Goal: Task Accomplishment & Management: Complete application form

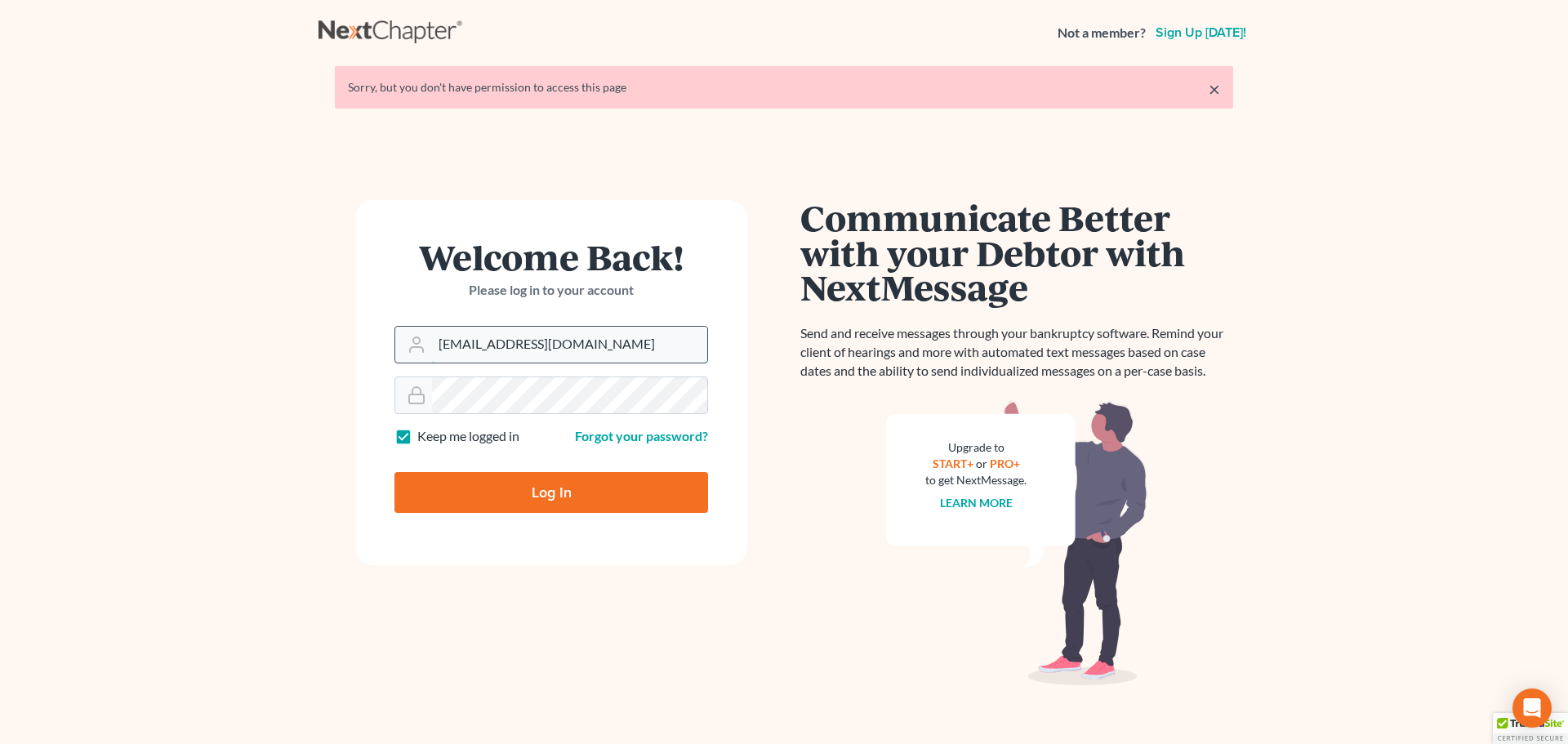
click at [647, 346] on input "madeleinebauereis@gmail.com" at bounding box center [569, 344] width 275 height 36
type input "[PERSON_NAME][EMAIL_ADDRESS][DOMAIN_NAME]"
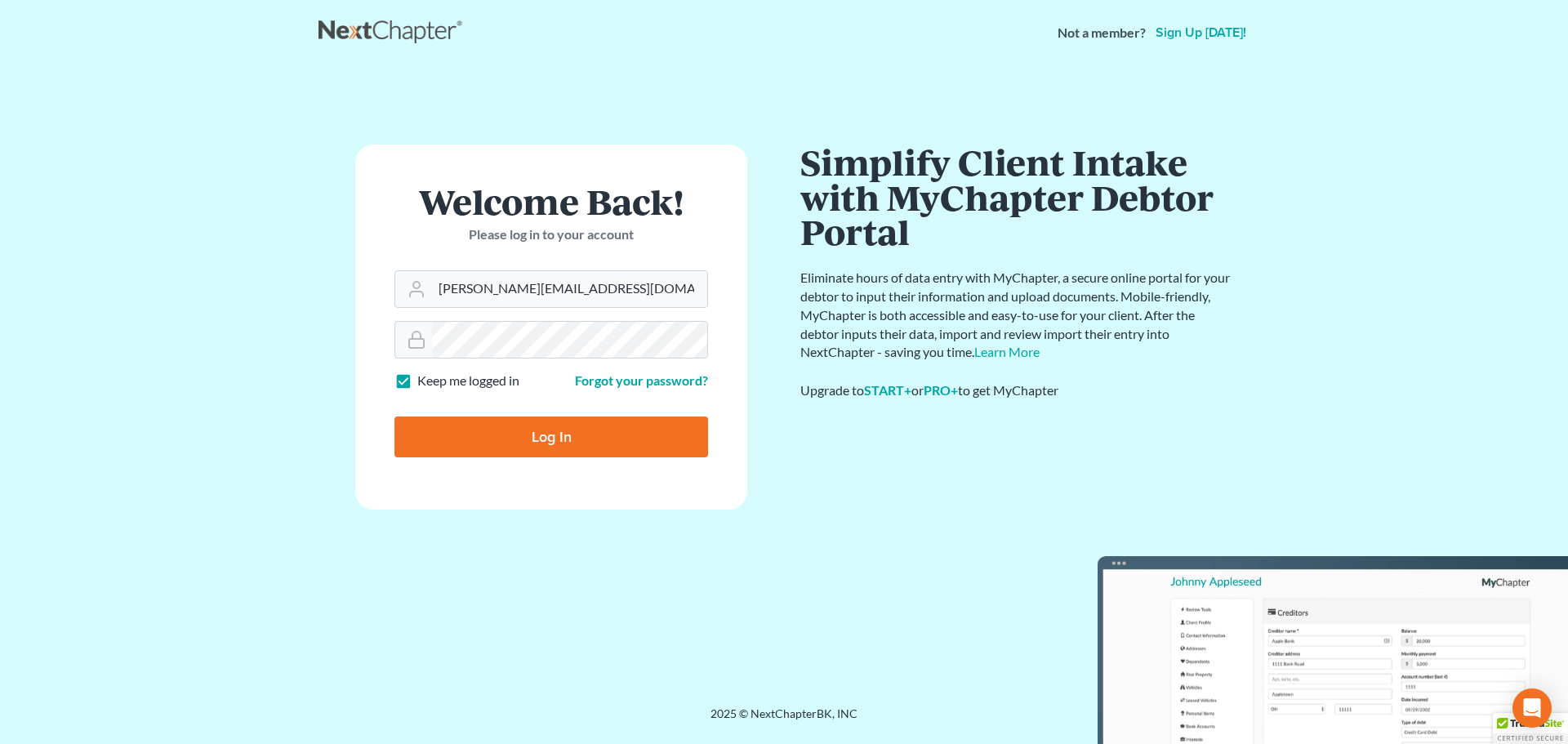
click at [561, 441] on input "Log In" at bounding box center [551, 436] width 314 height 40
type input "Thinking..."
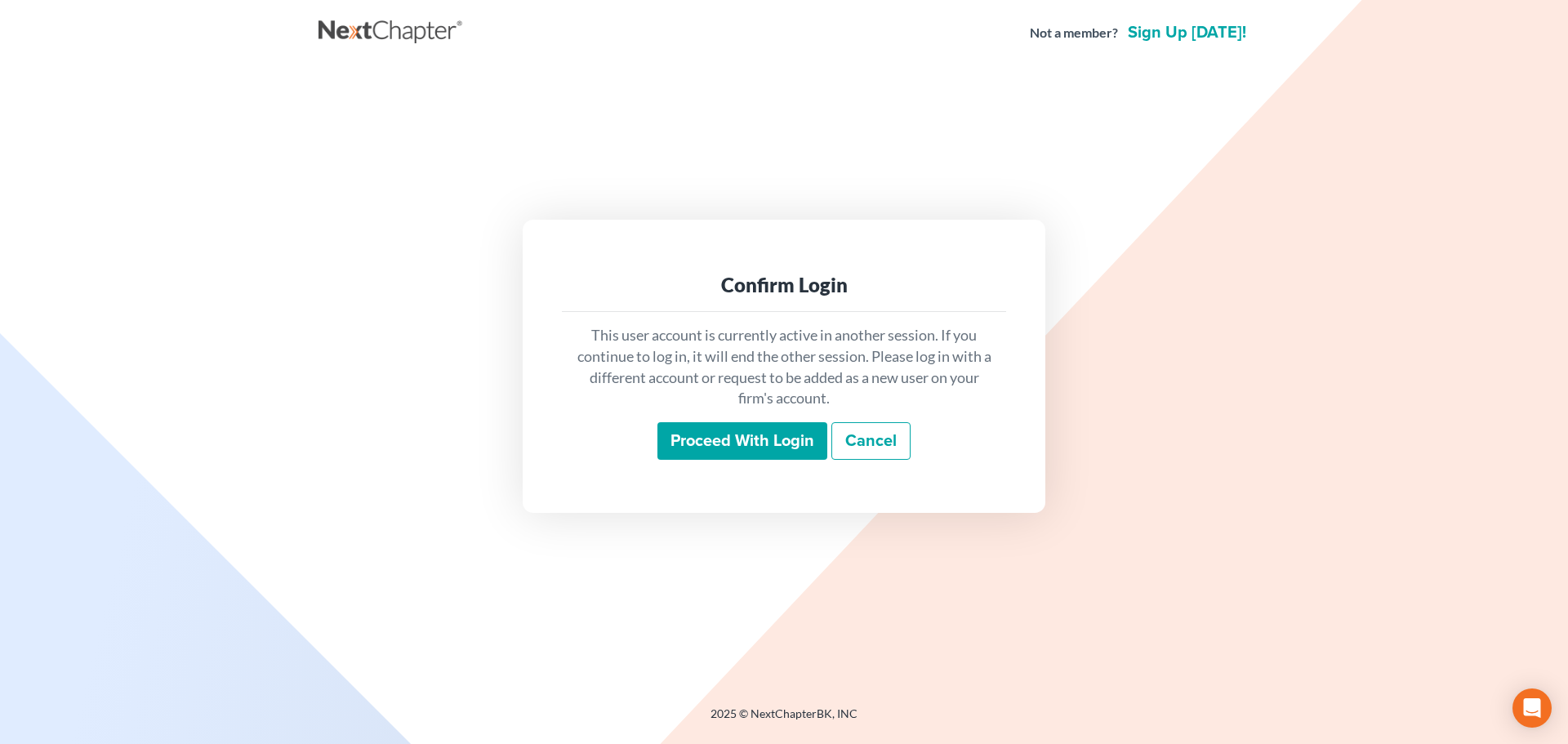
click at [733, 445] on input "Proceed with login" at bounding box center [743, 440] width 170 height 37
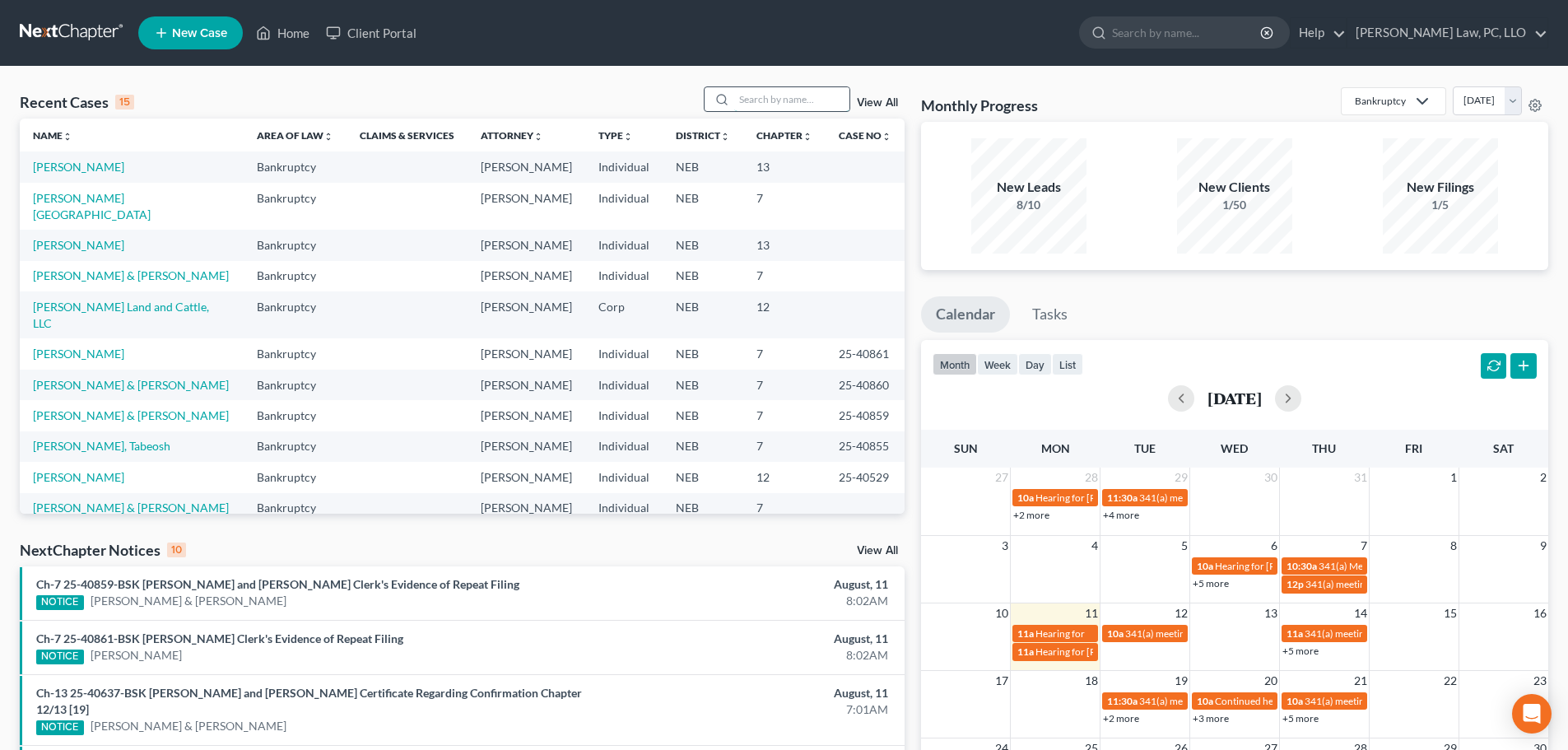
drag, startPoint x: 831, startPoint y: 107, endPoint x: 820, endPoint y: 110, distance: 11.4
click at [828, 107] on input "search" at bounding box center [792, 99] width 115 height 24
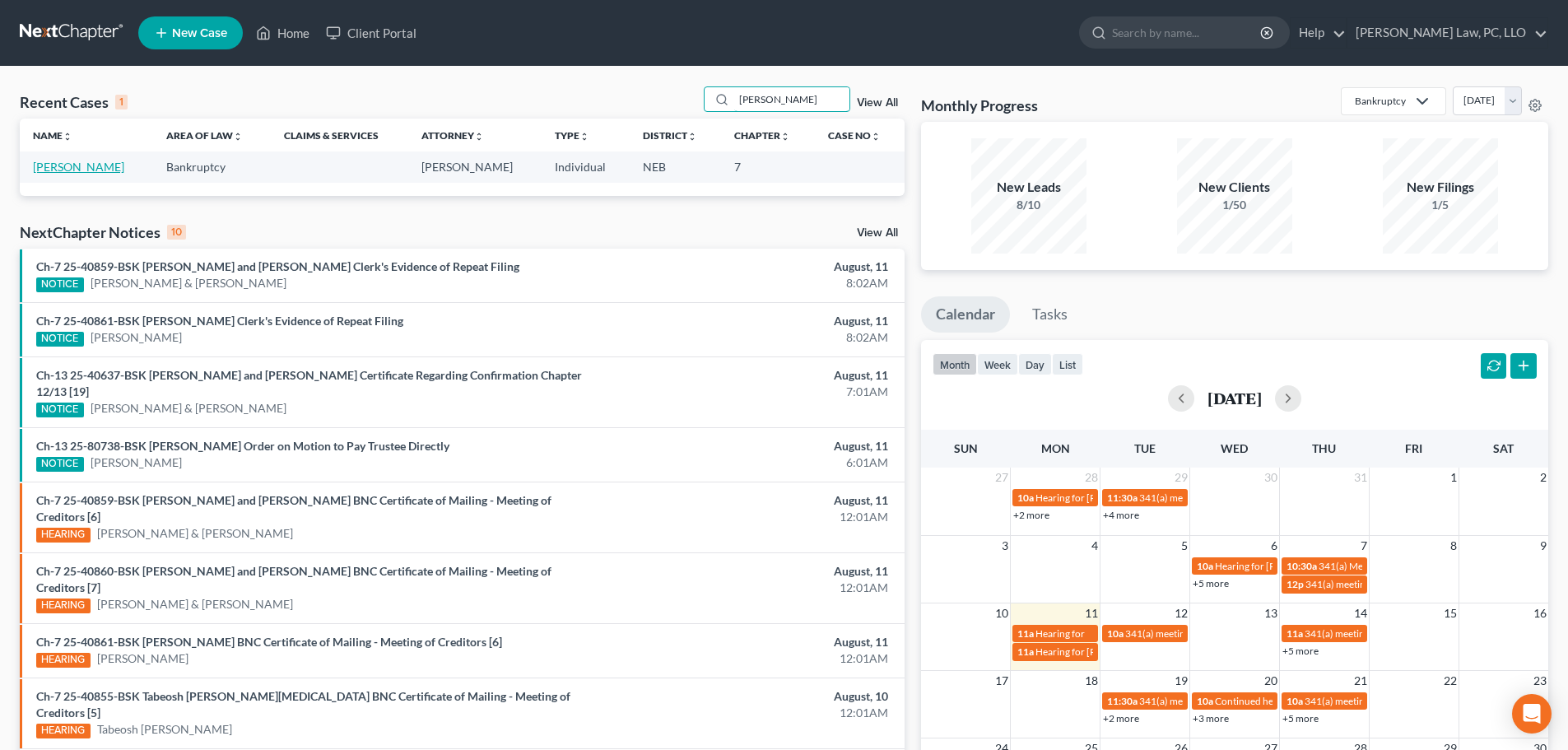
type input "[PERSON_NAME]"
click at [113, 167] on link "[PERSON_NAME]" at bounding box center [79, 166] width 92 height 14
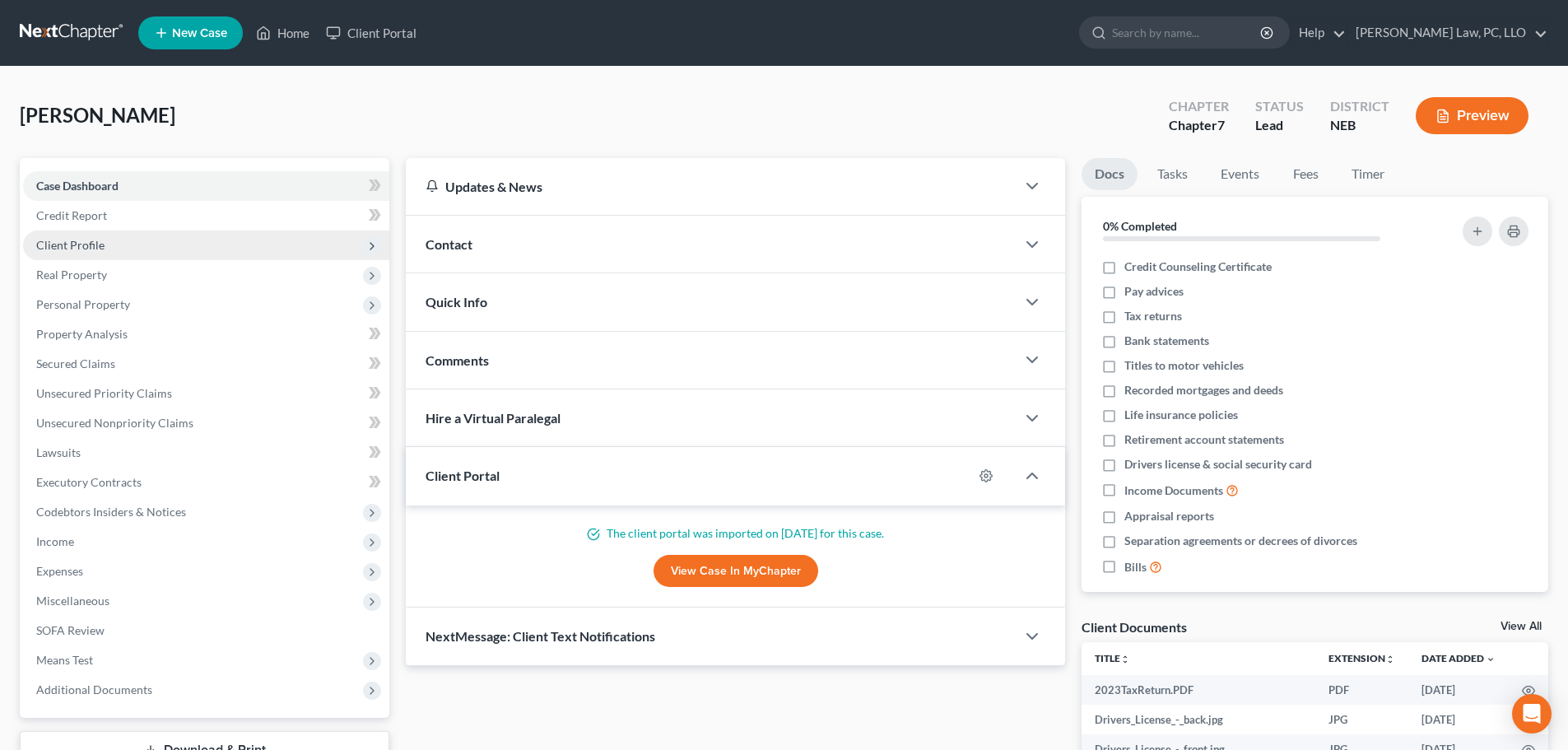
click at [92, 236] on span "Client Profile" at bounding box center [207, 246] width 366 height 30
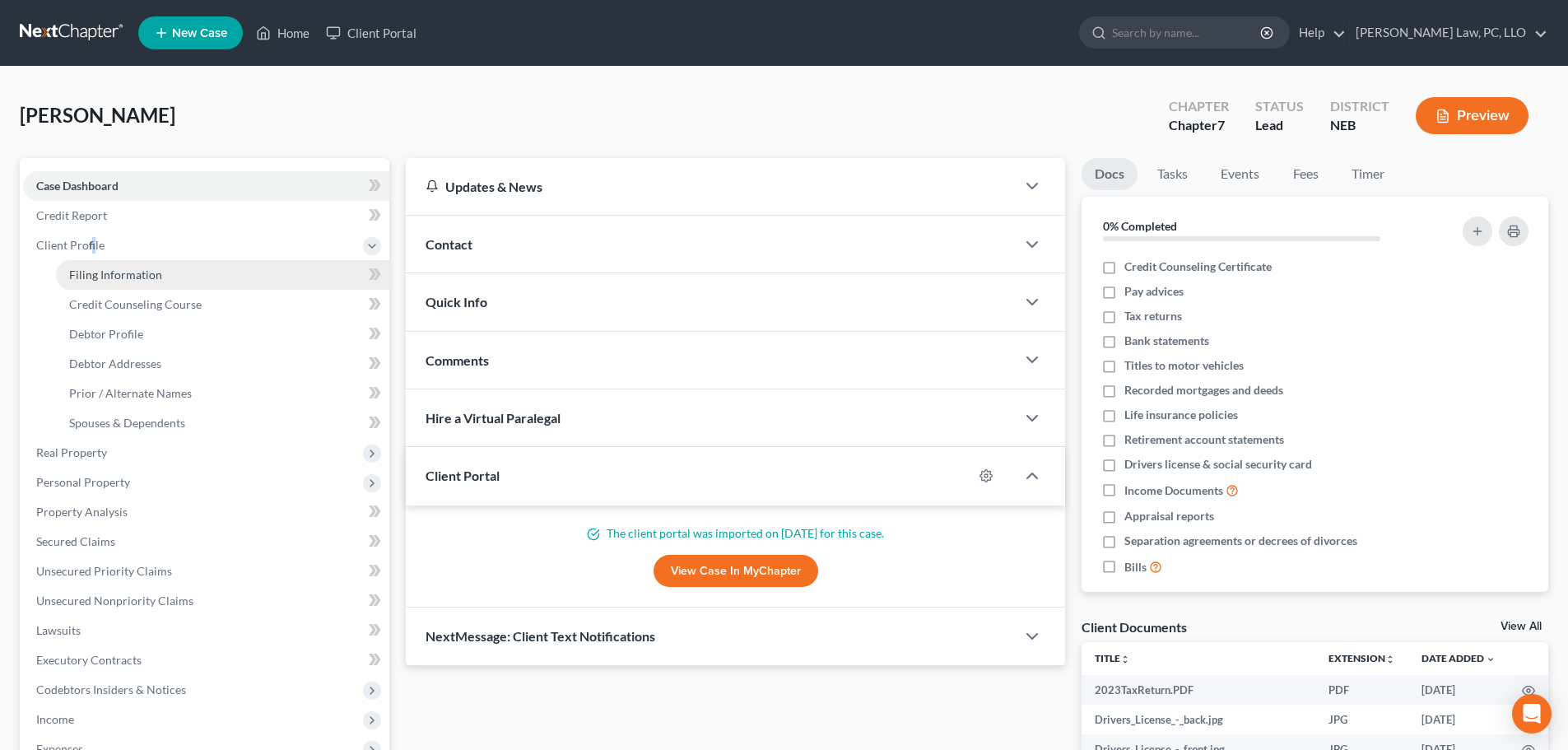
click at [111, 270] on span "Filing Information" at bounding box center [116, 274] width 93 height 14
select select "1"
select select "0"
select select "30"
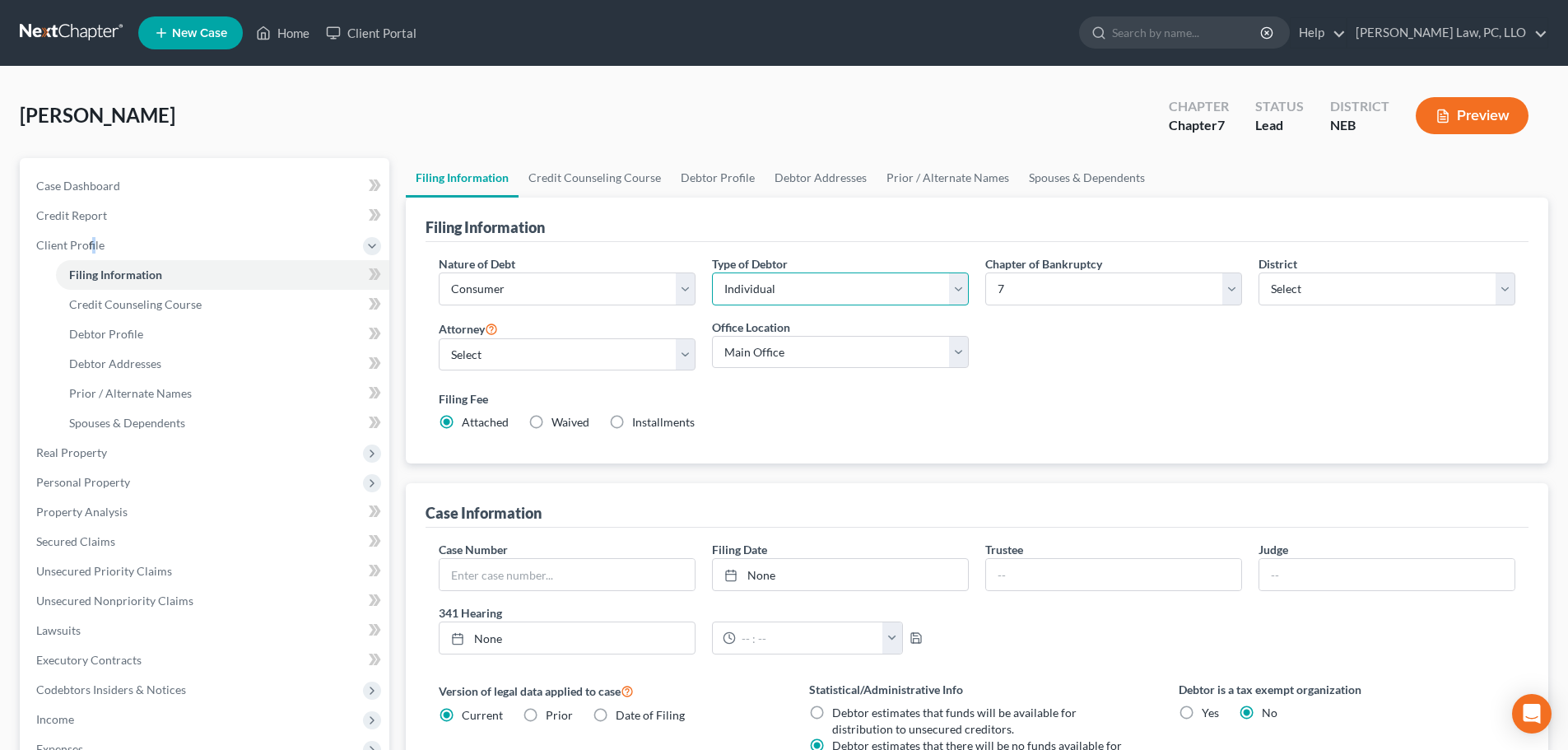
click at [818, 293] on select "Select Individual Joint" at bounding box center [840, 289] width 256 height 33
drag, startPoint x: 814, startPoint y: 575, endPoint x: 852, endPoint y: 584, distance: 39.1
click at [814, 574] on link "[DATE]" at bounding box center [840, 574] width 255 height 32
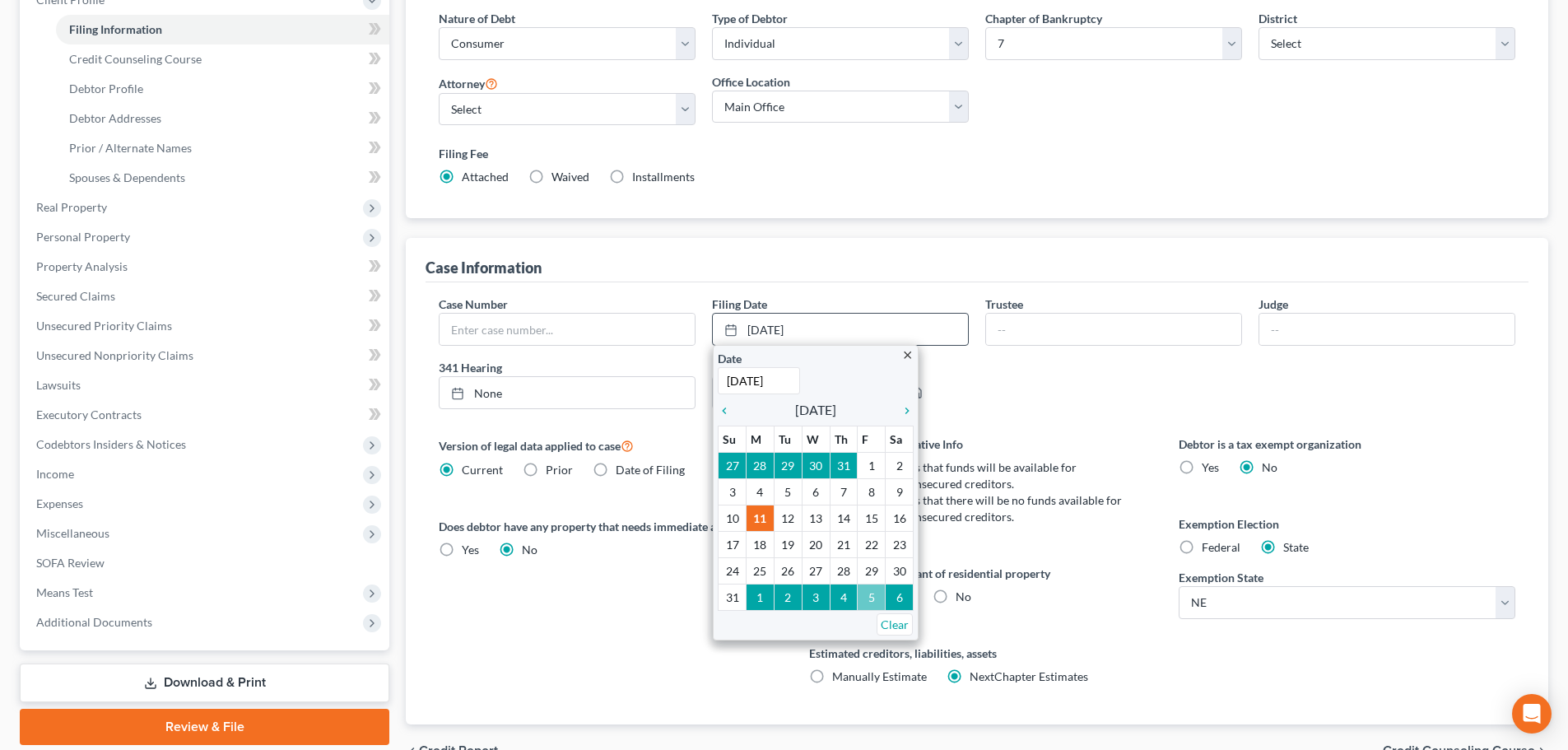
scroll to position [247, 0]
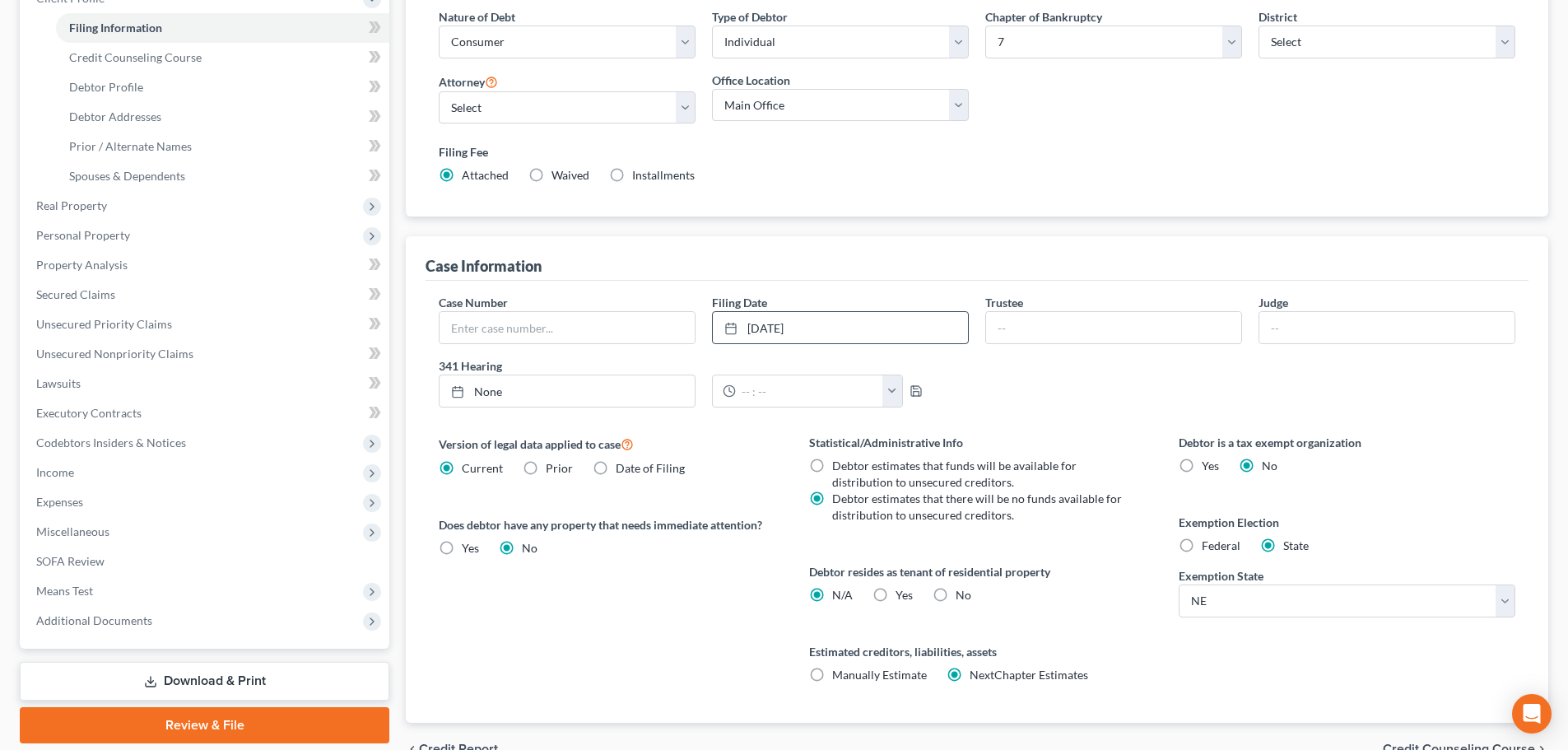
click at [956, 591] on label "No" at bounding box center [963, 595] width 16 height 17
click at [963, 591] on input "No" at bounding box center [968, 592] width 11 height 11
radio input "true"
radio input "false"
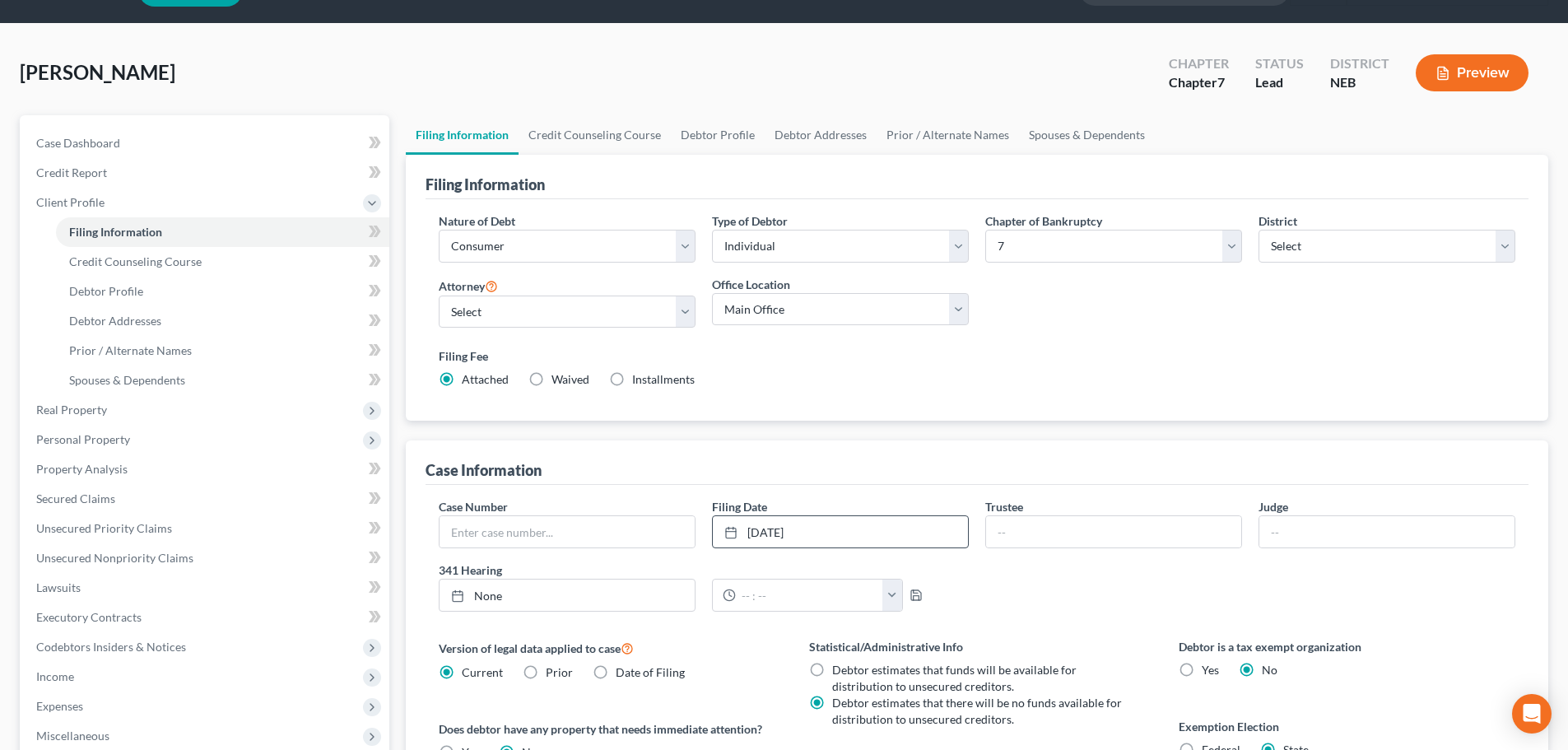
scroll to position [0, 0]
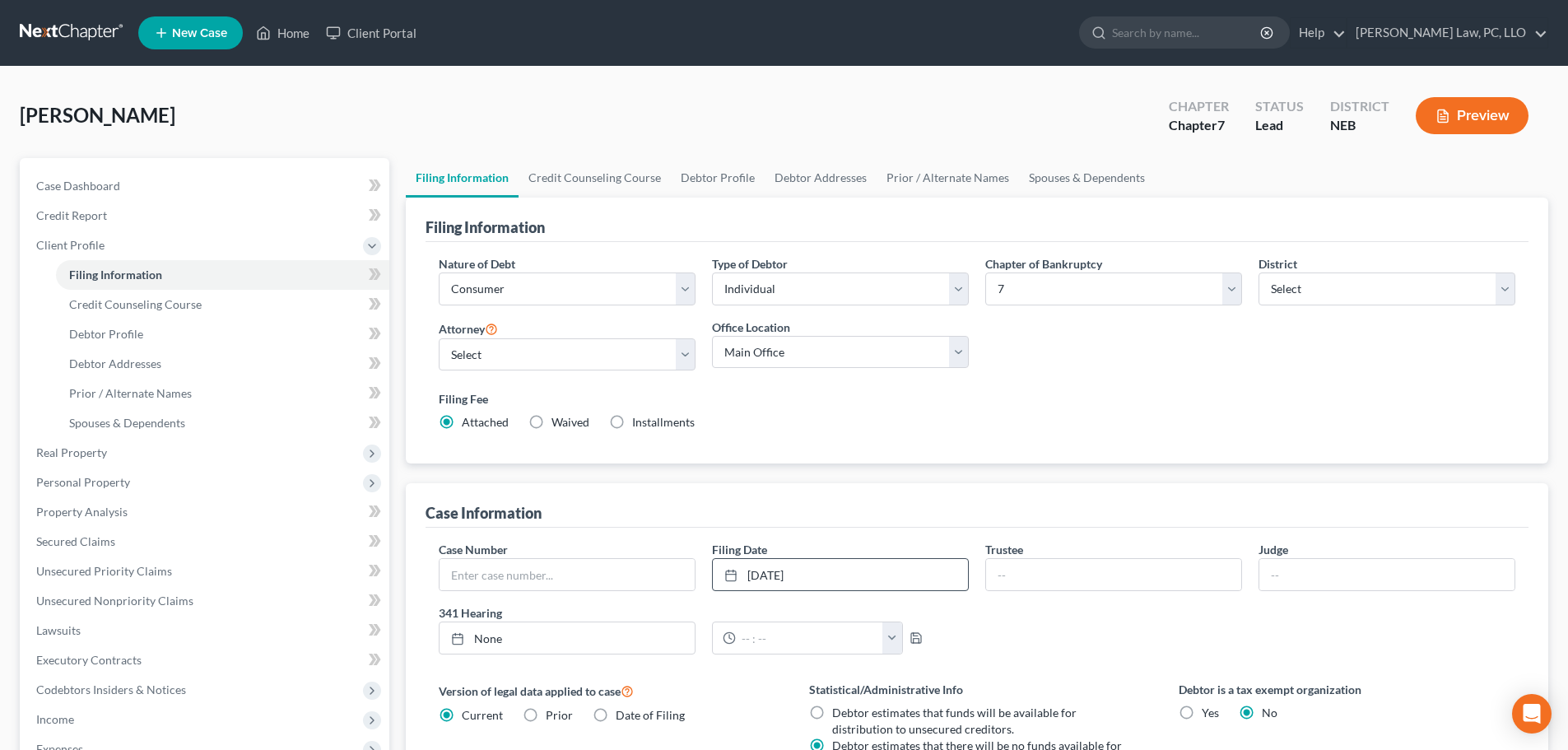
click at [1084, 393] on label "Filing Fee" at bounding box center [977, 399] width 1077 height 17
click at [575, 181] on link "Credit Counseling Course" at bounding box center [595, 177] width 152 height 39
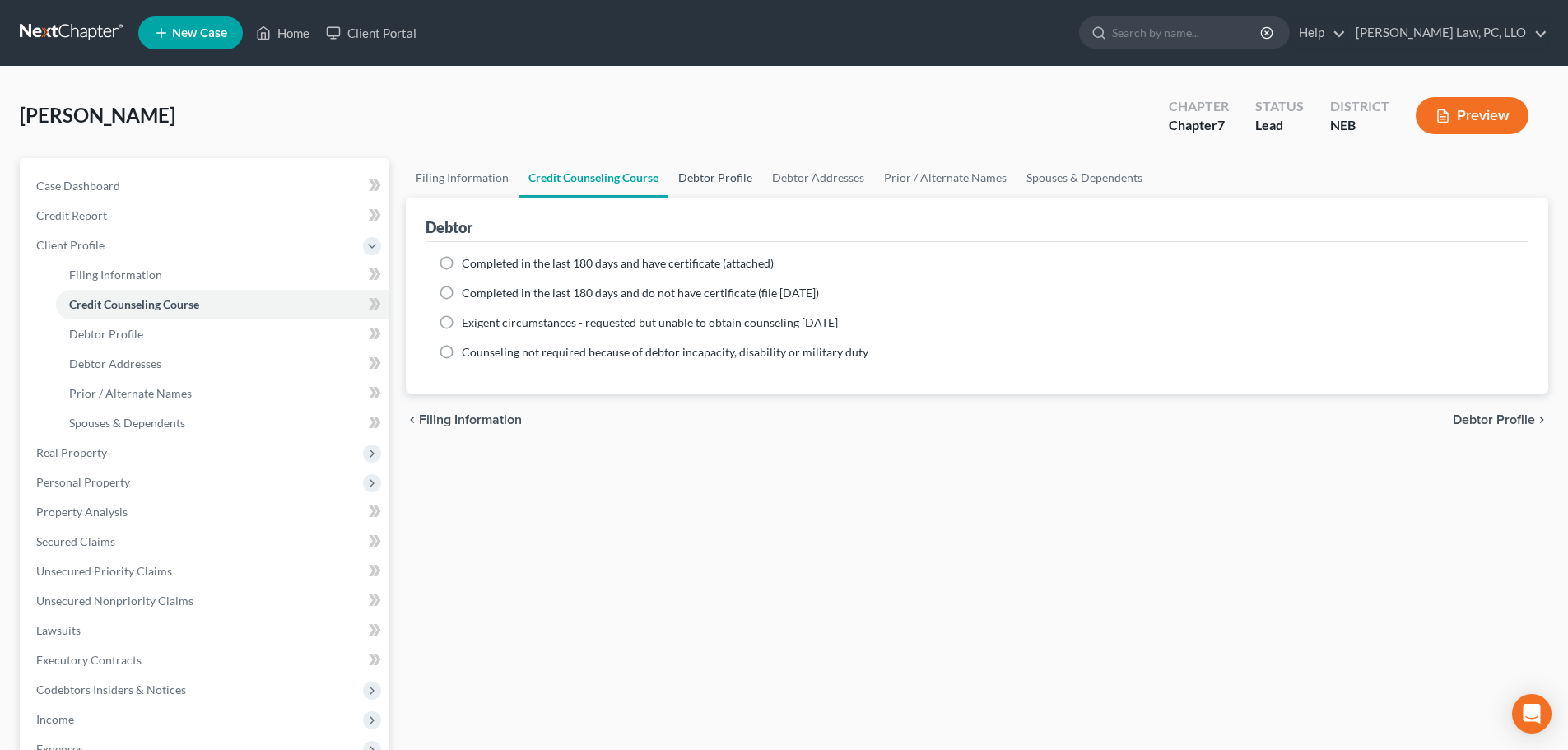
click at [694, 179] on link "Debtor Profile" at bounding box center [715, 177] width 94 height 39
select select "0"
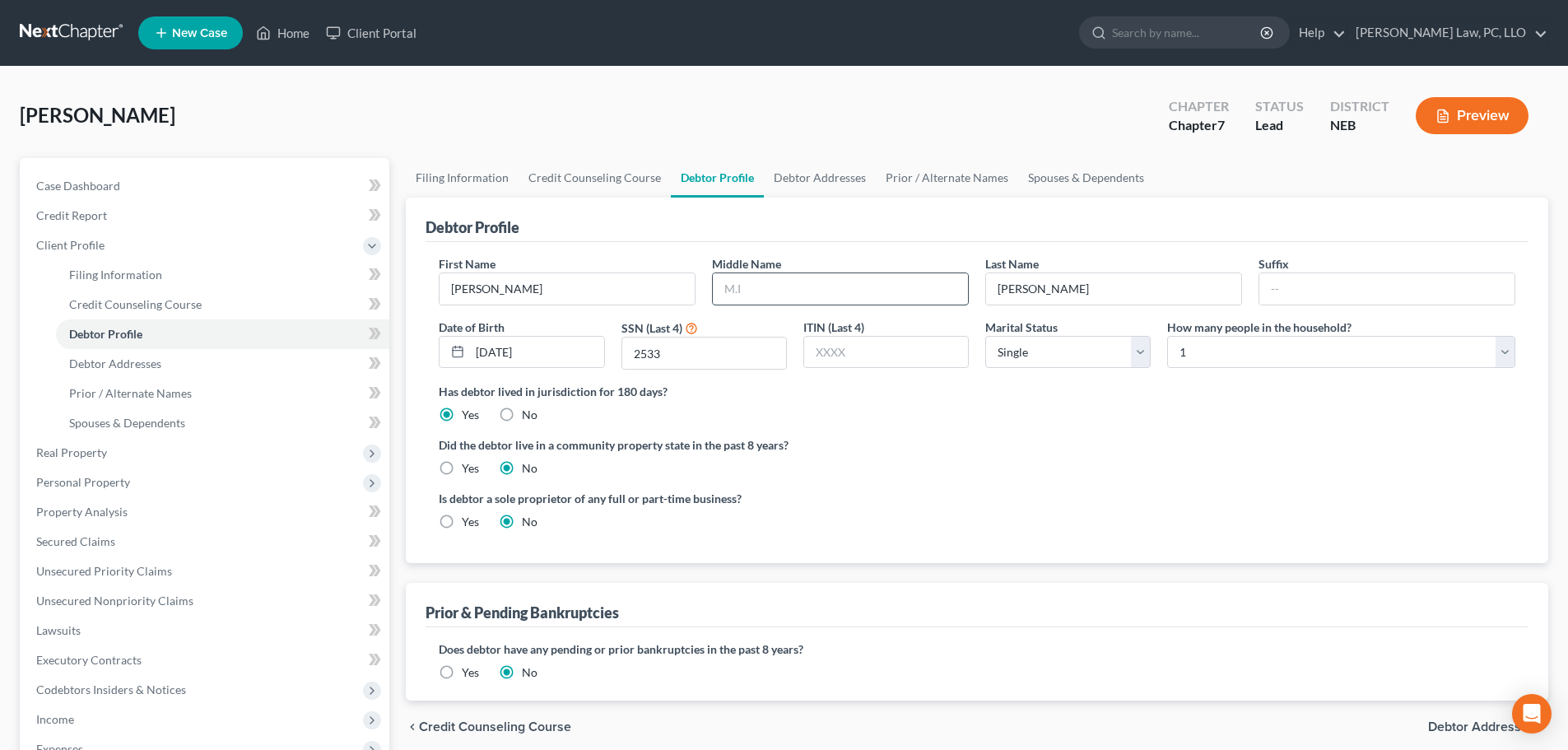
click at [753, 299] on input "text" at bounding box center [840, 289] width 255 height 32
type input "M."
click at [903, 493] on label "Is debtor a sole proprietor of any full or part-time business?" at bounding box center [704, 498] width 530 height 17
click at [814, 166] on link "Debtor Addresses" at bounding box center [819, 177] width 112 height 39
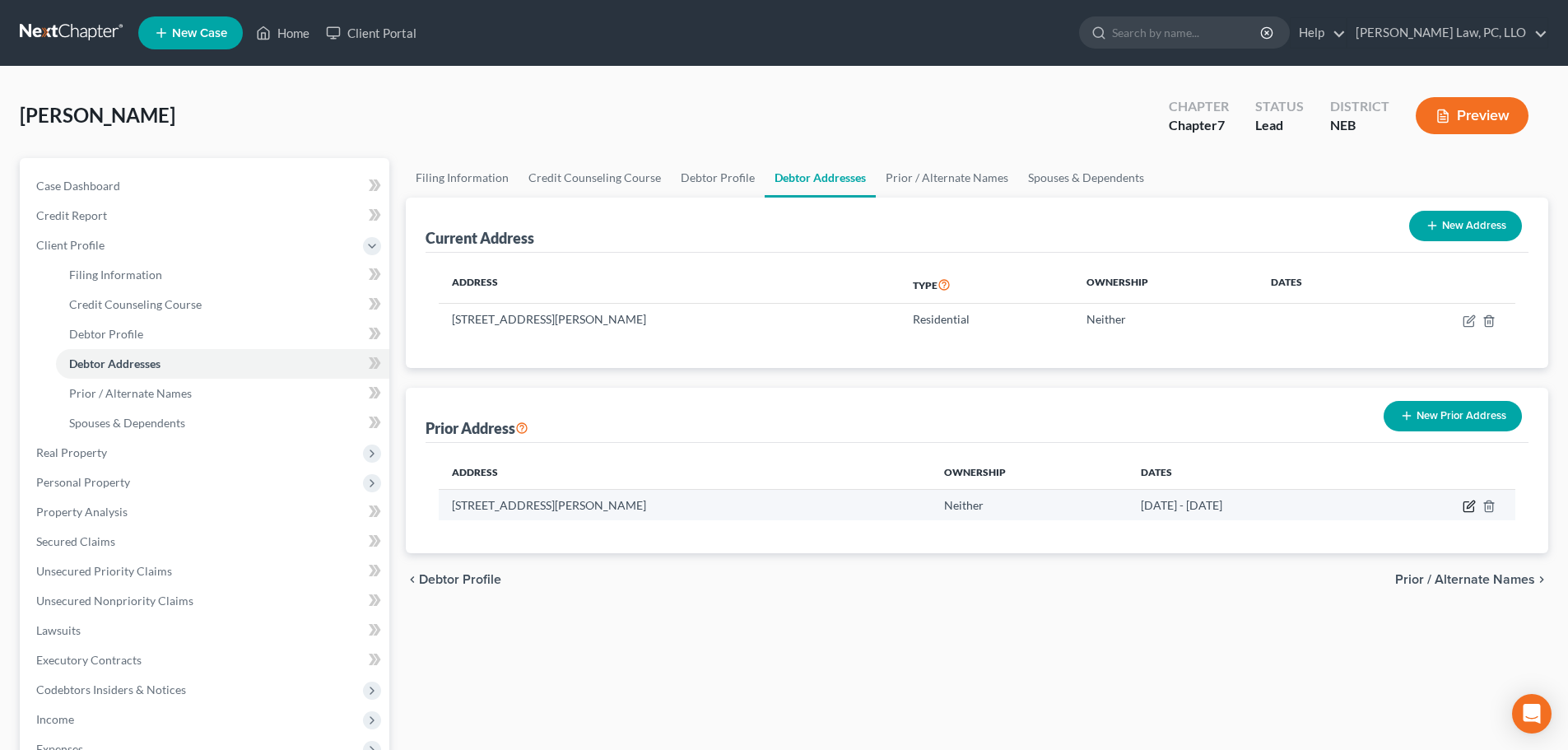
click at [1467, 505] on icon "button" at bounding box center [1470, 506] width 13 height 13
select select "30"
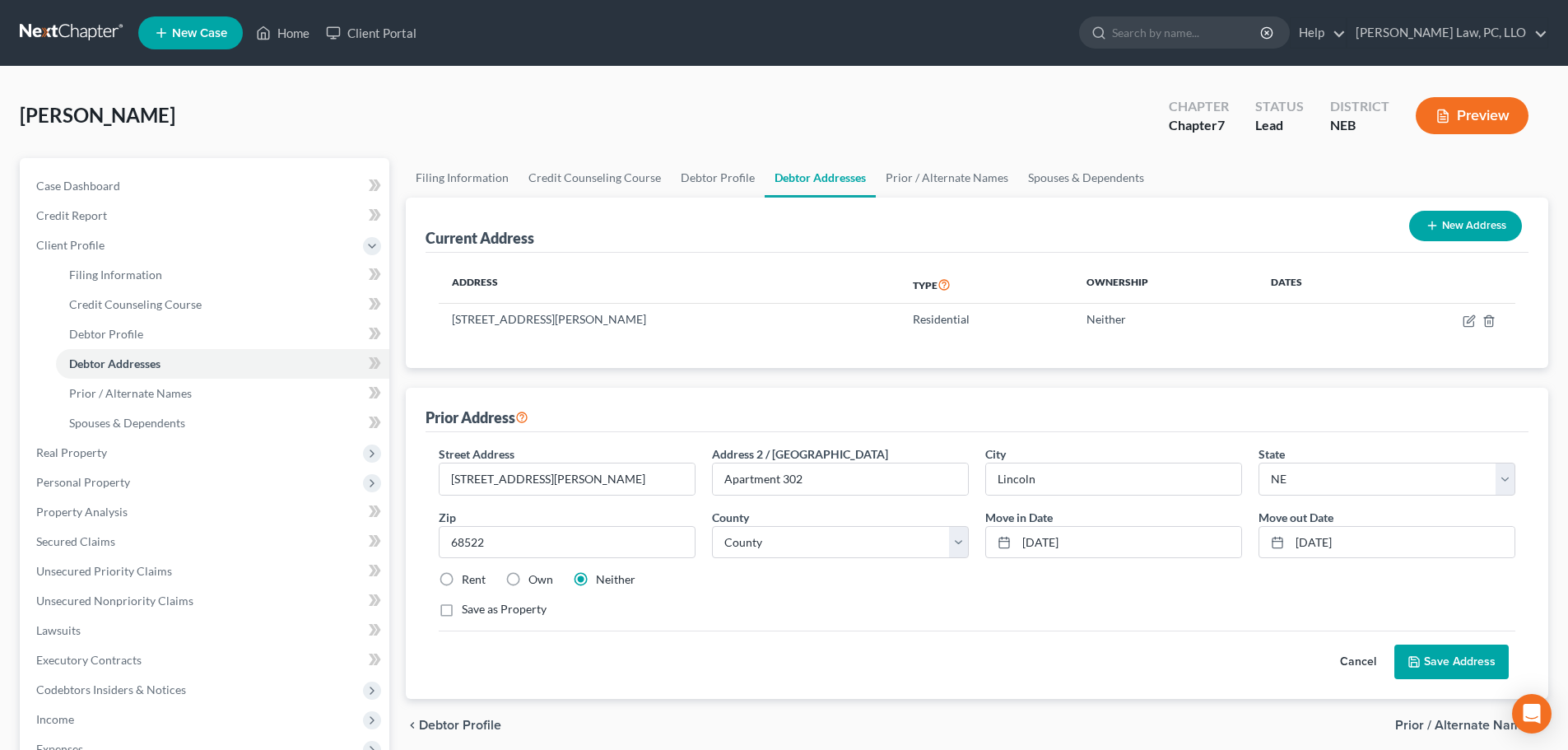
click at [1432, 670] on button "Save Address" at bounding box center [1451, 662] width 114 height 35
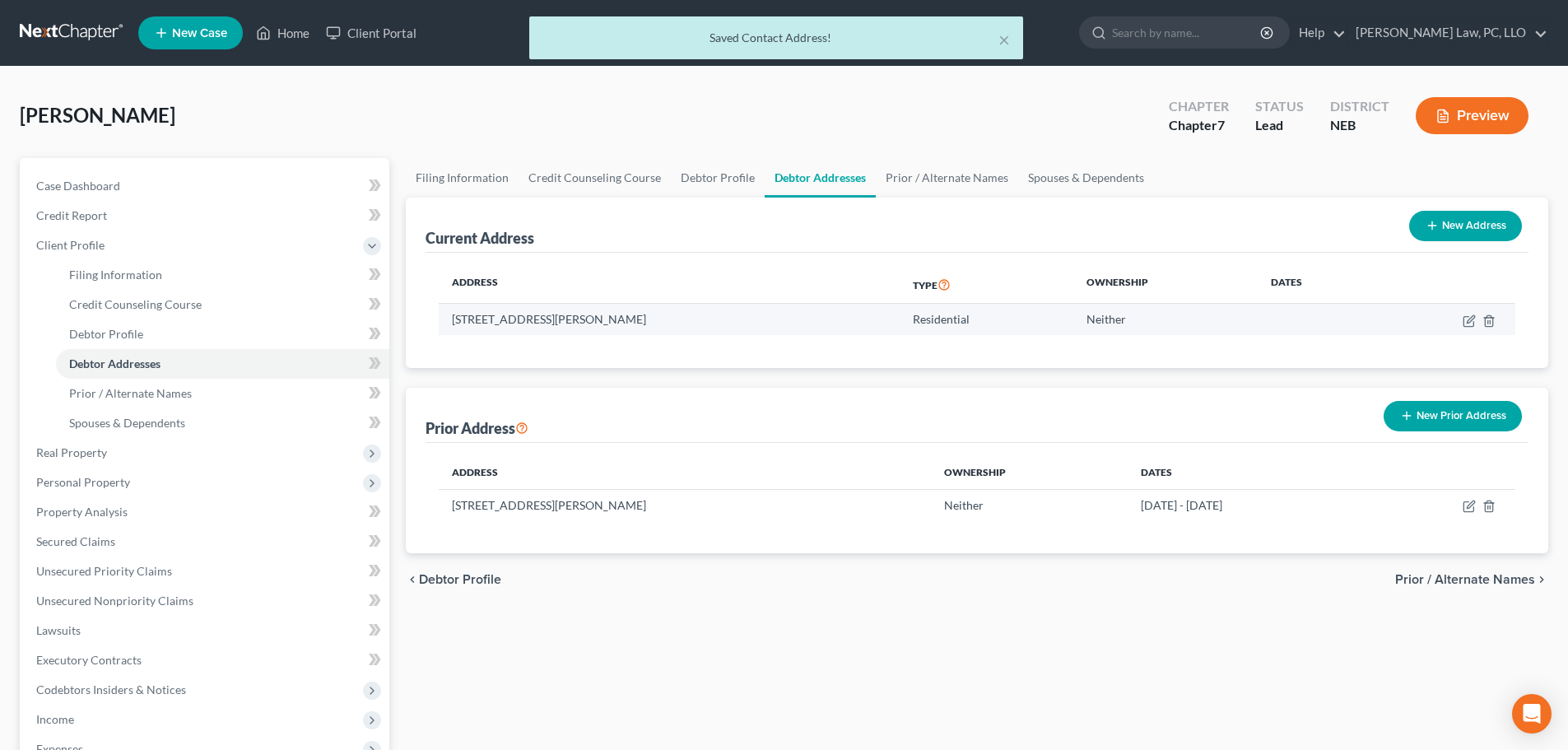
click at [1460, 316] on td at bounding box center [1446, 320] width 137 height 32
click at [1465, 317] on icon "button" at bounding box center [1469, 321] width 10 height 10
select select "30"
select select "33"
select select "0"
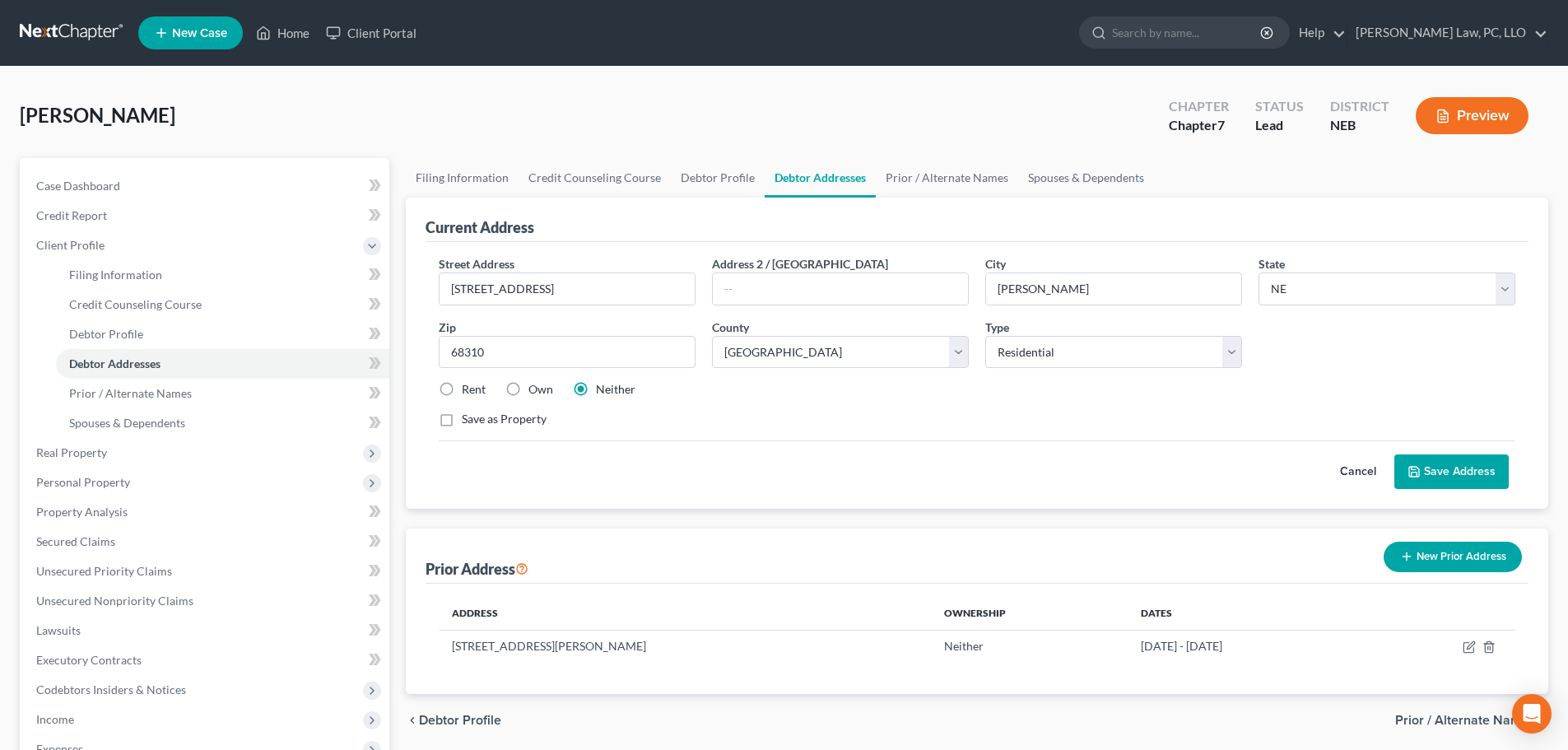
click at [1421, 476] on icon at bounding box center [1414, 472] width 13 height 13
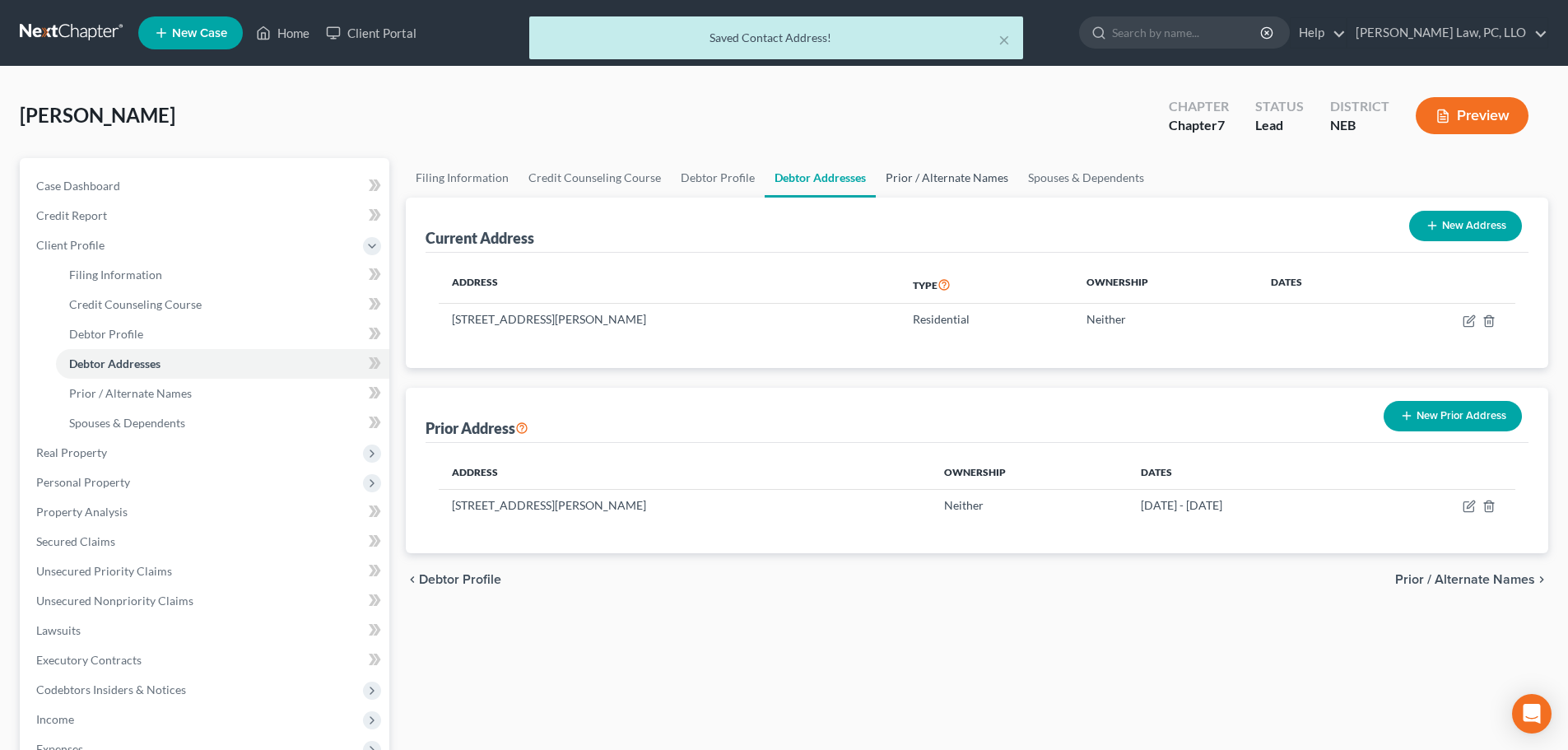
click at [951, 176] on link "Prior / Alternate Names" at bounding box center [947, 177] width 142 height 39
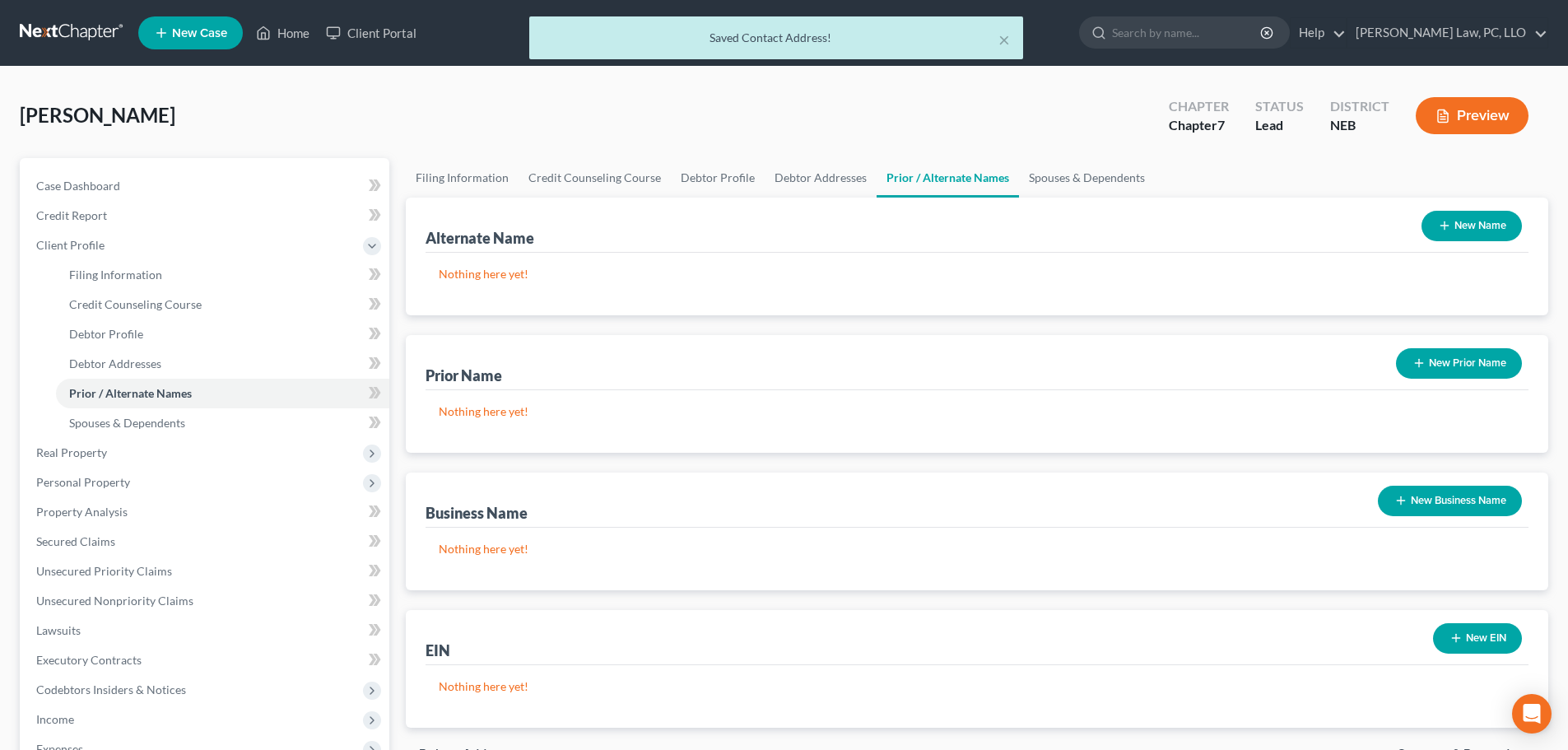
click at [1489, 231] on button "New Name" at bounding box center [1471, 226] width 101 height 31
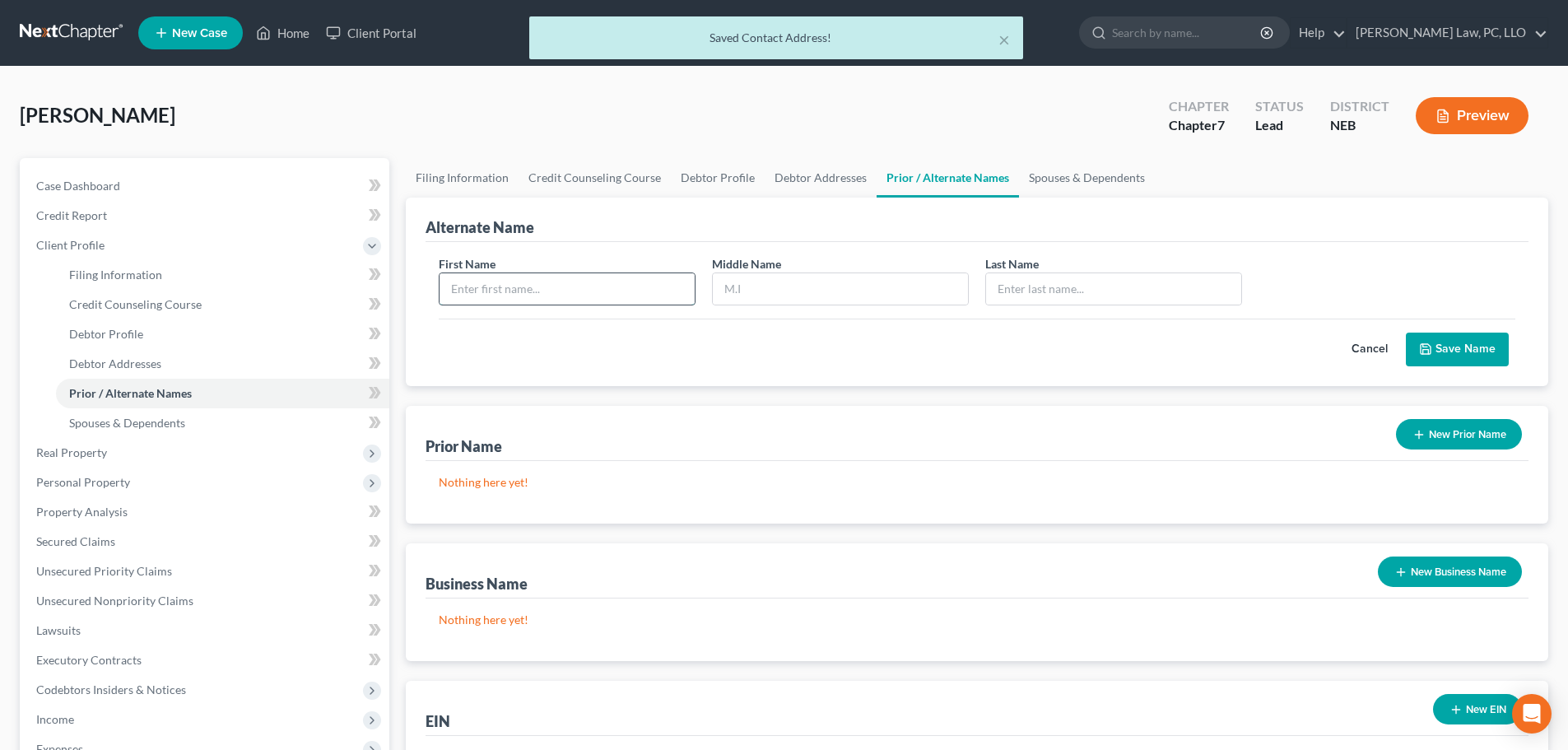
click at [490, 291] on input "text" at bounding box center [567, 289] width 255 height 32
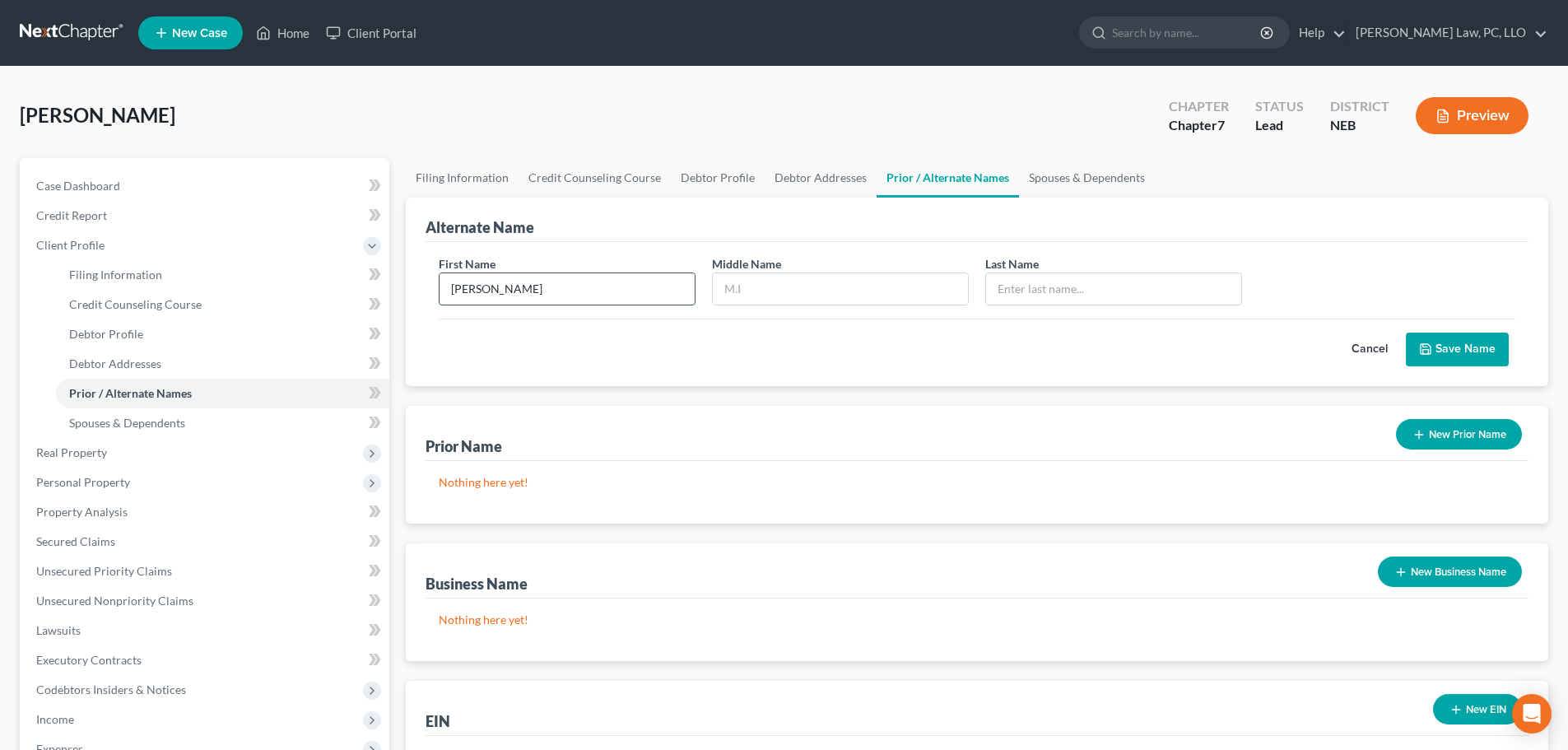
type input "[PERSON_NAME]"
click at [1483, 354] on button "Save Name" at bounding box center [1457, 350] width 103 height 35
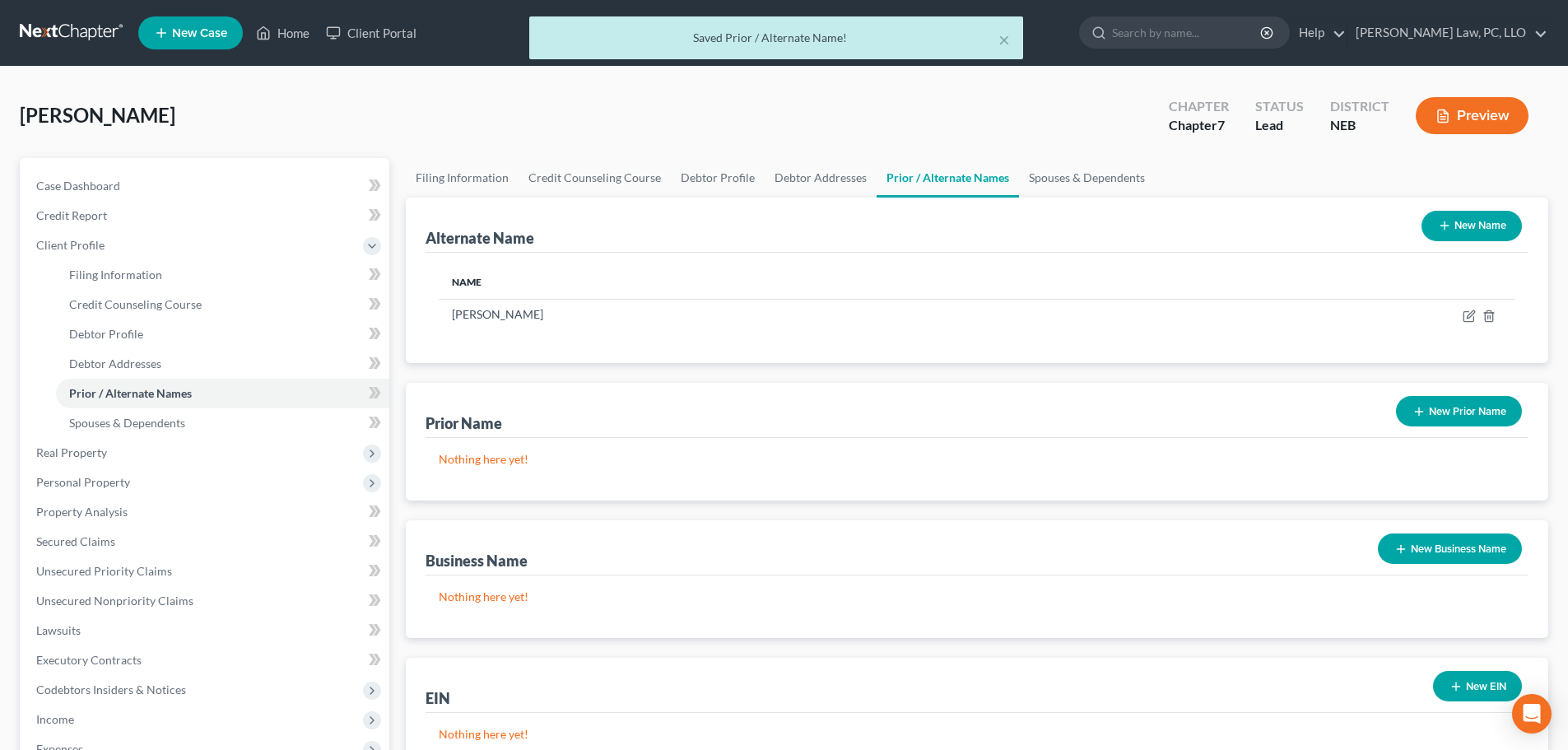
click at [1455, 230] on button "New Name" at bounding box center [1471, 226] width 101 height 31
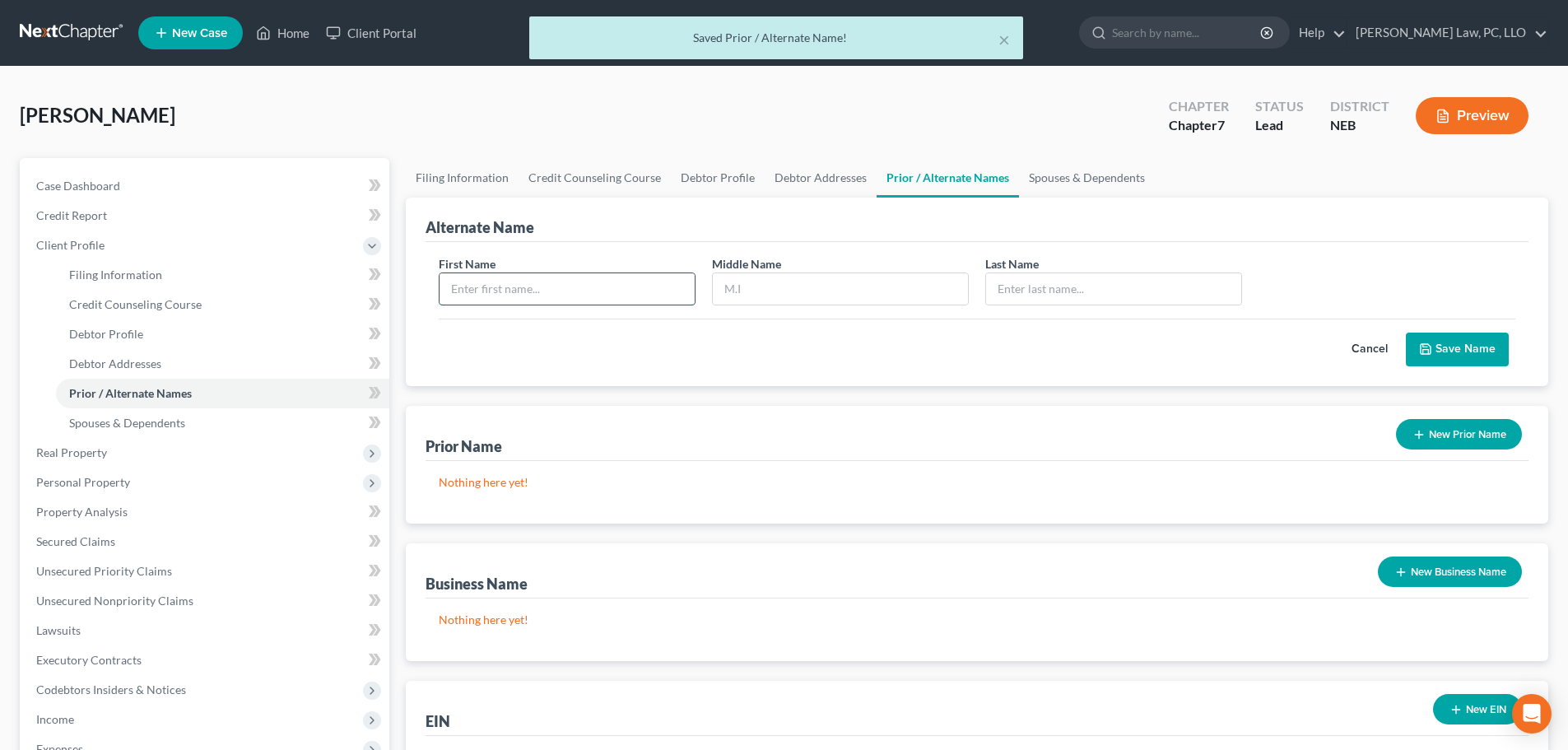
click at [602, 296] on input "text" at bounding box center [567, 289] width 255 height 32
type input "[PERSON_NAME]"
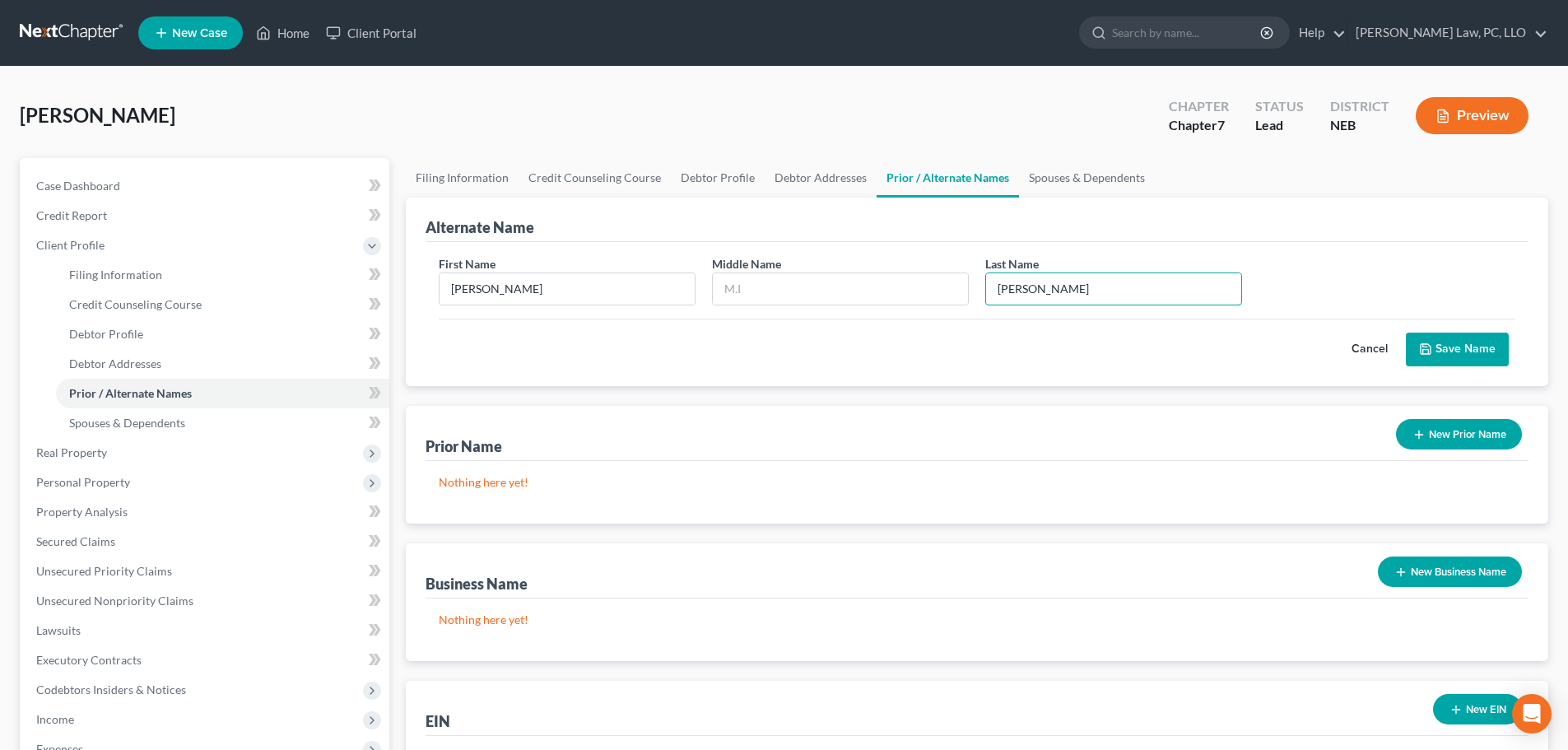
type input "[PERSON_NAME]"
click at [1437, 364] on button "Save Name" at bounding box center [1457, 350] width 103 height 35
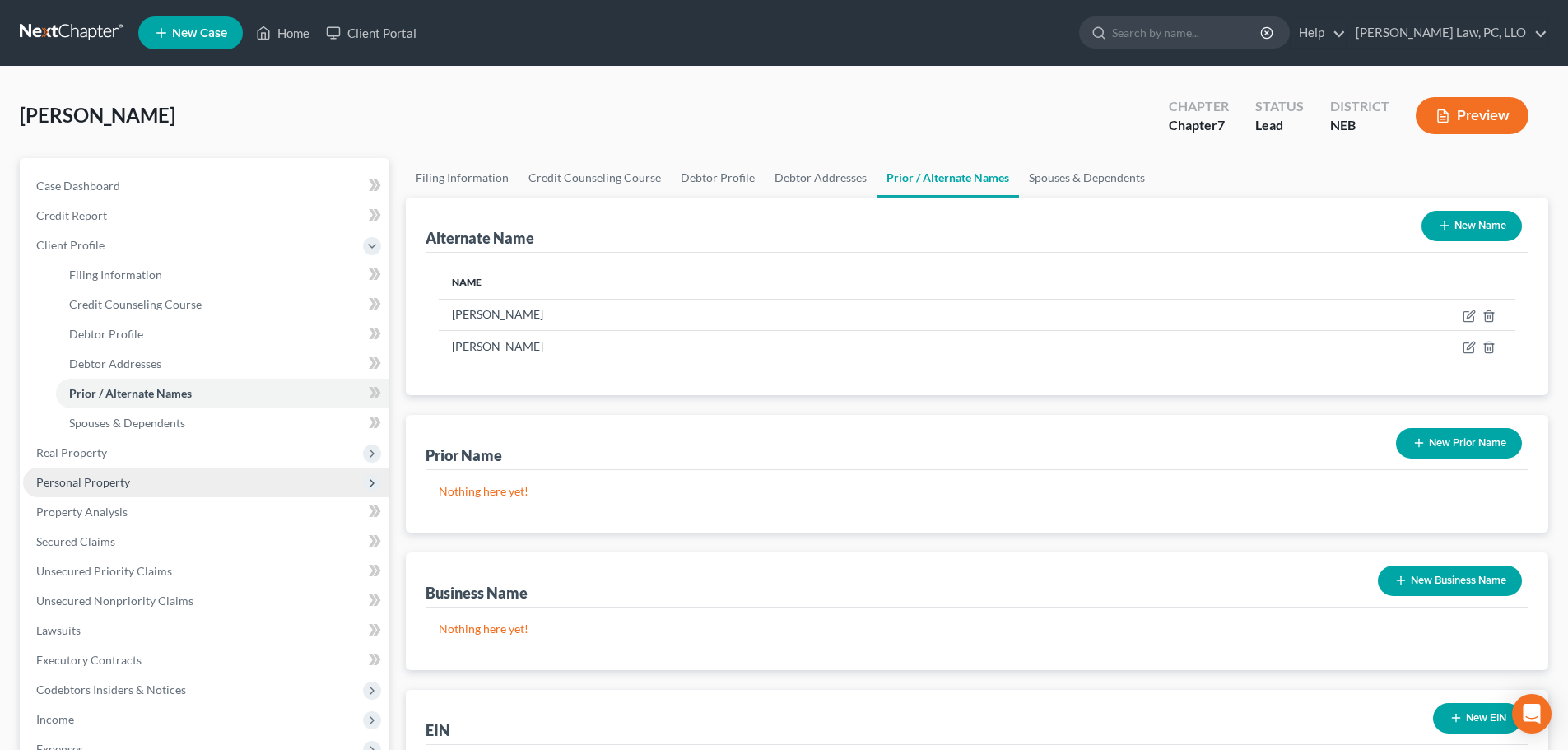
click at [170, 473] on span "Personal Property" at bounding box center [207, 482] width 366 height 30
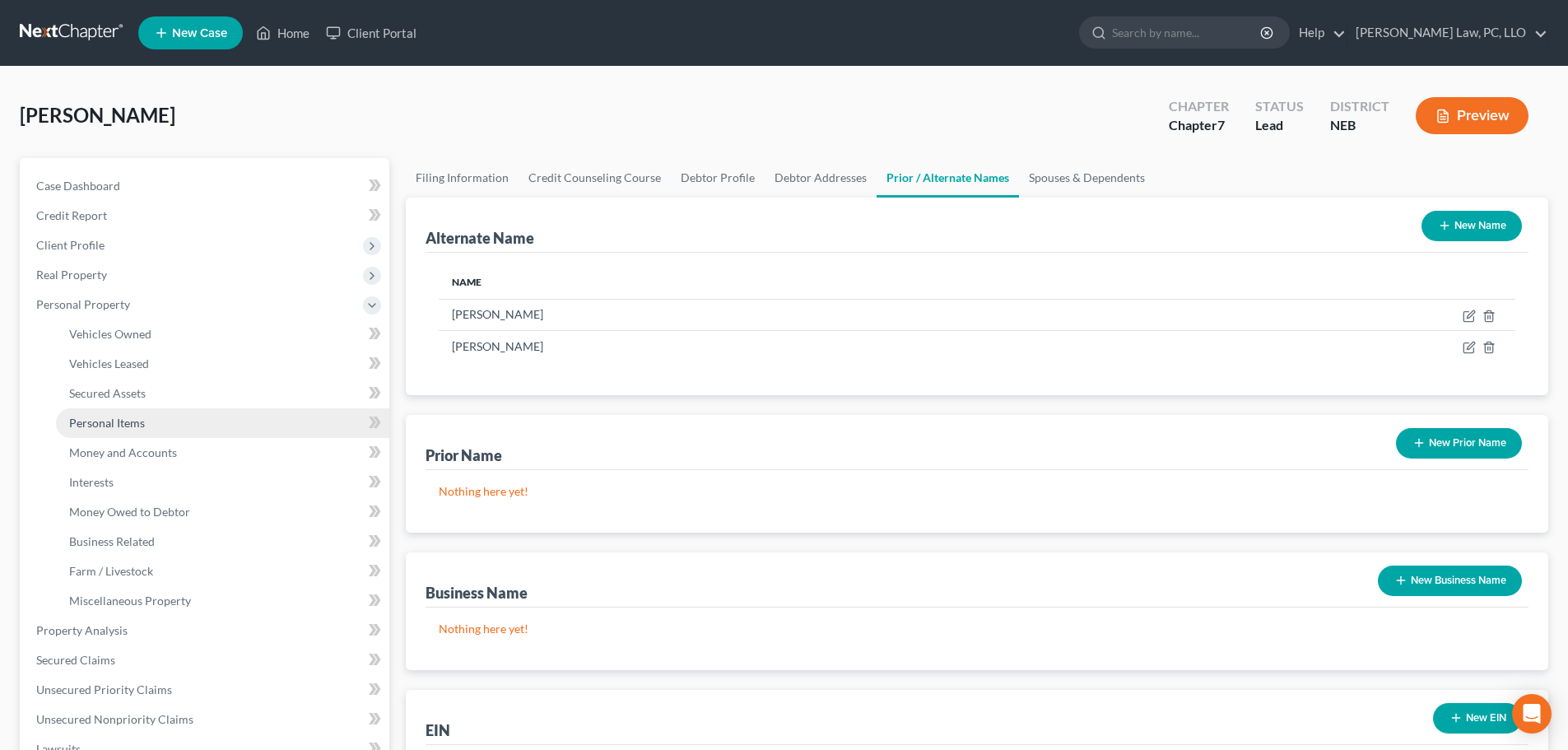
click at [155, 421] on link "Personal Items" at bounding box center [222, 423] width 333 height 30
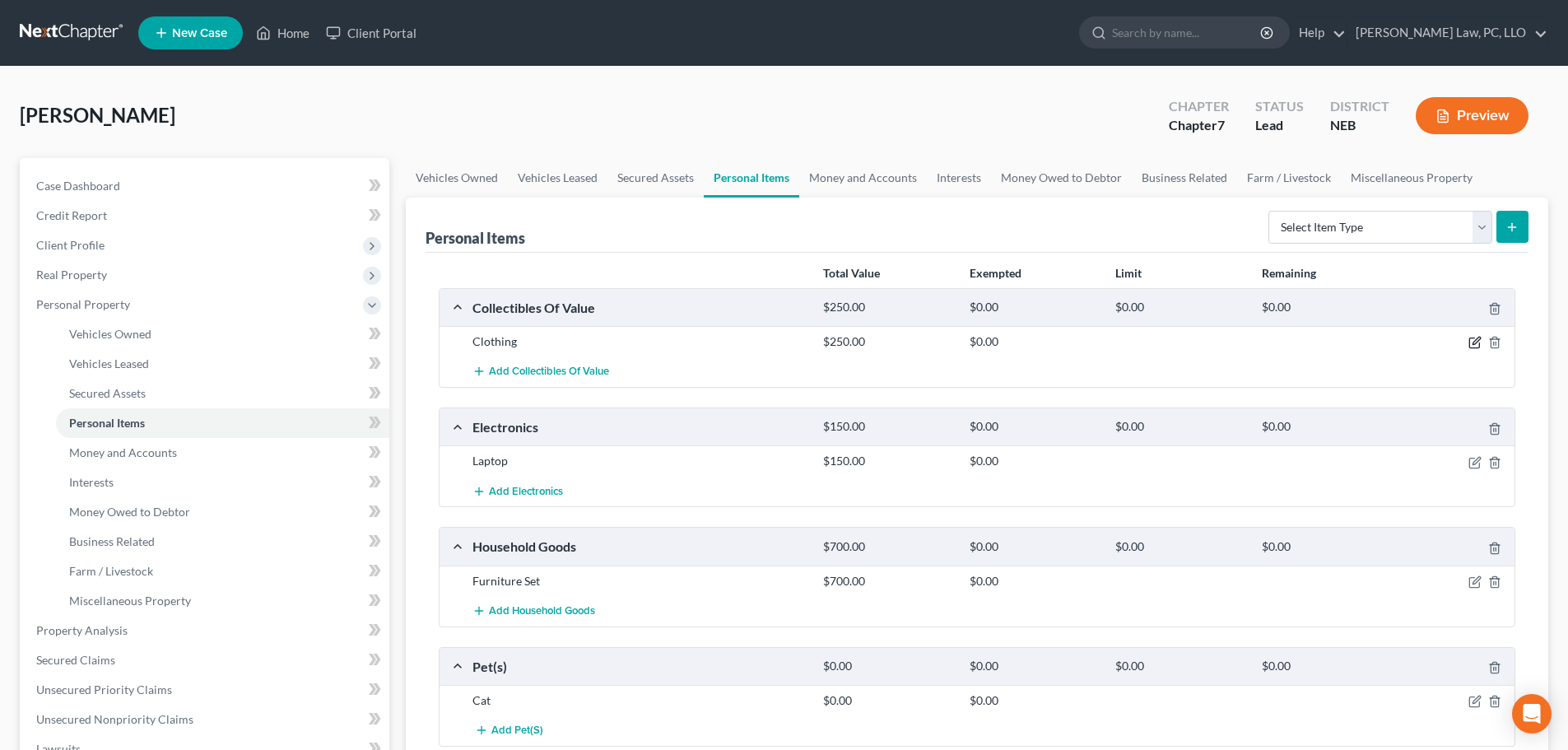
click at [1476, 344] on icon "button" at bounding box center [1476, 342] width 13 height 13
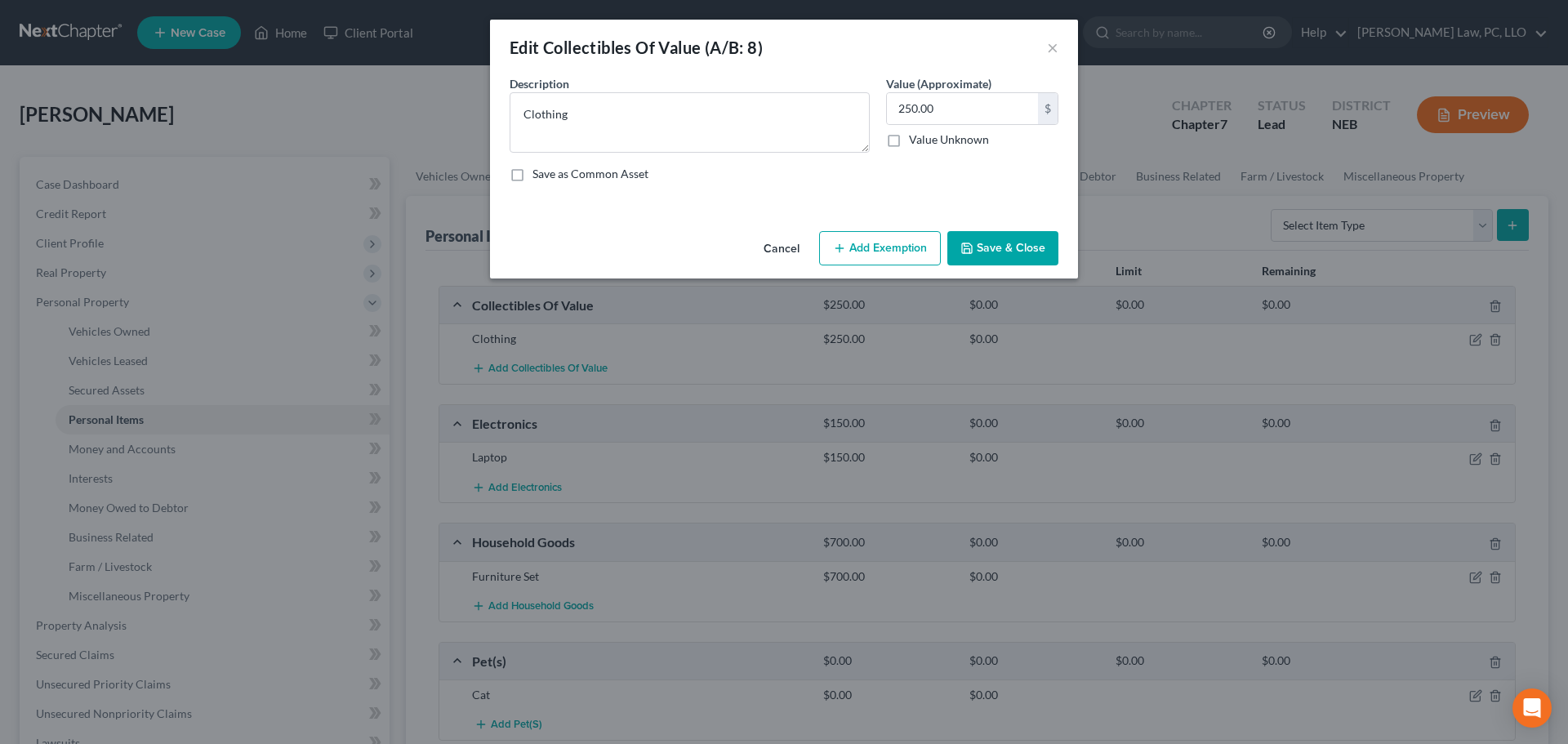
click at [880, 255] on button "Add Exemption" at bounding box center [879, 249] width 121 height 35
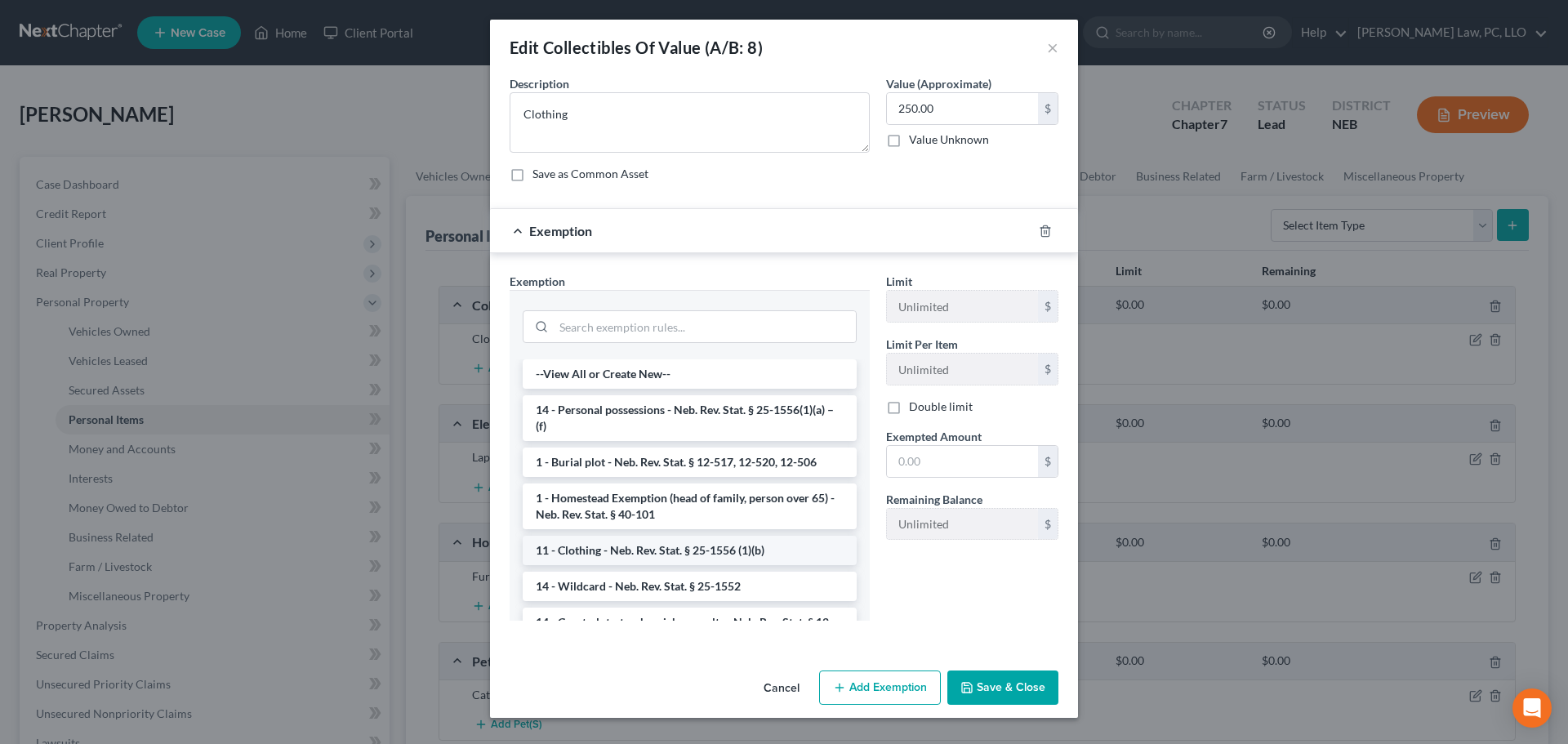
click at [690, 550] on li "11 - Clothing - Neb. Rev. Stat. § 25-1556 (1)(b)" at bounding box center [690, 550] width 334 height 30
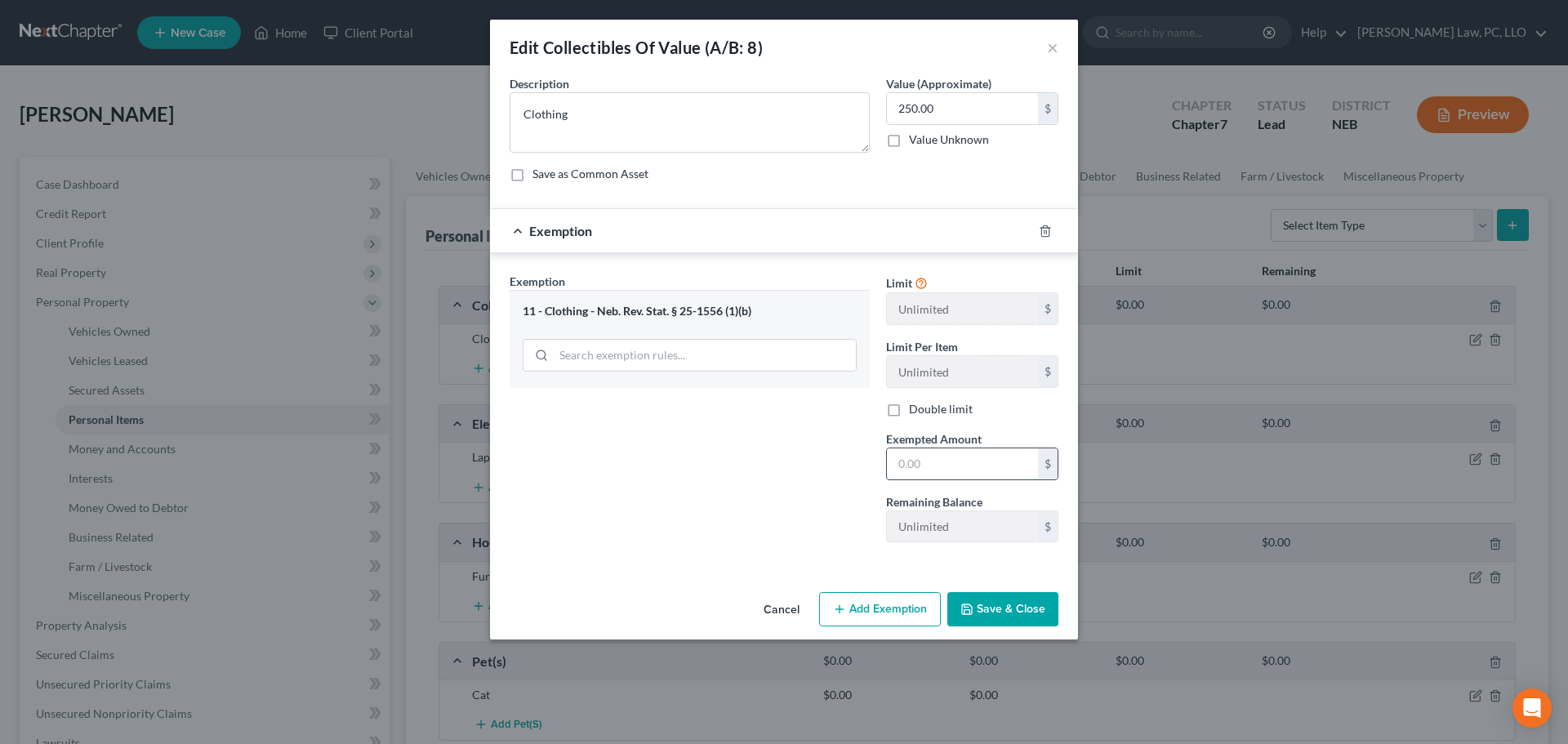
click at [972, 467] on input "text" at bounding box center [962, 464] width 151 height 31
type input "250"
click at [981, 609] on button "Save & Close" at bounding box center [1003, 609] width 111 height 35
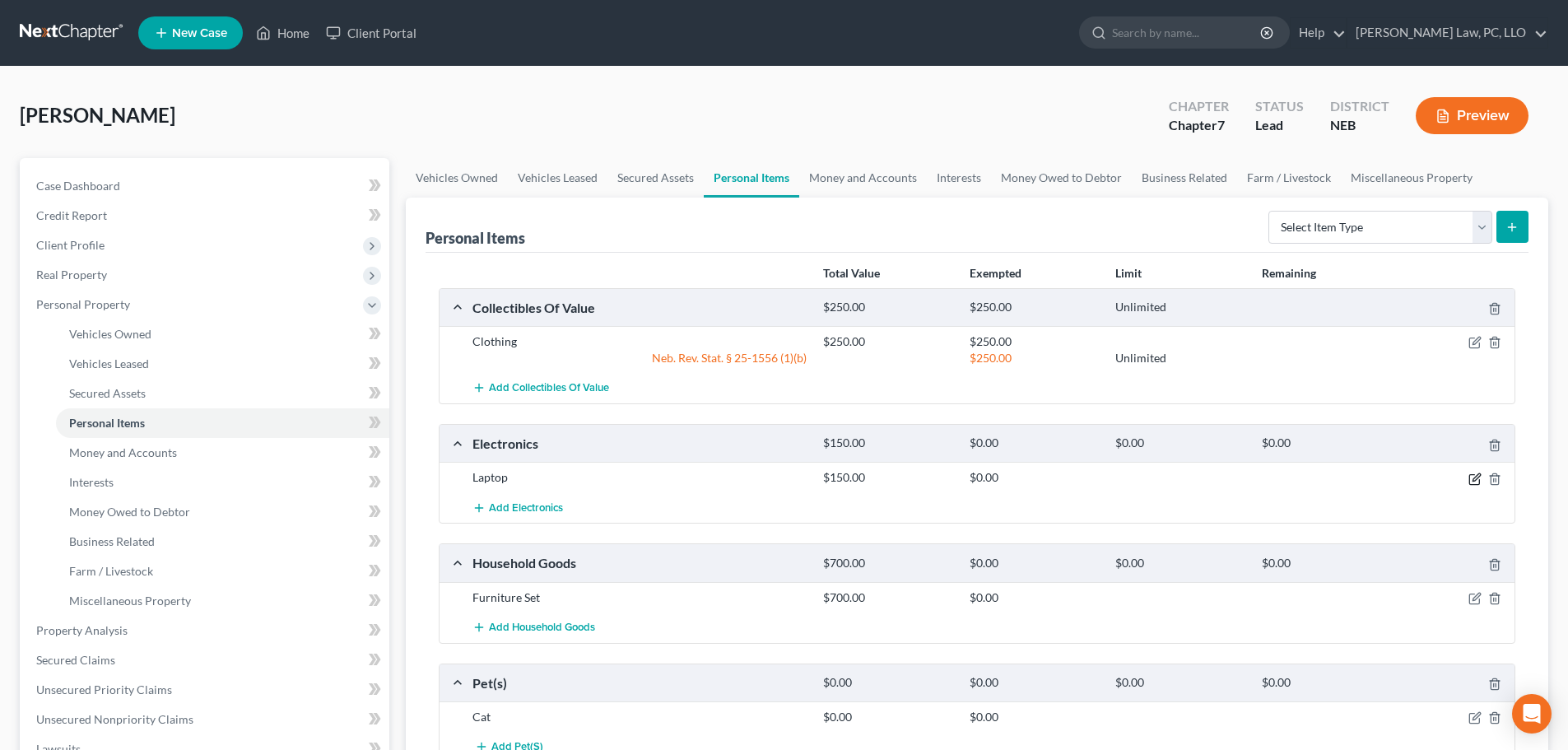
click at [1471, 475] on icon "button" at bounding box center [1476, 479] width 13 height 13
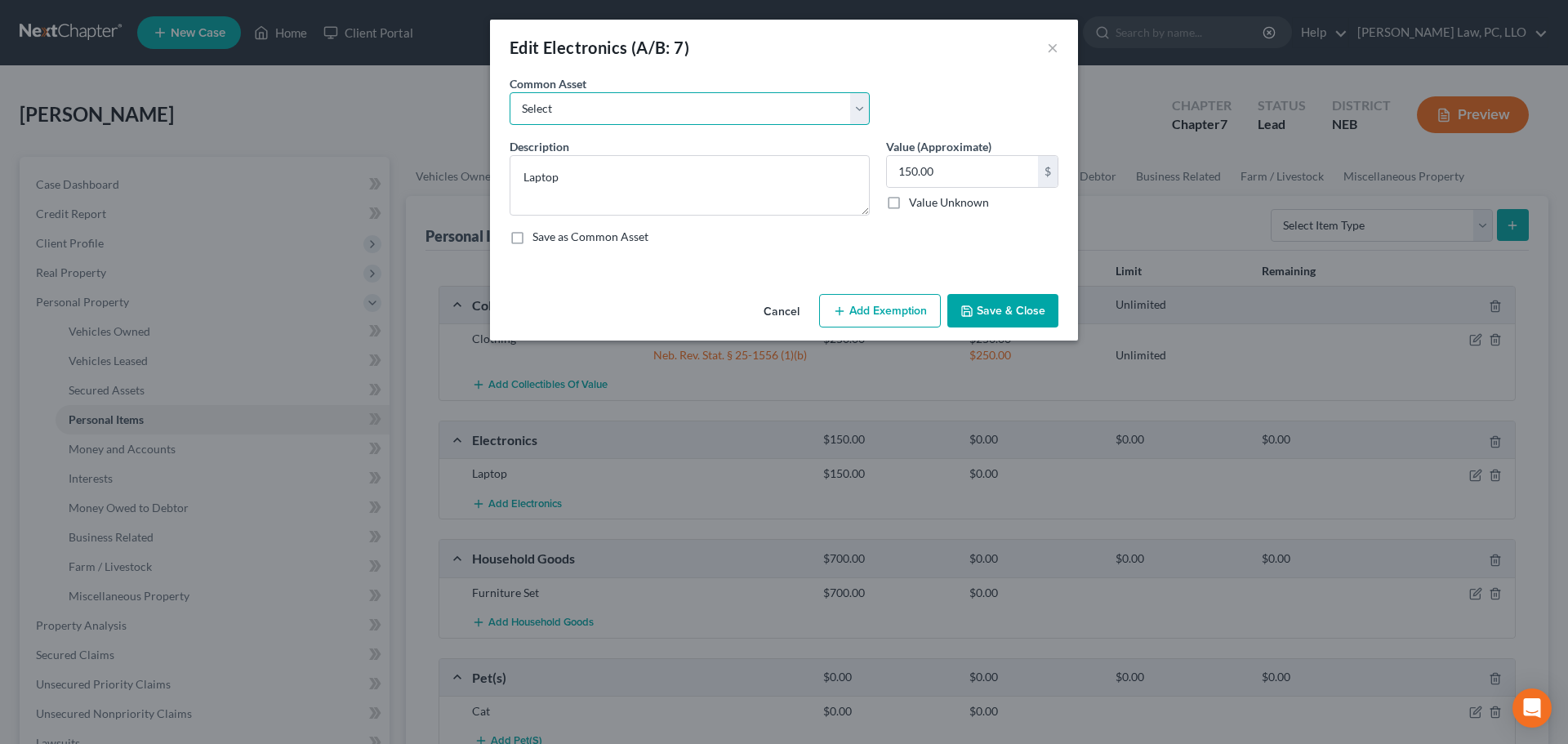
click at [615, 105] on select "Select Electronics" at bounding box center [690, 109] width 360 height 33
select select "0"
click at [510, 92] on select "Select Electronics" at bounding box center [690, 109] width 360 height 33
type textarea "Electronics"
click at [922, 171] on input "text" at bounding box center [962, 172] width 151 height 31
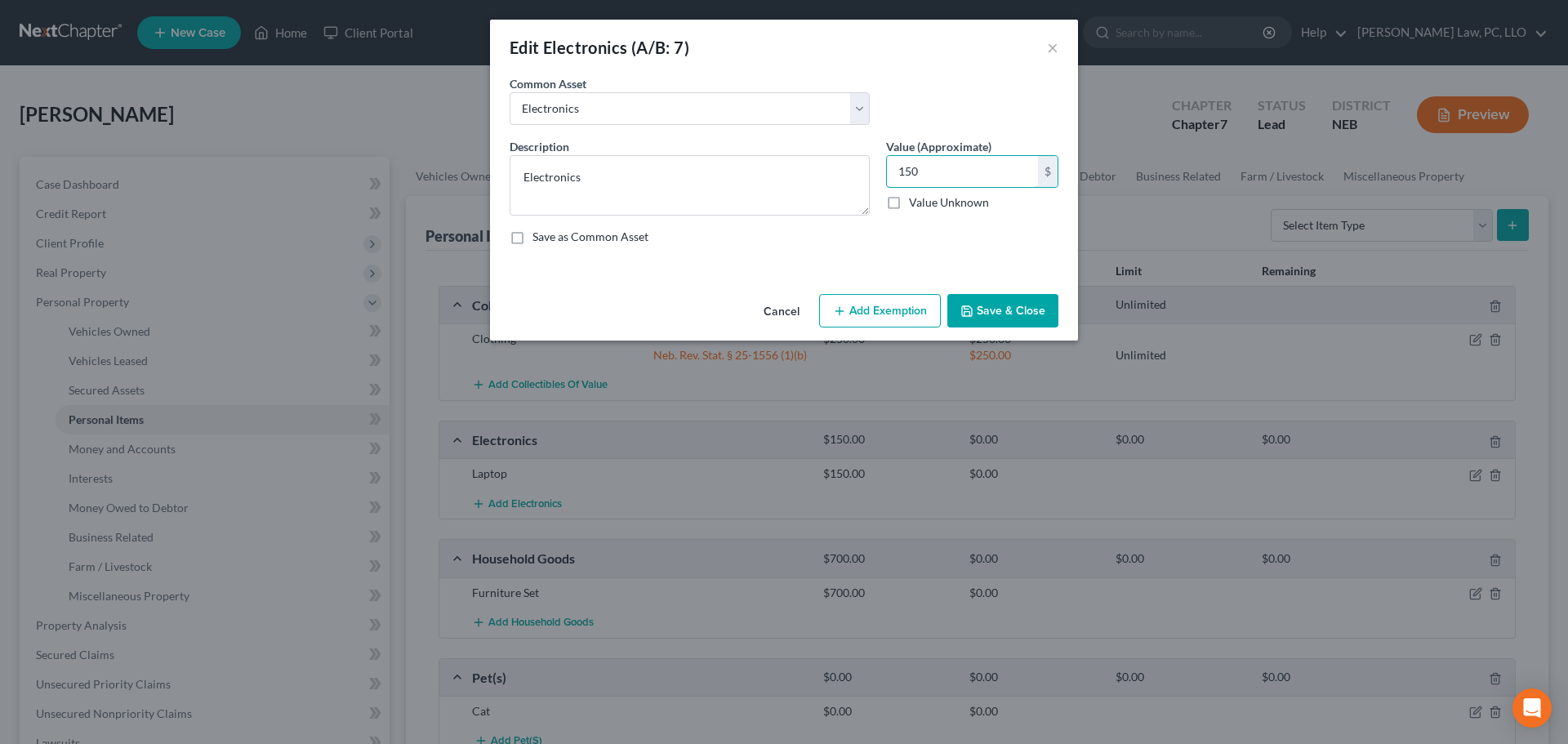
type input "150"
click at [867, 307] on button "Add Exemption" at bounding box center [879, 311] width 121 height 35
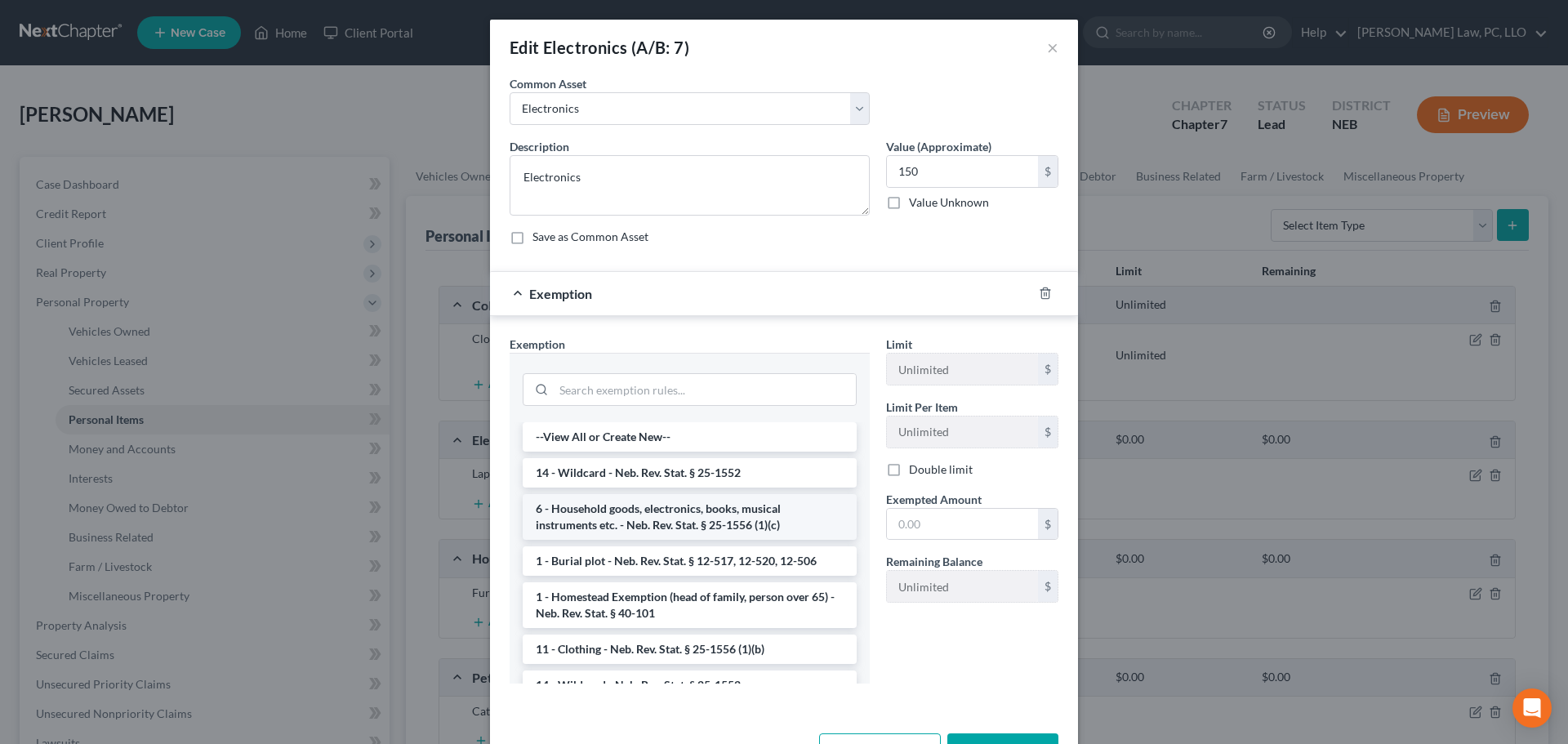
click at [683, 508] on li "6 - Household goods, electronics, books, musical instruments etc. - Neb. Rev. S…" at bounding box center [690, 516] width 334 height 45
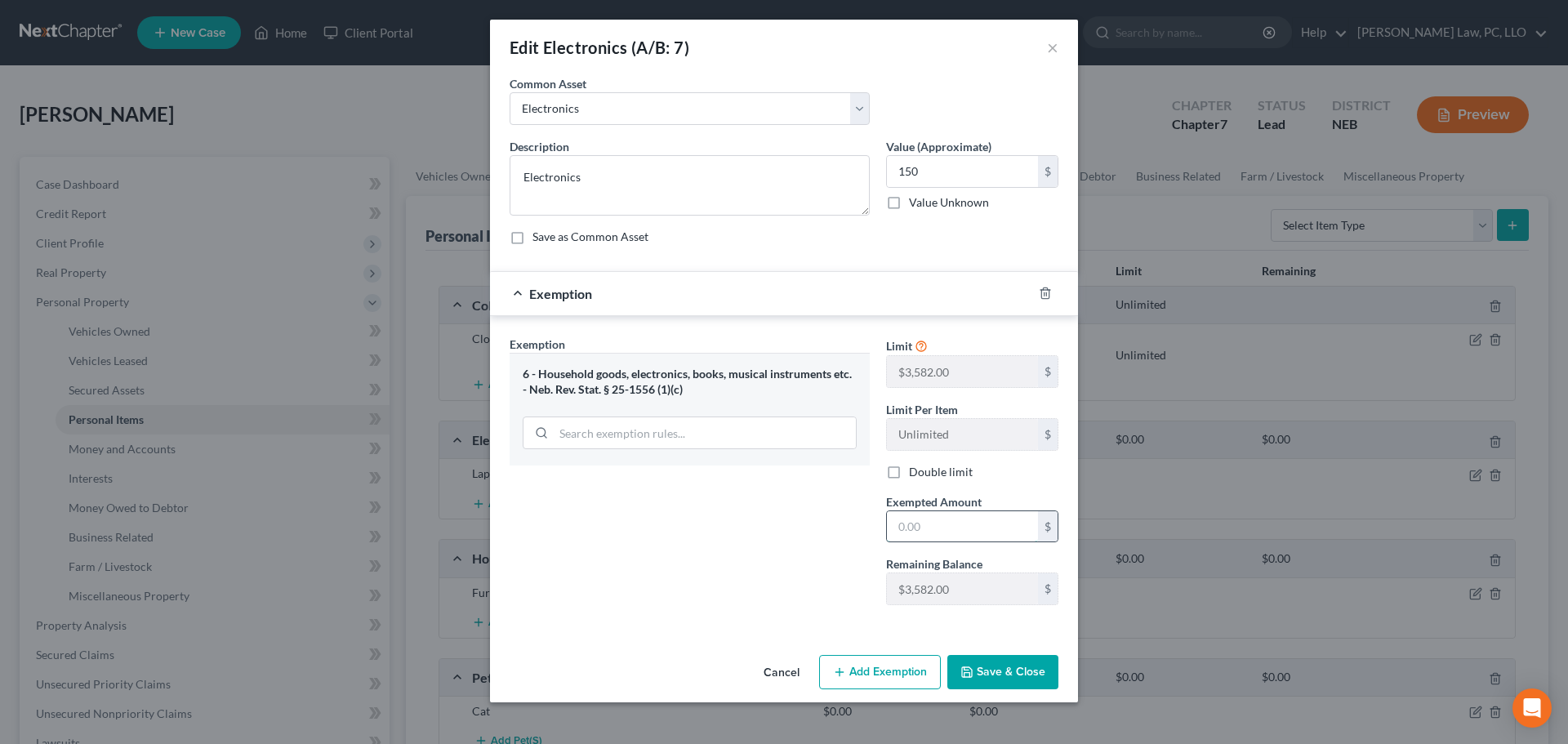
click at [943, 525] on input "text" at bounding box center [962, 527] width 151 height 31
type input "150"
drag, startPoint x: 795, startPoint y: 594, endPoint x: 818, endPoint y: 599, distance: 23.5
click at [795, 594] on div "Exemption Set must be selected for CA. Exemption * 6 - Household goods, electro…" at bounding box center [690, 476] width 377 height 282
click at [1030, 664] on button "Save & Close" at bounding box center [1003, 672] width 111 height 35
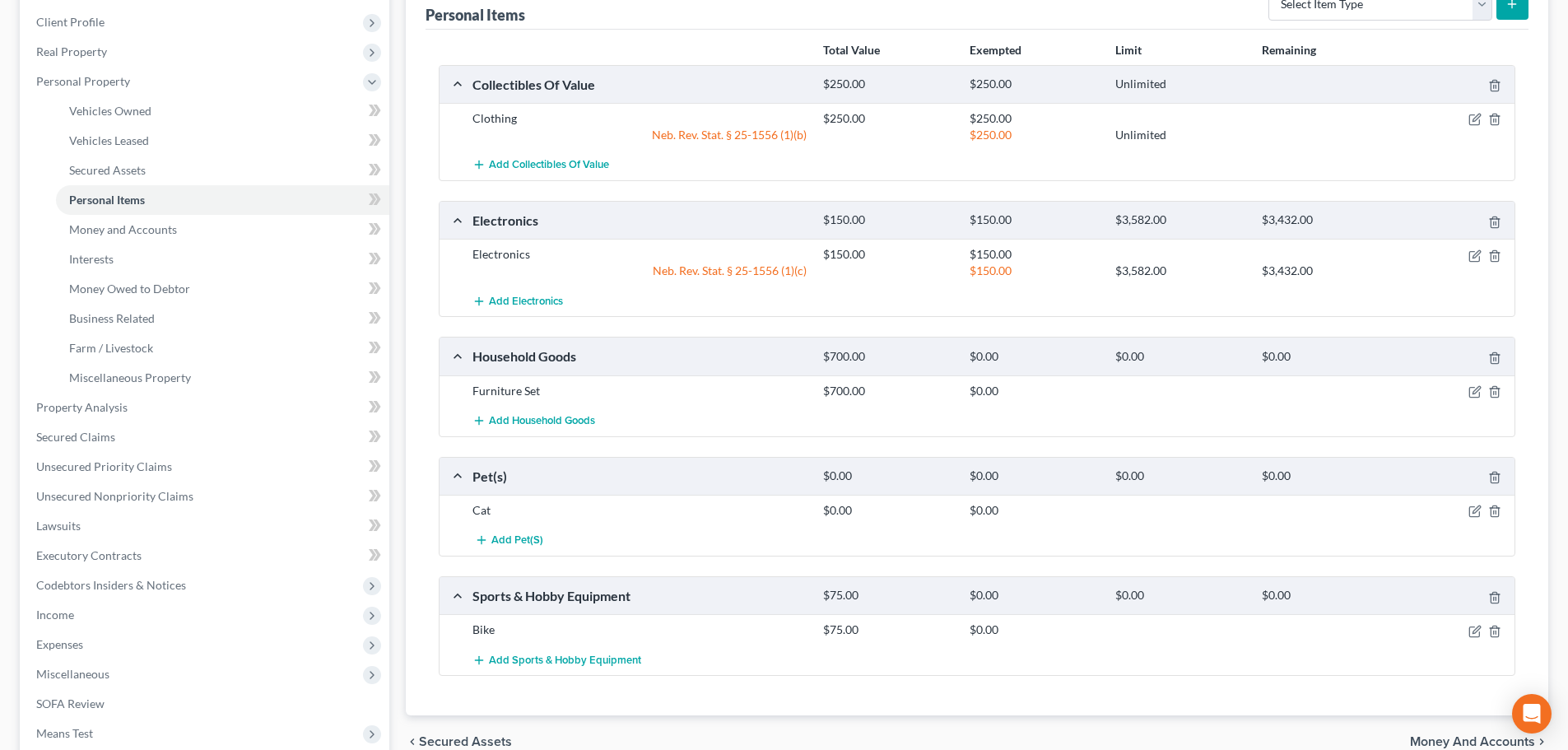
scroll to position [247, 0]
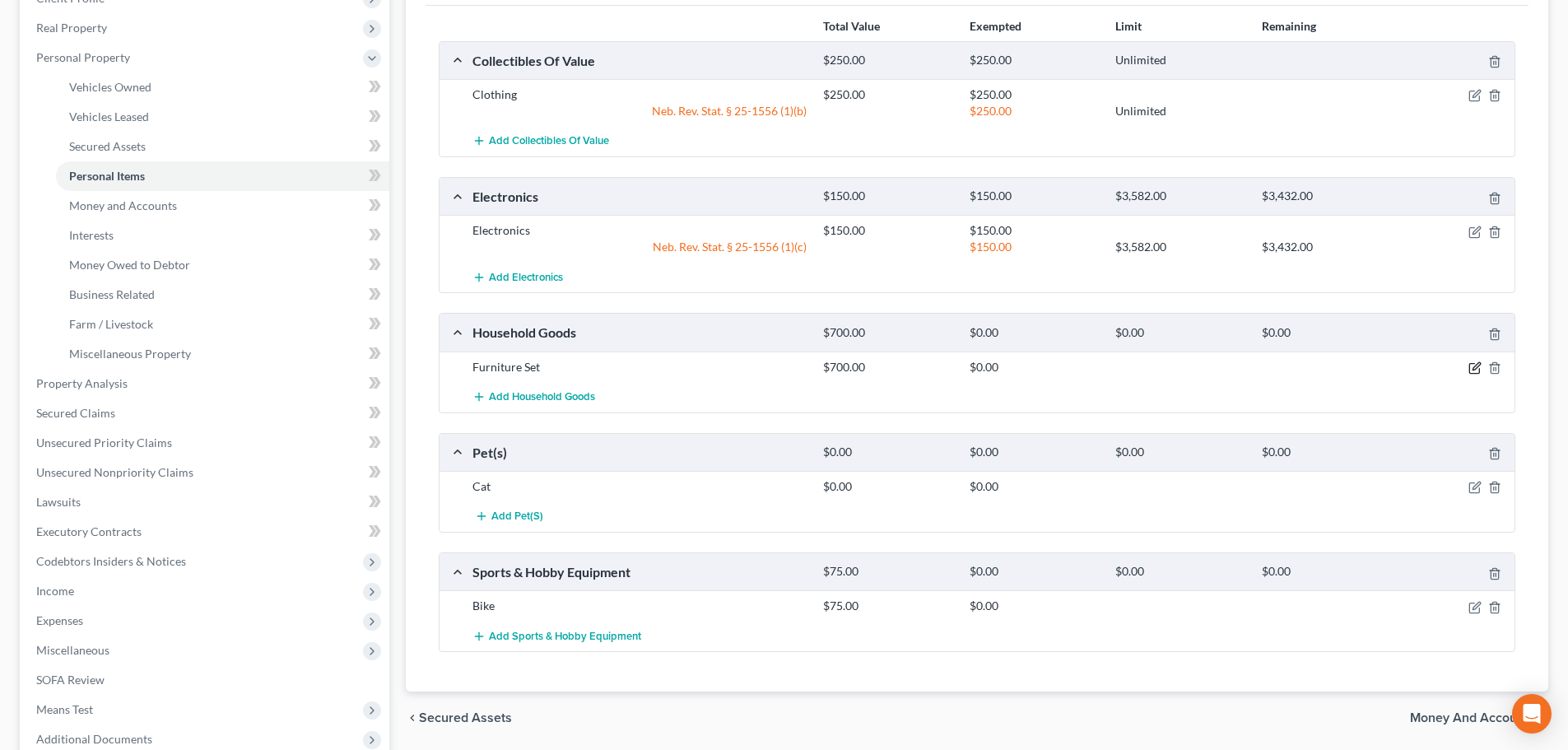
click at [1471, 367] on icon "button" at bounding box center [1476, 368] width 13 height 13
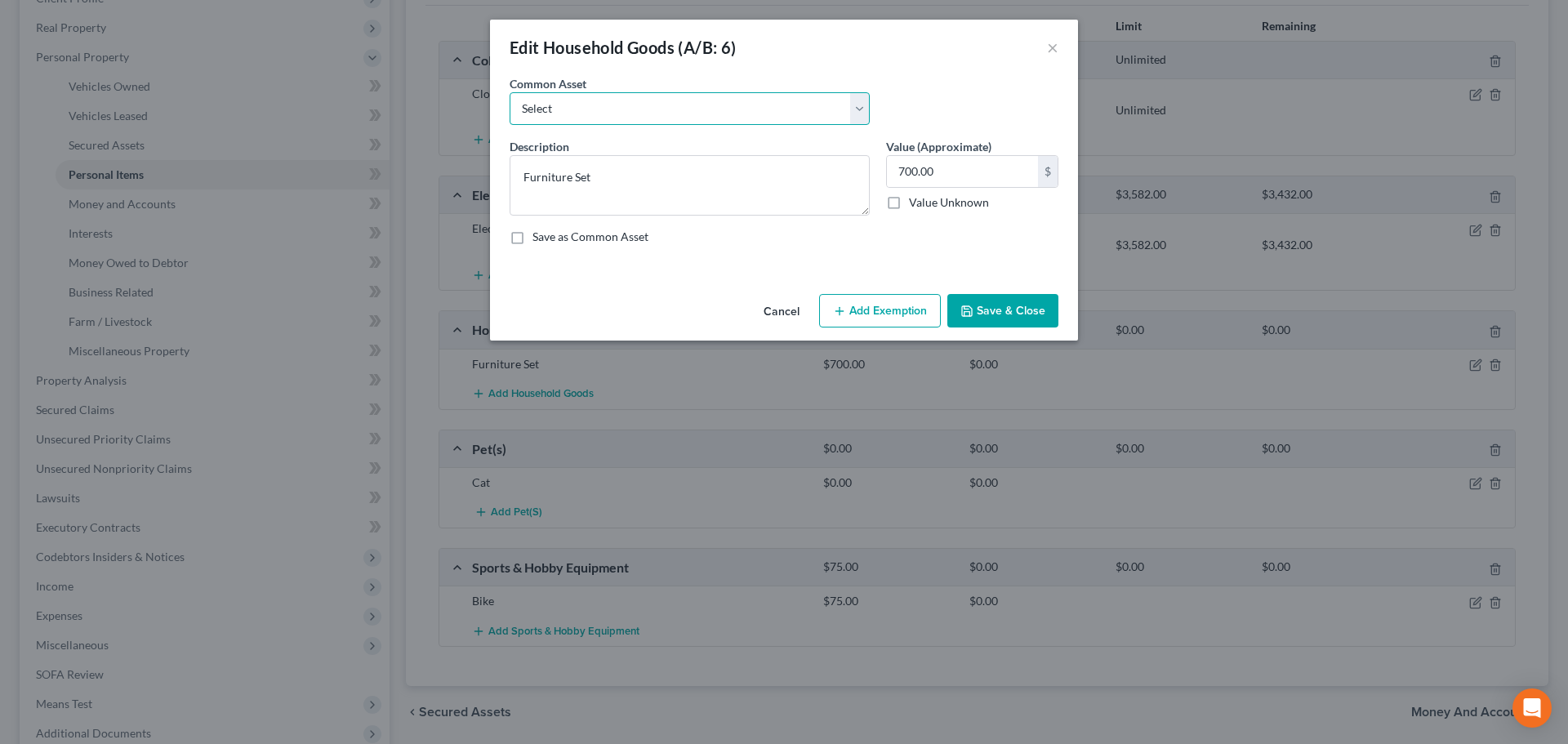
click at [650, 119] on select "Select Household Goods and Furniture" at bounding box center [690, 109] width 360 height 33
select select "0"
click at [510, 92] on select "Select Household Goods and Furniture" at bounding box center [690, 109] width 360 height 33
type textarea "Household Goods and Furniture"
click at [958, 164] on input "1,500.00" at bounding box center [962, 172] width 151 height 31
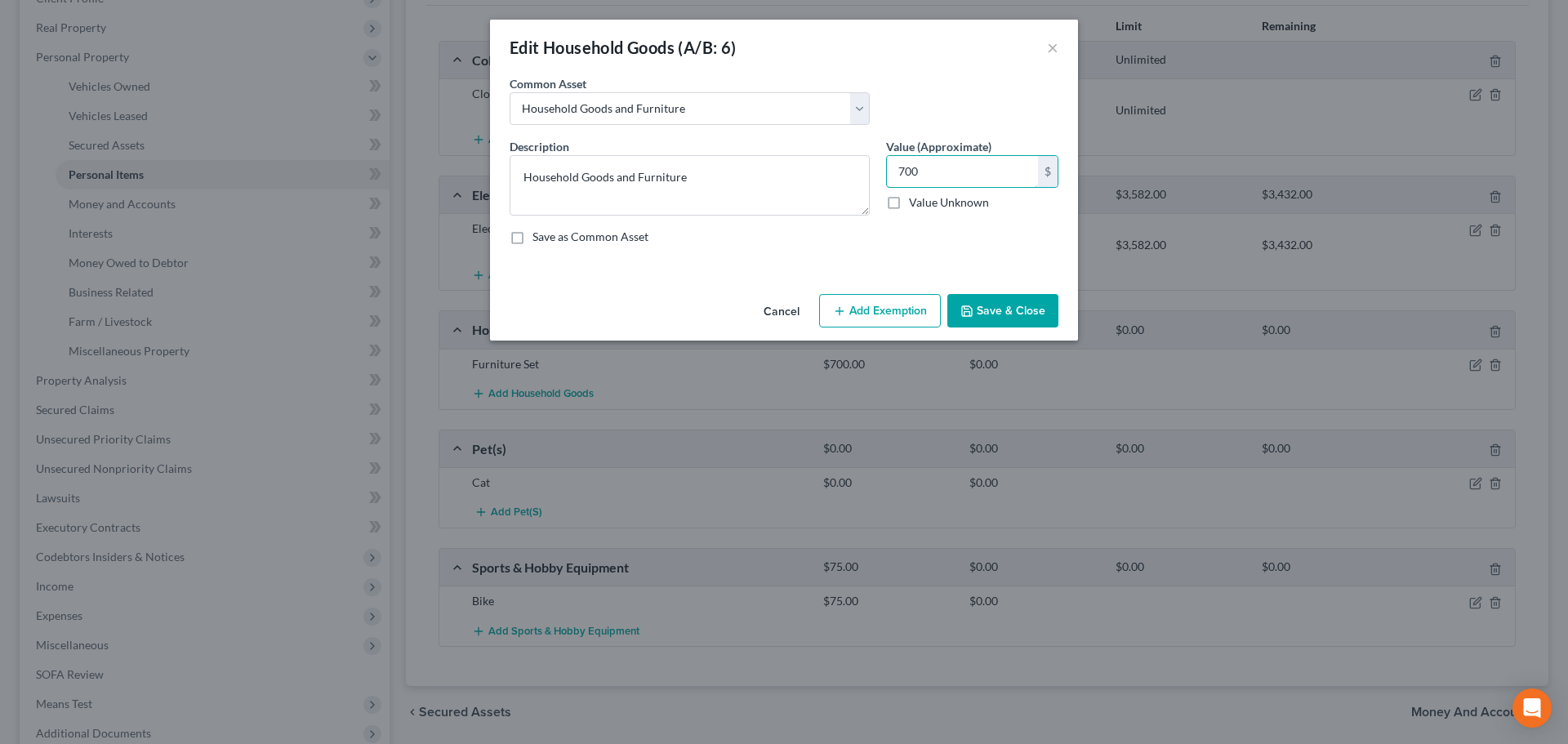
type input "700"
click at [898, 310] on button "Add Exemption" at bounding box center [879, 311] width 121 height 35
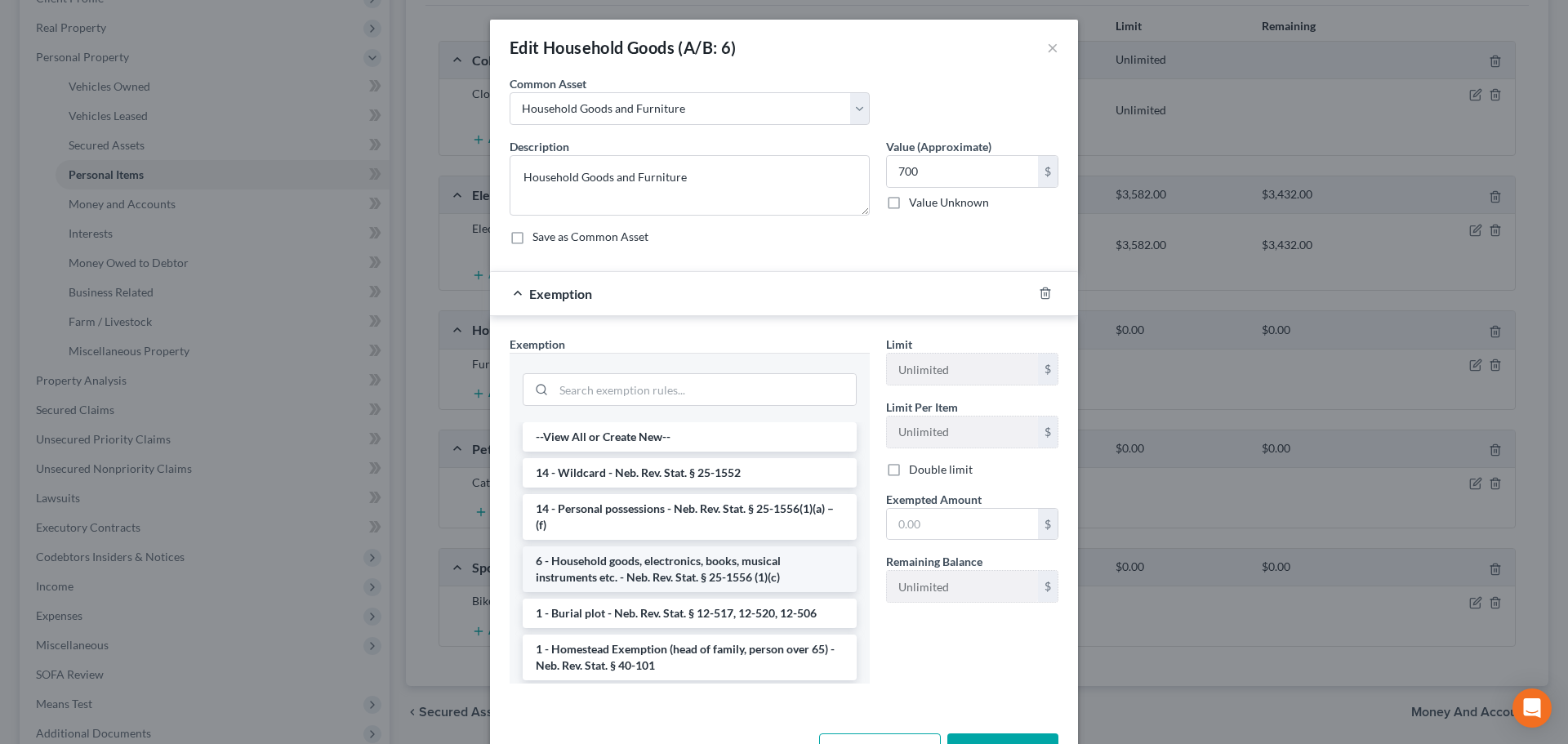
click at [695, 570] on li "6 - Household goods, electronics, books, musical instruments etc. - Neb. Rev. S…" at bounding box center [690, 568] width 334 height 45
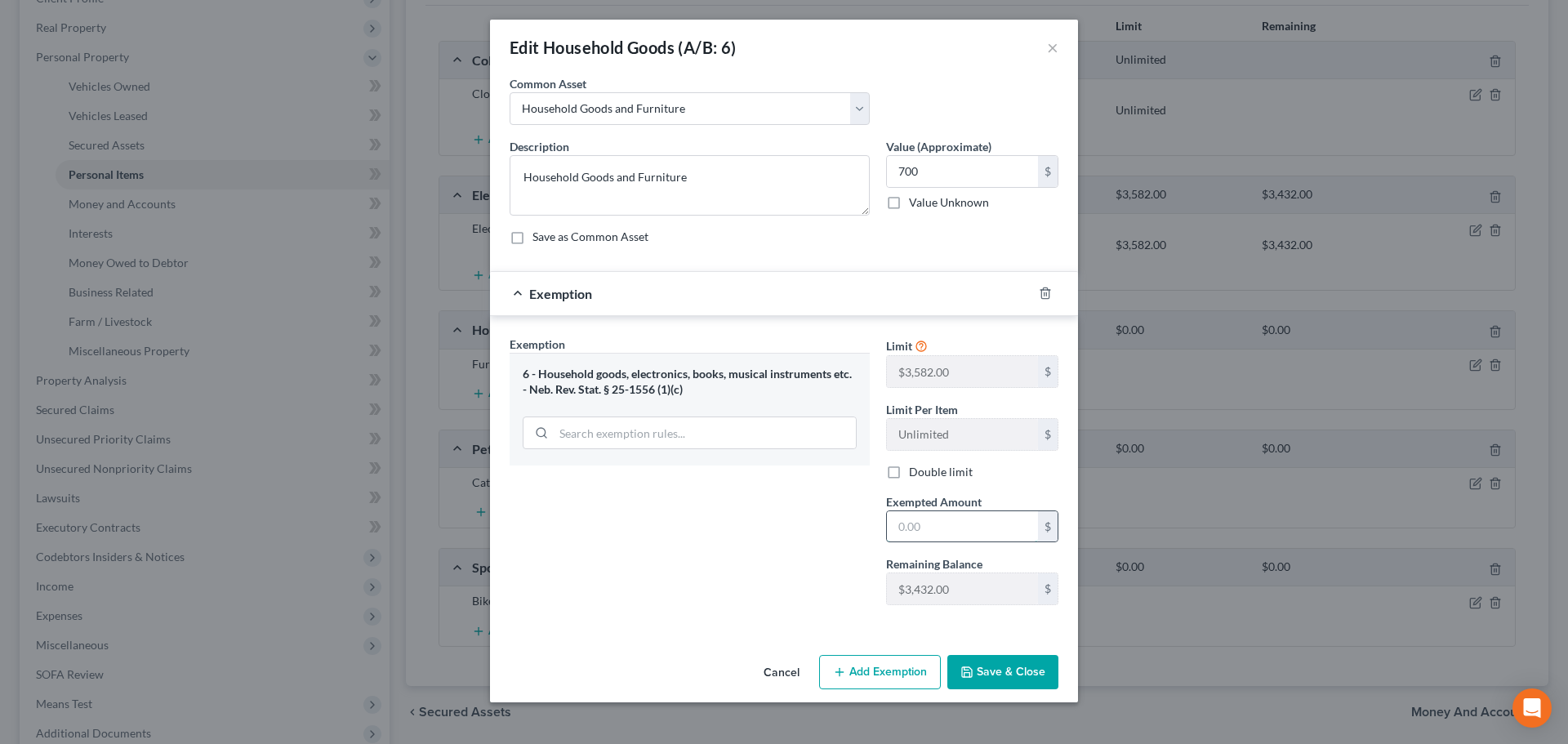
click at [948, 523] on input "text" at bounding box center [962, 527] width 151 height 31
type input "700"
click at [818, 542] on div "Exemption Set must be selected for CA. Exemption * 6 - Household goods, electro…" at bounding box center [690, 476] width 377 height 282
click at [1006, 673] on button "Save & Close" at bounding box center [1003, 672] width 111 height 35
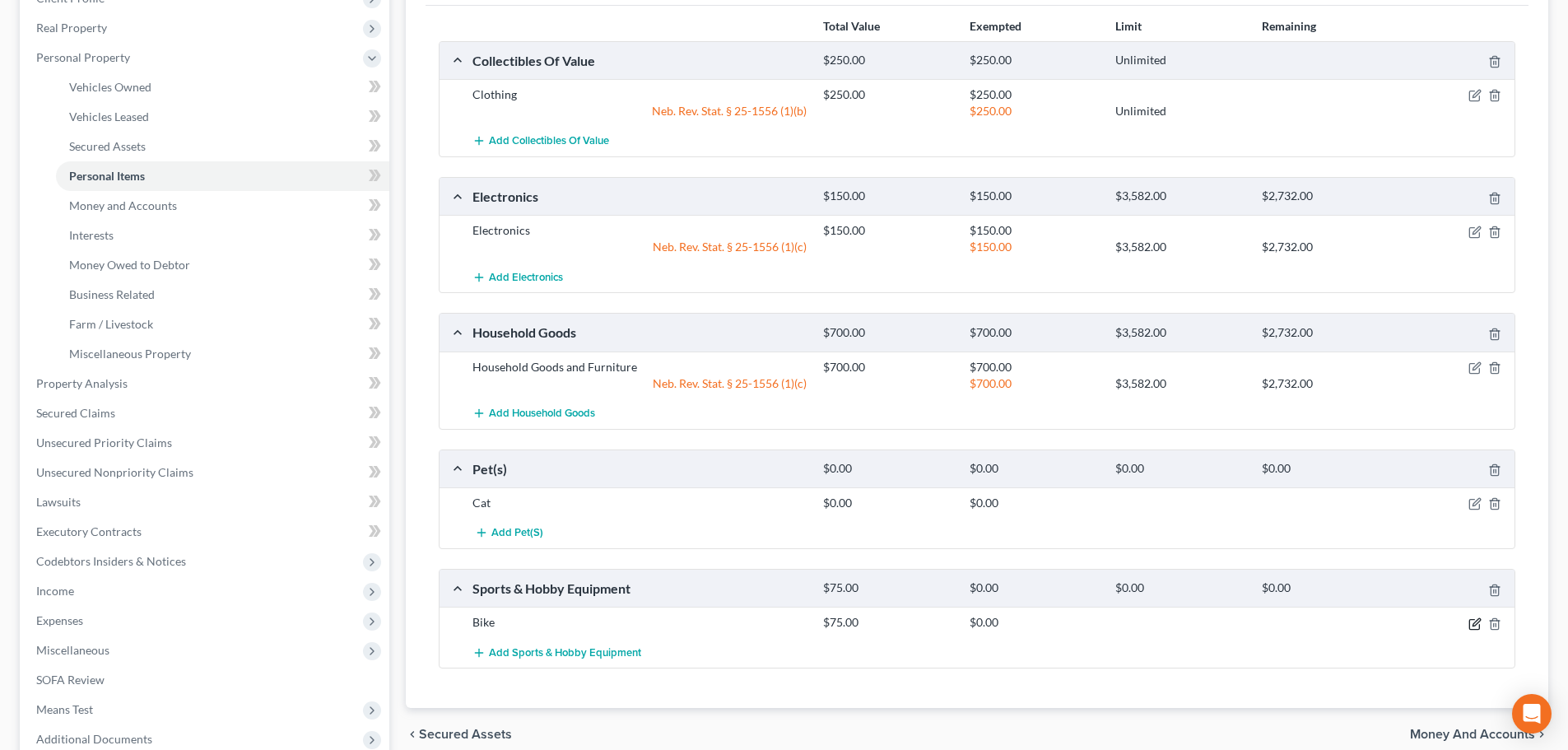
click at [1472, 620] on icon "button" at bounding box center [1476, 623] width 13 height 13
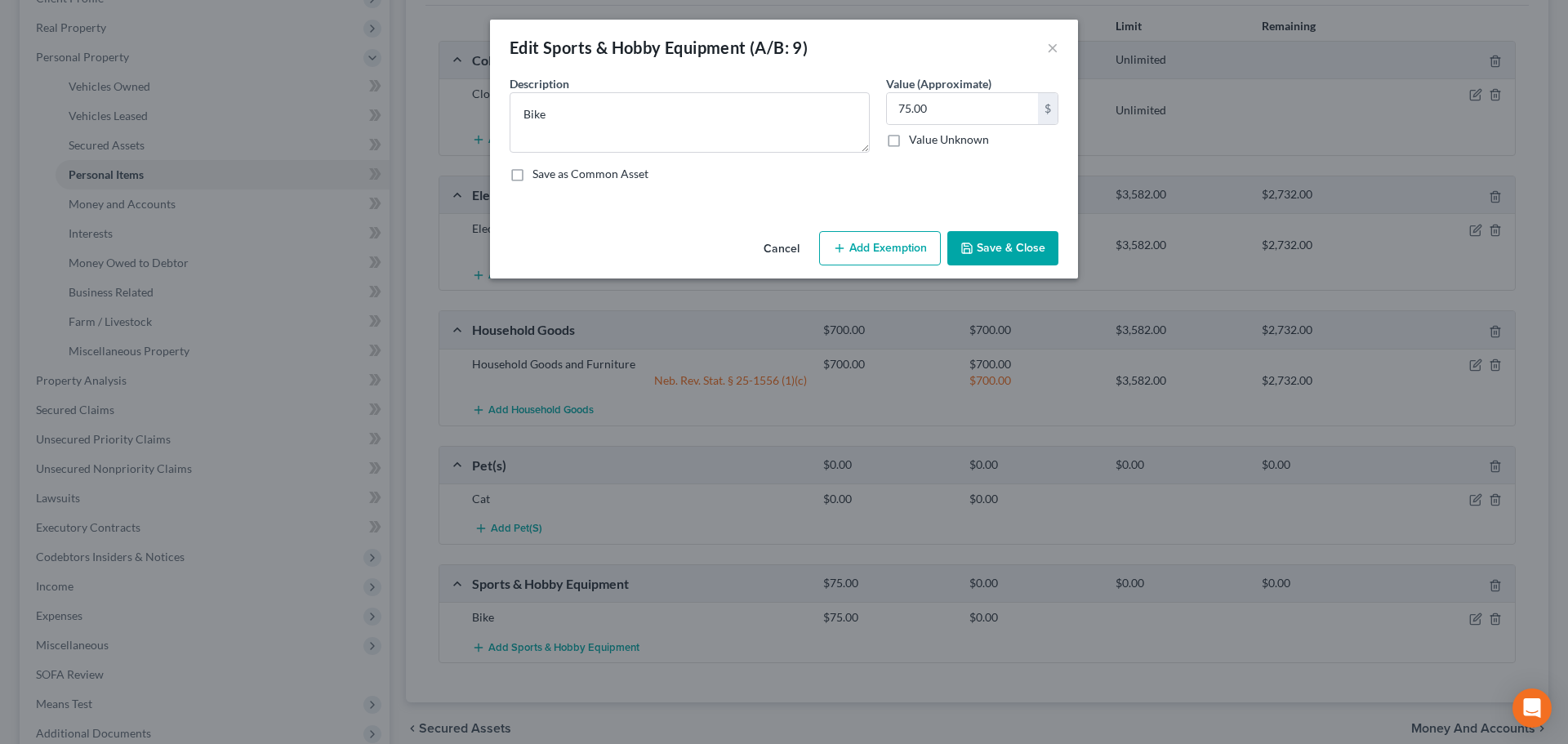
click at [893, 239] on button "Add Exemption" at bounding box center [879, 249] width 121 height 35
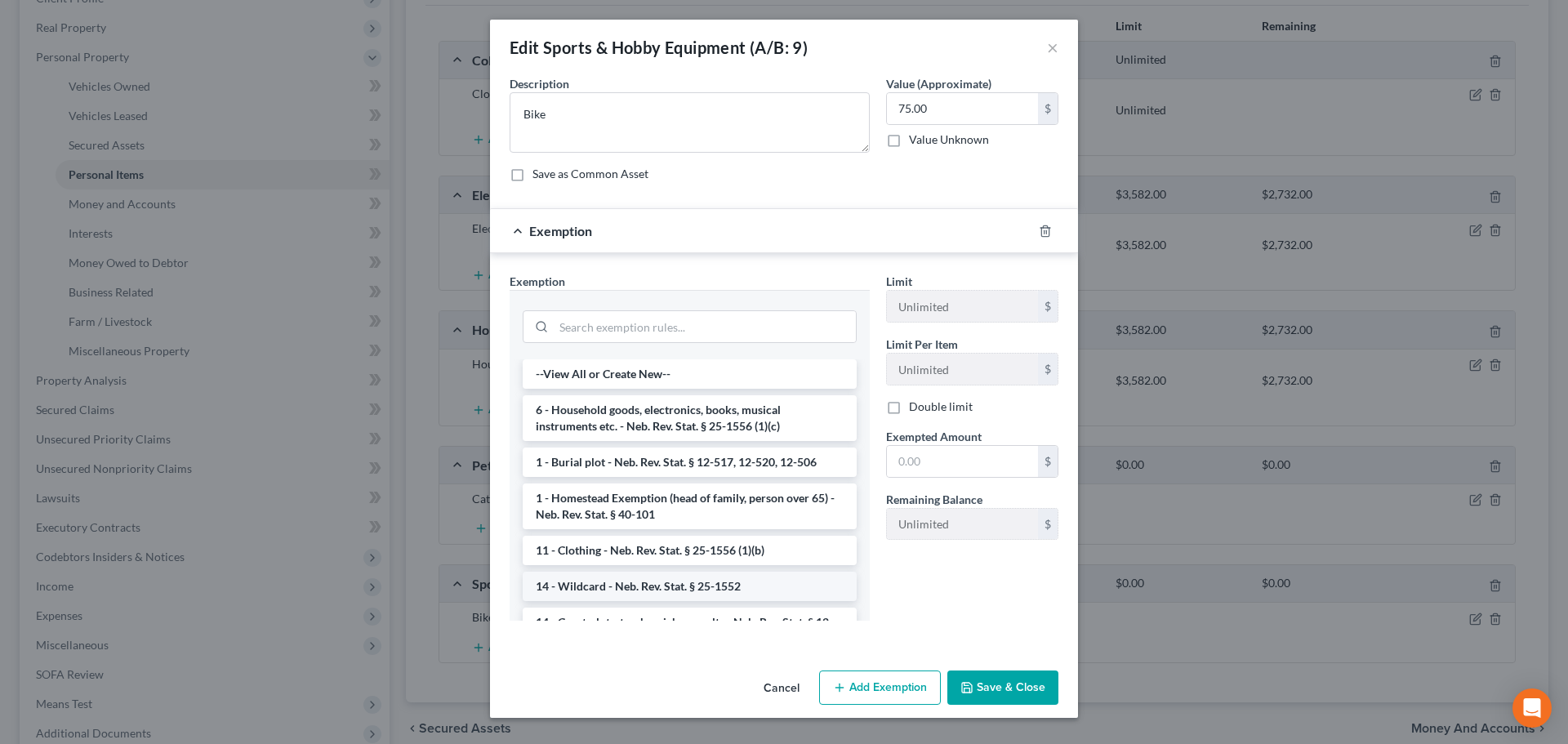
click at [680, 584] on li "14 - Wildcard - Neb. Rev. Stat. § 25-1552" at bounding box center [690, 586] width 334 height 30
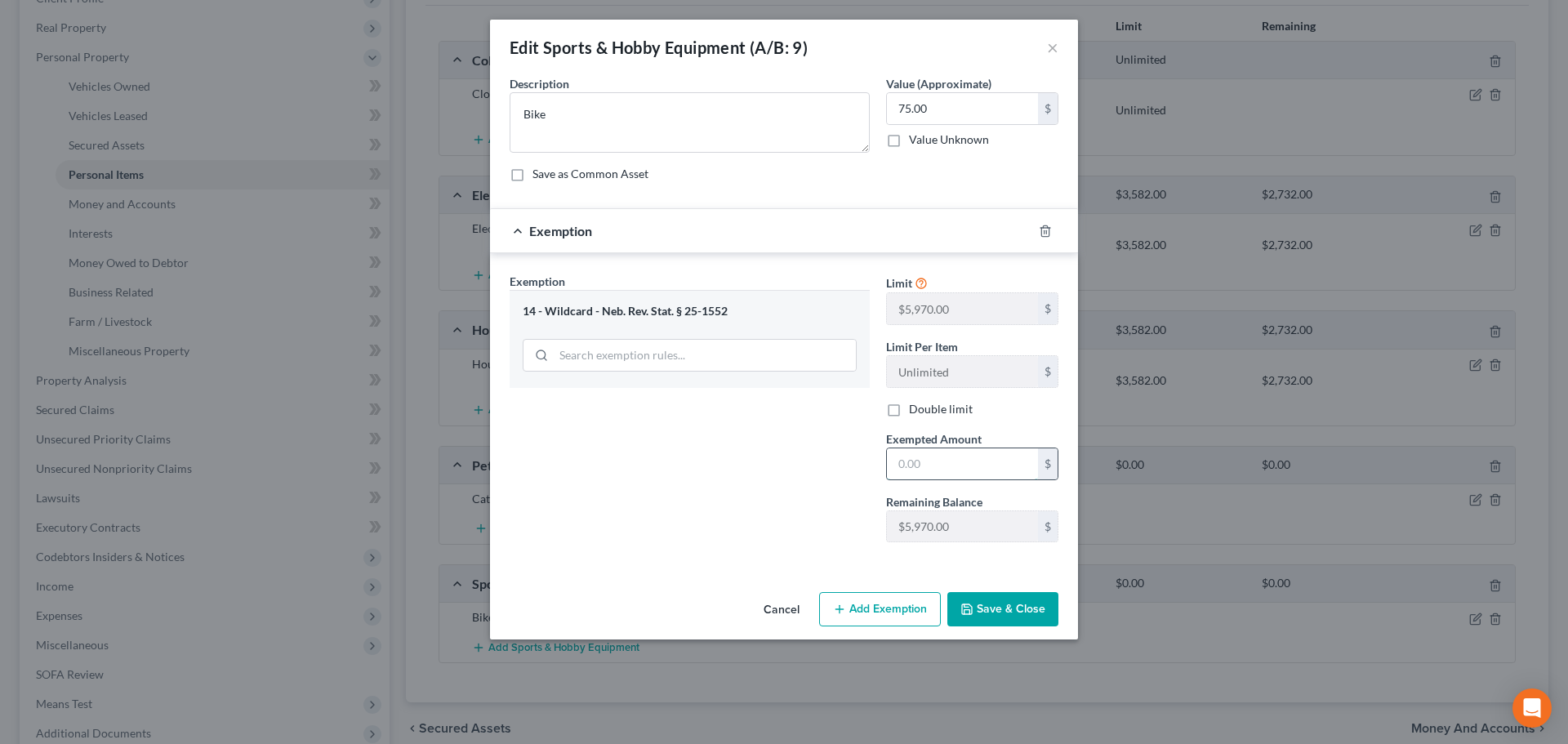
click at [915, 471] on input "text" at bounding box center [962, 464] width 151 height 31
type input "75"
drag, startPoint x: 807, startPoint y: 487, endPoint x: 823, endPoint y: 496, distance: 18.4
click at [807, 487] on div "Exemption Set must be selected for CA. Exemption * 14 - Wildcard - Neb. Rev. St…" at bounding box center [690, 414] width 377 height 282
click at [976, 603] on button "Save & Close" at bounding box center [1003, 609] width 111 height 35
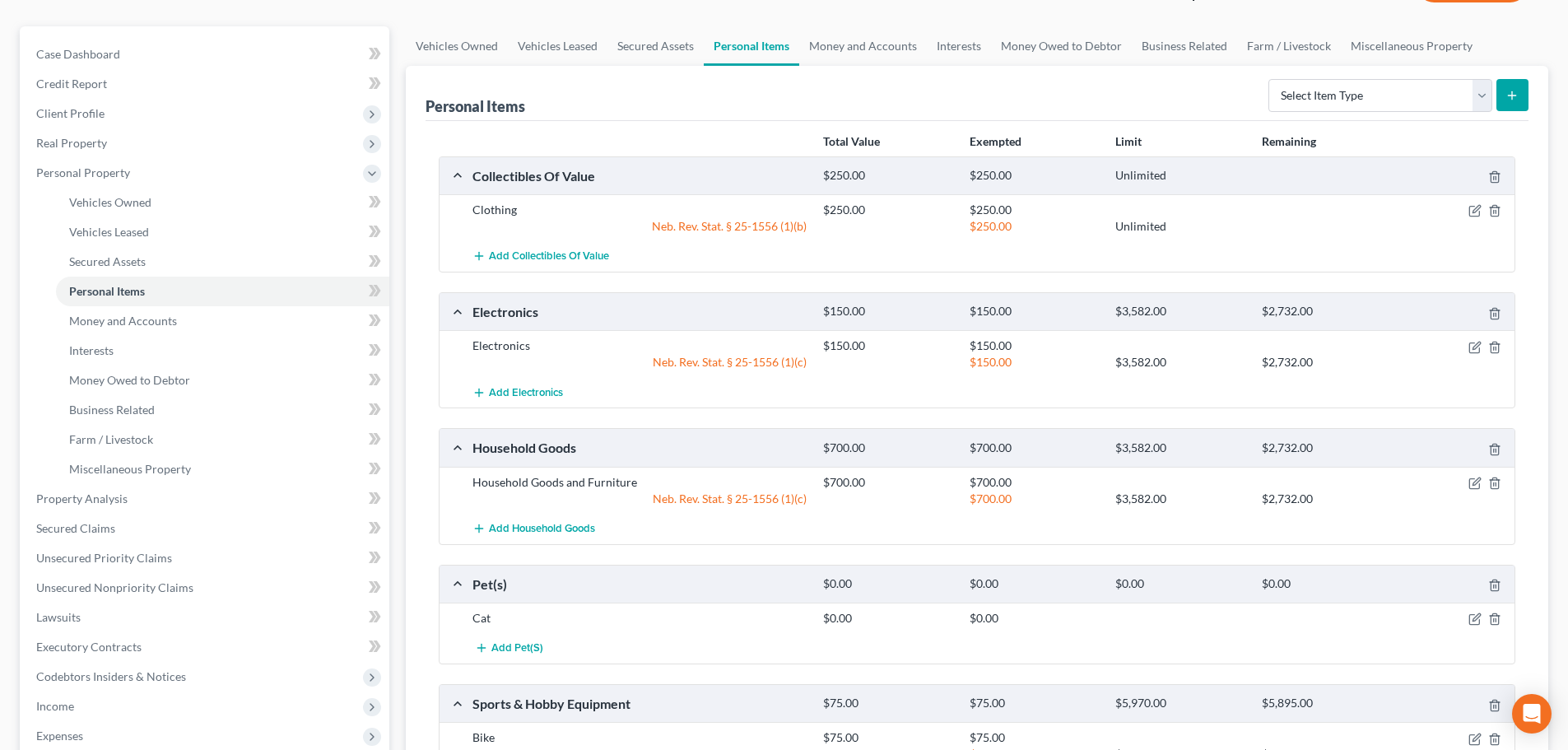
scroll to position [0, 0]
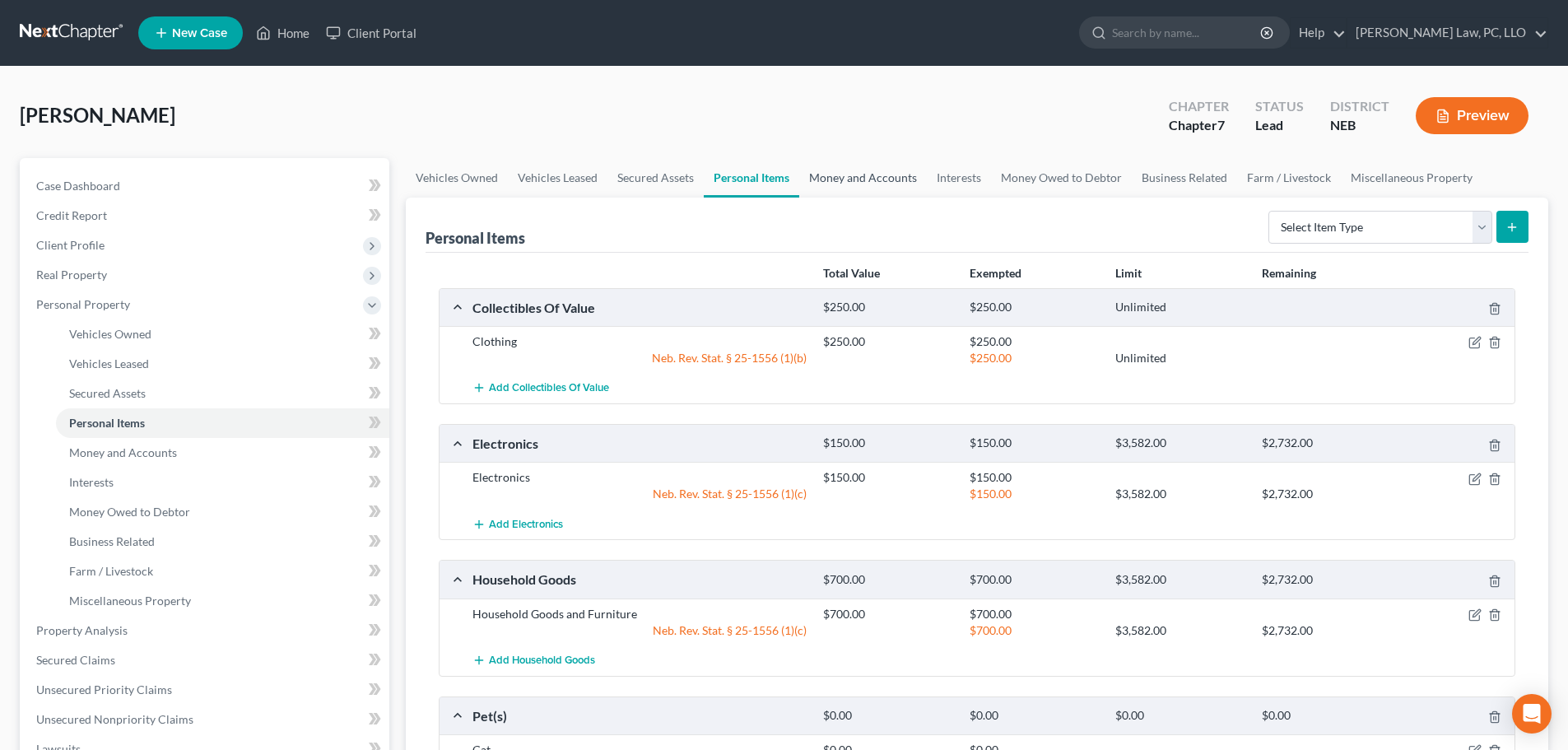
click at [832, 168] on link "Money and Accounts" at bounding box center [863, 177] width 127 height 39
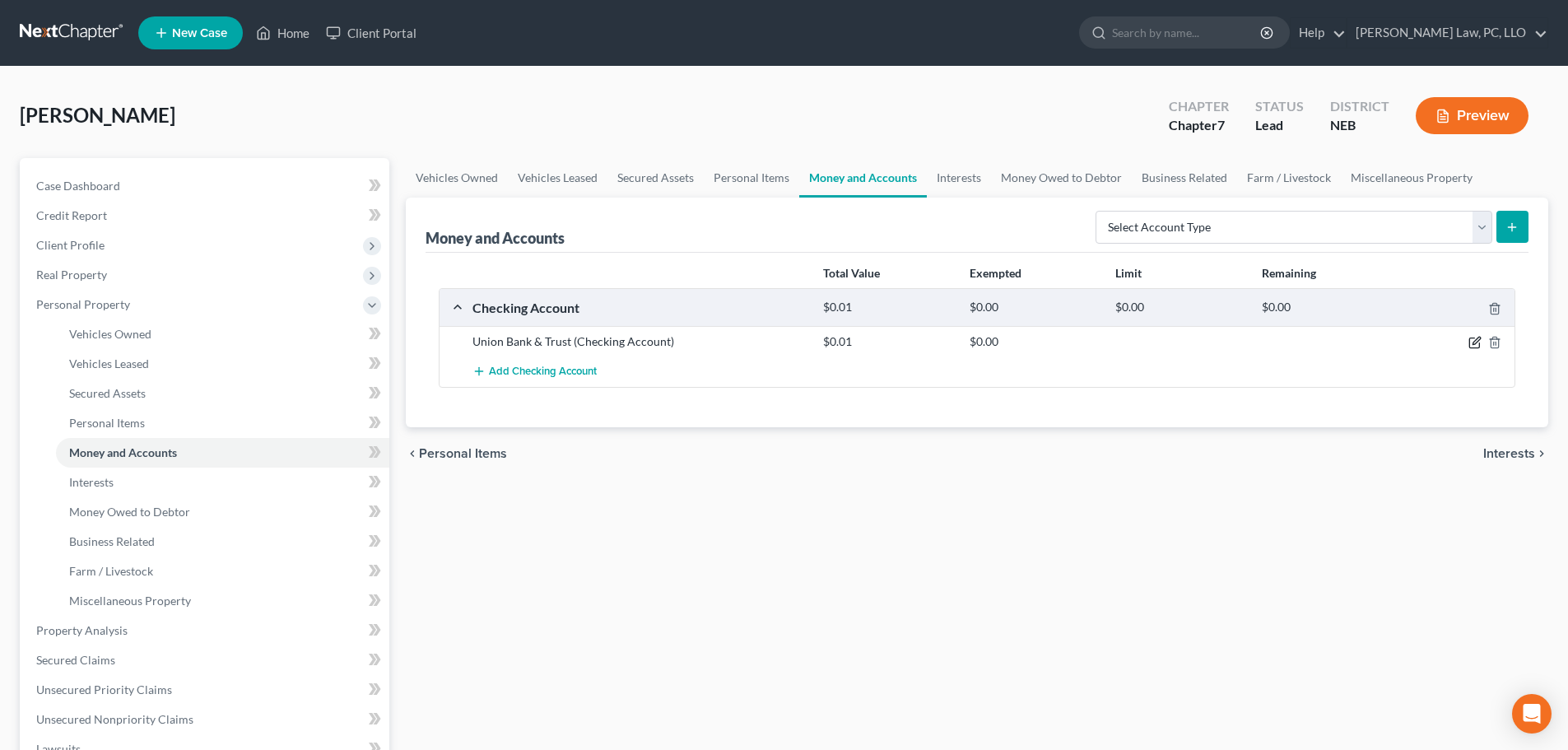
click at [1472, 340] on icon "button" at bounding box center [1476, 342] width 13 height 13
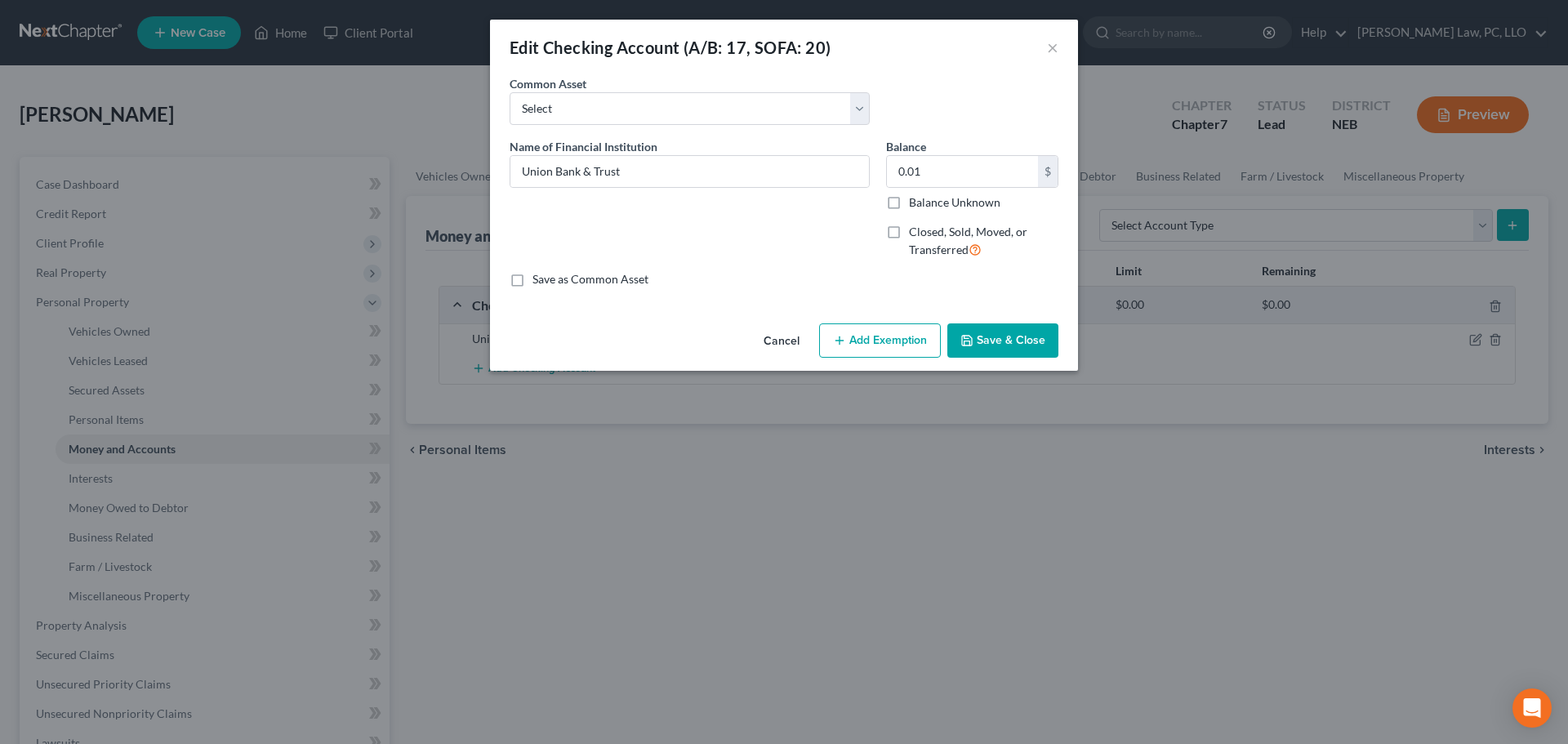
click at [866, 350] on button "Add Exemption" at bounding box center [879, 340] width 121 height 35
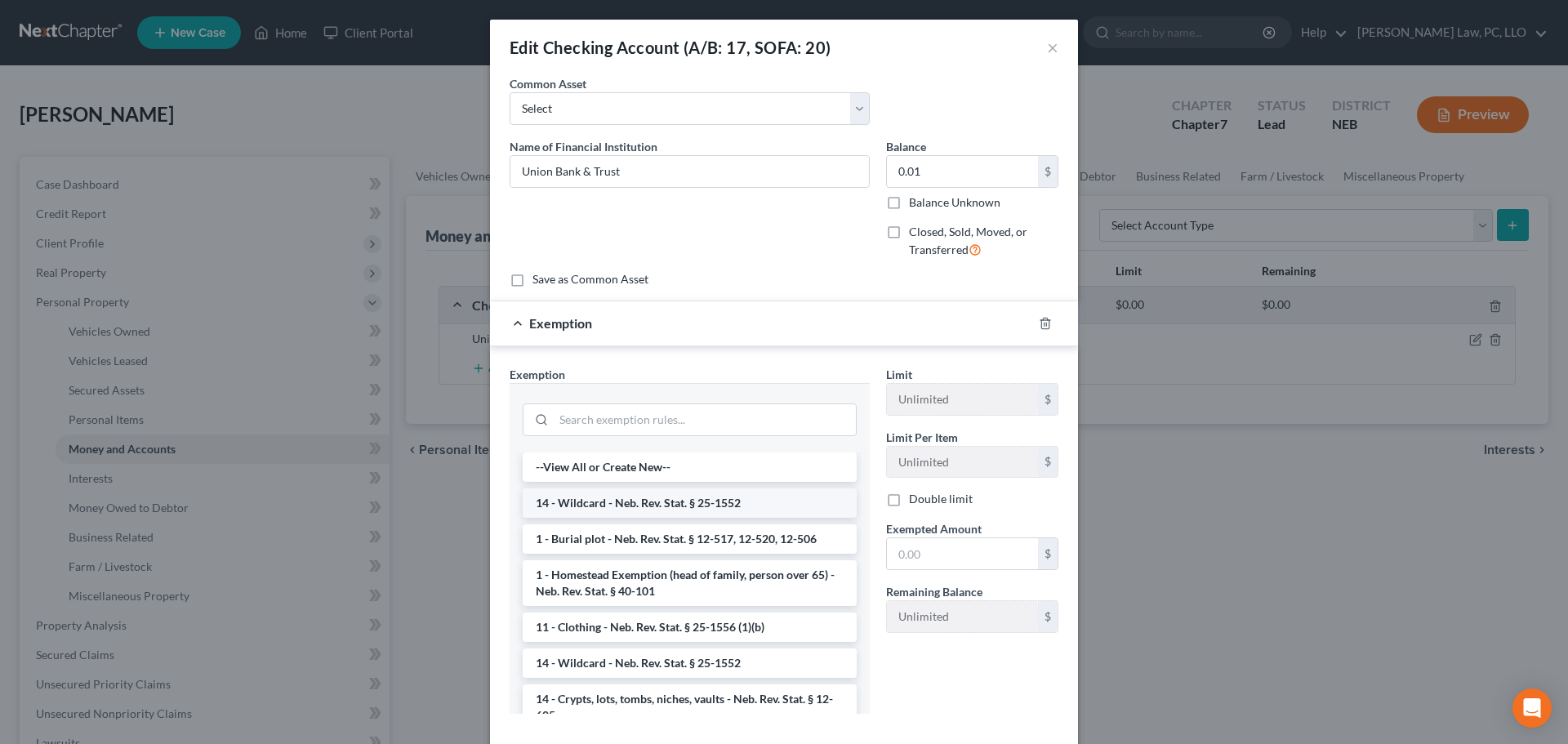
click at [659, 502] on li "14 - Wildcard - Neb. Rev. Stat. § 25-1552" at bounding box center [690, 503] width 334 height 30
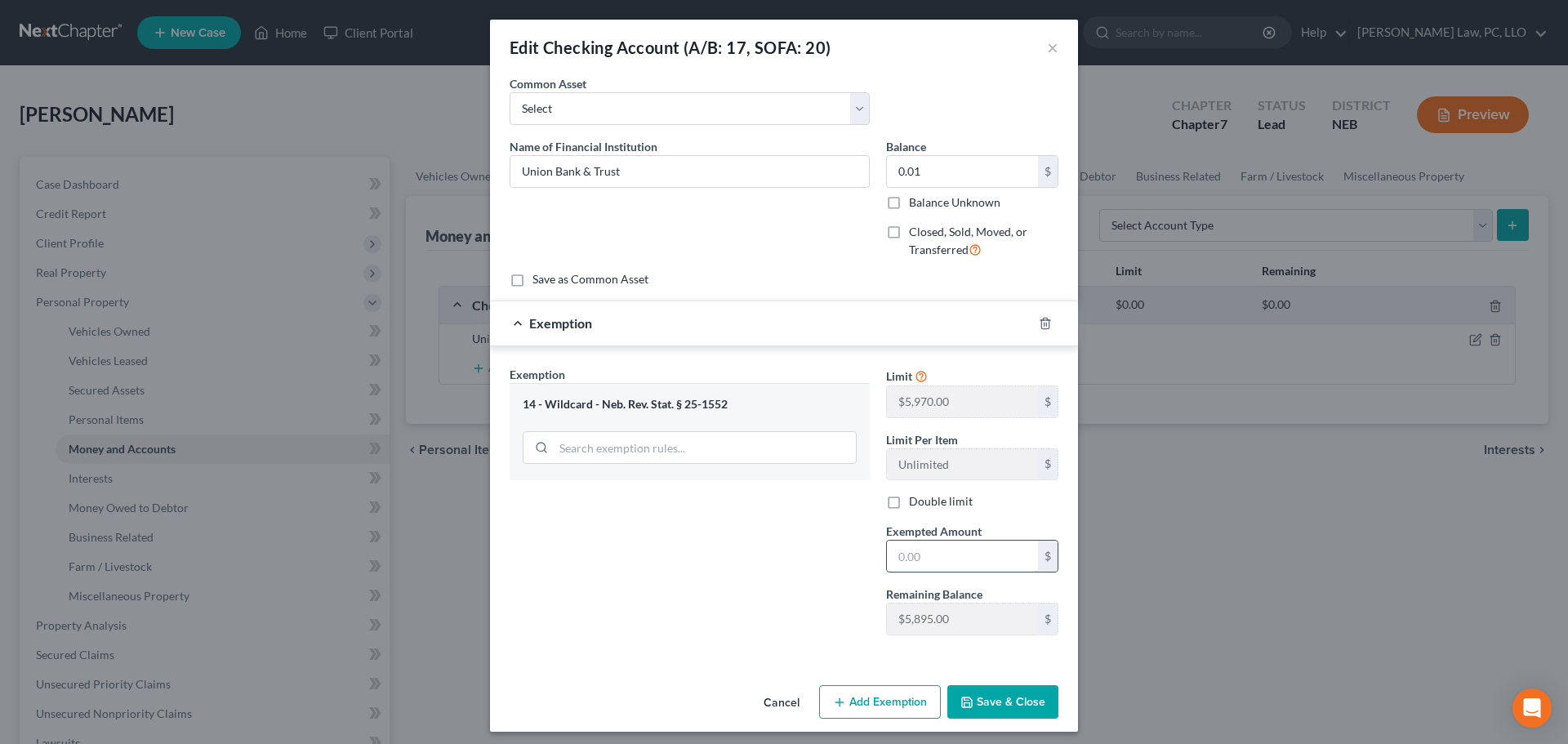
click at [927, 549] on input "text" at bounding box center [962, 556] width 151 height 31
type input "0.01"
click at [986, 693] on button "Save & Close" at bounding box center [1003, 702] width 111 height 35
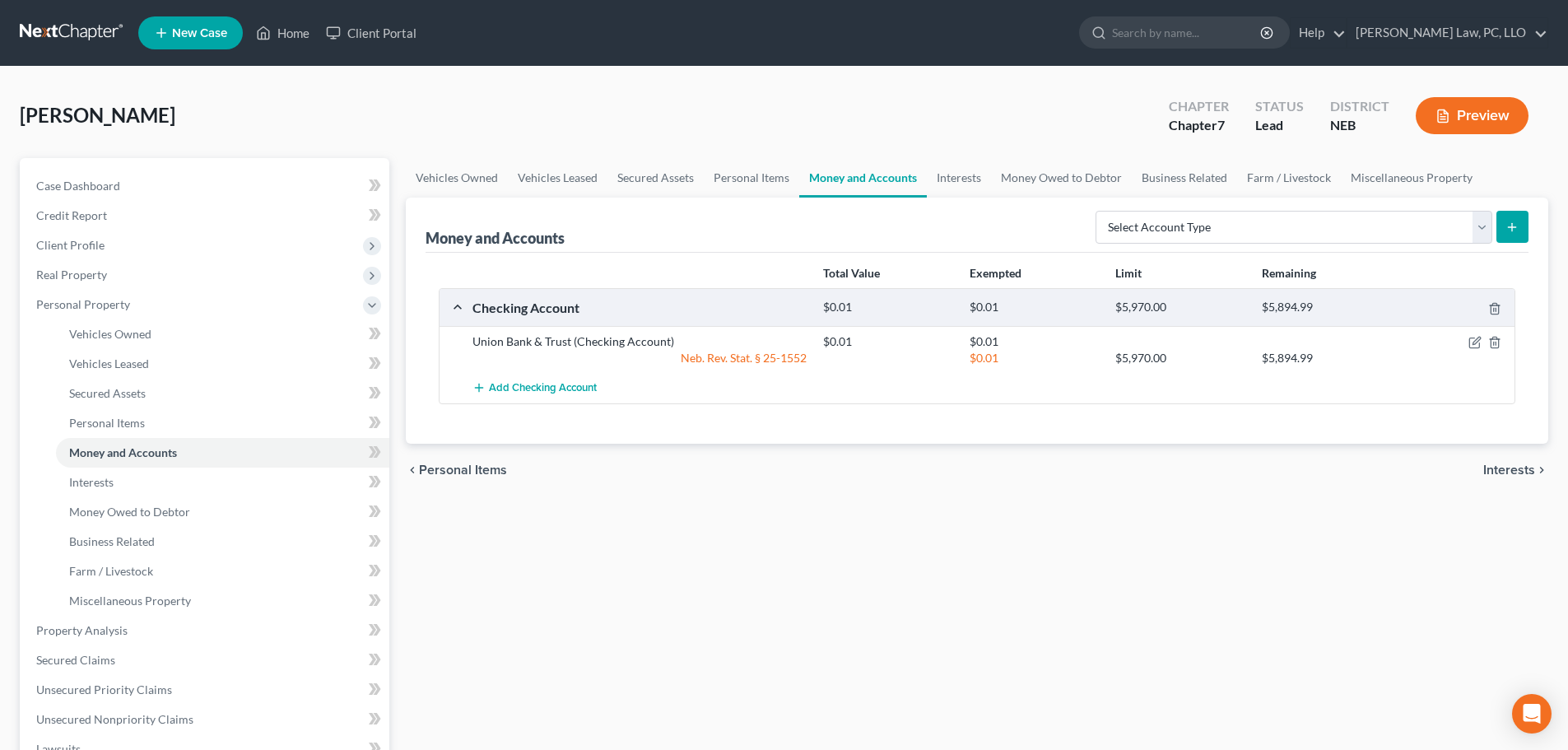
click at [719, 541] on div "Vehicles Owned Vehicles Leased Secured Assets Personal Items Money and Accounts…" at bounding box center [977, 633] width 1159 height 951
click at [735, 176] on link "Personal Items" at bounding box center [751, 177] width 96 height 39
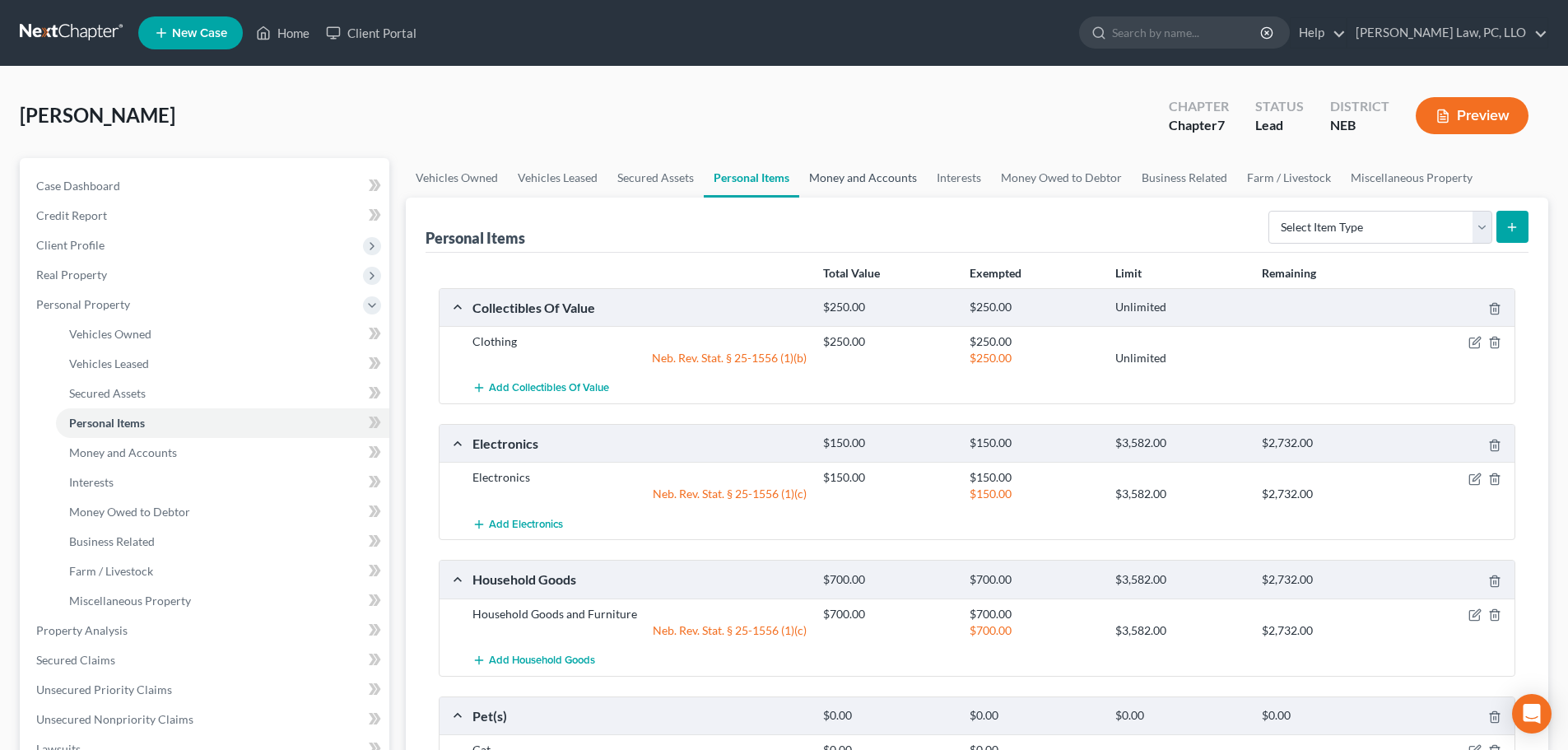
click at [869, 185] on link "Money and Accounts" at bounding box center [863, 177] width 127 height 39
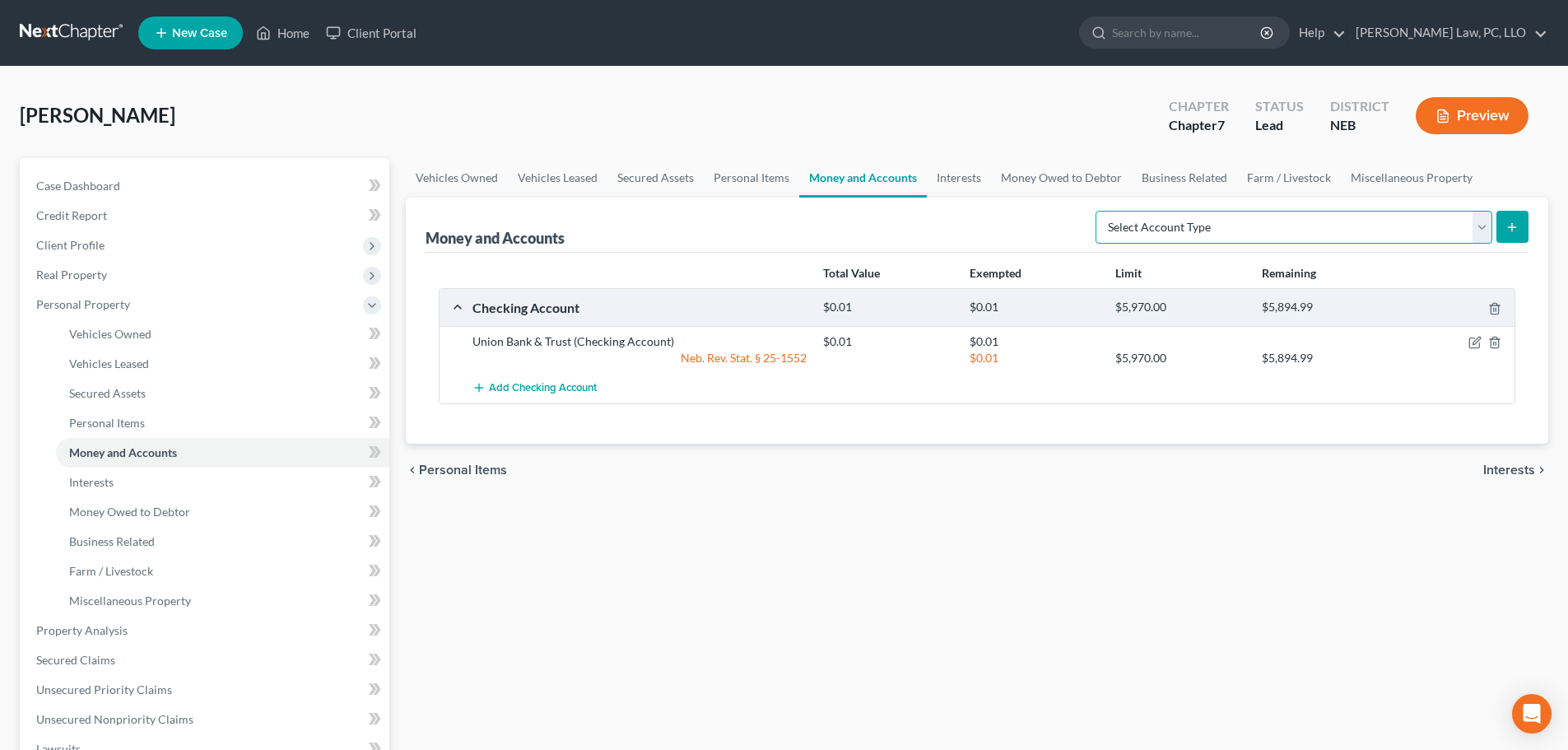
click at [1252, 233] on select "Select Account Type Brokerage (A/B: 18, SOFA: 20) Cash on Hand (A/B: 16) Certif…" at bounding box center [1294, 227] width 396 height 33
select select "other"
click at [1100, 211] on select "Select Account Type Brokerage (A/B: 18, SOFA: 20) Cash on Hand (A/B: 16) Certif…" at bounding box center [1294, 227] width 396 height 33
click at [1515, 223] on icon "submit" at bounding box center [1512, 227] width 13 height 13
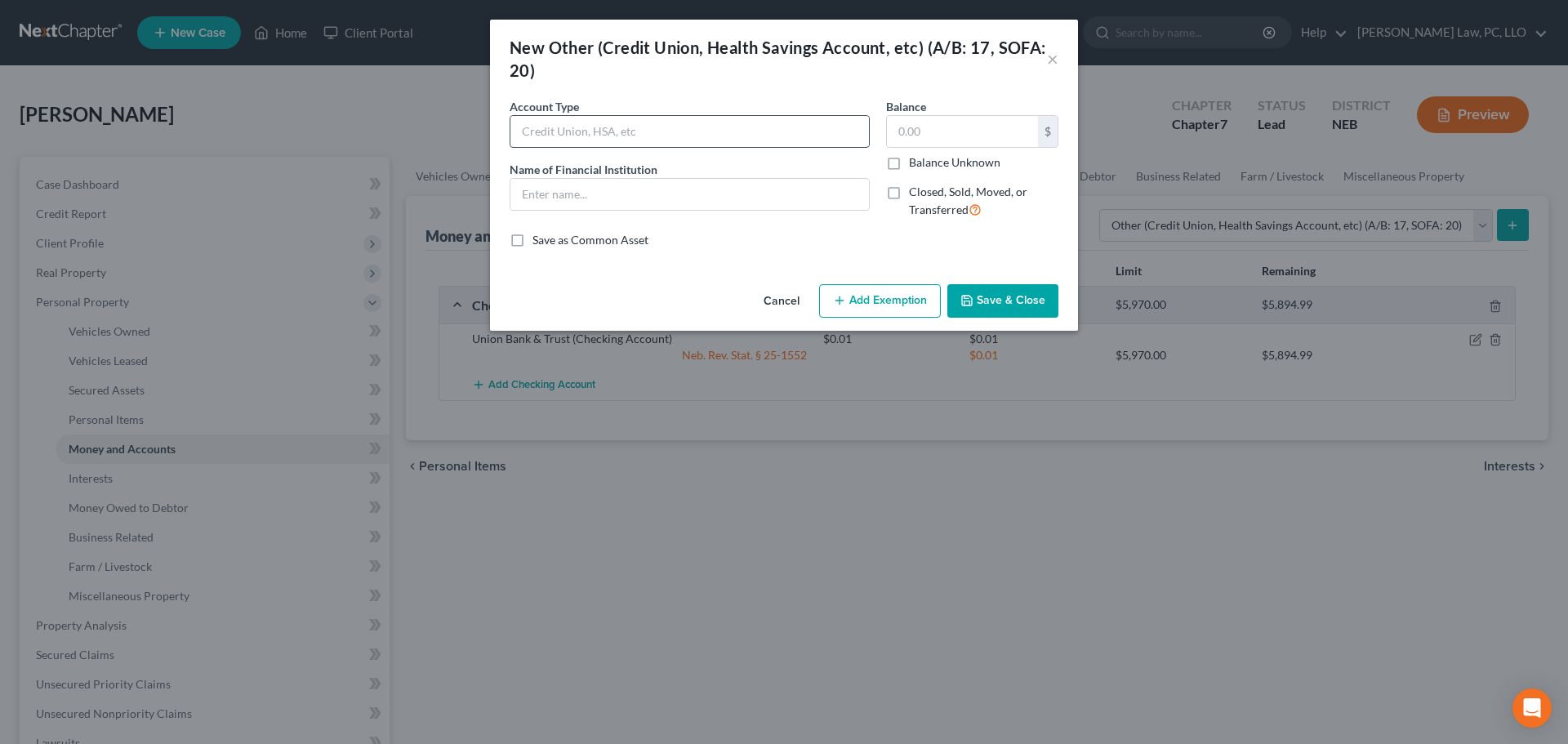
click at [801, 144] on input "text" at bounding box center [690, 131] width 359 height 31
type input "Venmo"
click at [700, 192] on input "text" at bounding box center [690, 194] width 359 height 31
type input "Venmo"
click at [1029, 303] on button "Save & Close" at bounding box center [1003, 301] width 111 height 35
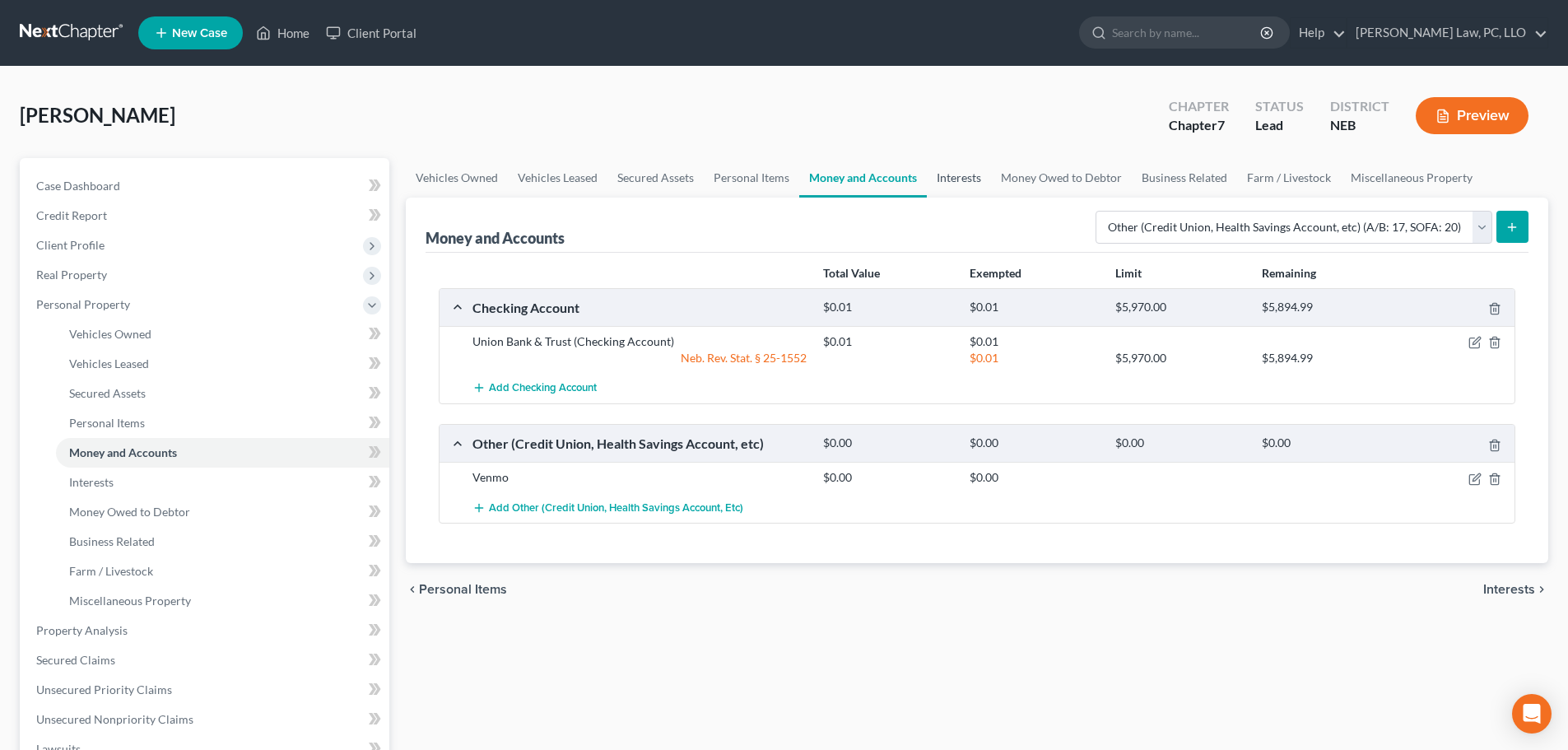
click at [970, 176] on link "Interests" at bounding box center [958, 177] width 64 height 39
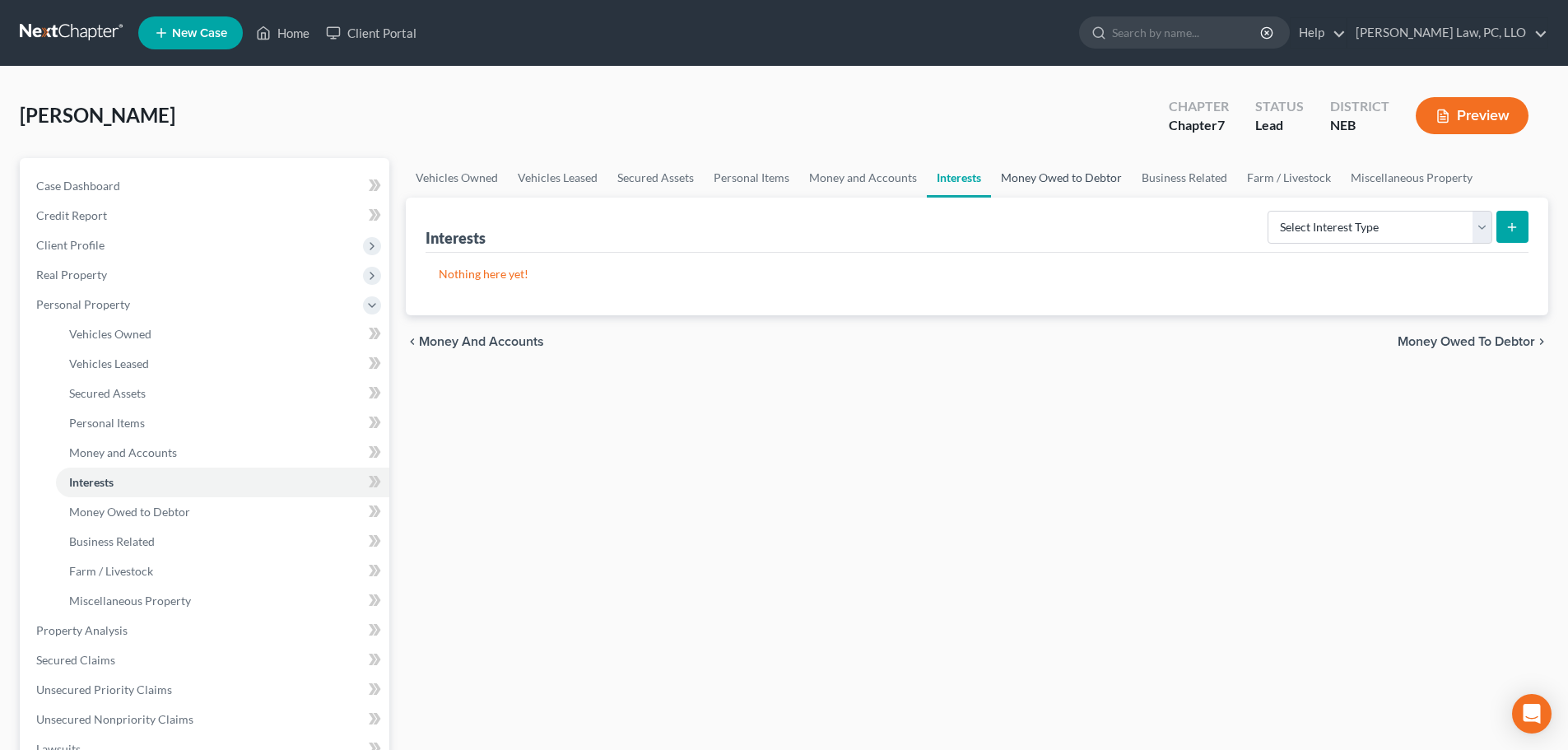
click at [1067, 177] on link "Money Owed to Debtor" at bounding box center [1061, 177] width 141 height 39
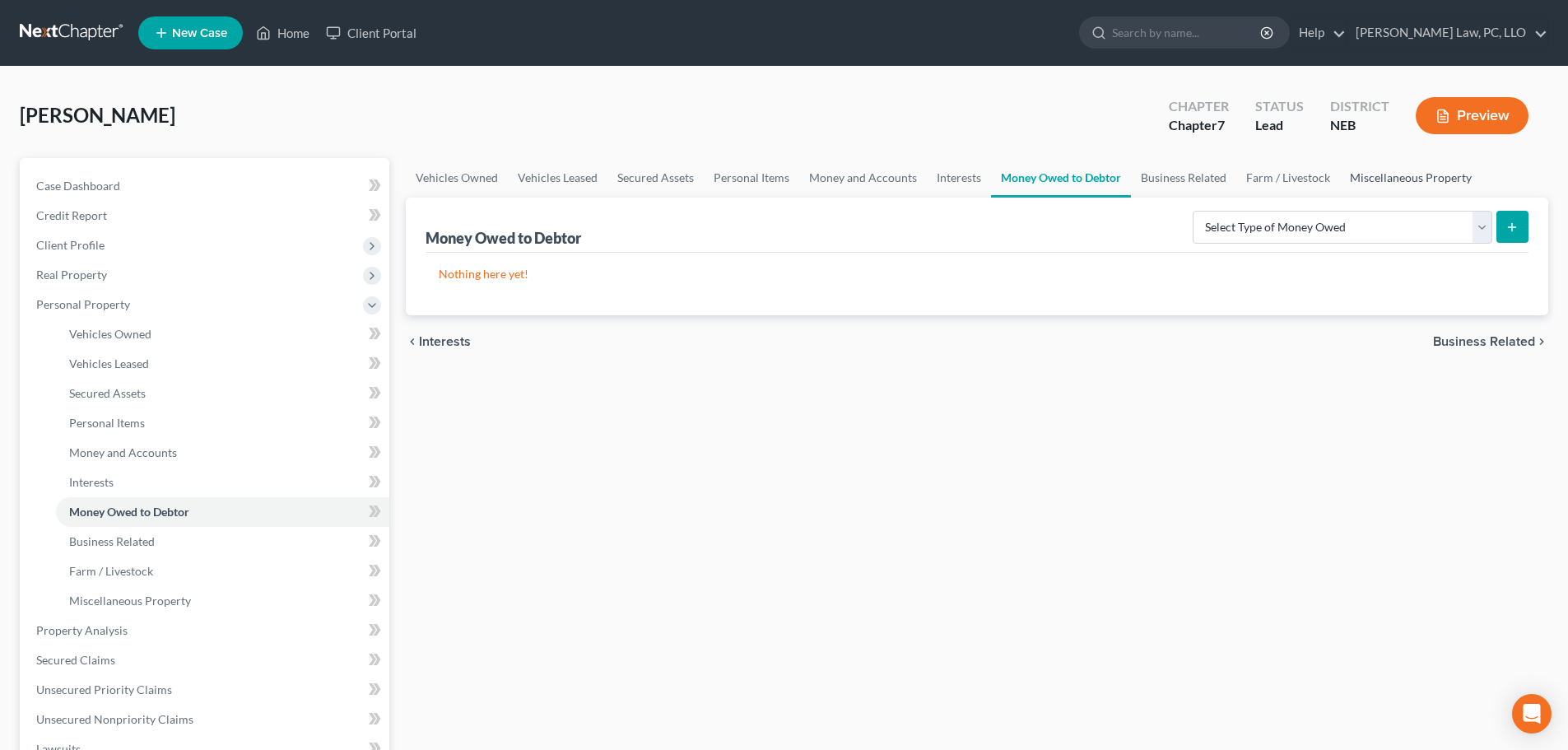
click at [1410, 176] on link "Miscellaneous Property" at bounding box center [1411, 177] width 142 height 39
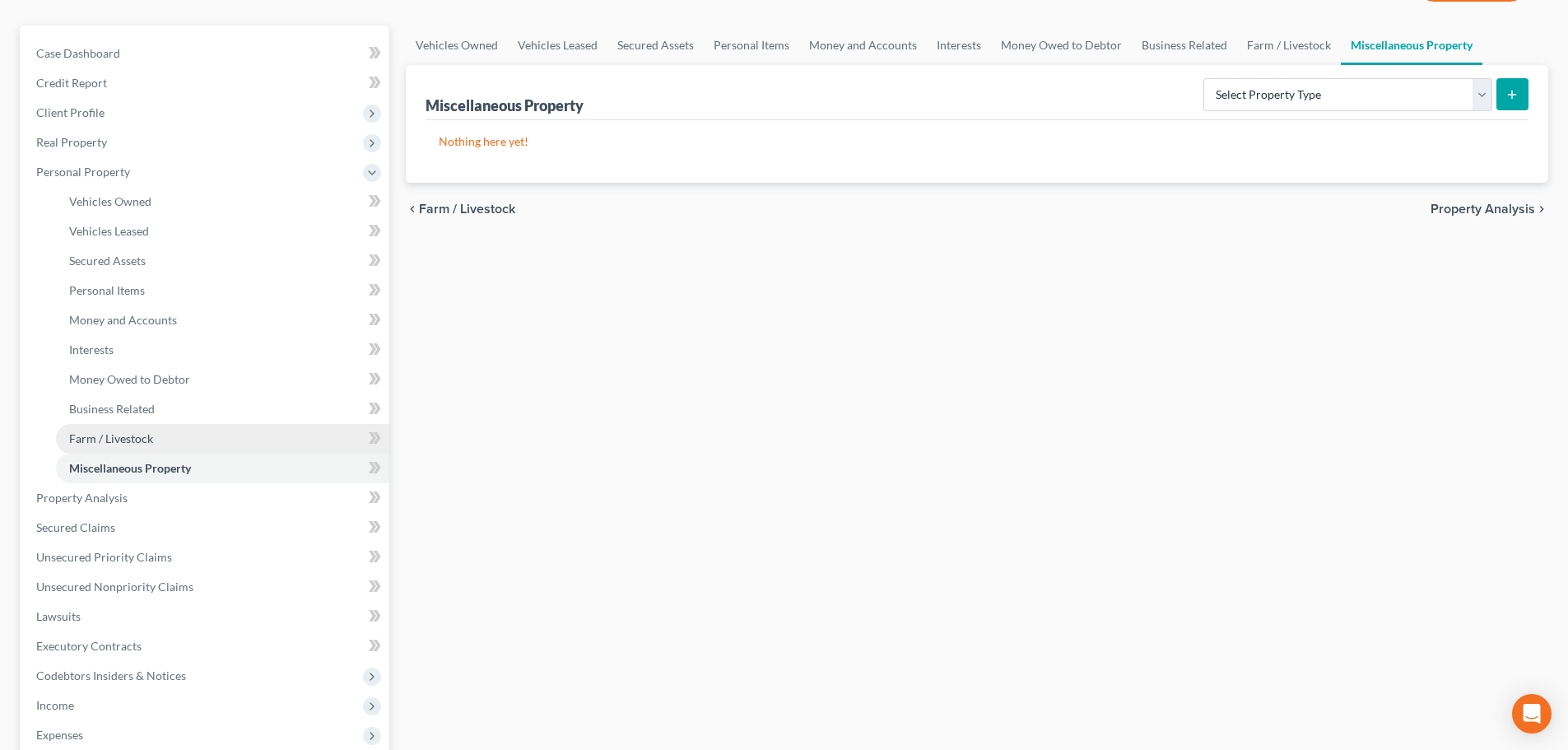
scroll to position [165, 0]
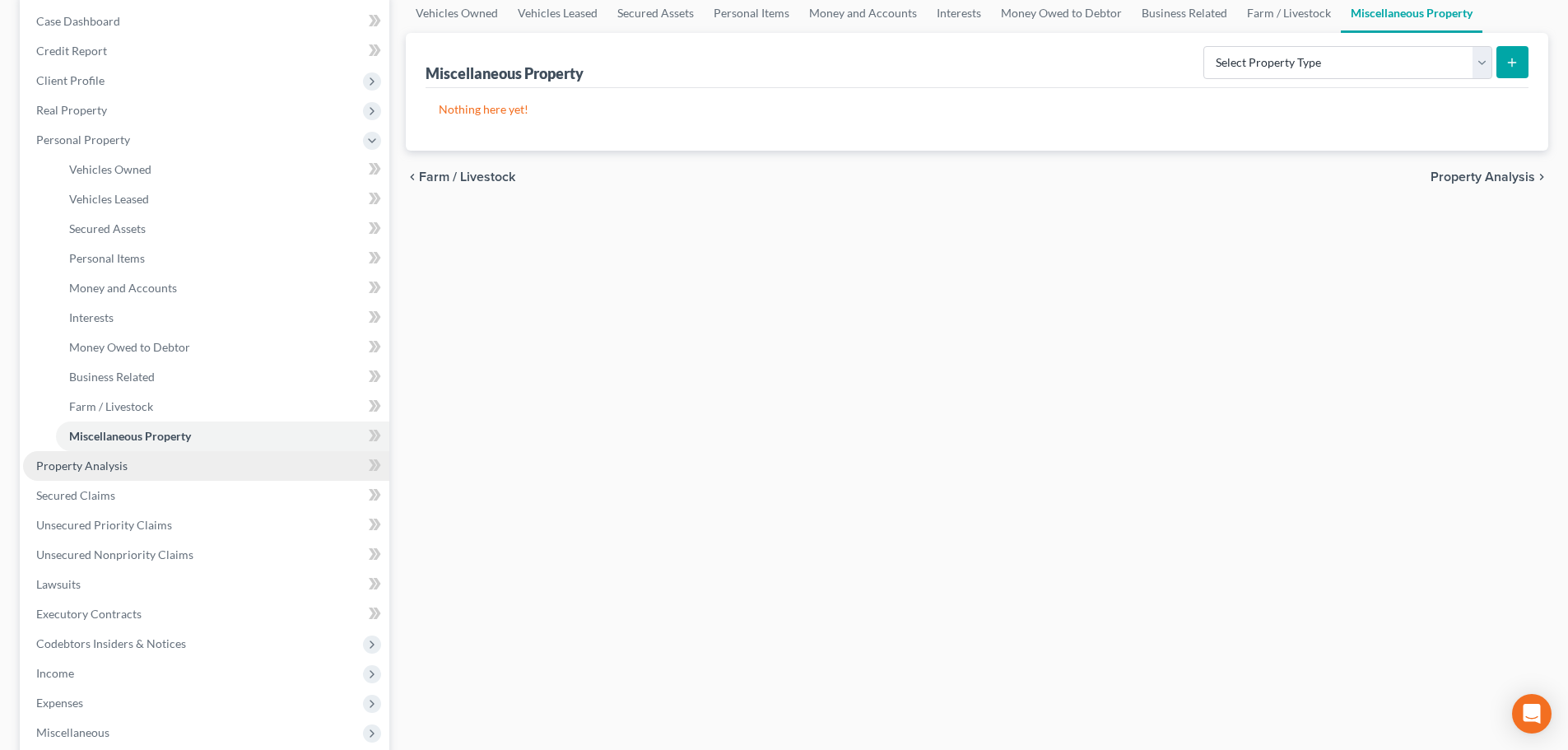
click at [127, 474] on link "Property Analysis" at bounding box center [207, 466] width 366 height 30
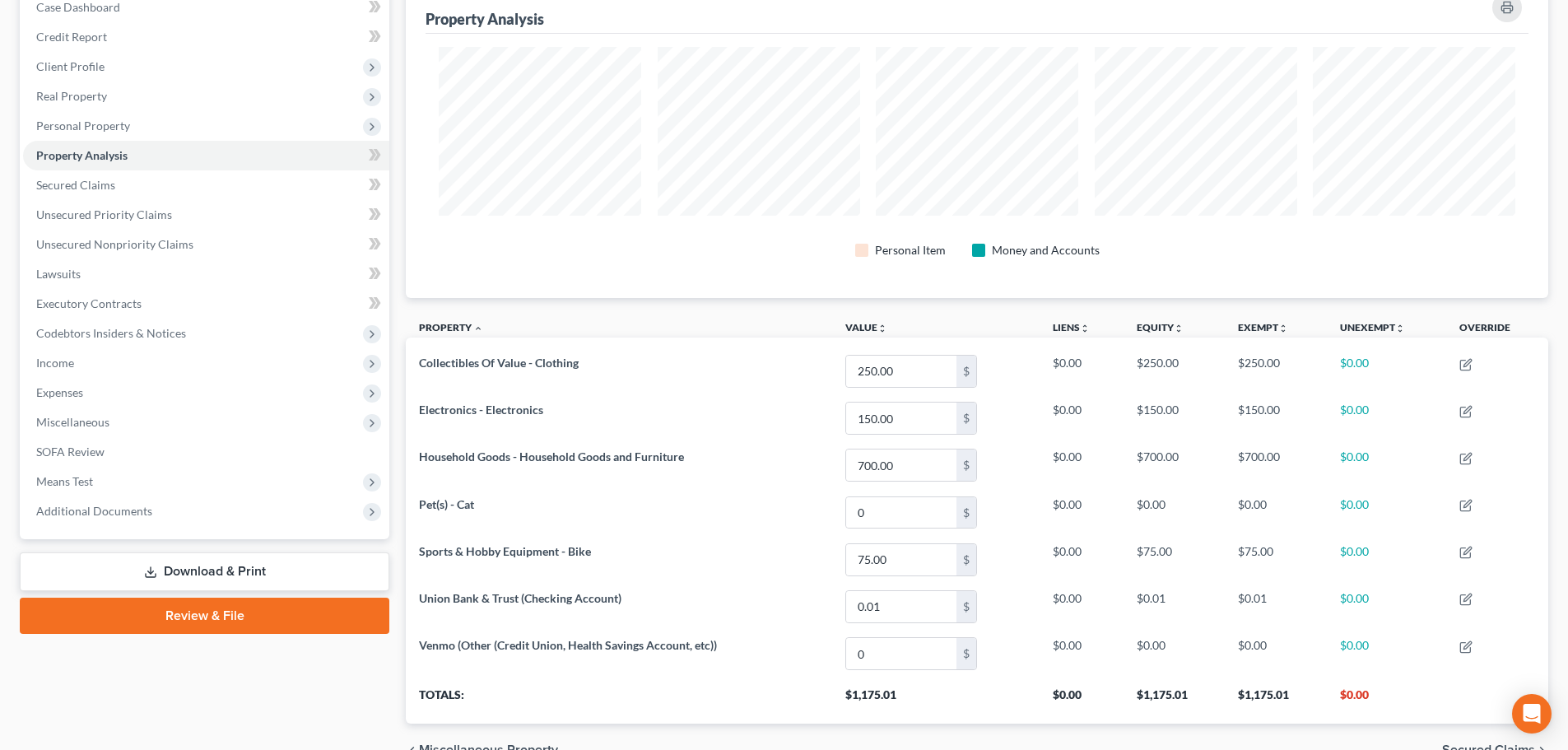
scroll to position [103, 0]
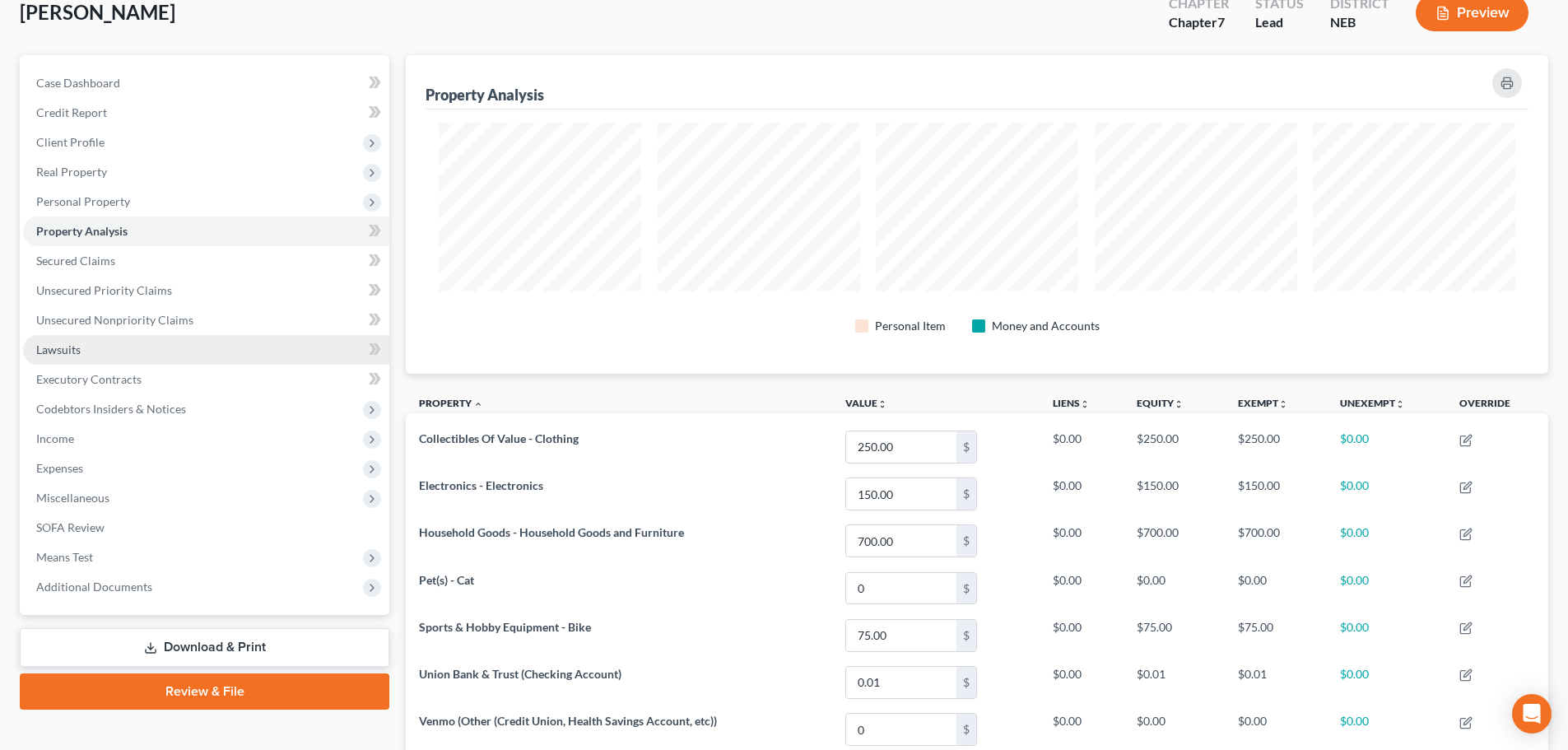
click at [90, 355] on link "Lawsuits" at bounding box center [207, 350] width 366 height 30
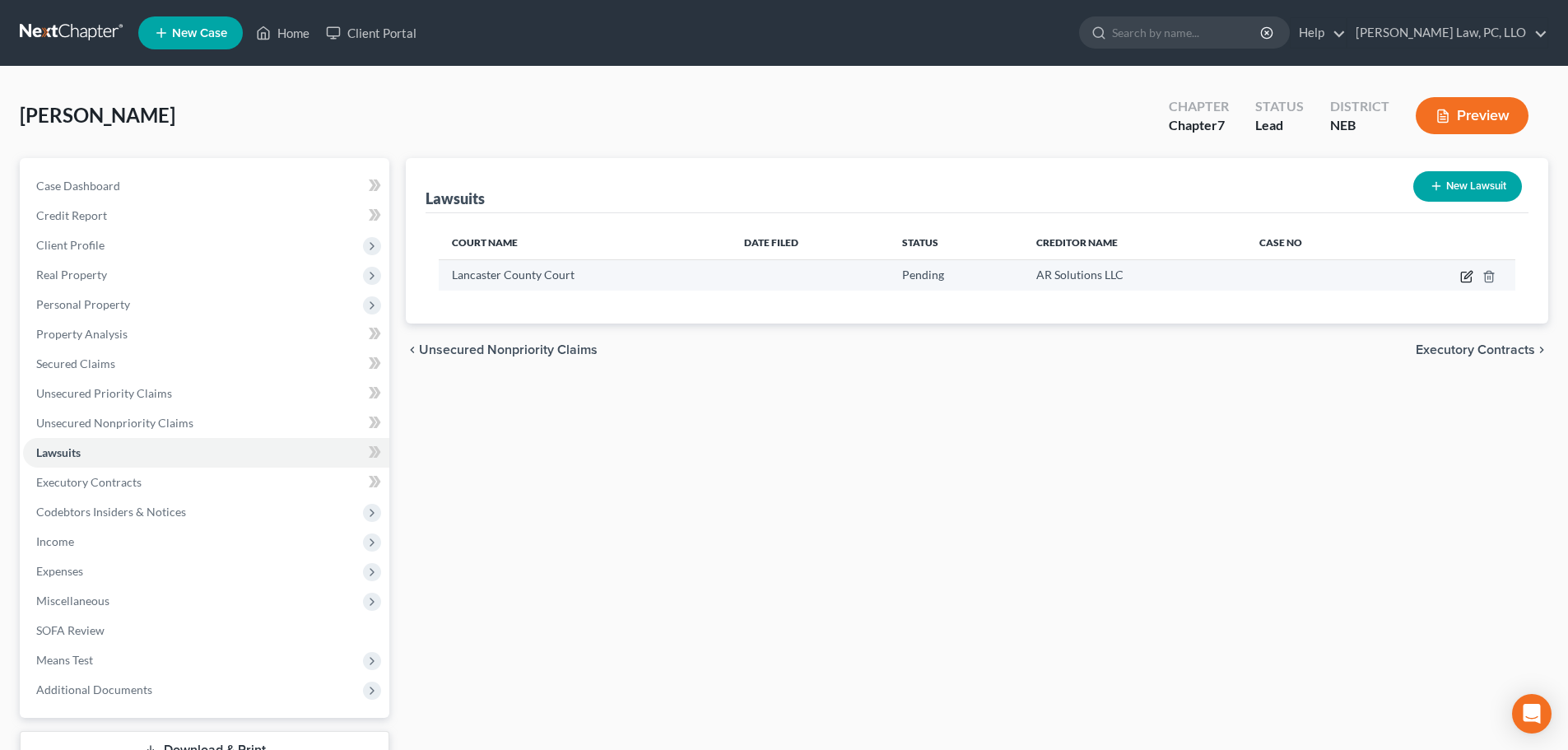
click at [1466, 278] on icon "button" at bounding box center [1468, 274] width 7 height 7
select select "30"
select select "0"
select select "30"
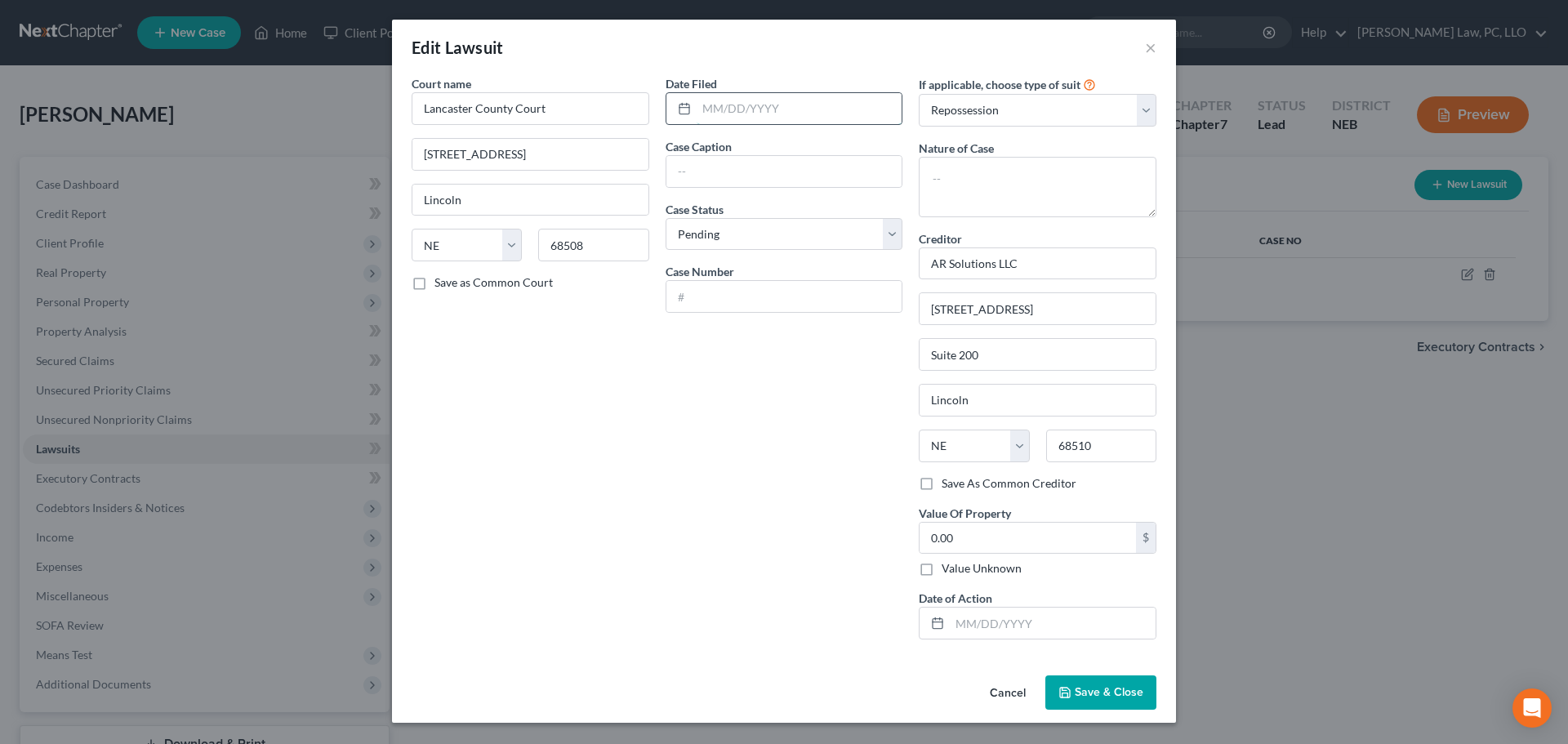
click at [745, 115] on input "text" at bounding box center [799, 109] width 206 height 31
type input "[DATE]"
type input "AR Solutions, Inc."
click at [753, 304] on input "text" at bounding box center [785, 296] width 236 height 31
type input "CI 25-7208"
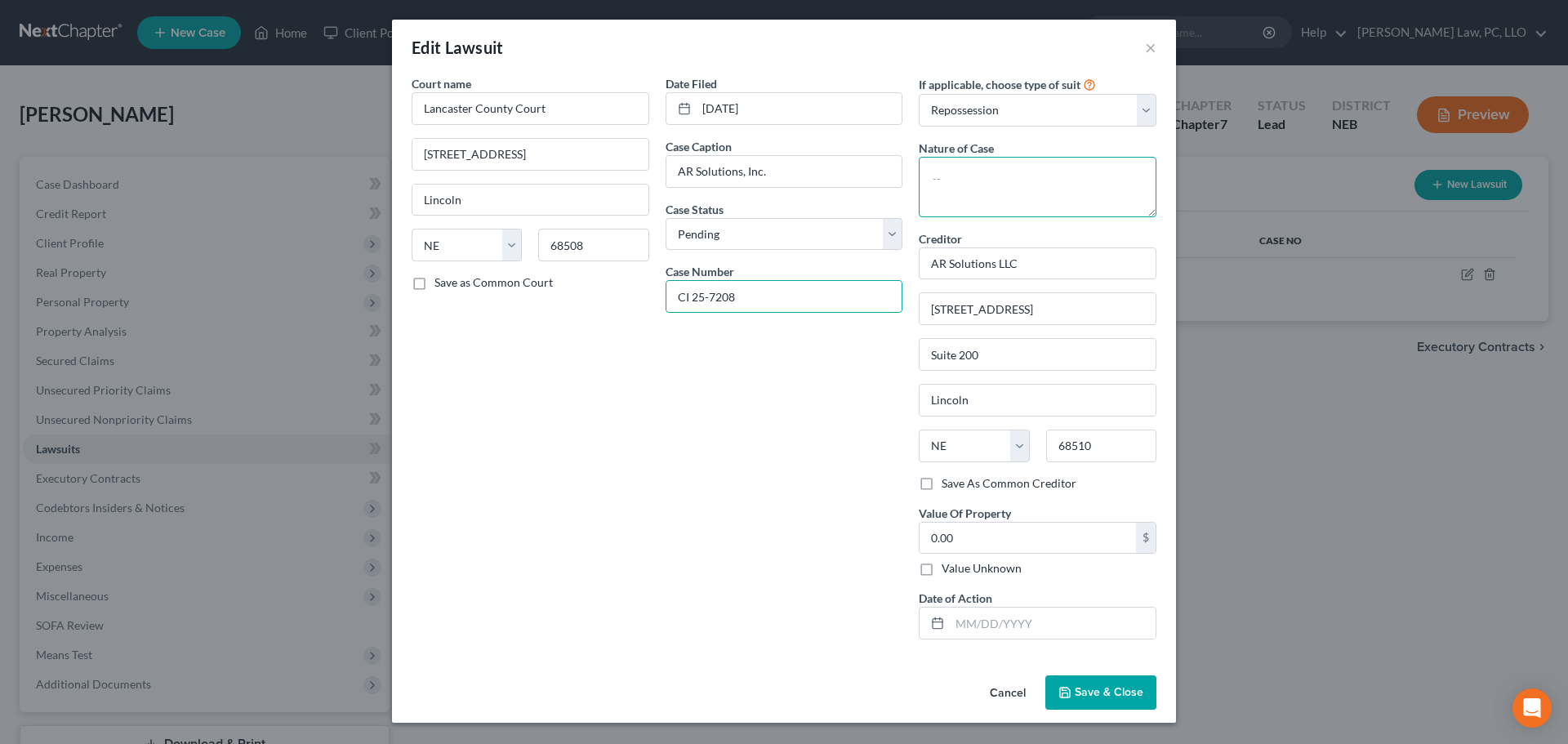
click at [987, 197] on textarea at bounding box center [1038, 187] width 238 height 60
type textarea "Contract"
click at [980, 112] on select "Select Repossession Garnishment Foreclosure Attached, Seized, Or Levied Other" at bounding box center [1038, 111] width 238 height 33
select select "4"
click at [919, 94] on select "Select Repossession Garnishment Foreclosure Attached, Seized, Or Levied Other" at bounding box center [1038, 111] width 238 height 33
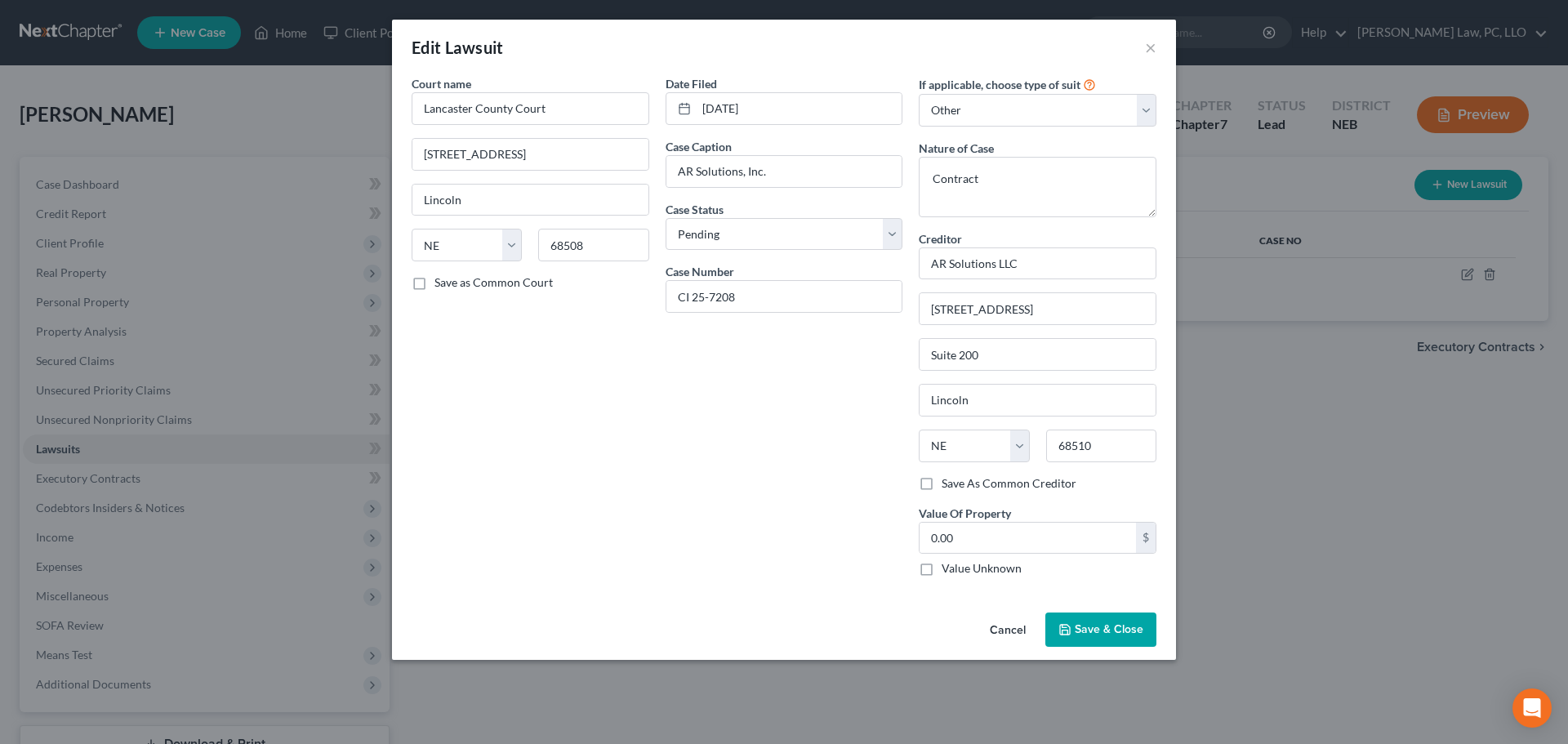
click at [970, 573] on label "Value Unknown" at bounding box center [981, 568] width 80 height 17
click at [959, 571] on input "Value Unknown" at bounding box center [953, 565] width 11 height 11
checkbox input "true"
click at [1079, 625] on span "Save & Close" at bounding box center [1109, 628] width 69 height 14
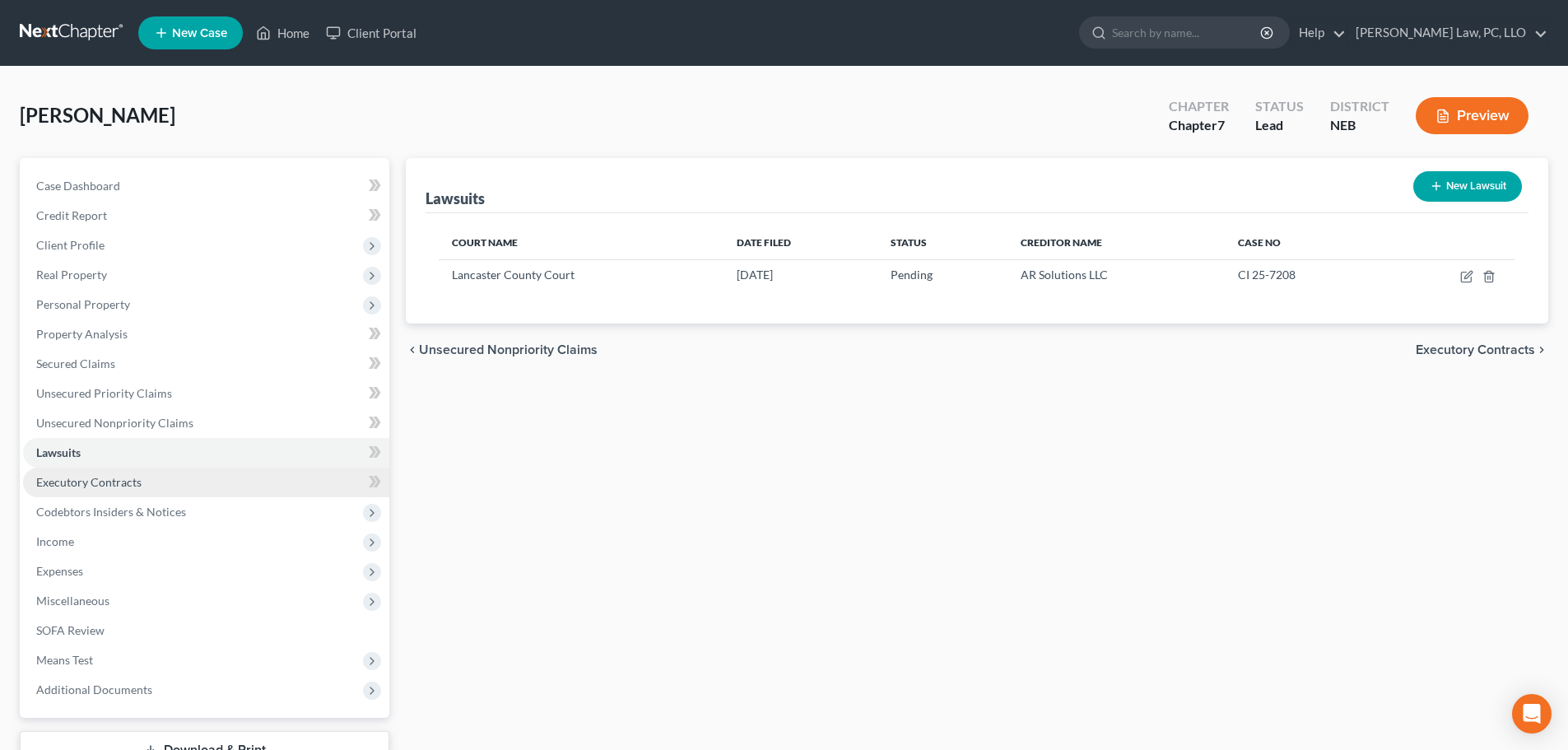
click at [92, 484] on span "Executory Contracts" at bounding box center [88, 481] width 106 height 14
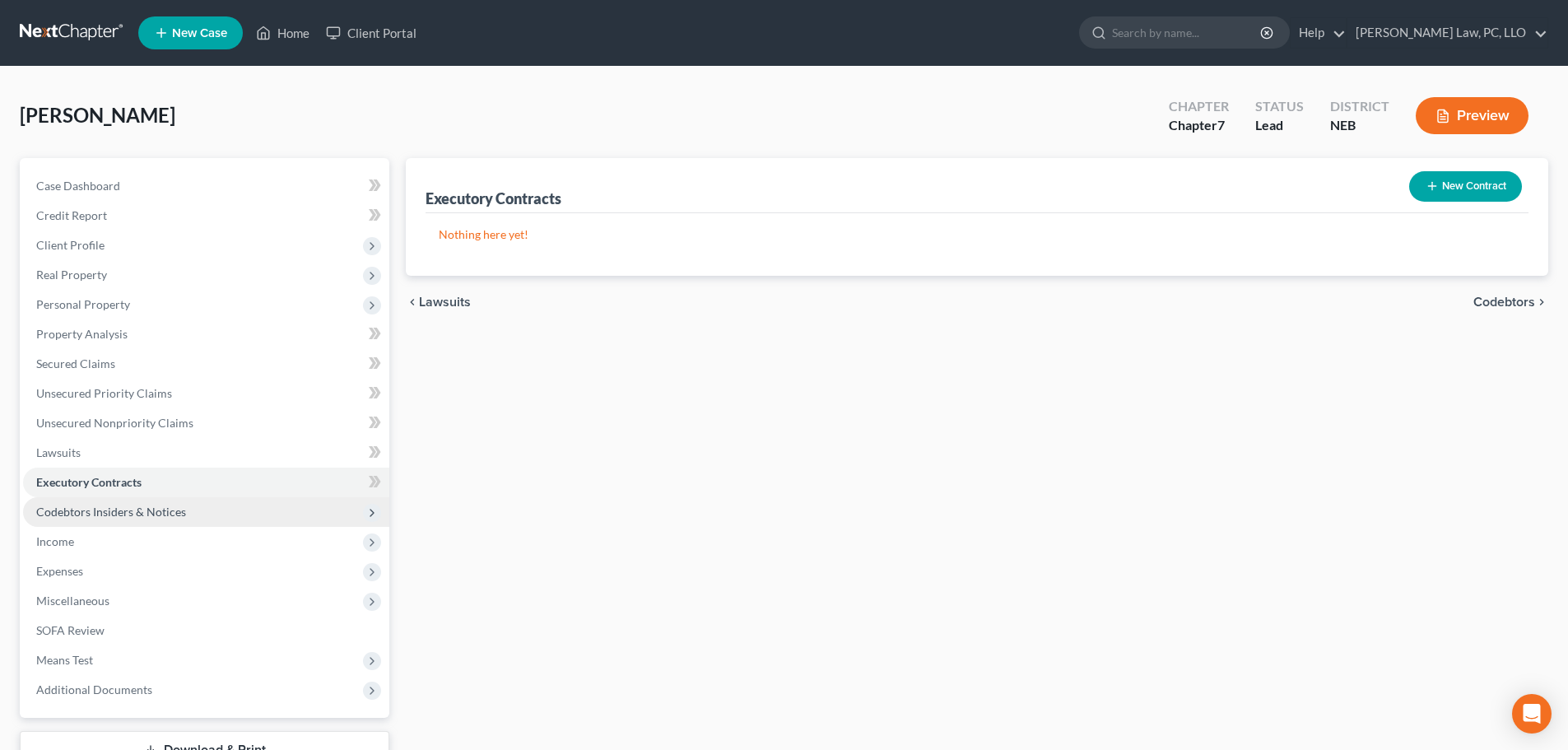
click at [118, 504] on span "Codebtors Insiders & Notices" at bounding box center [111, 511] width 150 height 14
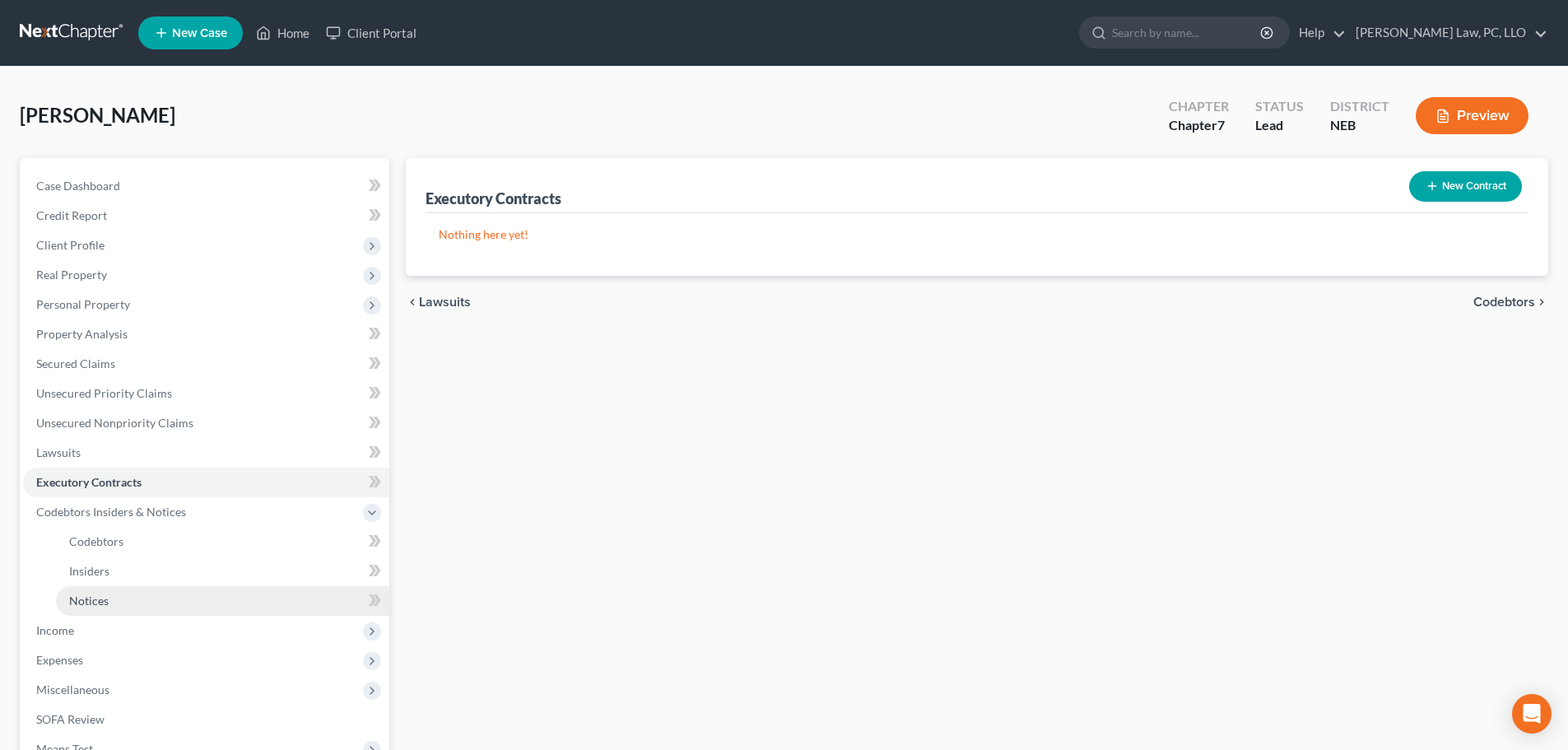
click at [122, 611] on link "Notices" at bounding box center [222, 601] width 333 height 30
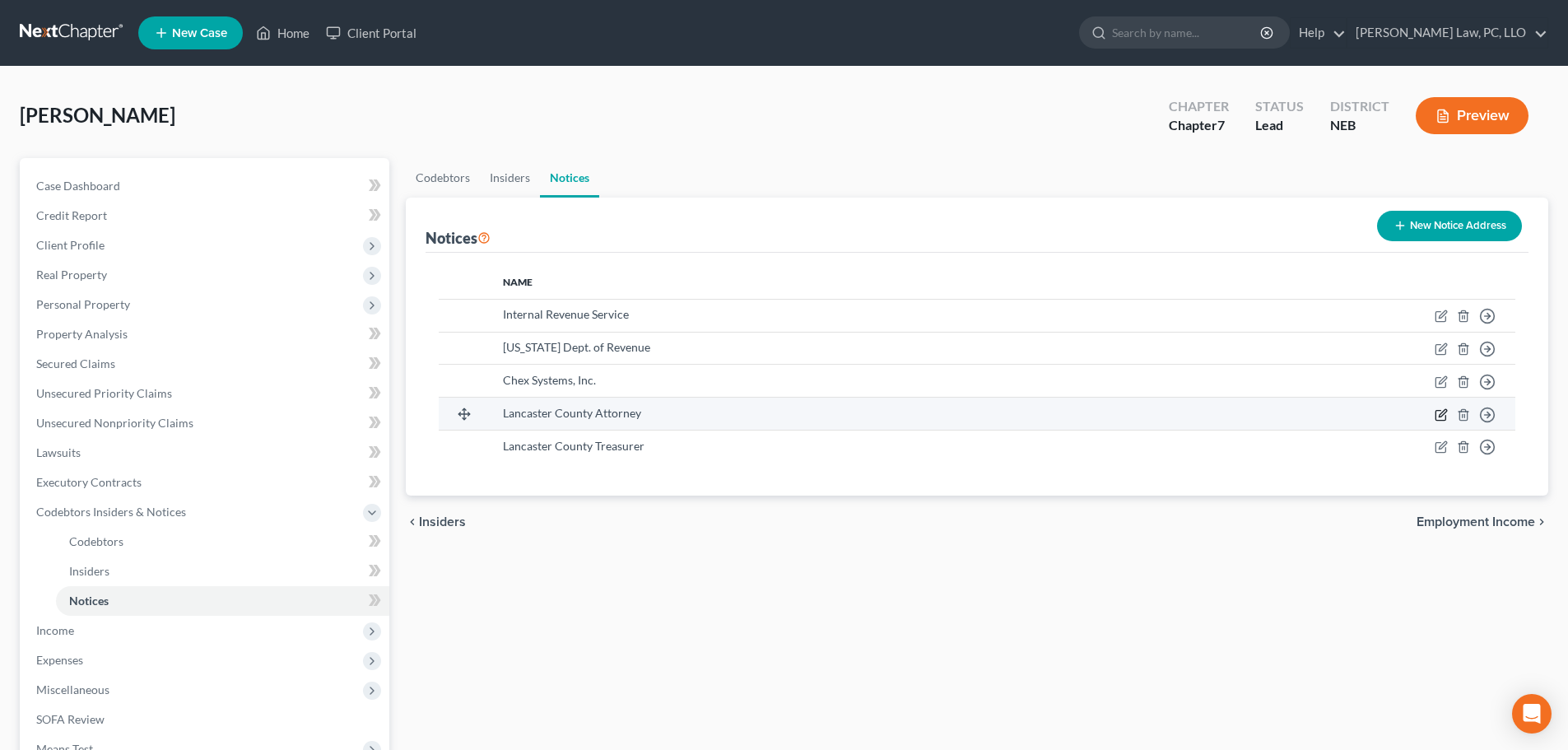
click at [1436, 414] on td "Move to D Move to E Move to F Move to G" at bounding box center [1336, 414] width 360 height 33
click at [1441, 412] on icon "button" at bounding box center [1441, 415] width 13 height 13
select select "30"
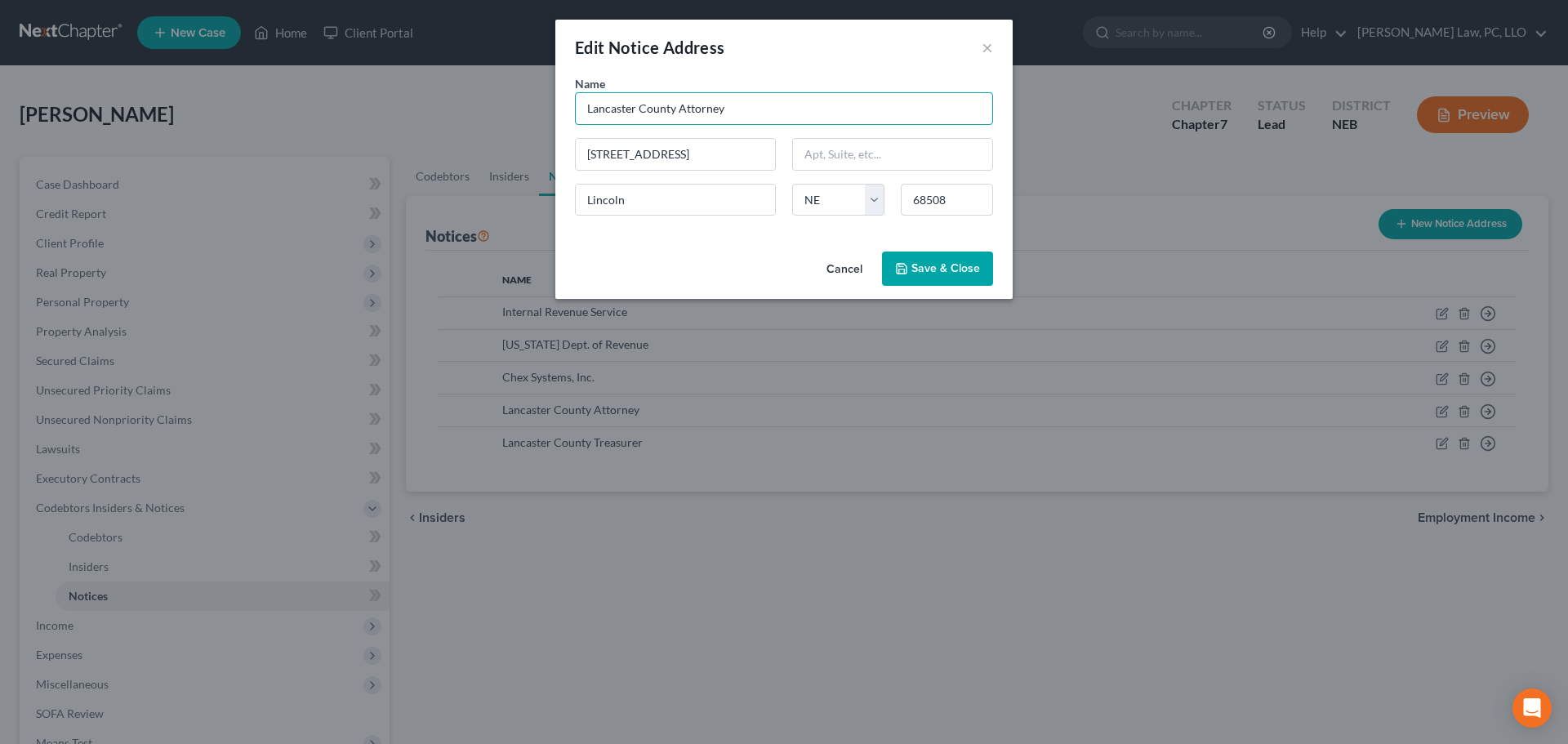
click at [601, 109] on input "Lancaster County Attorney" at bounding box center [784, 109] width 418 height 33
type input "Gage County Attorney"
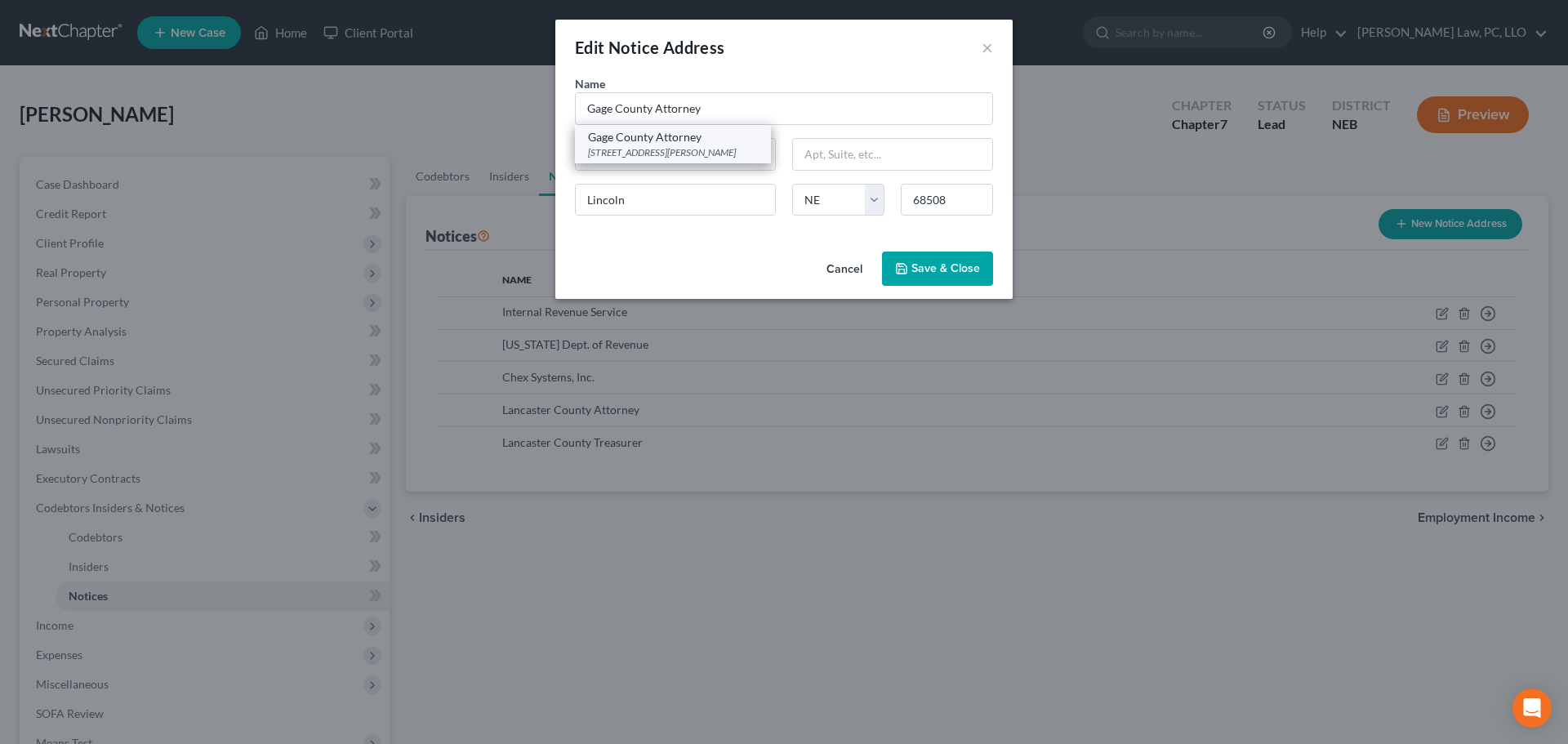
click at [672, 149] on div "[STREET_ADDRESS][PERSON_NAME]" at bounding box center [673, 152] width 170 height 14
type input "[STREET_ADDRESS]"
type input "[PERSON_NAME]"
type input "68310"
click at [888, 264] on button "Save & Close" at bounding box center [938, 268] width 111 height 35
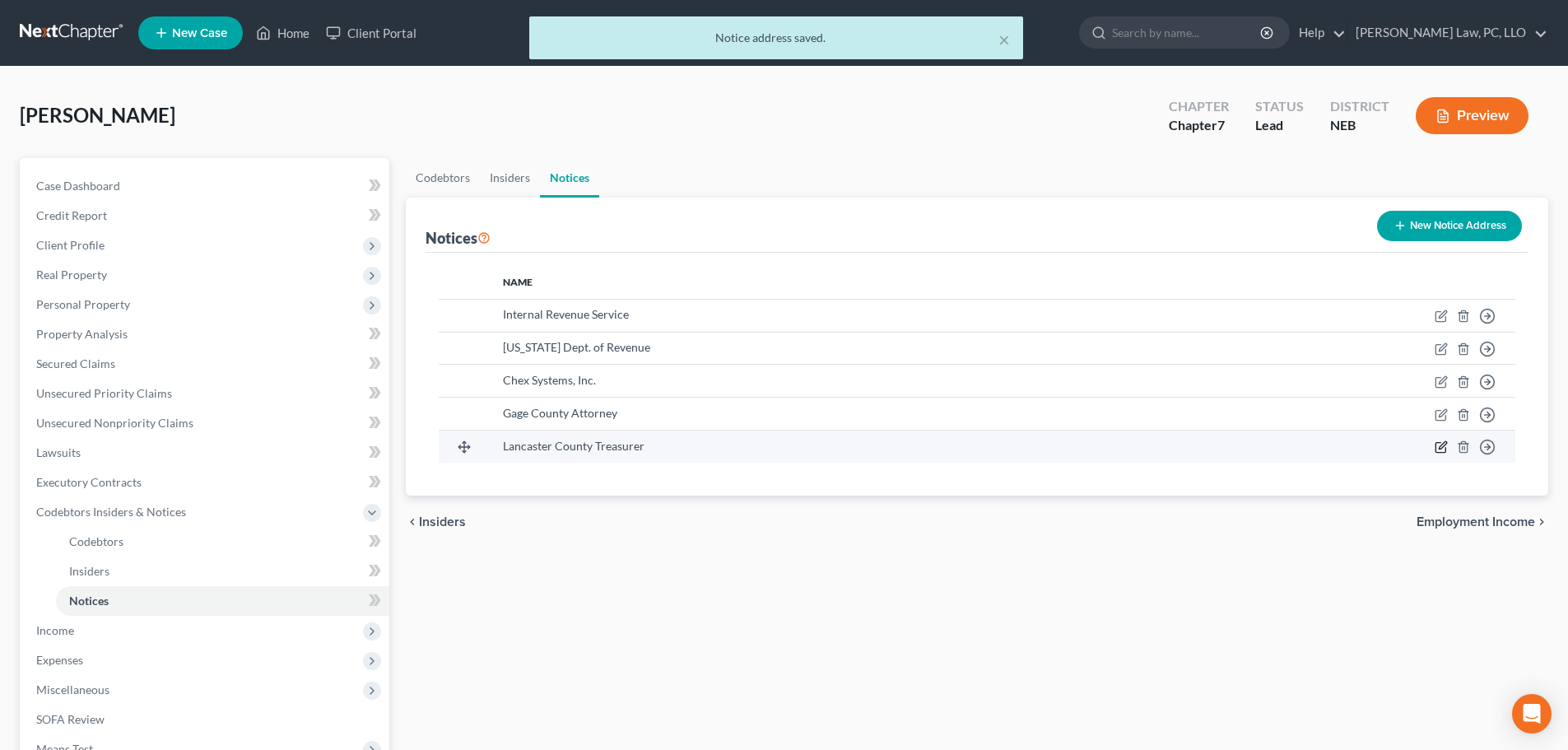
click at [1444, 447] on icon "button" at bounding box center [1442, 445] width 7 height 7
select select "30"
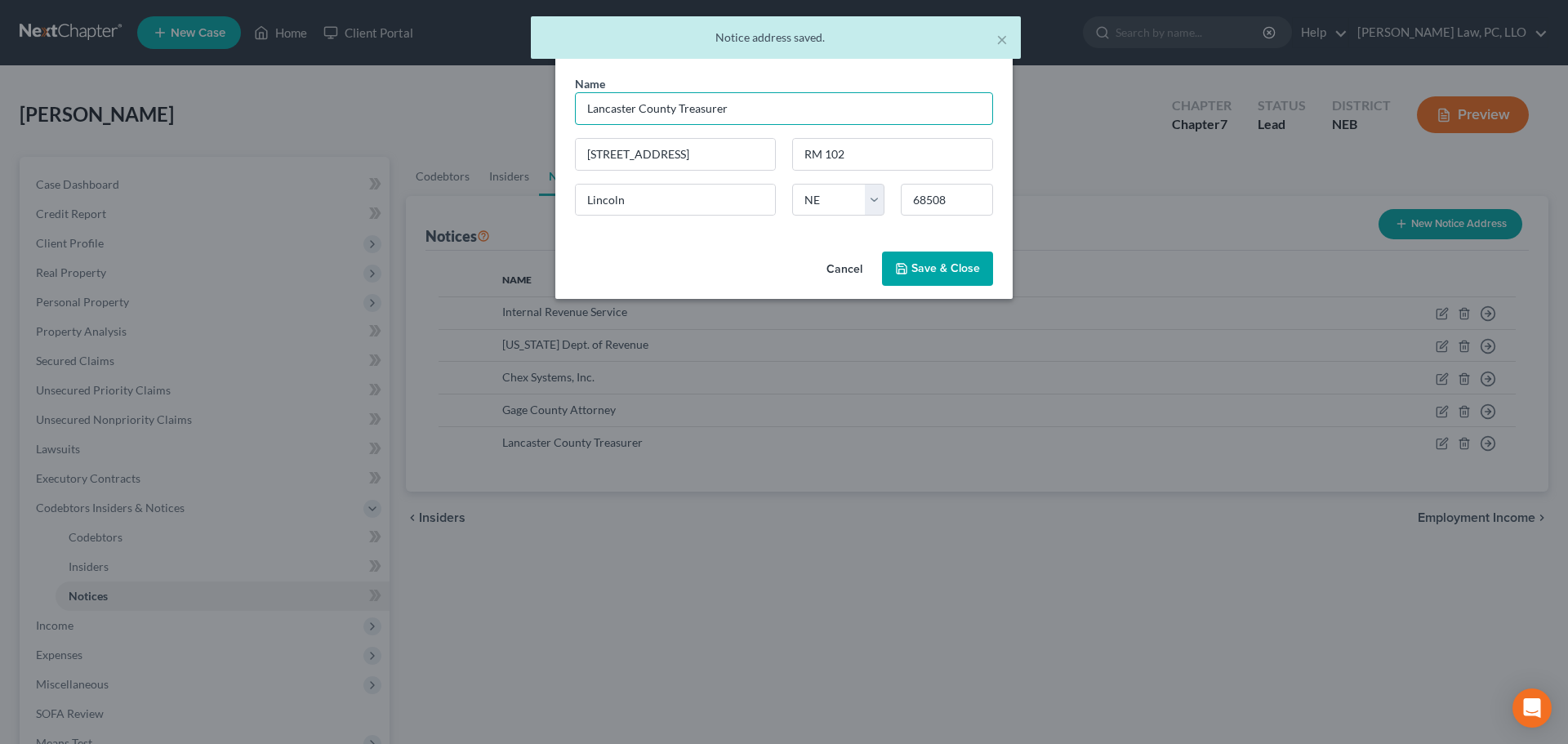
click at [597, 104] on input "Lancaster County Treasurer" at bounding box center [784, 109] width 418 height 33
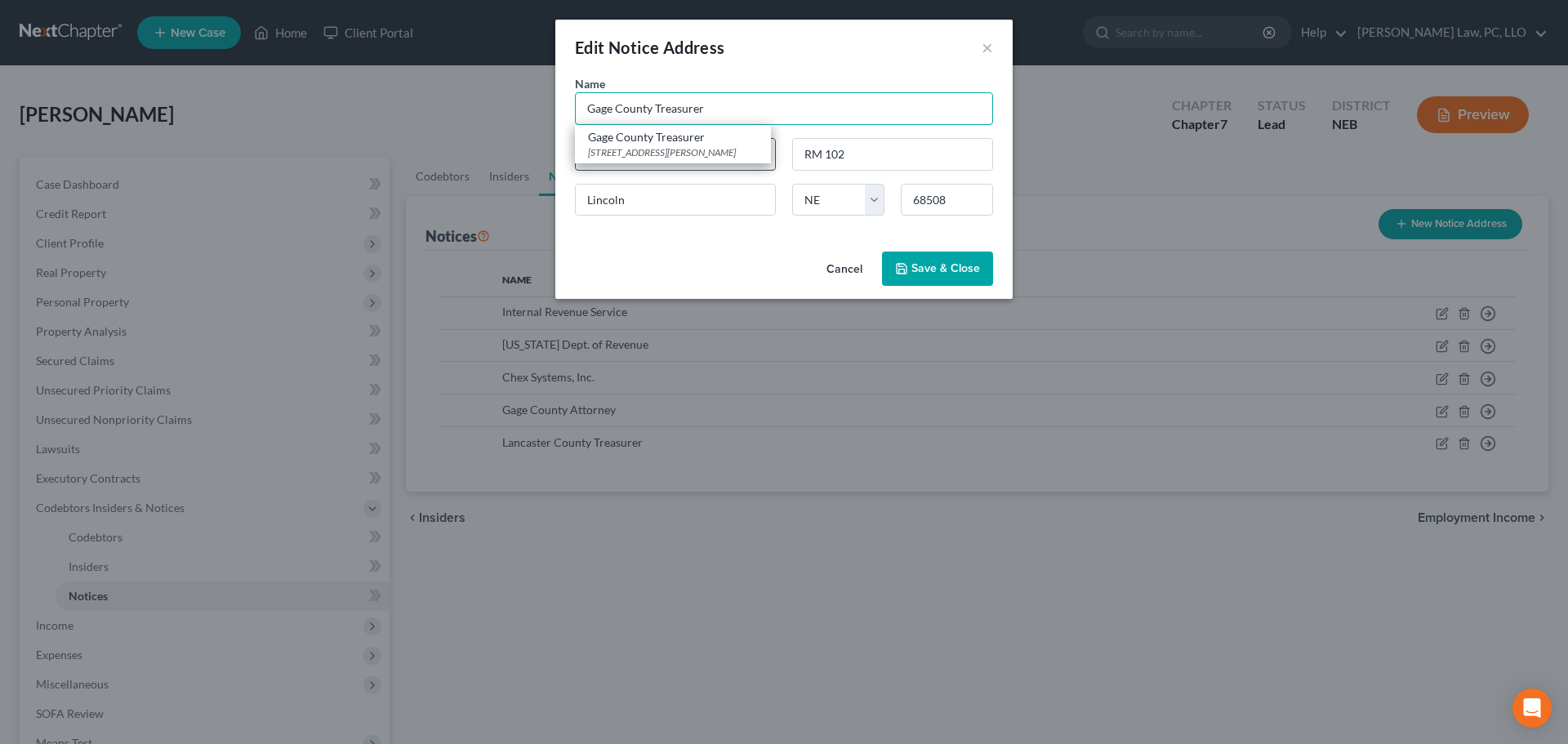
type input "Gage County Treasurer"
click at [696, 140] on div "Gage County Treasurer" at bounding box center [673, 137] width 170 height 17
type input "[STREET_ADDRESS]"
type input "[PERSON_NAME]"
type input "68310"
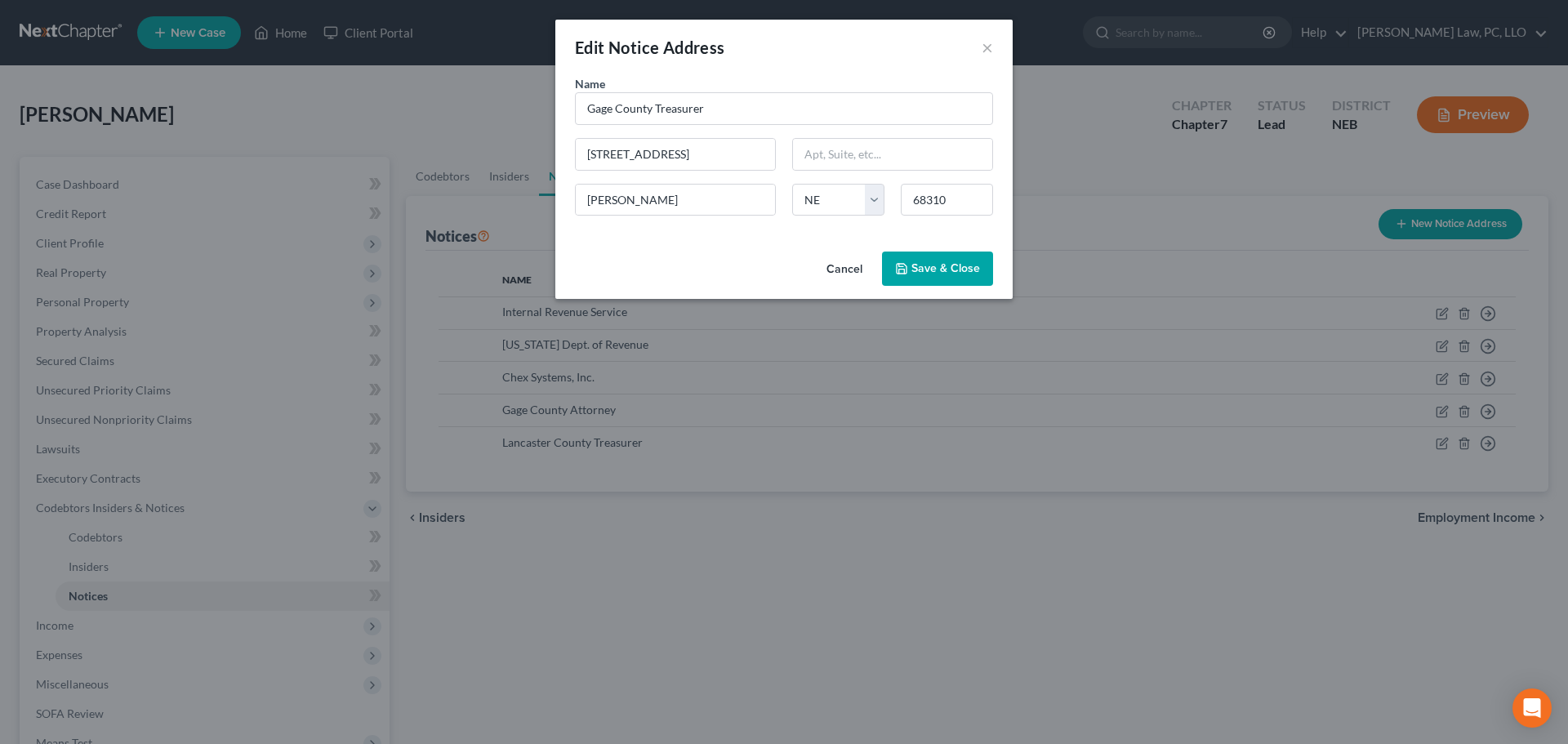
click at [914, 280] on button "Save & Close" at bounding box center [938, 268] width 111 height 35
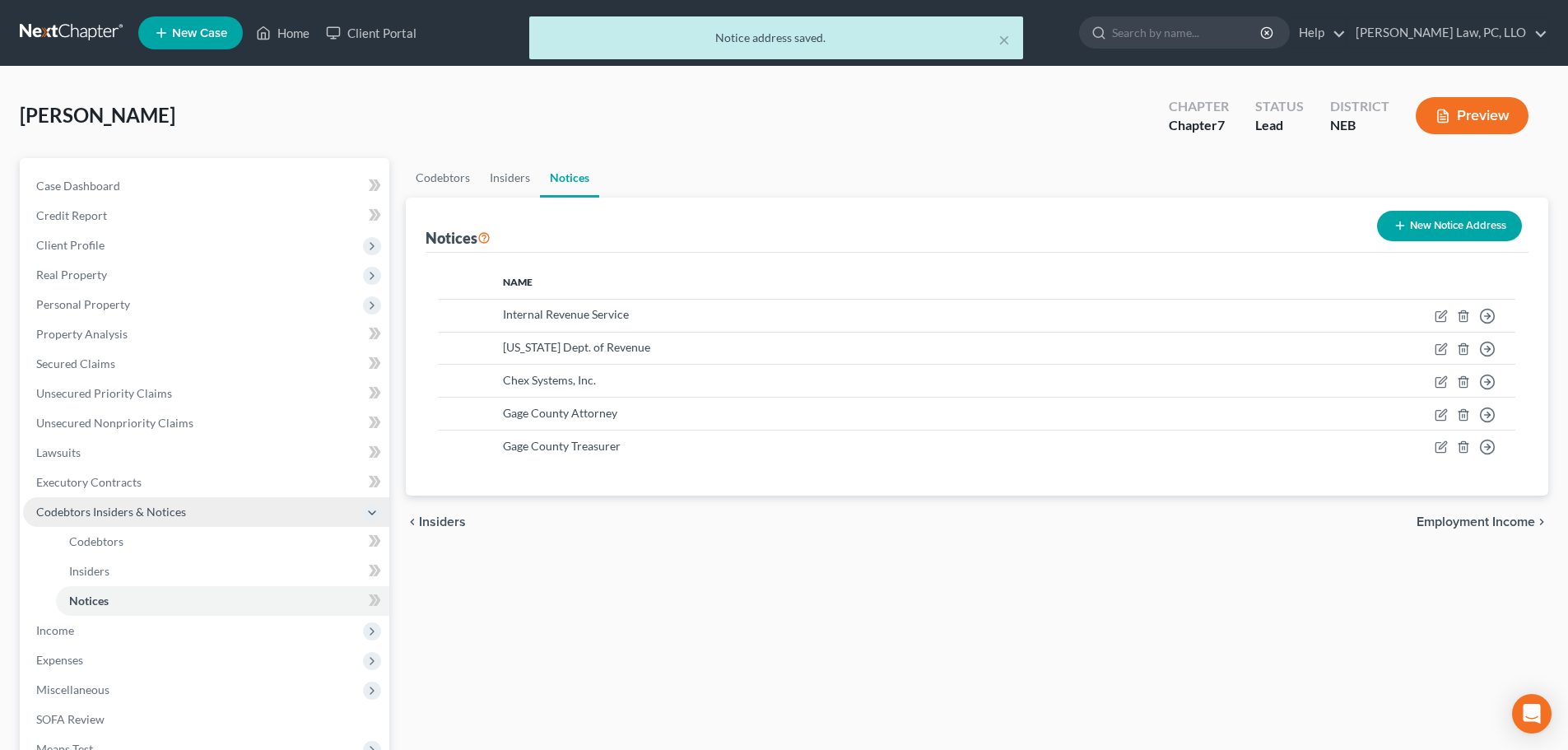
click at [122, 515] on span "Codebtors Insiders & Notices" at bounding box center [111, 511] width 150 height 14
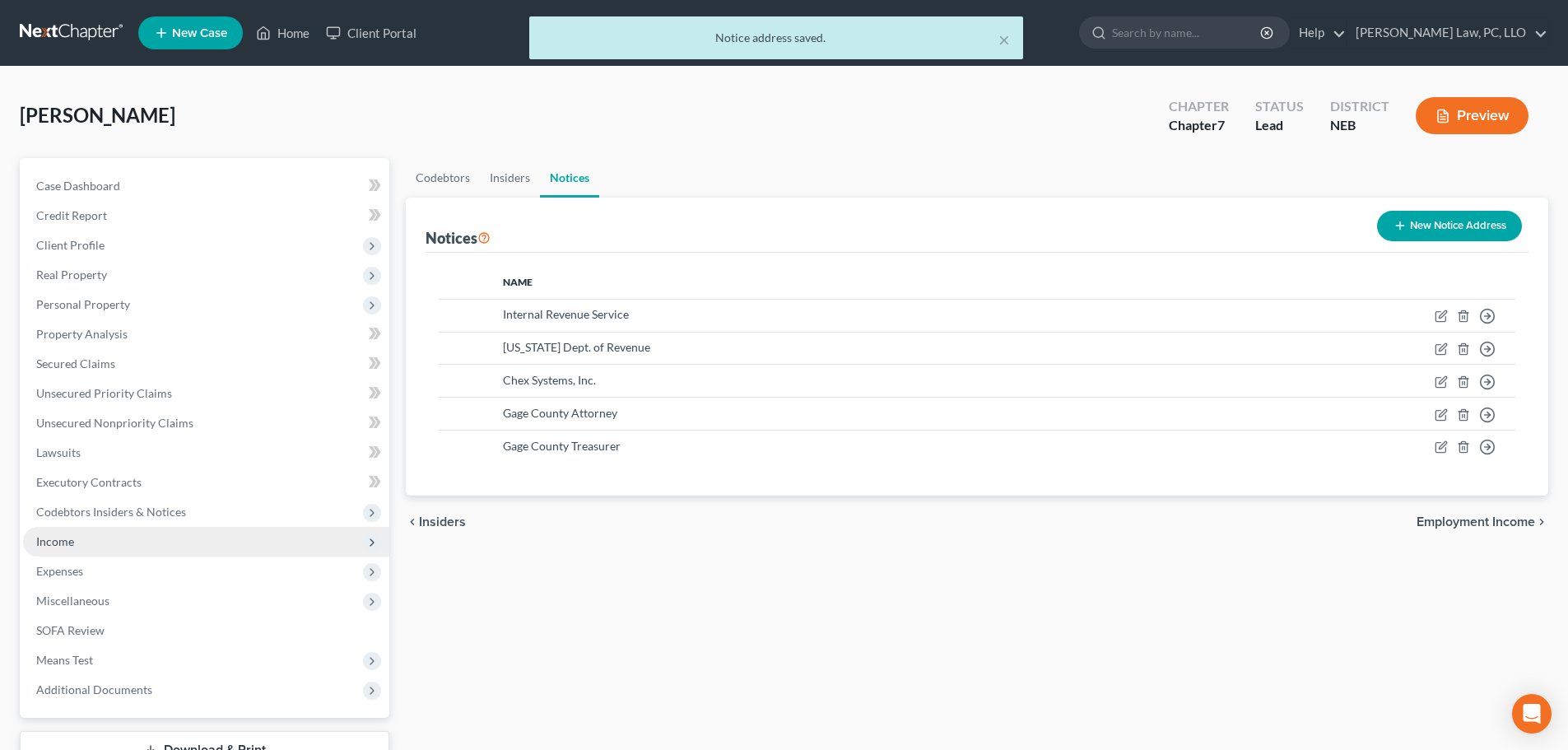
click at [111, 554] on span "Income" at bounding box center [207, 542] width 366 height 30
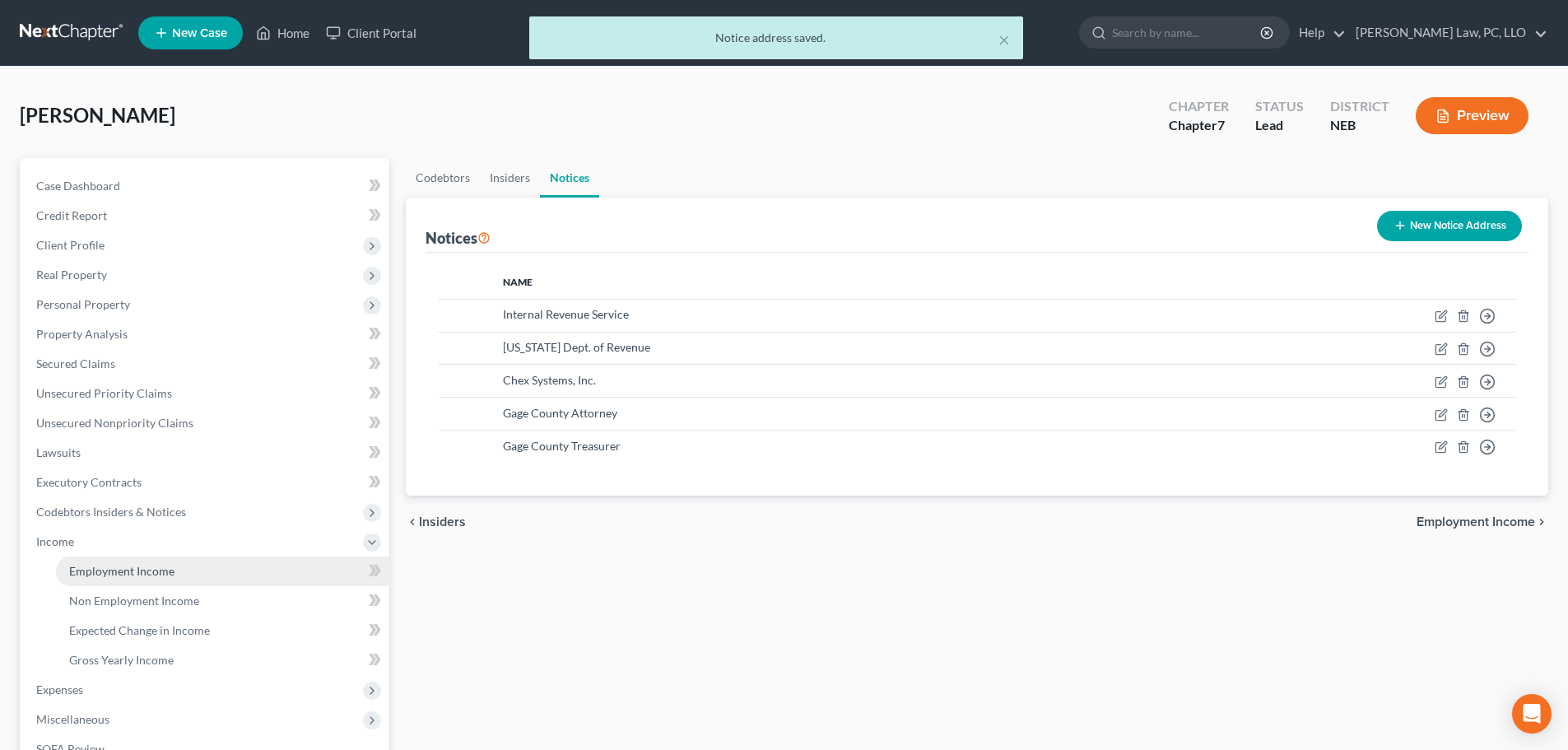
click at [108, 574] on span "Employment Income" at bounding box center [122, 570] width 106 height 14
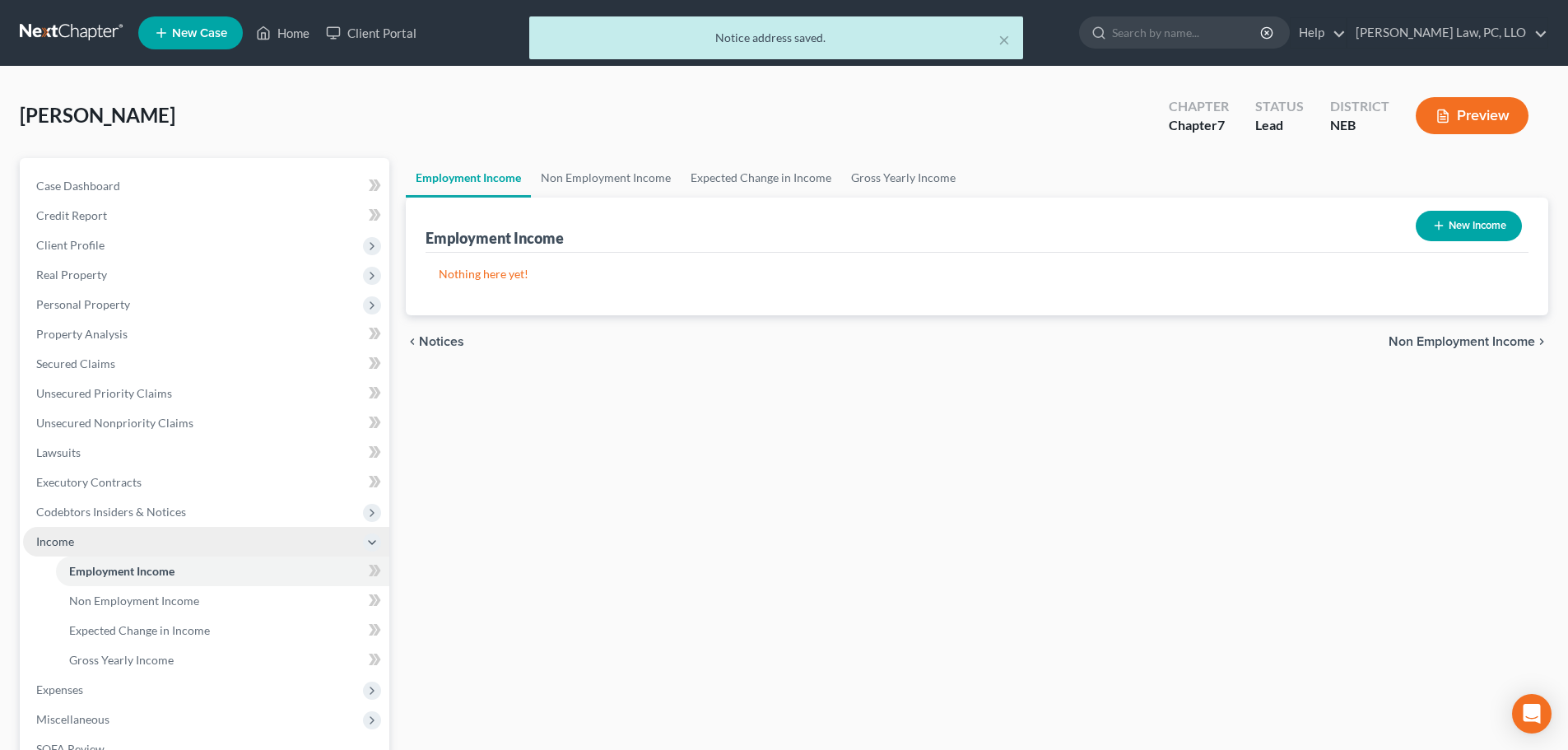
click at [104, 542] on span "Income" at bounding box center [207, 542] width 366 height 30
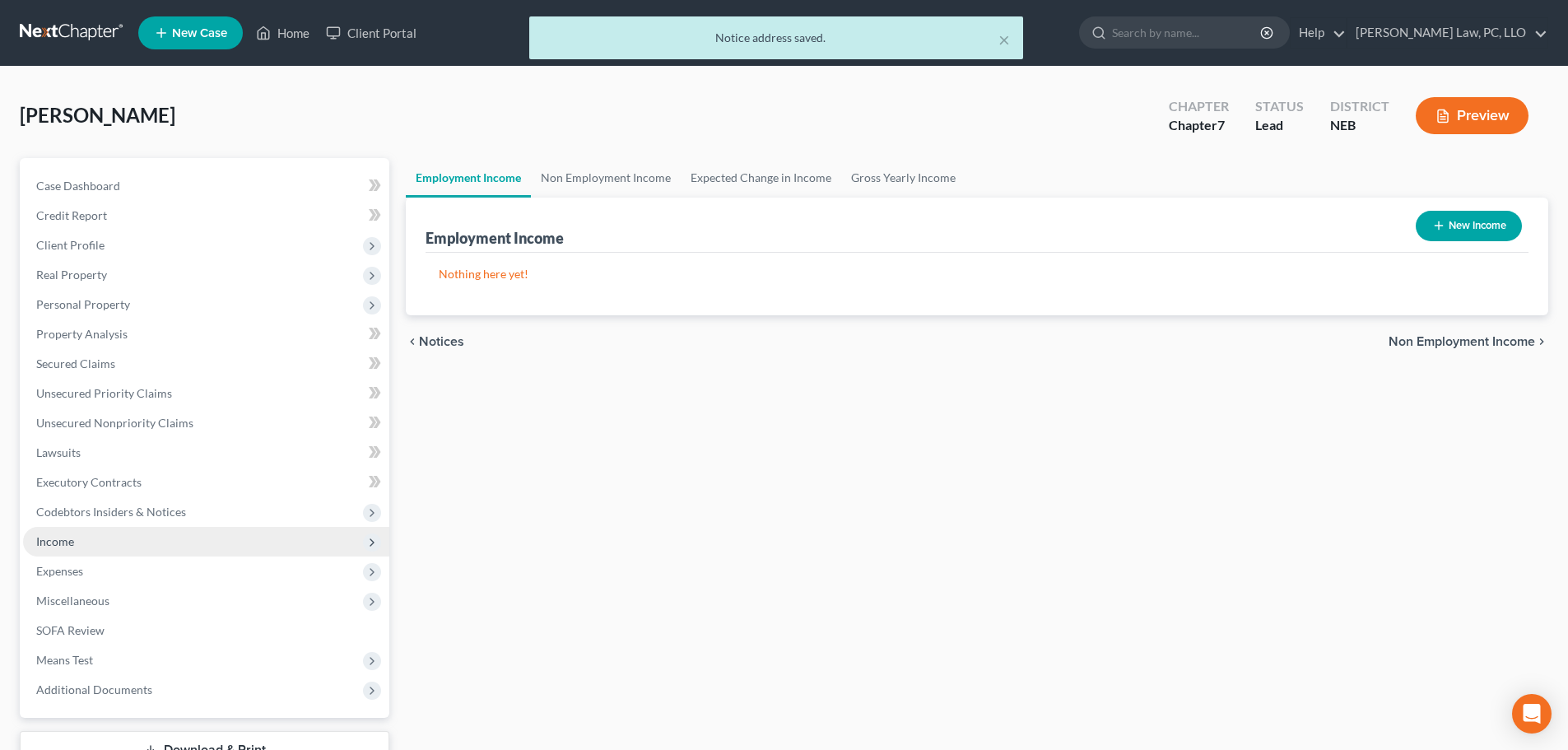
click at [105, 542] on span "Income" at bounding box center [207, 542] width 366 height 30
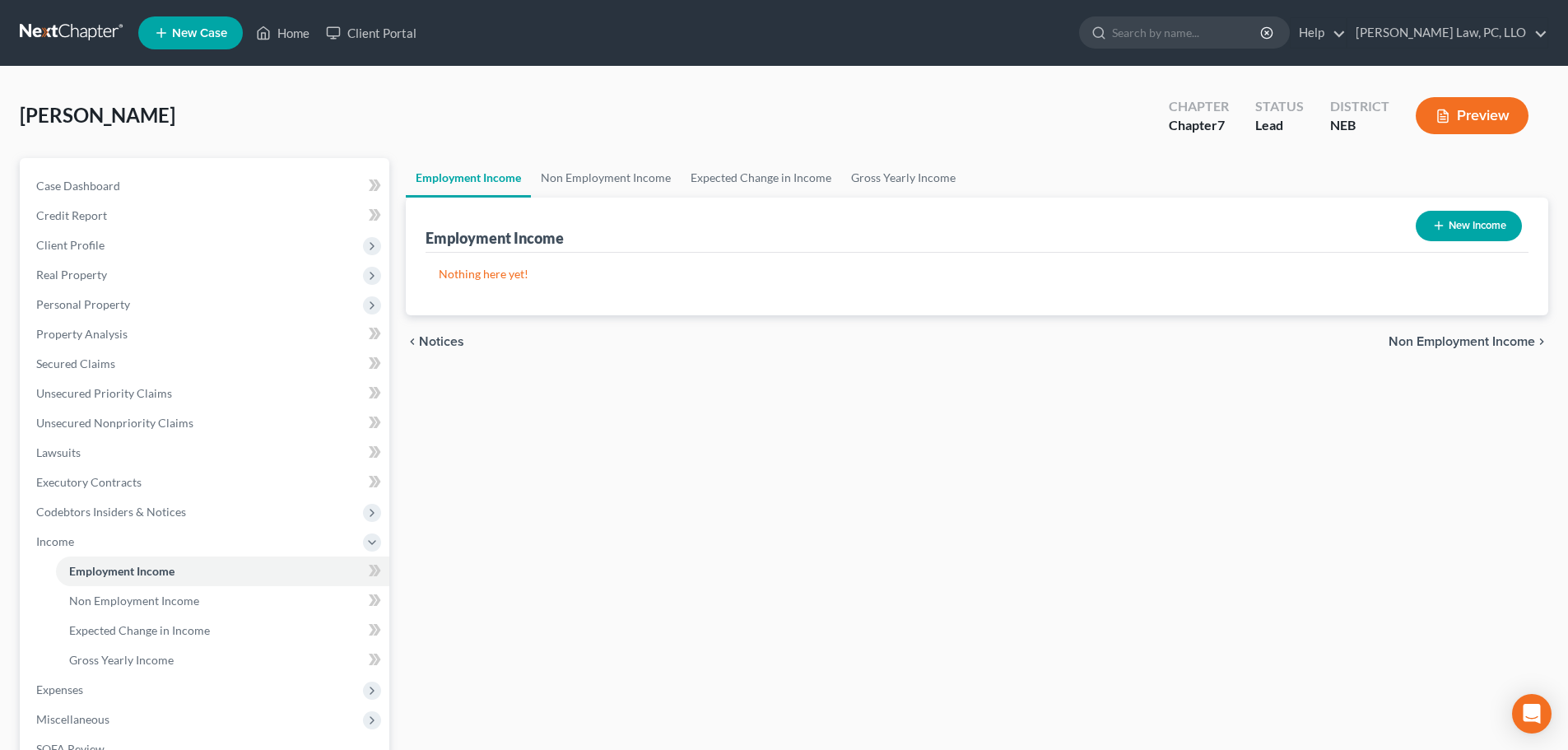
click at [1475, 228] on button "New Income" at bounding box center [1469, 226] width 107 height 31
select select "0"
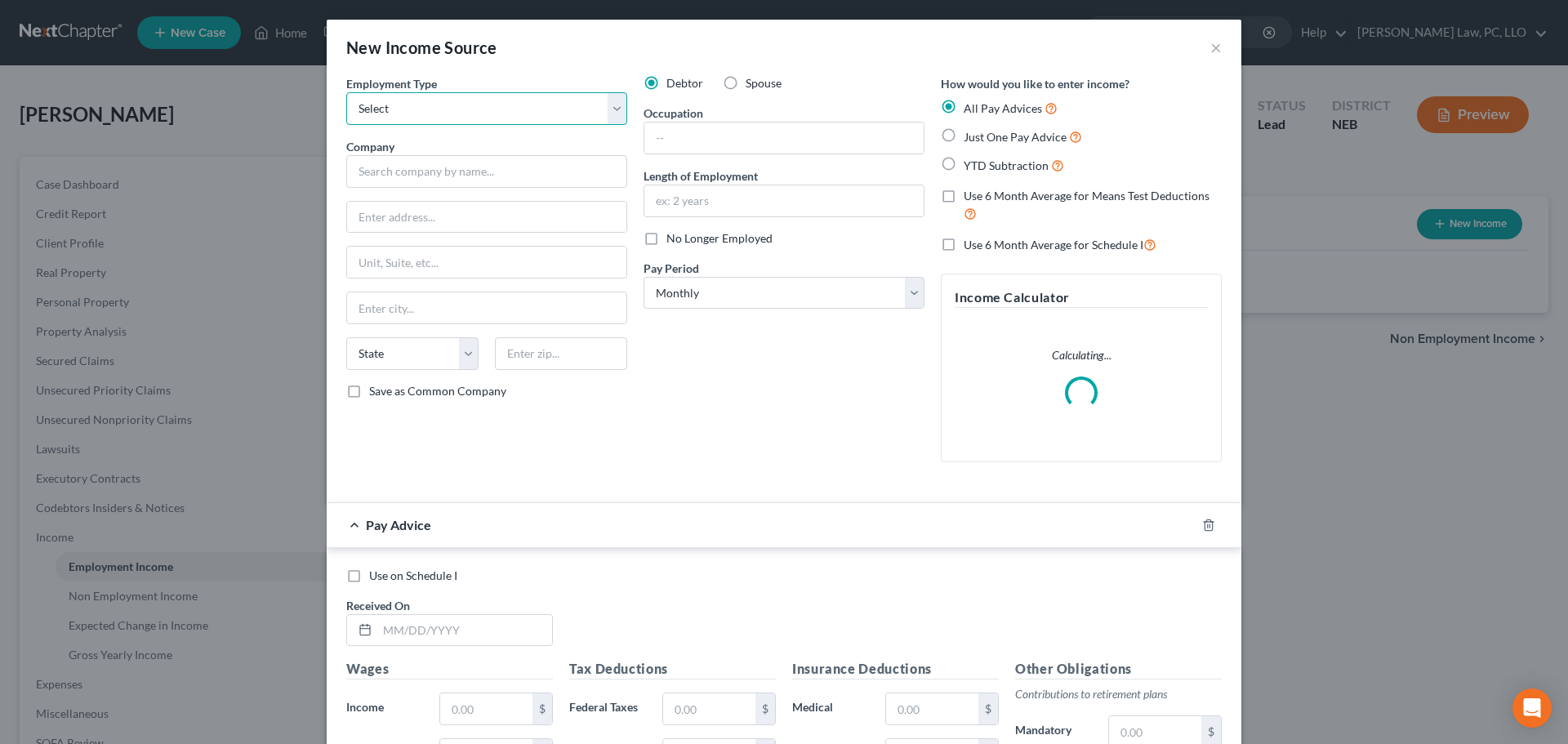
click at [432, 116] on select "Select Full or [DEMOGRAPHIC_DATA] Employment Self Employment" at bounding box center [487, 109] width 281 height 33
select select "0"
click at [346, 92] on select "Select Full or [DEMOGRAPHIC_DATA] Employment Self Employment" at bounding box center [487, 109] width 281 height 33
click at [519, 175] on input "text" at bounding box center [487, 172] width 281 height 33
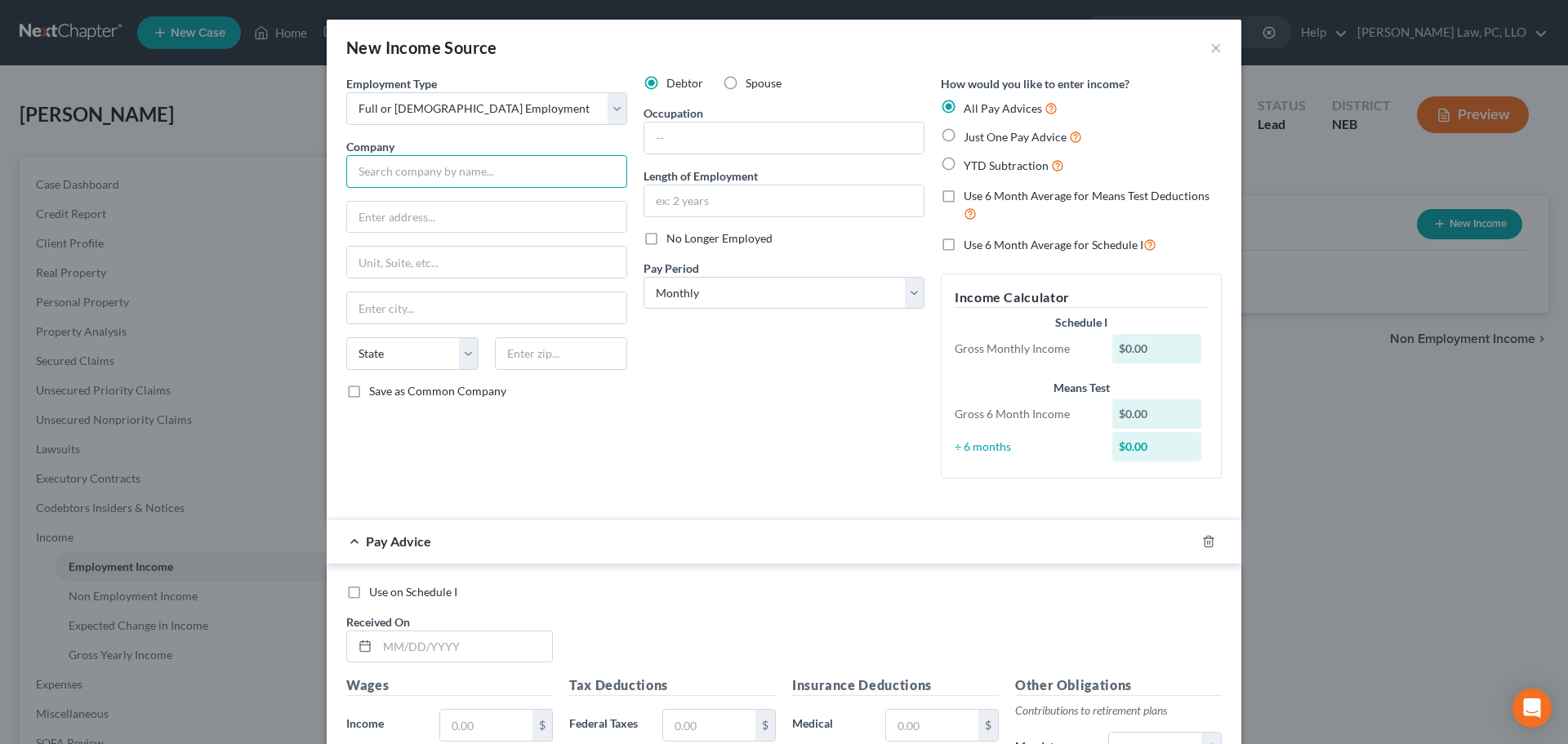
type input "2"
drag, startPoint x: 396, startPoint y: 177, endPoint x: 306, endPoint y: 187, distance: 90.6
click at [309, 185] on div "New Income Source × Employment Type * Select Full or [DEMOGRAPHIC_DATA] Employm…" at bounding box center [784, 372] width 1568 height 744
type input "[US_STATE] Title Company"
type input "[STREET_ADDRESS]"
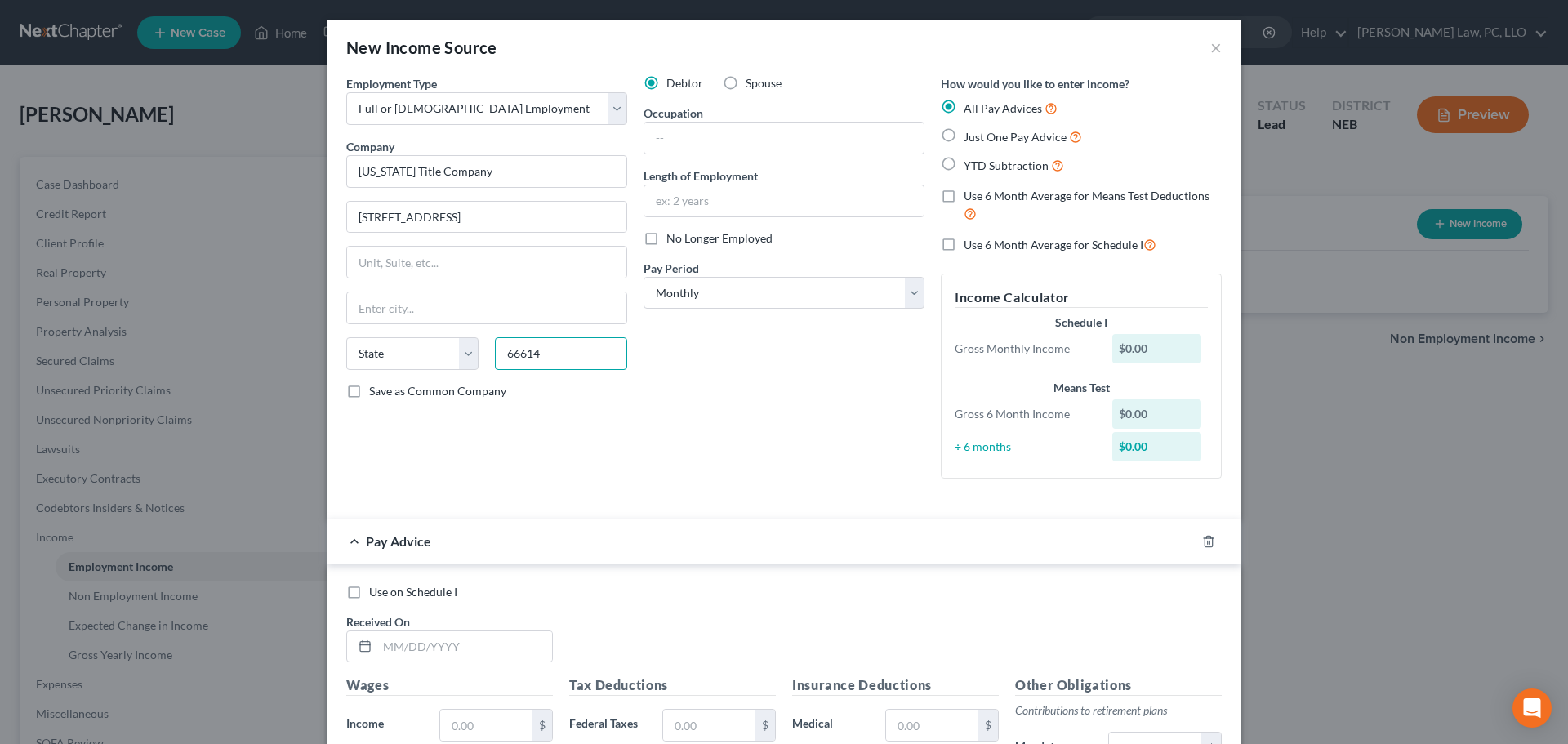
type input "66614"
type input "Topeka"
select select "17"
click at [1004, 193] on span "Use 6 Month Average for Means Test Deductions" at bounding box center [1086, 195] width 246 height 14
click at [981, 193] on input "Use 6 Month Average for Means Test Deductions" at bounding box center [975, 192] width 11 height 11
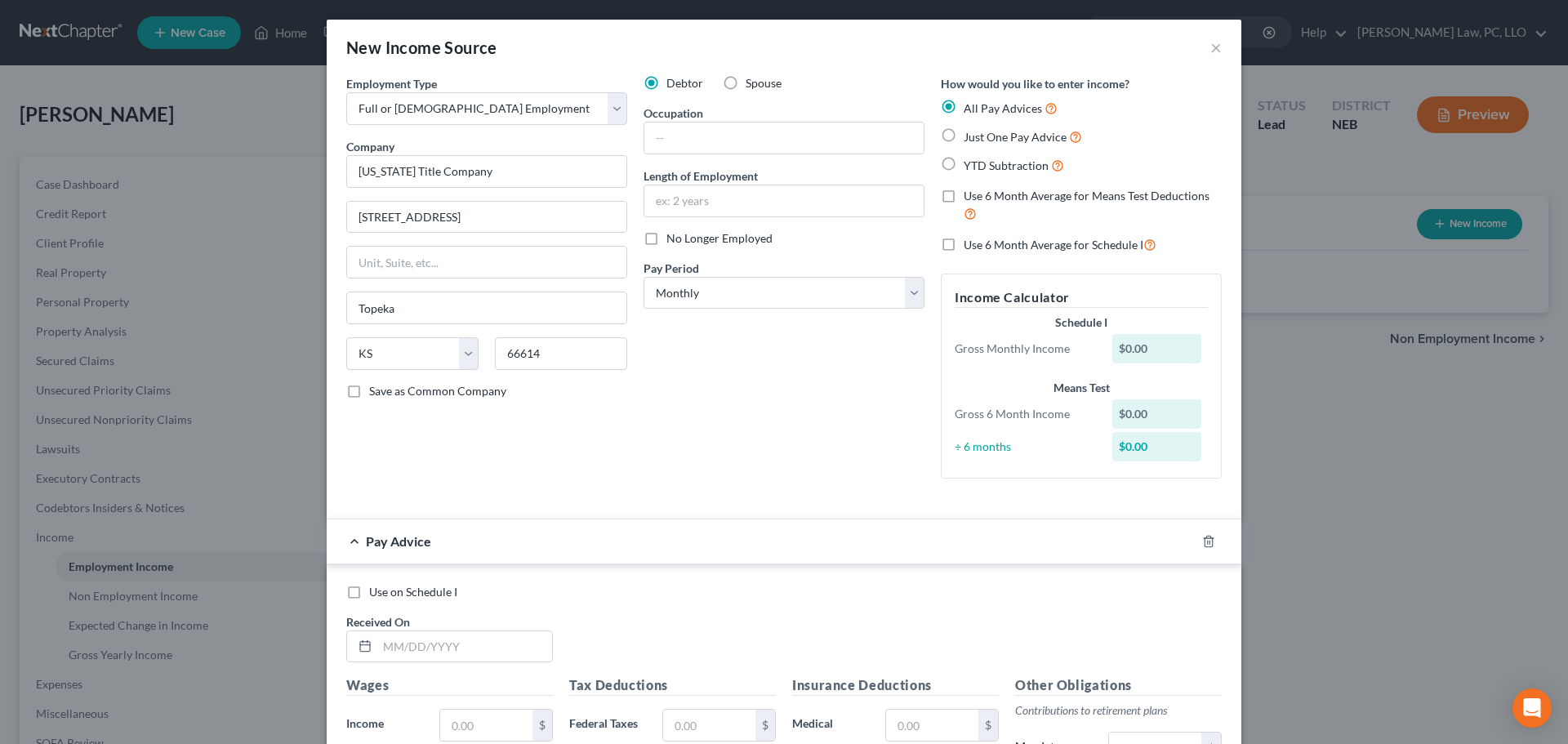
checkbox input "true"
click at [738, 238] on span "No Longer Employed" at bounding box center [720, 238] width 107 height 14
click at [683, 238] on input "No Longer Employed" at bounding box center [678, 235] width 11 height 11
checkbox input "true"
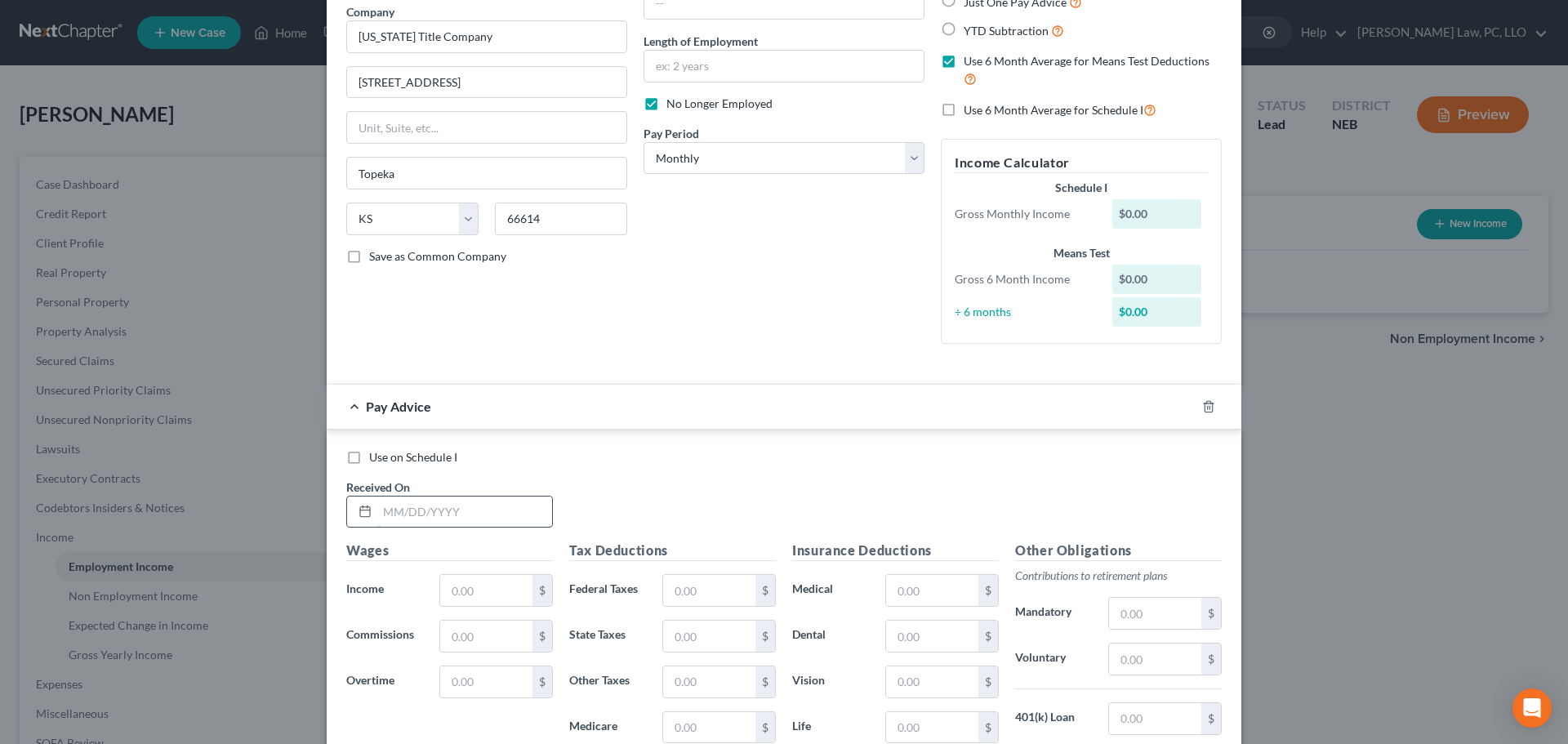
scroll to position [163, 0]
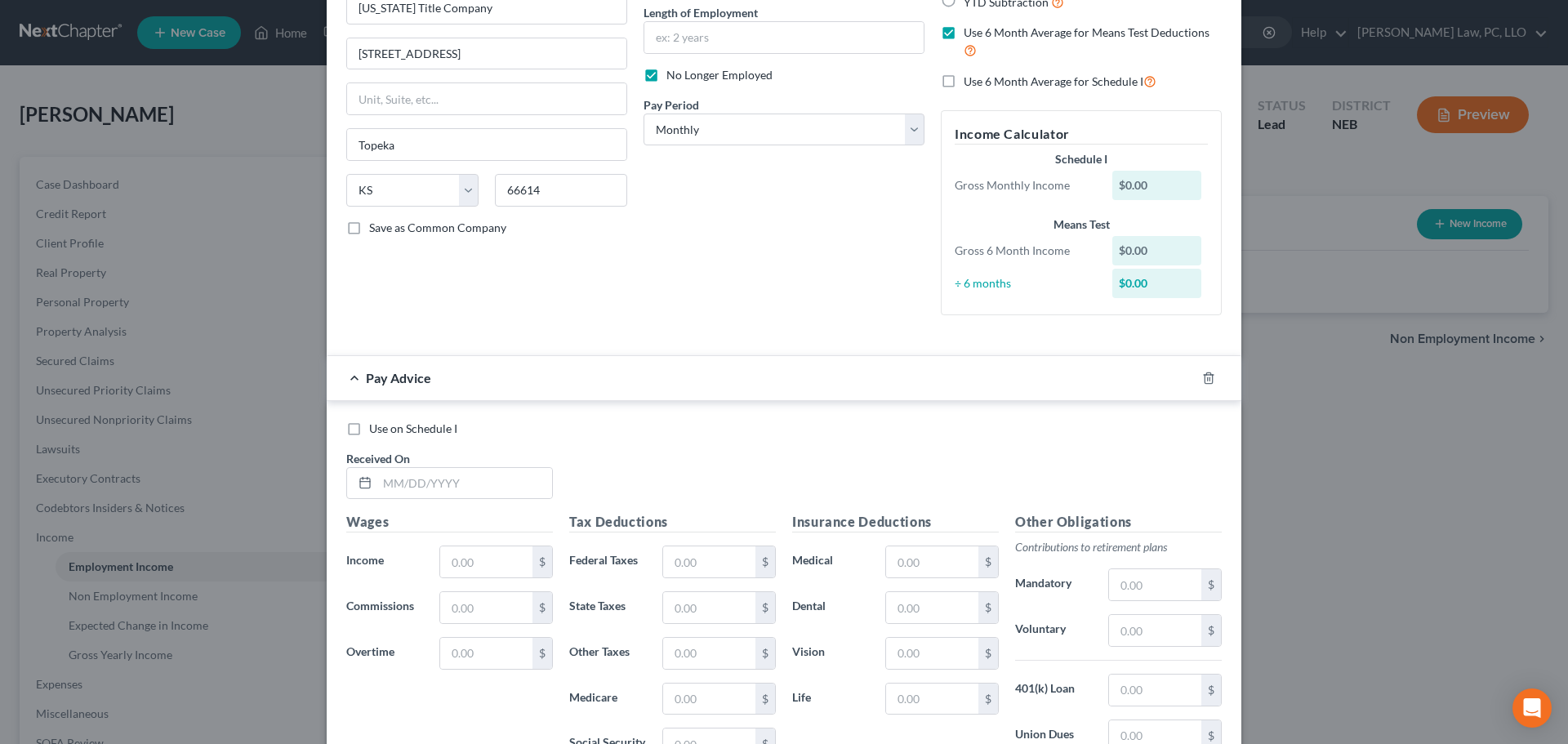
click at [713, 102] on div "Pay Period * Select Monthly Twice Monthly Every Other Week Weekly" at bounding box center [784, 121] width 281 height 50
click at [692, 135] on select "Select Monthly Twice Monthly Every Other Week Weekly" at bounding box center [784, 130] width 281 height 33
select select "2"
click at [644, 113] on select "Select Monthly Twice Monthly Every Other Week Weekly" at bounding box center [784, 130] width 281 height 33
click at [451, 474] on input "text" at bounding box center [465, 483] width 175 height 31
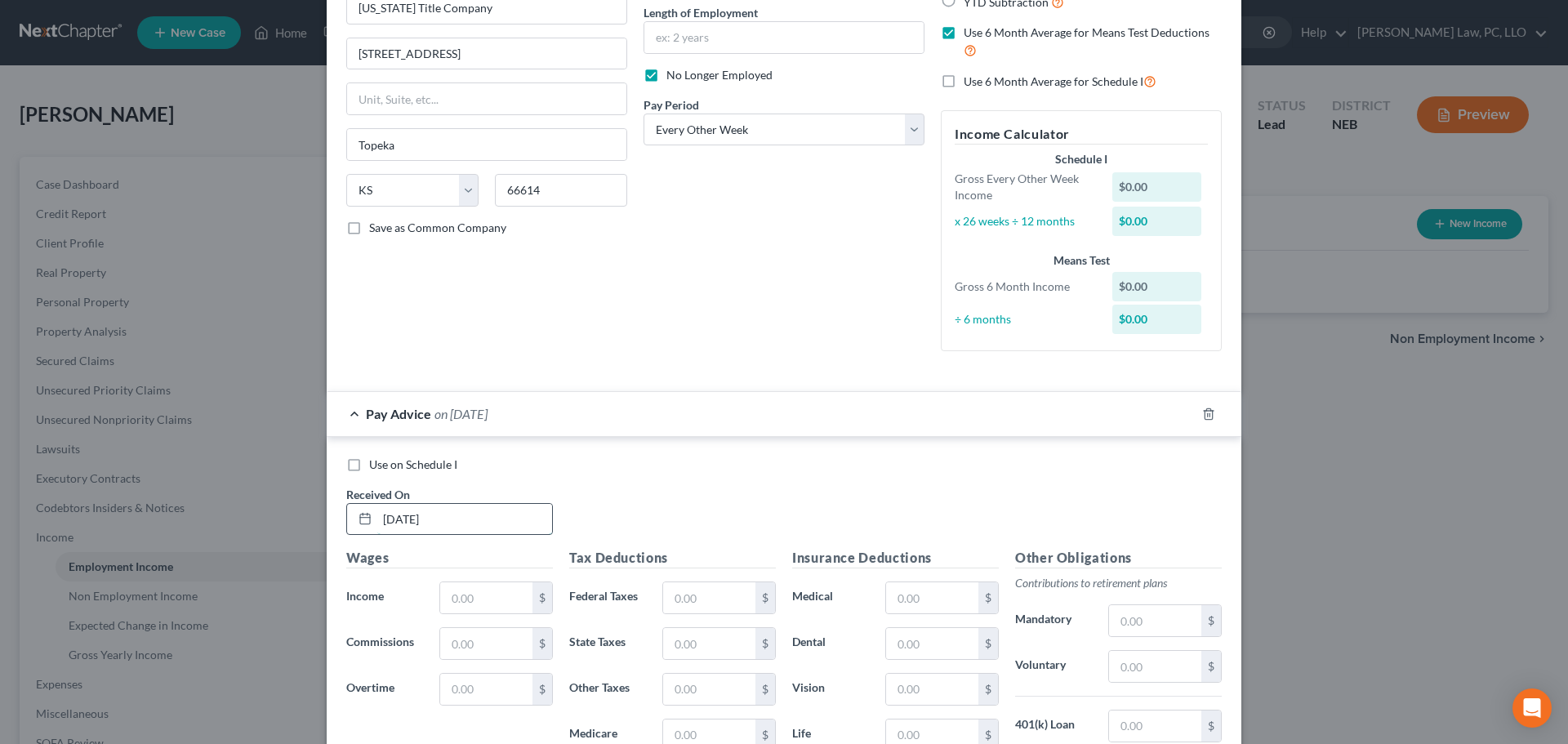
type input "[DATE]"
type input "1,600.00"
click at [1184, 410] on icon "button" at bounding box center [1186, 411] width 7 height 7
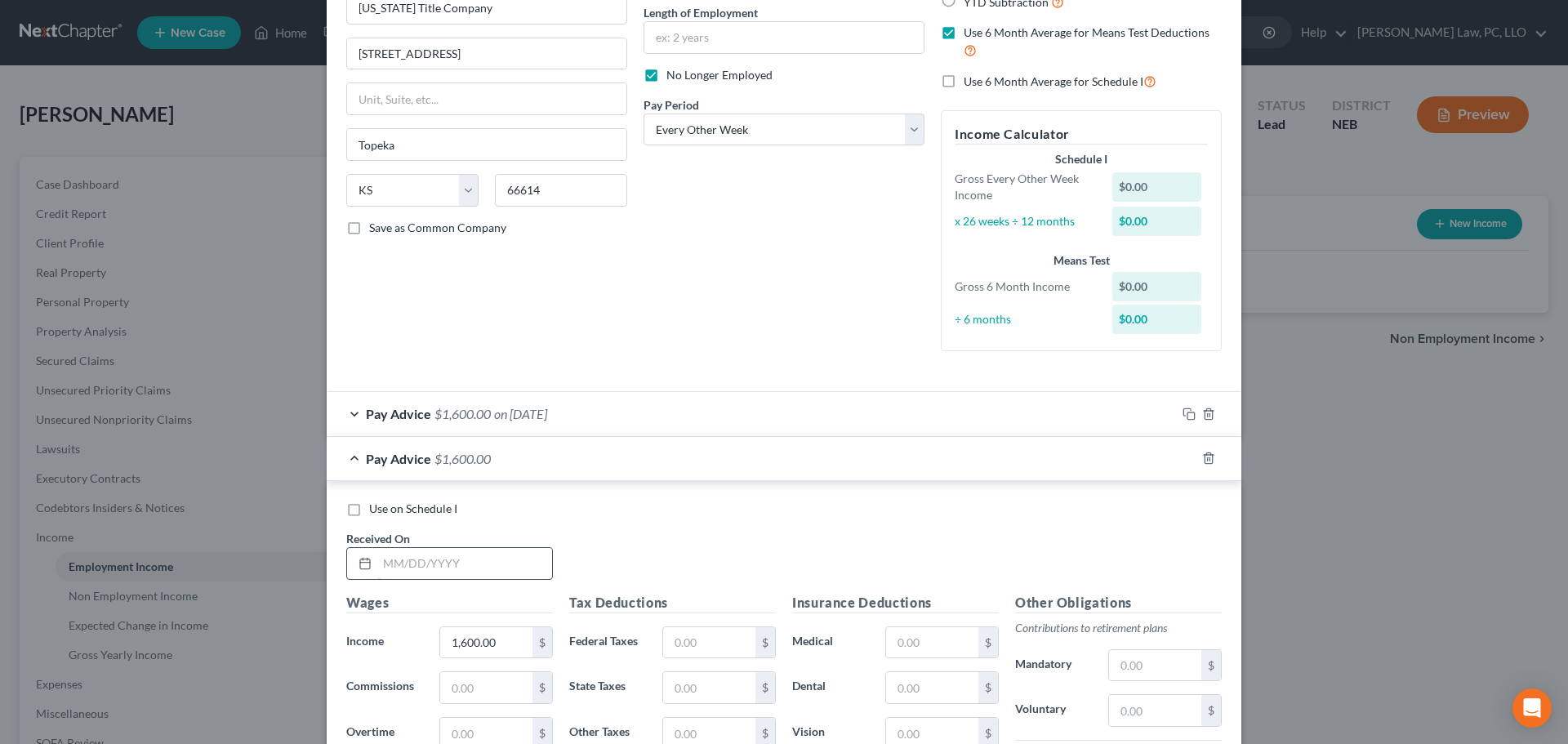
drag, startPoint x: 397, startPoint y: 558, endPoint x: 387, endPoint y: 559, distance: 10.0
click at [396, 559] on input "text" at bounding box center [465, 563] width 175 height 31
type input "[DATE]"
type input "1,445"
click at [1185, 460] on icon "button" at bounding box center [1189, 458] width 13 height 13
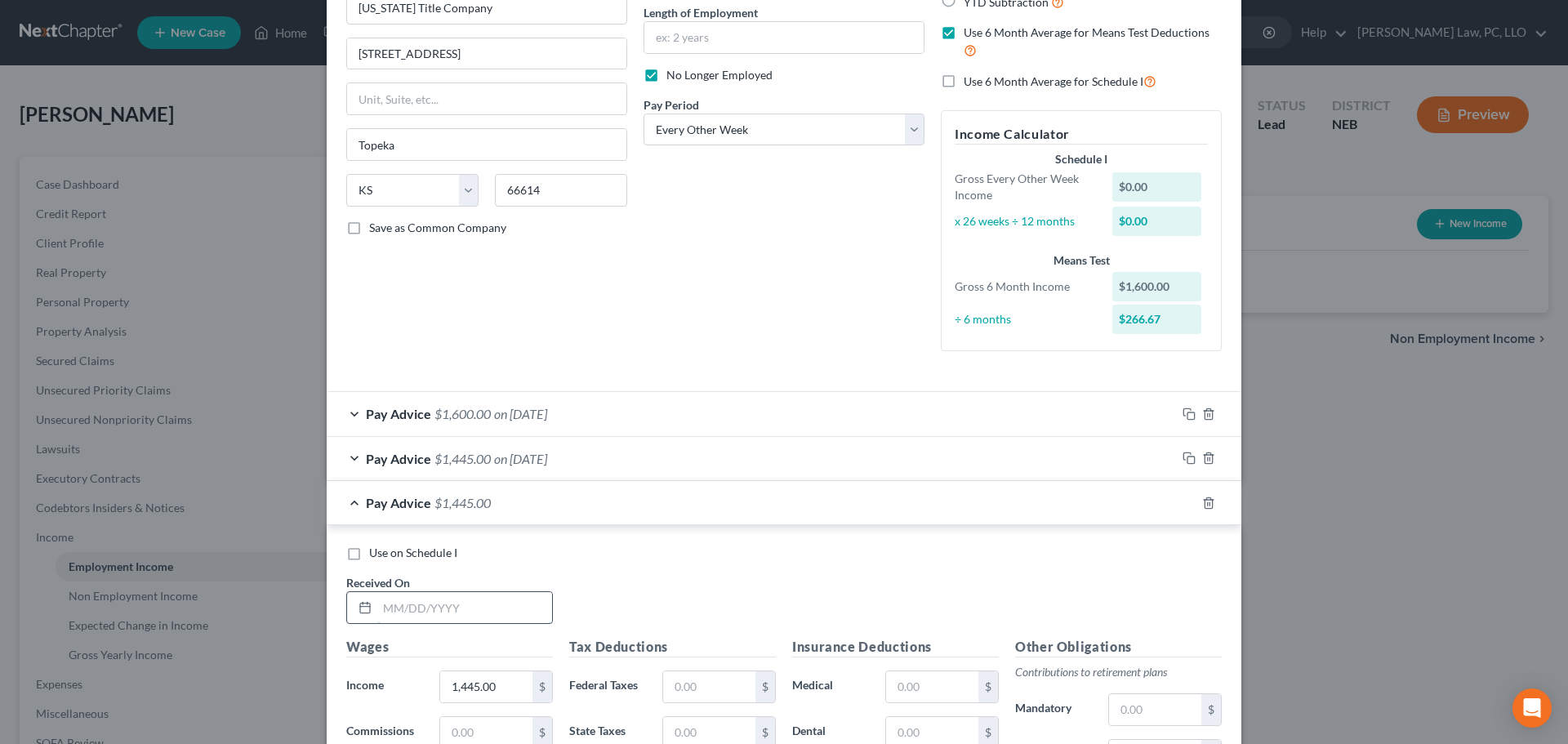
click at [446, 594] on input "text" at bounding box center [465, 608] width 175 height 31
type input "[DATE]"
type input "1,360"
click at [1187, 507] on icon "button" at bounding box center [1189, 503] width 13 height 13
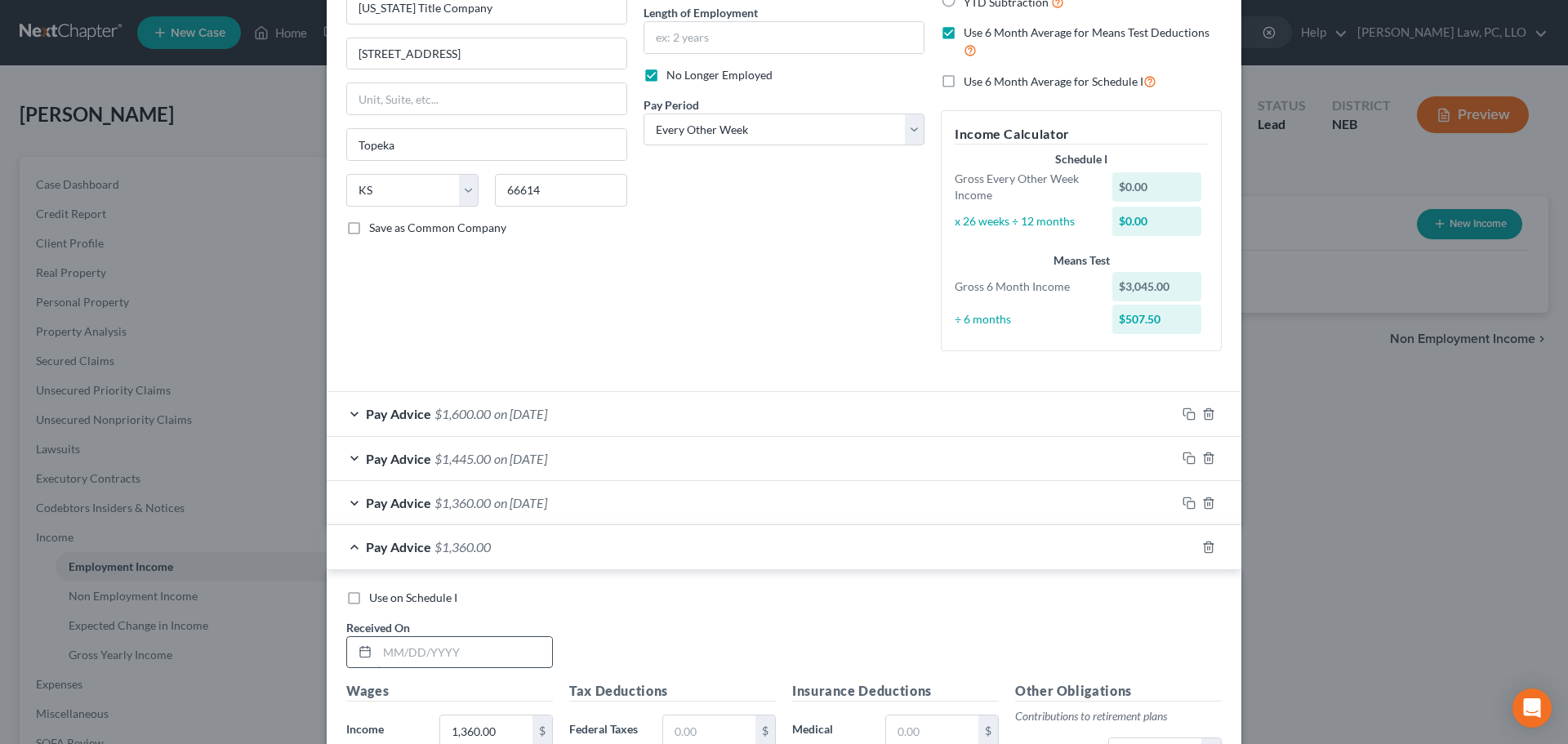
drag, startPoint x: 399, startPoint y: 653, endPoint x: 382, endPoint y: 648, distance: 17.7
click at [397, 652] on input "text" at bounding box center [465, 652] width 175 height 31
type input "[DATE]"
type input "1,435.80"
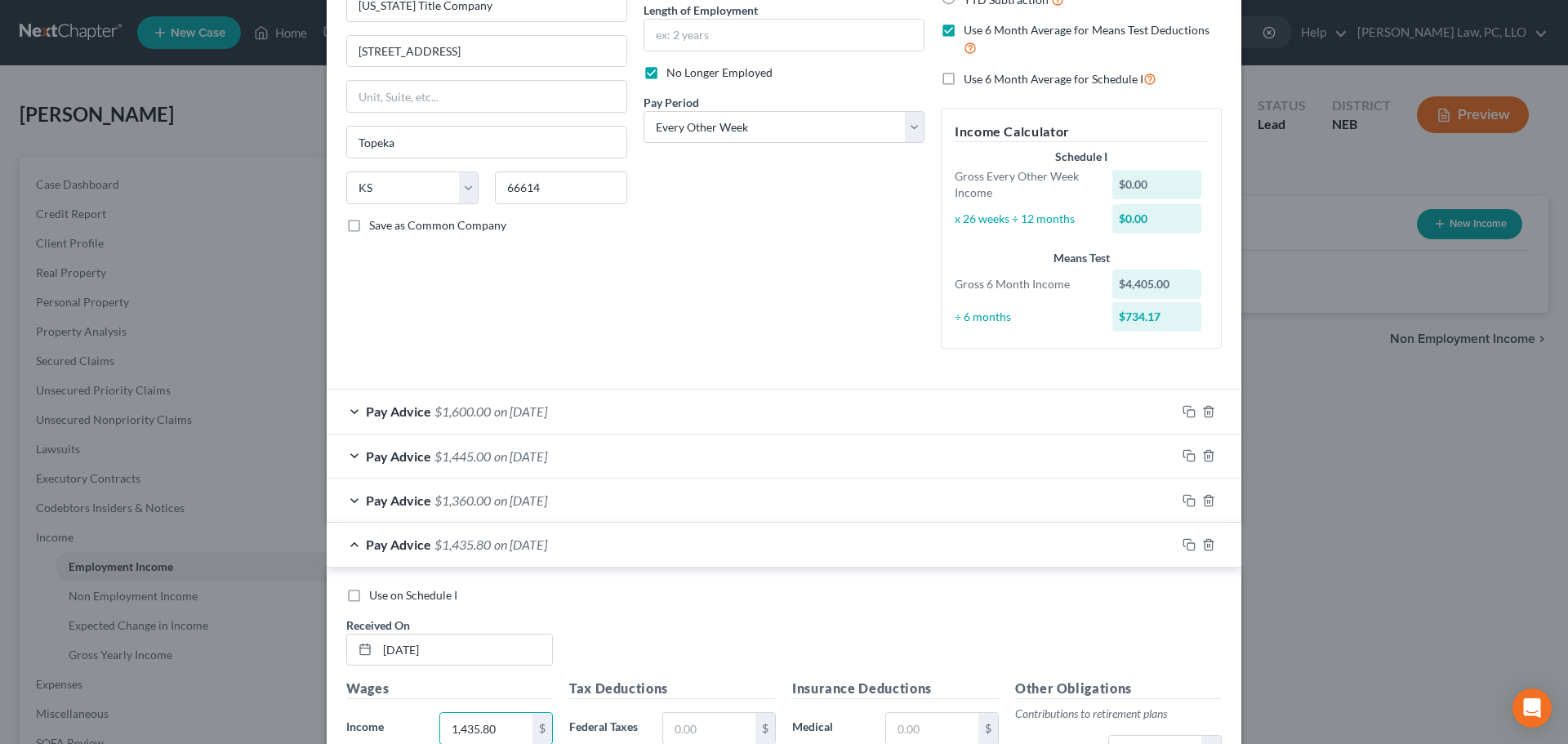
click at [346, 535] on div "Pay Advice $1,435.80 on [DATE]" at bounding box center [751, 544] width 849 height 43
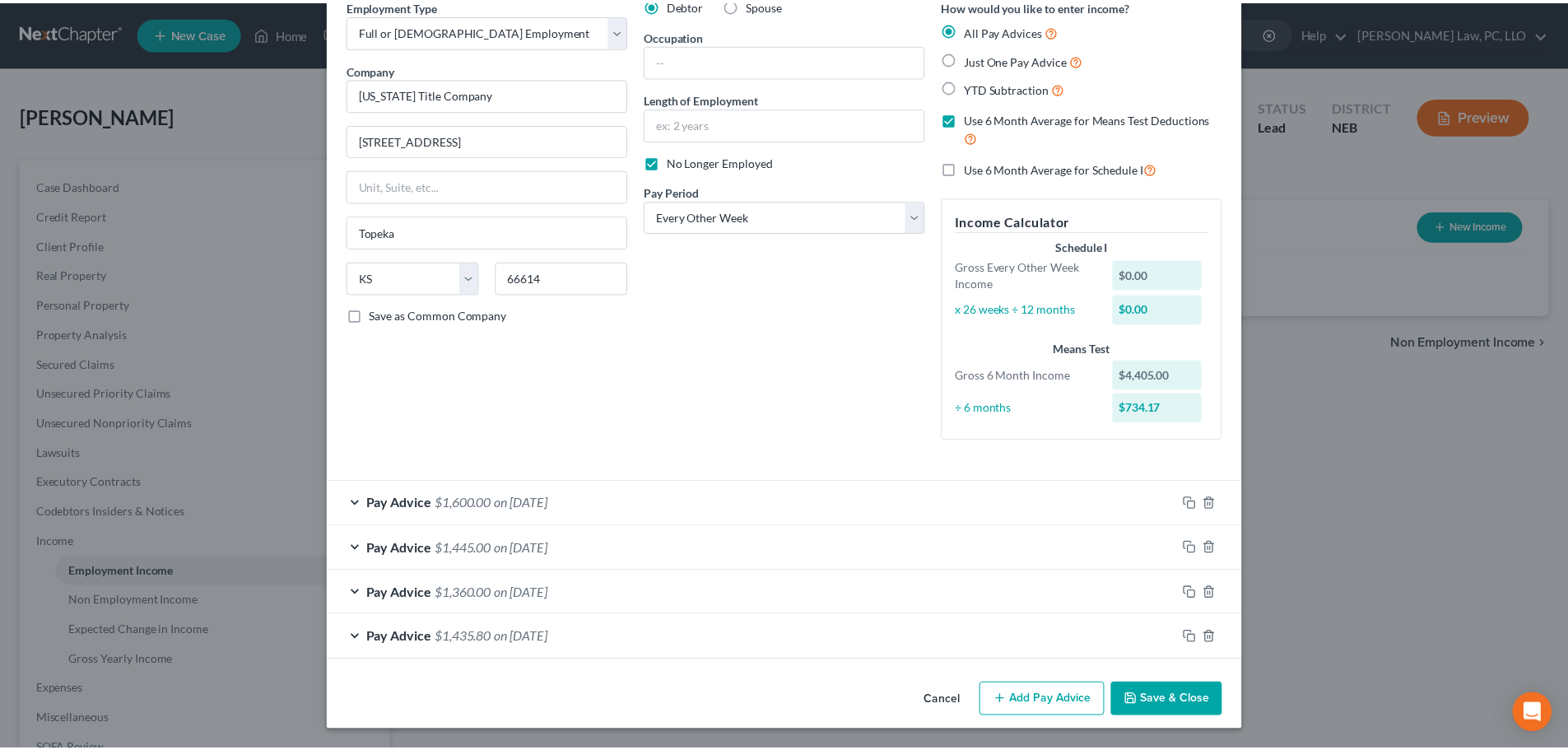
scroll to position [79, 0]
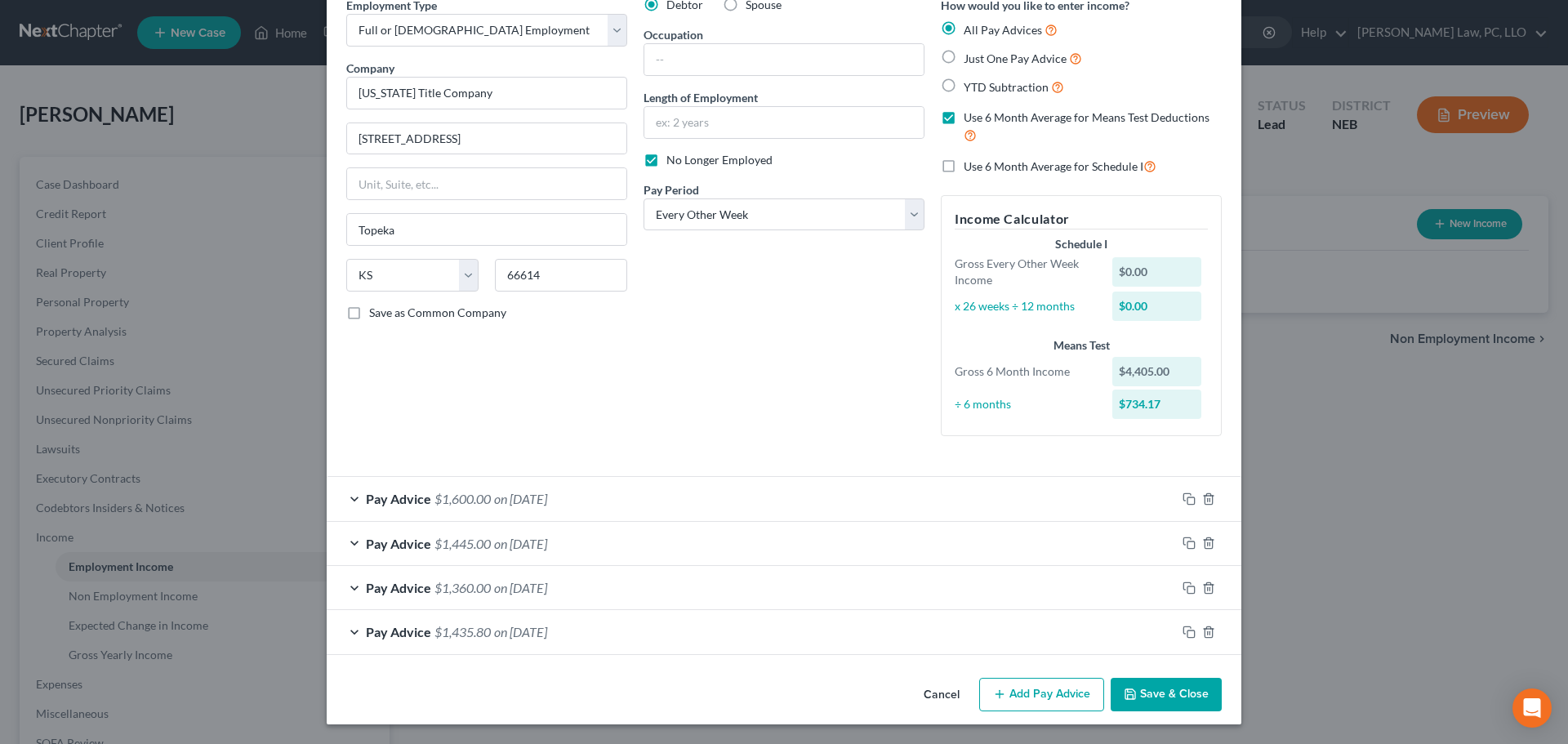
click at [1124, 694] on icon "button" at bounding box center [1130, 694] width 13 height 13
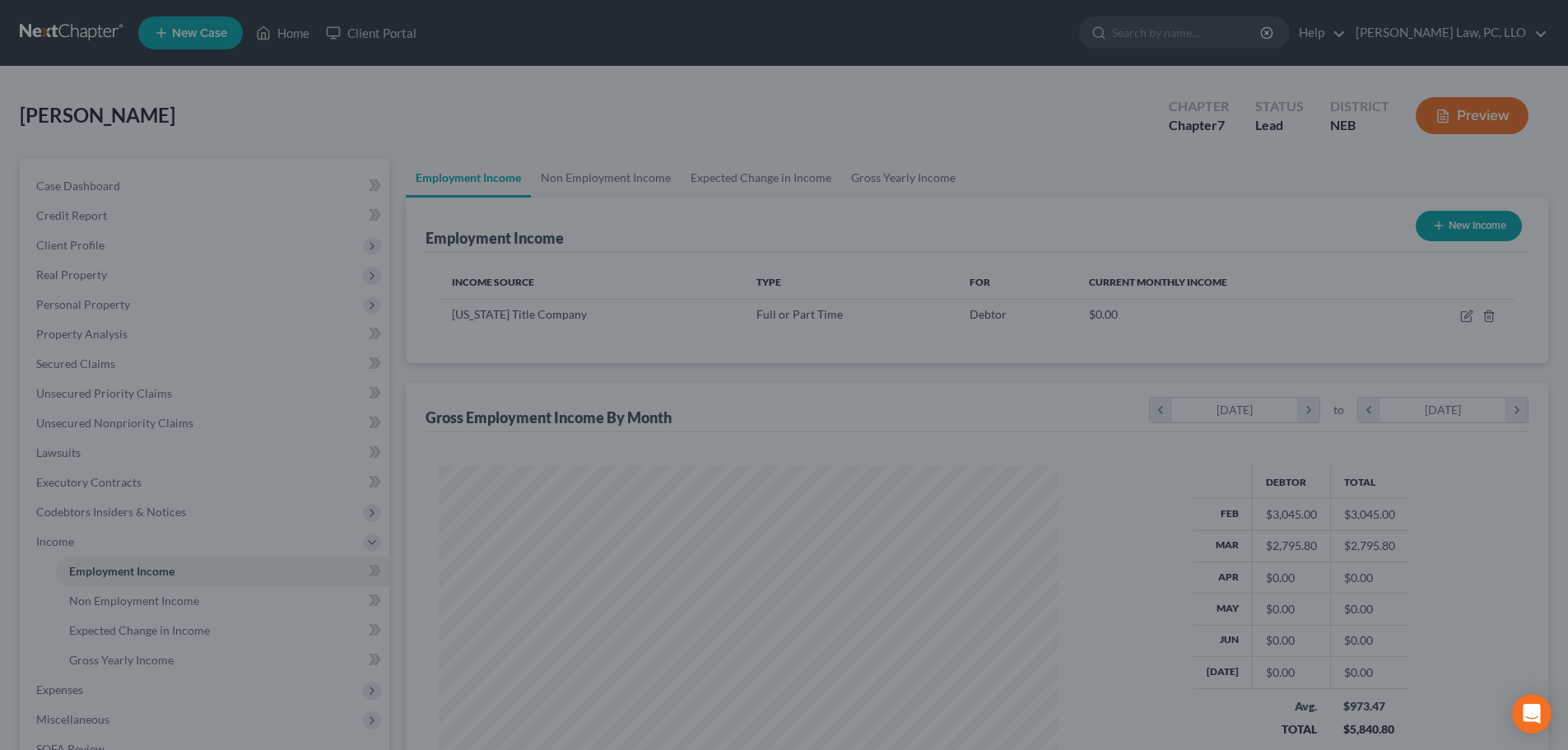
scroll to position [822553, 822515]
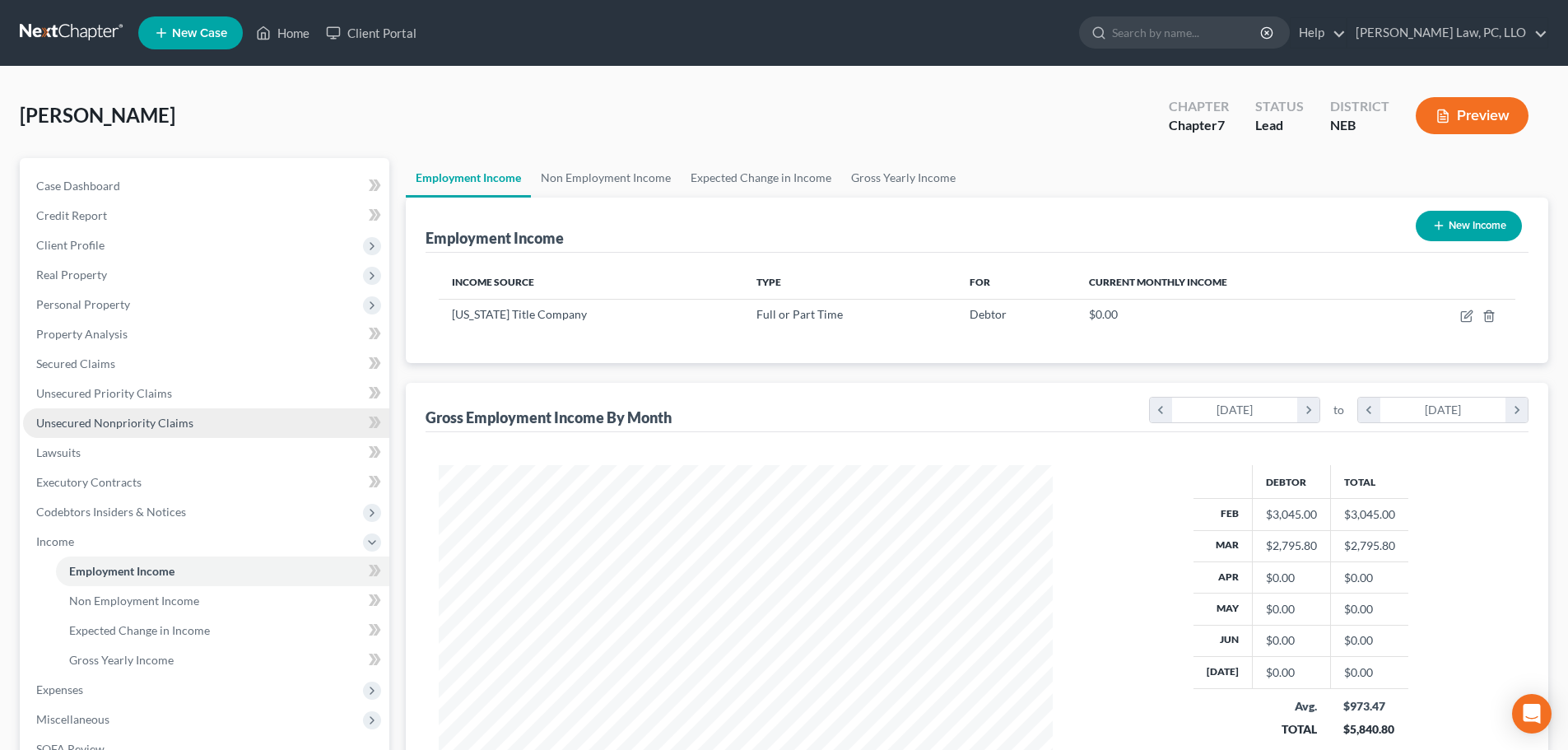
click at [177, 425] on span "Unsecured Nonpriority Claims" at bounding box center [114, 422] width 157 height 14
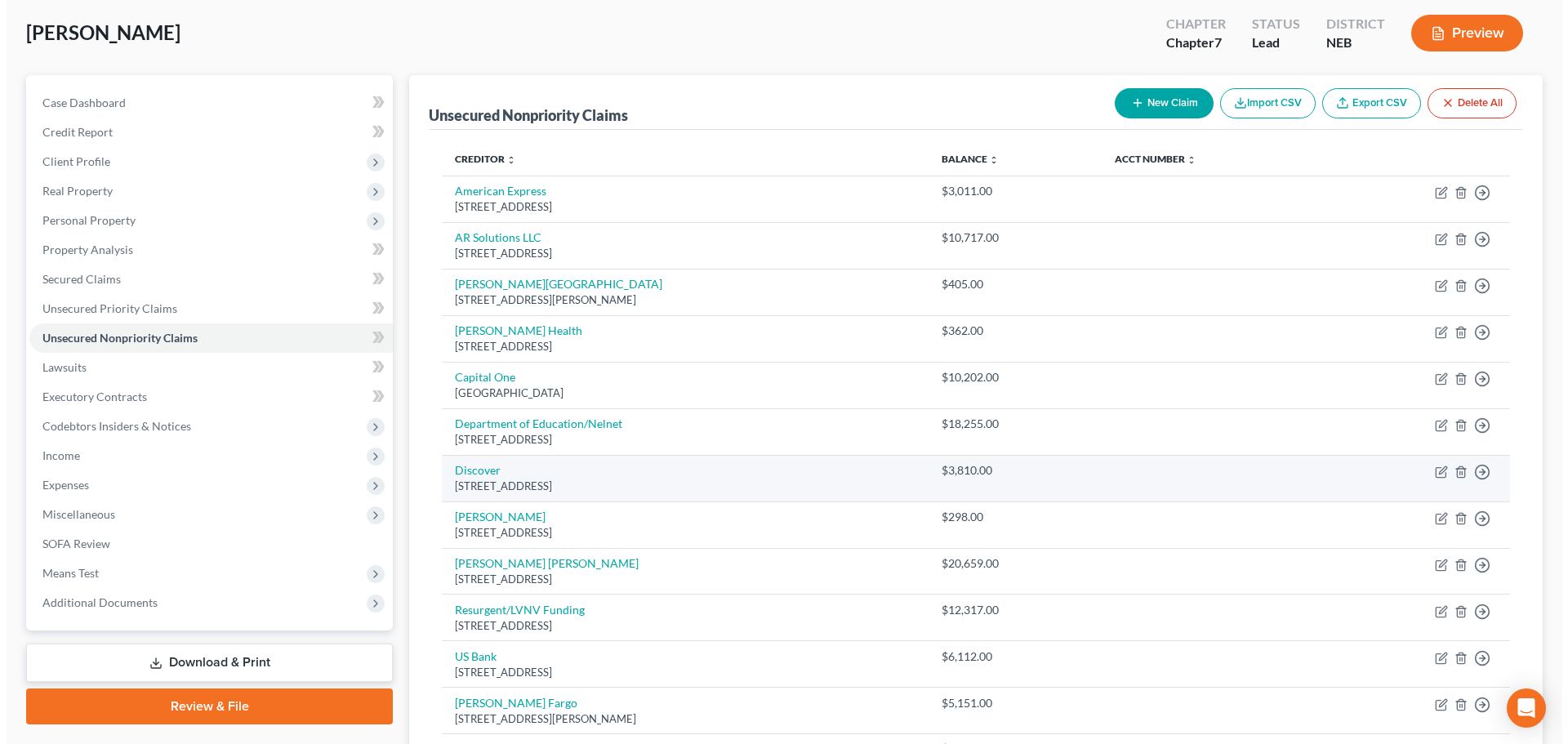
scroll to position [163, 0]
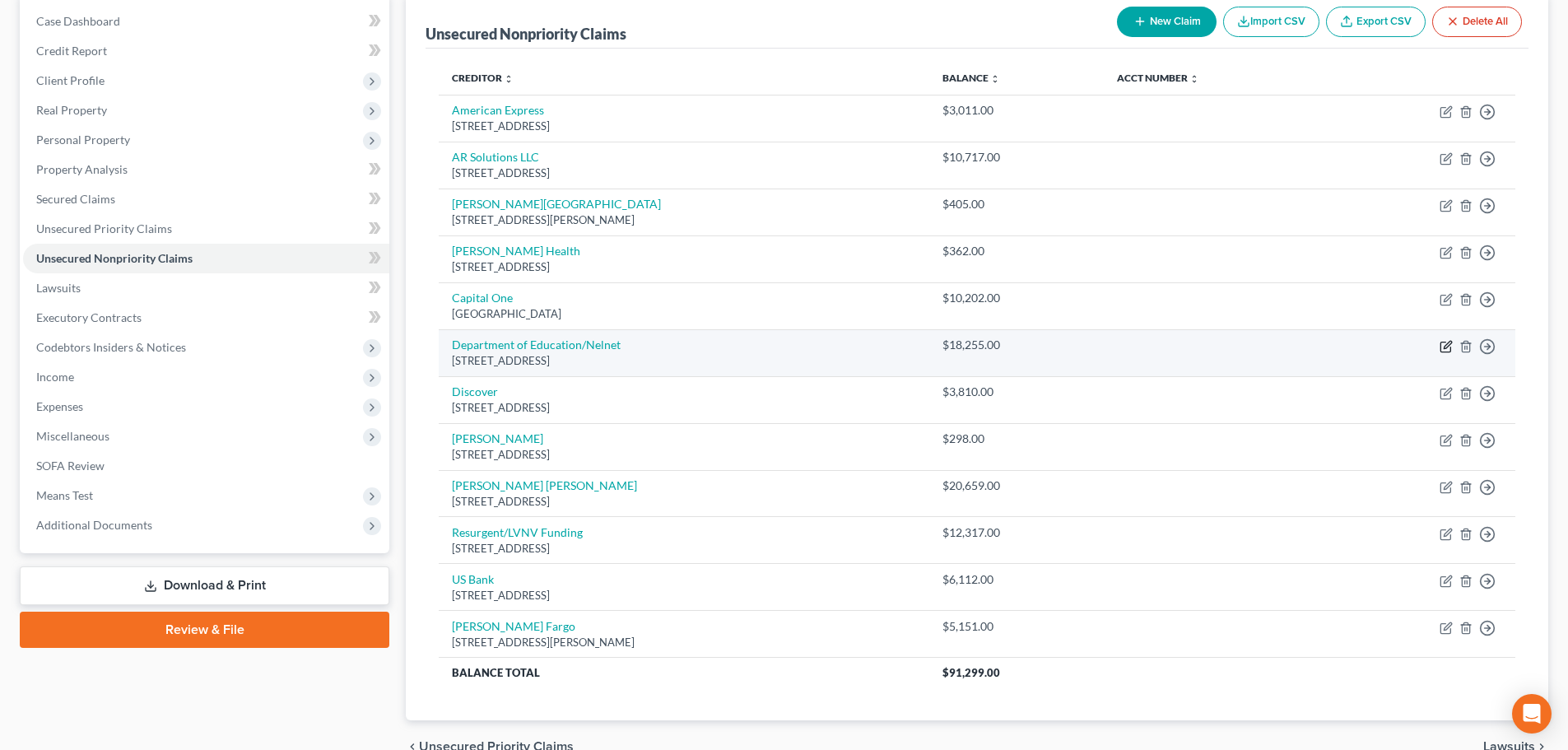
click at [1449, 343] on icon "button" at bounding box center [1446, 346] width 13 height 13
select select "30"
select select "17"
select select "0"
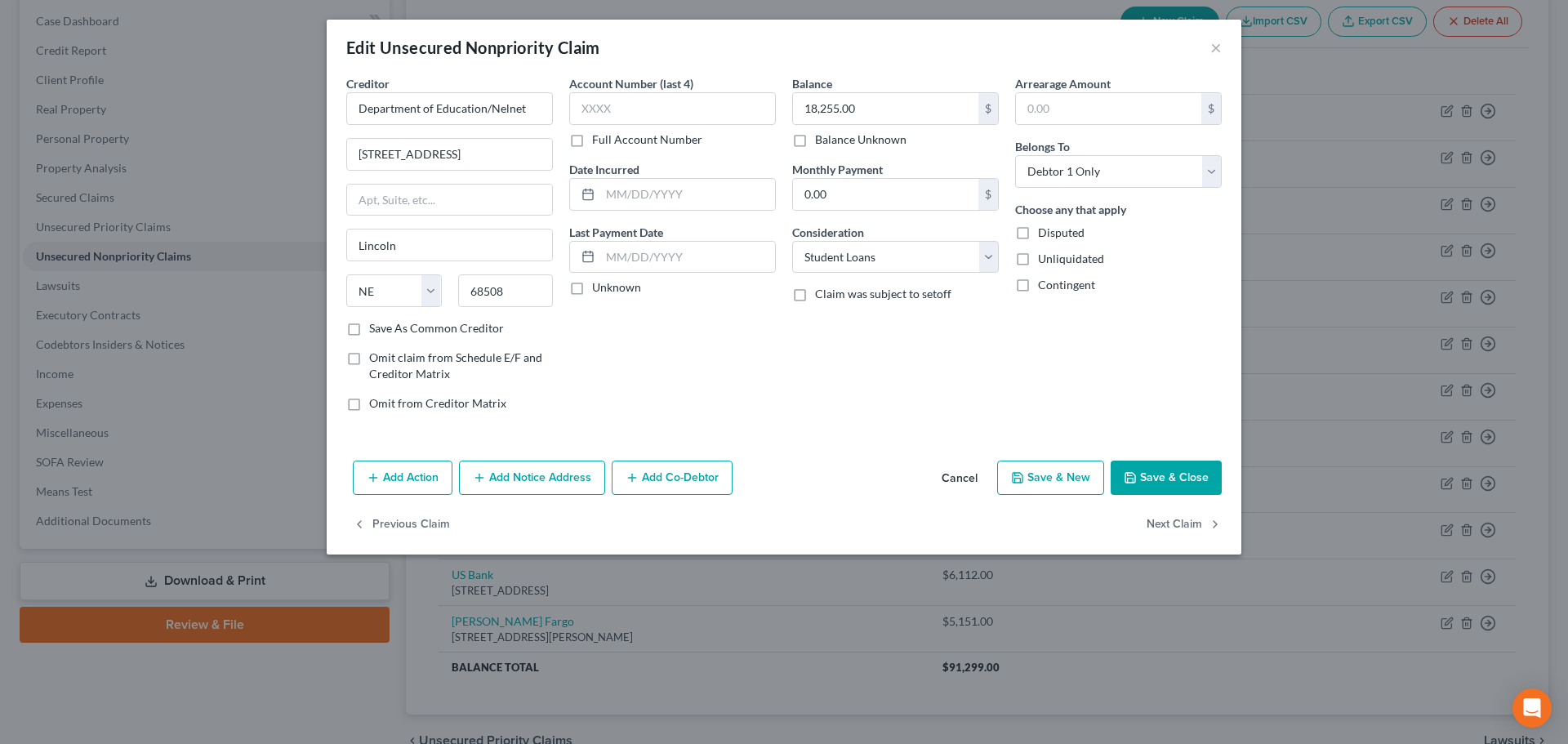
click at [509, 479] on button "Add Notice Address" at bounding box center [532, 478] width 146 height 35
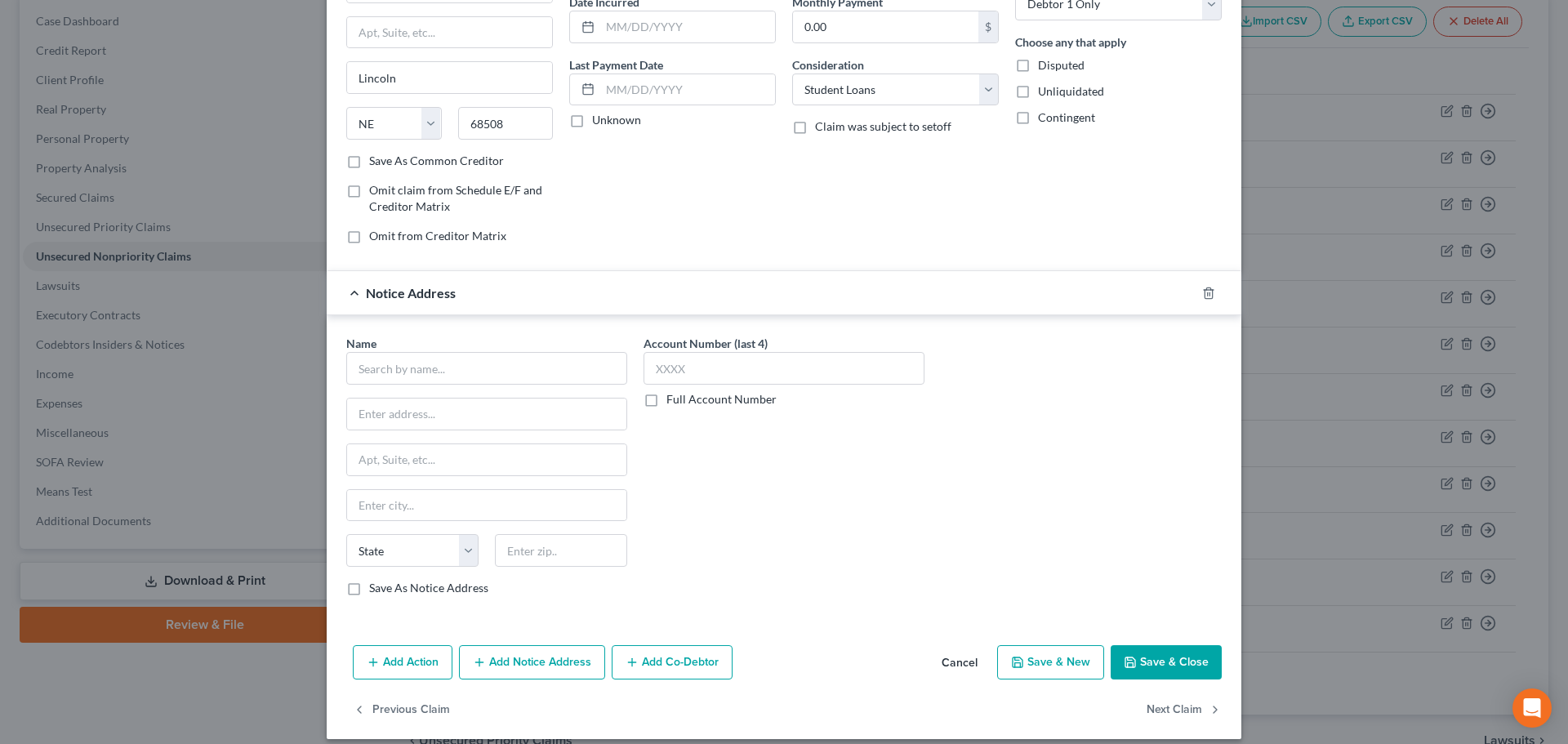
scroll to position [182, 0]
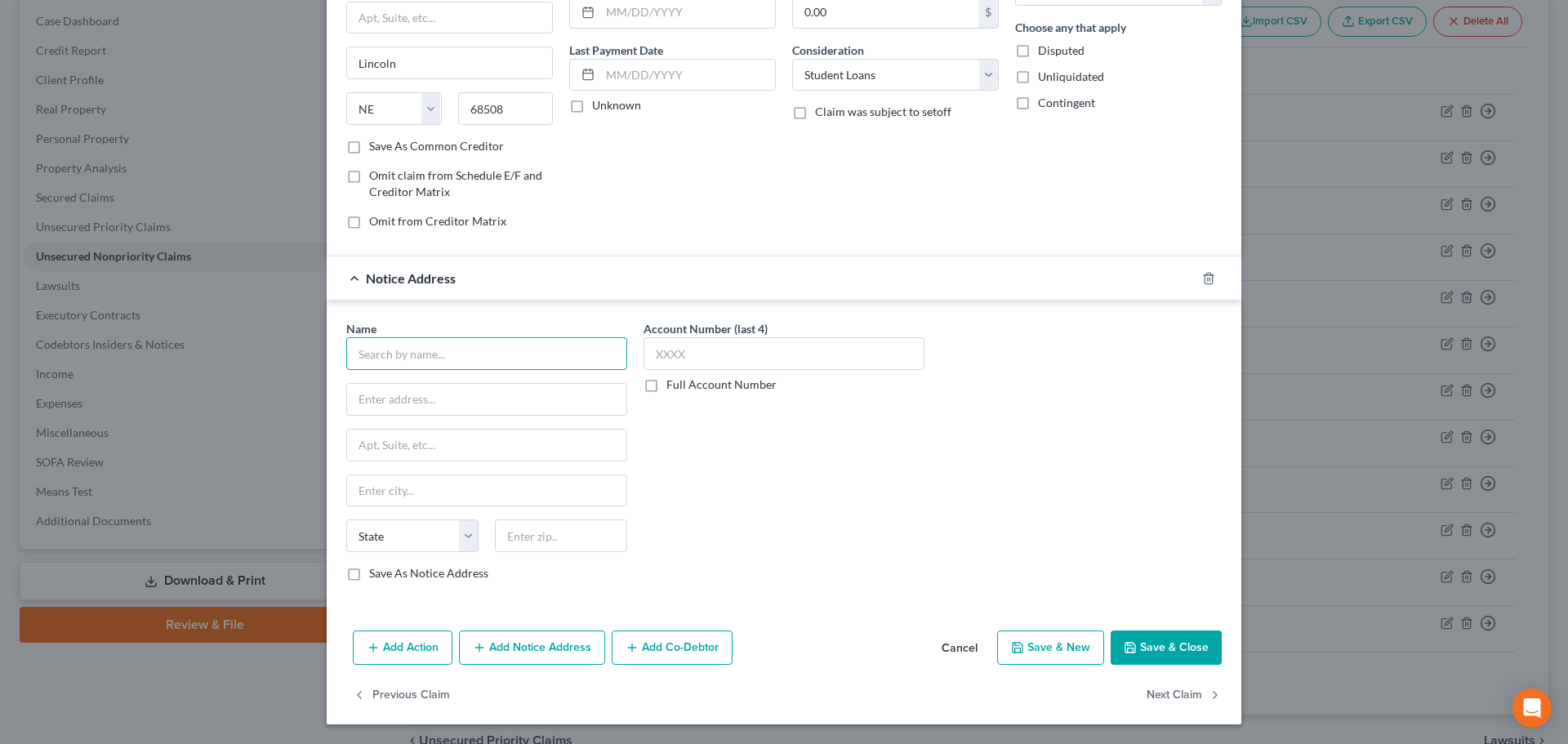
click at [436, 348] on input "text" at bounding box center [487, 353] width 281 height 33
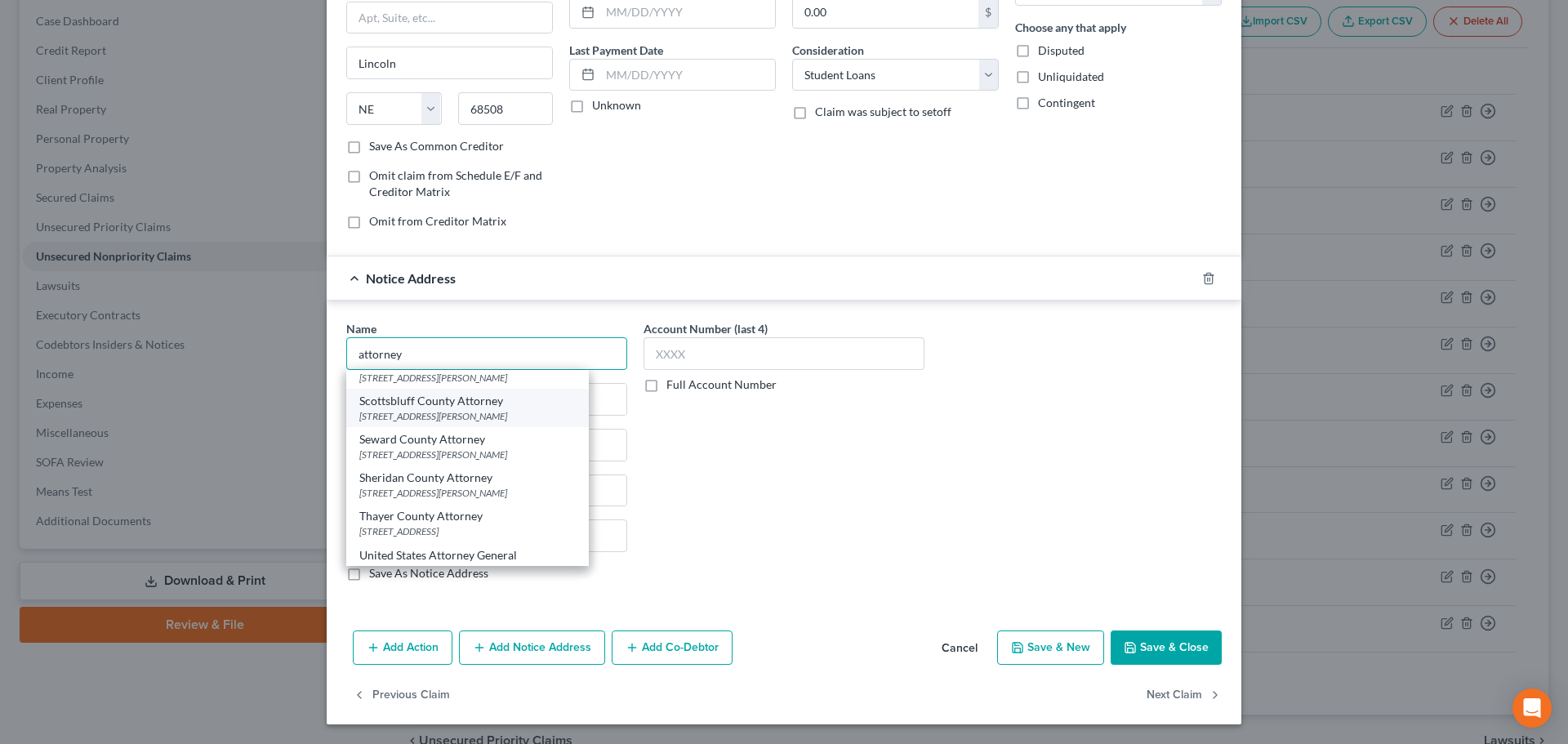
scroll to position [1756, 0]
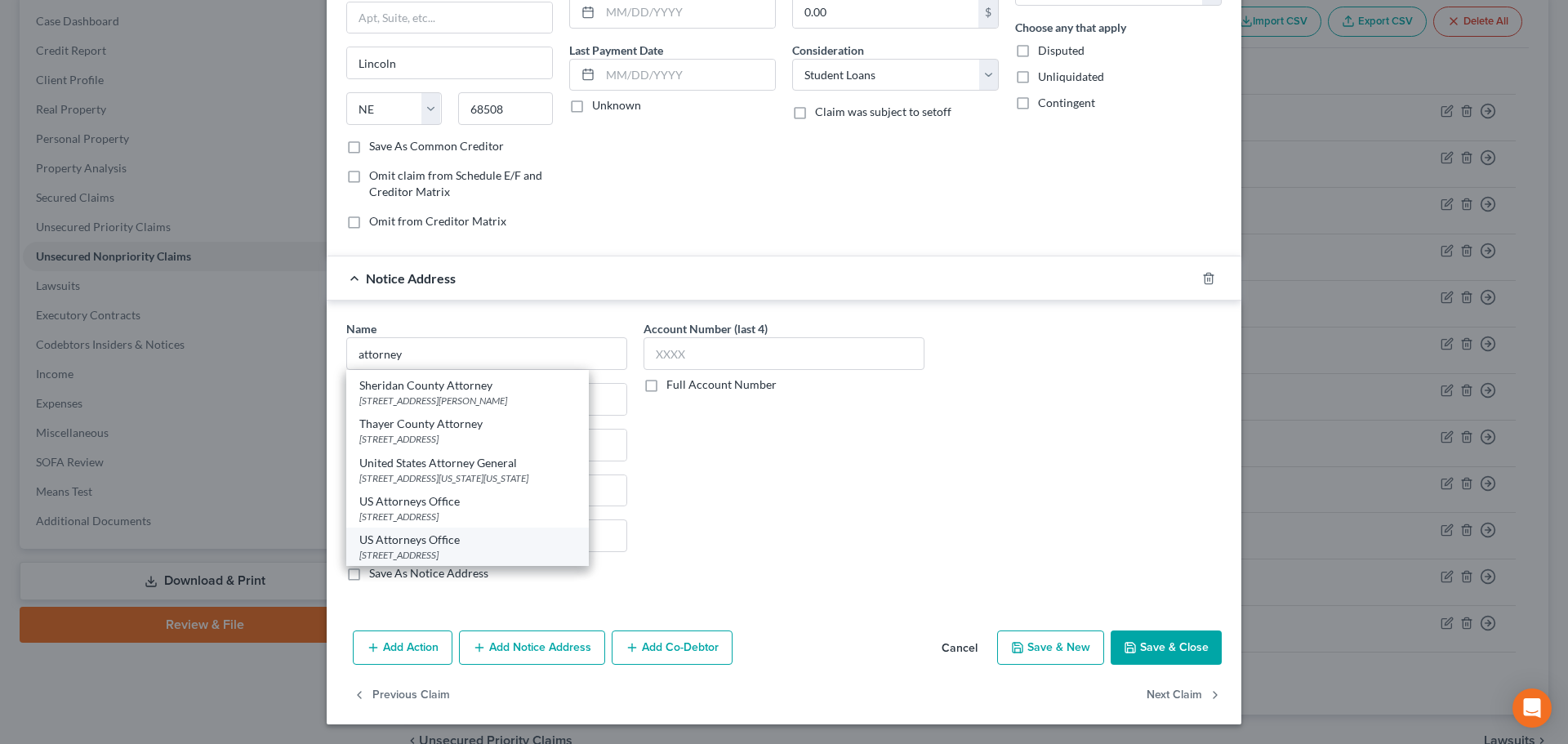
click at [477, 547] on div "[STREET_ADDRESS]" at bounding box center [468, 554] width 216 height 14
type input "US Attorneys Office"
type input "[STREET_ADDRESS]"
type input "Lincoln"
select select "30"
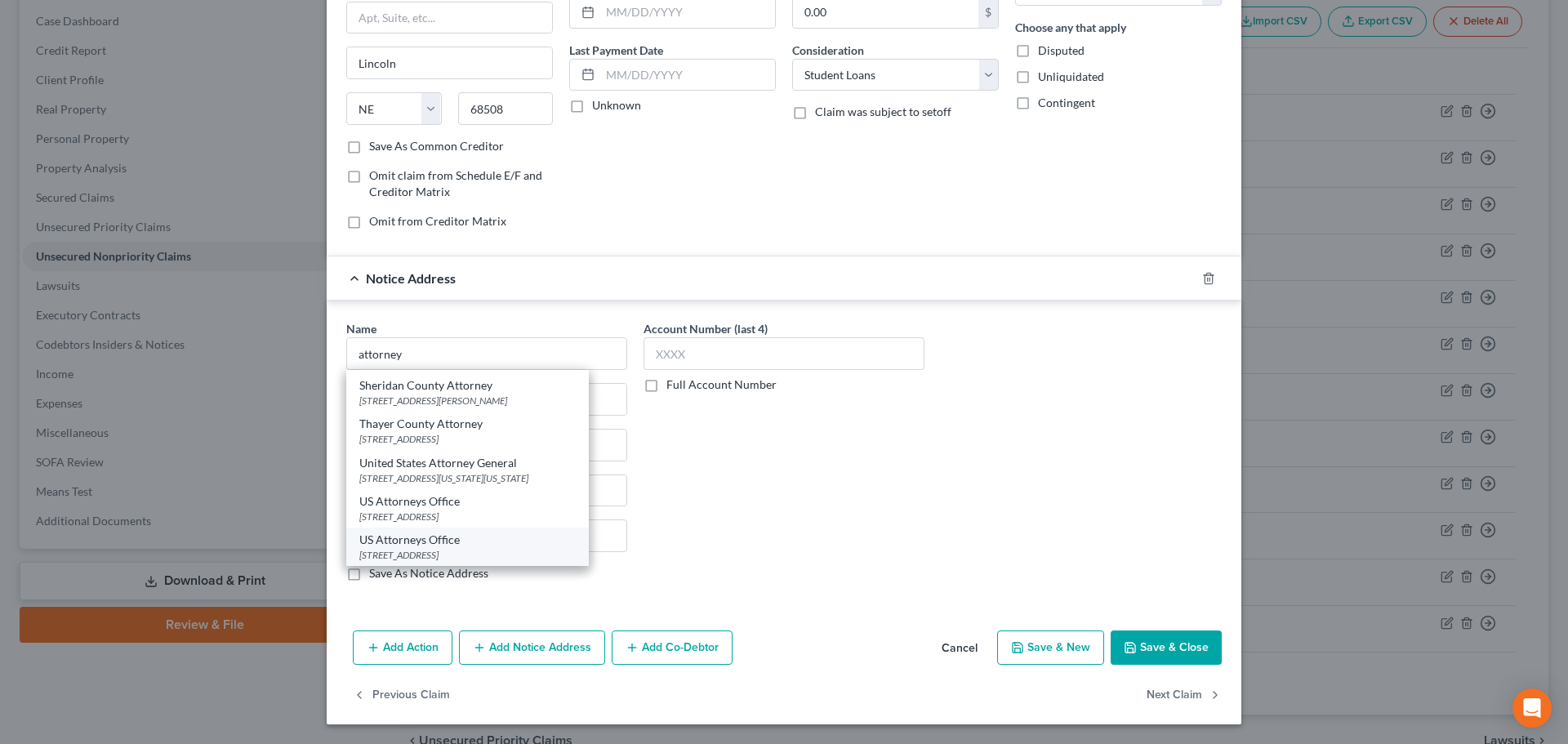
type input "68508"
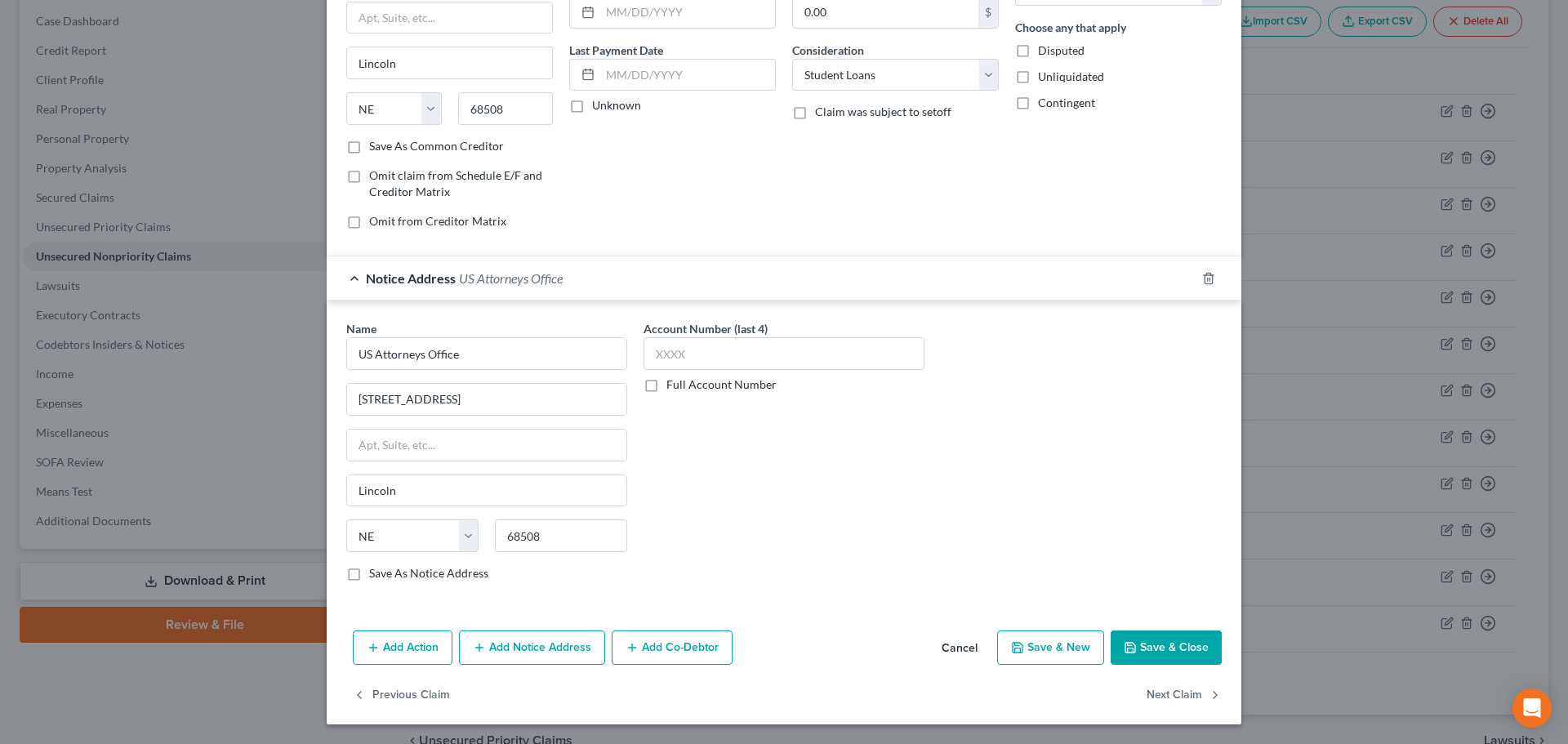
scroll to position [0, 0]
click at [487, 647] on button "Add Notice Address" at bounding box center [532, 647] width 146 height 35
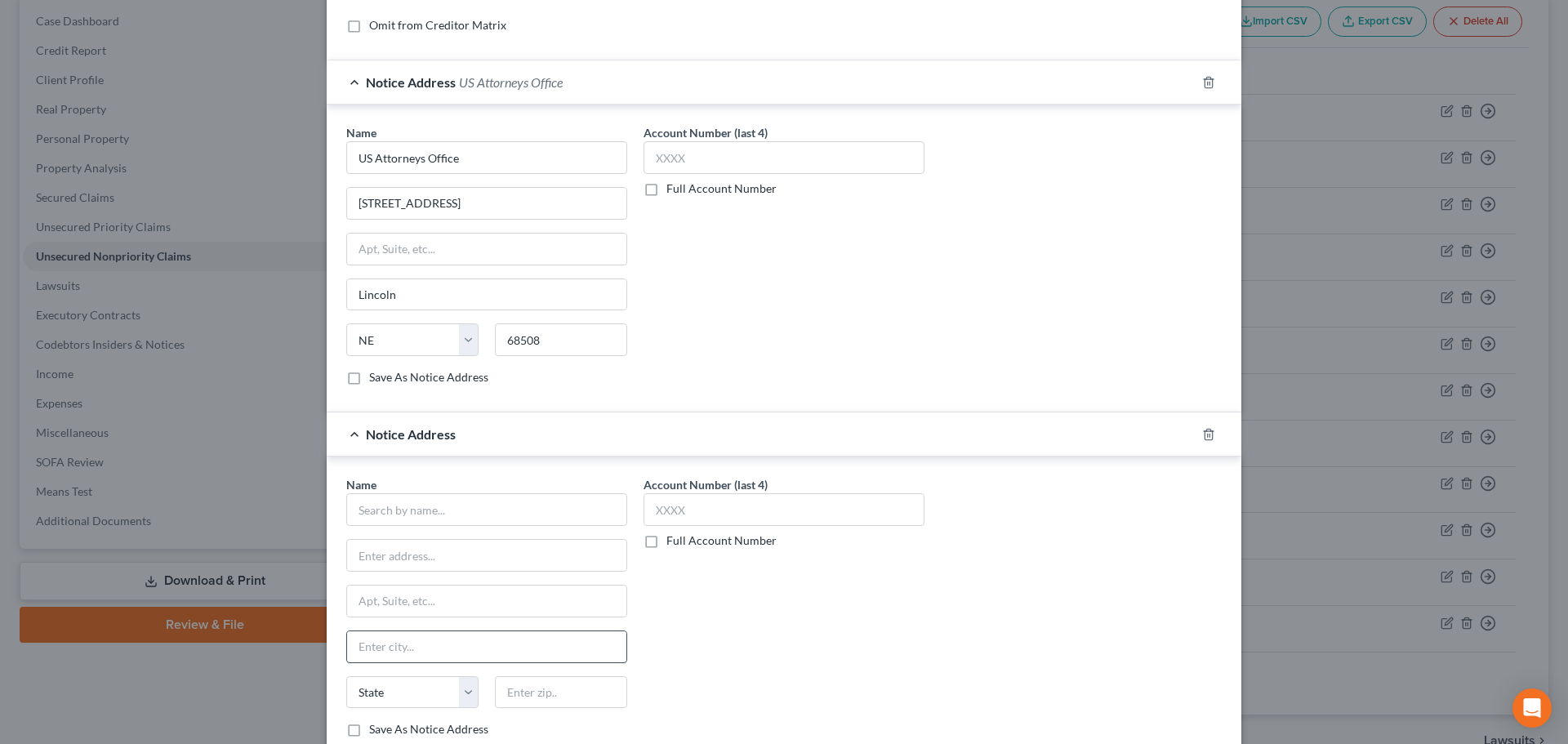
scroll to position [534, 0]
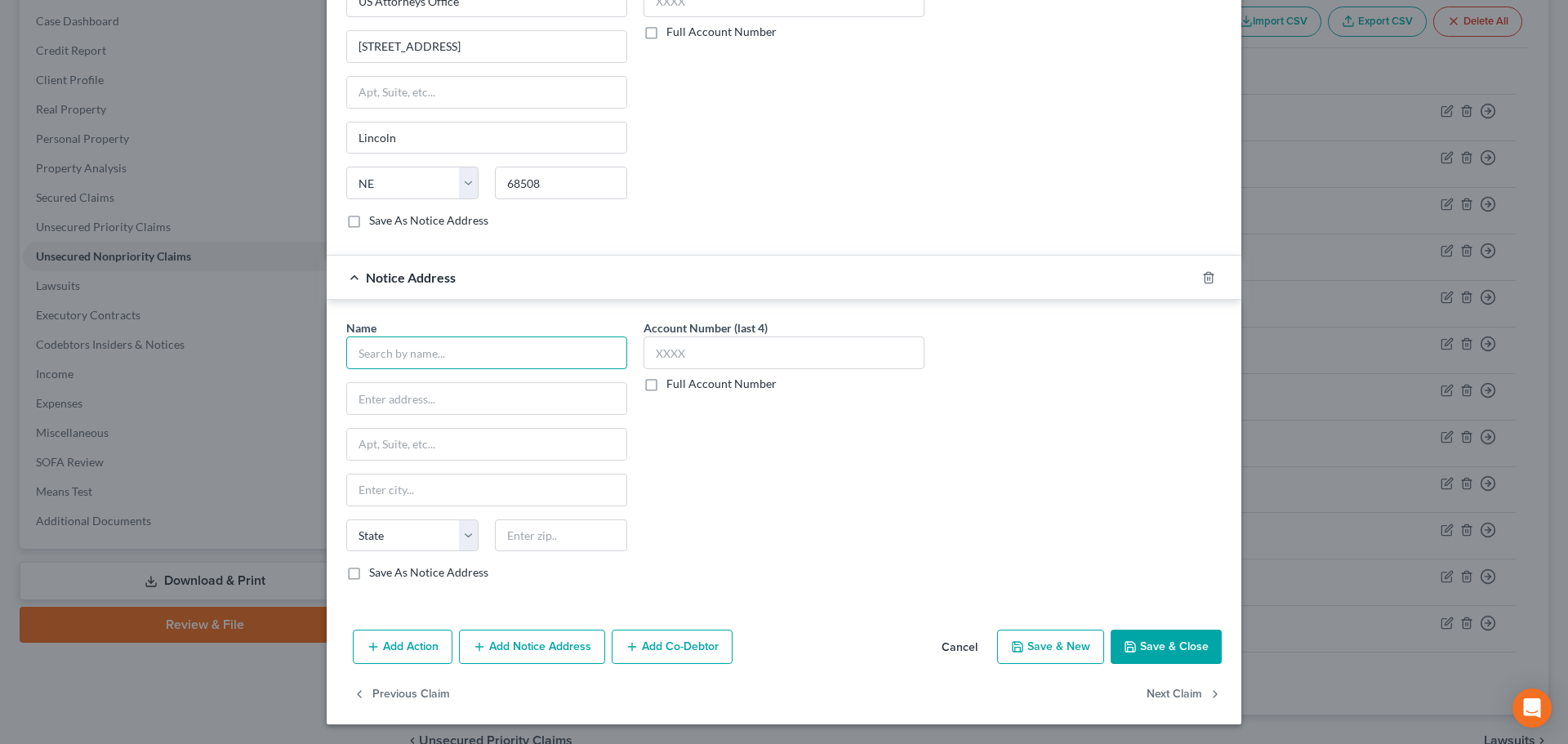
click at [406, 340] on input "text" at bounding box center [487, 353] width 281 height 33
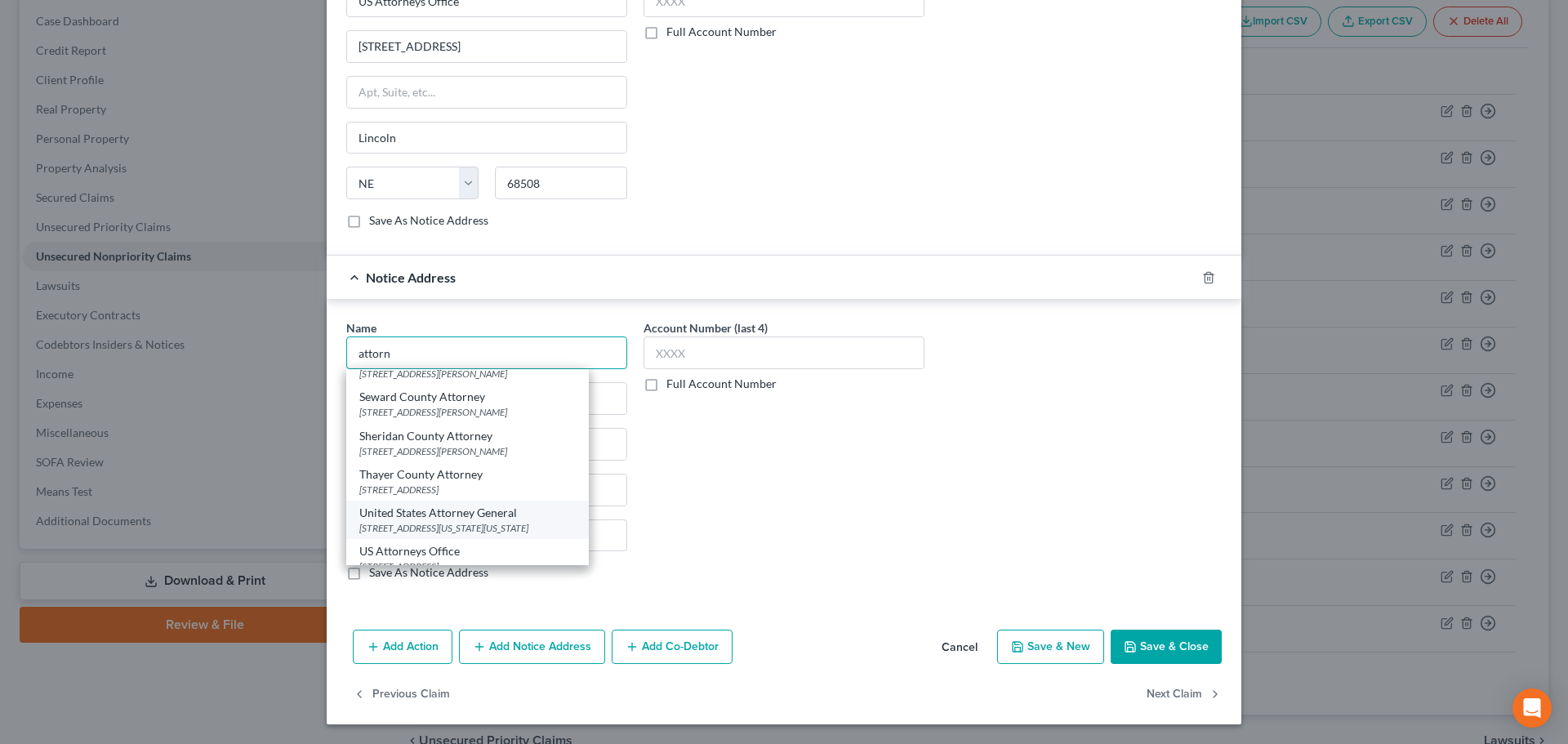
scroll to position [1756, 0]
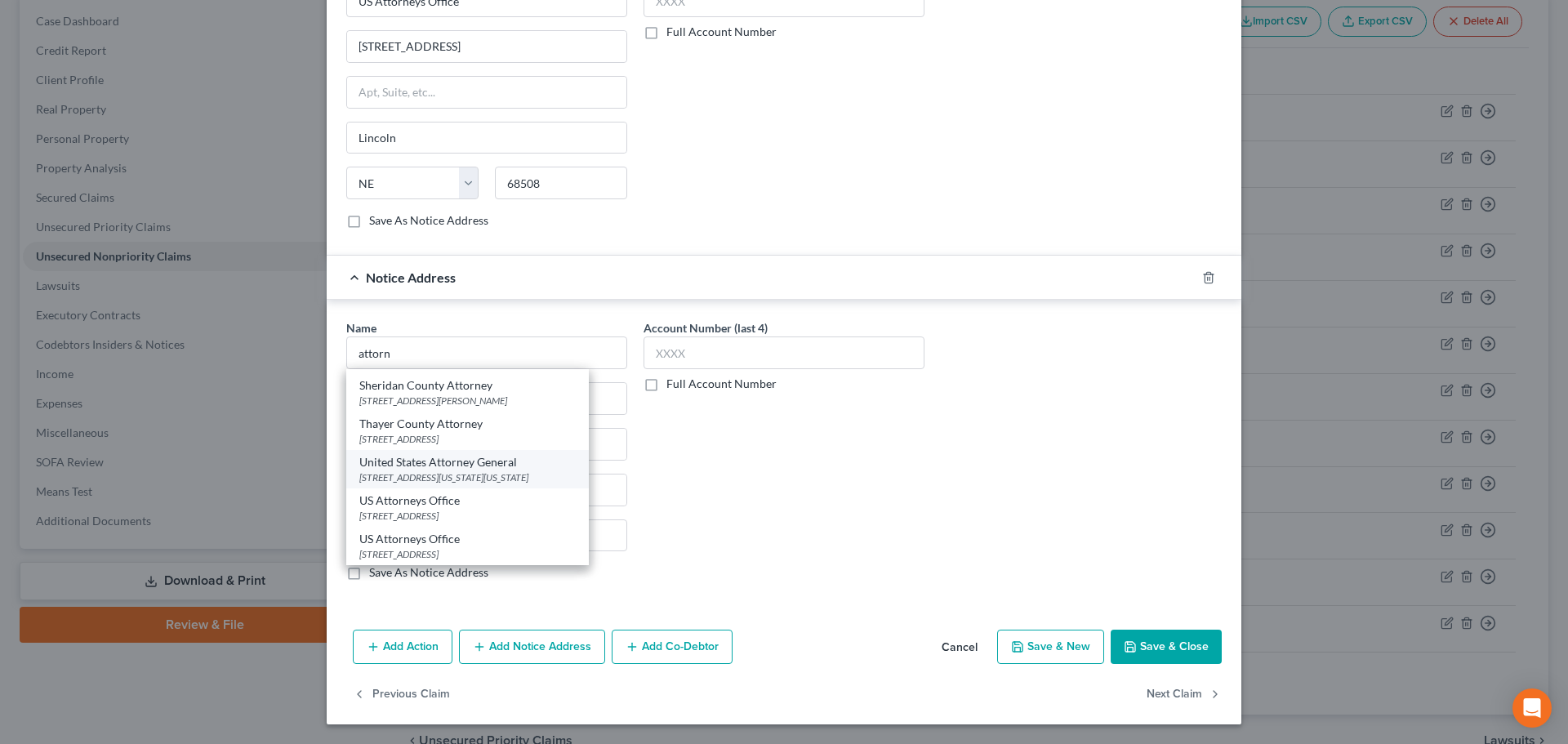
click at [500, 470] on div "[STREET_ADDRESS][US_STATE][US_STATE]" at bounding box center [468, 476] width 216 height 14
type input "United States Attorney General"
type input "[STREET_ADDRESS][US_STATE] Department Of Justice"
type input "[US_STATE]"
select select "8"
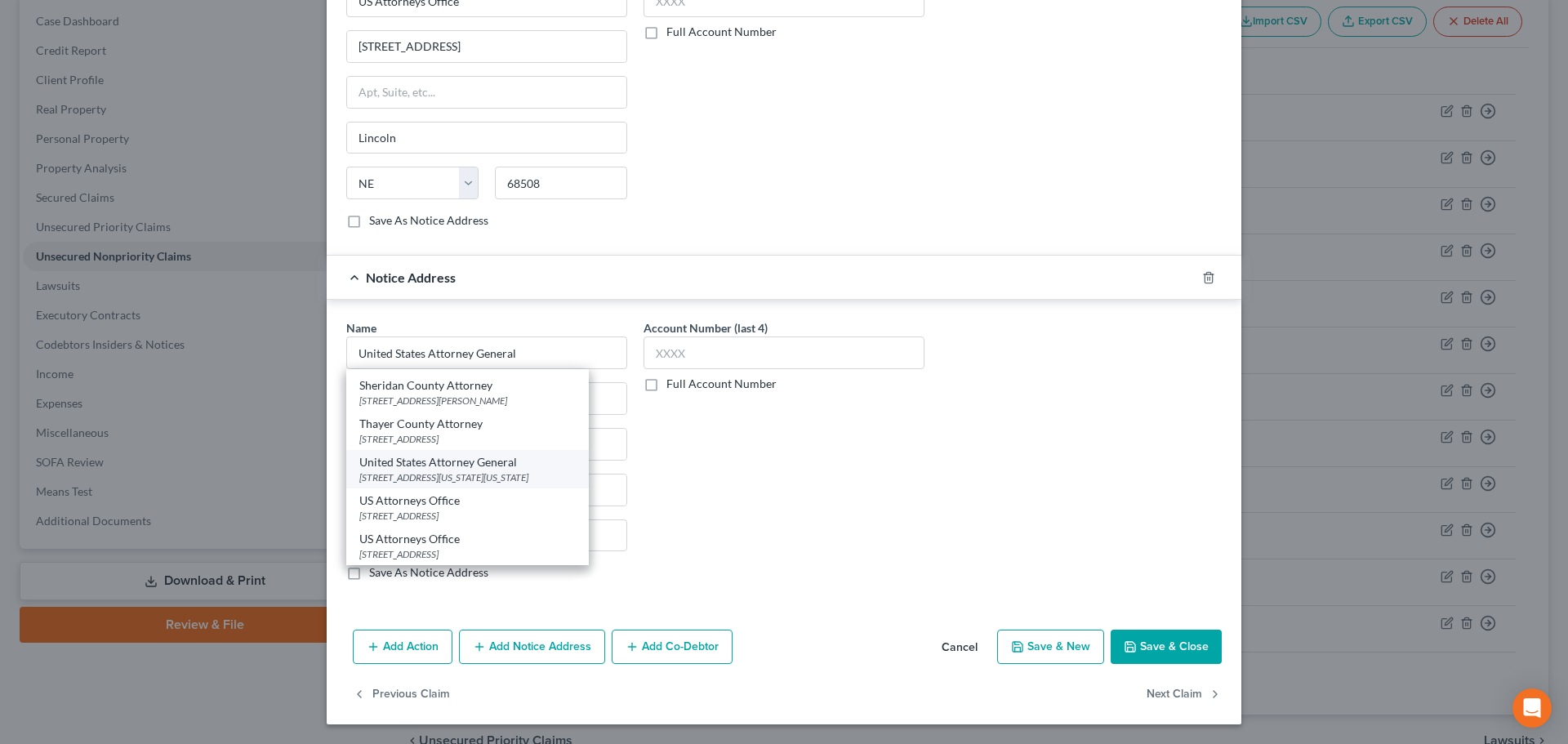
type input "20530"
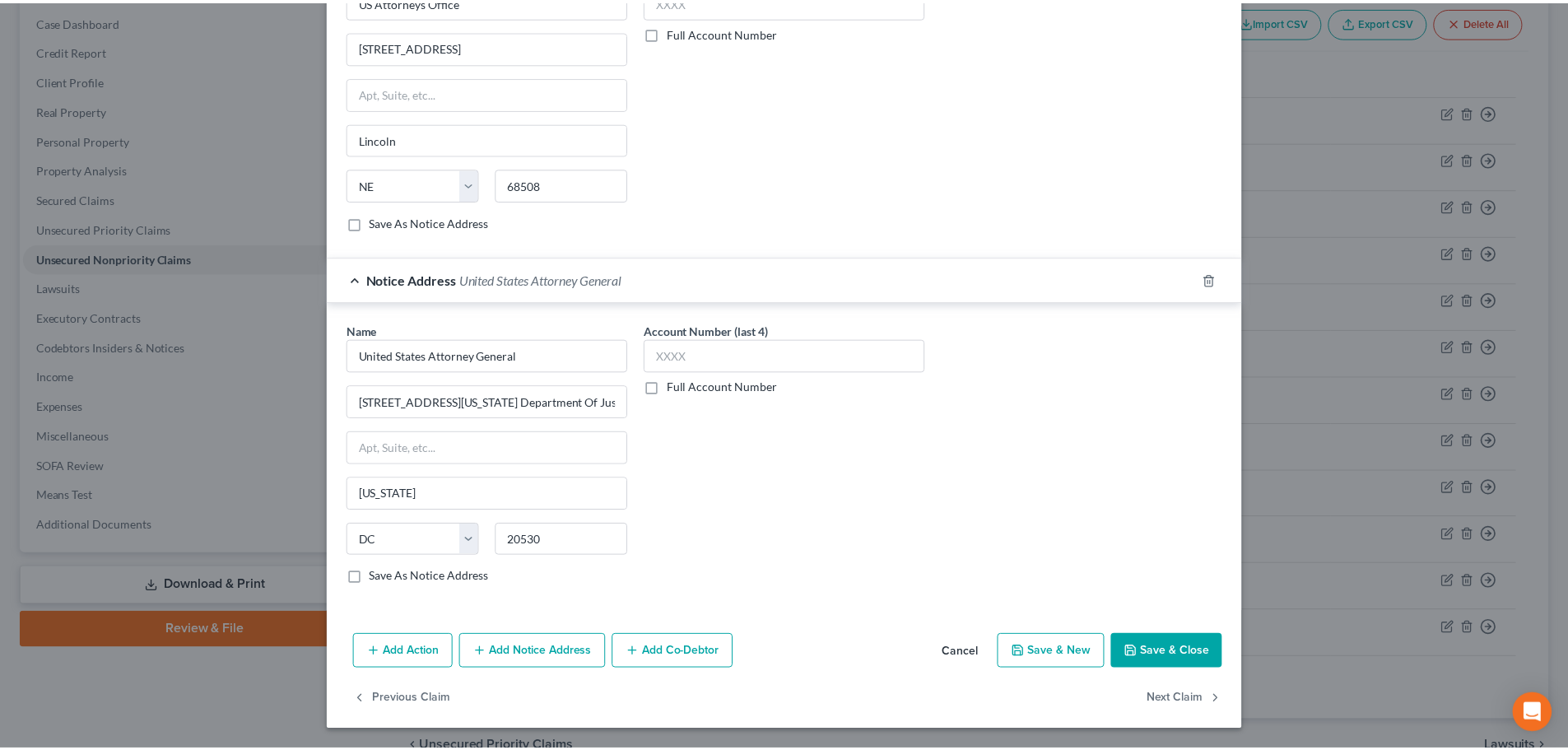
scroll to position [0, 0]
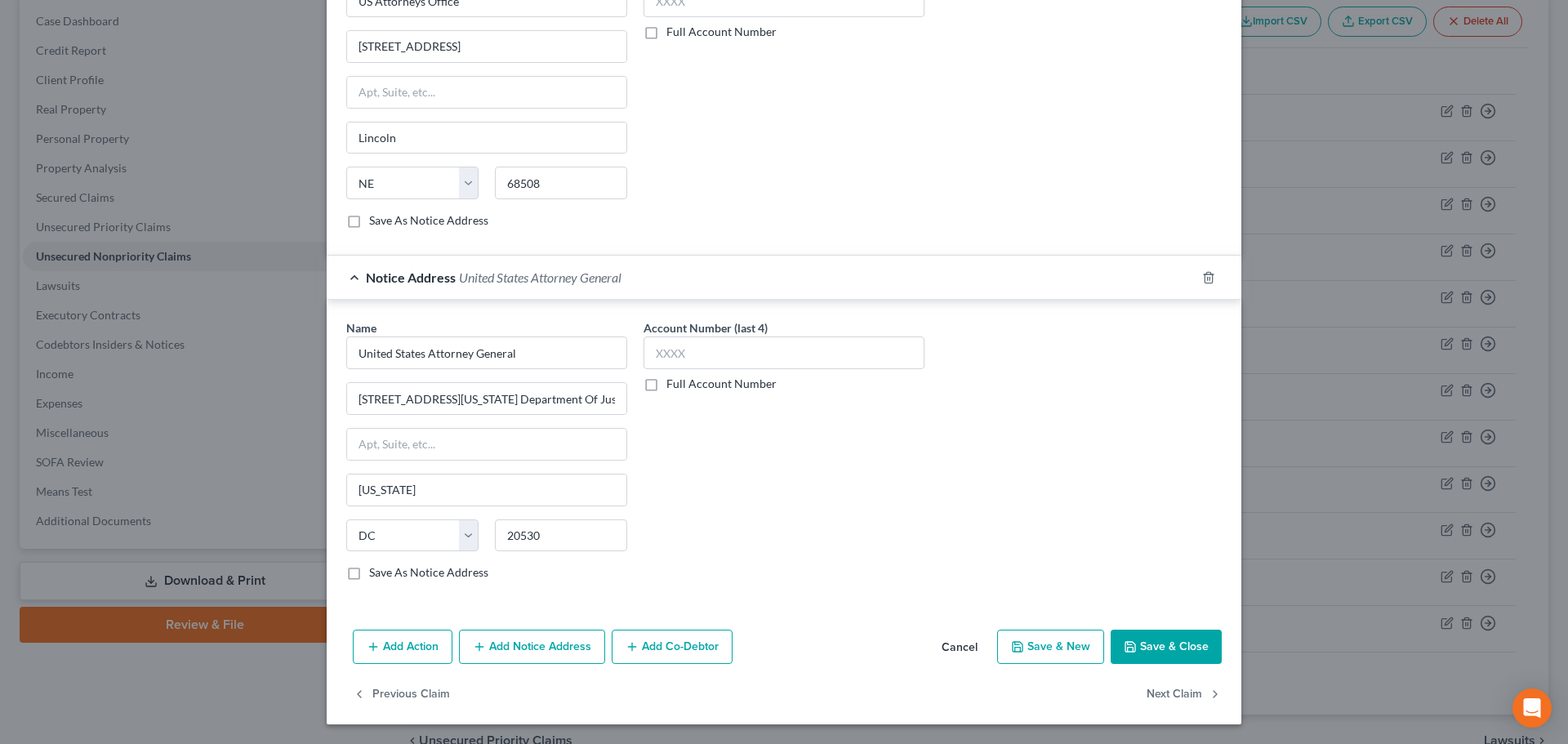
click at [1164, 648] on button "Save & Close" at bounding box center [1166, 647] width 111 height 35
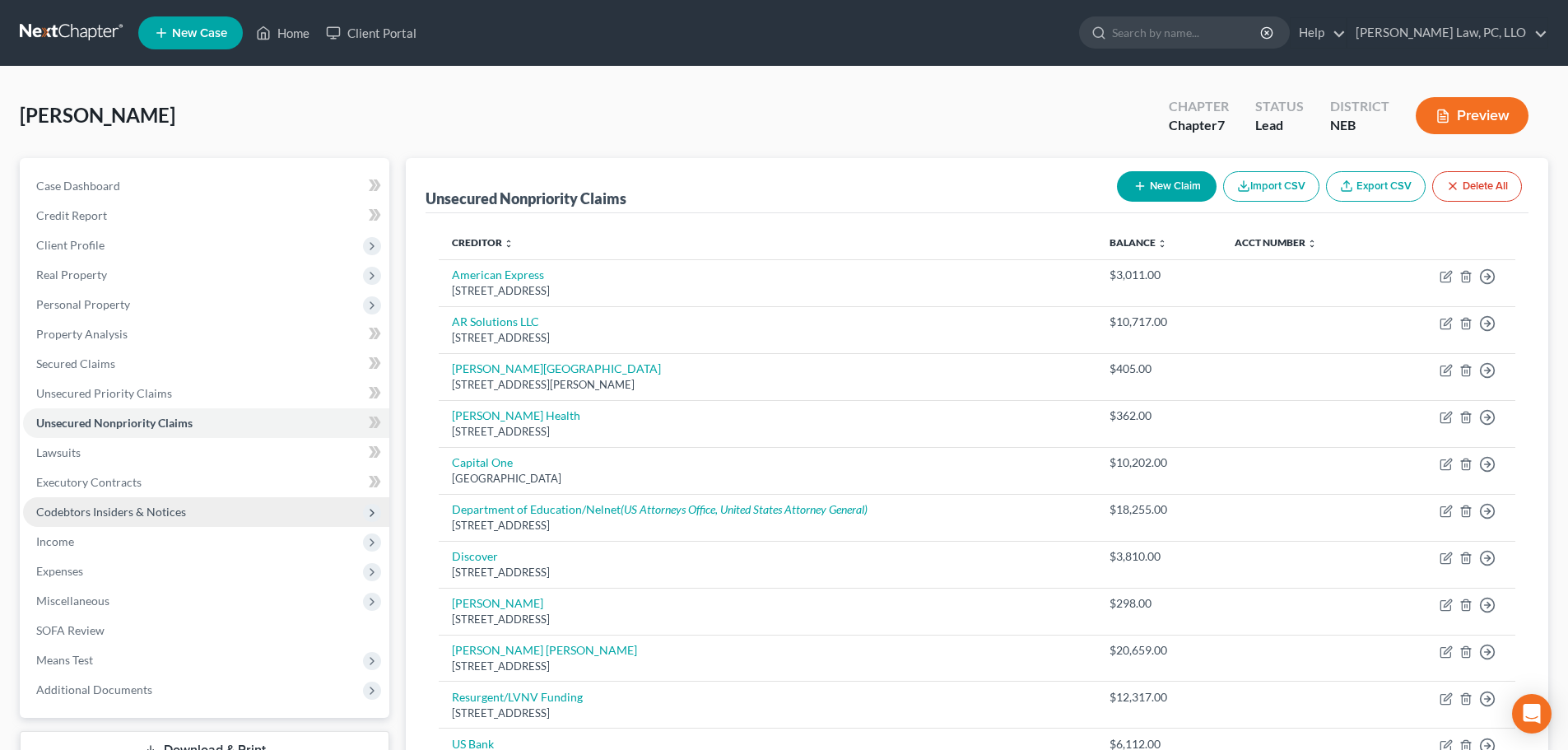
click at [99, 512] on span "Codebtors Insiders & Notices" at bounding box center [111, 511] width 150 height 14
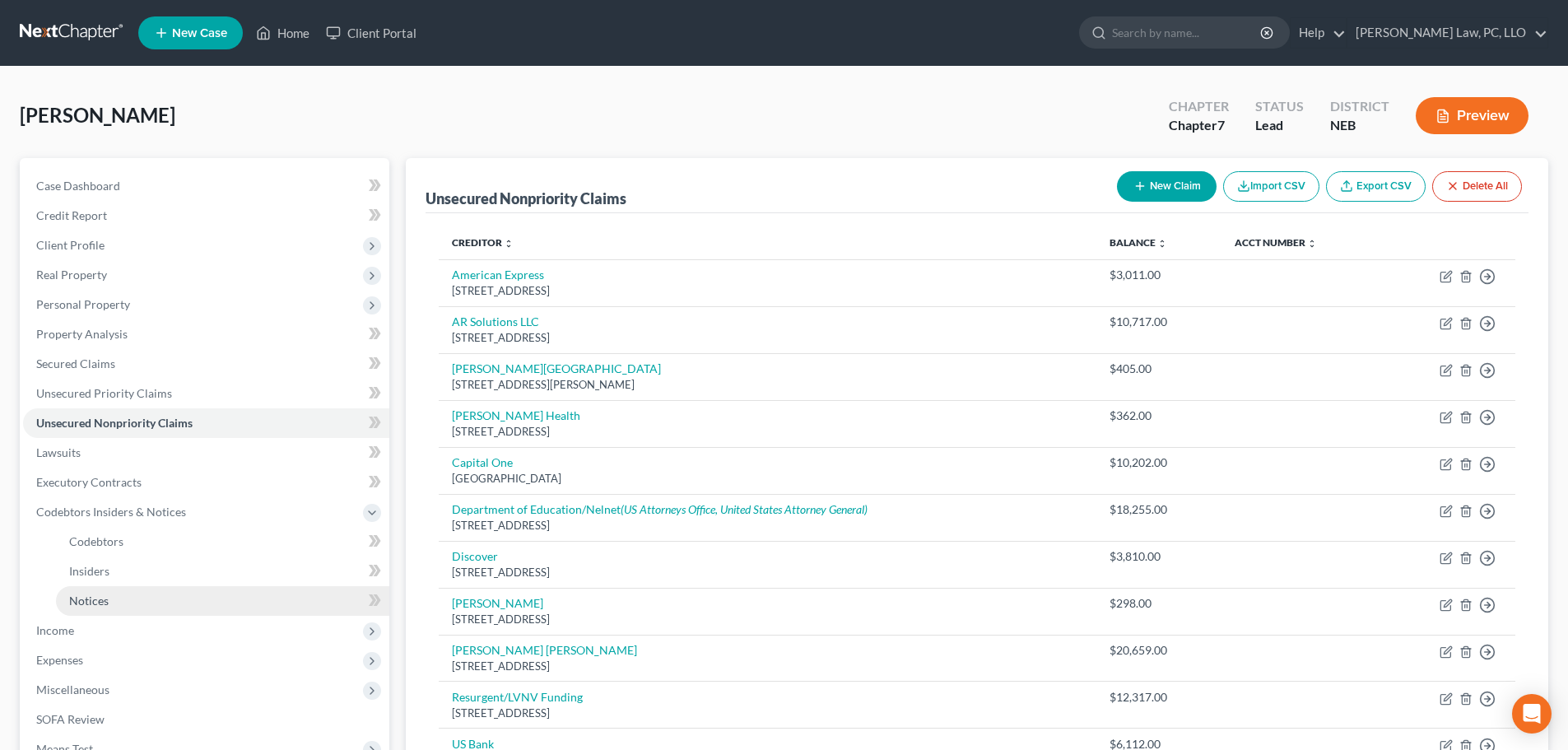
click at [92, 598] on span "Notices" at bounding box center [88, 600] width 39 height 14
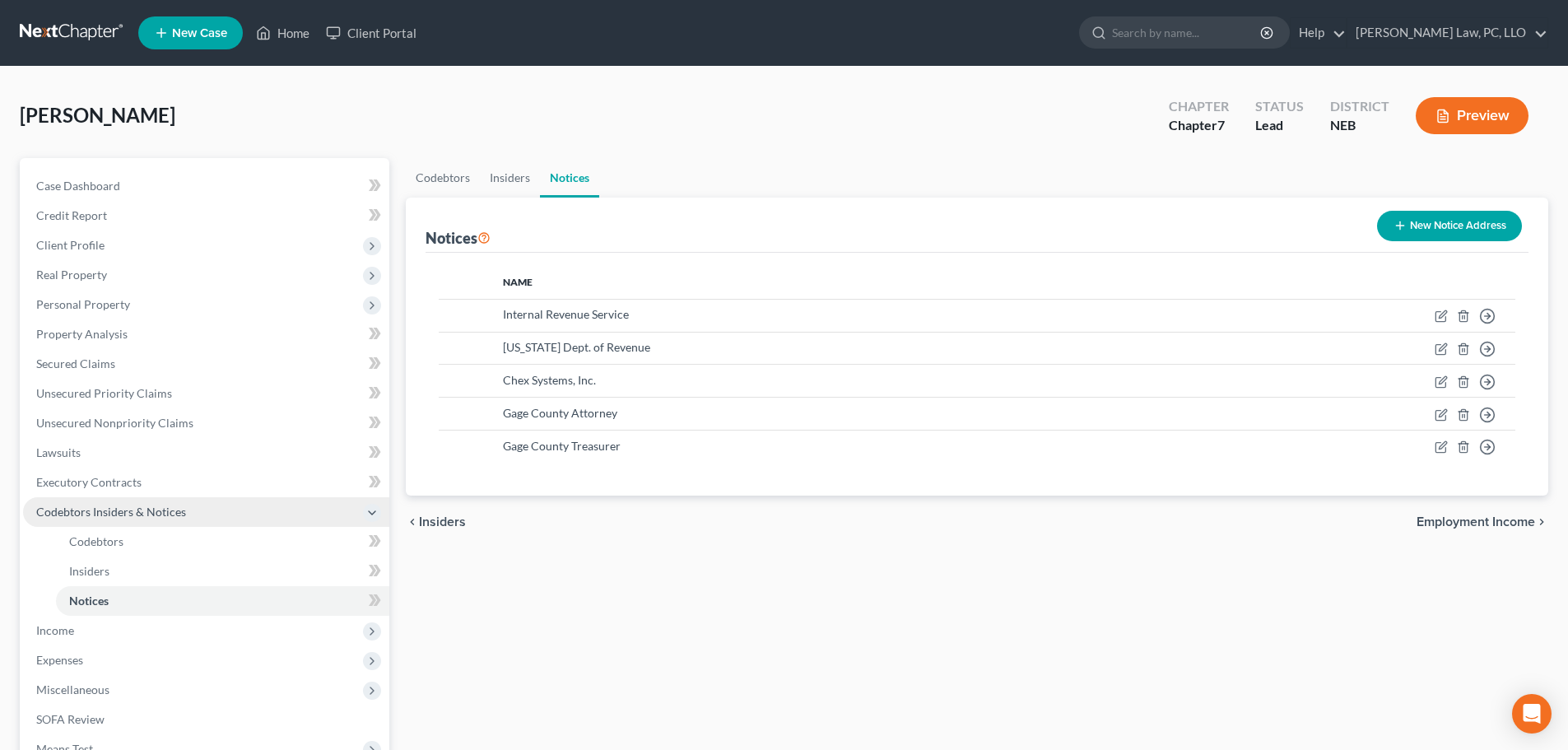
click at [99, 508] on span "Codebtors Insiders & Notices" at bounding box center [111, 511] width 150 height 14
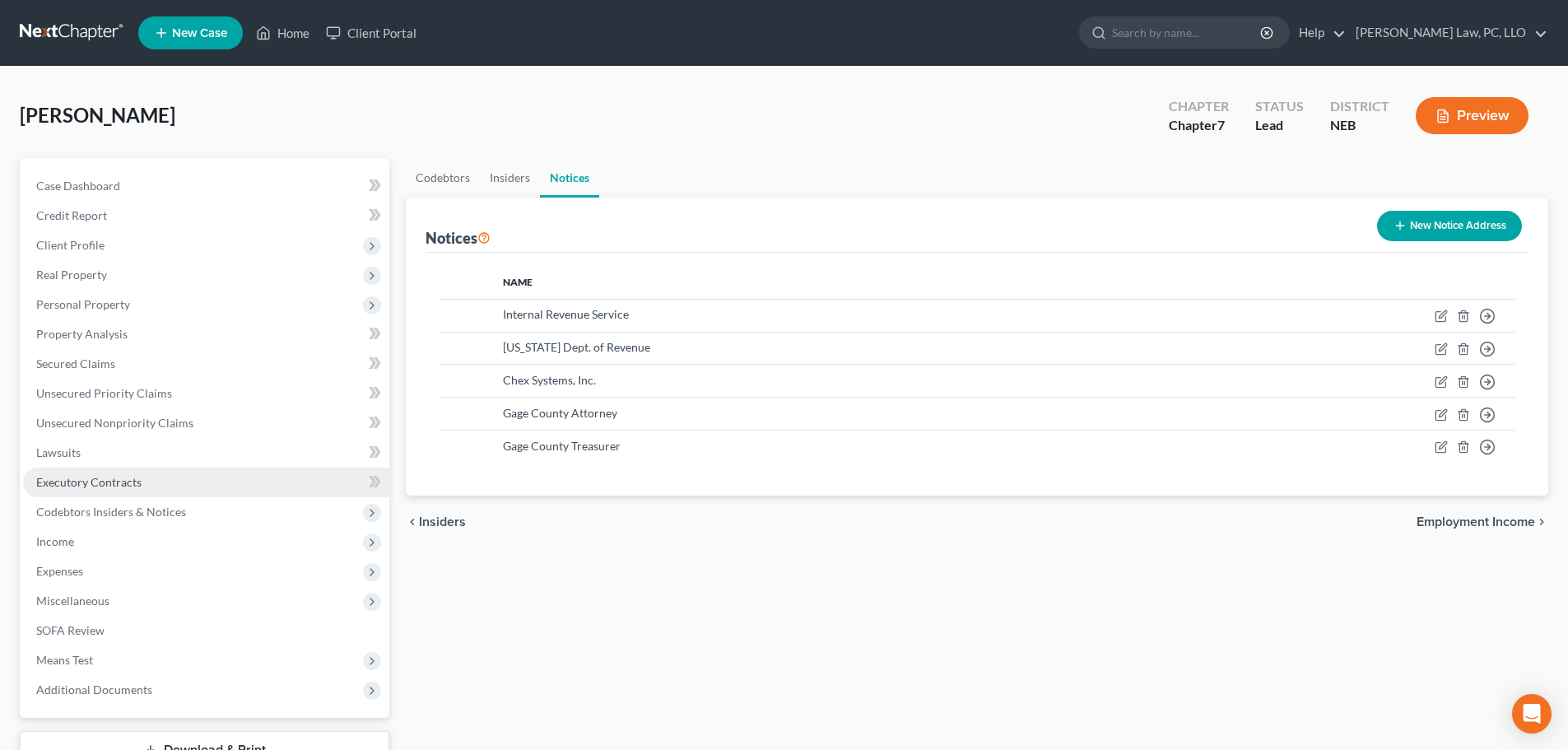
click at [103, 484] on span "Executory Contracts" at bounding box center [88, 481] width 106 height 14
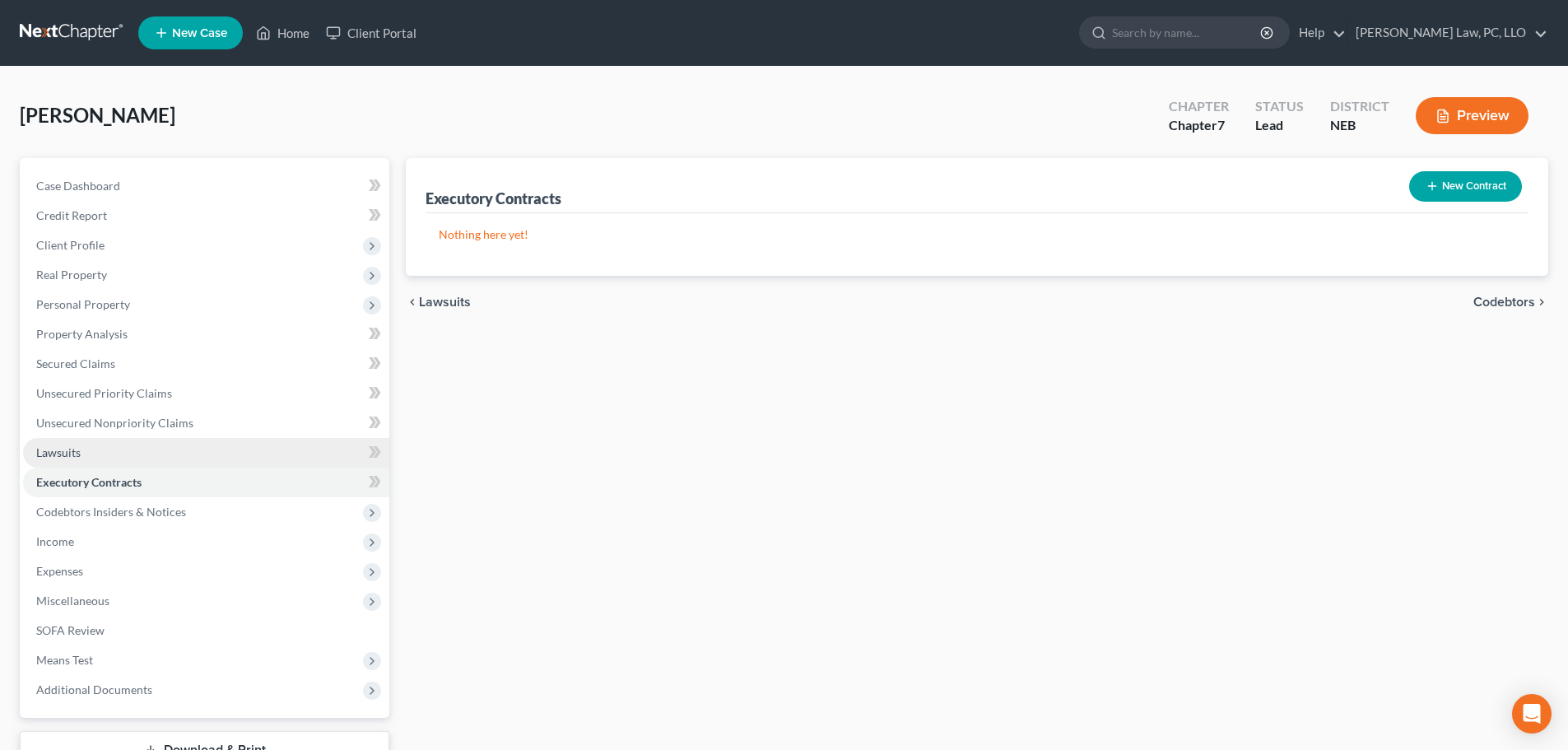
click at [103, 443] on link "Lawsuits" at bounding box center [207, 453] width 366 height 30
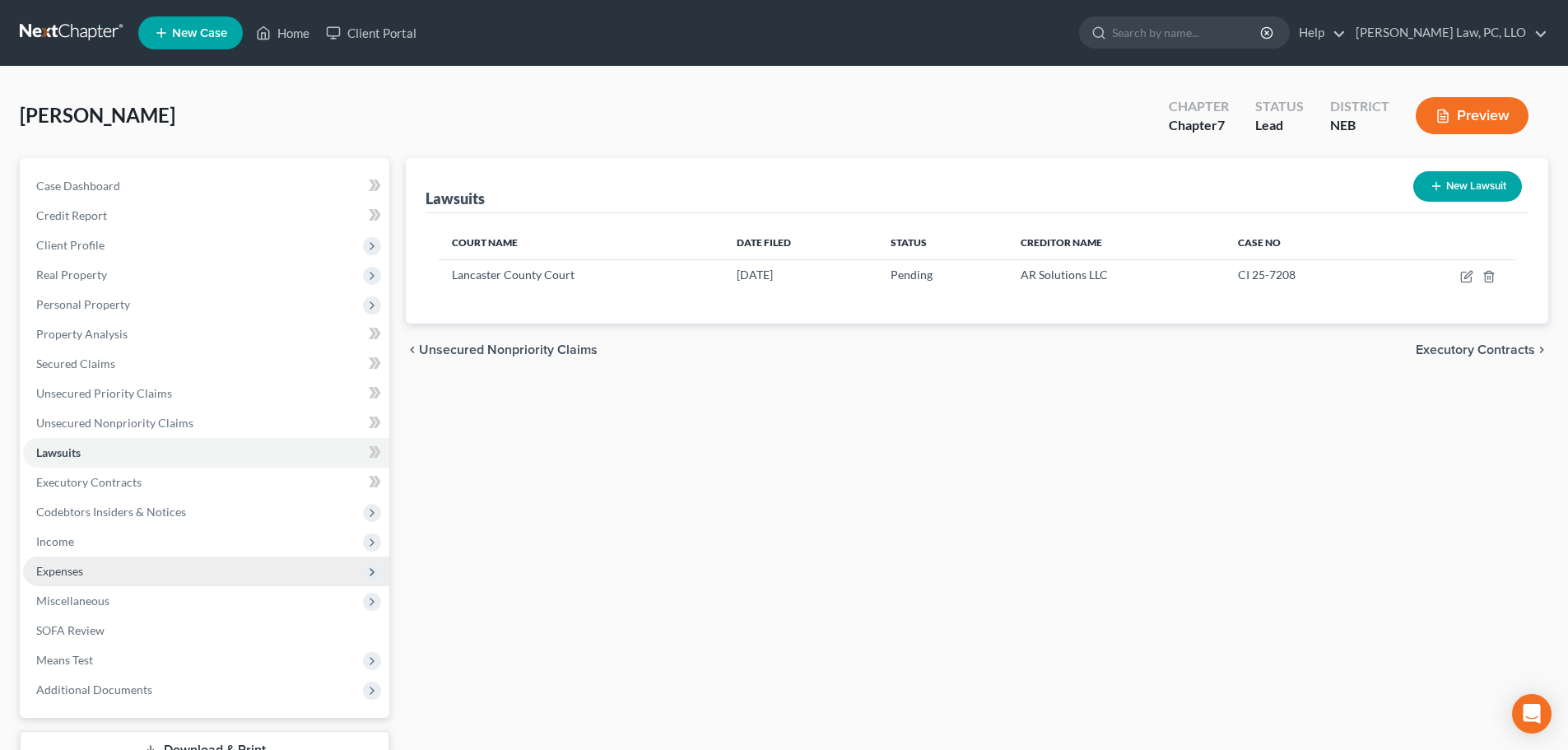
click at [88, 580] on span "Expenses" at bounding box center [207, 571] width 366 height 30
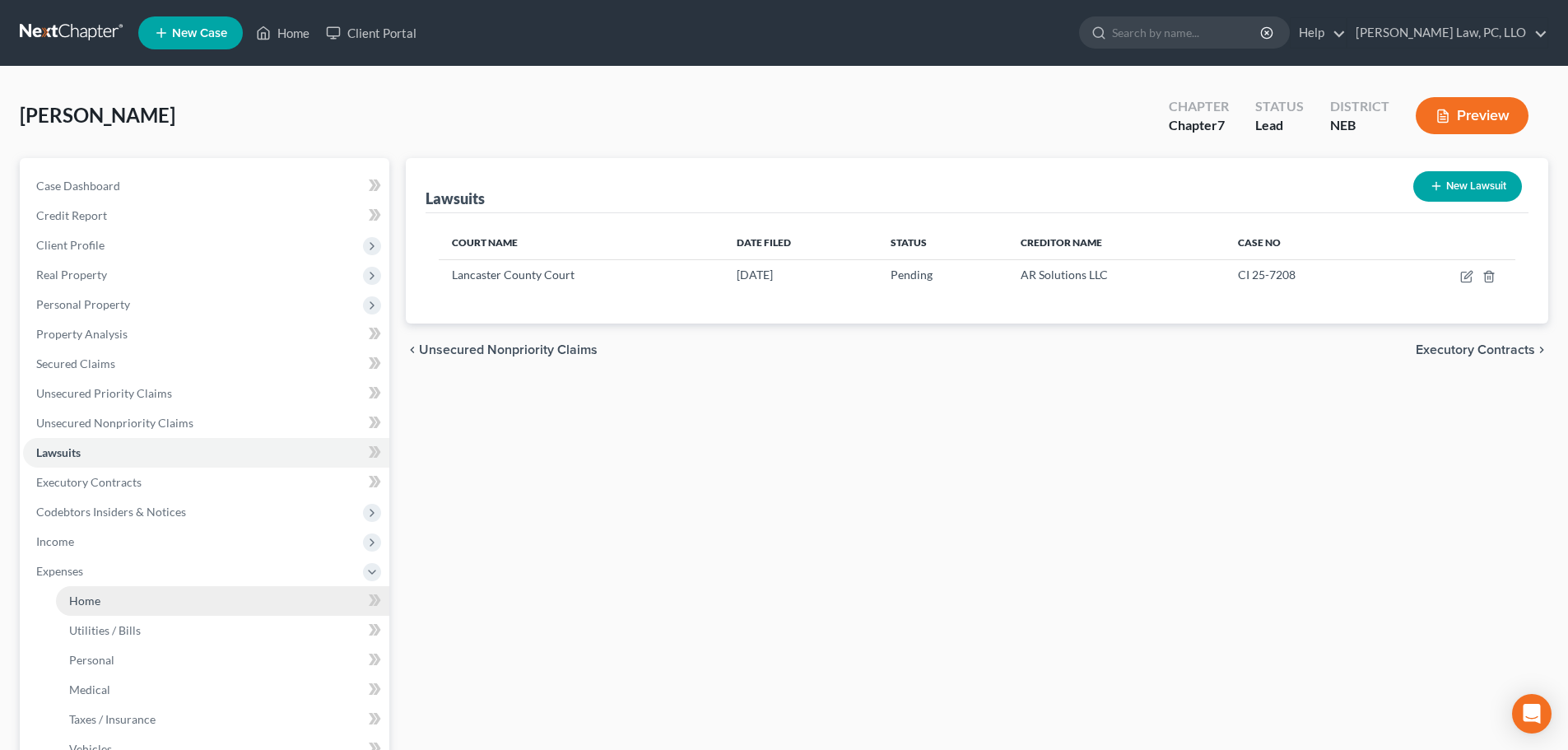
click at [88, 586] on link "Home" at bounding box center [222, 601] width 333 height 30
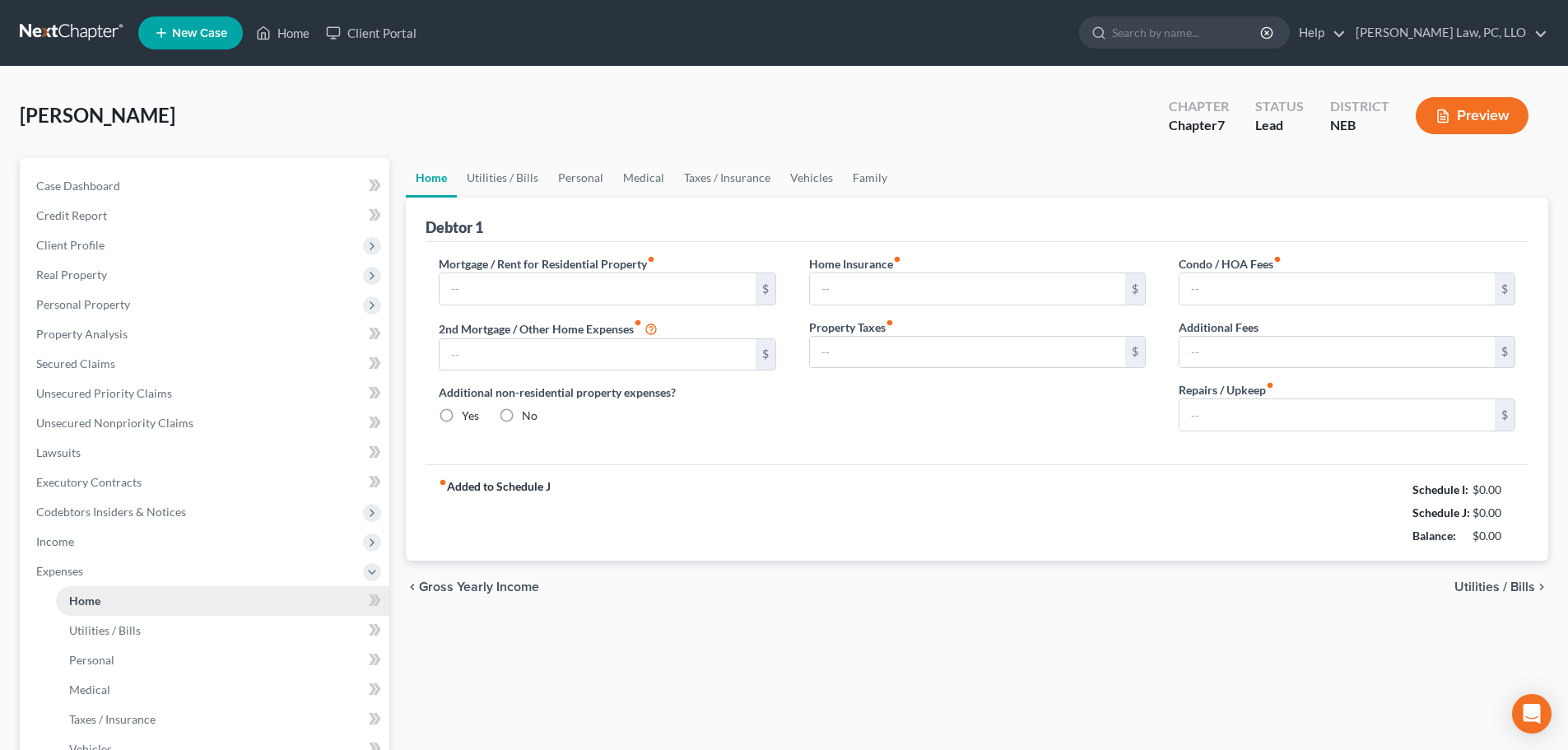
radio input "true"
click at [505, 170] on link "Utilities / Bills" at bounding box center [503, 177] width 92 height 39
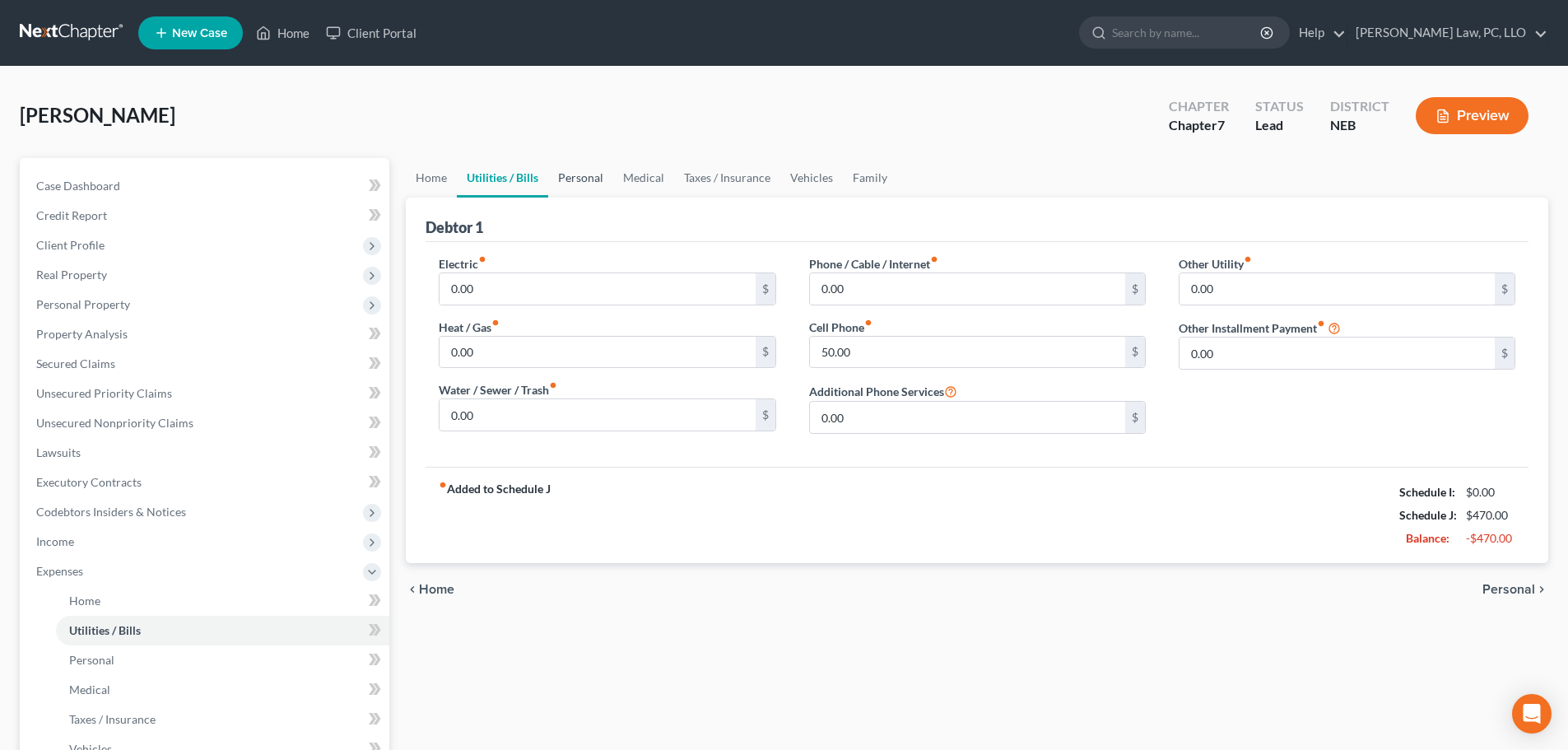
click at [589, 168] on link "Personal" at bounding box center [580, 177] width 65 height 39
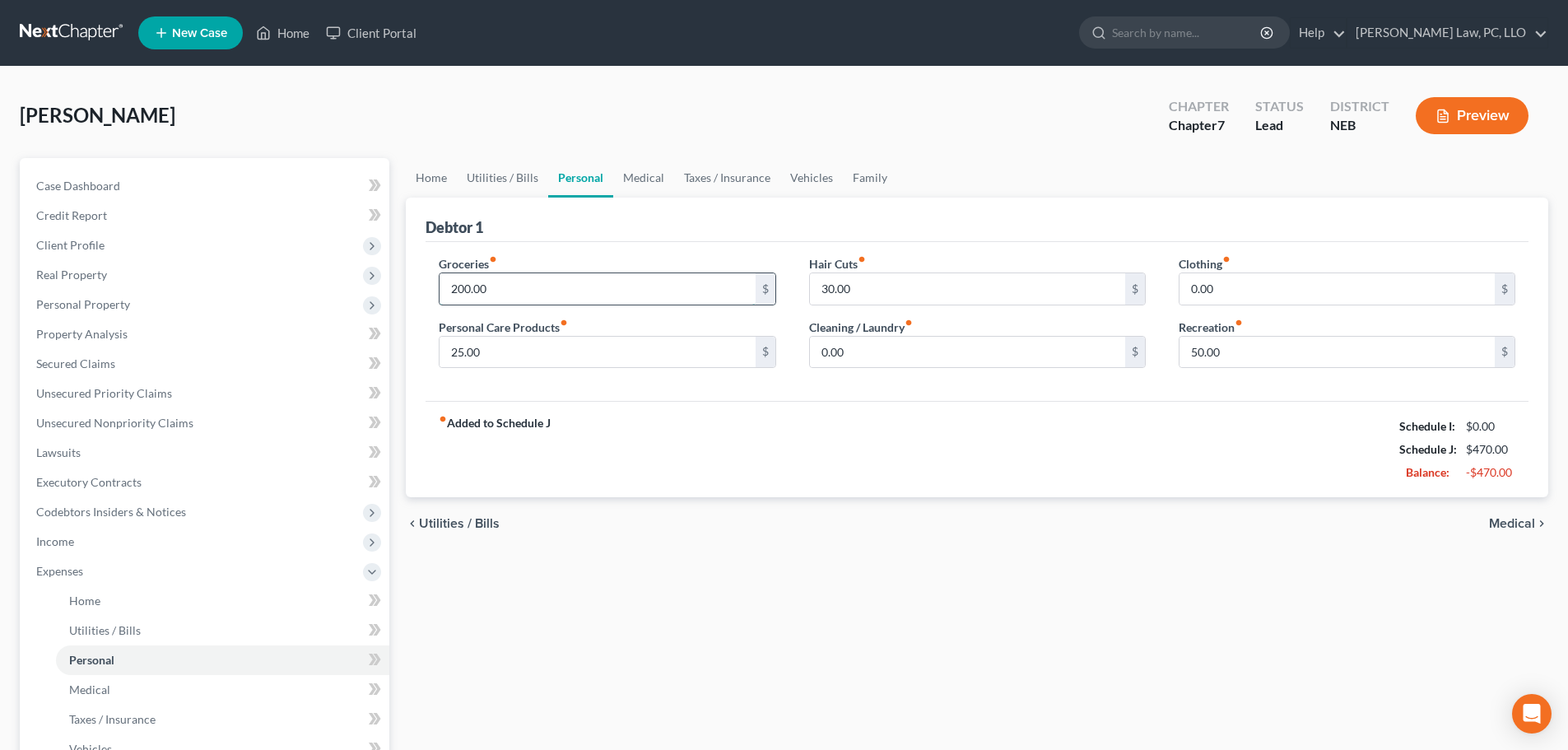
click at [545, 287] on input "200.00" at bounding box center [597, 289] width 316 height 32
type input "400.00"
click at [1267, 289] on input "0.00" at bounding box center [1337, 289] width 316 height 32
type input "50.00"
click at [662, 177] on link "Medical" at bounding box center [643, 177] width 61 height 39
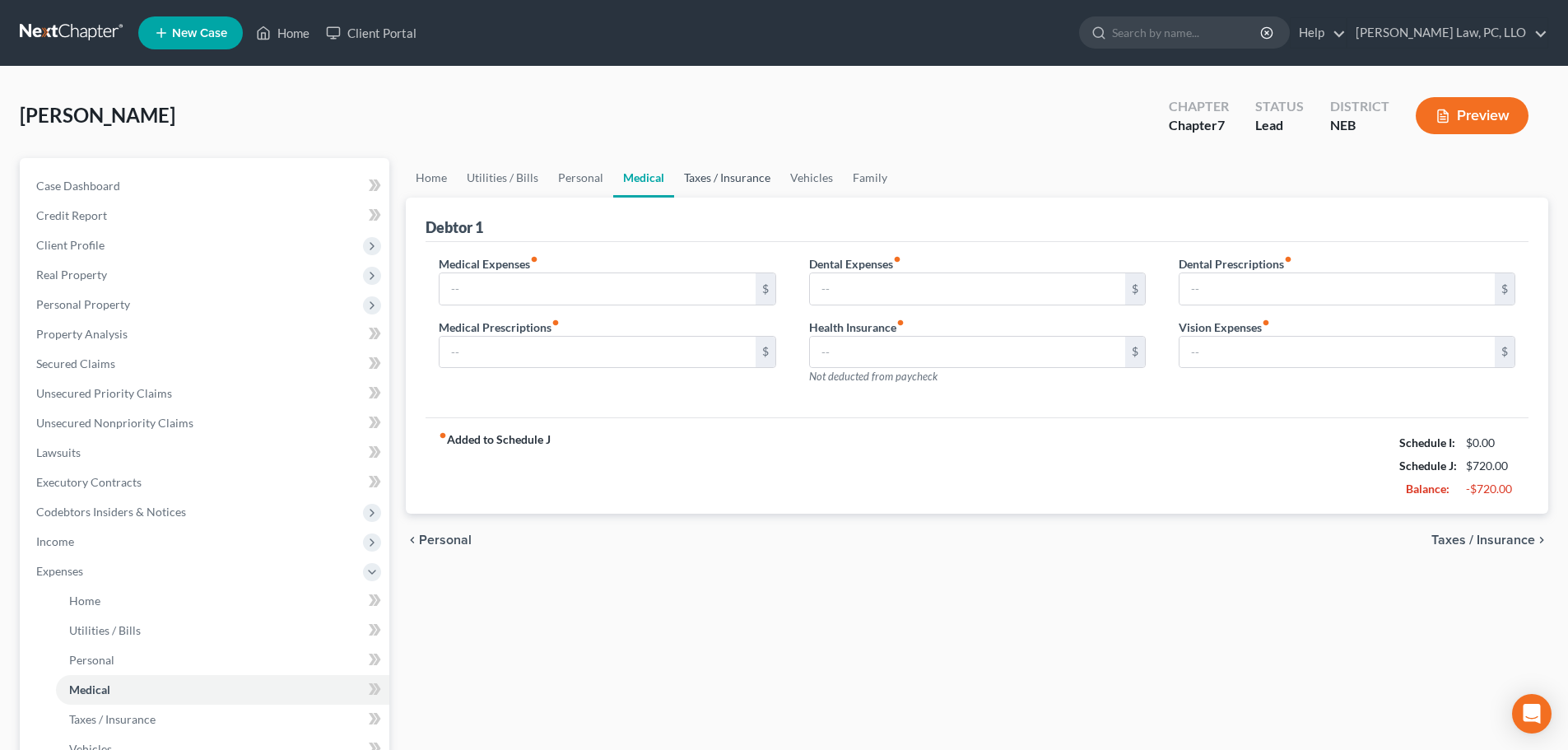
click at [737, 178] on link "Taxes / Insurance" at bounding box center [728, 177] width 107 height 39
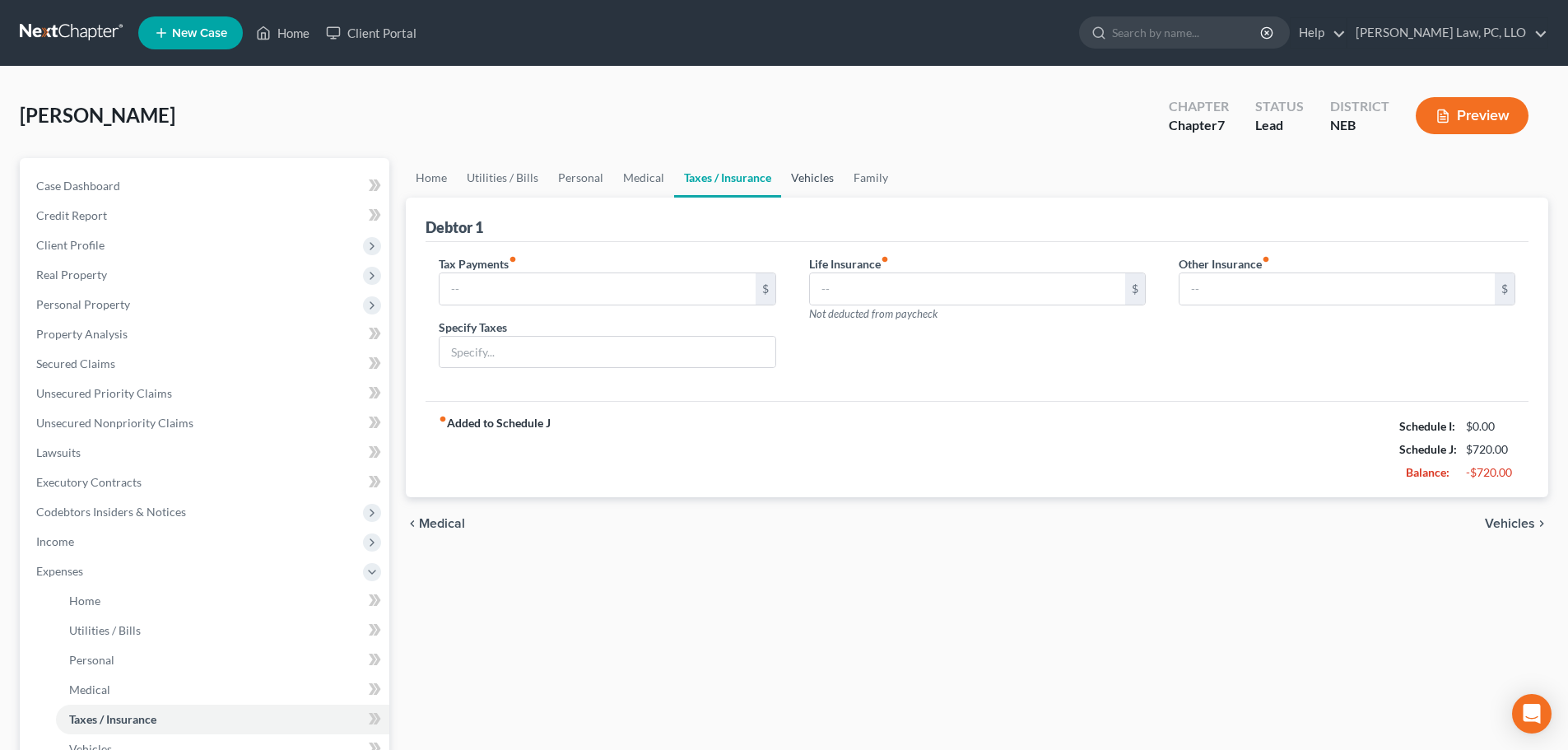
click at [801, 181] on link "Vehicles" at bounding box center [812, 177] width 62 height 39
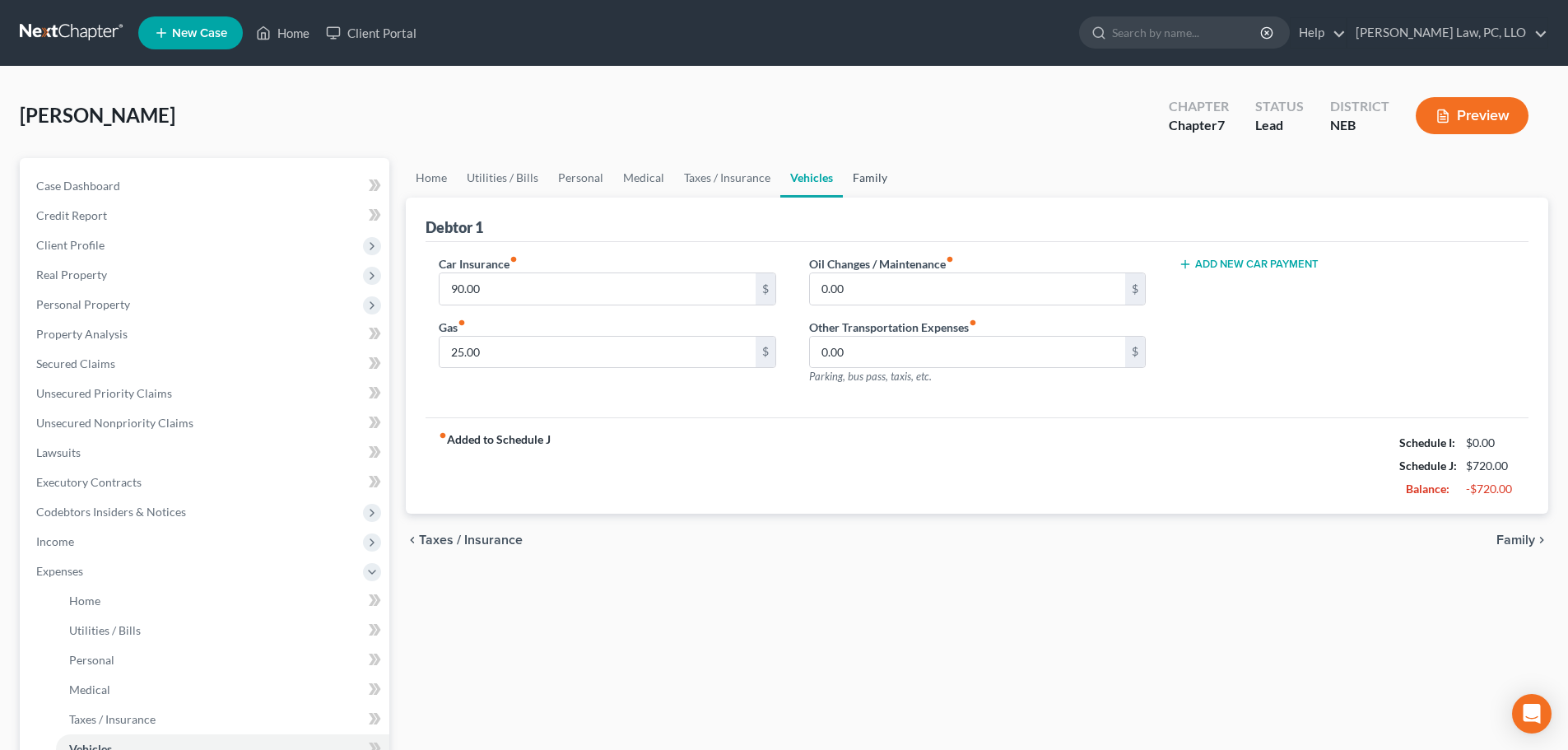
click at [884, 170] on link "Family" at bounding box center [869, 177] width 54 height 39
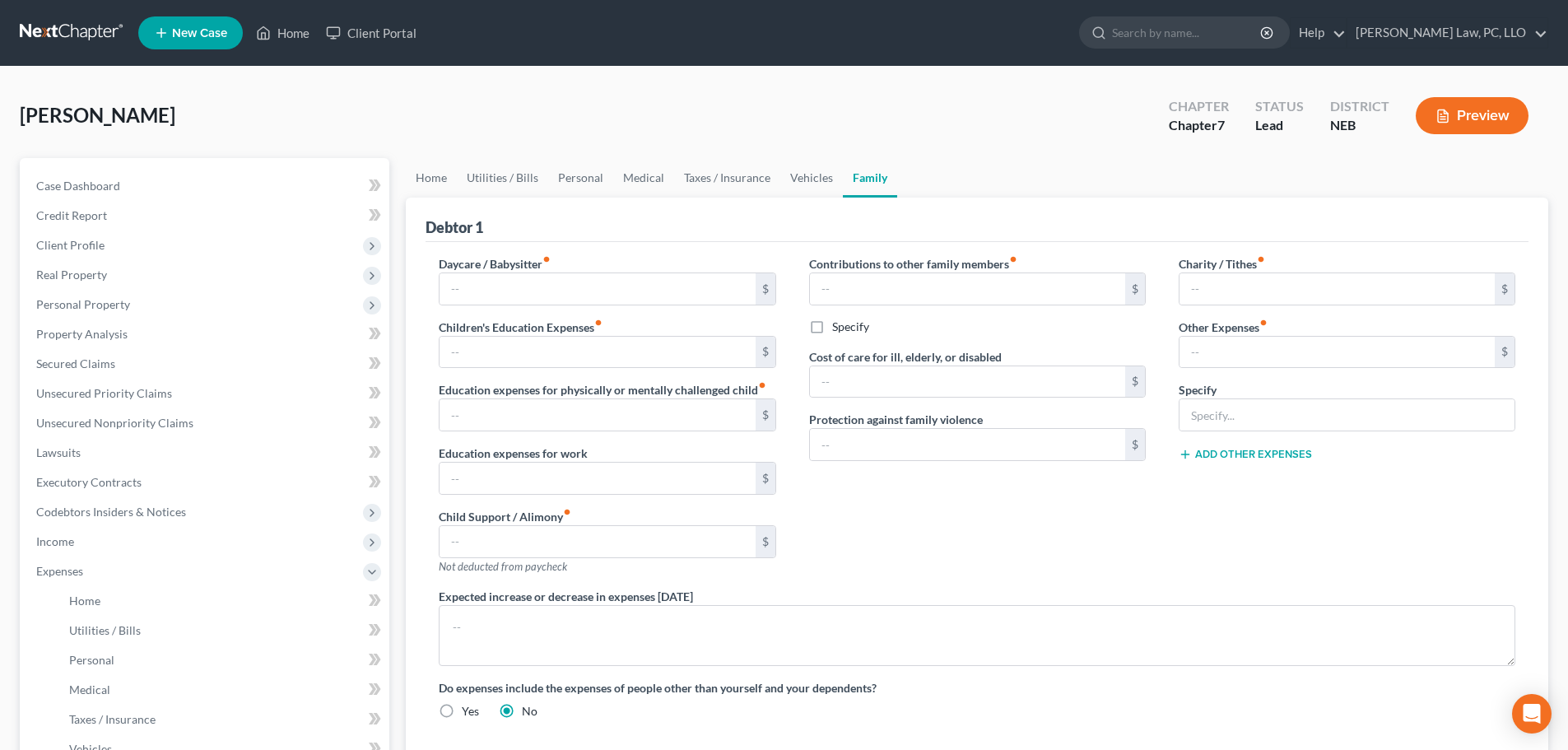
click at [1234, 395] on div "Specify" at bounding box center [1347, 406] width 336 height 50
click at [1217, 413] on input "text" at bounding box center [1347, 415] width 335 height 32
type input "MISC"
click at [1206, 349] on input "text" at bounding box center [1337, 352] width 316 height 32
type input "100.00"
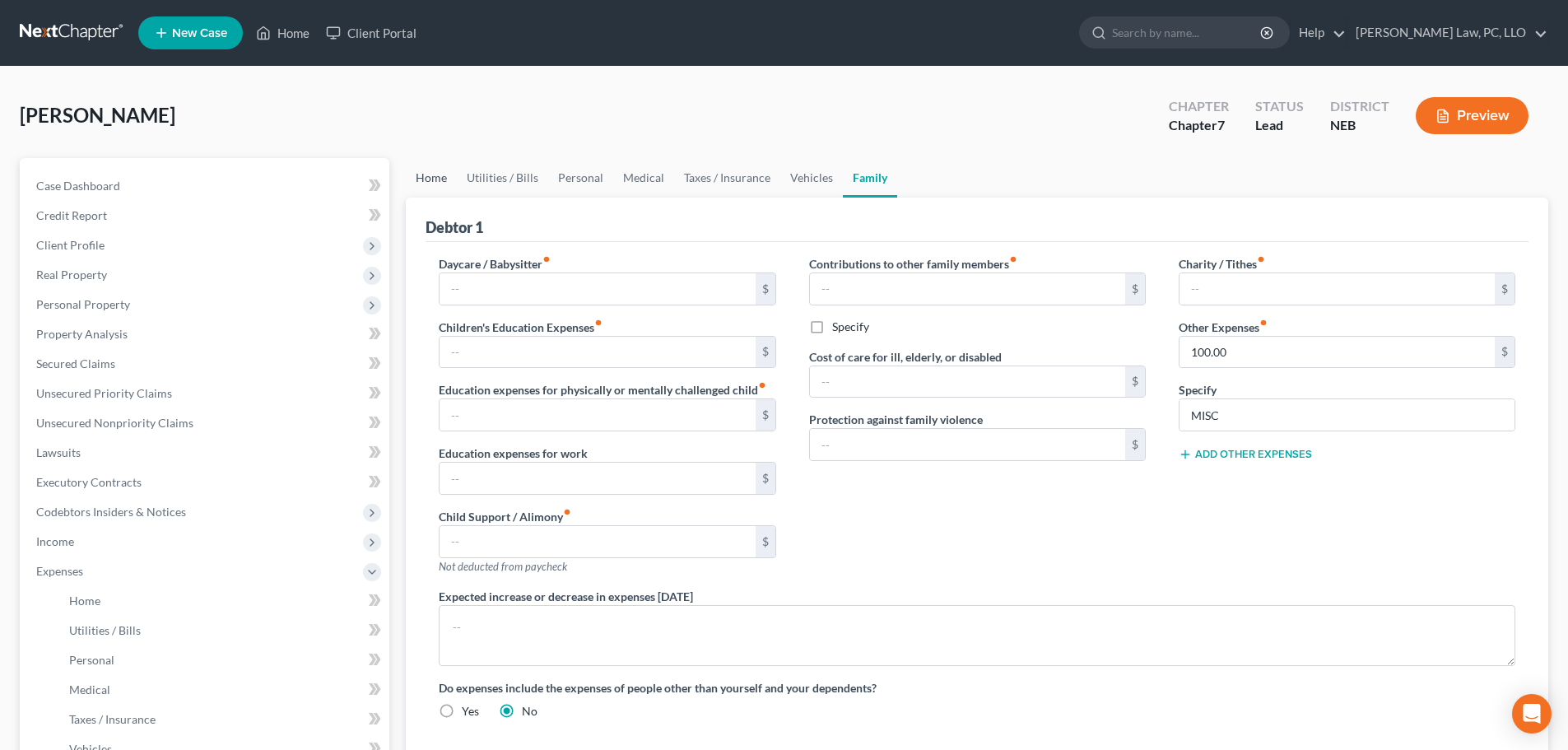
click at [428, 180] on link "Home" at bounding box center [431, 177] width 51 height 39
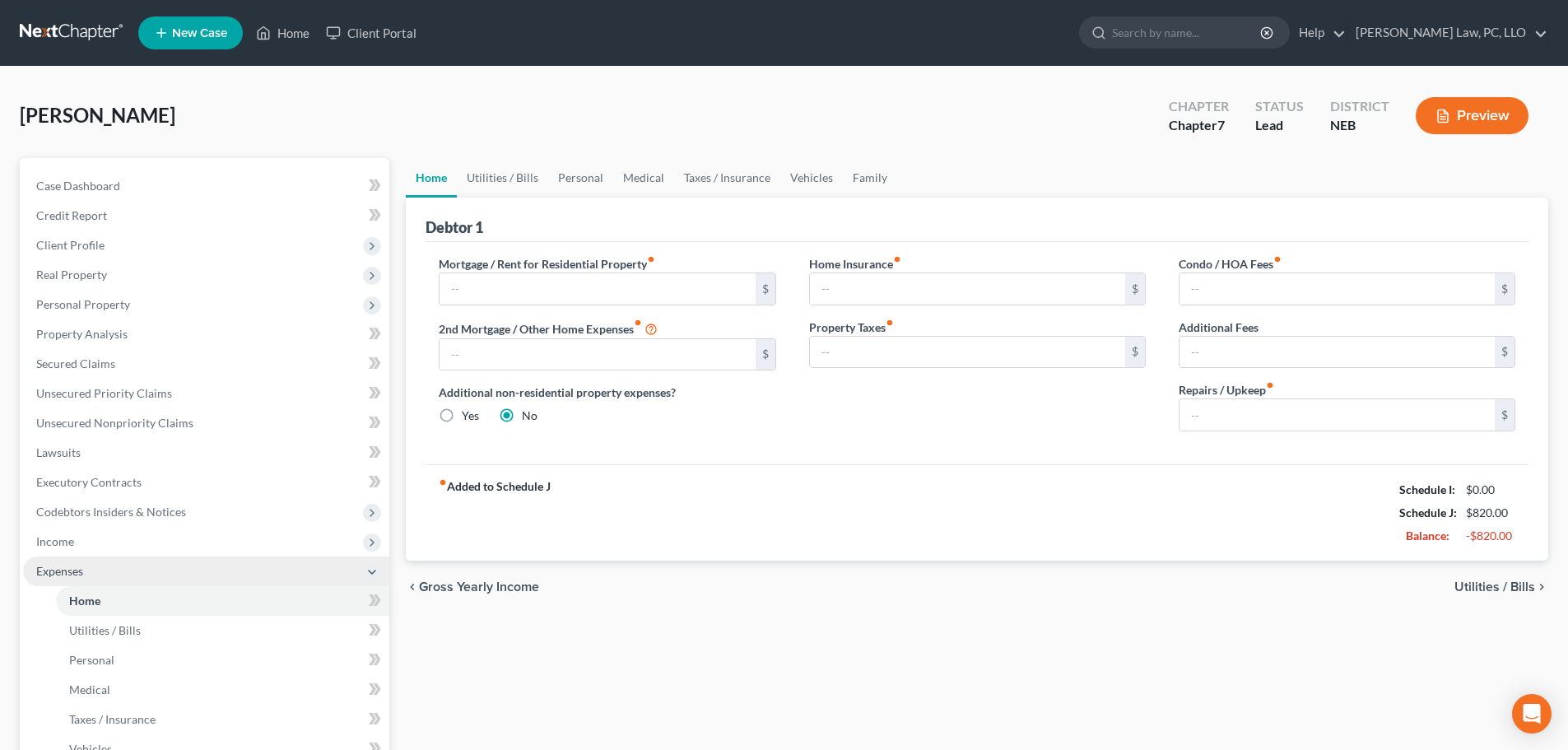
click at [70, 567] on span "Expenses" at bounding box center [59, 570] width 47 height 14
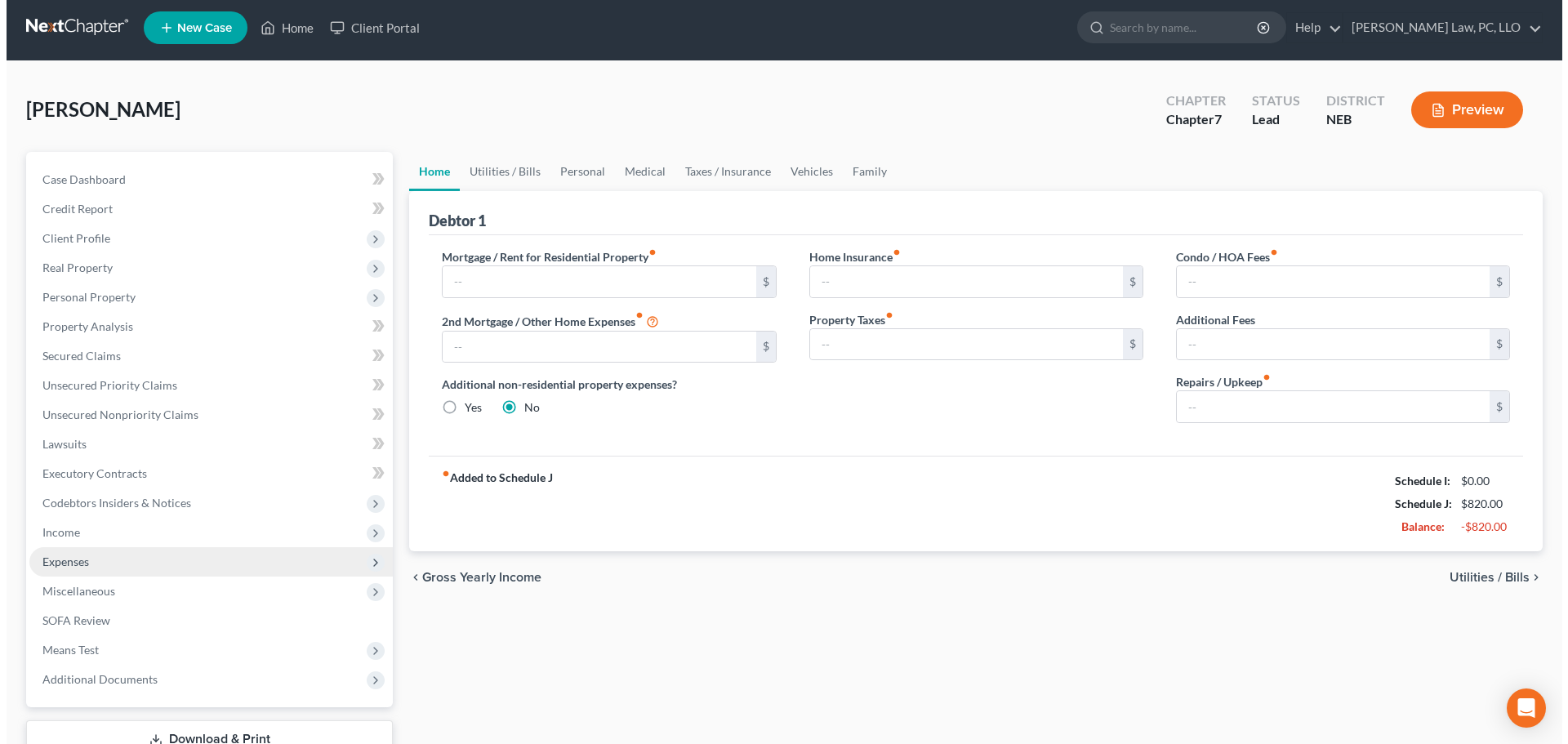
scroll to position [82, 0]
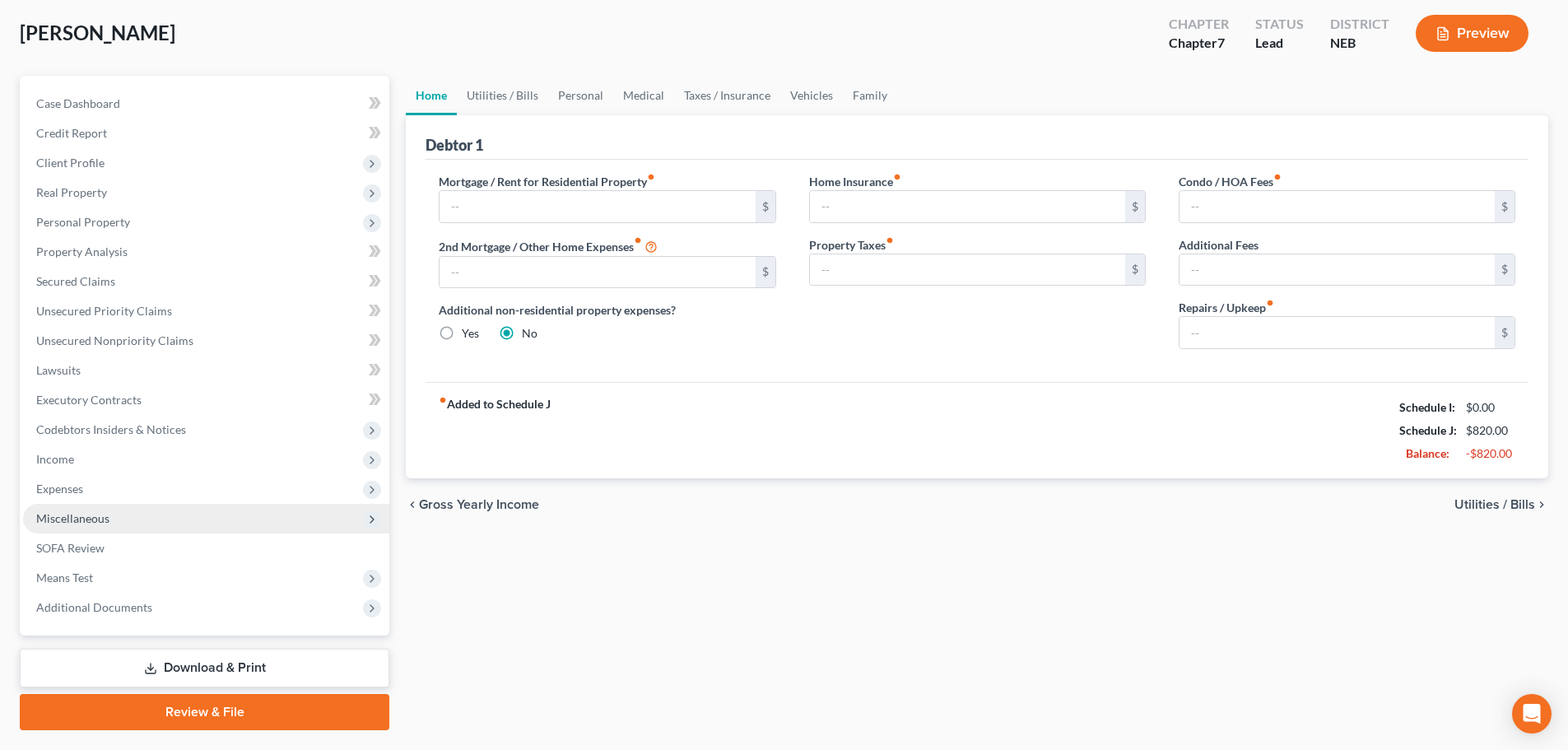
click at [93, 519] on span "Miscellaneous" at bounding box center [72, 518] width 73 height 14
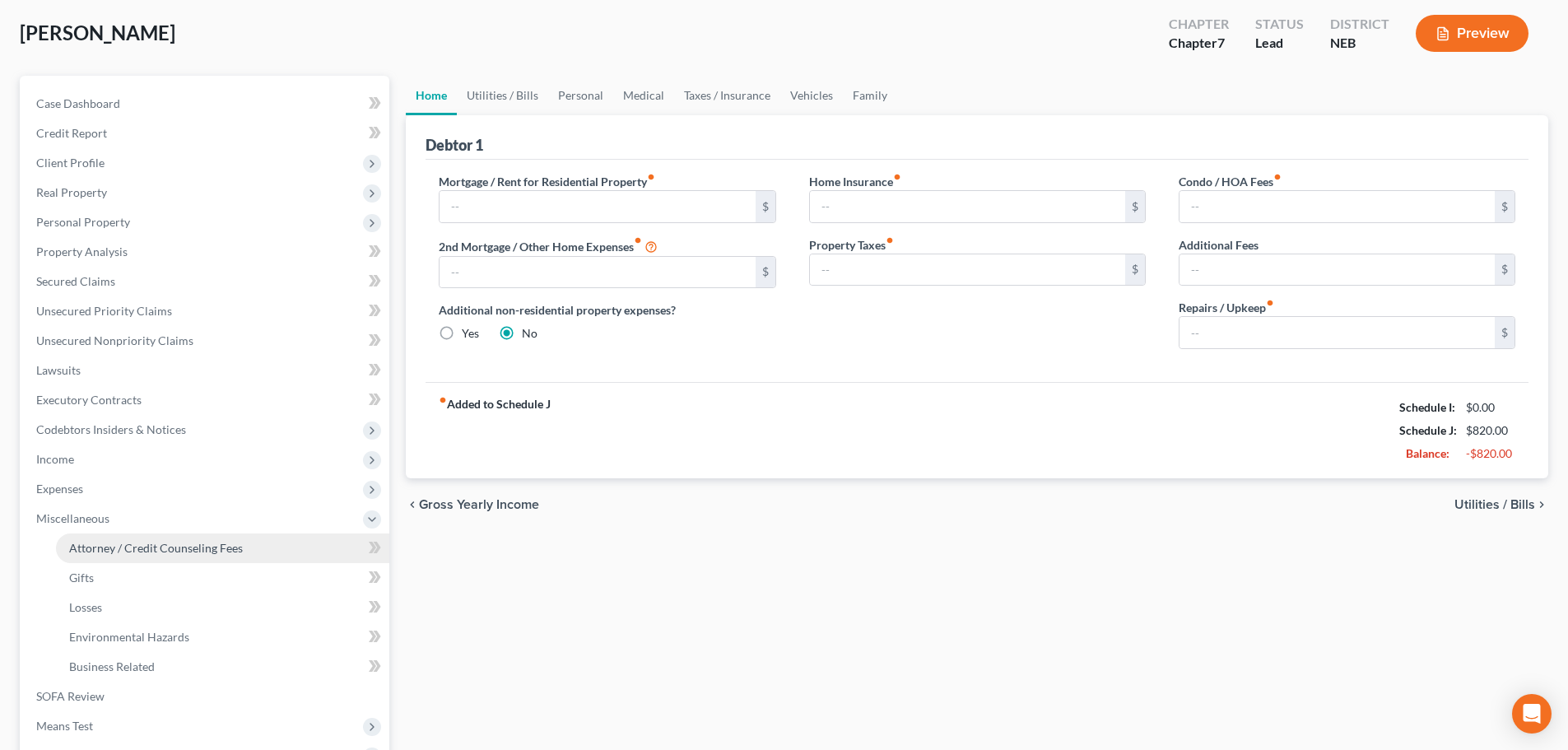
click at [100, 543] on span "Attorney / Credit Counseling Fees" at bounding box center [156, 547] width 174 height 14
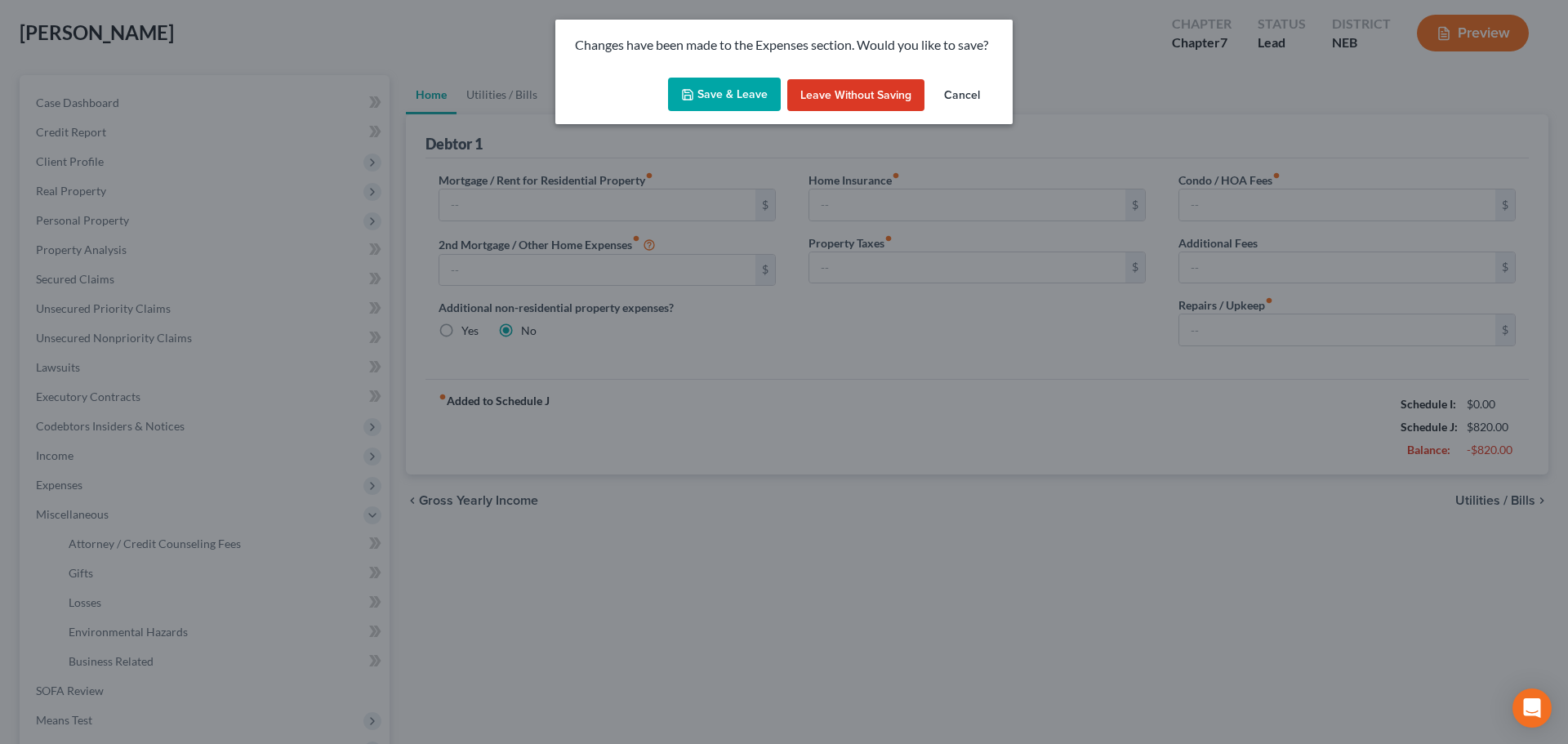
click at [733, 89] on button "Save & Leave" at bounding box center [725, 95] width 112 height 35
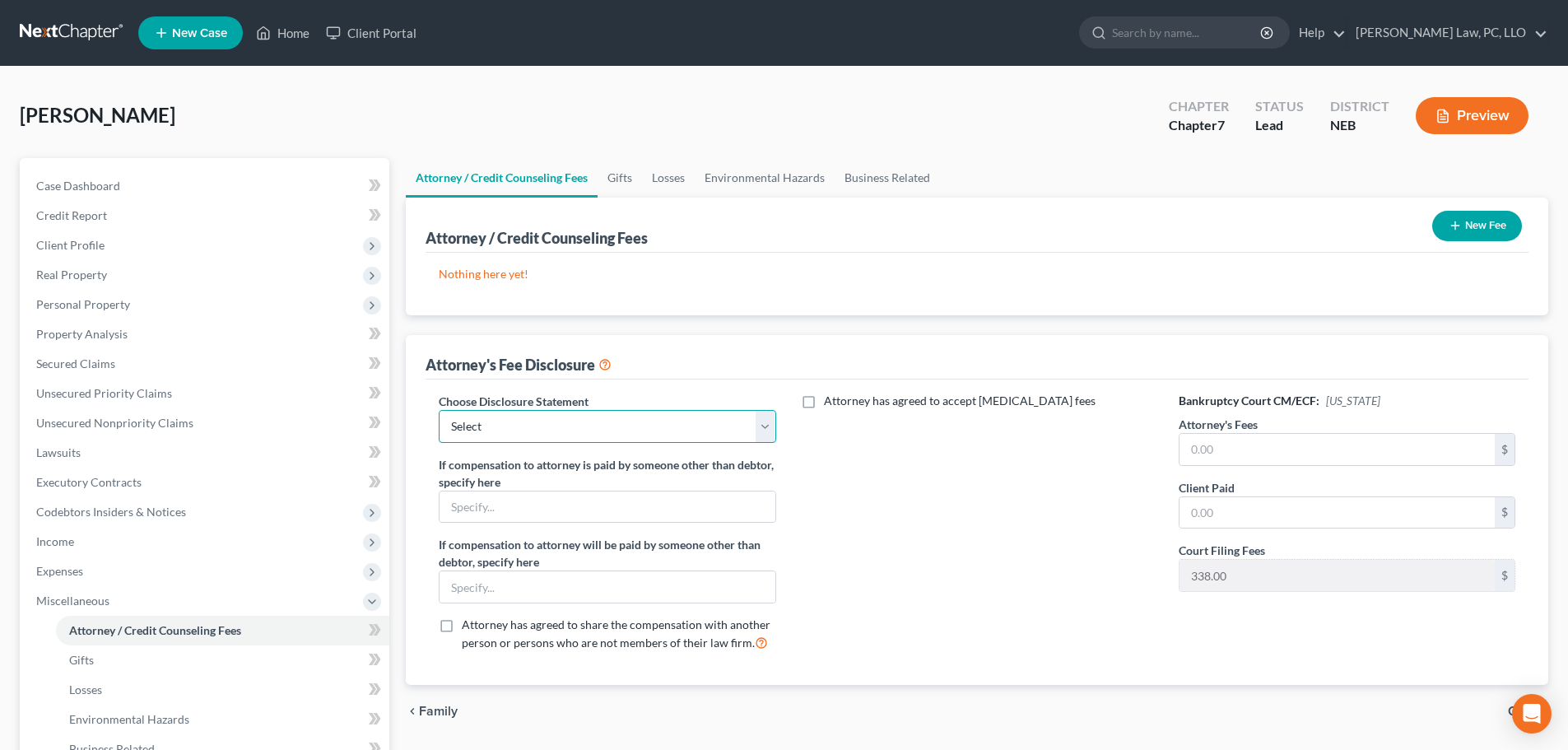
click at [525, 430] on select "Select Fees Chapter 11/12 Fees Chapter 13 Fees Chapter 7" at bounding box center [607, 426] width 336 height 33
select select "2"
click at [439, 410] on select "Select Fees Chapter 11/12 Fees Chapter 13 Fees Chapter 7" at bounding box center [607, 426] width 336 height 33
click at [621, 512] on input "text" at bounding box center [607, 507] width 335 height 32
click at [858, 514] on div "Attorney has agreed to accept [MEDICAL_DATA] fees" at bounding box center [978, 529] width 370 height 272
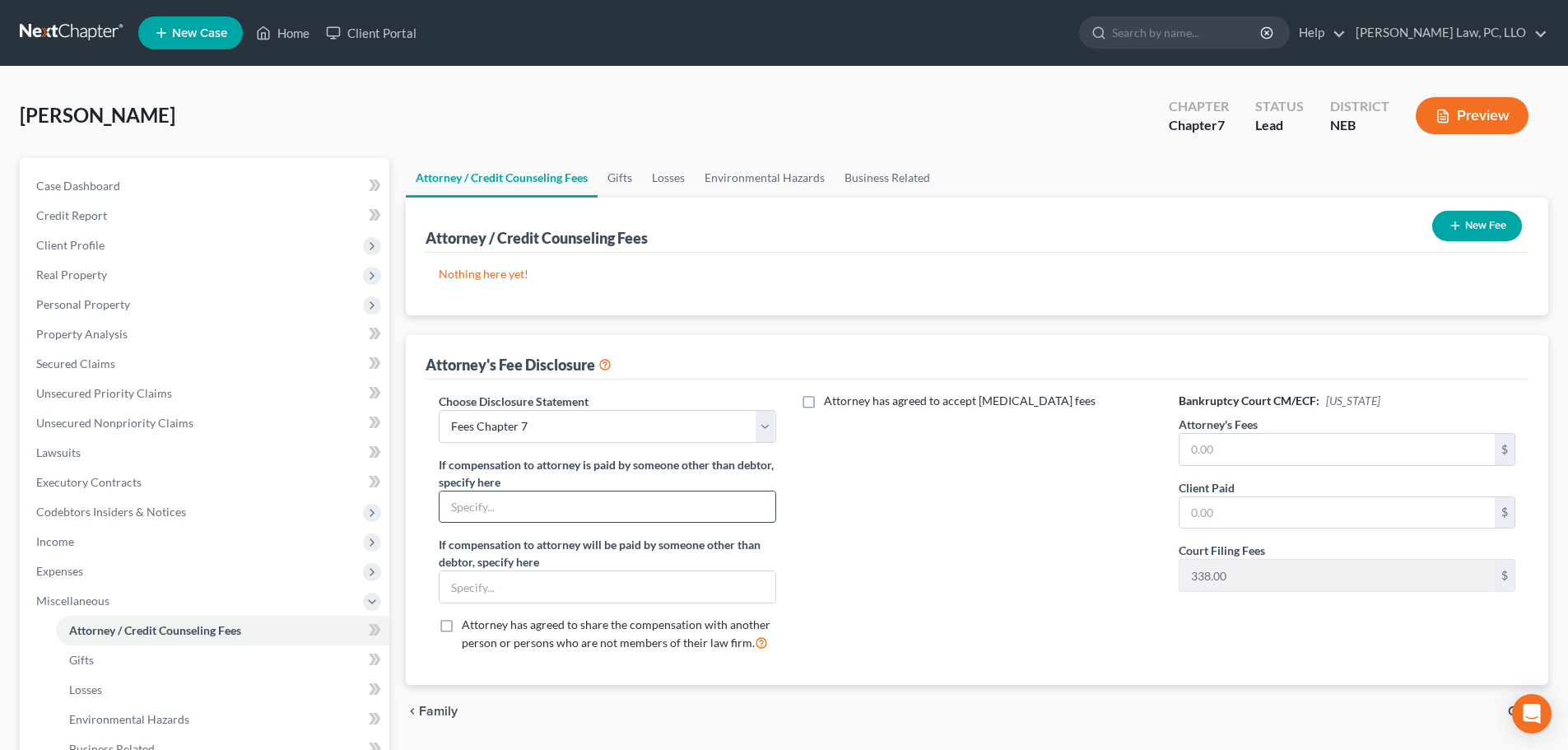
click at [629, 504] on input "text" at bounding box center [607, 507] width 335 height 32
click at [1190, 437] on input "text" at bounding box center [1337, 450] width 316 height 32
type input "1,462.00"
click at [1436, 227] on button "New Fee" at bounding box center [1477, 226] width 90 height 31
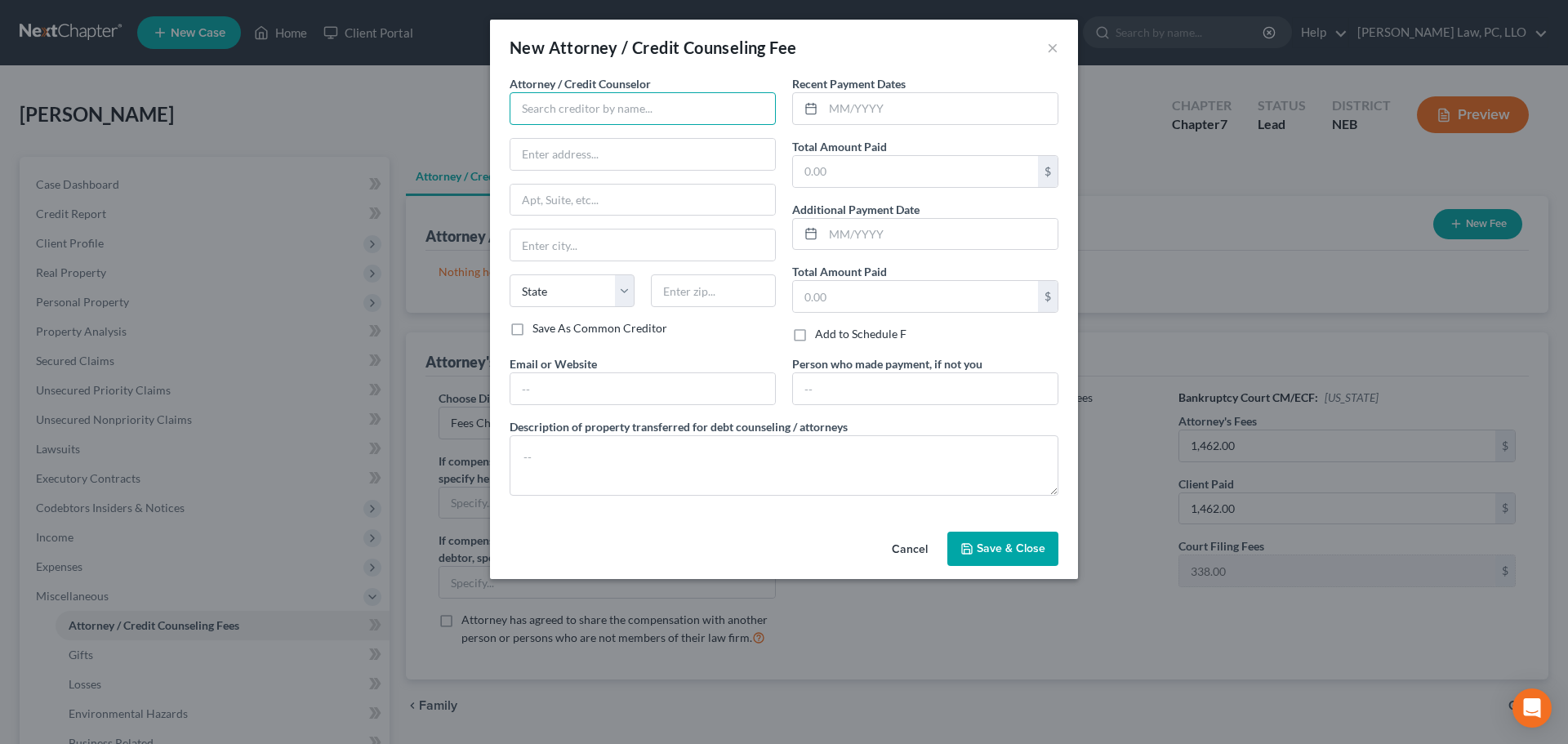
click at [566, 113] on input "text" at bounding box center [643, 109] width 266 height 33
click at [573, 147] on div "[PERSON_NAME] Credit Counseling" at bounding box center [615, 137] width 211 height 25
type input "[PERSON_NAME] Credit Counseling"
click at [556, 381] on input "text" at bounding box center [643, 389] width 264 height 31
type input "[DOMAIN_NAME]"
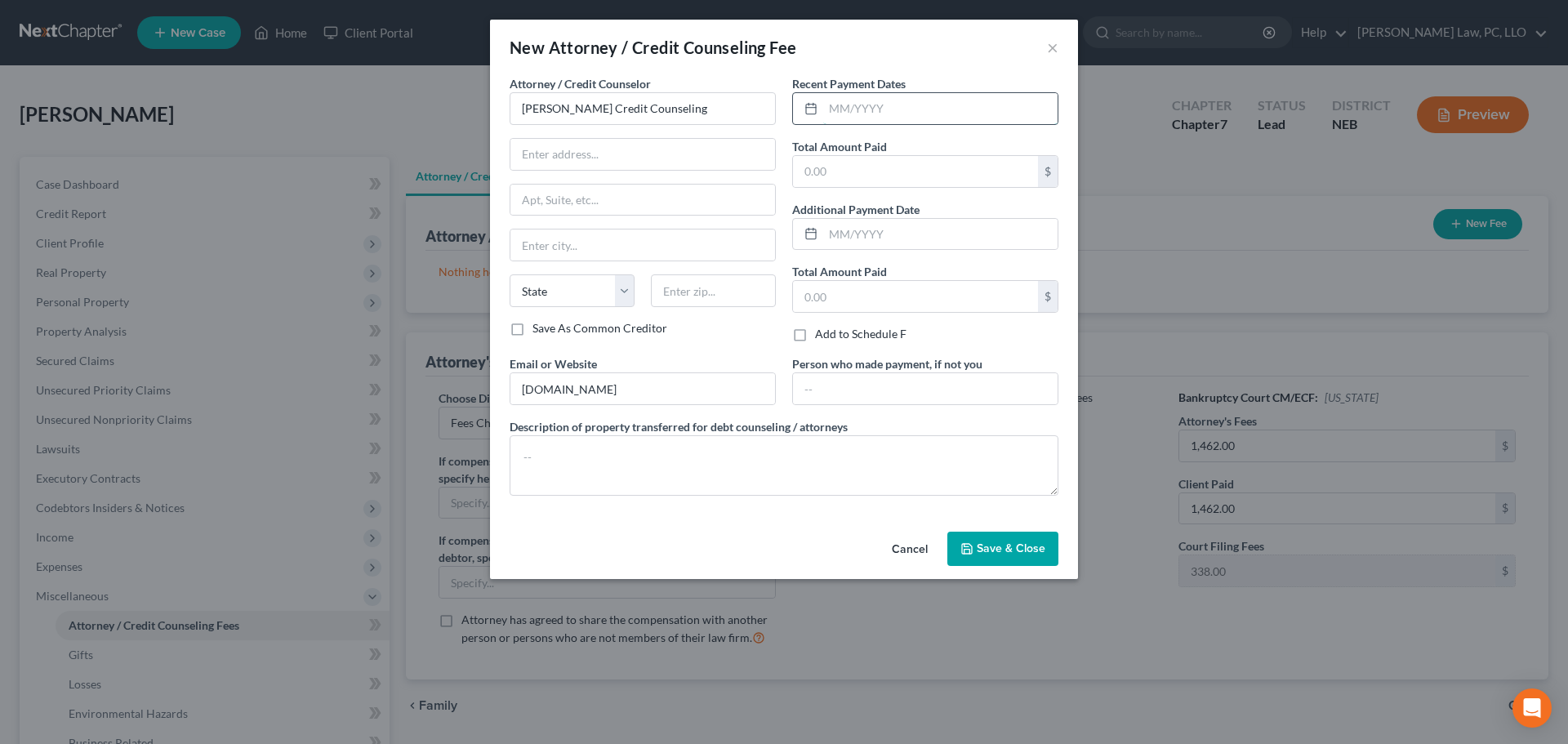
click at [850, 101] on input "text" at bounding box center [940, 109] width 235 height 31
type input "08/2025"
type input "25.00"
click at [1017, 562] on button "Save & Close" at bounding box center [1003, 549] width 111 height 35
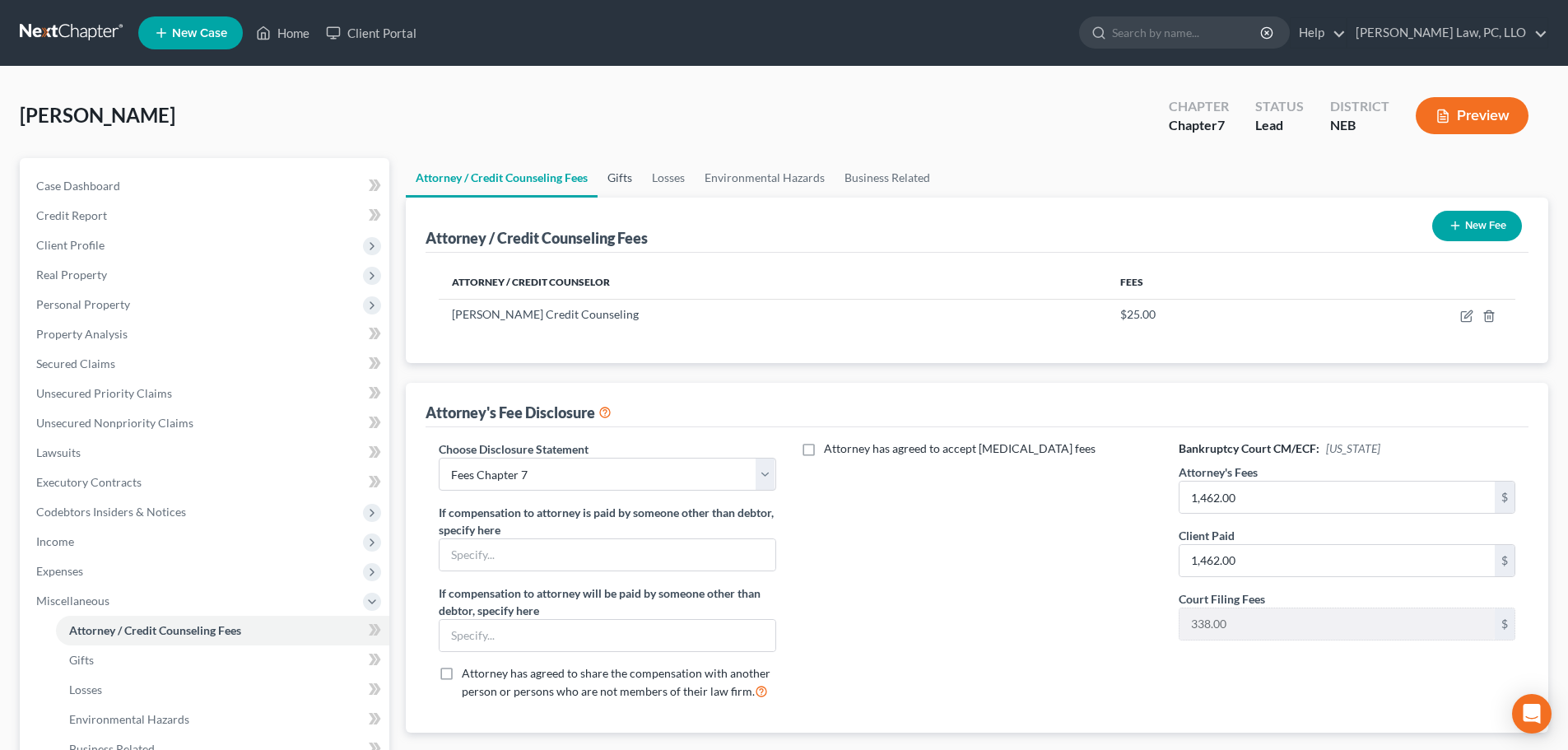
click at [623, 182] on link "Gifts" at bounding box center [620, 177] width 44 height 39
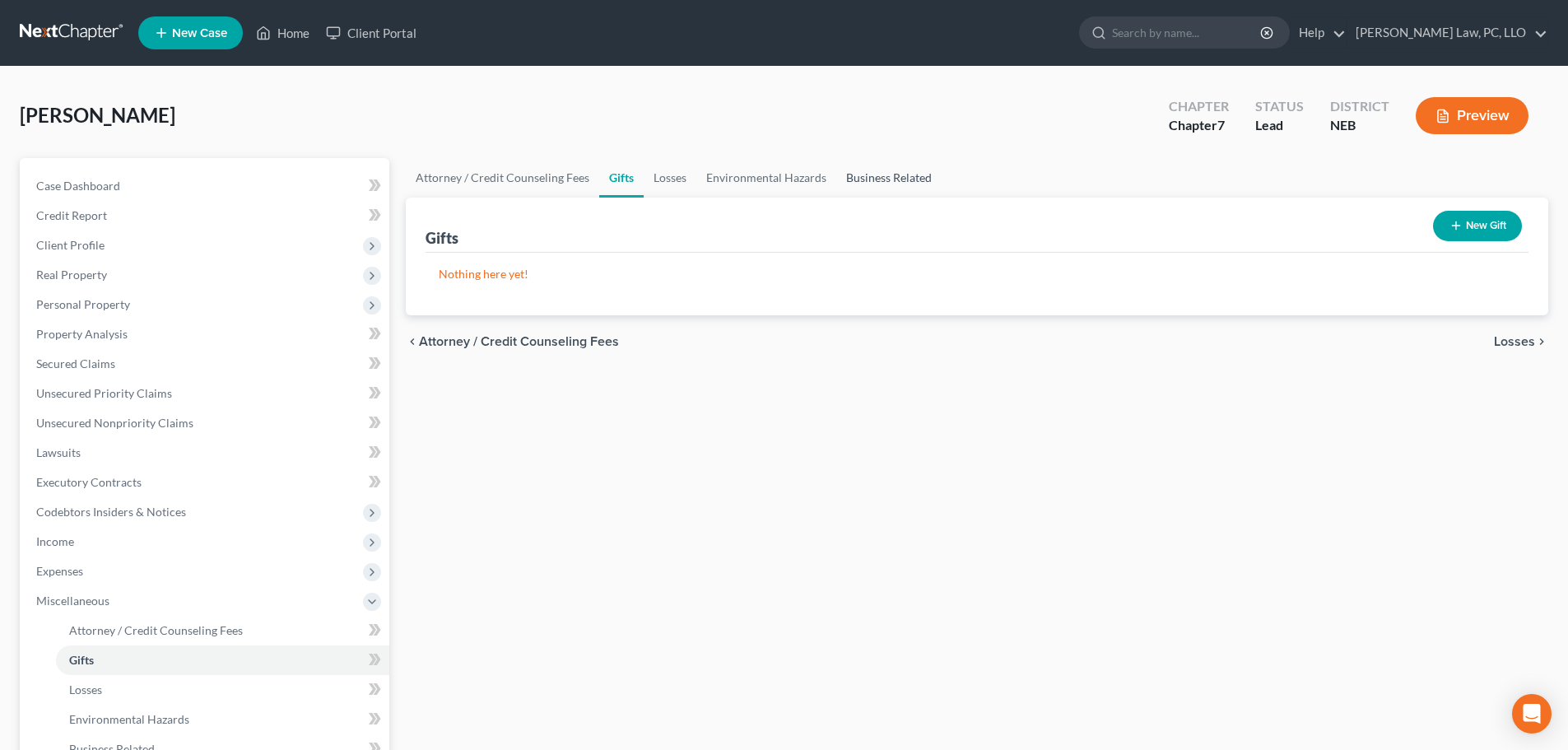
click at [881, 176] on link "Business Related" at bounding box center [889, 177] width 106 height 39
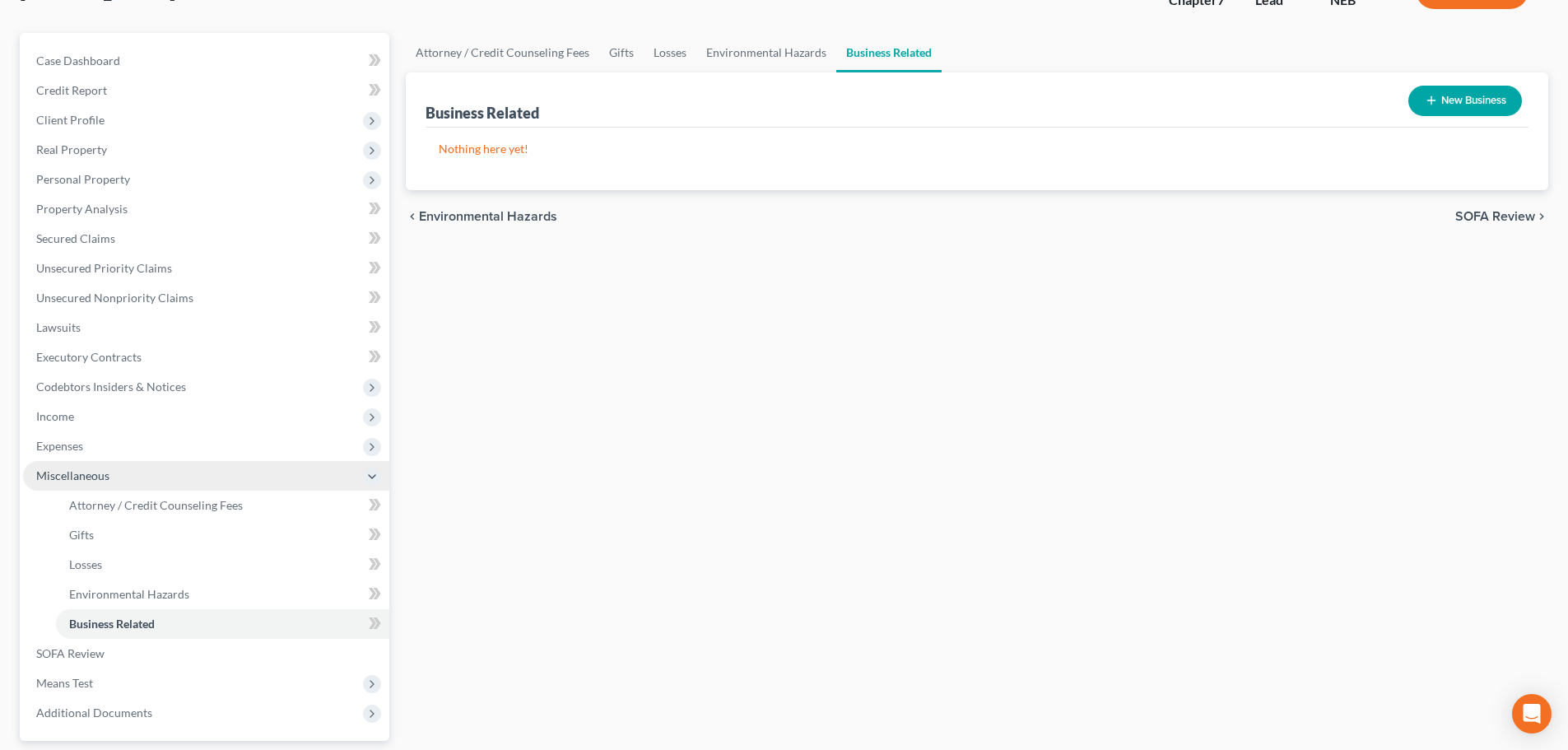
scroll to position [165, 0]
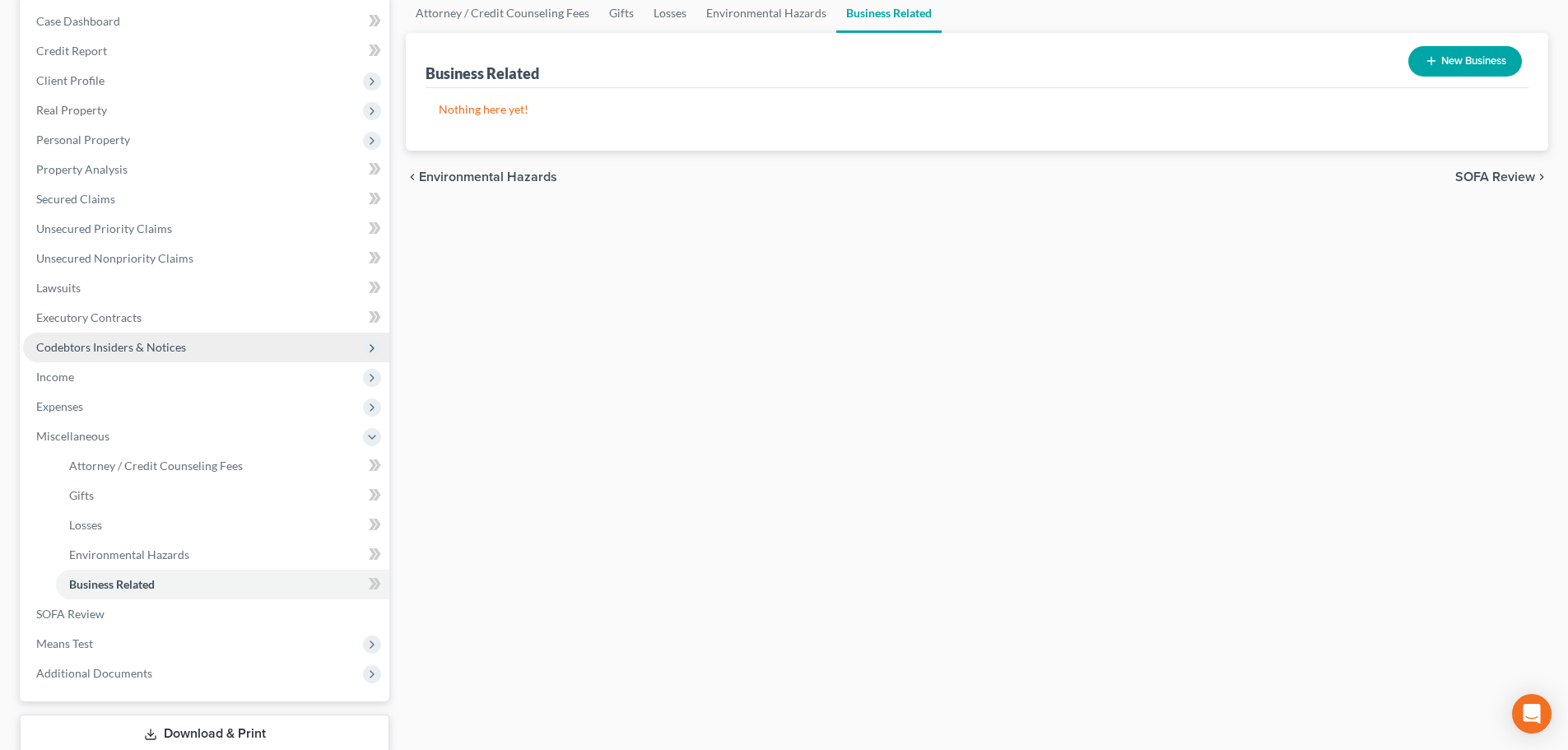
click at [92, 344] on span "Codebtors Insiders & Notices" at bounding box center [111, 346] width 150 height 14
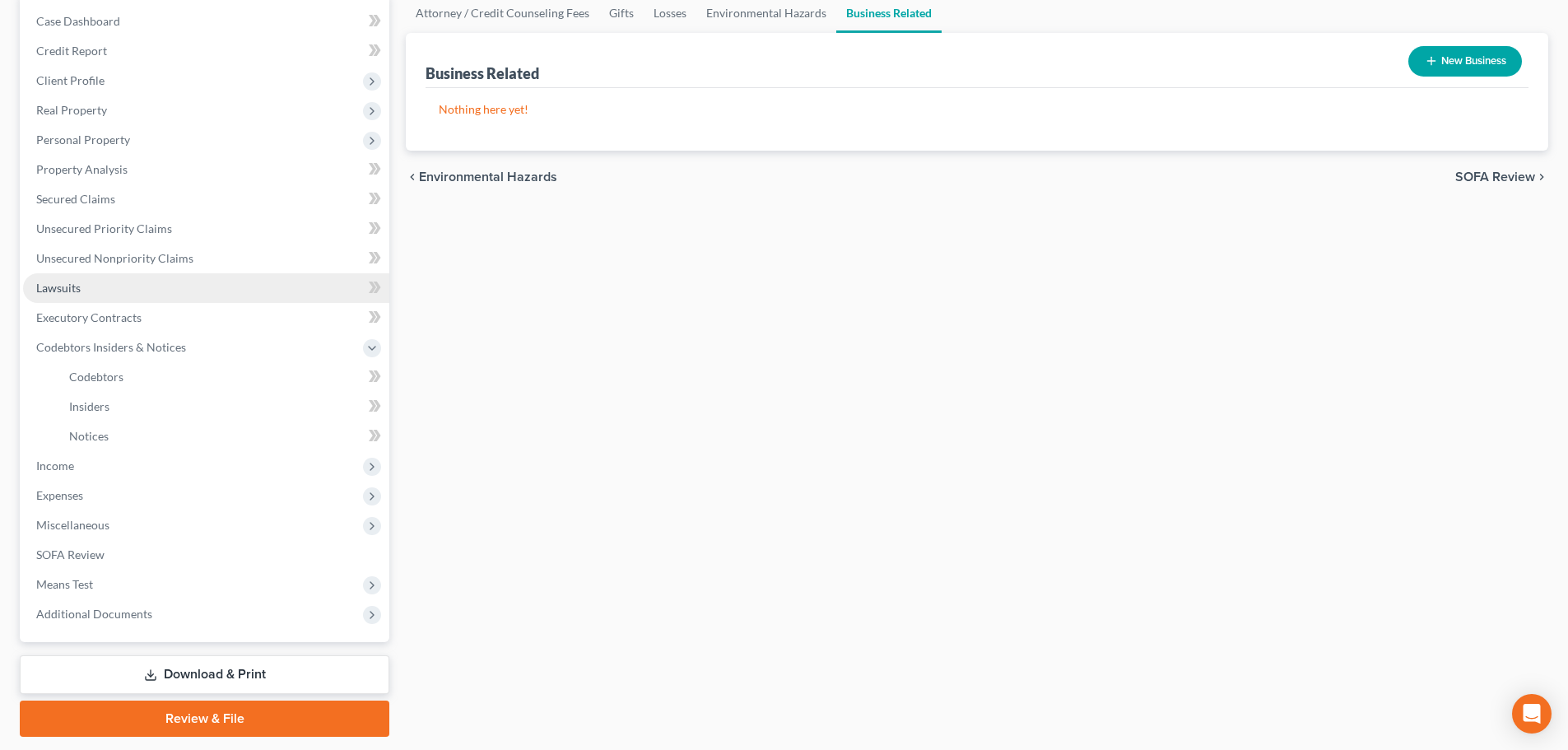
click at [101, 287] on link "Lawsuits" at bounding box center [207, 288] width 366 height 30
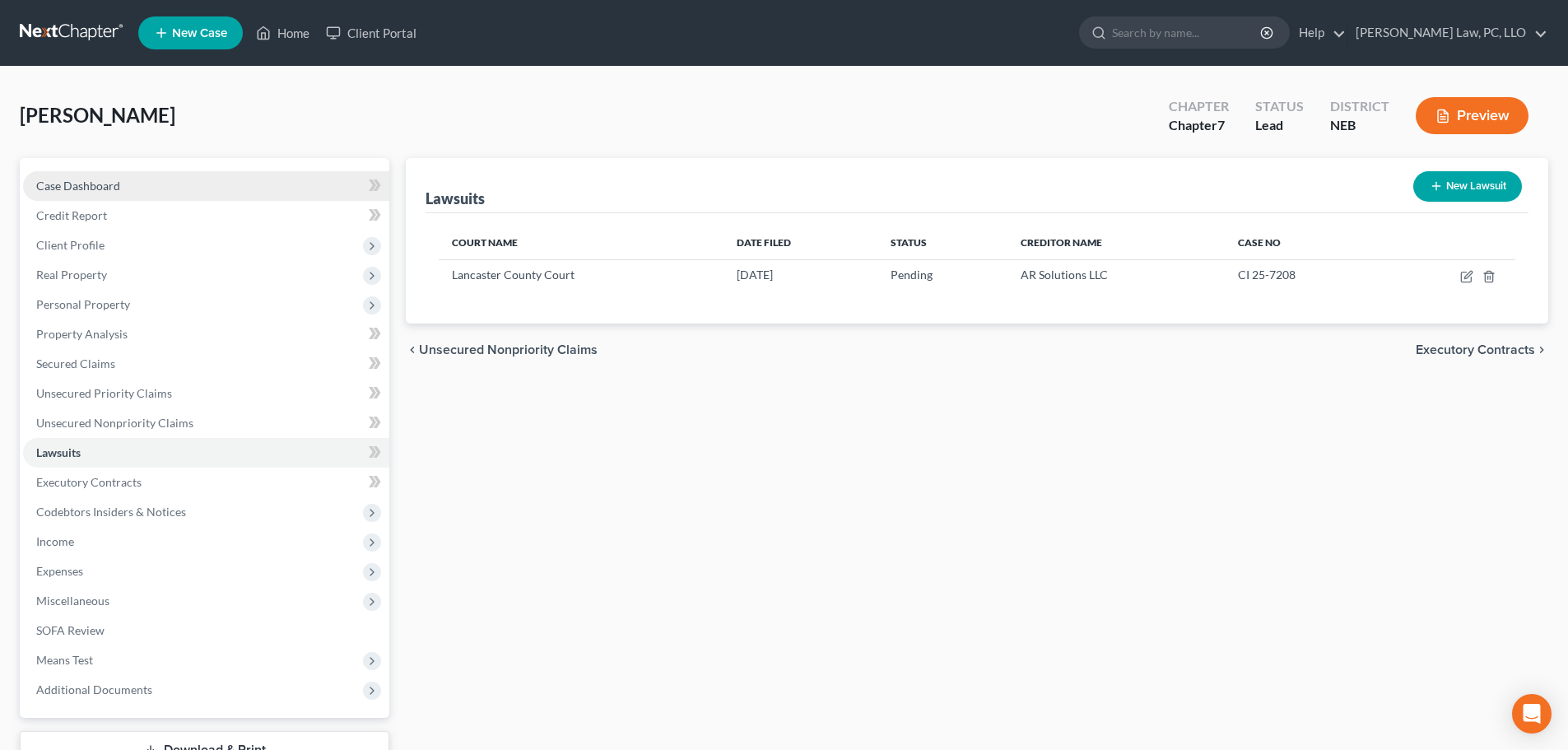
click at [115, 181] on span "Case Dashboard" at bounding box center [77, 186] width 84 height 14
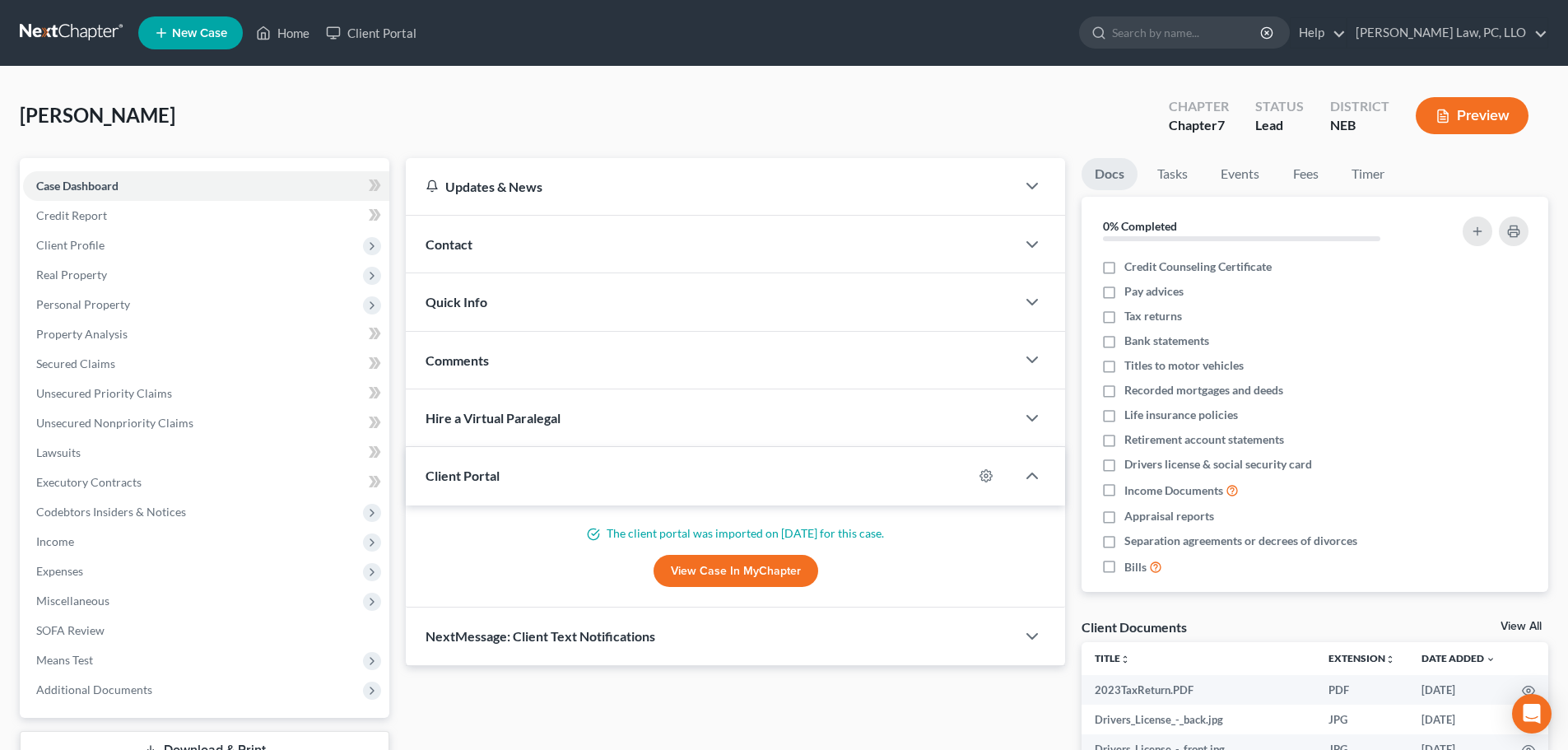
click at [478, 249] on div "Contact" at bounding box center [710, 244] width 610 height 57
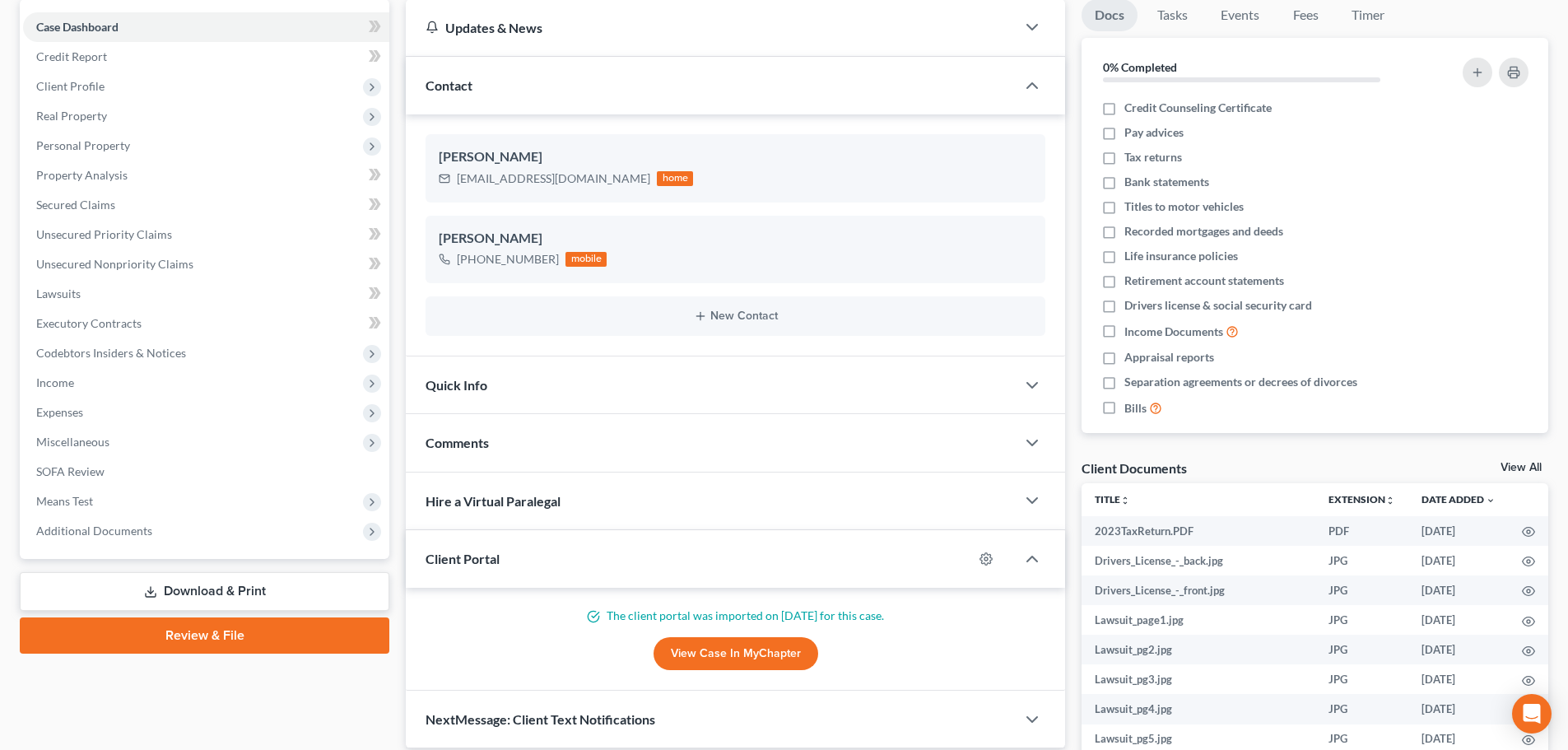
scroll to position [310, 0]
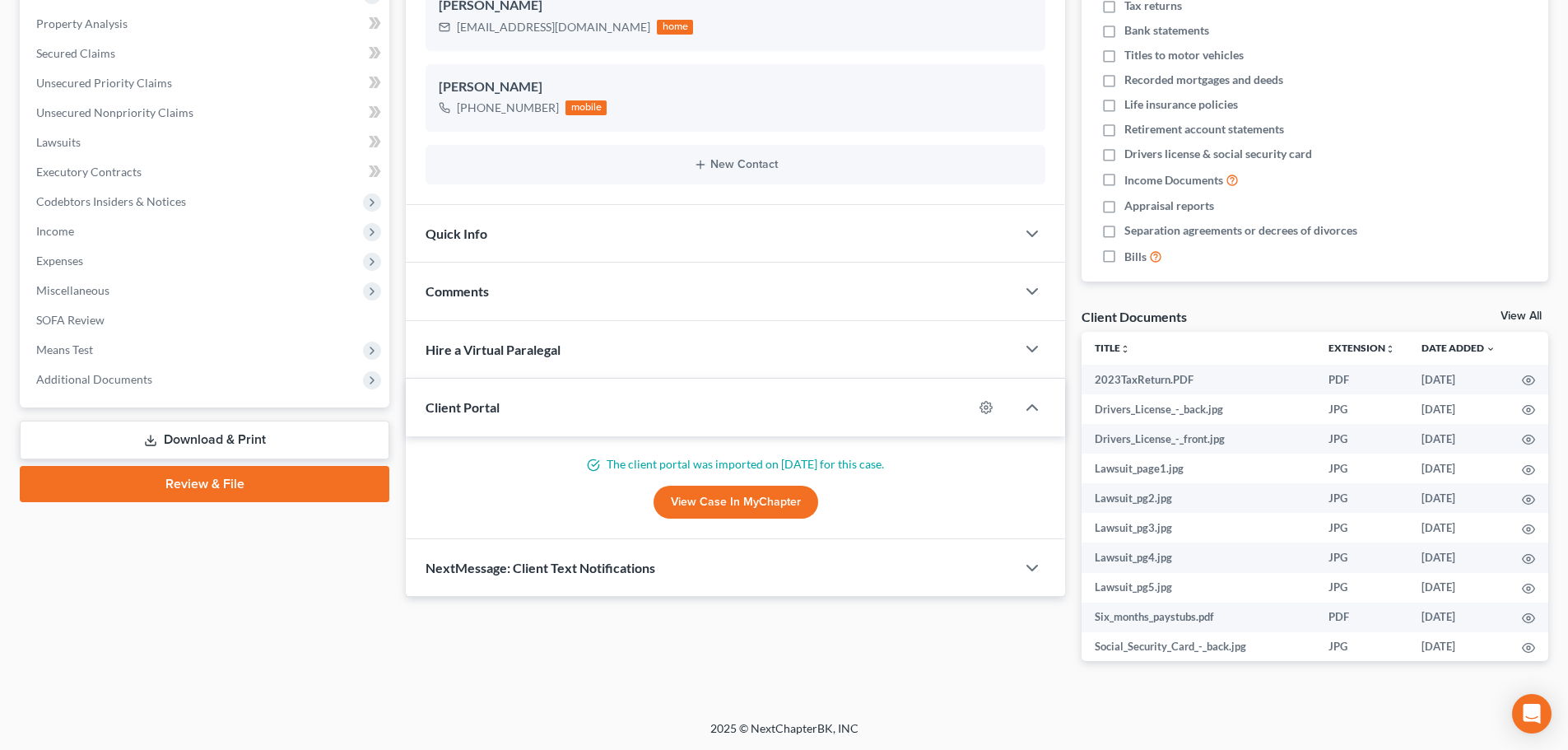
click at [565, 574] on span "NextMessage: Client Text Notifications" at bounding box center [540, 567] width 230 height 16
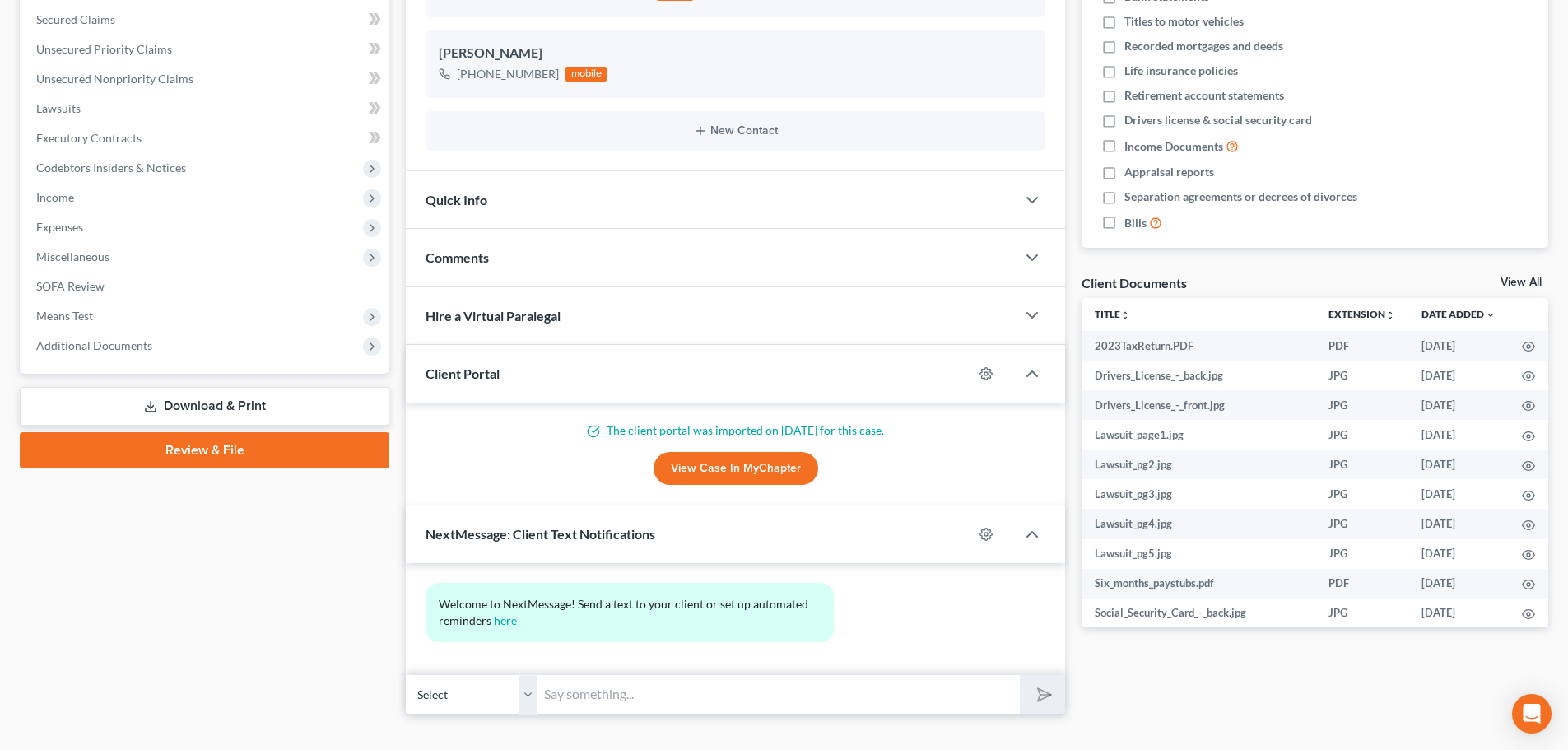
scroll to position [371, 0]
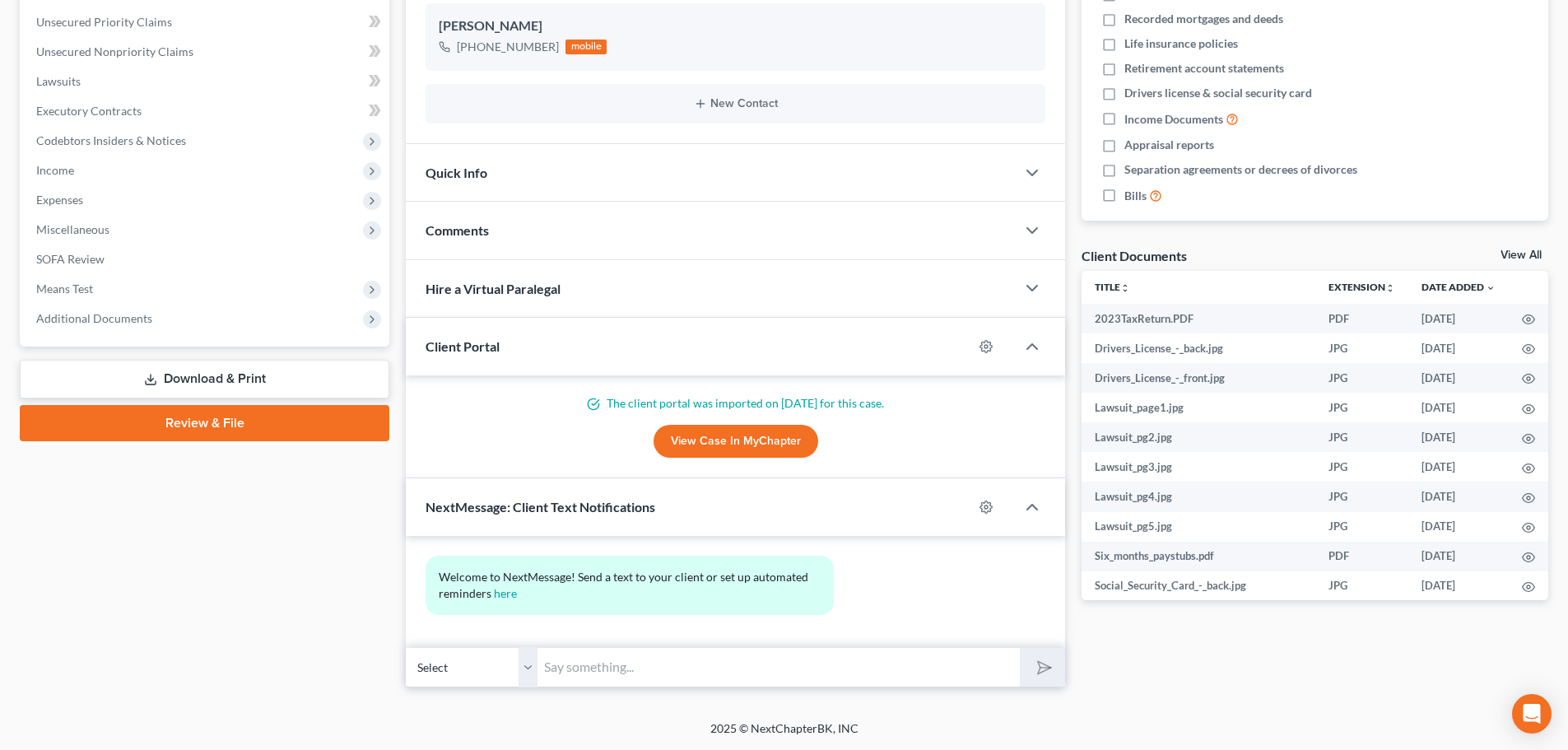
drag, startPoint x: 566, startPoint y: 662, endPoint x: 557, endPoint y: 660, distance: 9.2
click at [565, 662] on input "text" at bounding box center [779, 667] width 482 height 40
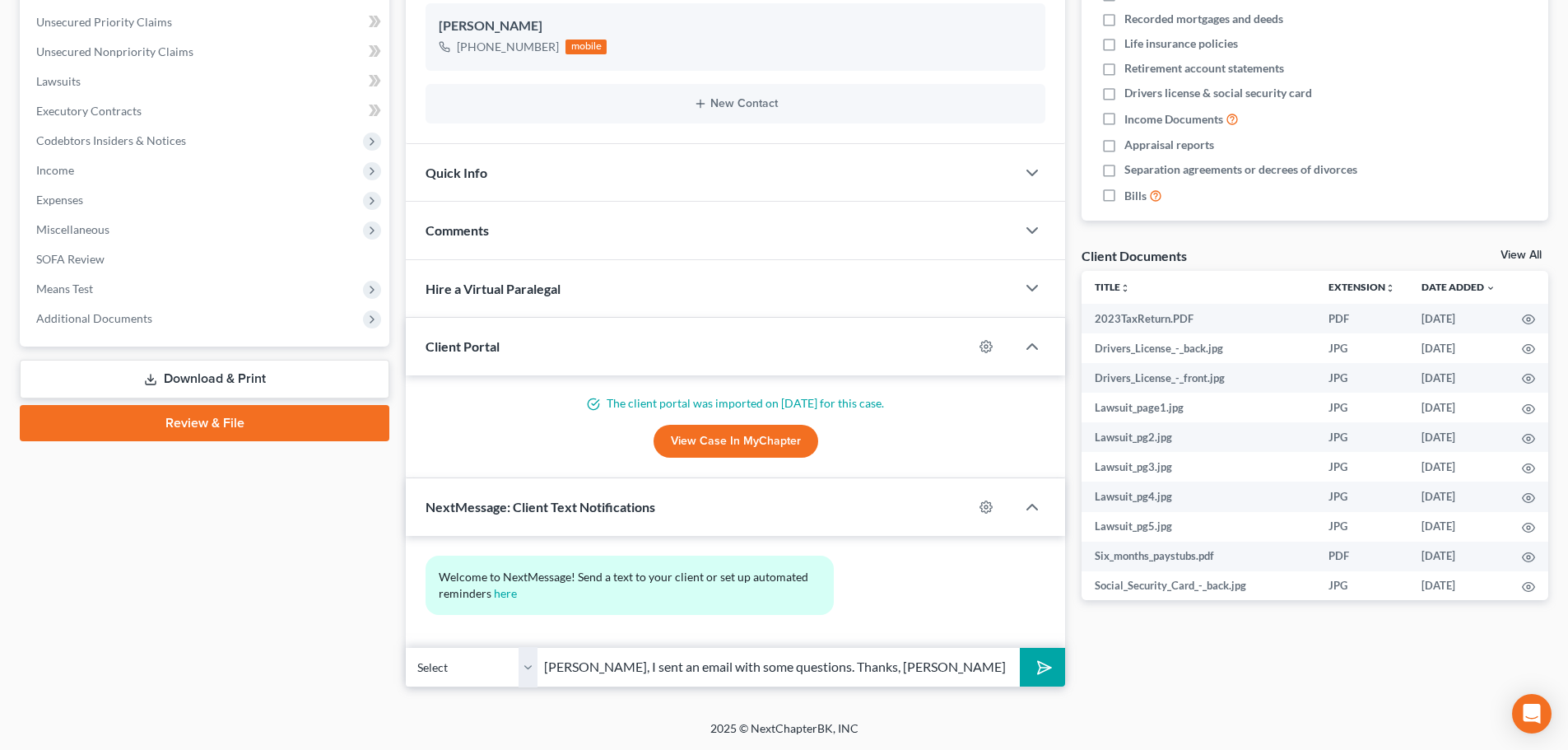
type input "[PERSON_NAME], I sent an email with some questions. Thanks, [PERSON_NAME] at [P…"
click at [1020, 648] on button "submit" at bounding box center [1043, 667] width 45 height 38
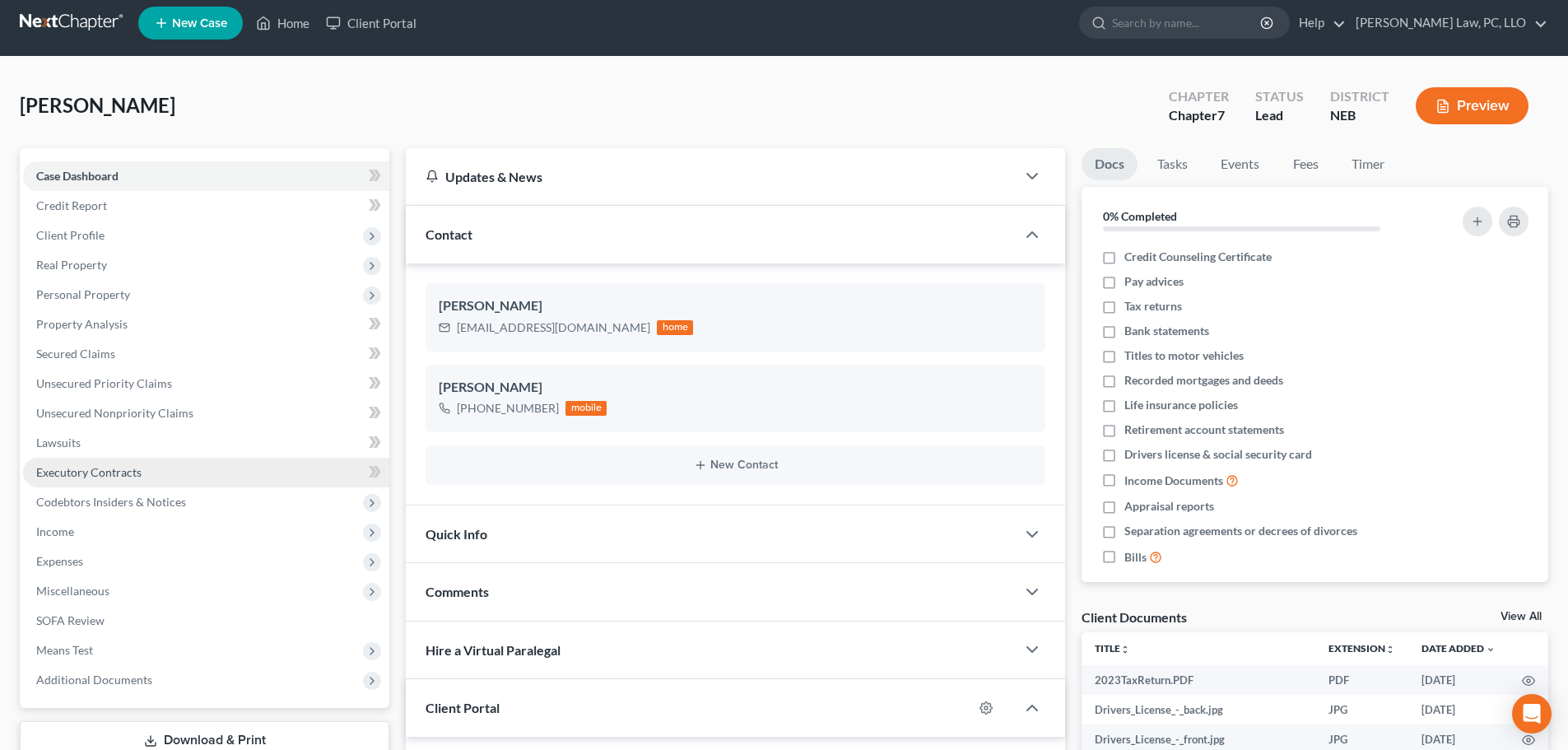
scroll to position [0, 0]
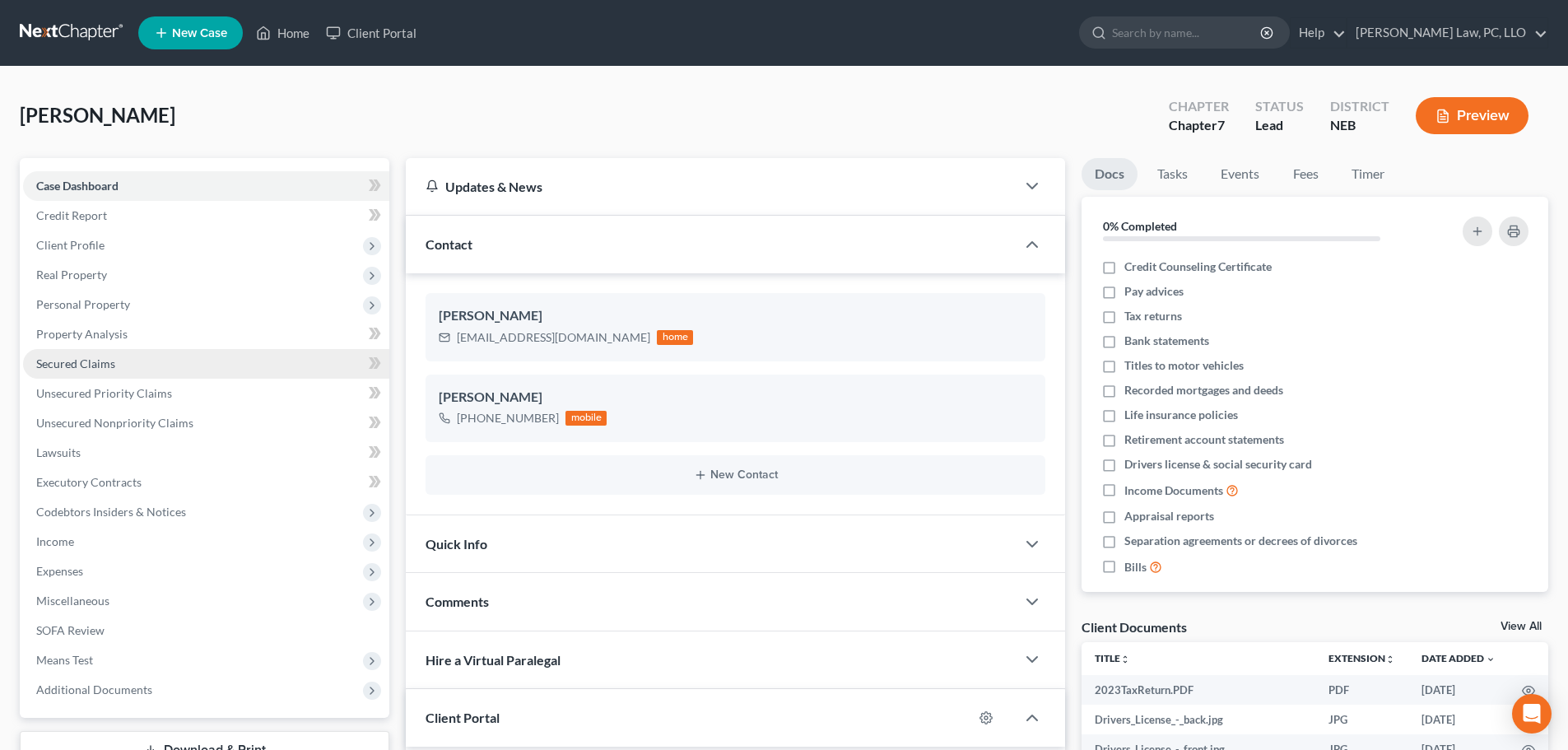
click at [107, 365] on span "Secured Claims" at bounding box center [75, 363] width 79 height 14
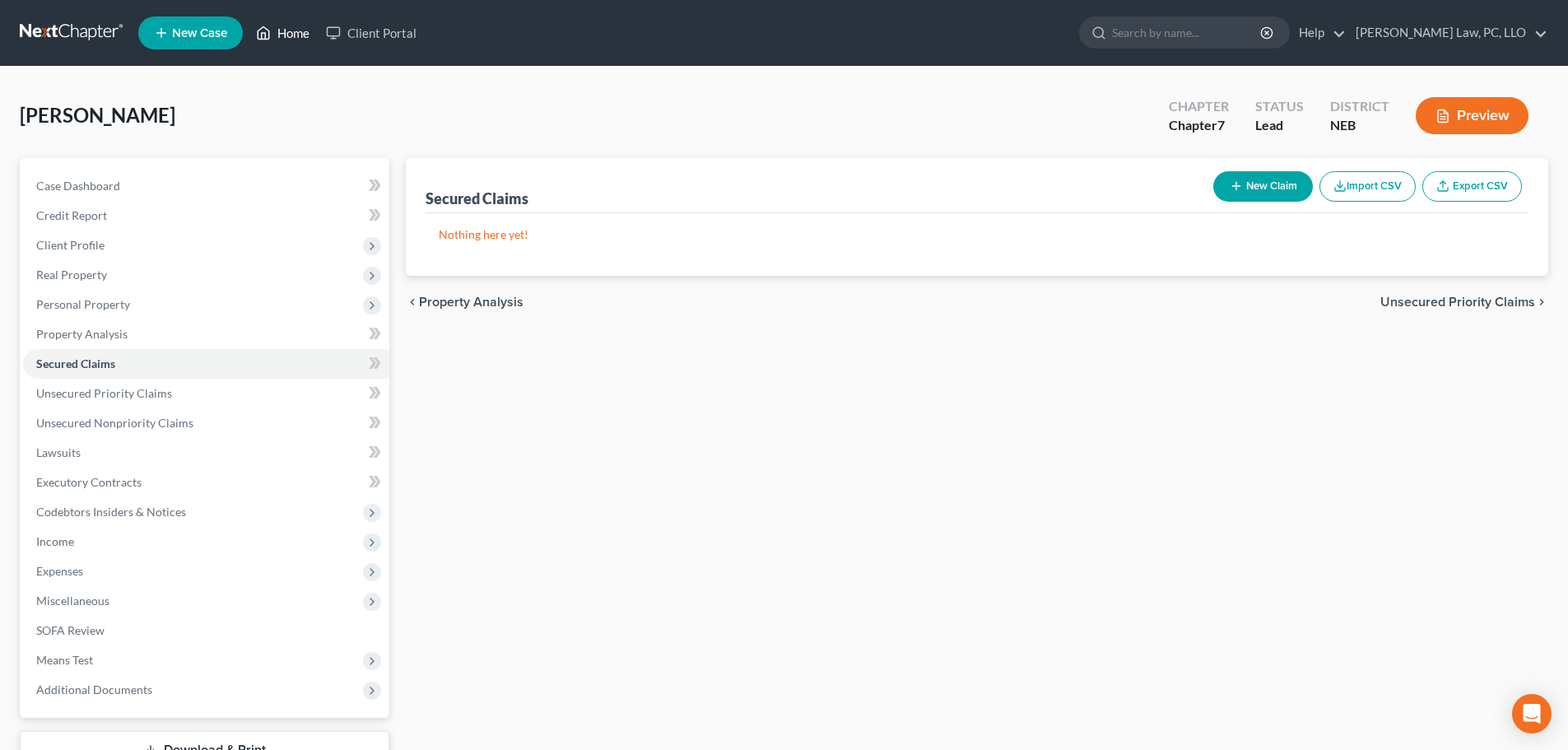
click at [291, 44] on link "Home" at bounding box center [283, 33] width 70 height 30
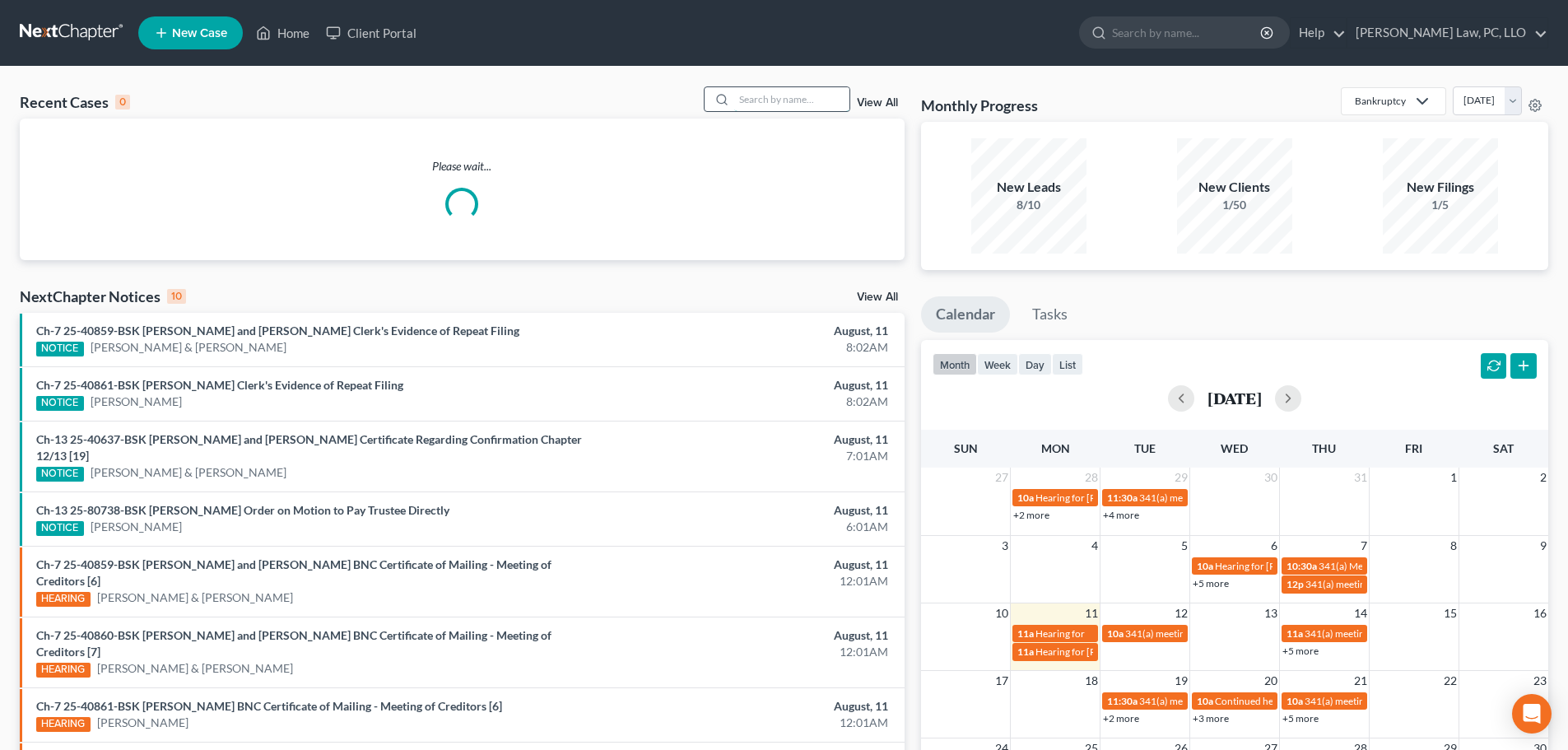
click at [782, 103] on input "search" at bounding box center [792, 99] width 115 height 24
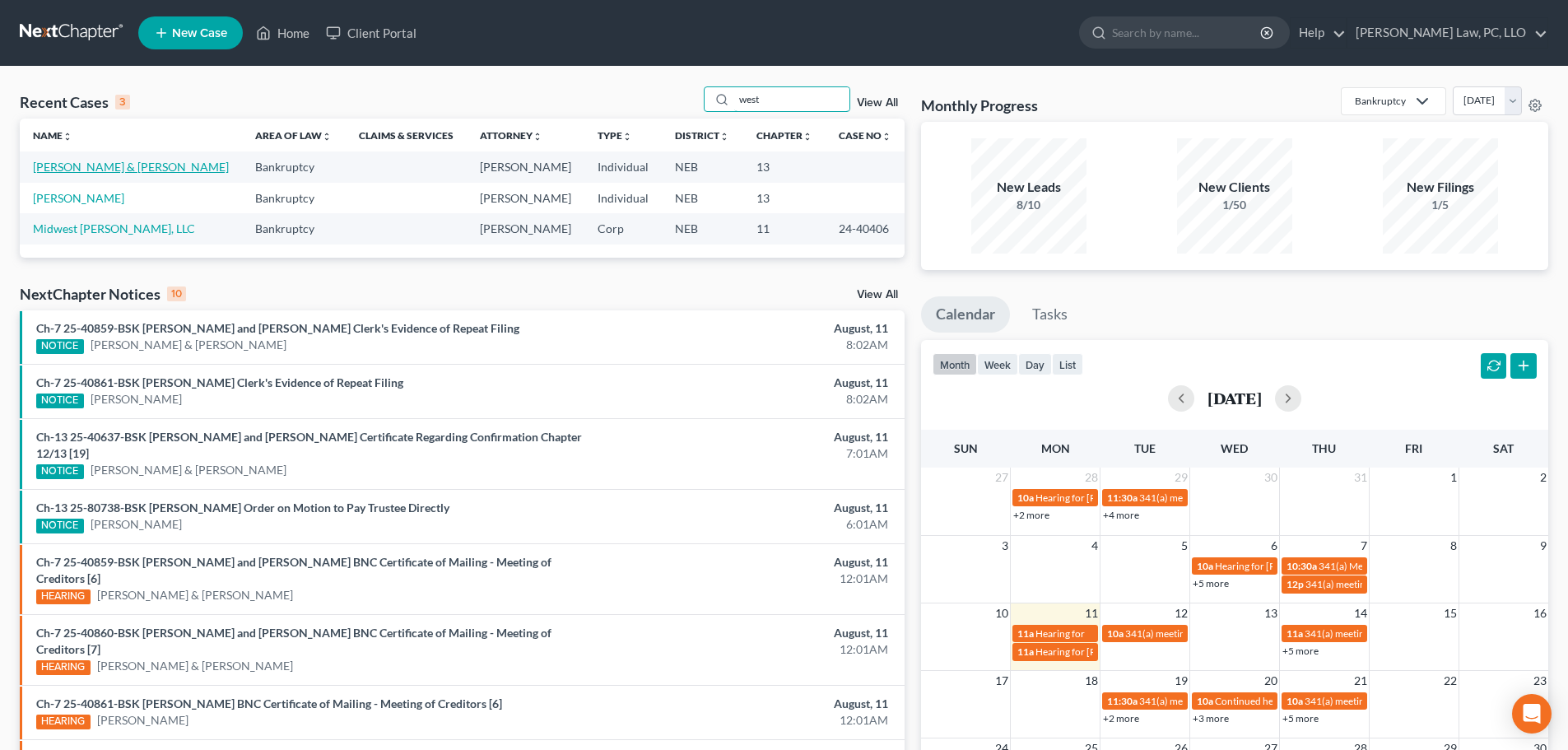
type input "west"
click at [114, 170] on link "[PERSON_NAME] & [PERSON_NAME]" at bounding box center [131, 166] width 196 height 14
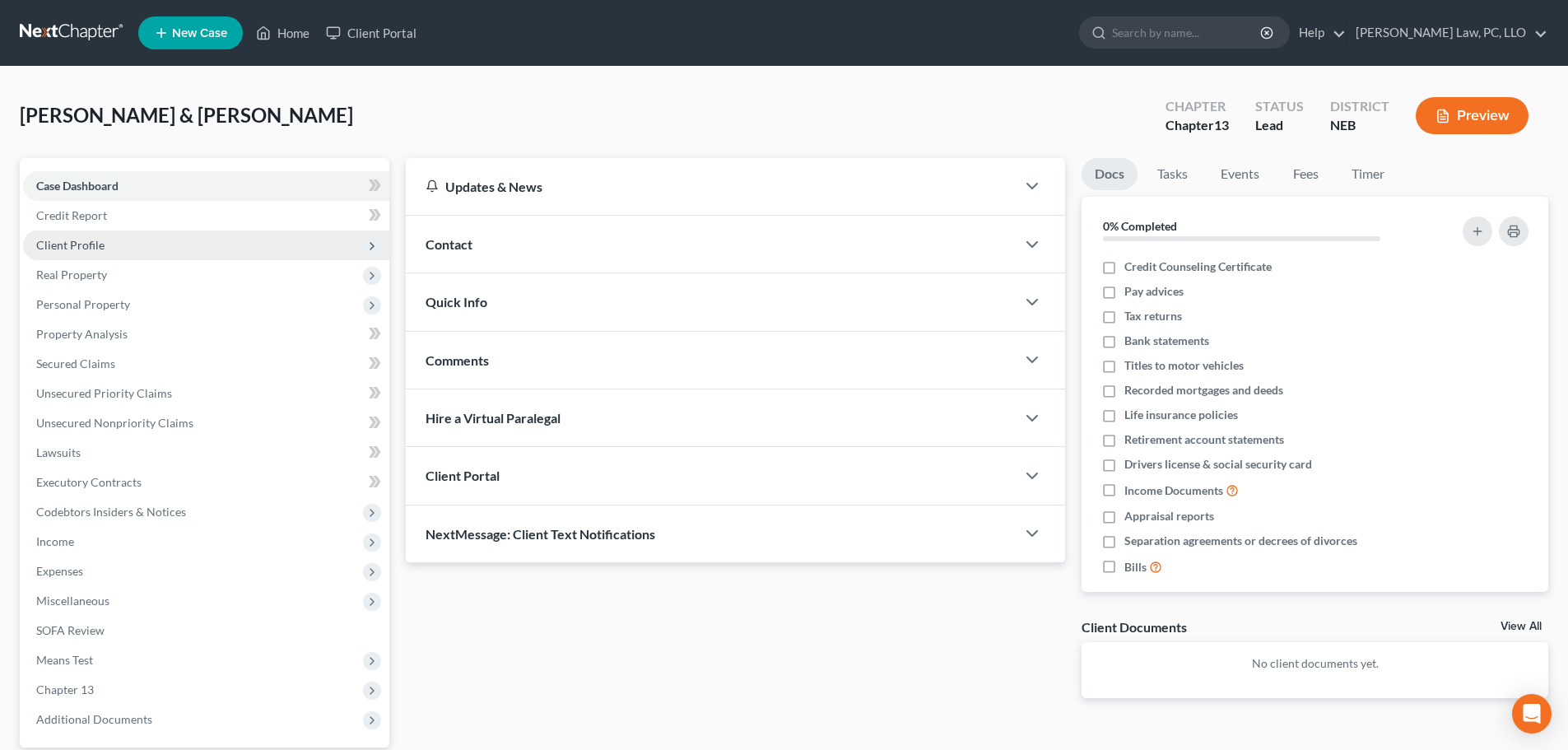
click at [100, 245] on span "Client Profile" at bounding box center [70, 245] width 68 height 14
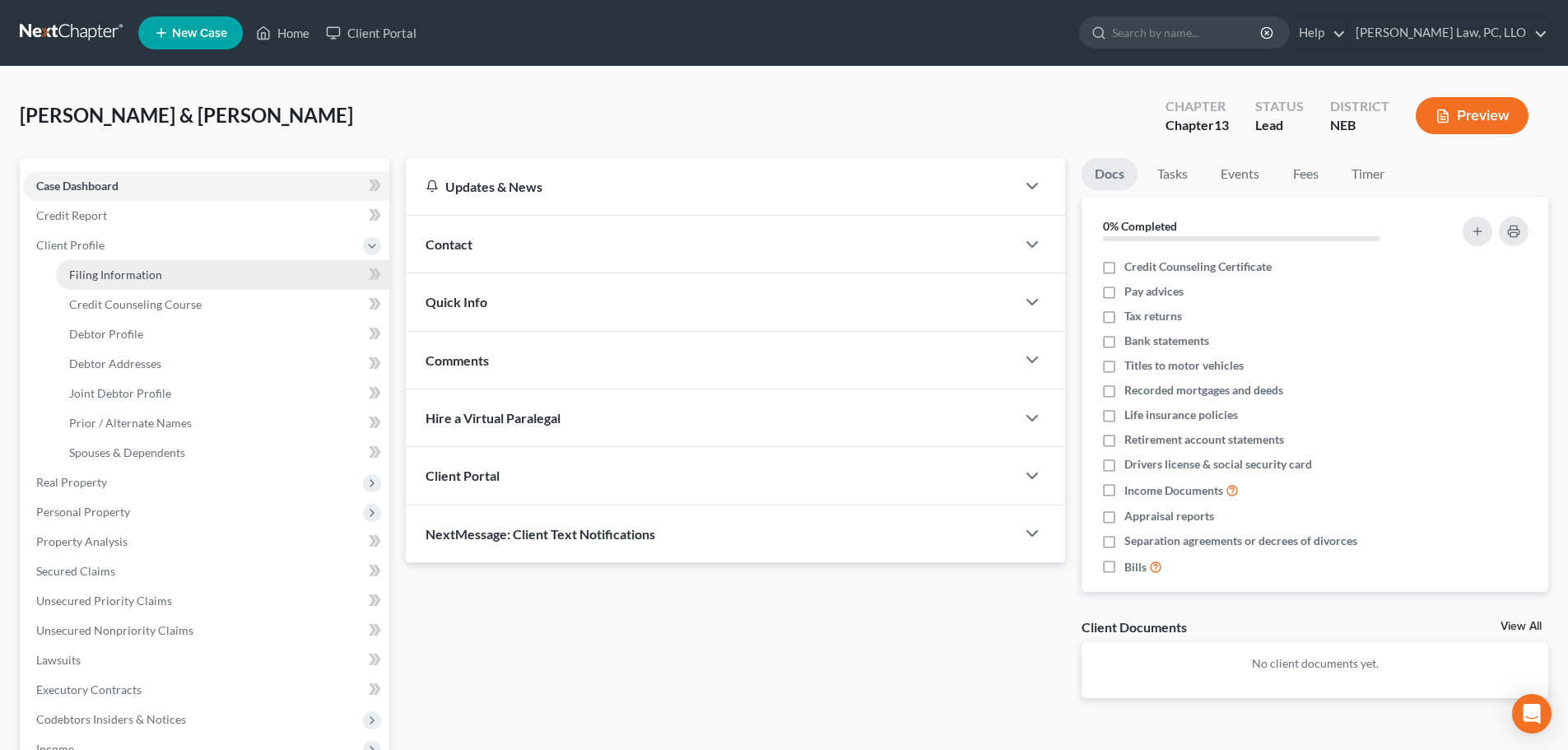
click at [105, 268] on span "Filing Information" at bounding box center [116, 274] width 93 height 14
select select "1"
select select "3"
select select "48"
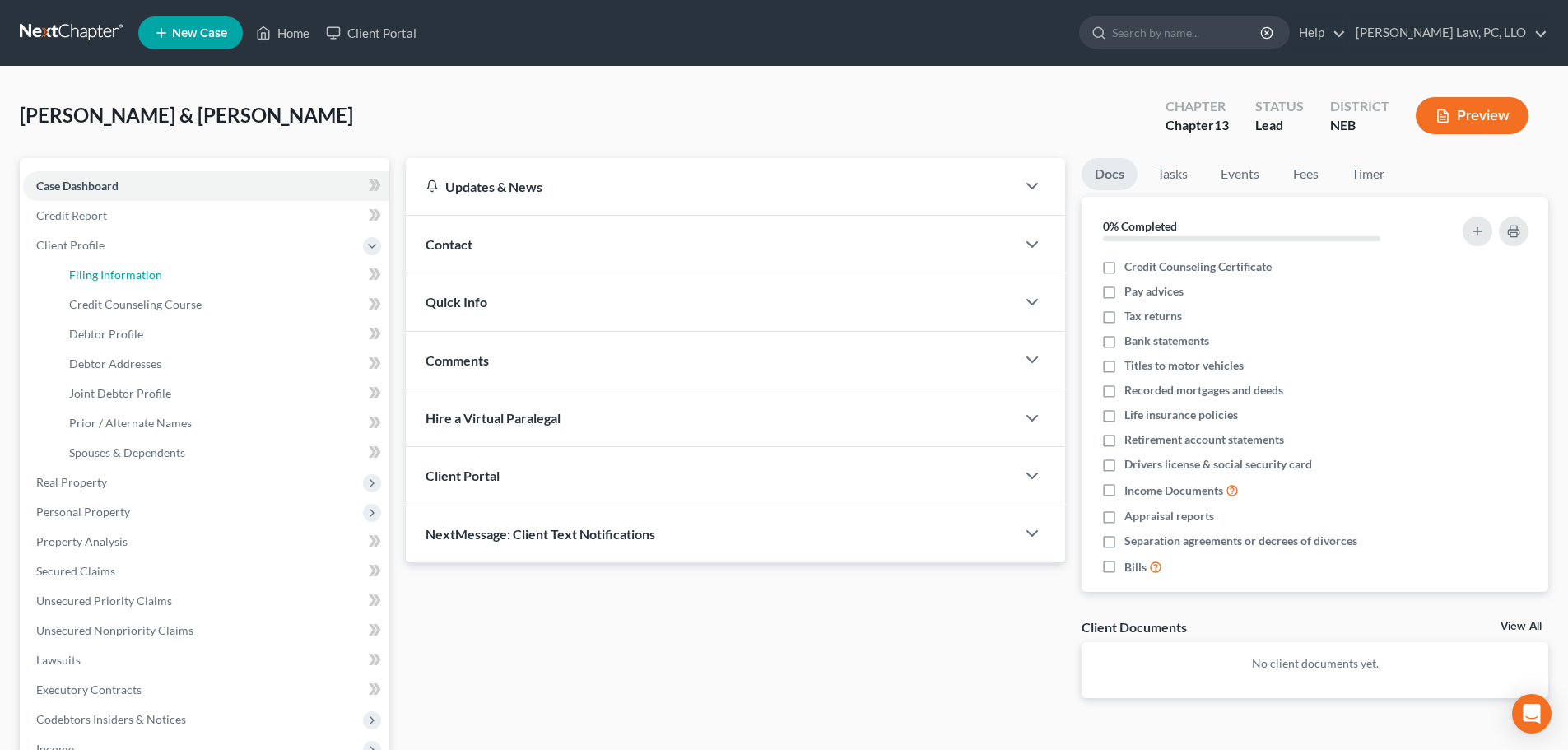
select select "0"
select select "30"
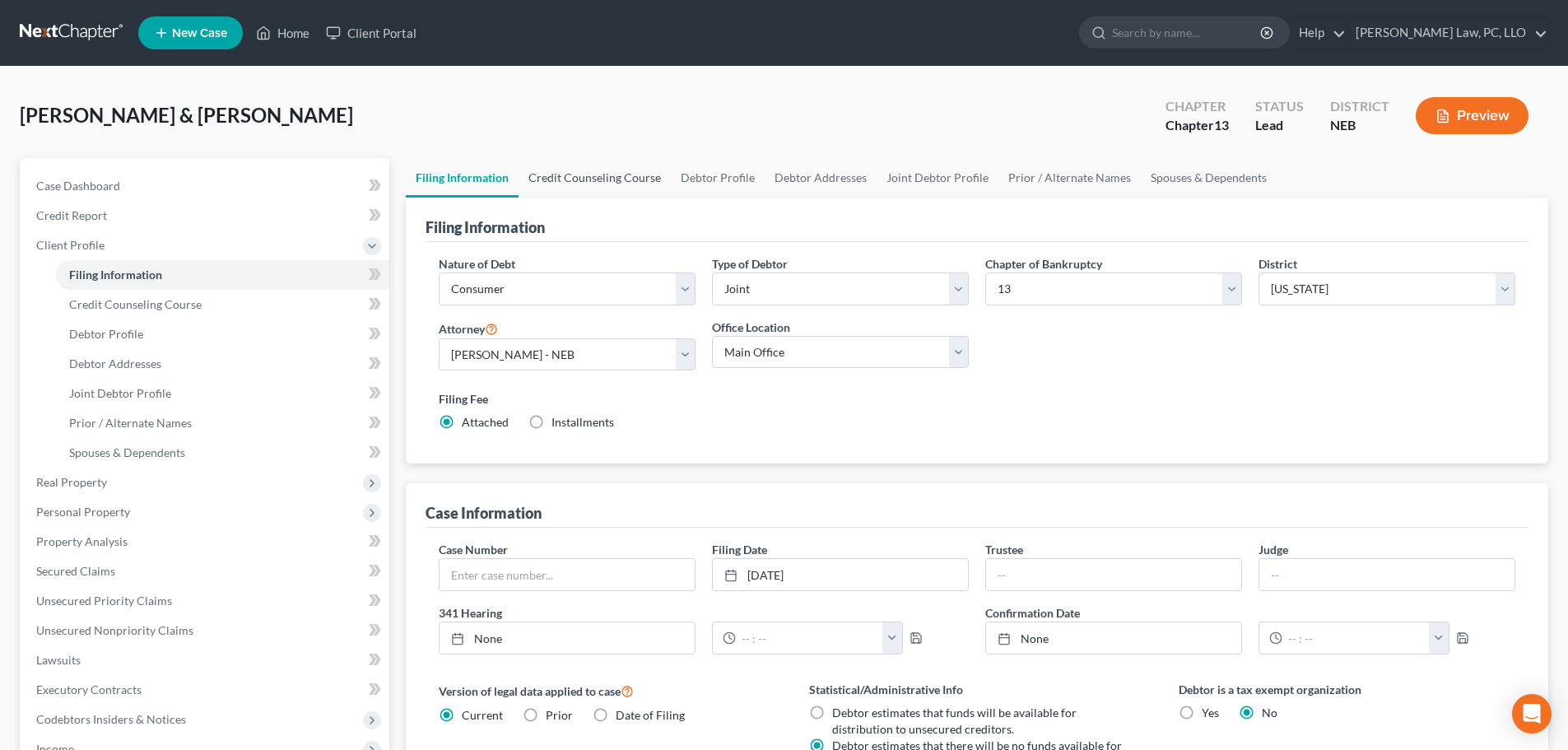
click at [585, 181] on link "Credit Counseling Course" at bounding box center [595, 177] width 152 height 39
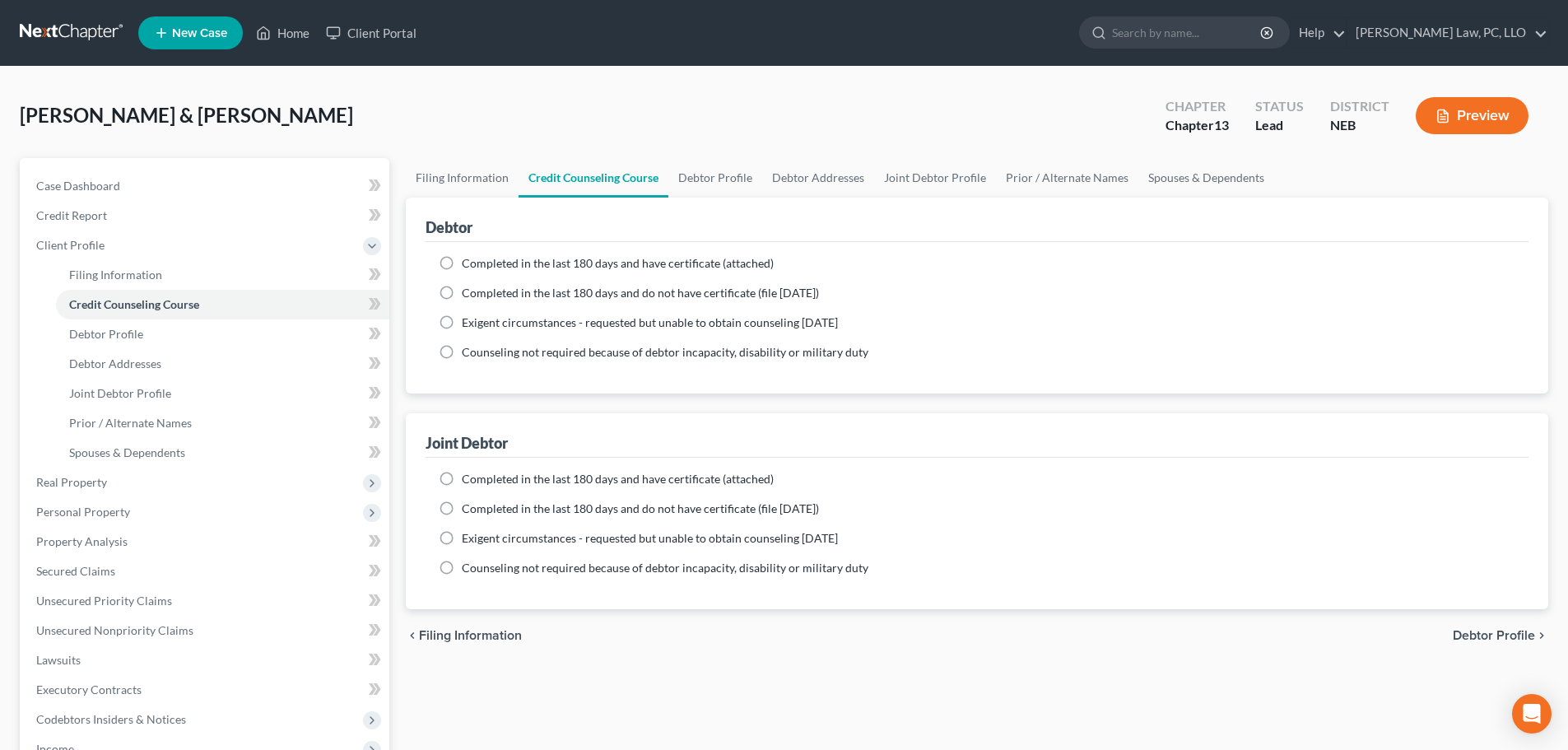
click at [513, 263] on span "Completed in the last 180 days and have certificate (attached)" at bounding box center [618, 262] width 312 height 14
click at [479, 263] on input "Completed in the last 180 days and have certificate (attached)" at bounding box center [473, 260] width 11 height 11
radio input "true"
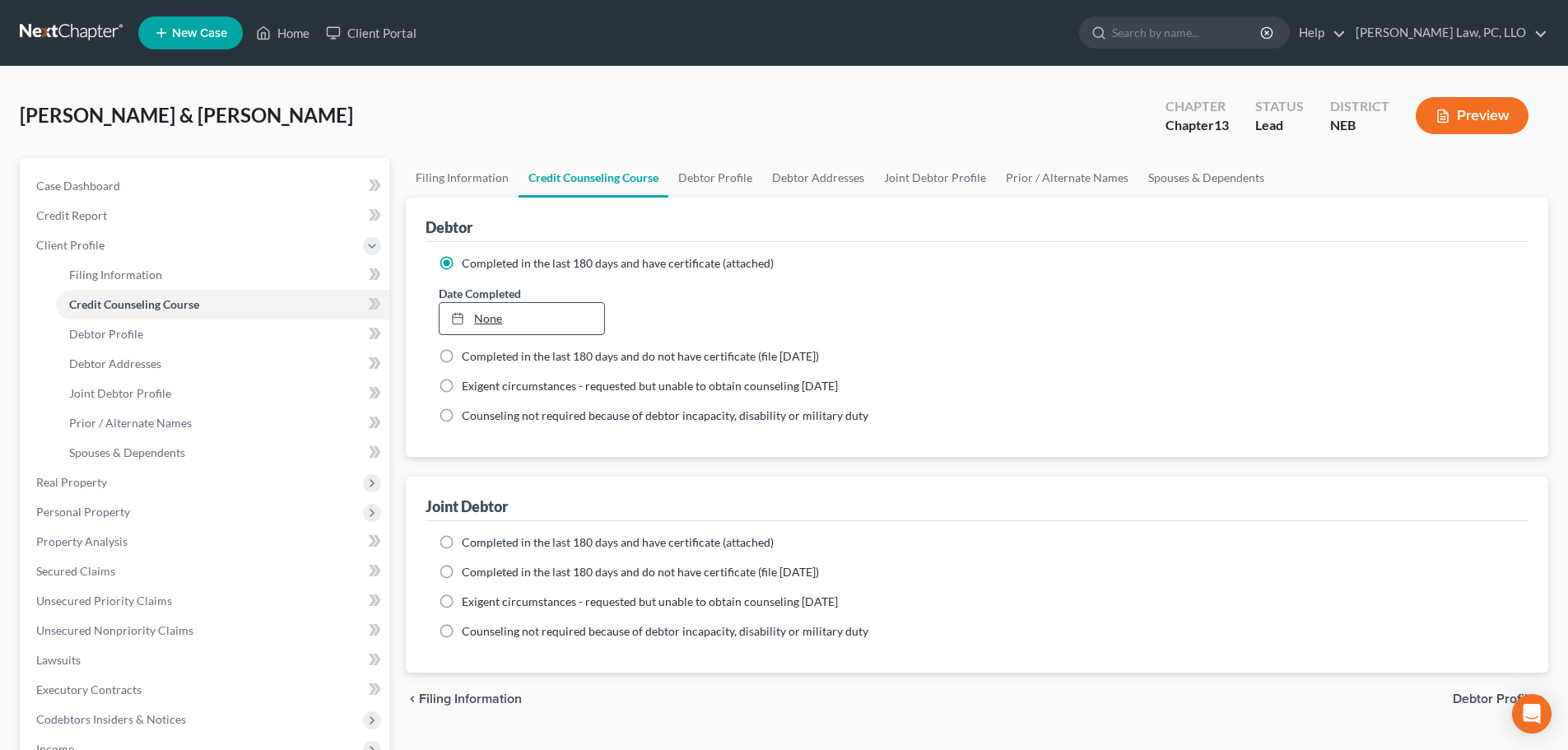
type input "[DATE]"
click at [545, 316] on link "None" at bounding box center [521, 319] width 164 height 32
click at [592, 540] on span "Completed in the last 180 days and have certificate (attached)" at bounding box center [618, 542] width 312 height 14
click at [479, 540] on input "Completed in the last 180 days and have certificate (attached)" at bounding box center [473, 539] width 11 height 11
radio input "true"
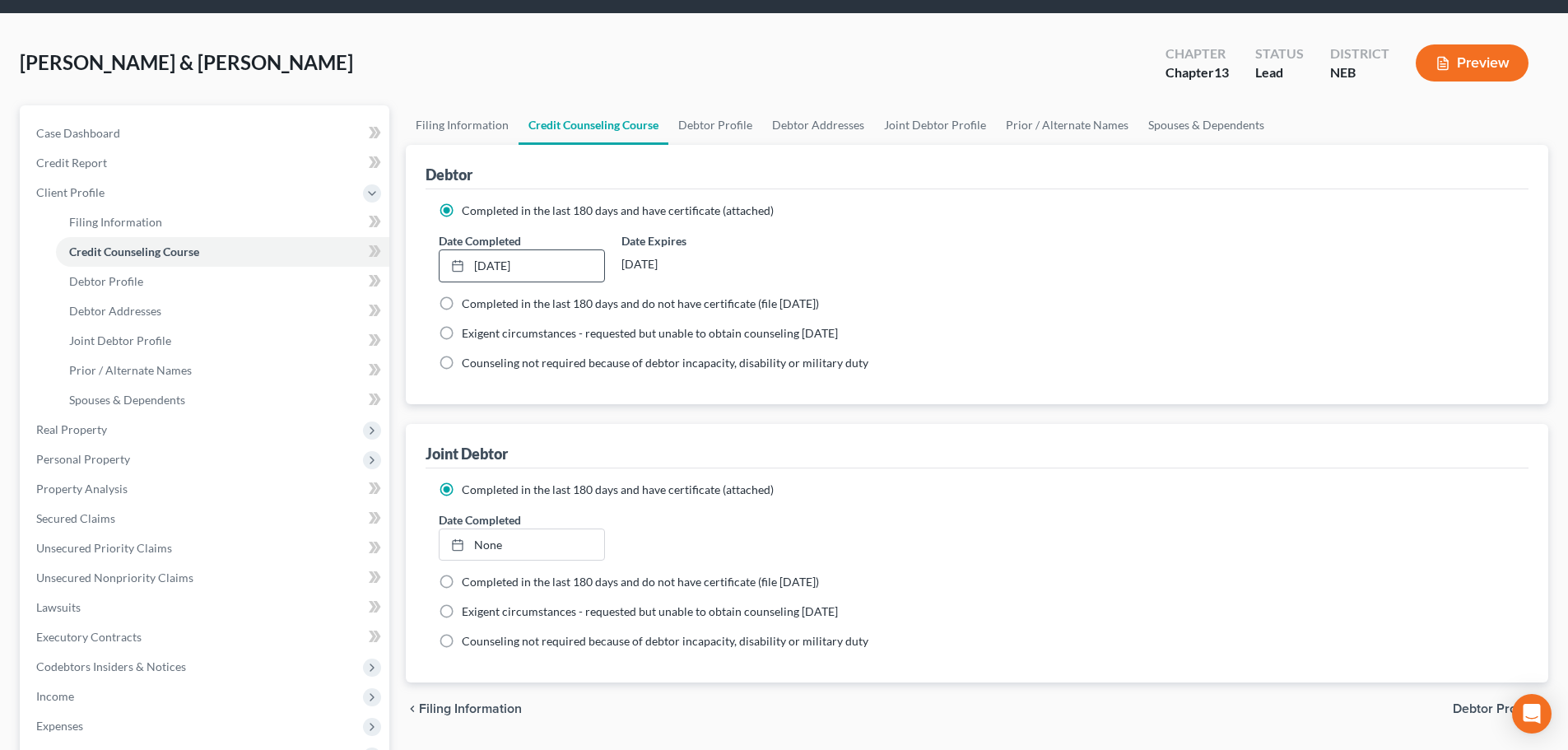
scroll to position [82, 0]
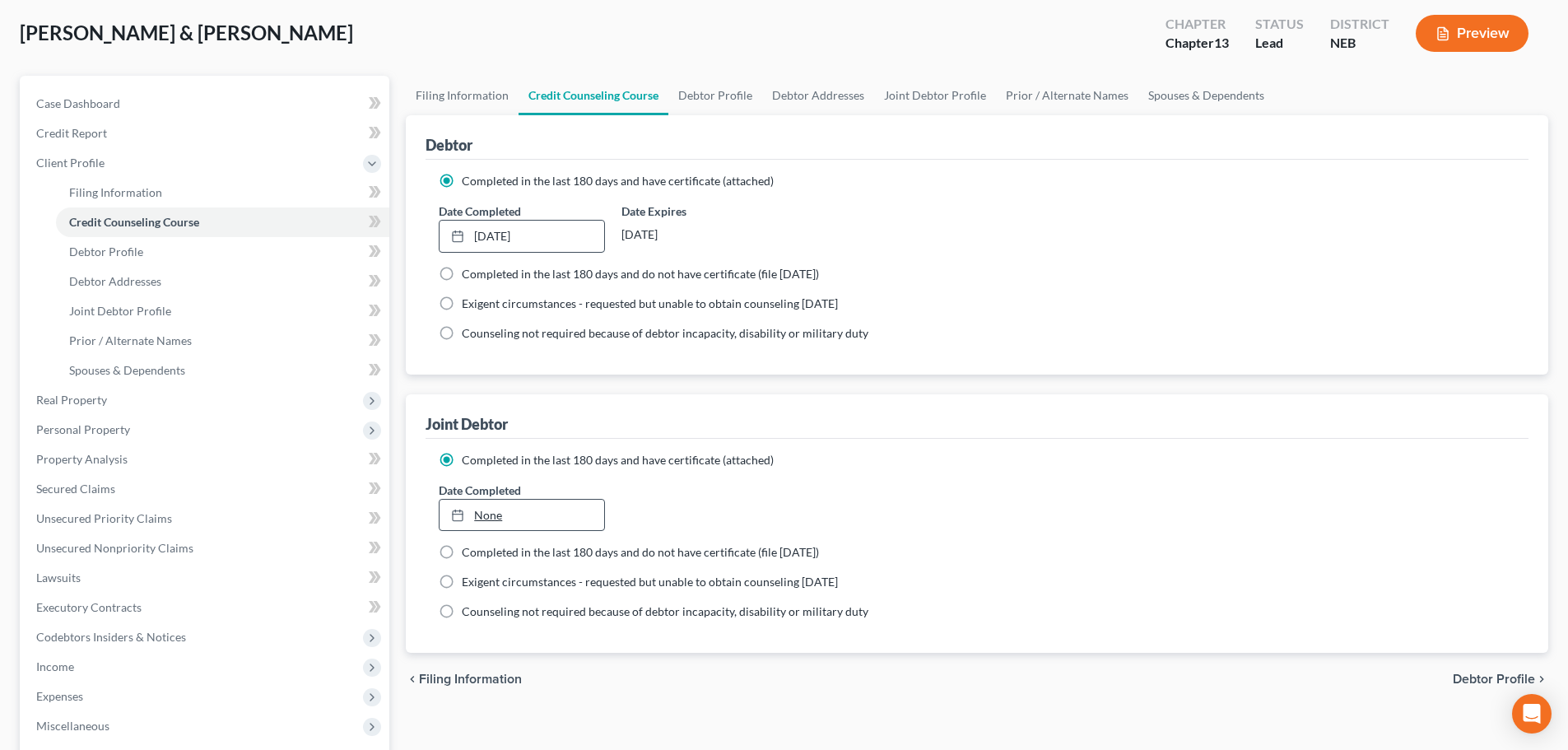
type input "[DATE]"
click at [590, 520] on link "[DATE]" at bounding box center [521, 515] width 164 height 32
click at [706, 94] on link "Debtor Profile" at bounding box center [715, 95] width 94 height 39
select select "1"
select select "5"
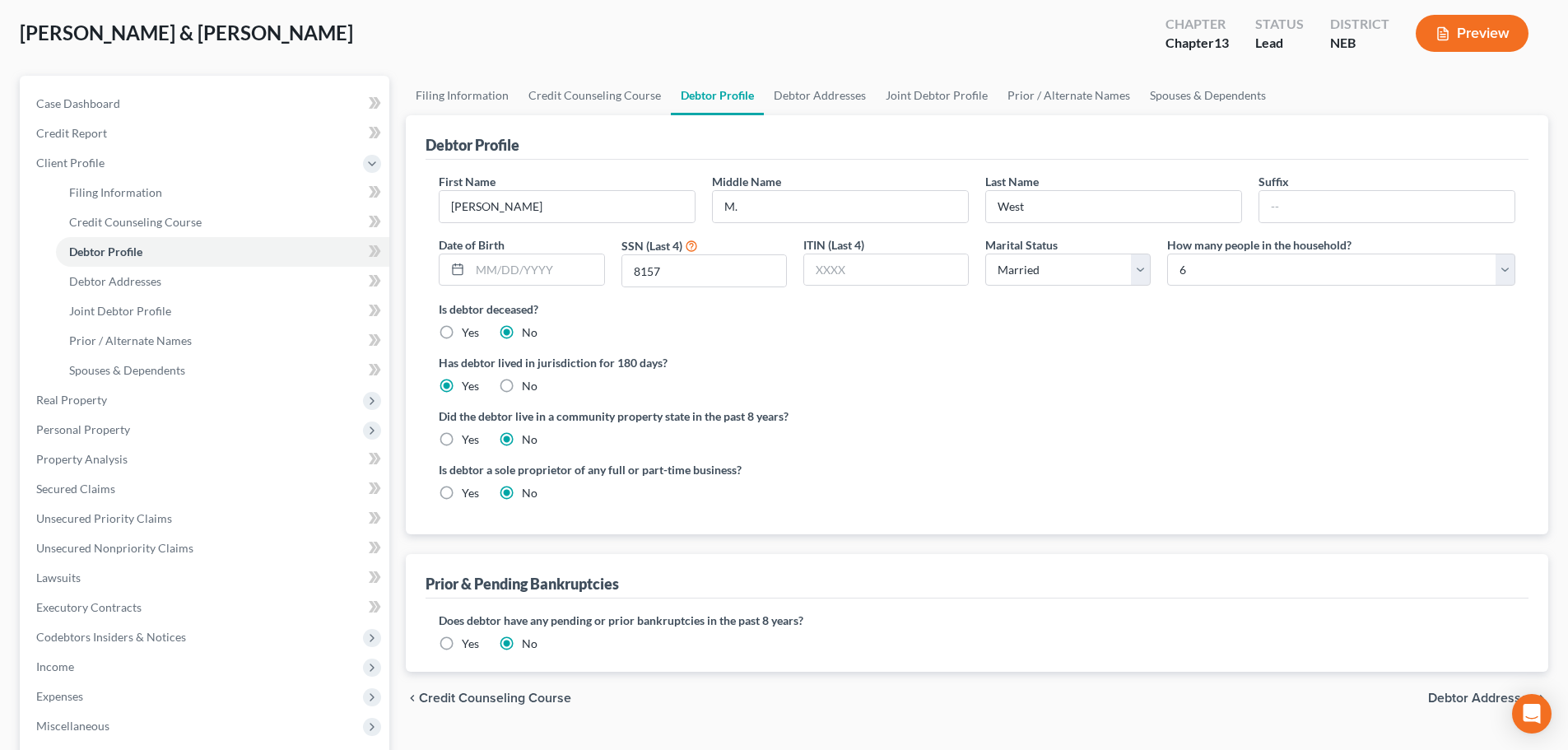
radio input "true"
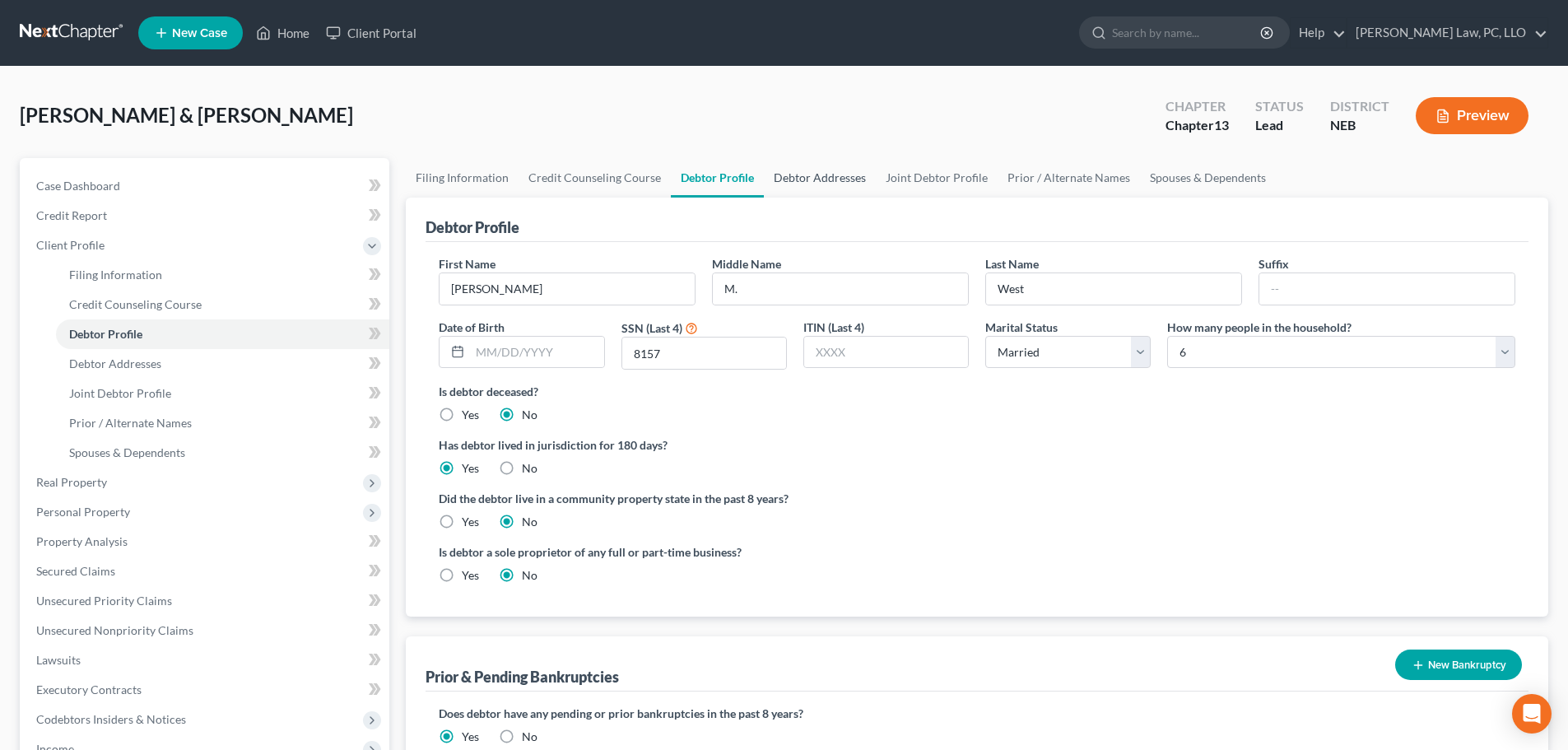
click at [804, 181] on link "Debtor Addresses" at bounding box center [819, 177] width 112 height 39
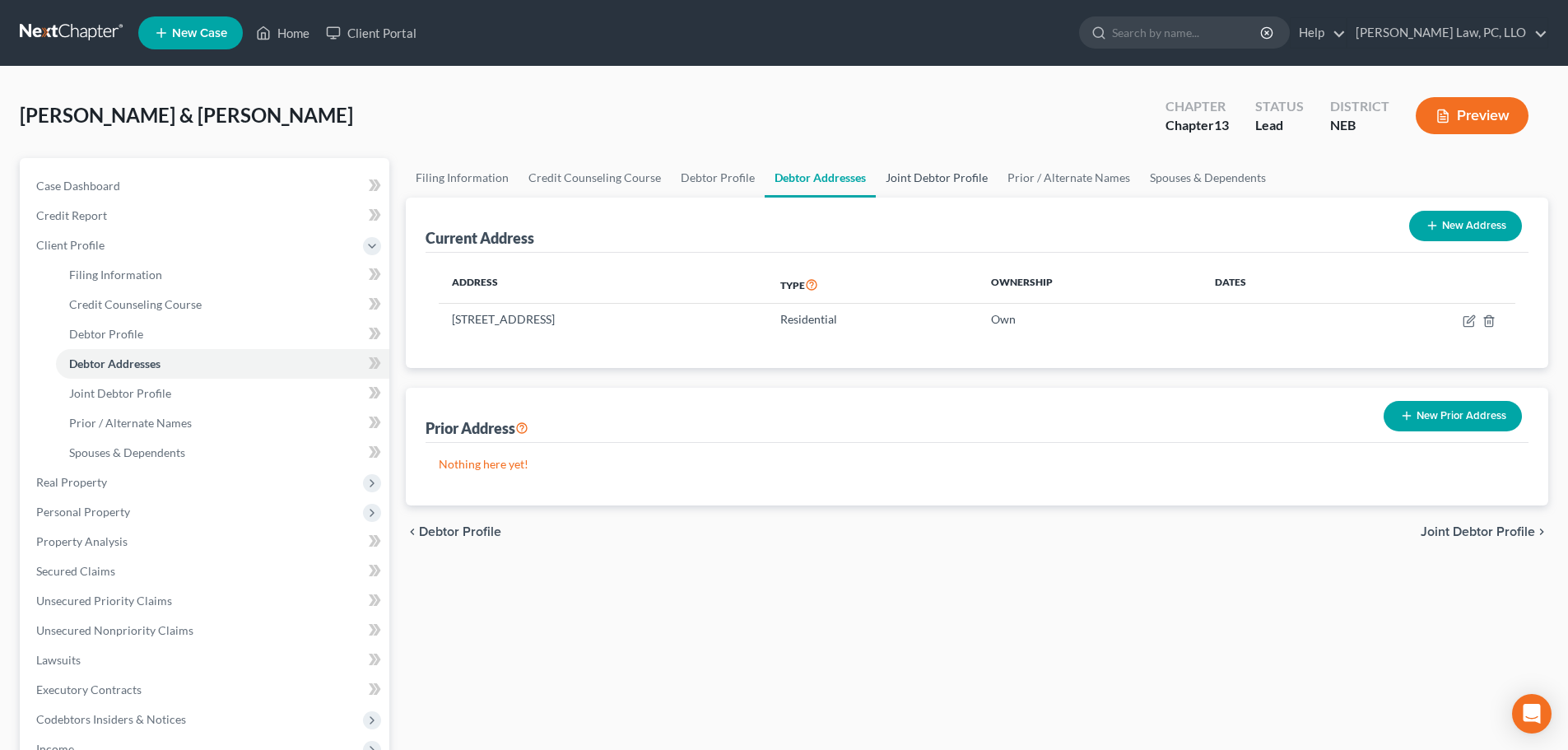
click at [929, 182] on link "Joint Debtor Profile" at bounding box center [937, 177] width 122 height 39
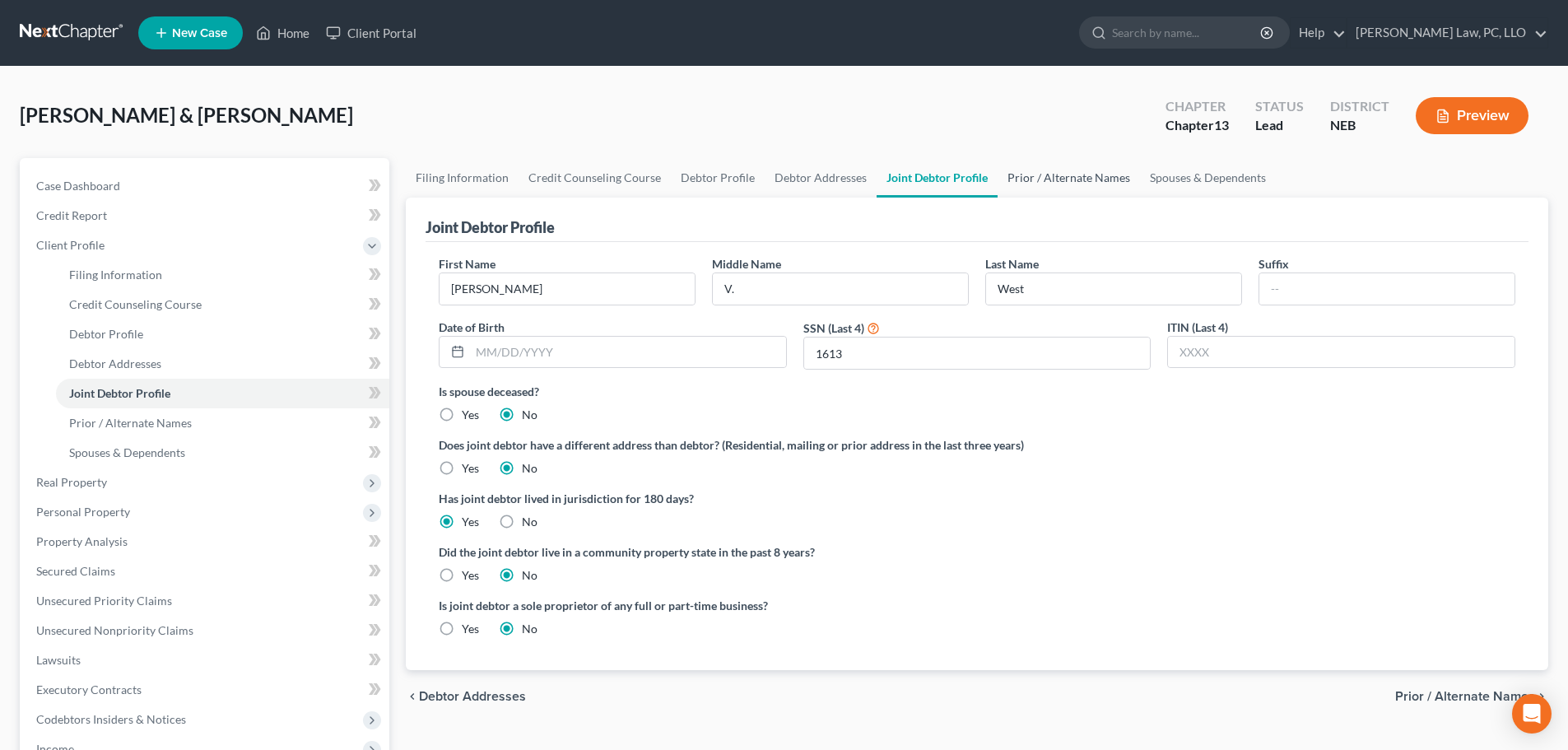
click at [1055, 176] on link "Prior / Alternate Names" at bounding box center [1068, 177] width 142 height 39
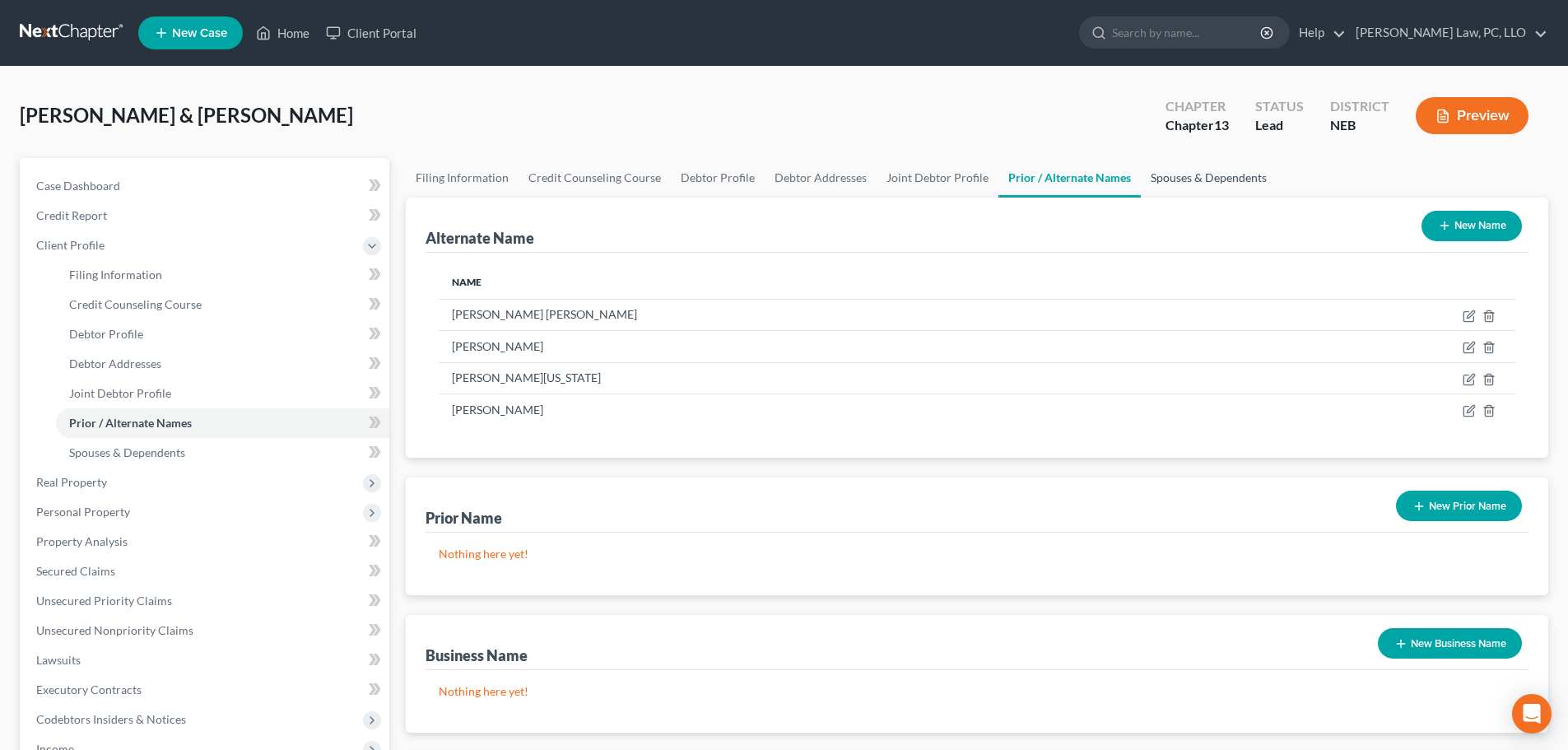
click at [1178, 175] on link "Spouses & Dependents" at bounding box center [1208, 177] width 136 height 39
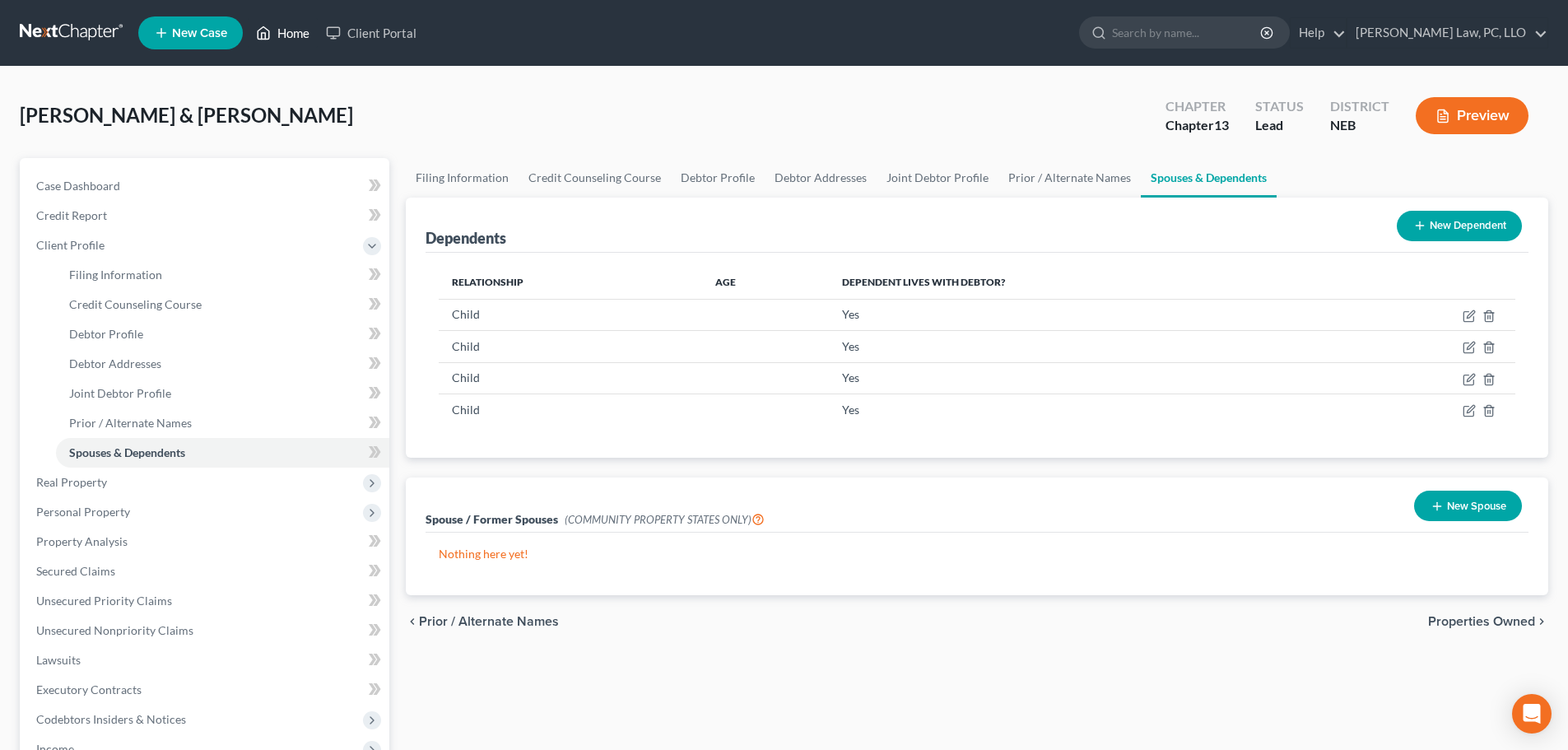
click at [265, 33] on polyline at bounding box center [263, 37] width 4 height 7
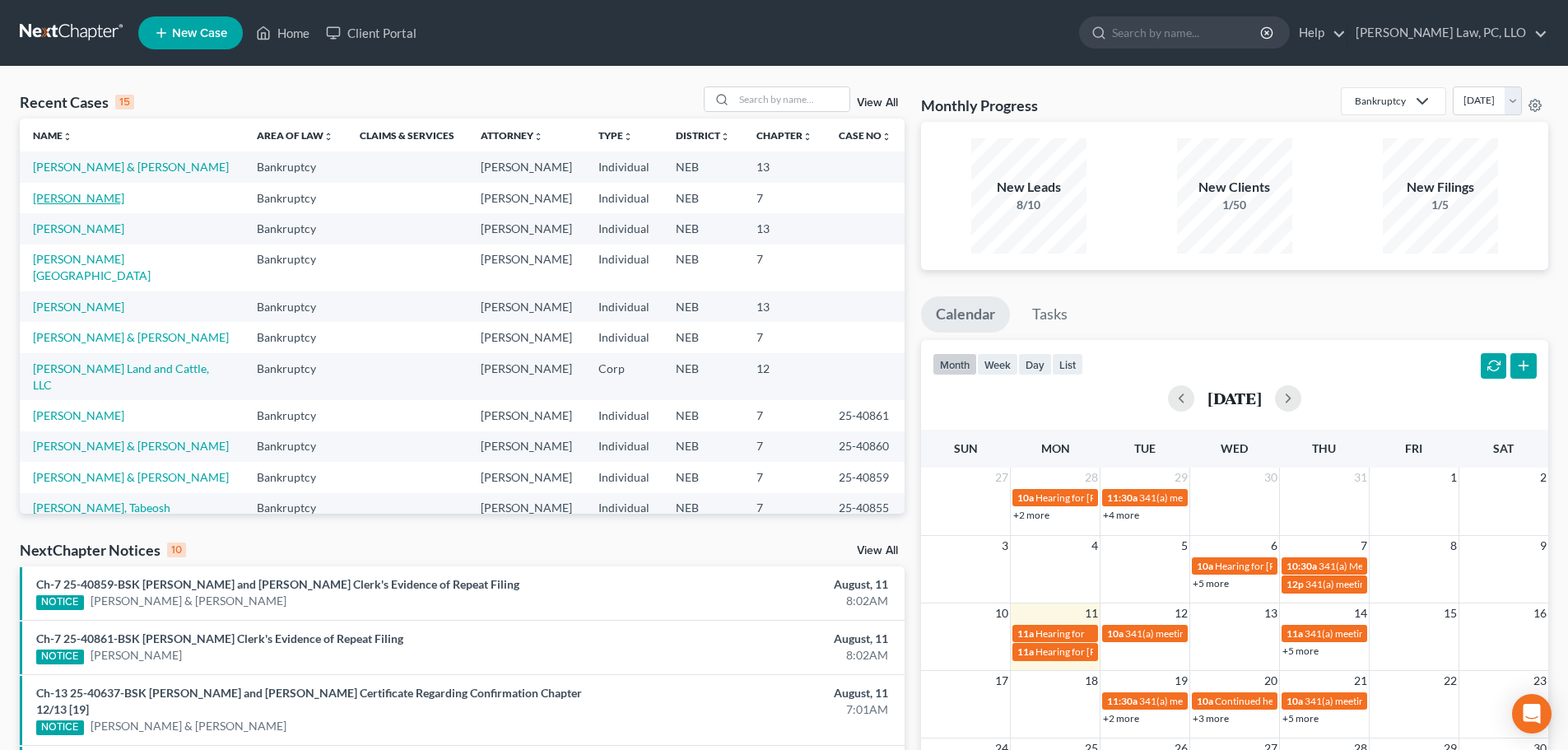
click at [124, 204] on link "[PERSON_NAME]" at bounding box center [79, 197] width 92 height 14
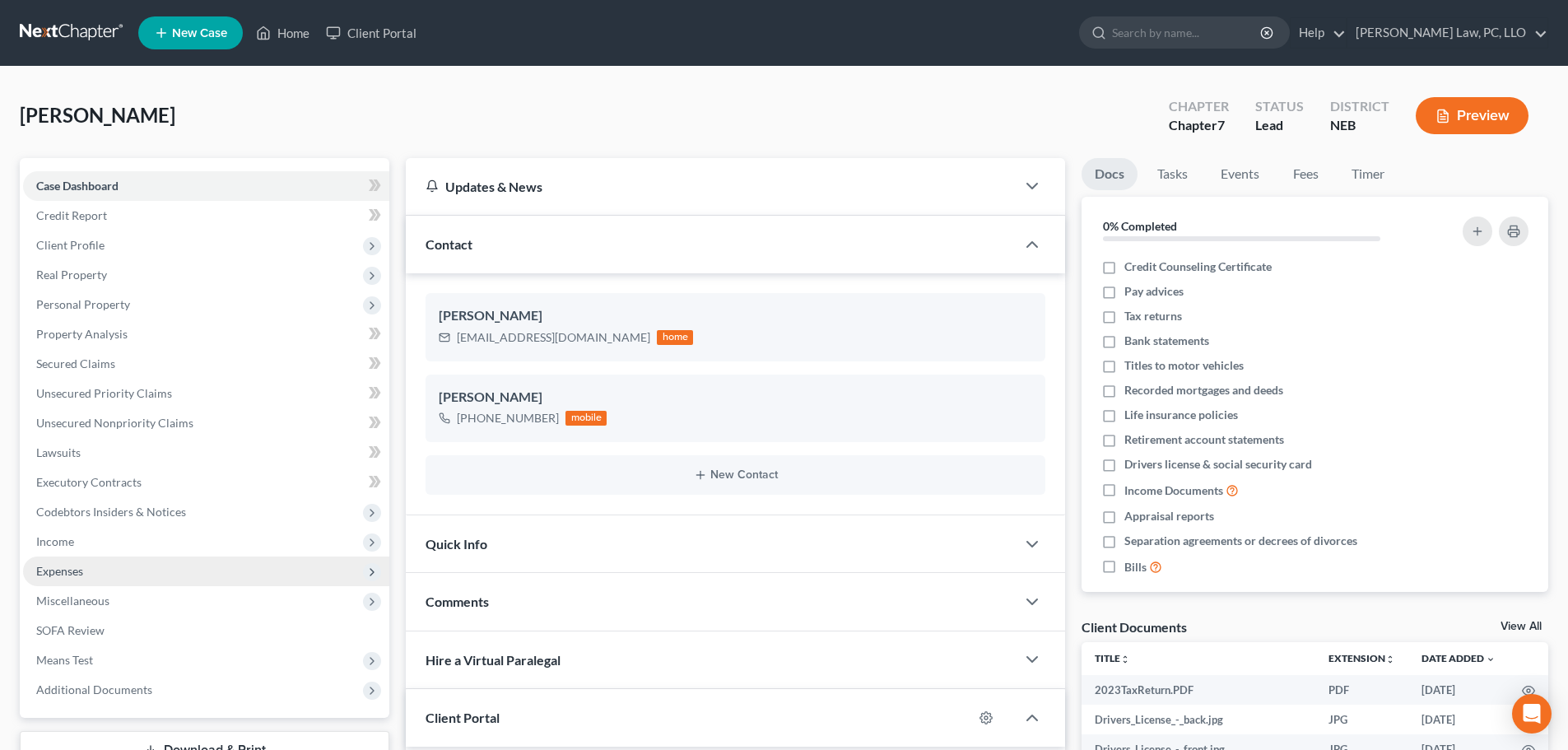
click at [132, 562] on span "Expenses" at bounding box center [207, 571] width 366 height 30
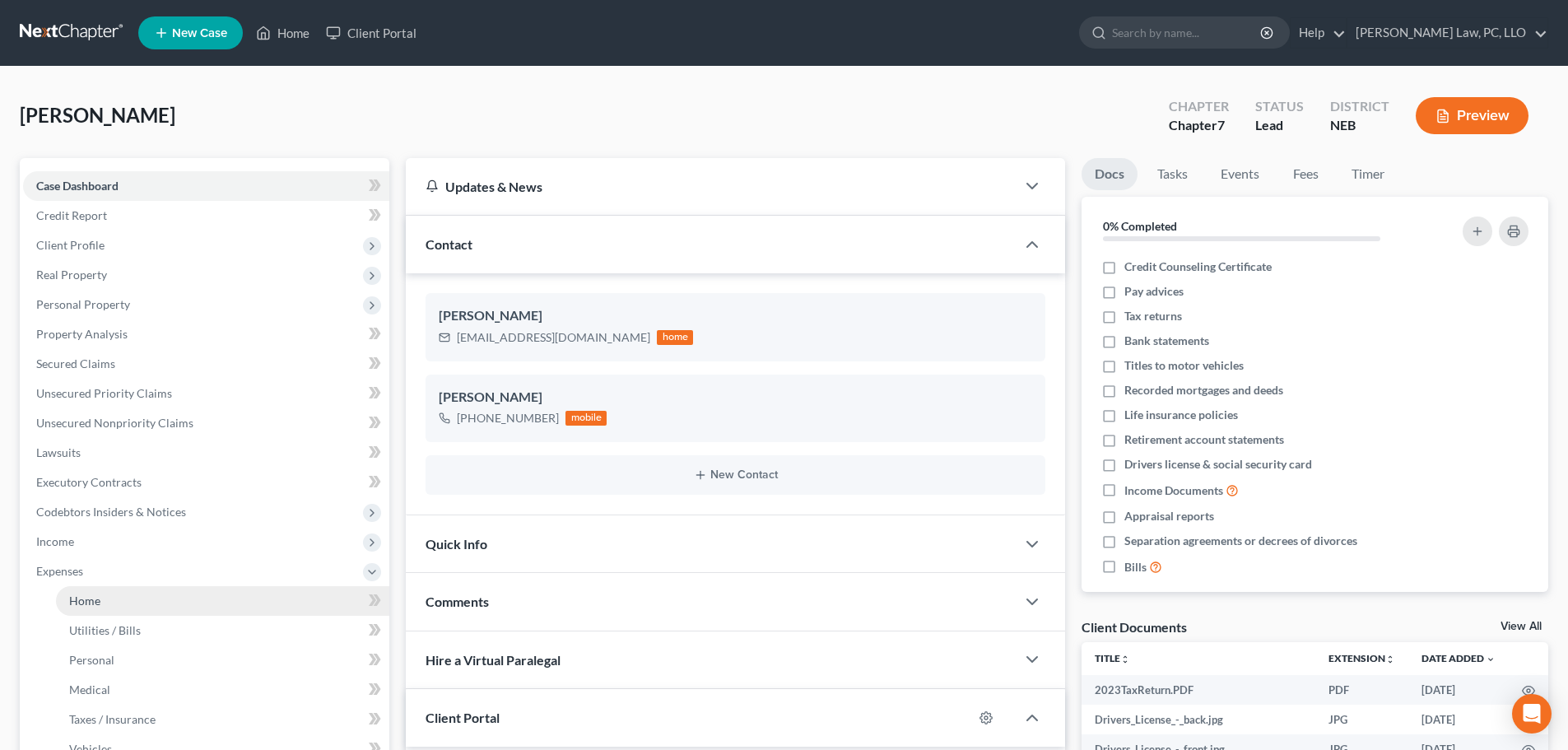
click at [124, 602] on link "Home" at bounding box center [222, 601] width 333 height 30
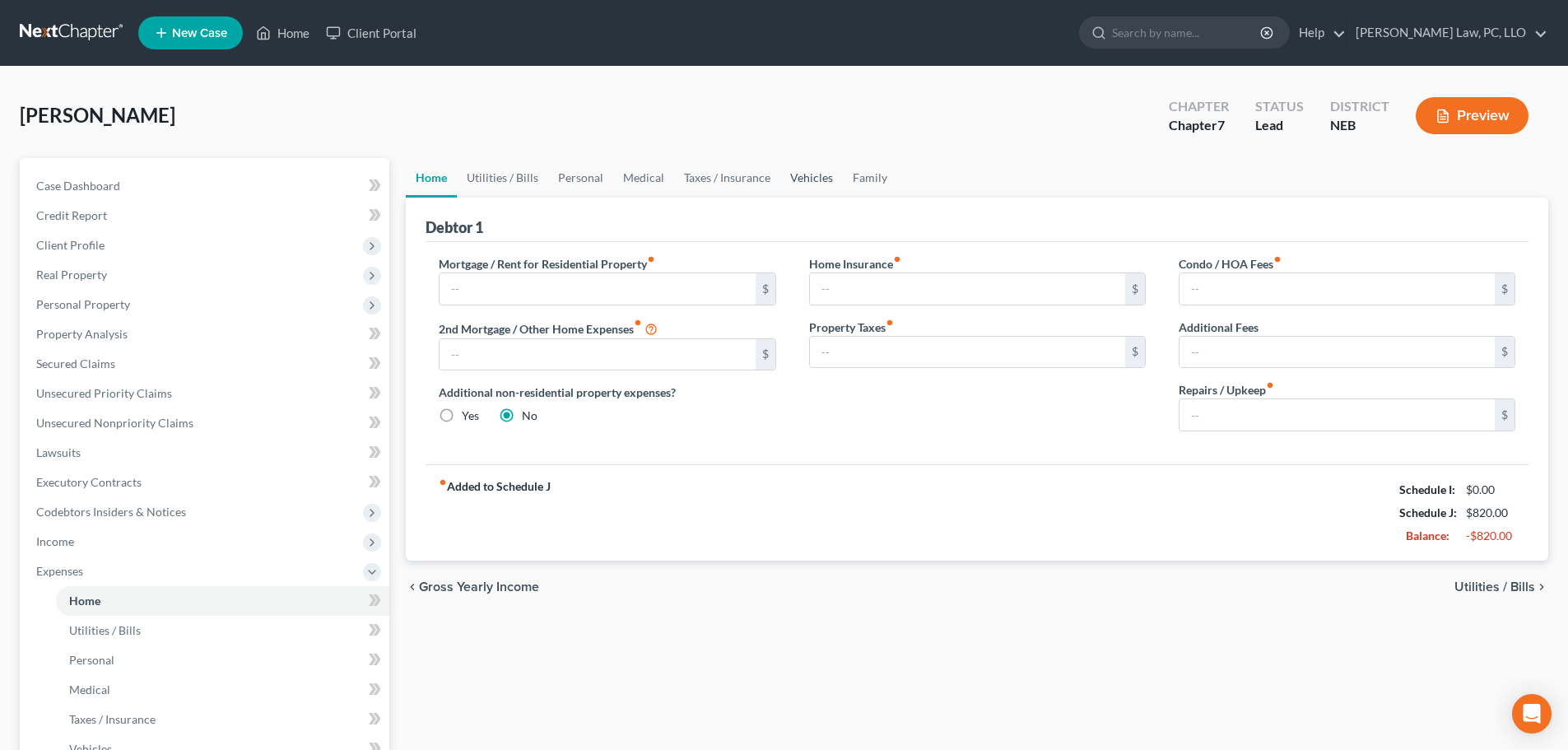
click at [797, 165] on link "Vehicles" at bounding box center [811, 177] width 62 height 39
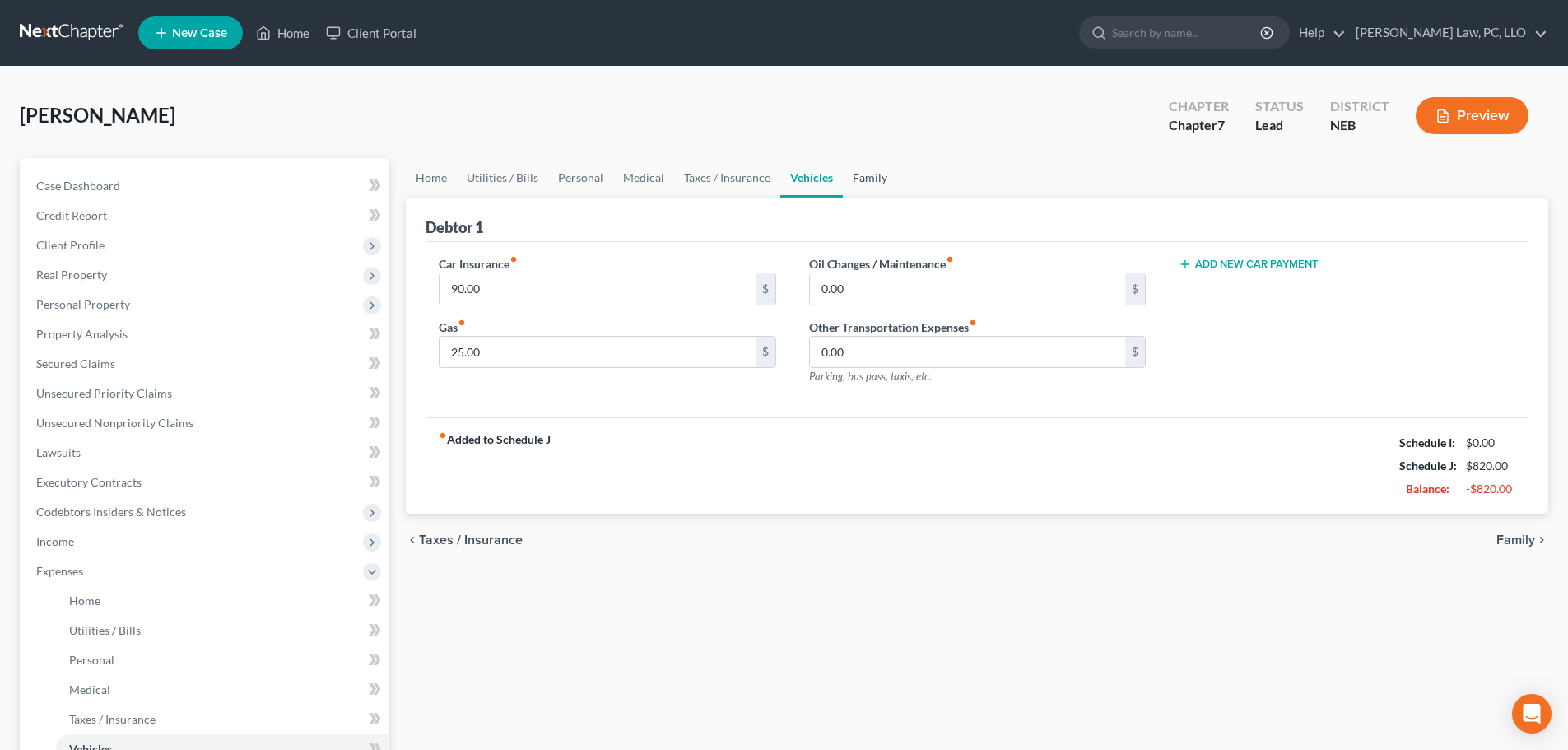
click at [858, 183] on link "Family" at bounding box center [869, 177] width 54 height 39
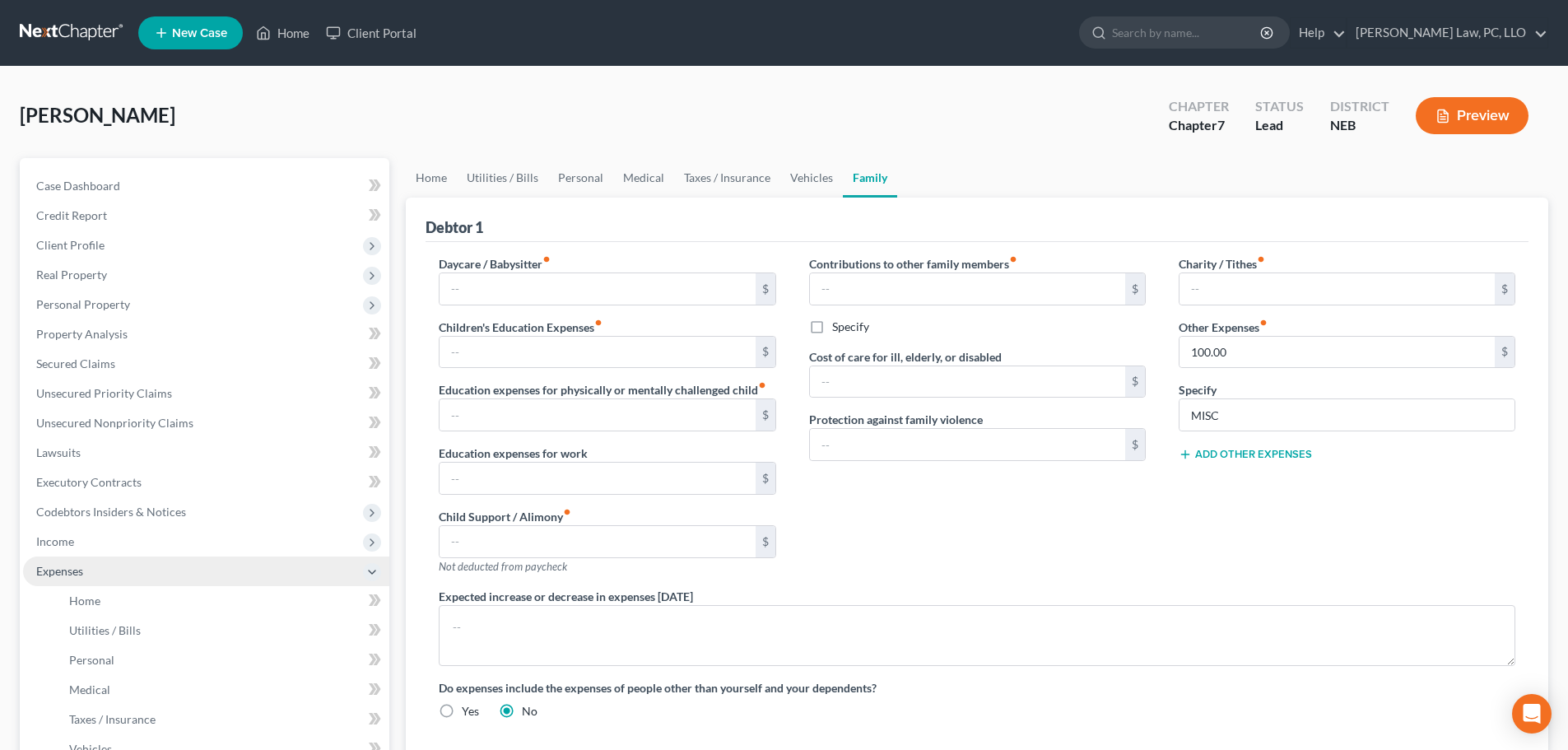
click at [61, 574] on span "Expenses" at bounding box center [59, 570] width 47 height 14
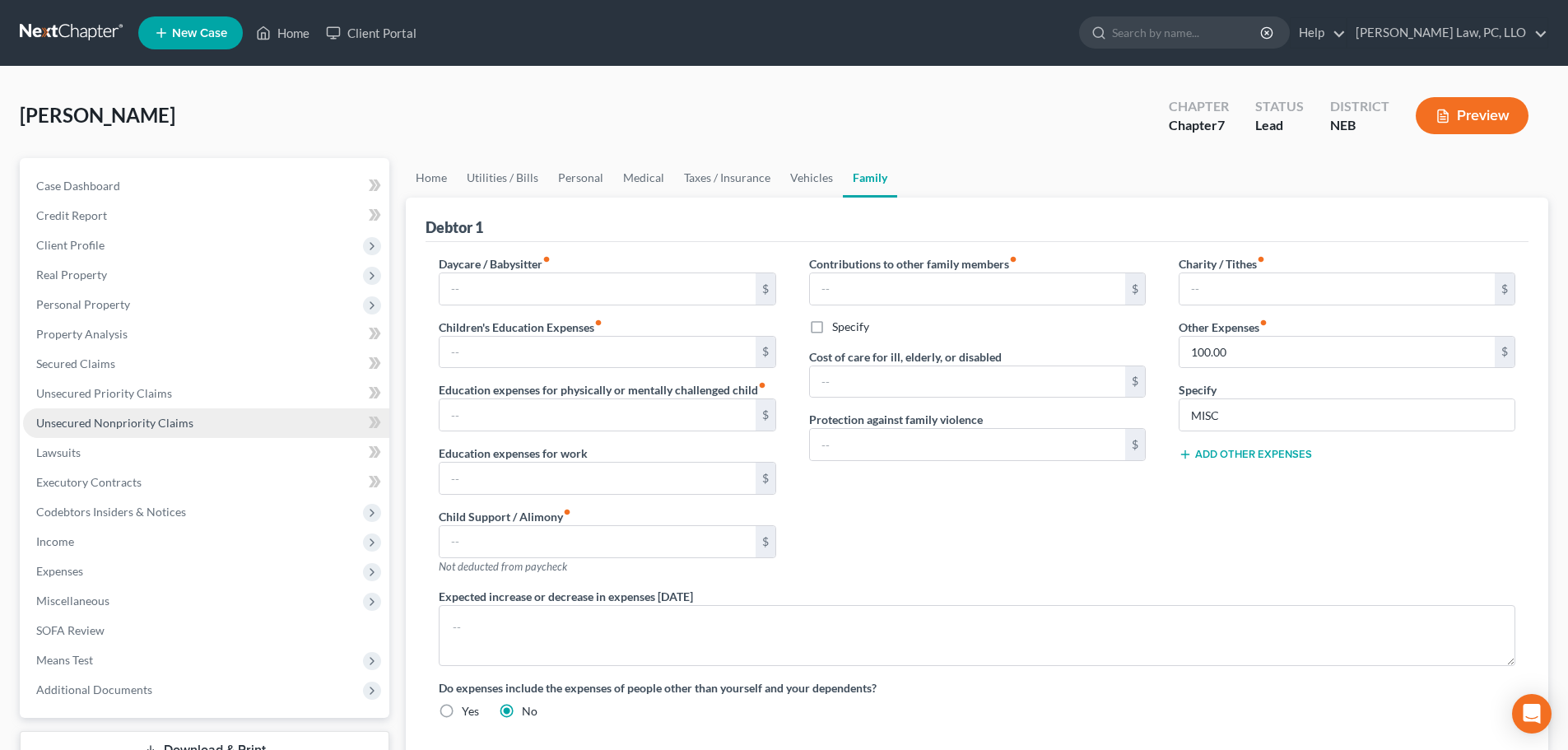
click at [154, 422] on span "Unsecured Nonpriority Claims" at bounding box center [114, 422] width 157 height 14
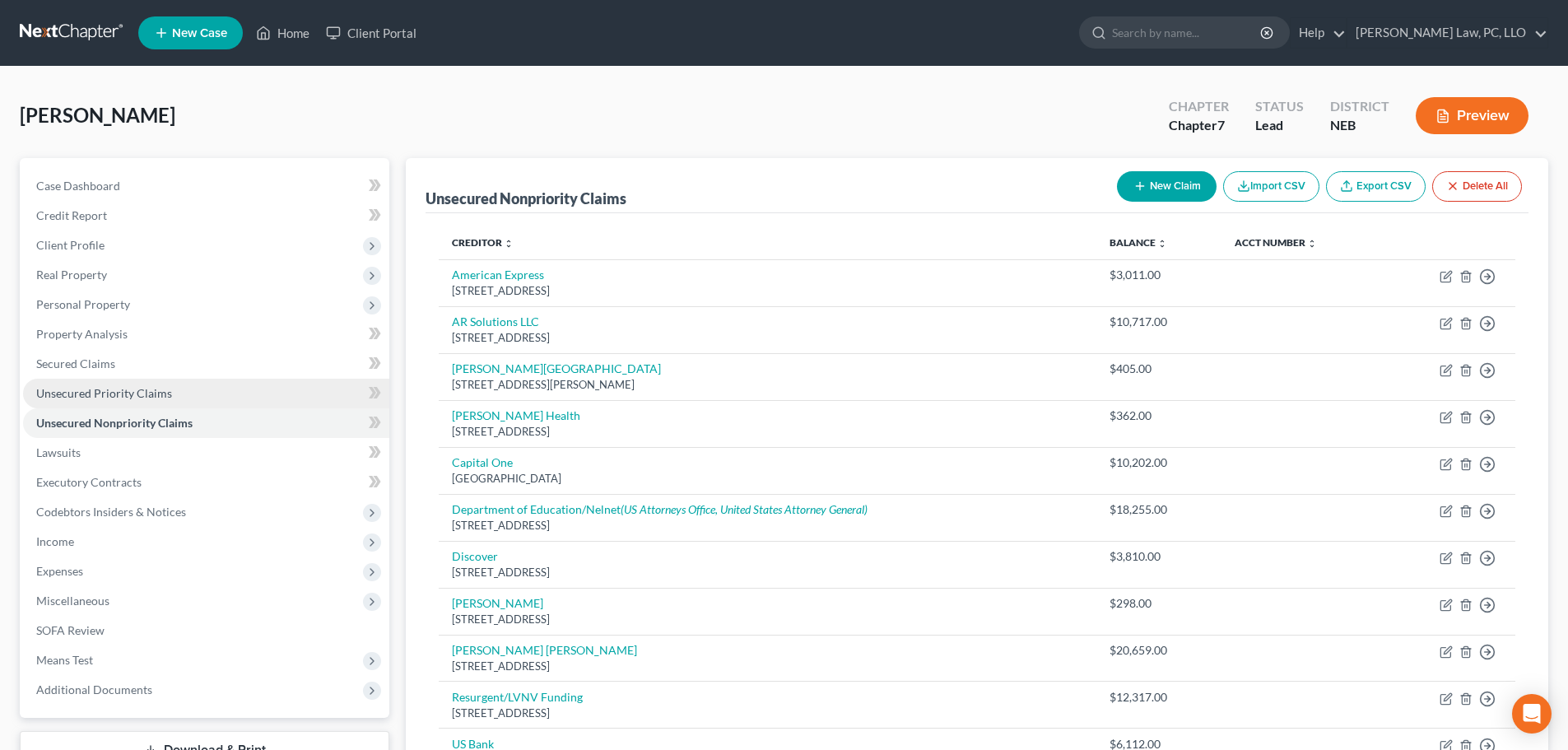
click at [132, 386] on span "Unsecured Priority Claims" at bounding box center [103, 393] width 136 height 14
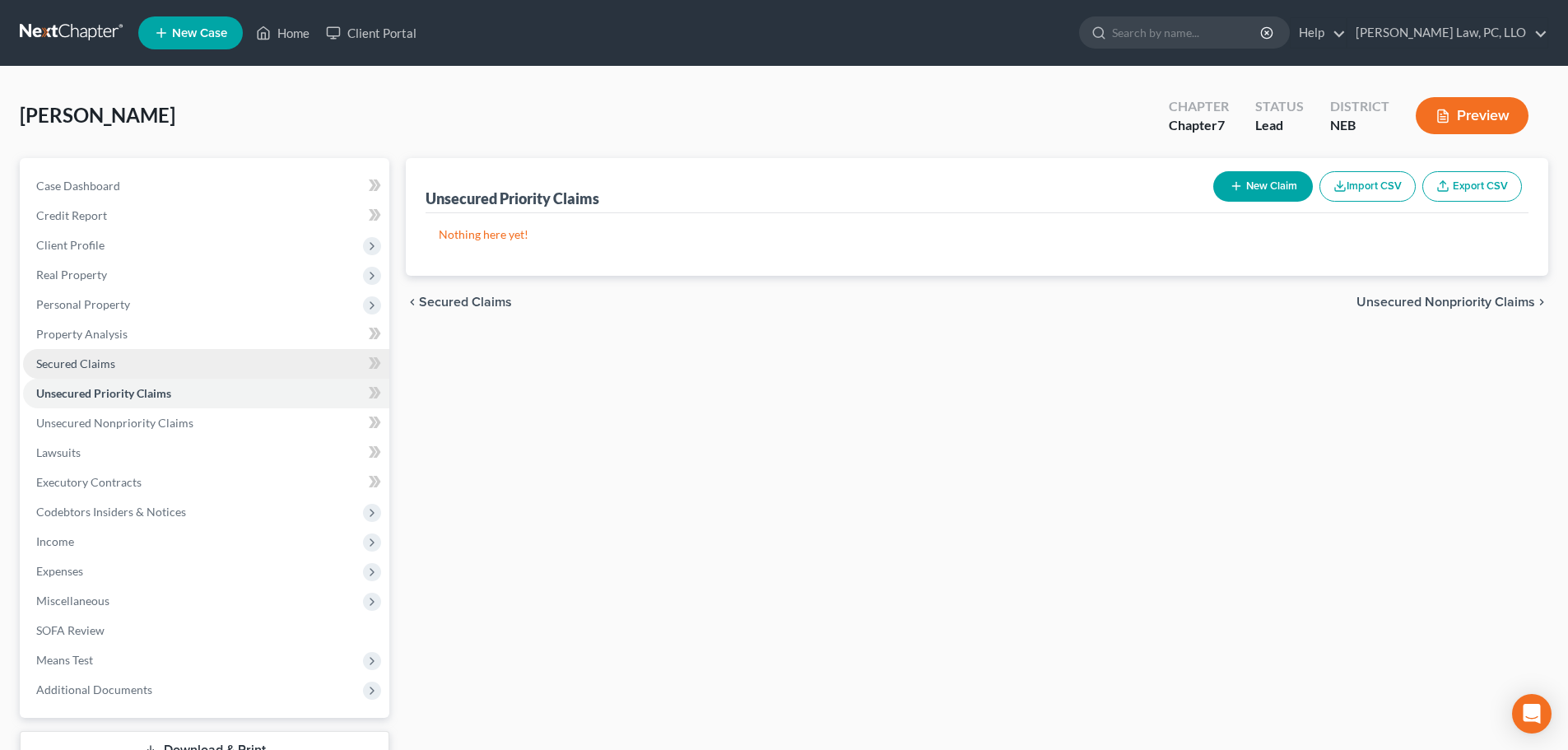
click at [122, 377] on link "Secured Claims" at bounding box center [207, 364] width 366 height 30
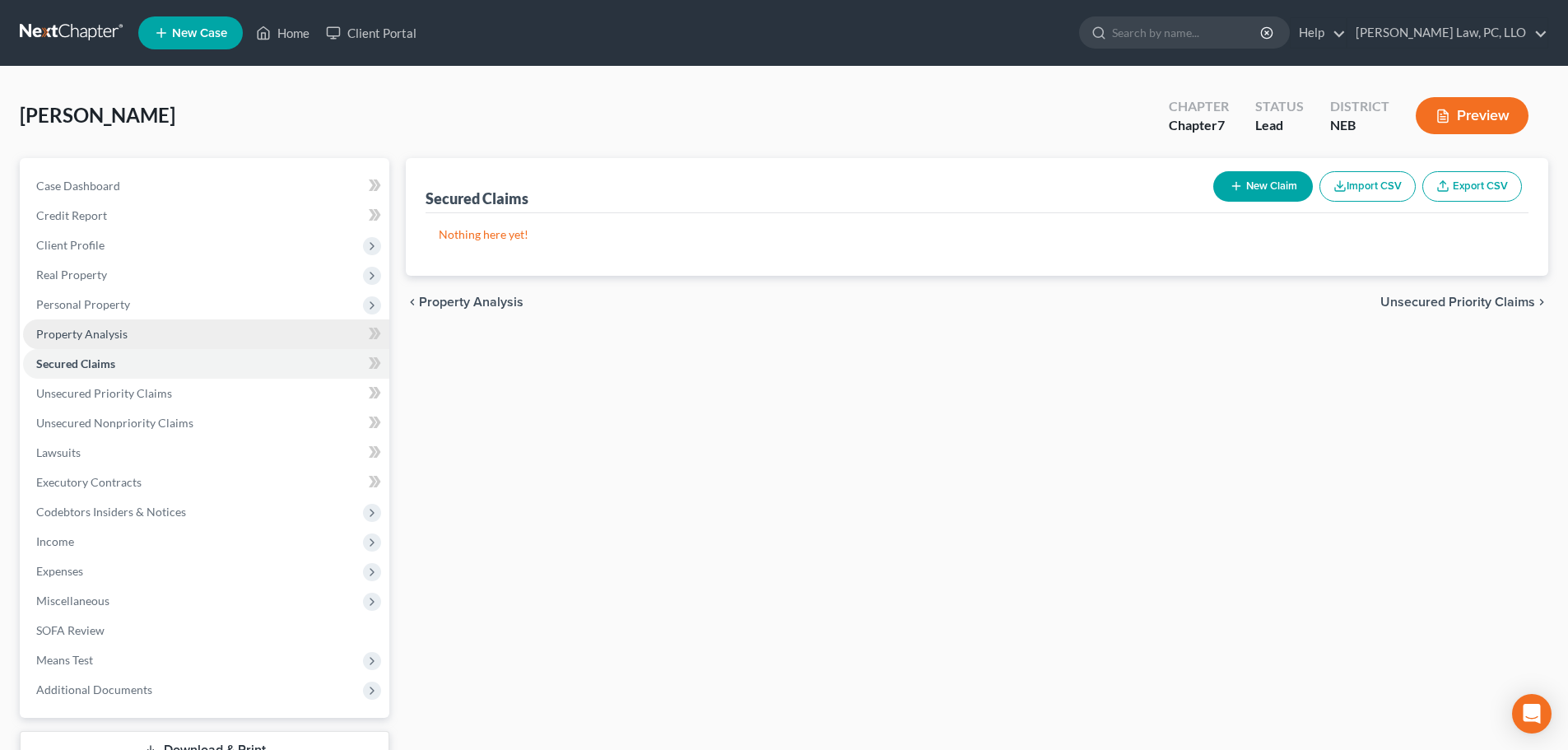
click at [108, 341] on link "Property Analysis" at bounding box center [207, 335] width 366 height 30
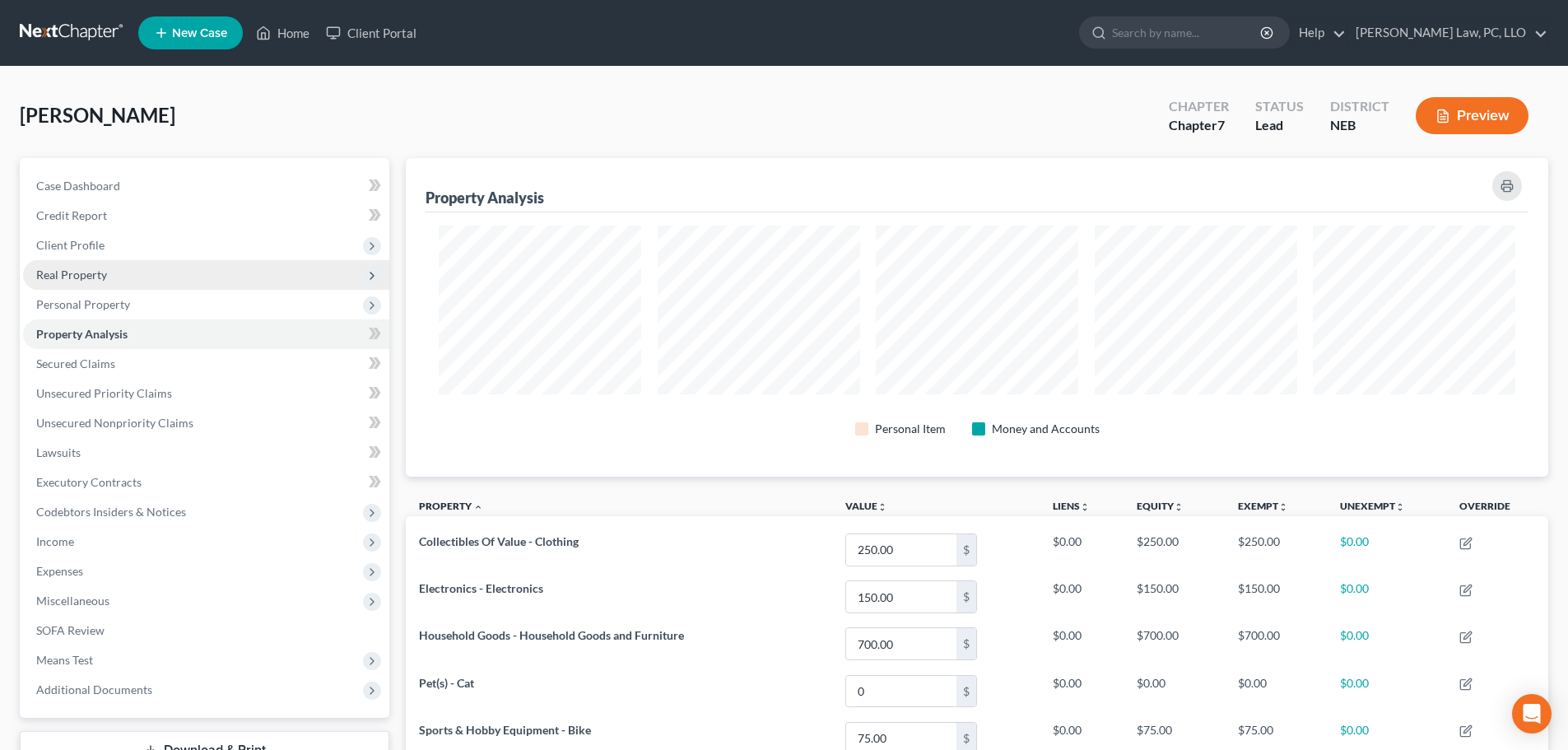
click at [102, 281] on span "Real Property" at bounding box center [71, 274] width 71 height 14
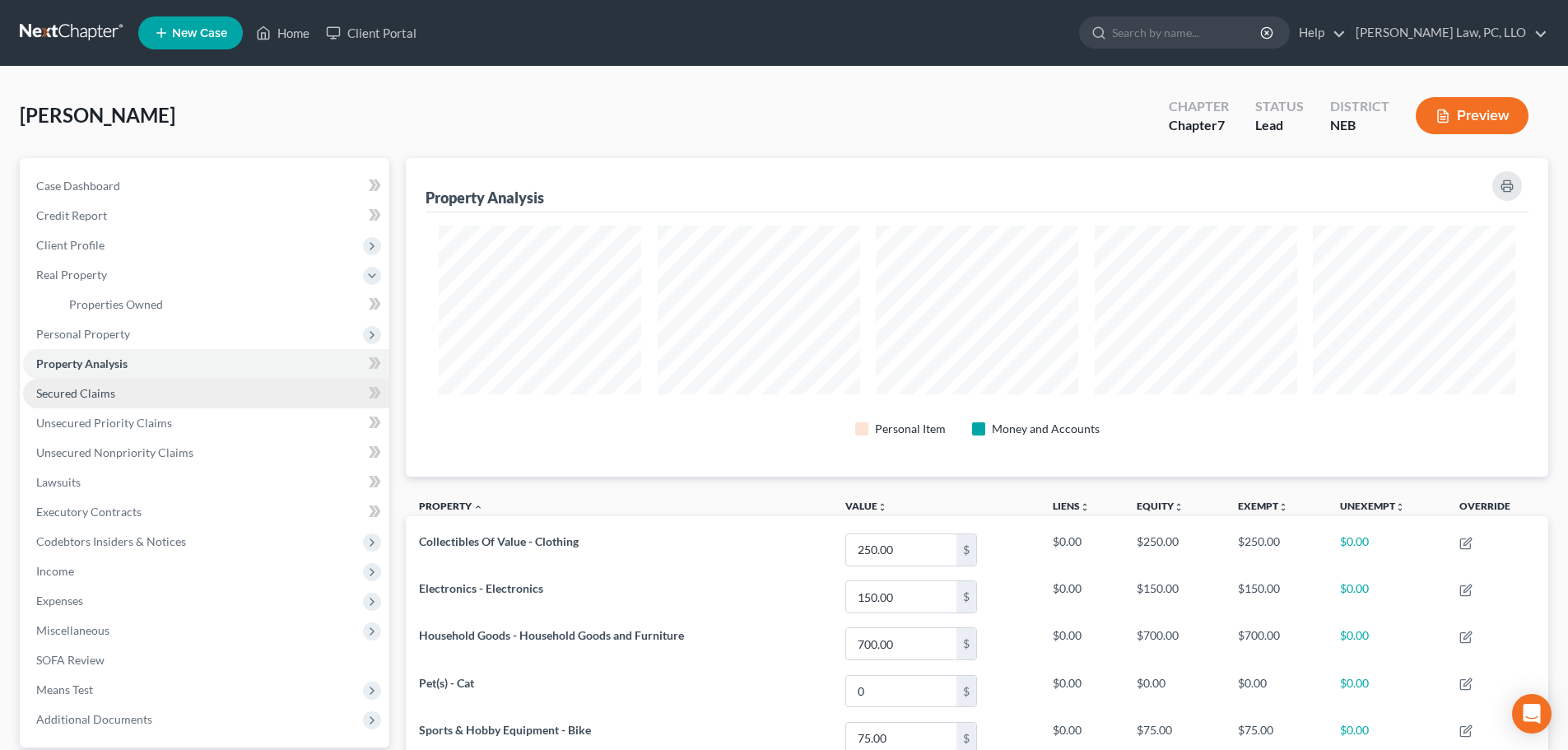
click at [100, 391] on span "Secured Claims" at bounding box center [75, 393] width 79 height 14
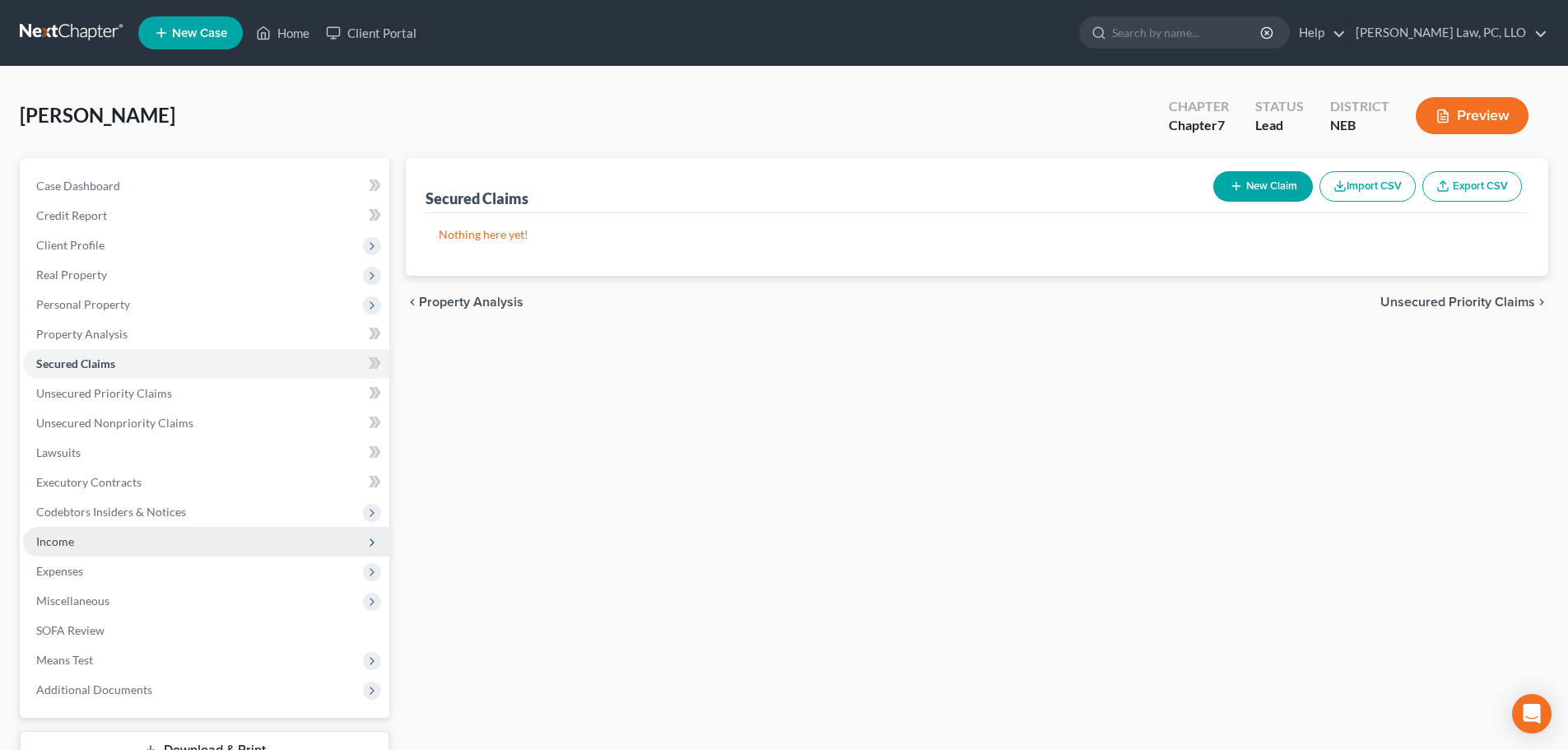
click at [71, 545] on span "Income" at bounding box center [54, 541] width 37 height 14
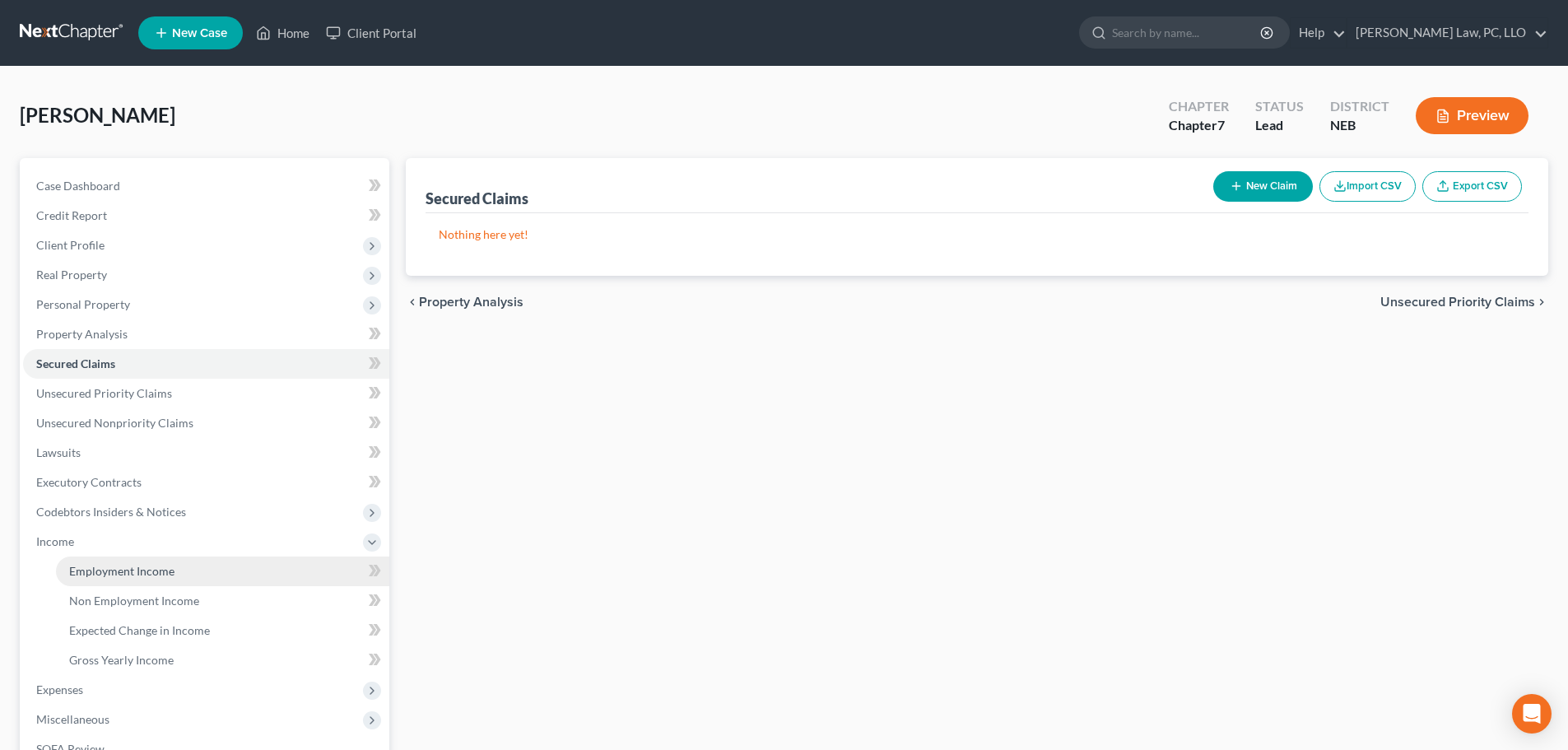
click at [88, 579] on link "Employment Income" at bounding box center [222, 571] width 333 height 30
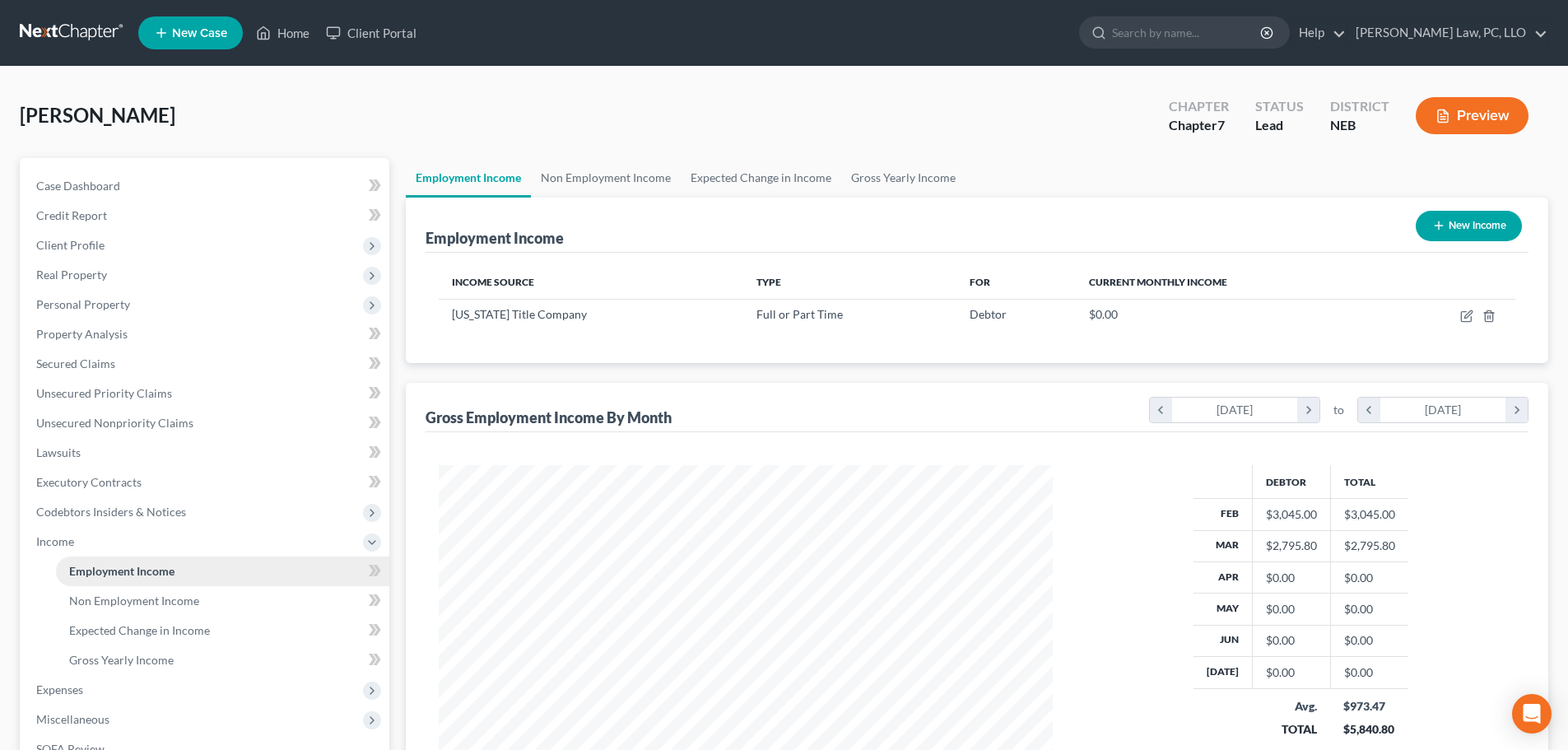
scroll to position [307, 647]
click at [869, 179] on link "Gross Yearly Income" at bounding box center [903, 177] width 124 height 39
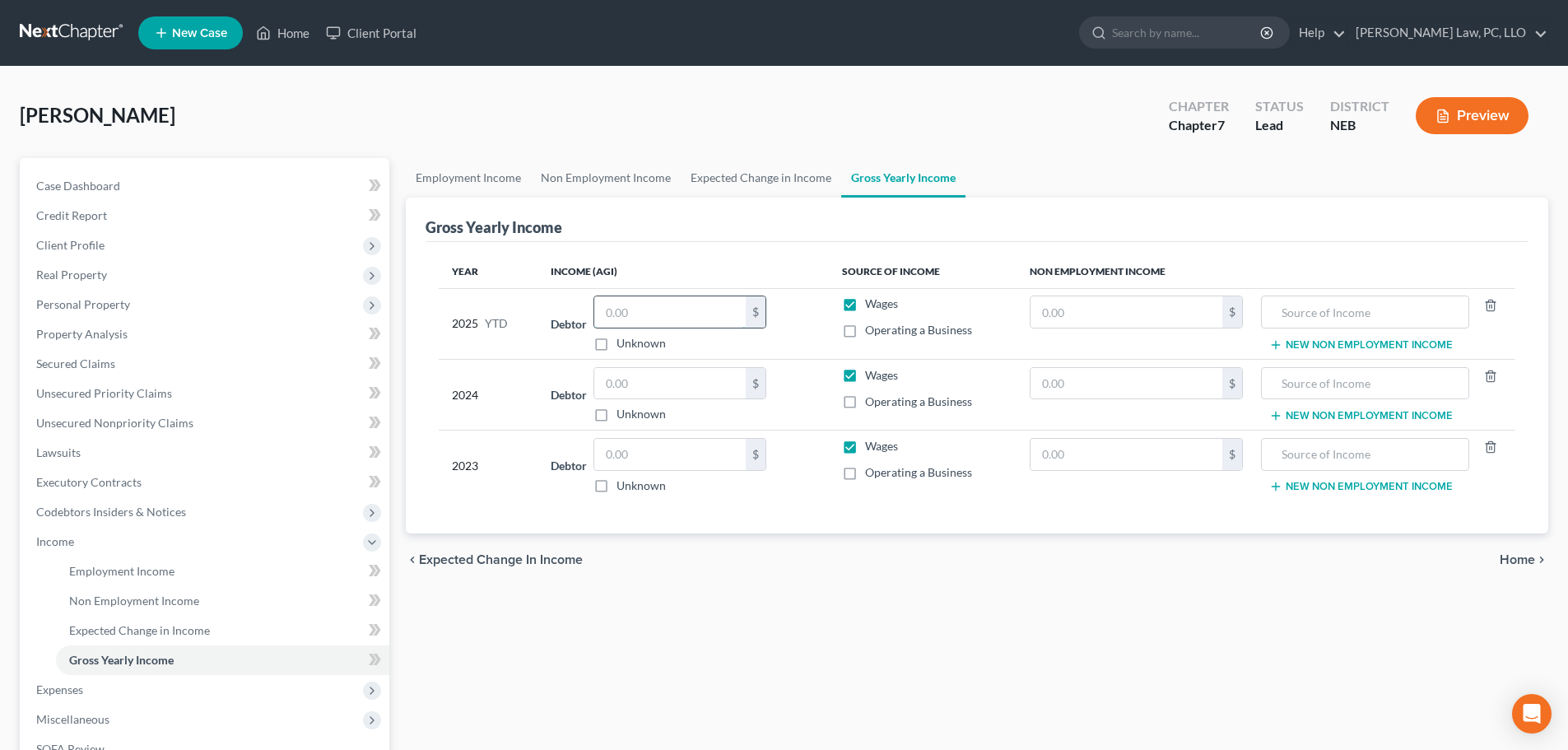
click at [677, 307] on input "text" at bounding box center [670, 312] width 152 height 32
type input "10,401.61"
click at [623, 381] on input "text" at bounding box center [670, 384] width 152 height 32
click at [626, 394] on input "text" at bounding box center [670, 384] width 152 height 32
type input "23,928.00"
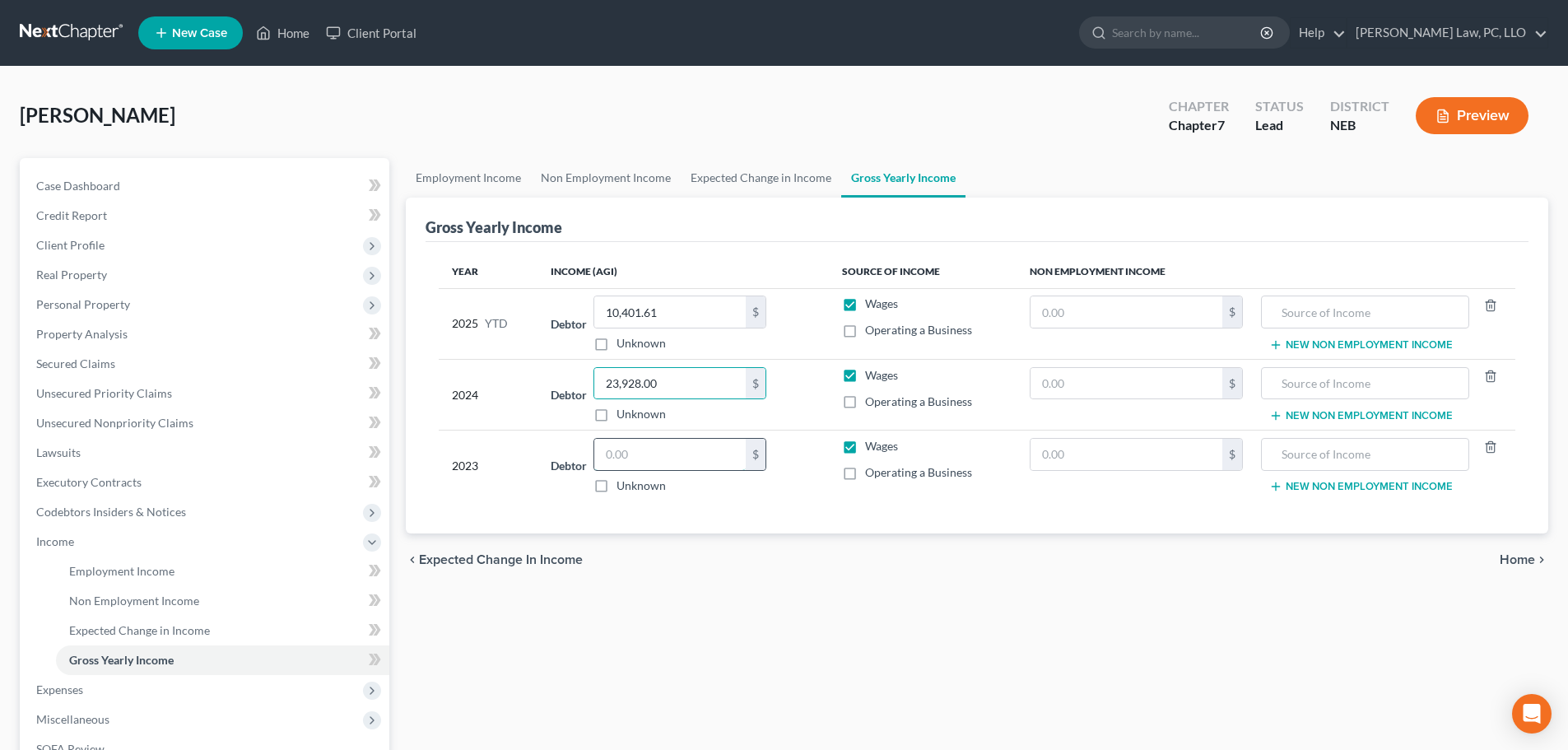
click at [645, 466] on input "text" at bounding box center [670, 454] width 152 height 32
click at [612, 466] on input "text" at bounding box center [670, 454] width 152 height 32
type input "24,557.00"
click at [582, 650] on div "Employment Income Non Employment Income Expected Change in Income Gross Yearly …" at bounding box center [977, 544] width 1159 height 772
click at [480, 171] on link "Employment Income" at bounding box center [468, 177] width 125 height 39
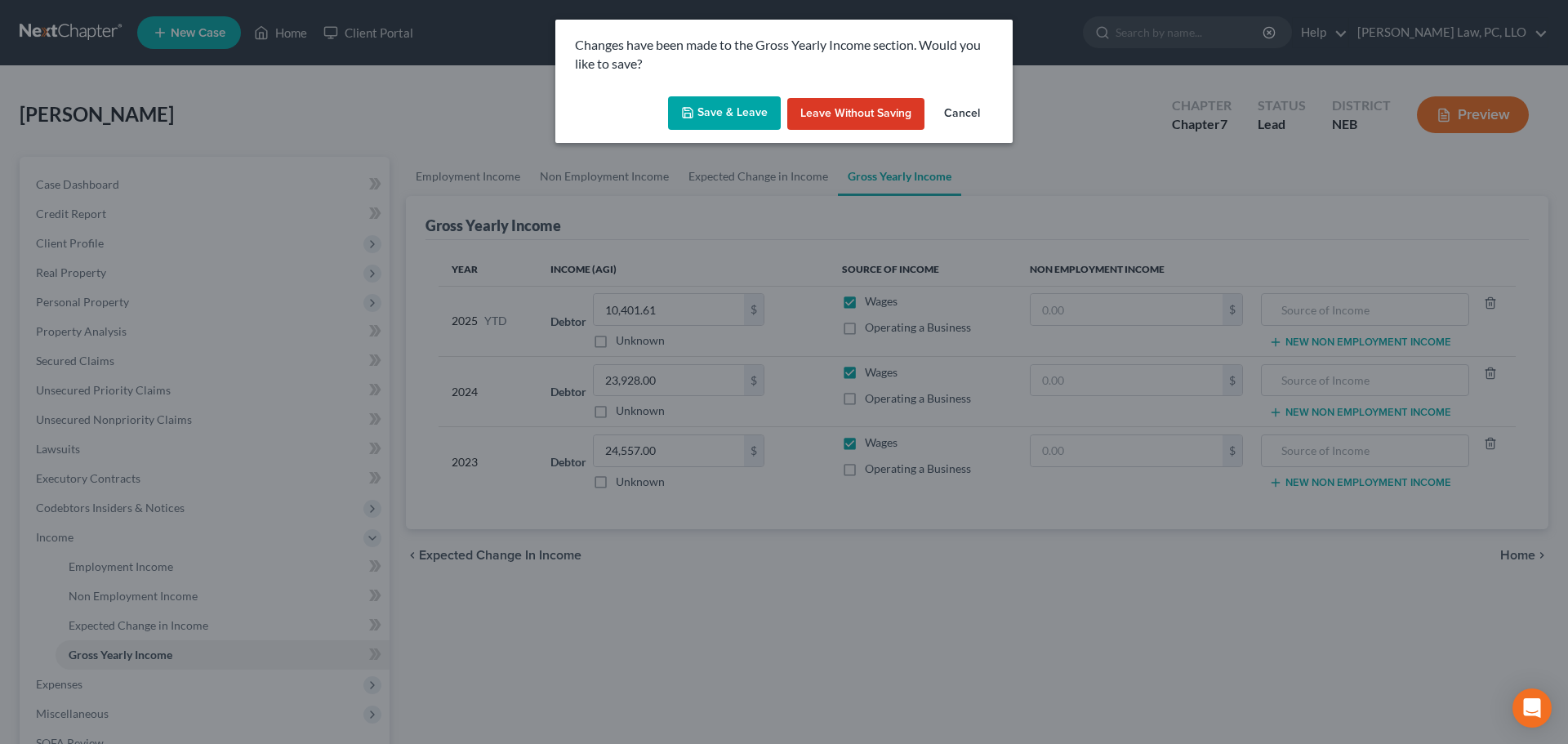
click at [734, 122] on button "Save & Leave" at bounding box center [725, 114] width 112 height 35
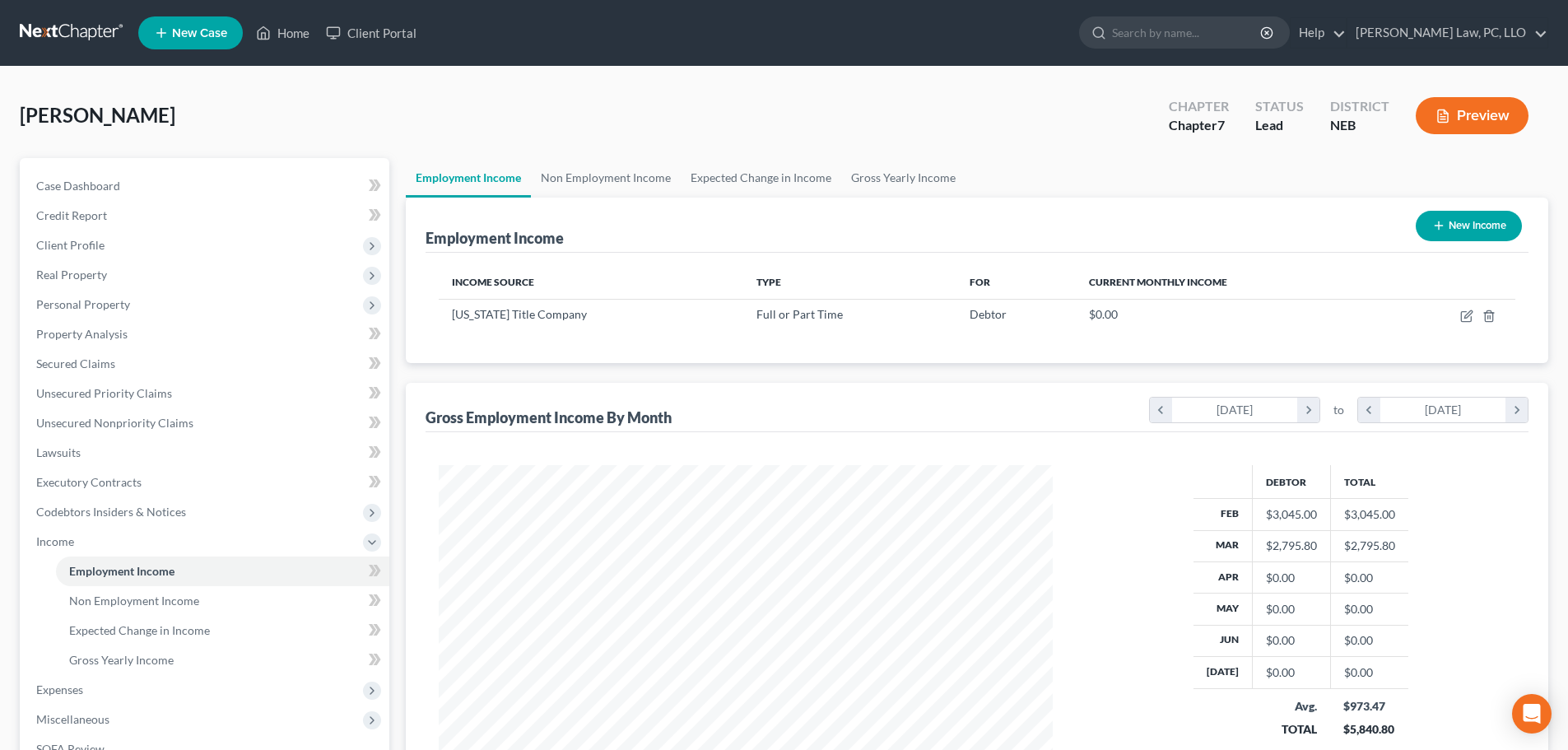
scroll to position [307, 647]
click at [276, 38] on link "Home" at bounding box center [283, 33] width 70 height 30
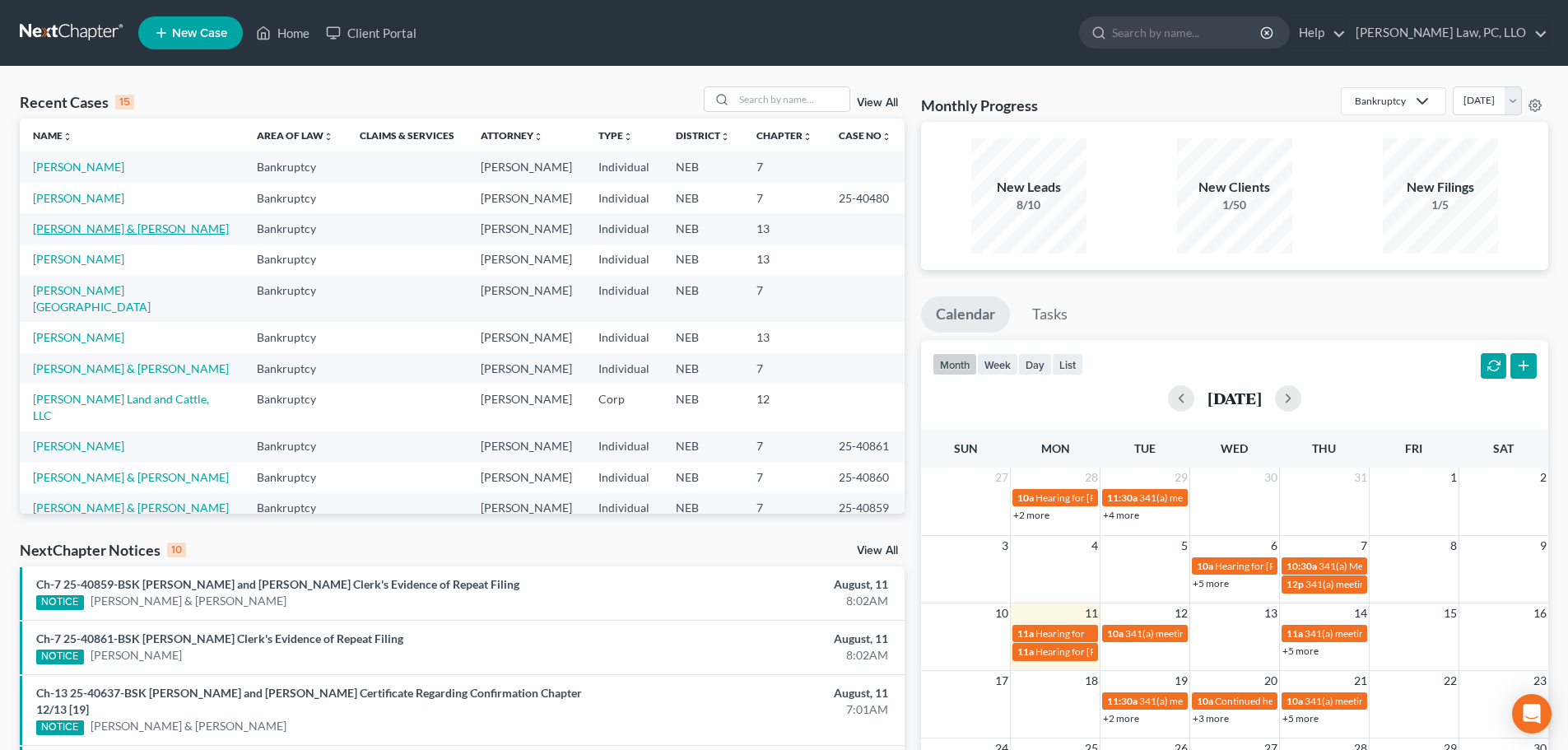
click at [118, 224] on link "[PERSON_NAME] & [PERSON_NAME]" at bounding box center [131, 228] width 196 height 14
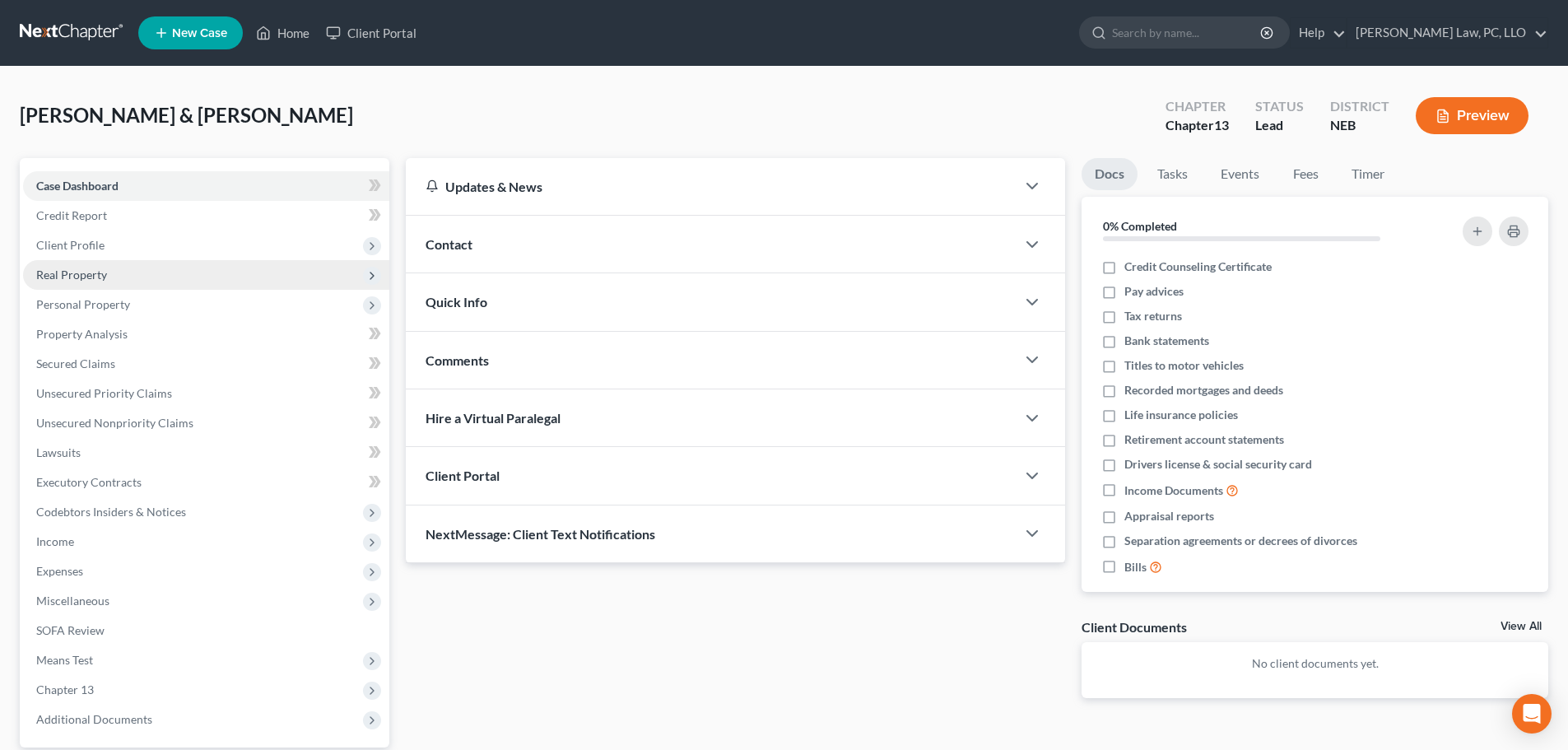
click at [115, 276] on span "Real Property" at bounding box center [207, 275] width 366 height 30
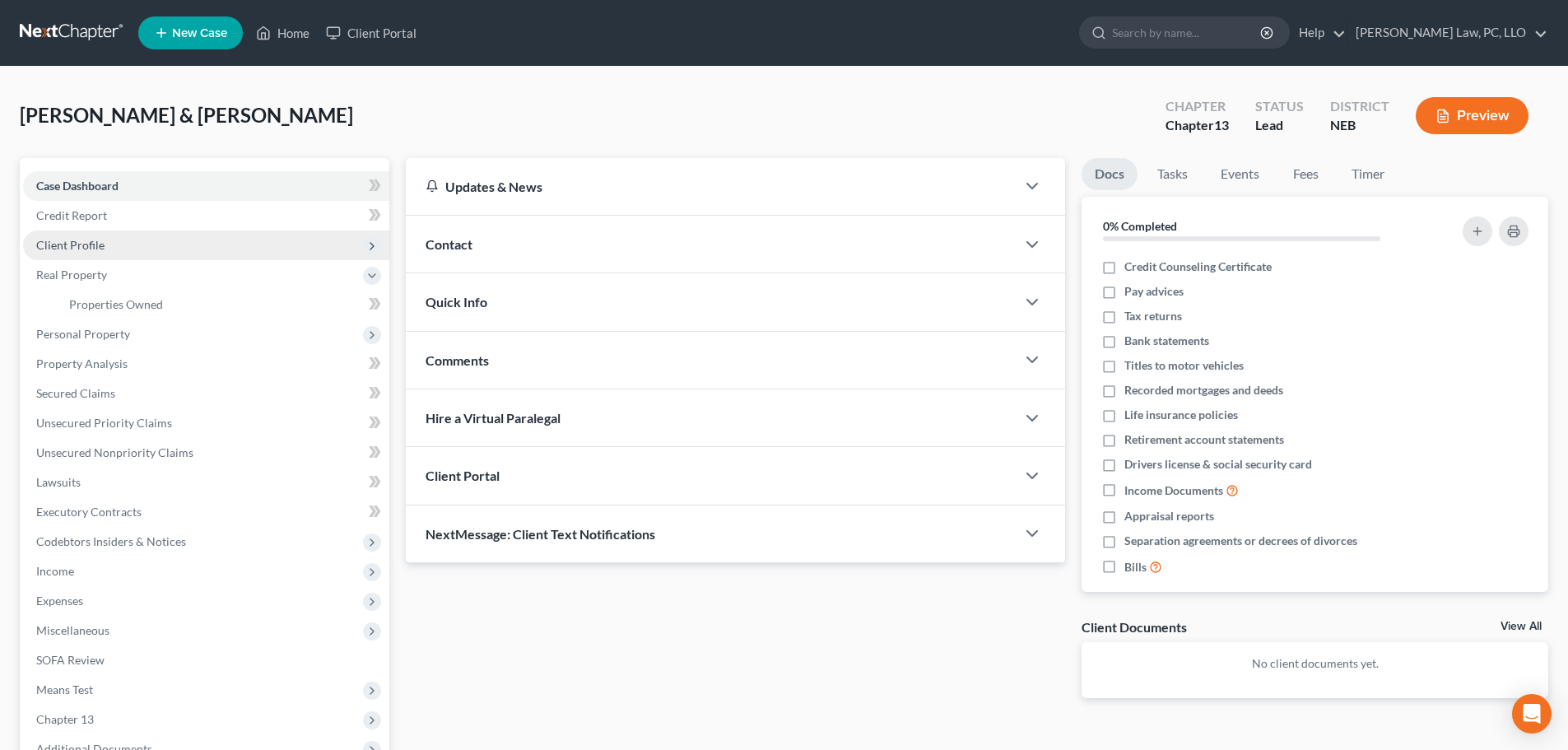
click at [114, 251] on span "Client Profile" at bounding box center [207, 246] width 366 height 30
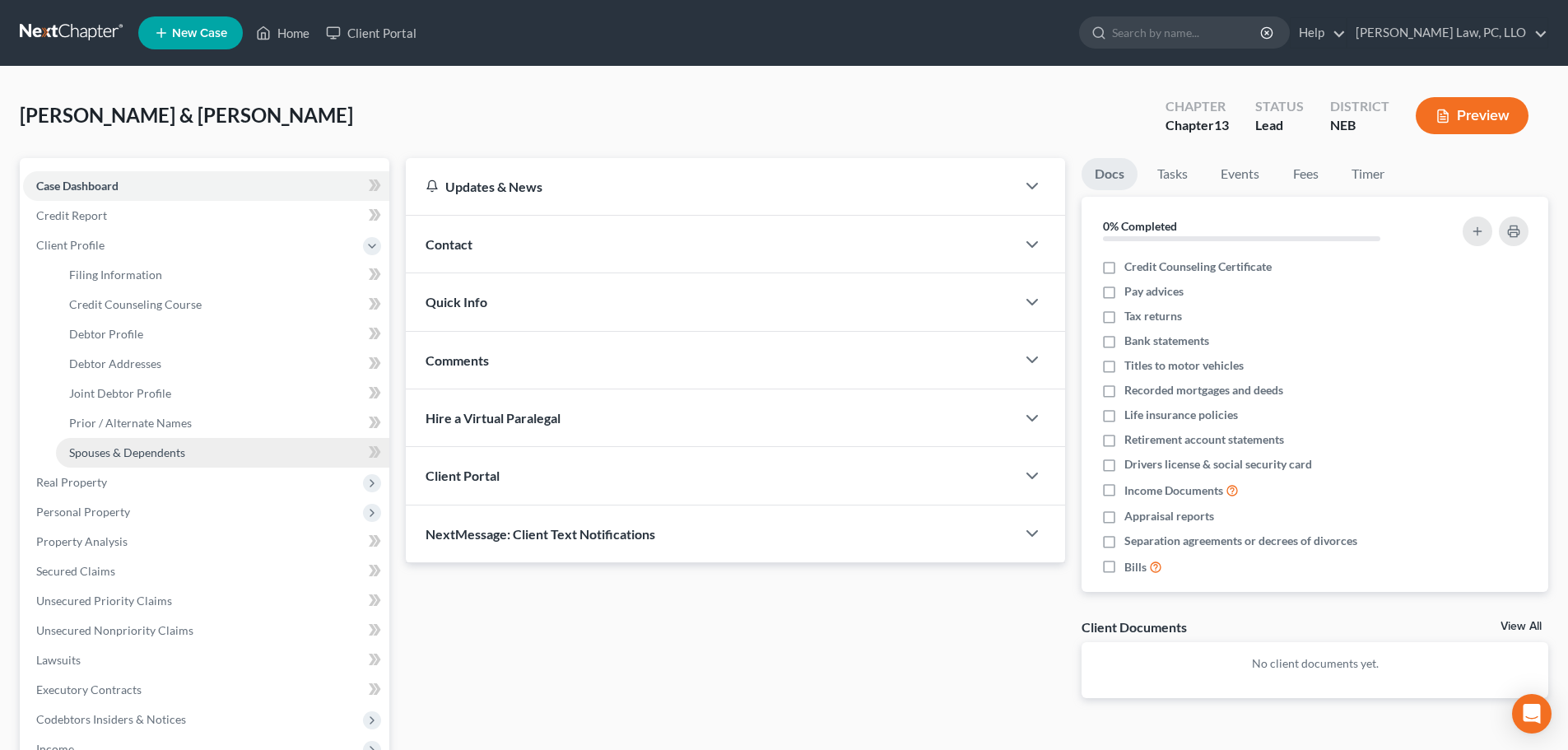
click at [132, 459] on link "Spouses & Dependents" at bounding box center [222, 453] width 333 height 30
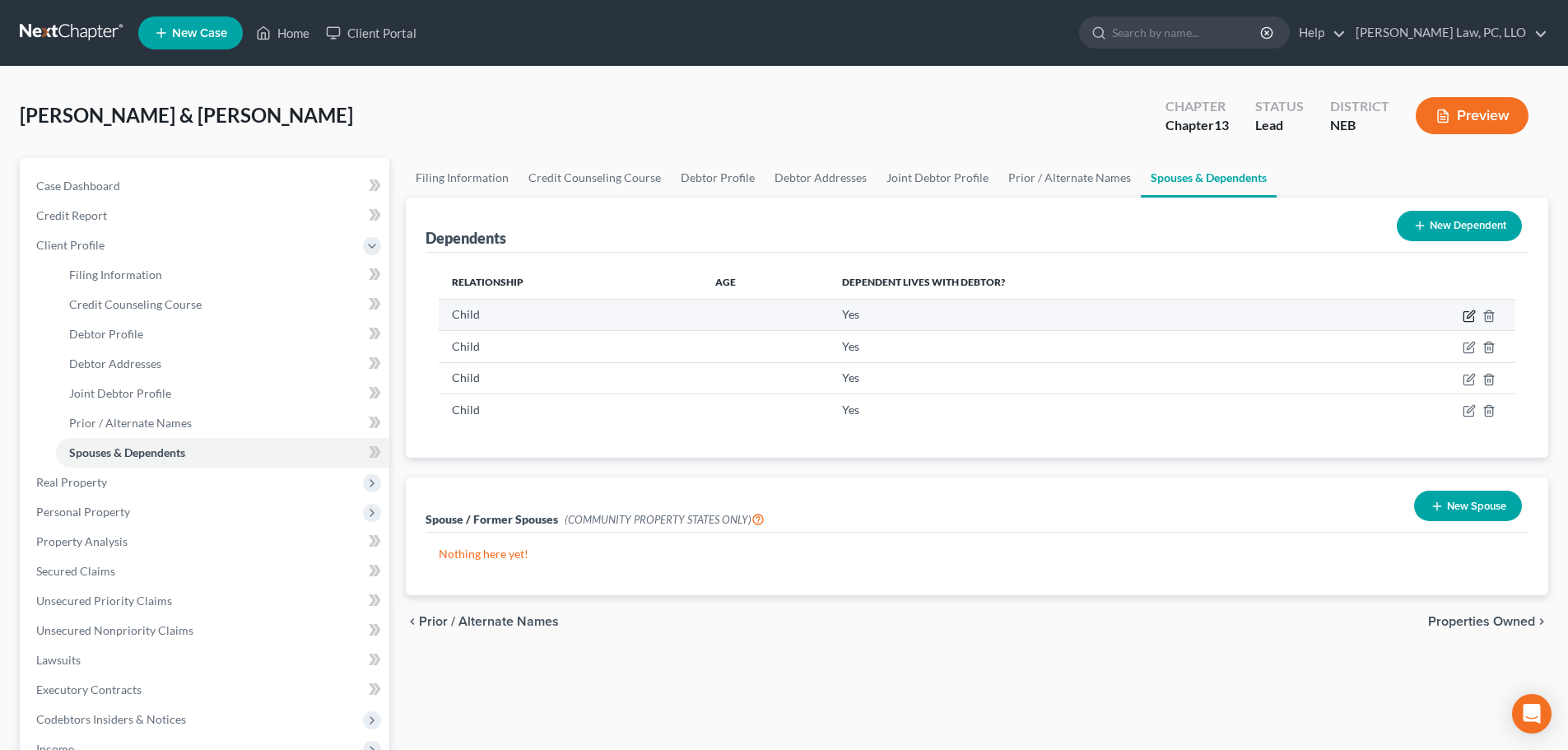
click at [1470, 311] on icon "button" at bounding box center [1470, 316] width 13 height 13
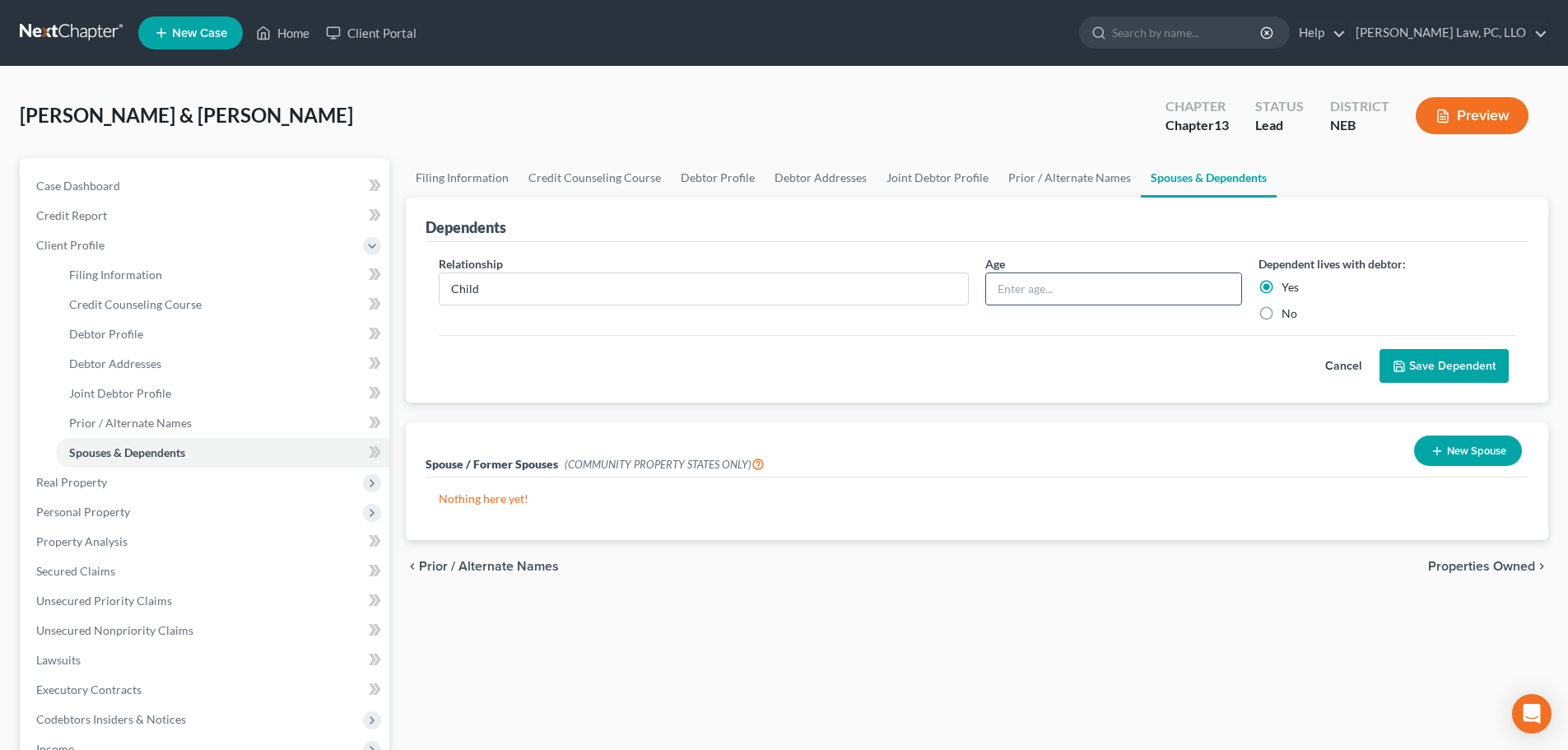
click at [1026, 286] on input "text" at bounding box center [1113, 289] width 255 height 32
type input "16"
click at [1409, 369] on button "Save Dependent" at bounding box center [1444, 366] width 129 height 35
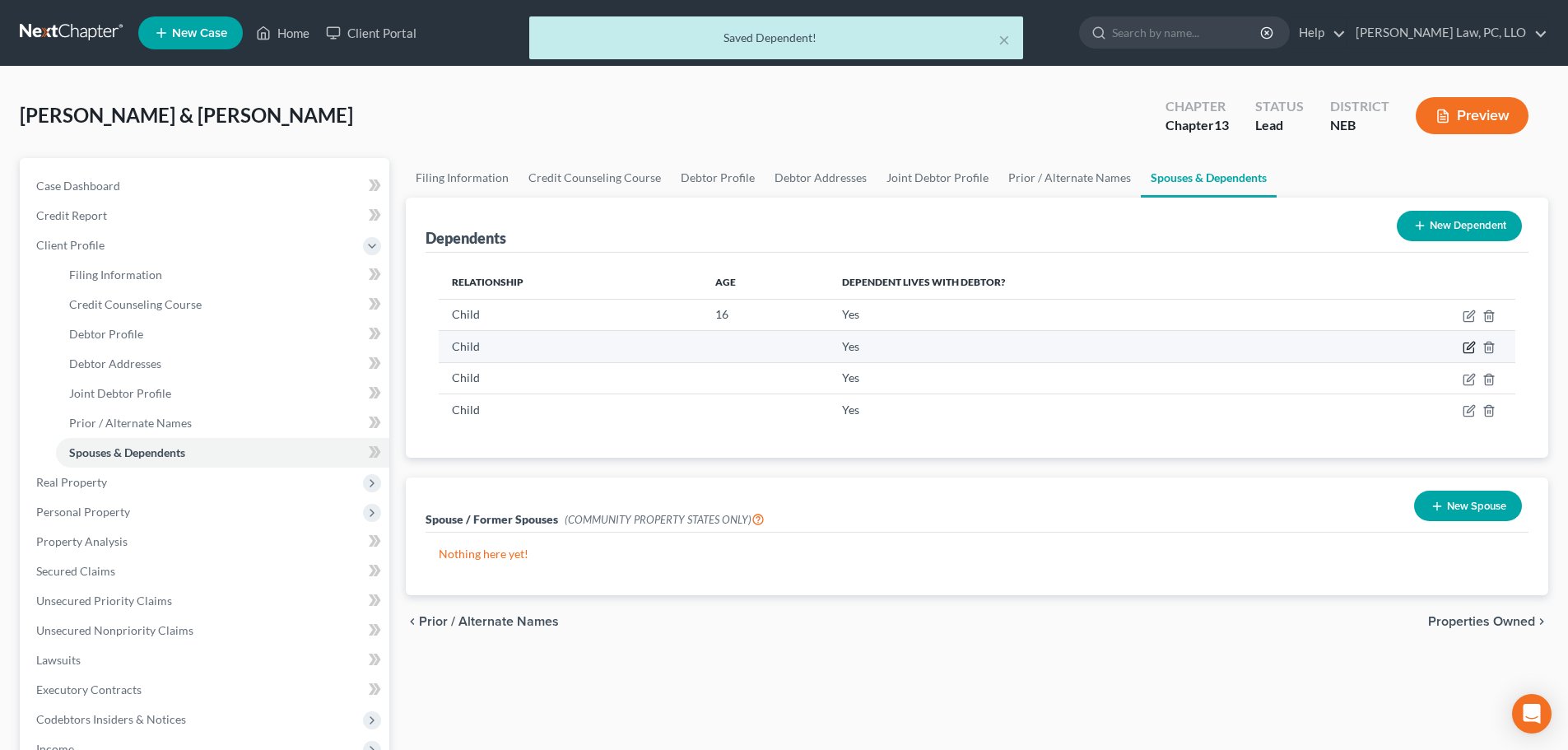
click at [1467, 343] on icon "button" at bounding box center [1469, 348] width 10 height 10
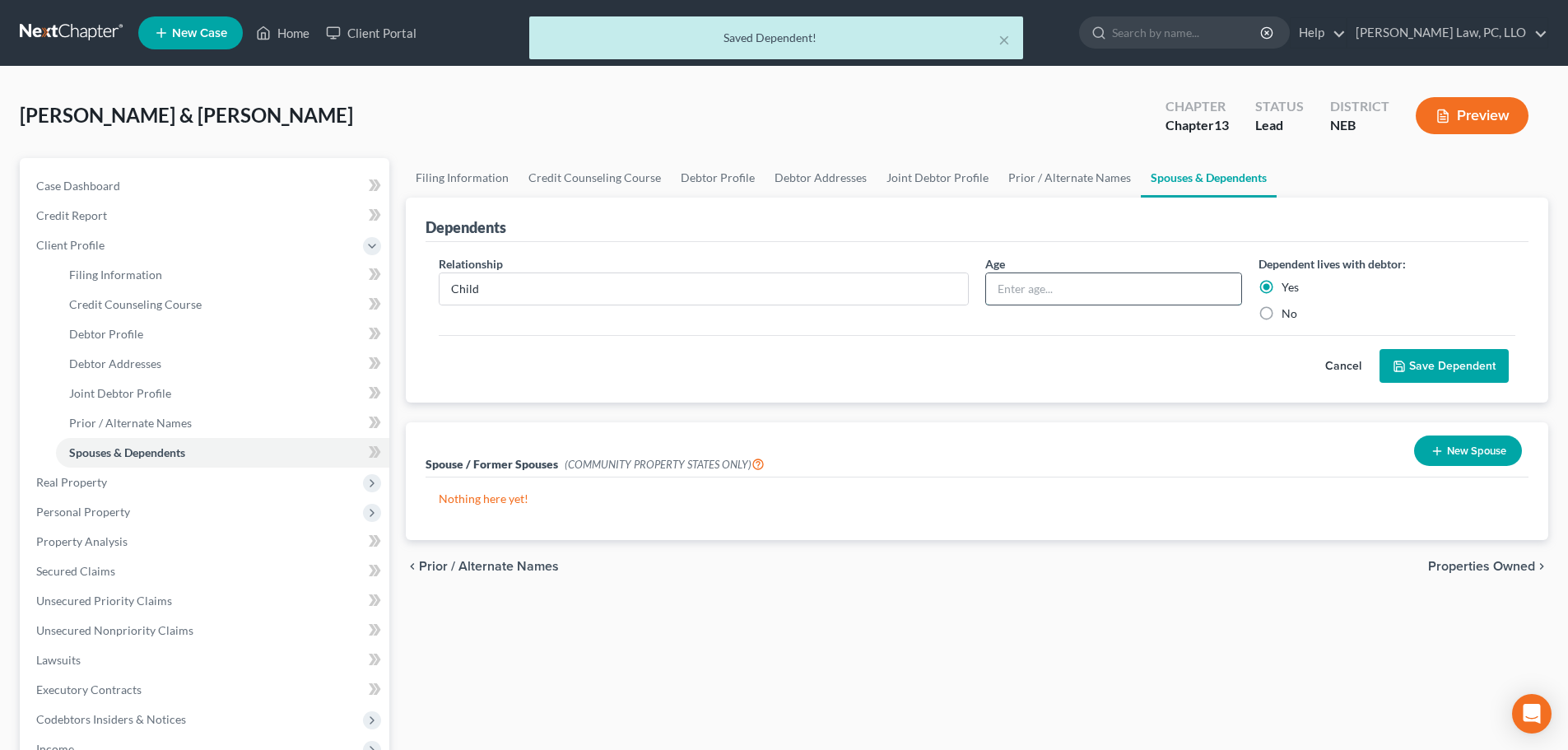
click at [1010, 301] on input "text" at bounding box center [1113, 289] width 255 height 32
type input "9"
click at [1417, 371] on button "Save Dependent" at bounding box center [1444, 366] width 129 height 35
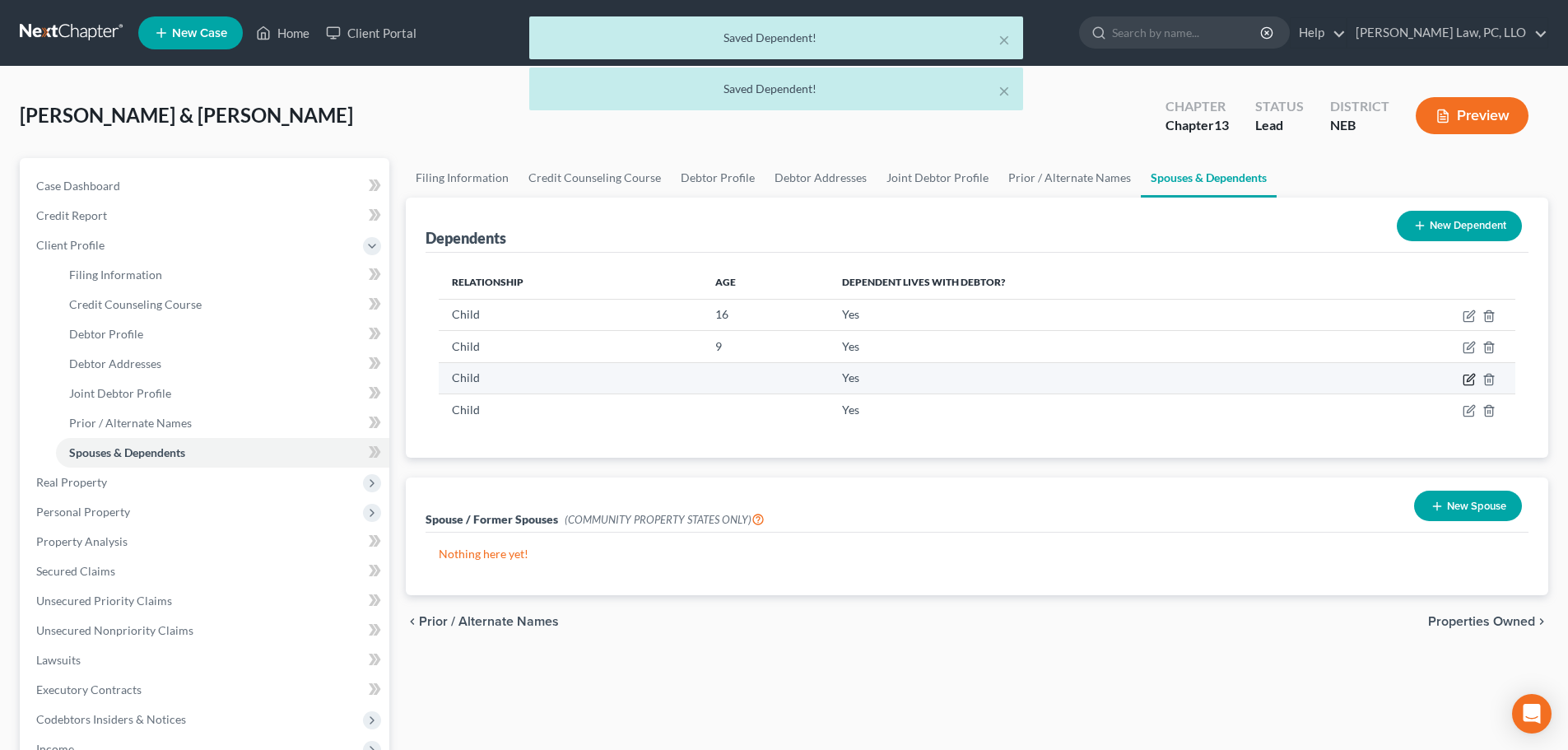
click at [1466, 381] on icon "button" at bounding box center [1470, 380] width 13 height 13
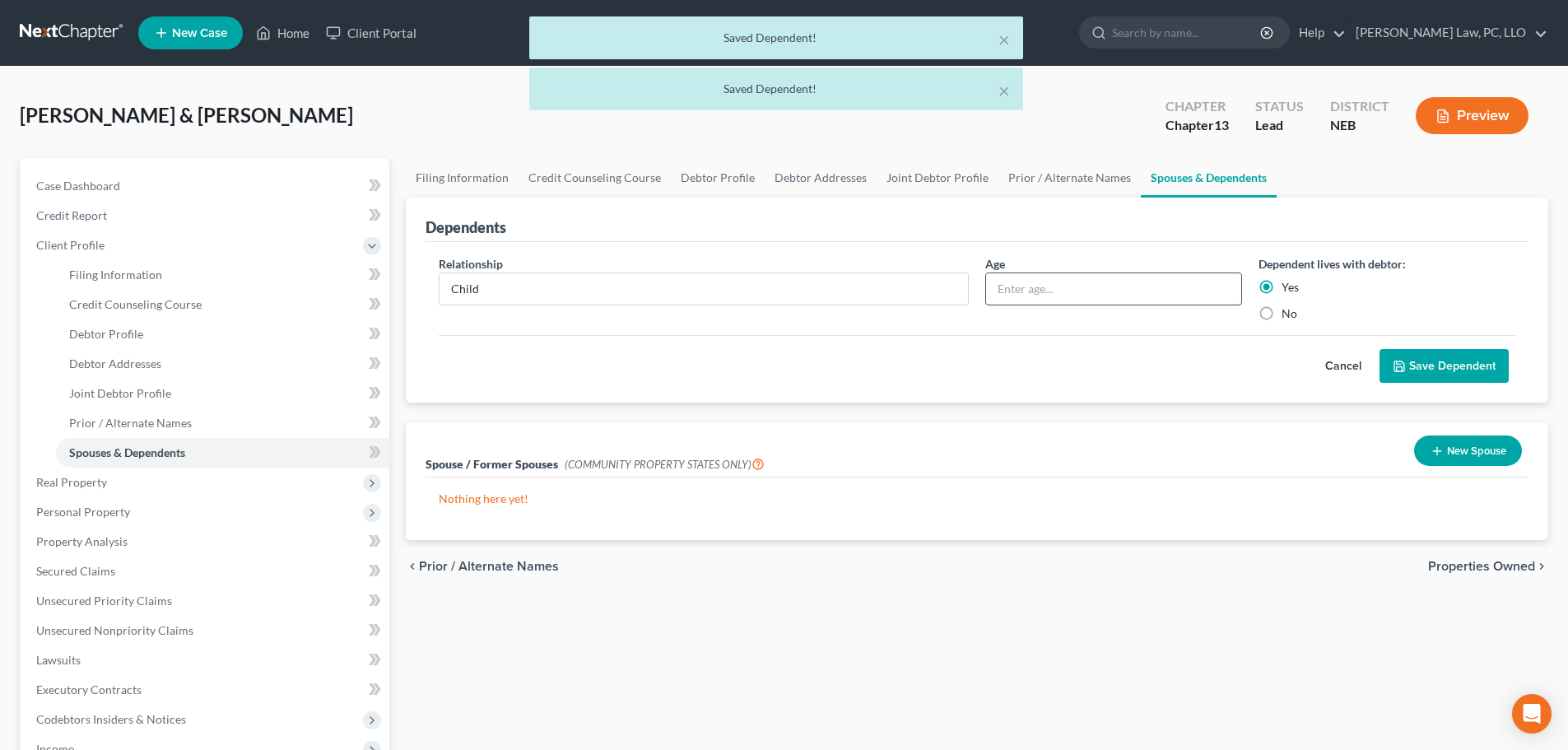
click at [1132, 291] on input "text" at bounding box center [1113, 289] width 255 height 32
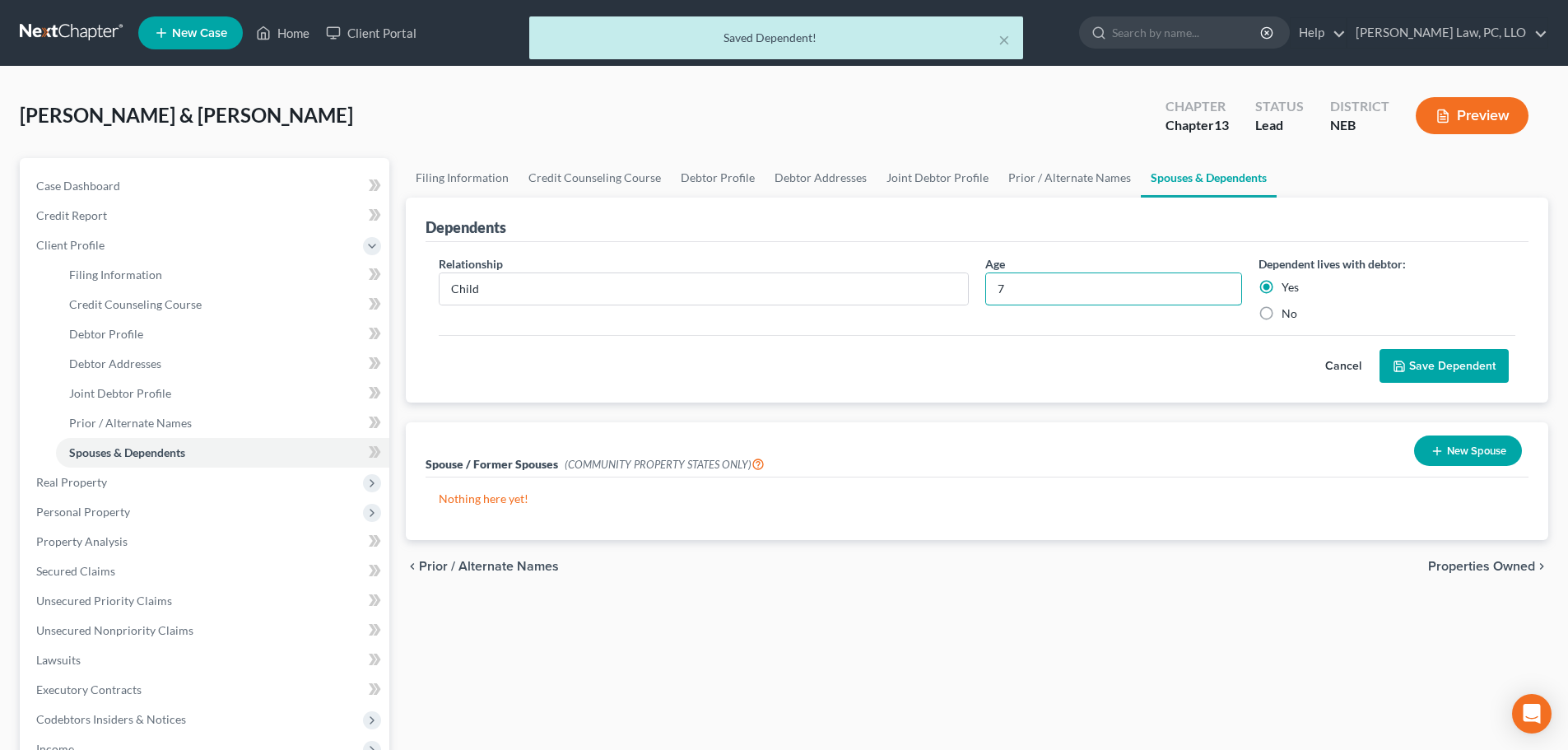
type input "7"
click at [1413, 378] on button "Save Dependent" at bounding box center [1444, 366] width 129 height 35
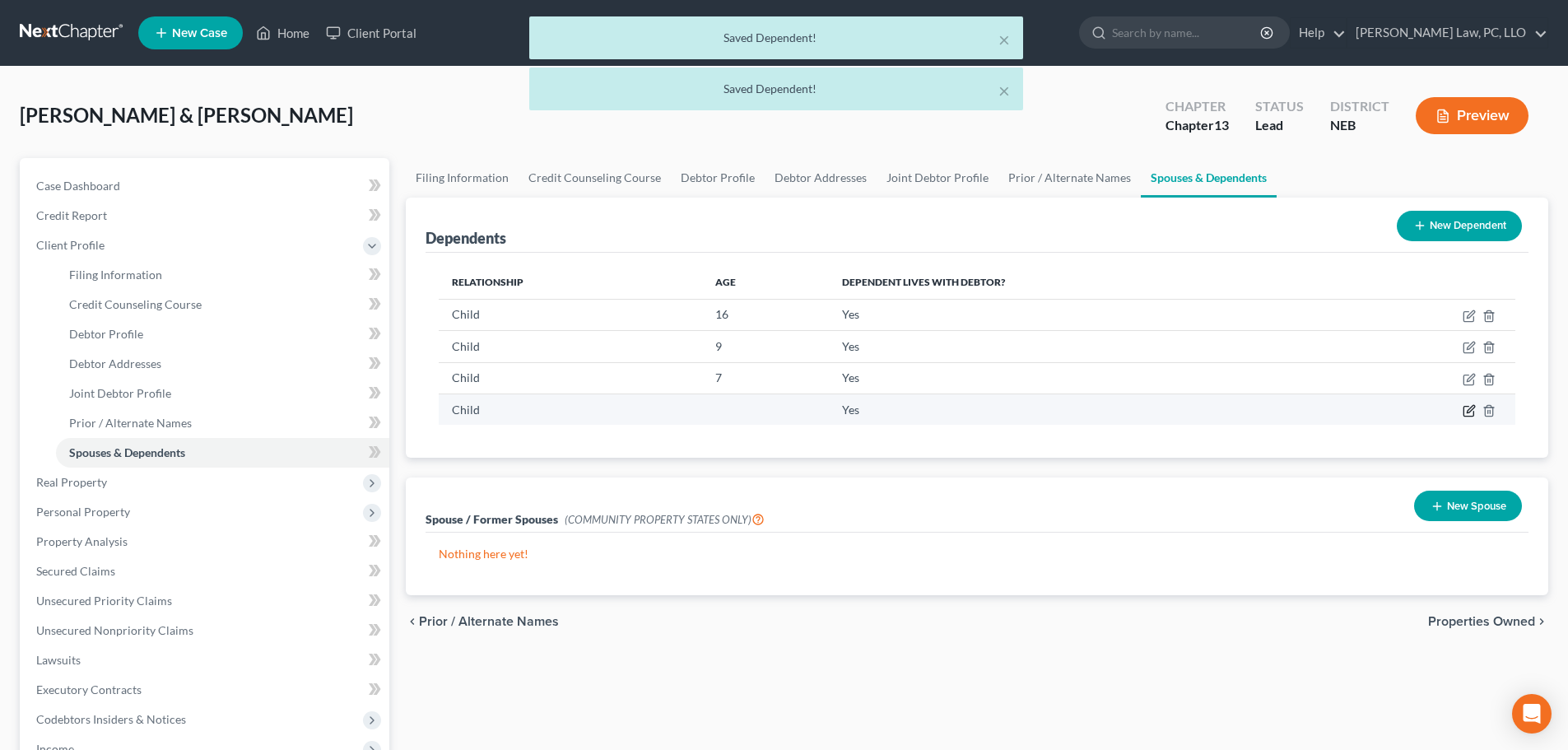
click at [1471, 408] on icon "button" at bounding box center [1471, 408] width 7 height 7
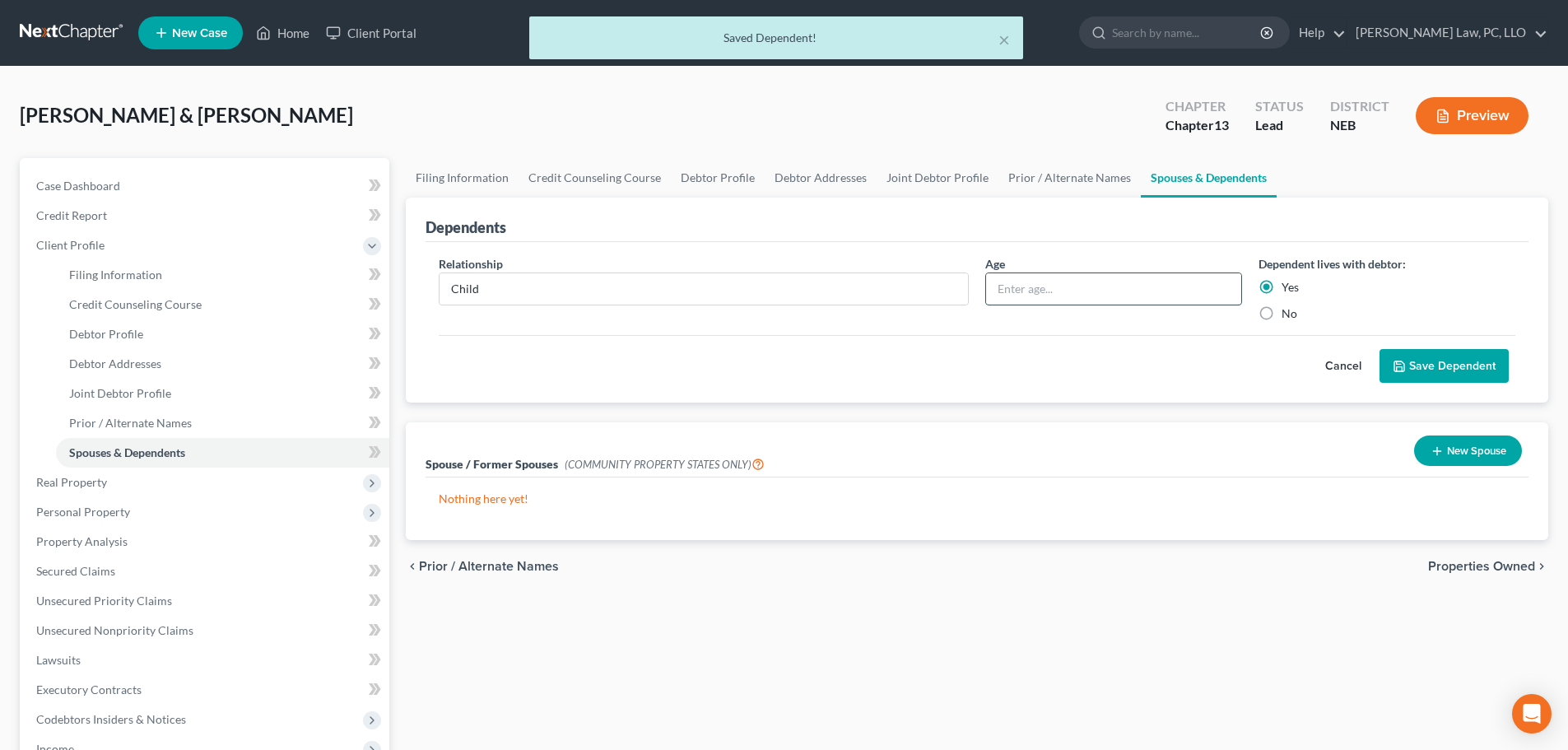
click at [1086, 296] on input "text" at bounding box center [1113, 289] width 255 height 32
click at [1464, 361] on button "Save Dependent" at bounding box center [1444, 366] width 129 height 35
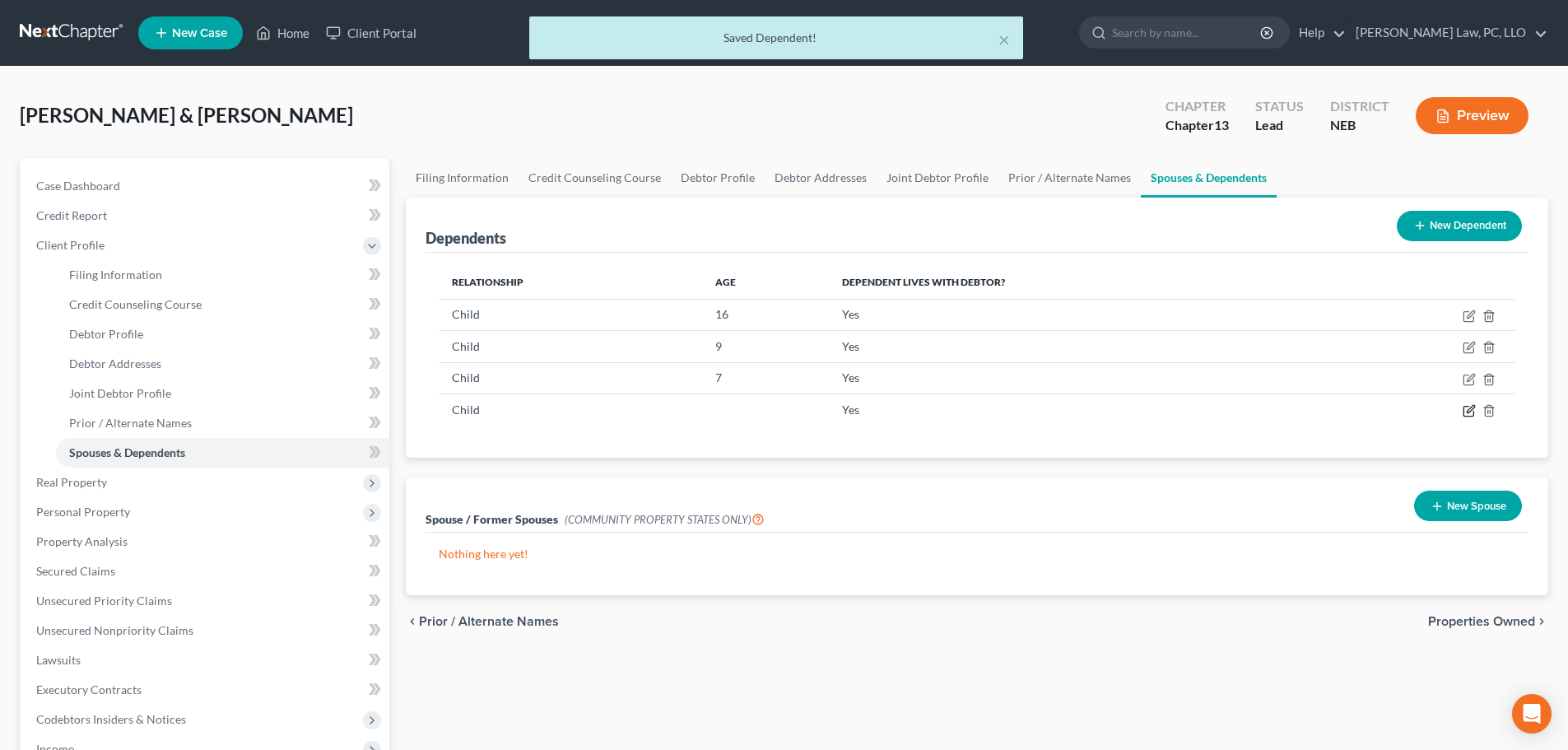
drag, startPoint x: 1475, startPoint y: 411, endPoint x: 1456, endPoint y: 408, distance: 19.2
click at [1474, 411] on icon "button" at bounding box center [1470, 410] width 13 height 13
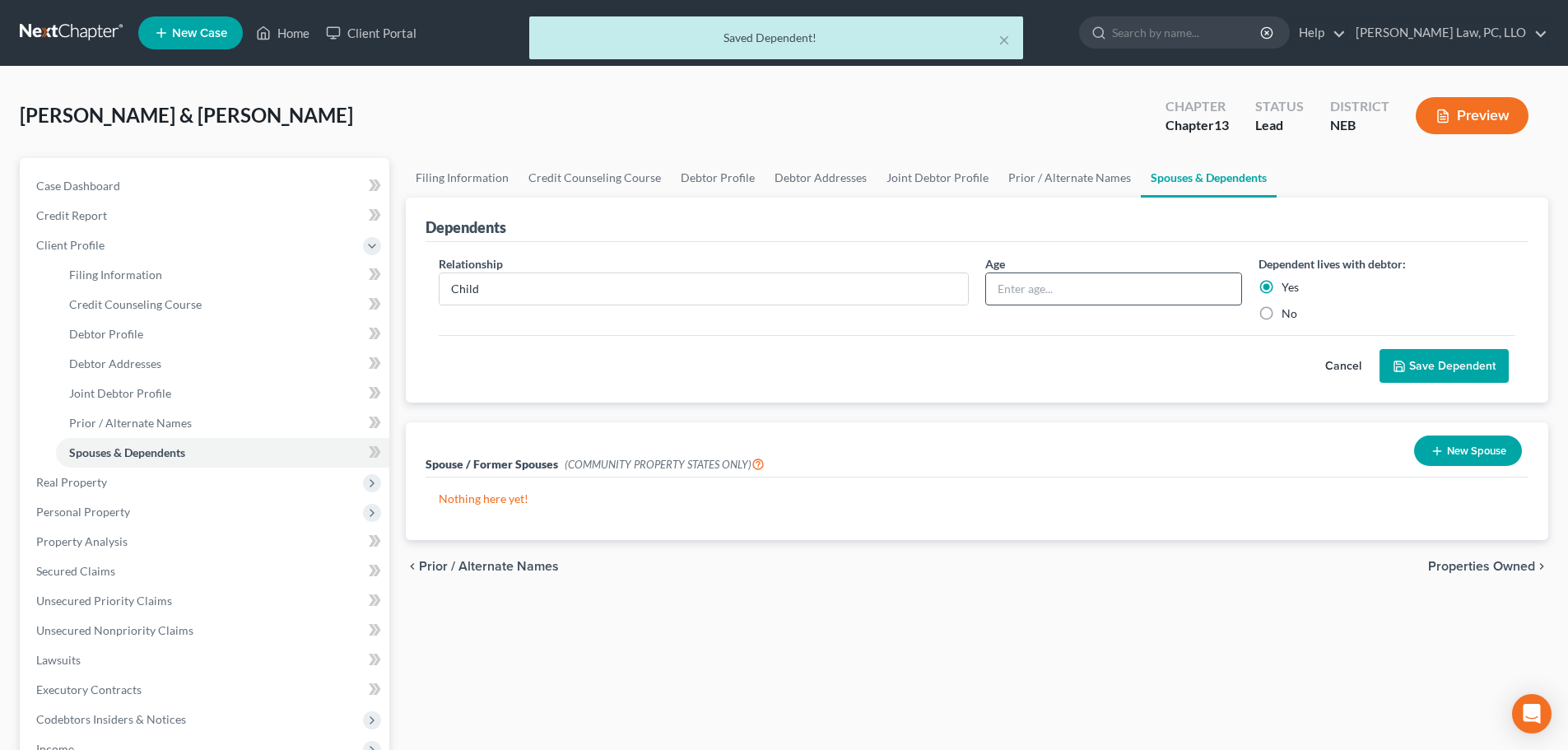
click at [1096, 293] on input "text" at bounding box center [1113, 289] width 255 height 32
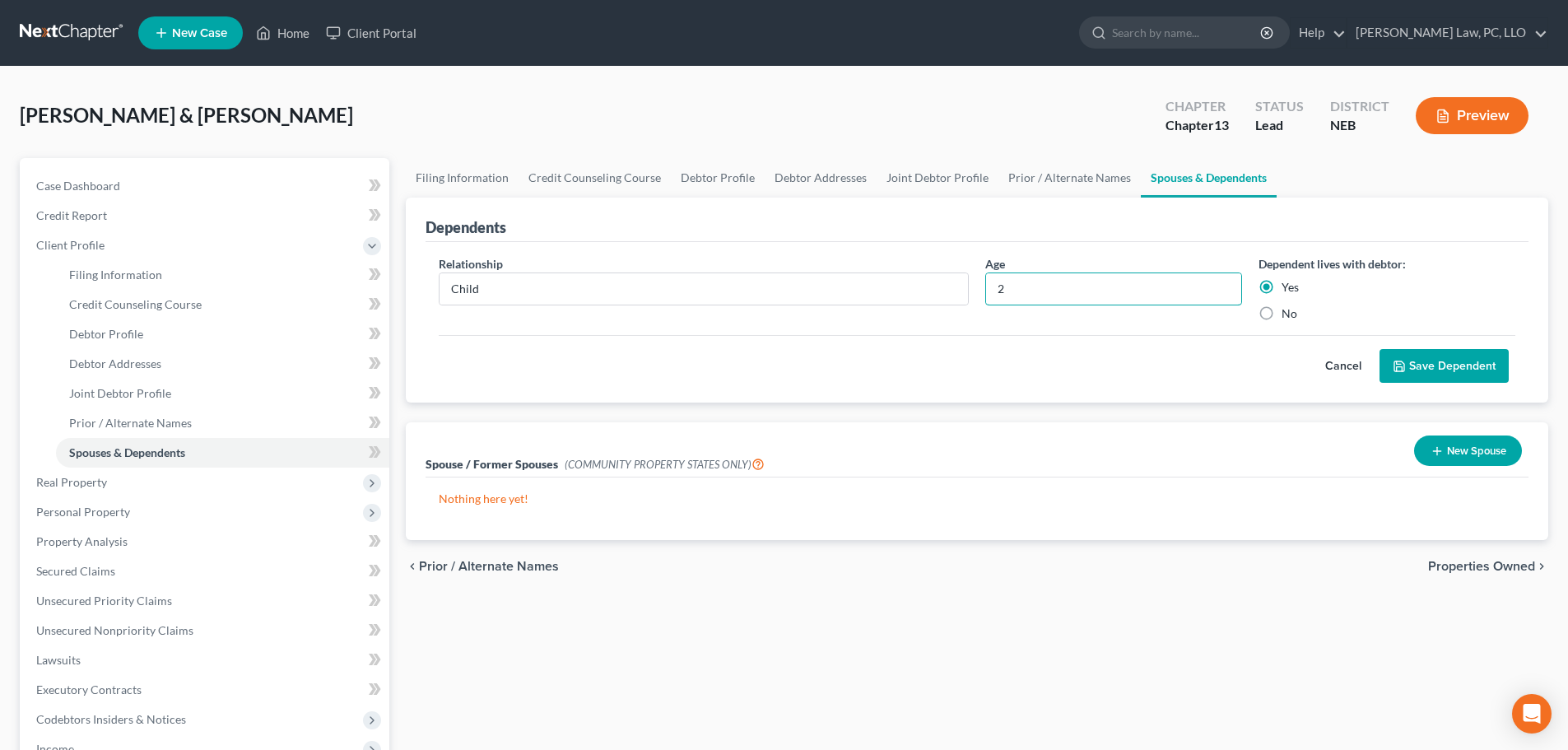
type input "2"
click at [1462, 370] on button "Save Dependent" at bounding box center [1444, 366] width 129 height 35
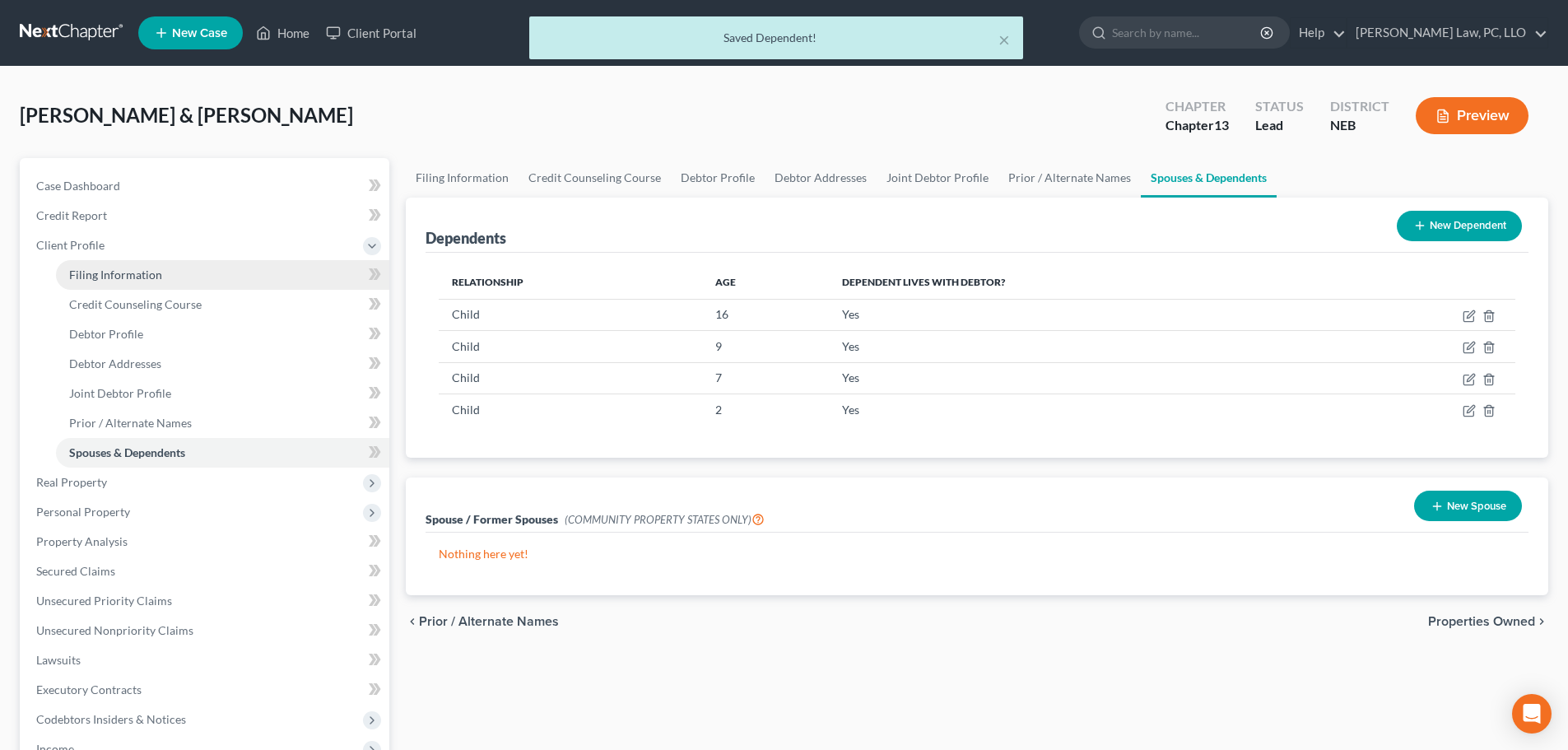
click at [117, 275] on span "Filing Information" at bounding box center [116, 274] width 93 height 14
select select "1"
select select "3"
select select "48"
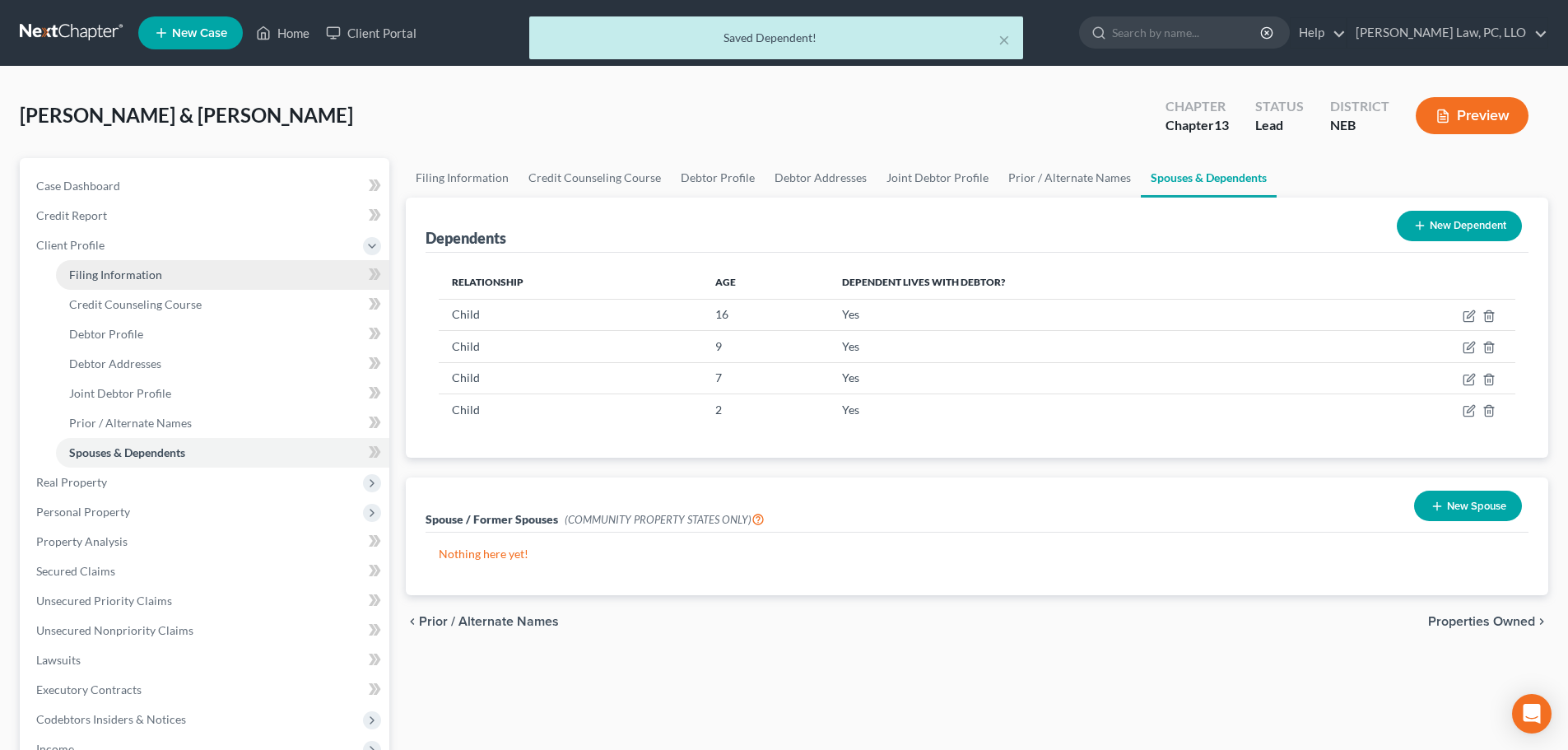
select select "0"
select select "30"
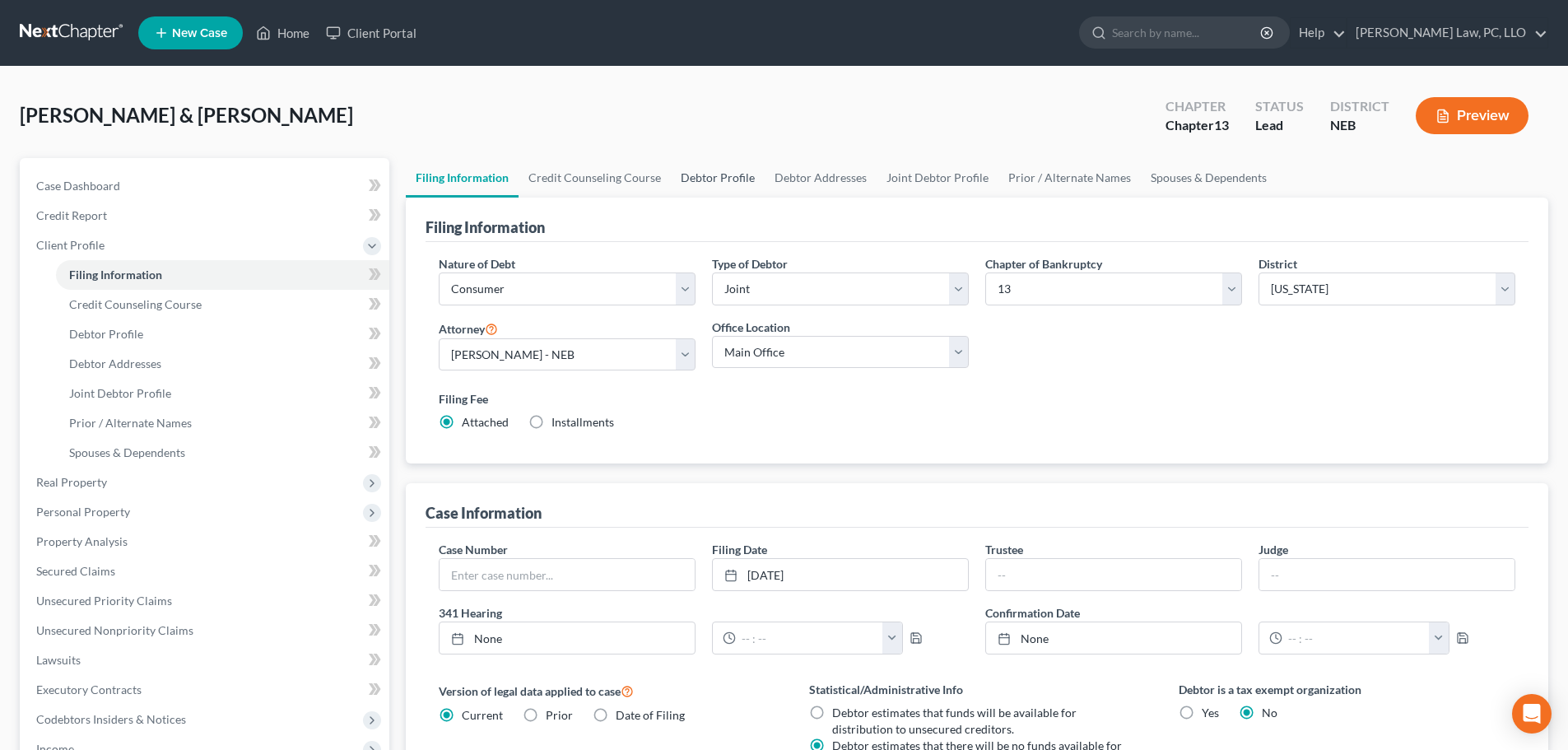
click at [713, 181] on link "Debtor Profile" at bounding box center [718, 177] width 94 height 39
select select "1"
select select "5"
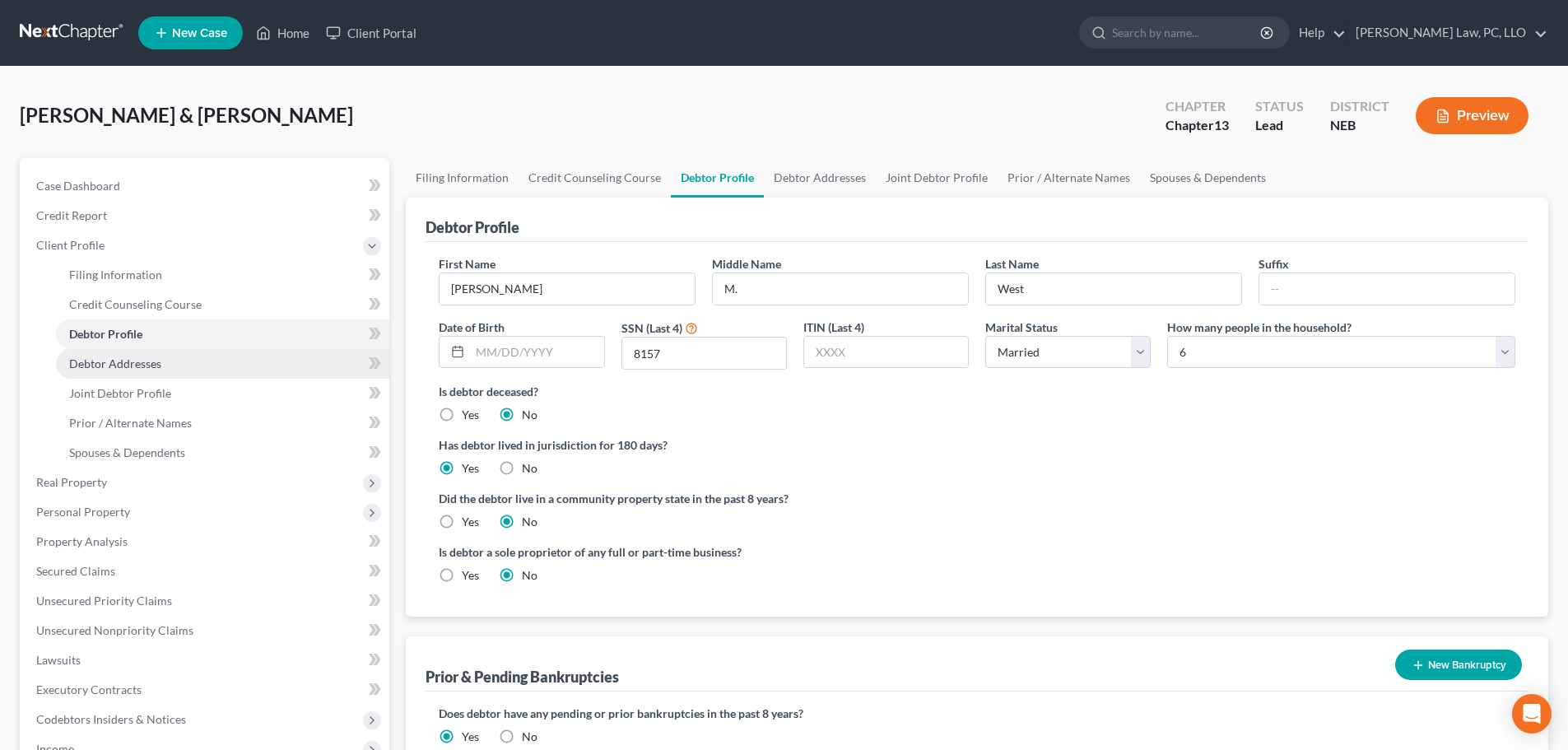
click at [127, 364] on span "Debtor Addresses" at bounding box center [115, 363] width 92 height 14
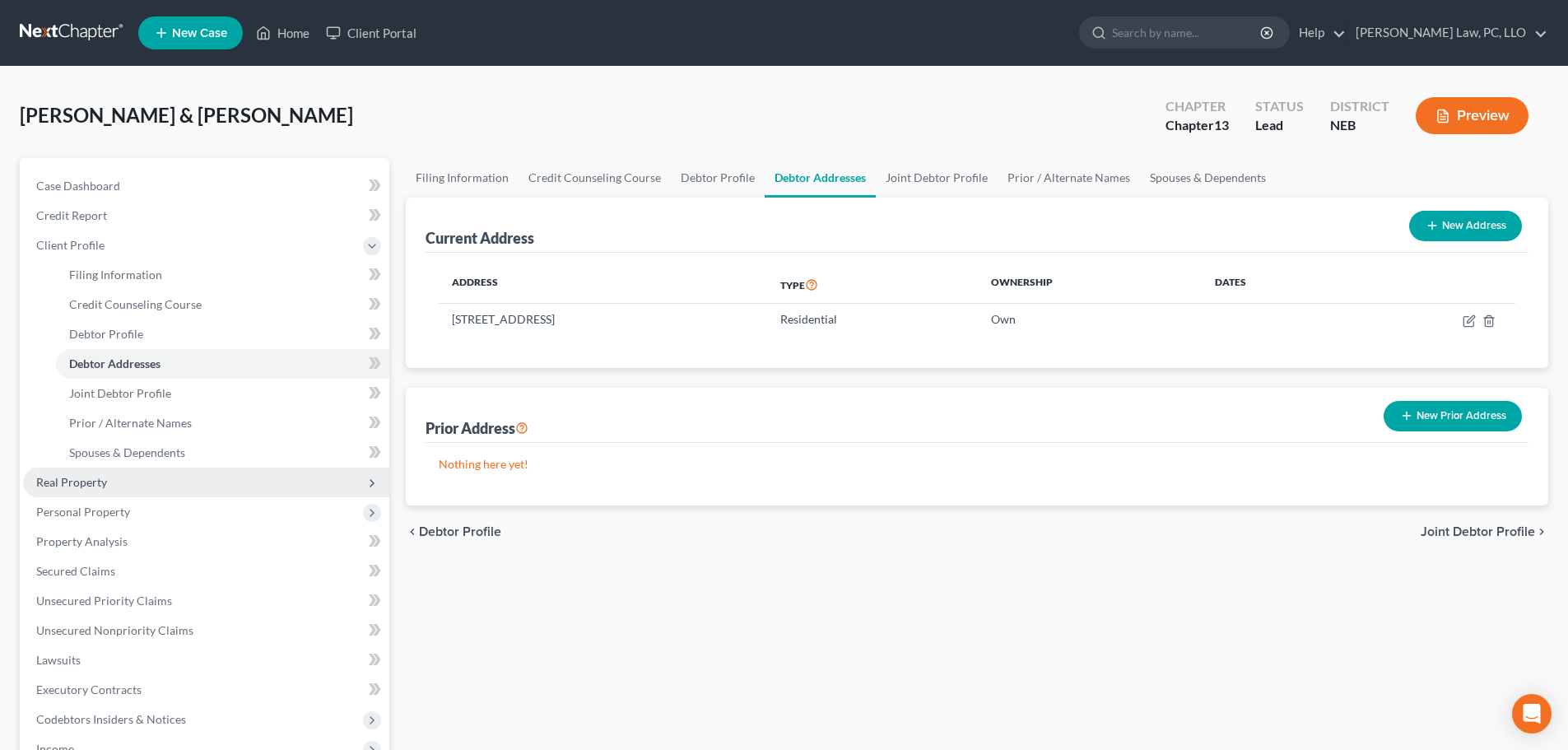
click at [113, 483] on span "Real Property" at bounding box center [207, 482] width 366 height 30
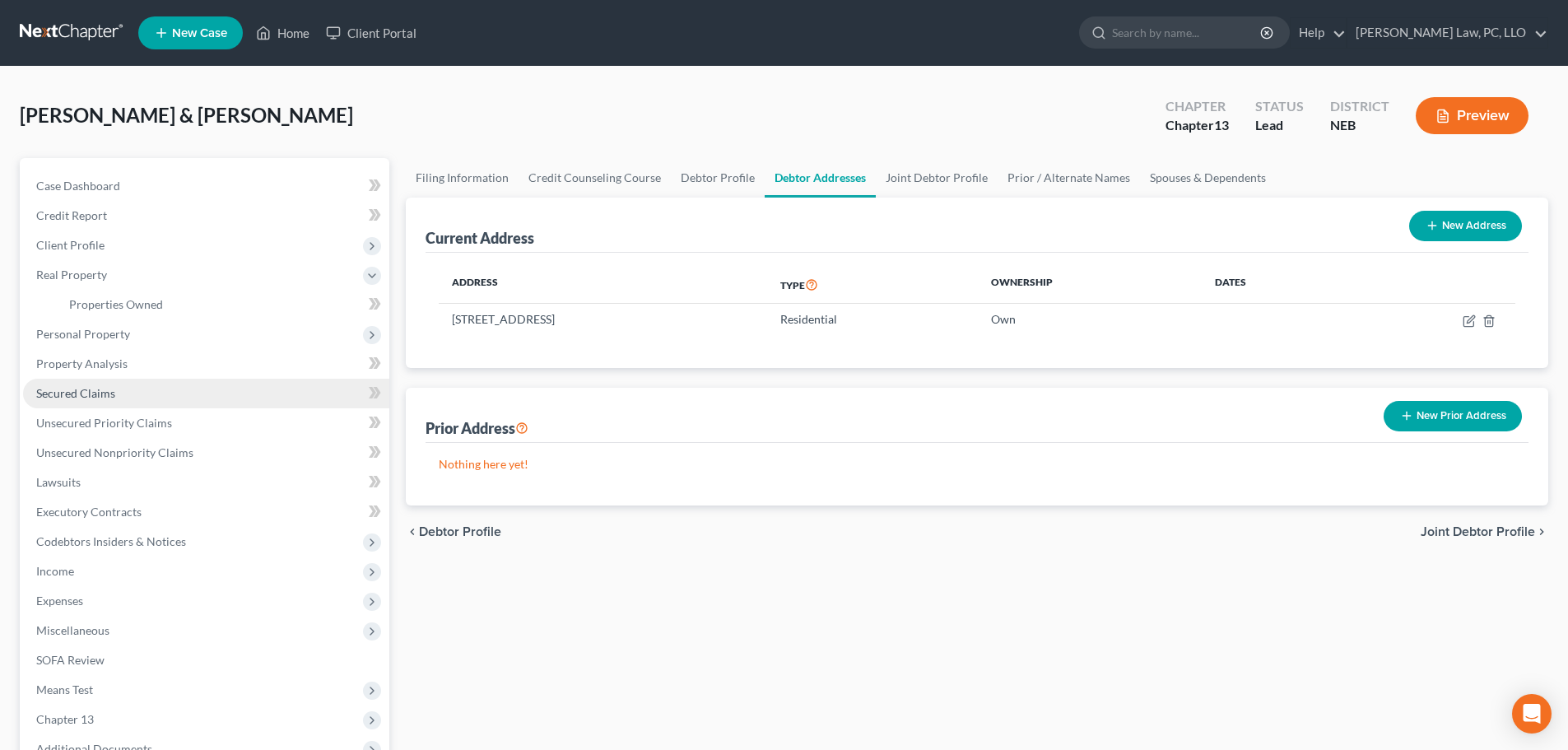
click at [124, 393] on link "Secured Claims" at bounding box center [207, 394] width 366 height 30
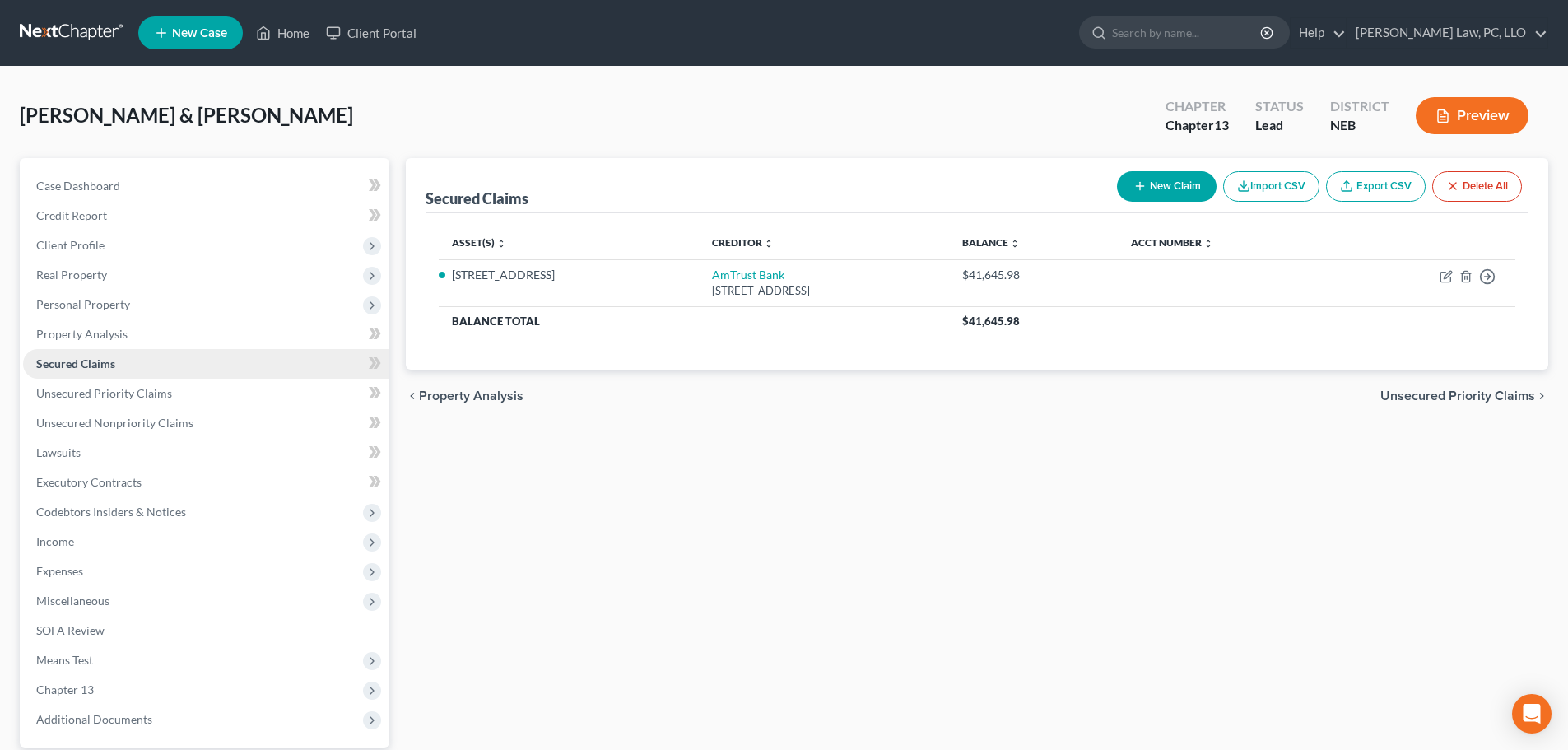
click at [127, 368] on link "Secured Claims" at bounding box center [207, 364] width 366 height 30
click at [136, 340] on link "Property Analysis" at bounding box center [207, 335] width 366 height 30
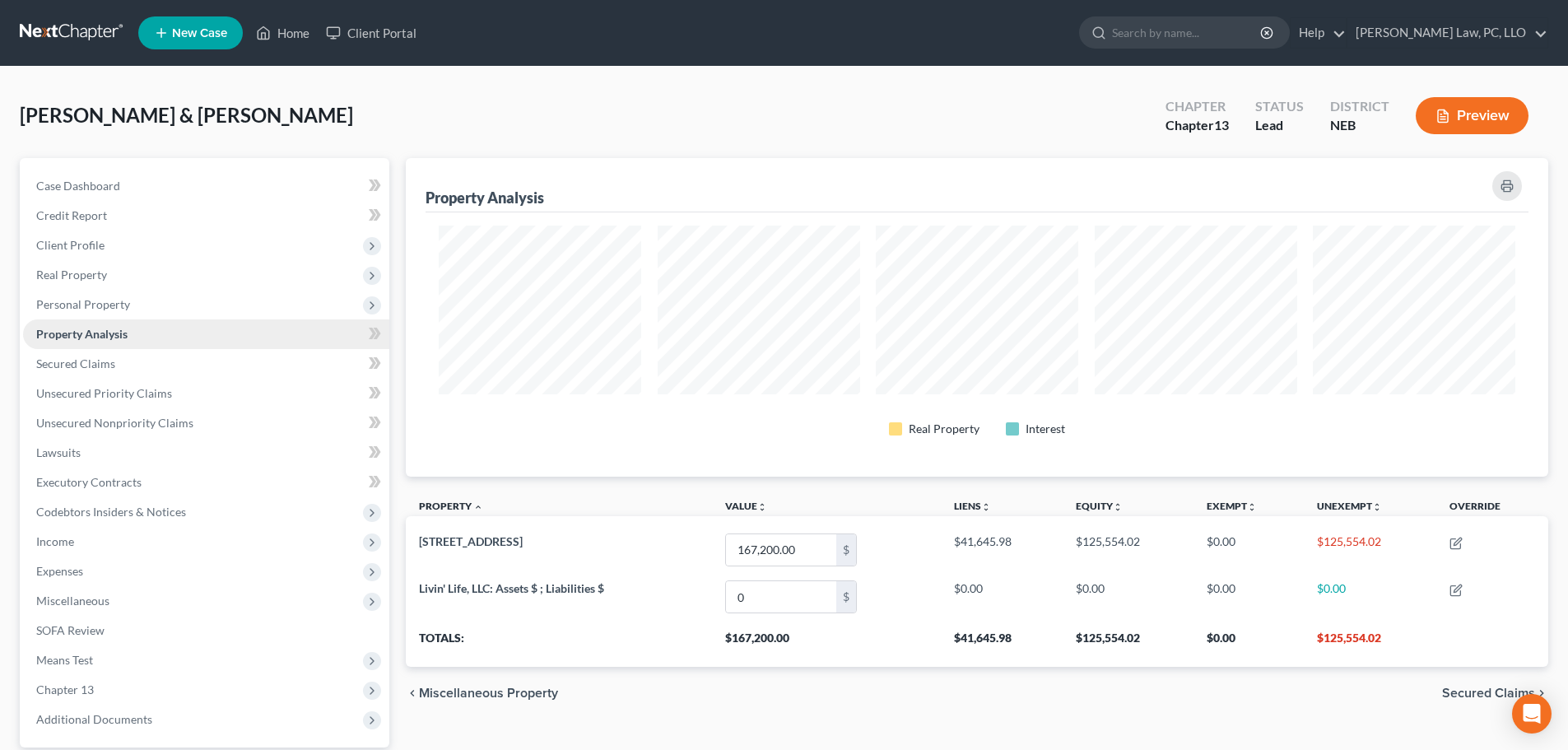
scroll to position [319, 1142]
click at [106, 286] on span "Real Property" at bounding box center [207, 275] width 366 height 30
click at [107, 333] on span "Personal Property" at bounding box center [82, 333] width 94 height 14
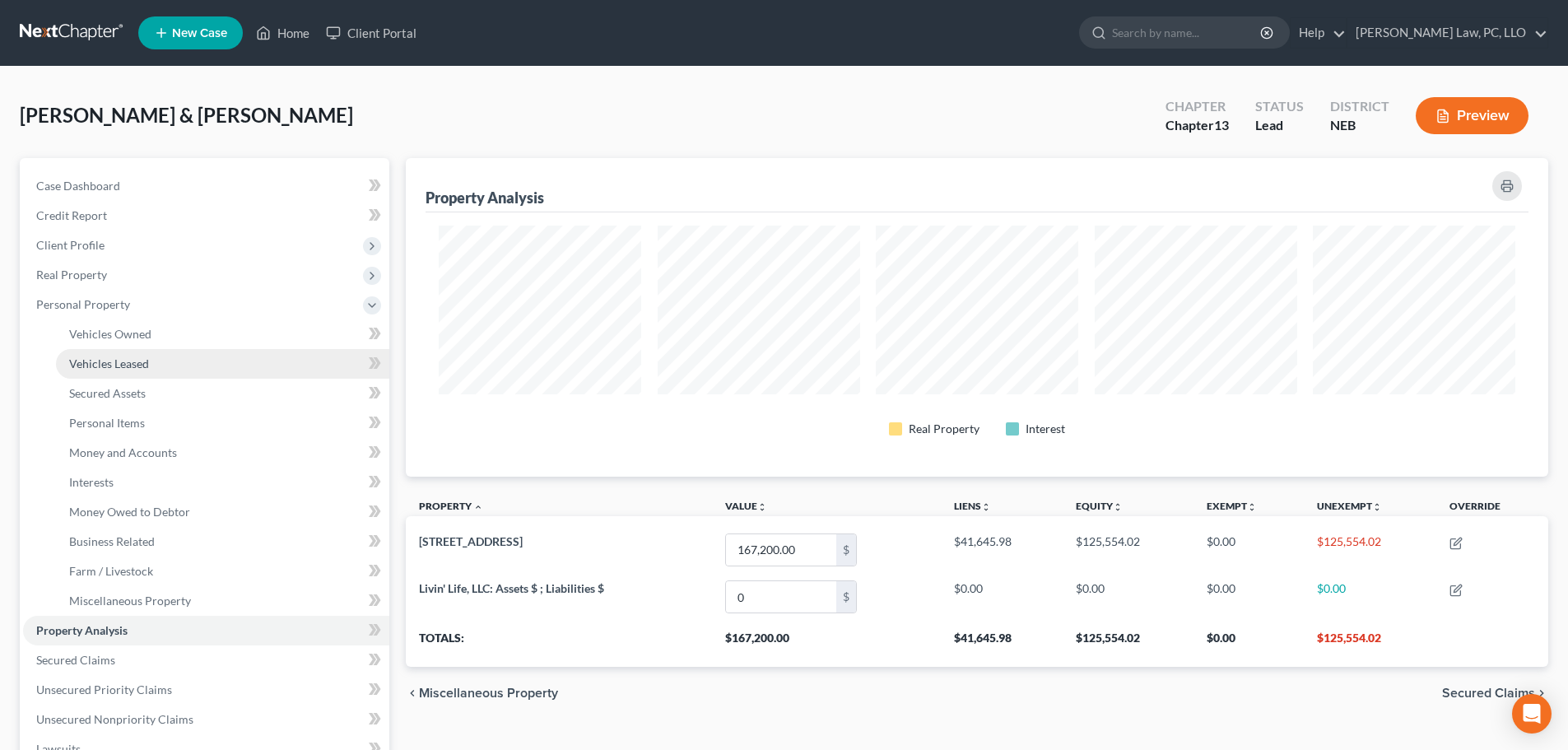
click at [107, 356] on span "Vehicles Leased" at bounding box center [109, 363] width 80 height 14
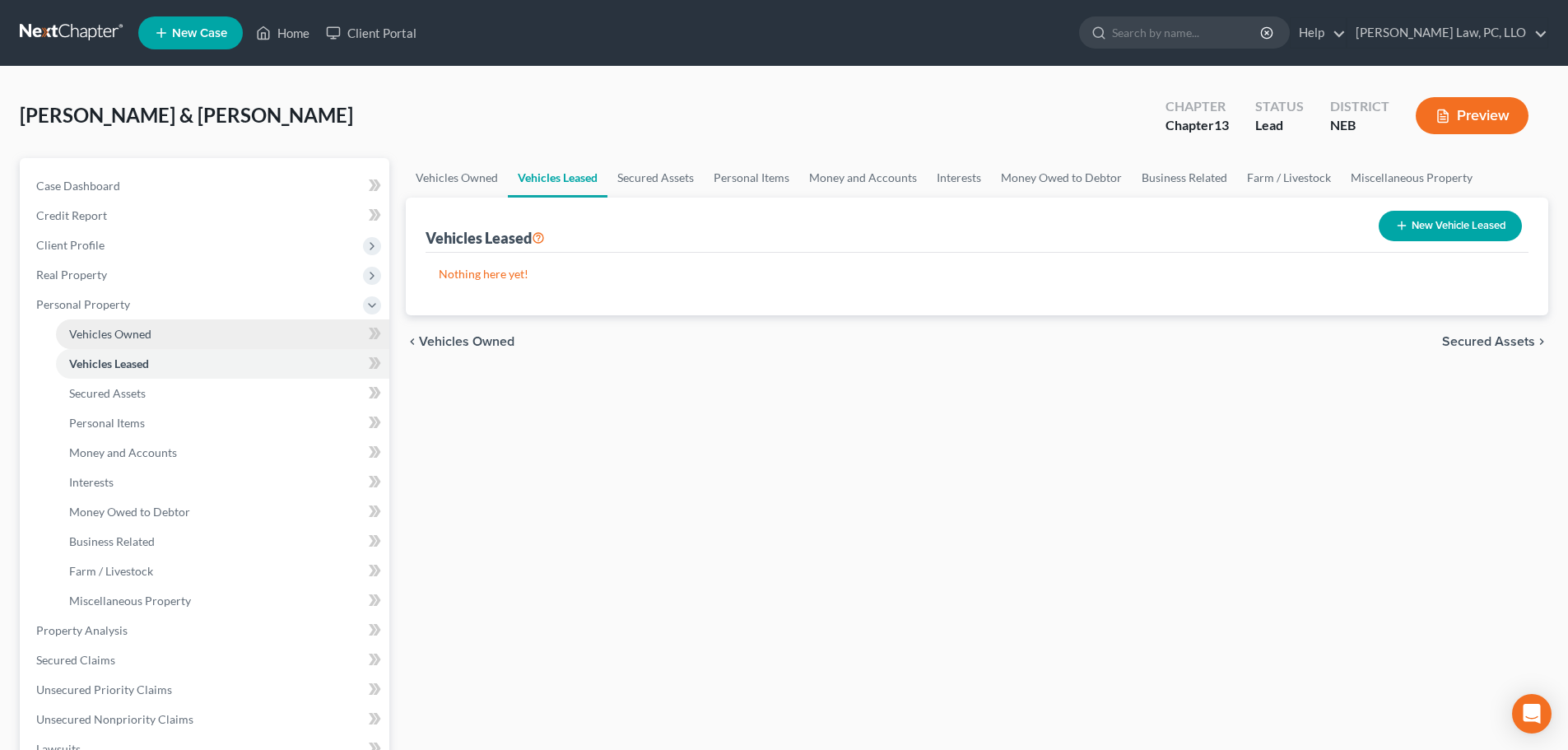
click at [111, 334] on span "Vehicles Owned" at bounding box center [110, 333] width 82 height 14
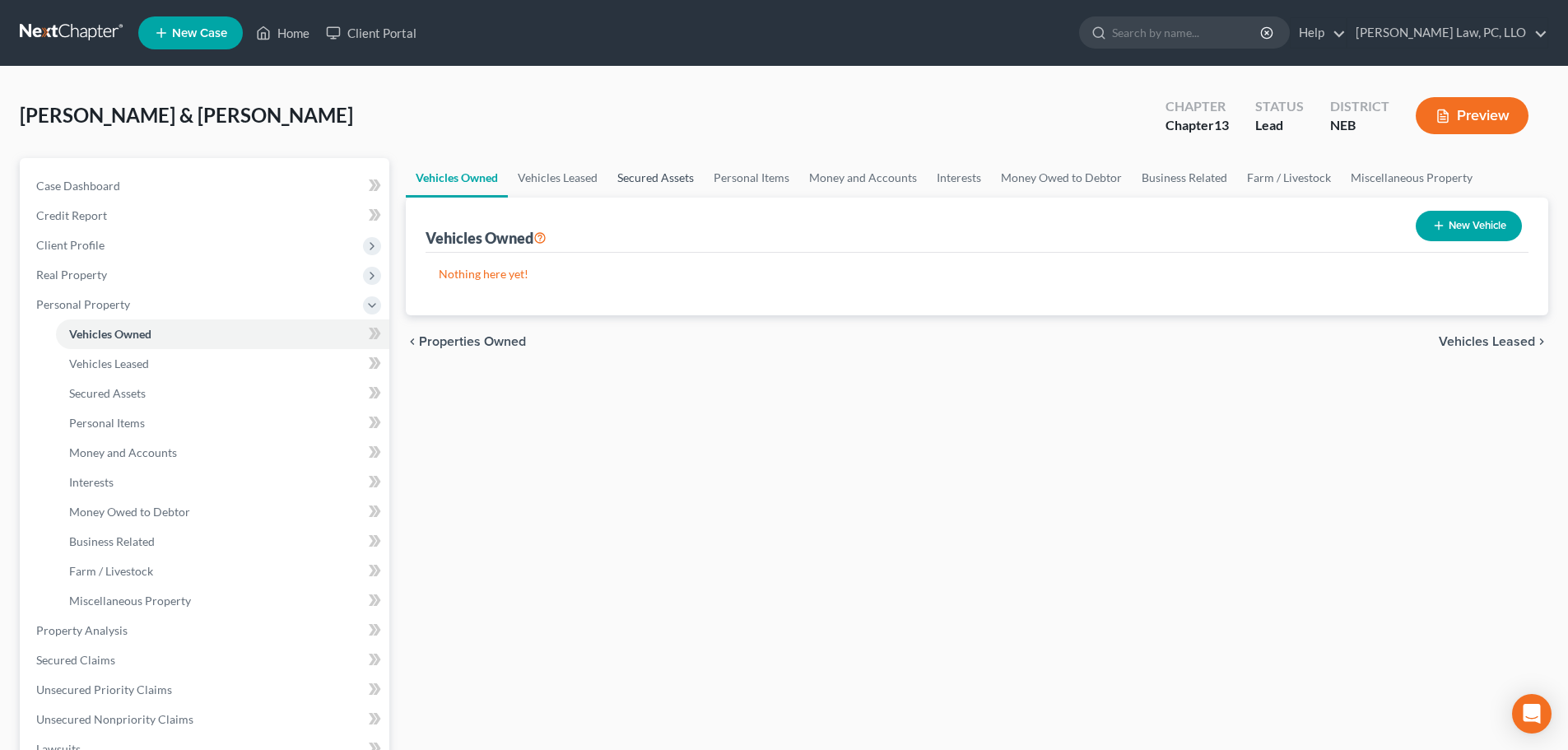
click at [663, 186] on link "Secured Assets" at bounding box center [656, 177] width 97 height 39
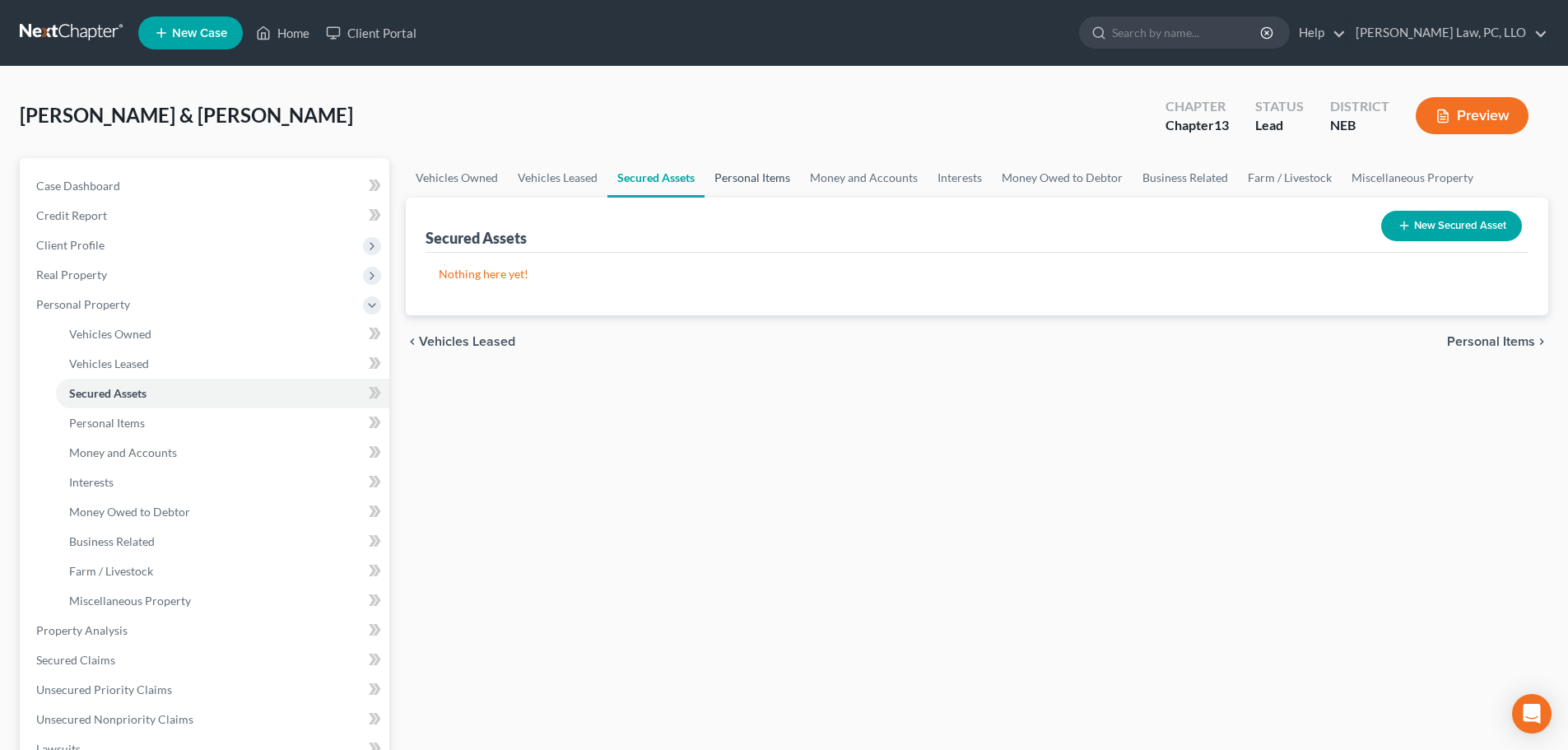
click at [779, 180] on link "Personal Items" at bounding box center [752, 177] width 96 height 39
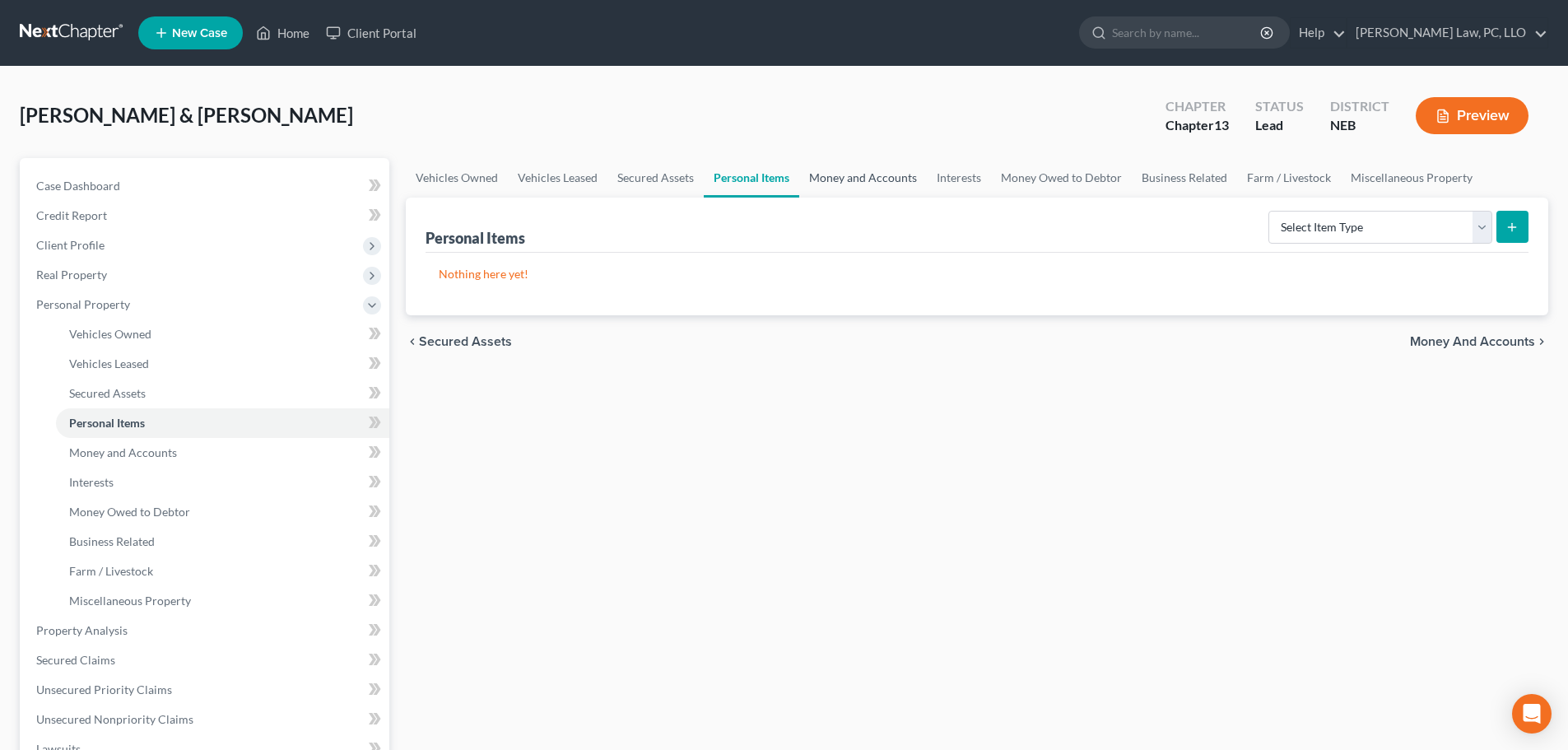
click at [897, 182] on link "Money and Accounts" at bounding box center [863, 177] width 127 height 39
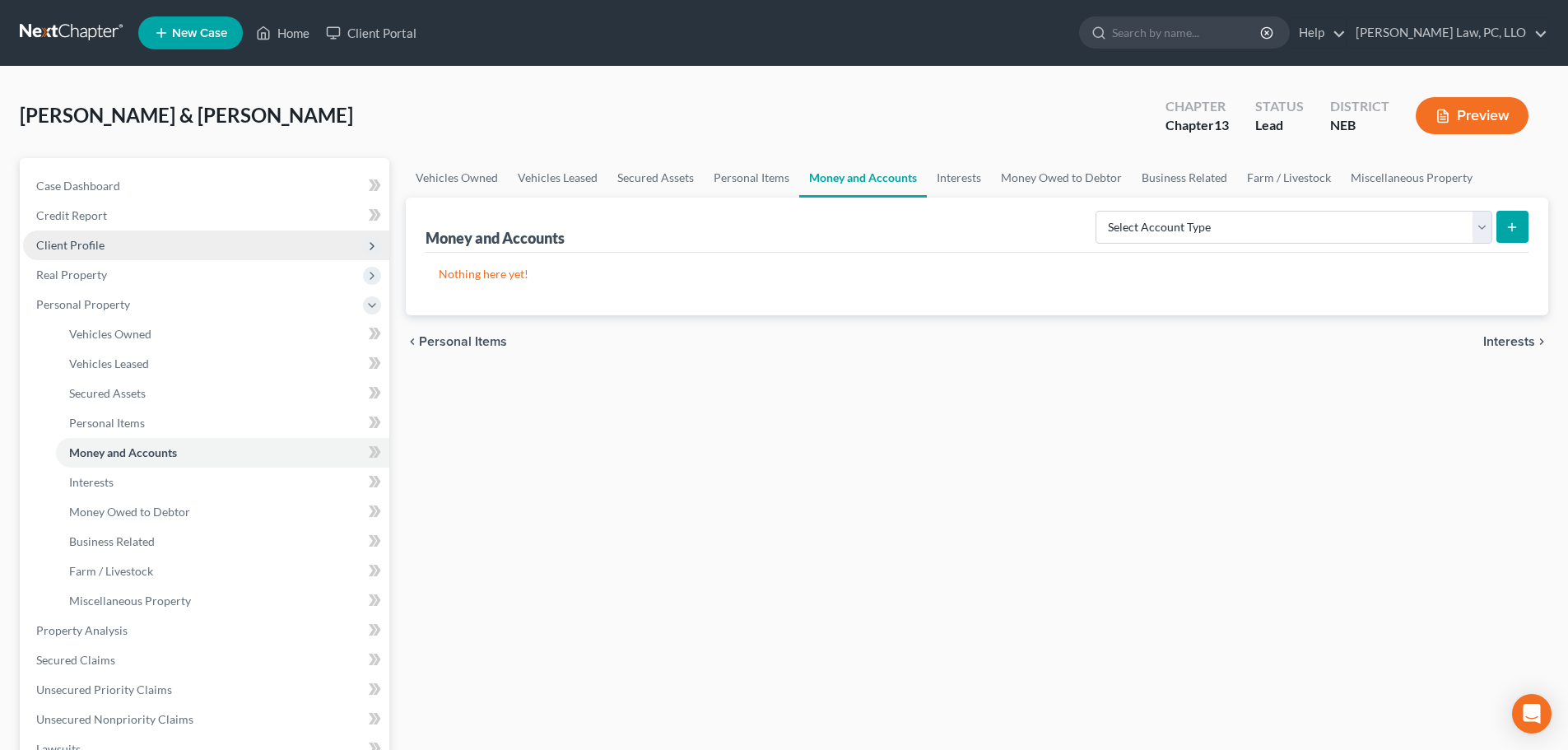
click at [94, 236] on span "Client Profile" at bounding box center [207, 246] width 366 height 30
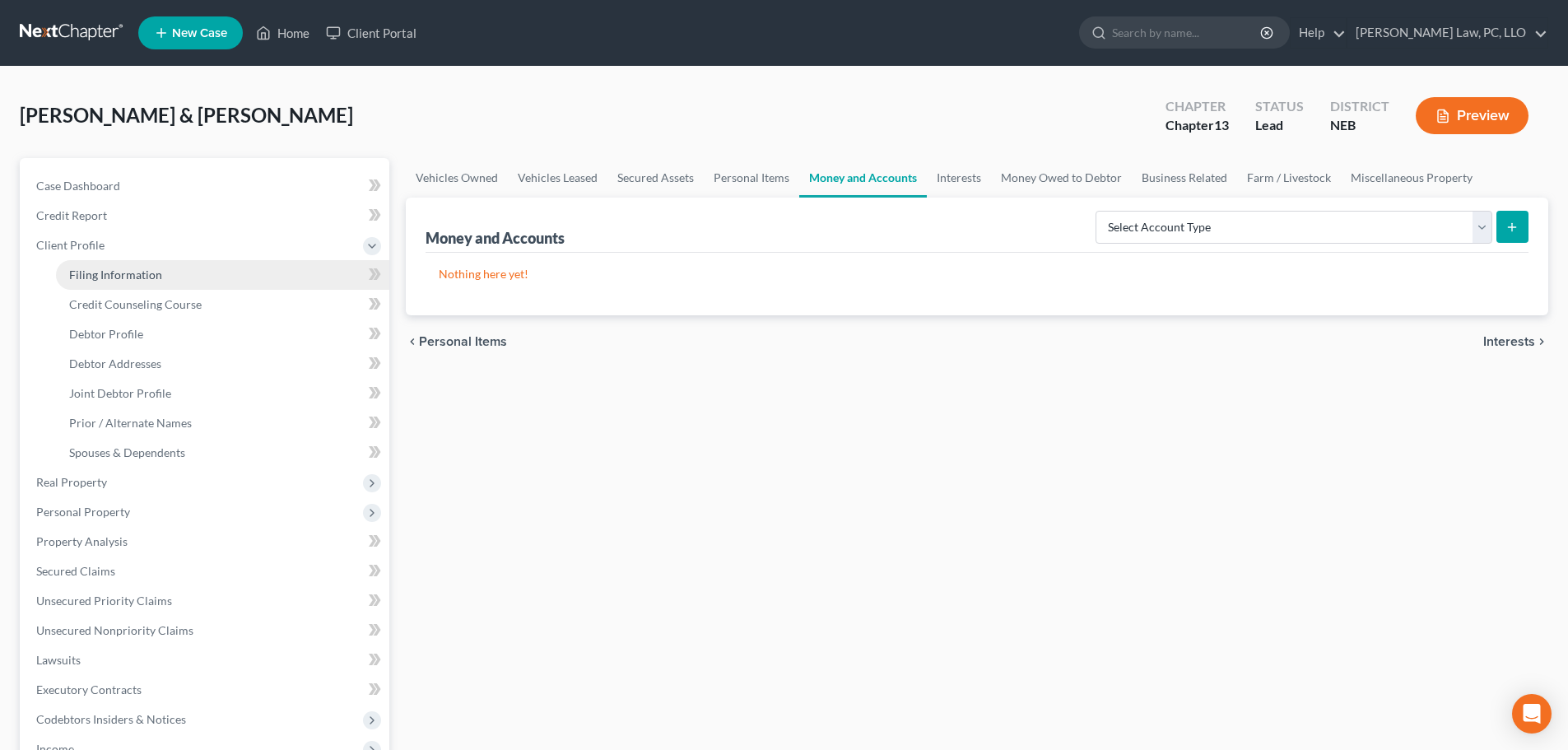
click at [107, 264] on link "Filing Information" at bounding box center [222, 275] width 333 height 30
select select "1"
select select "3"
select select "48"
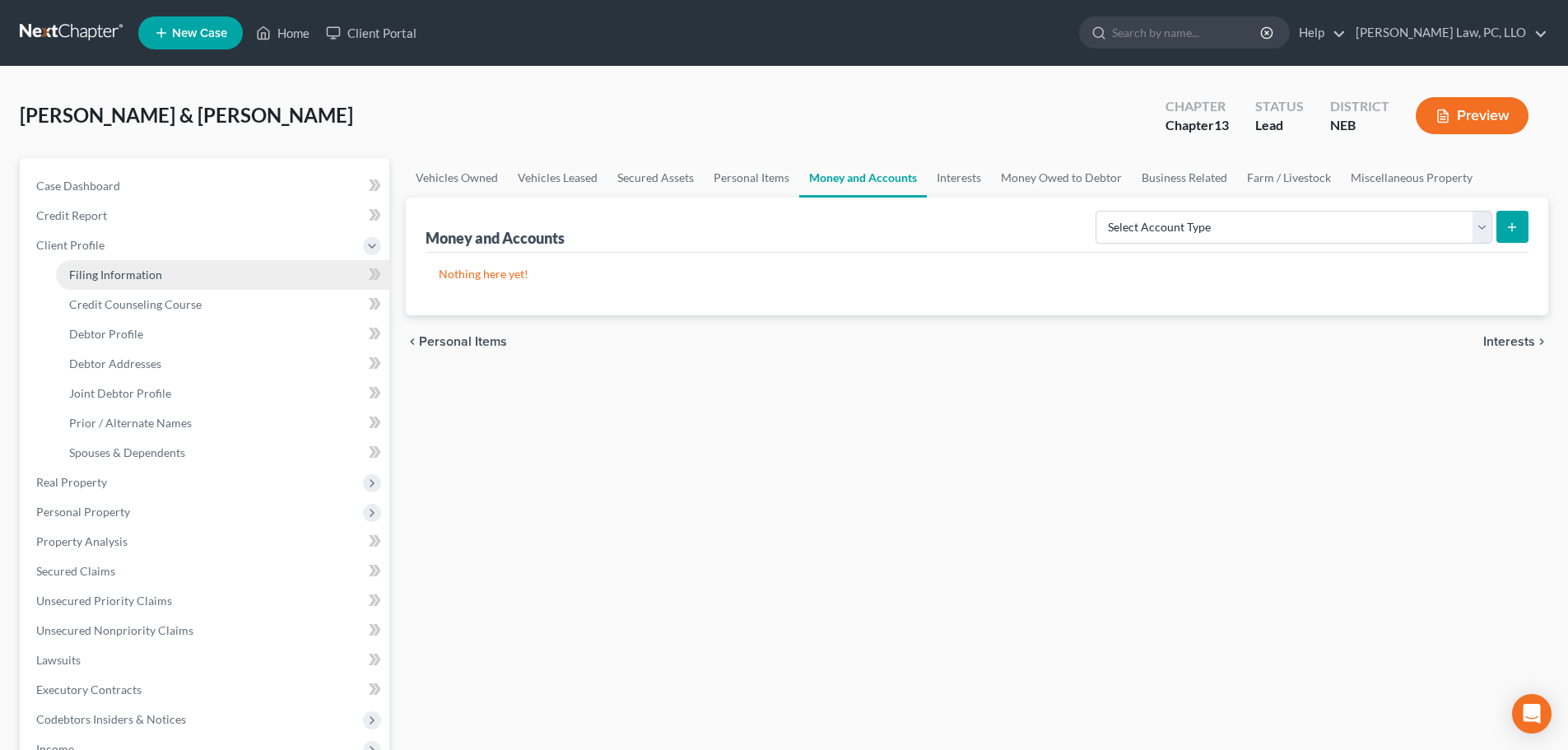
select select "0"
select select "30"
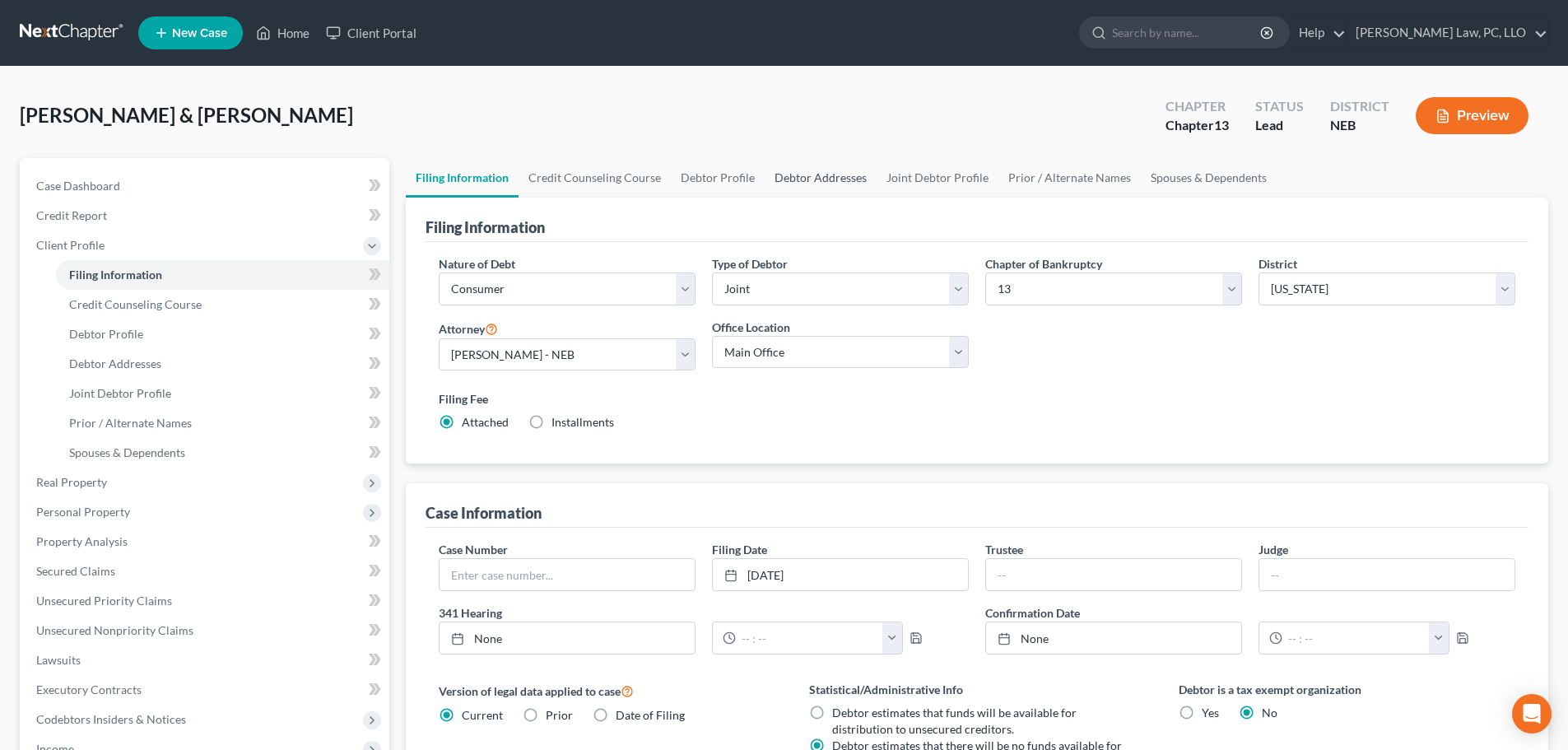
click at [792, 178] on link "Debtor Addresses" at bounding box center [820, 177] width 112 height 39
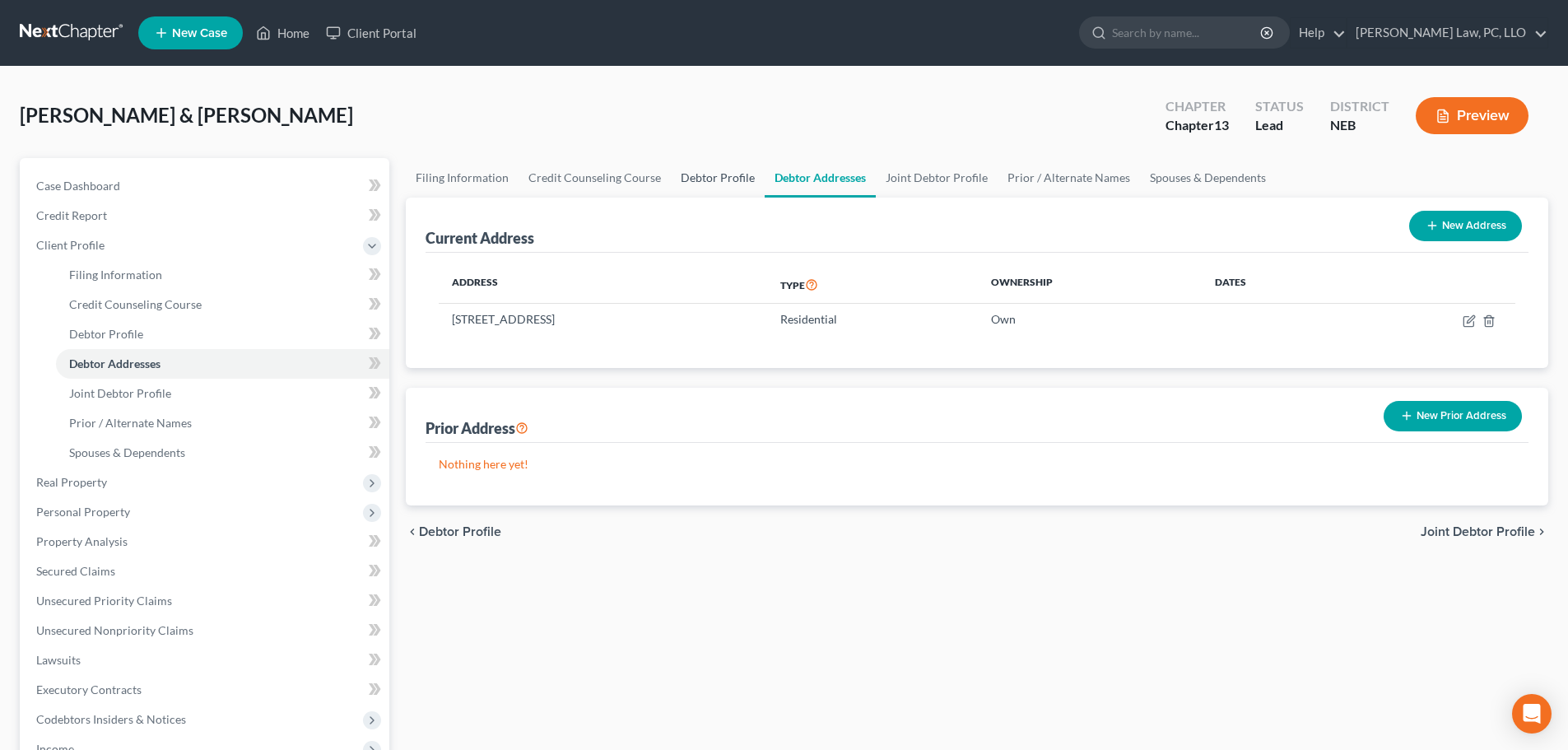
click at [739, 176] on link "Debtor Profile" at bounding box center [718, 177] width 94 height 39
select select "1"
select select "5"
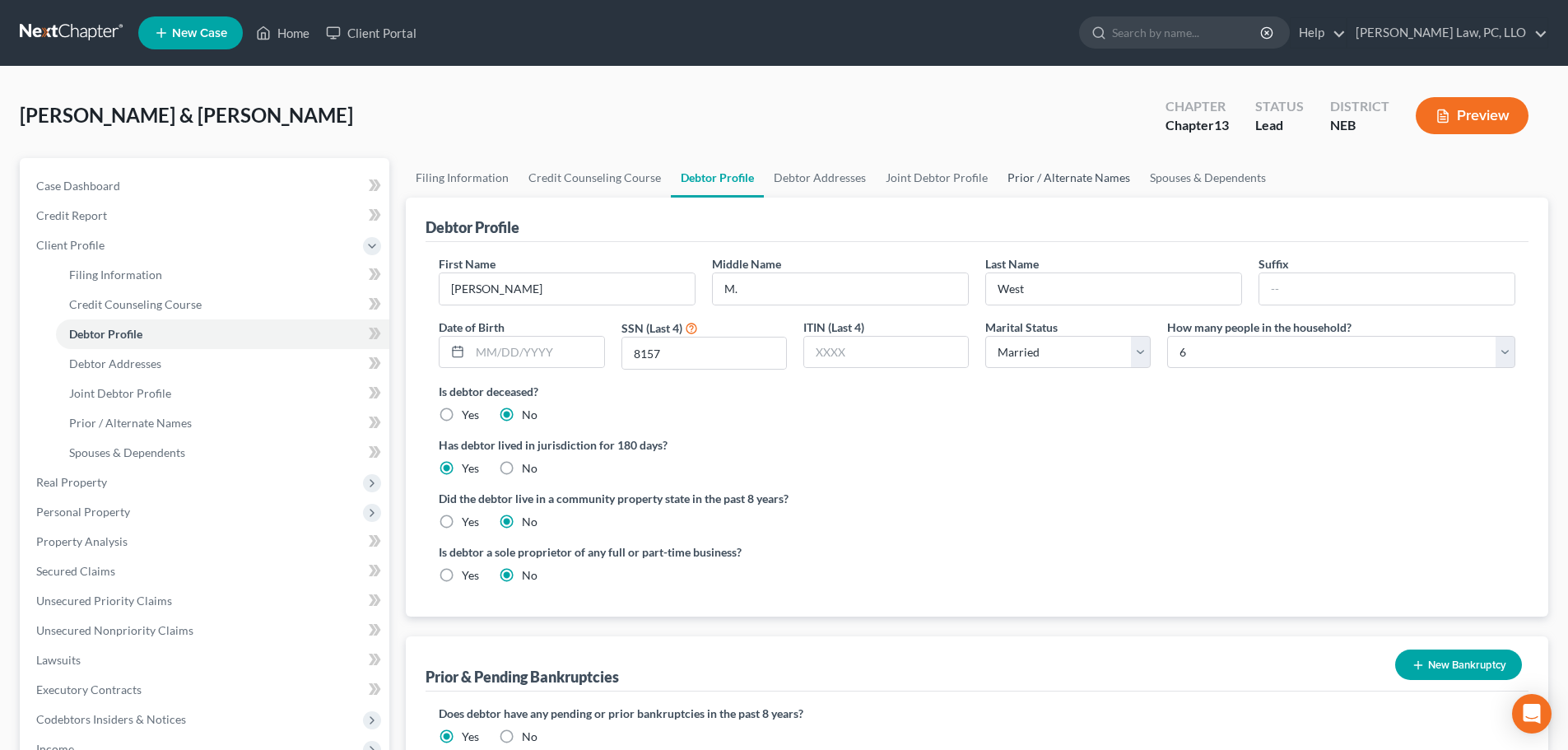
click at [1056, 176] on link "Prior / Alternate Names" at bounding box center [1068, 177] width 142 height 39
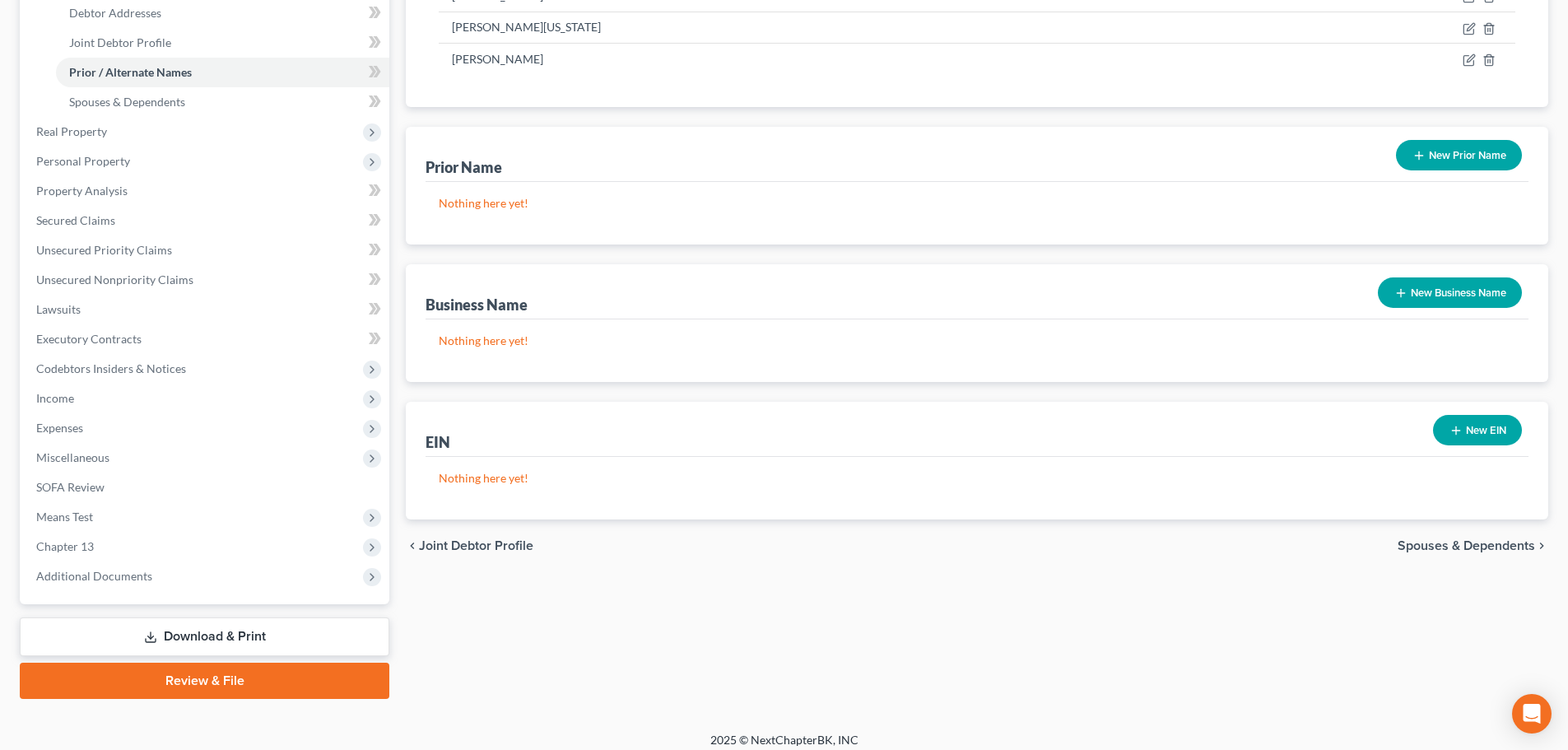
scroll to position [362, 0]
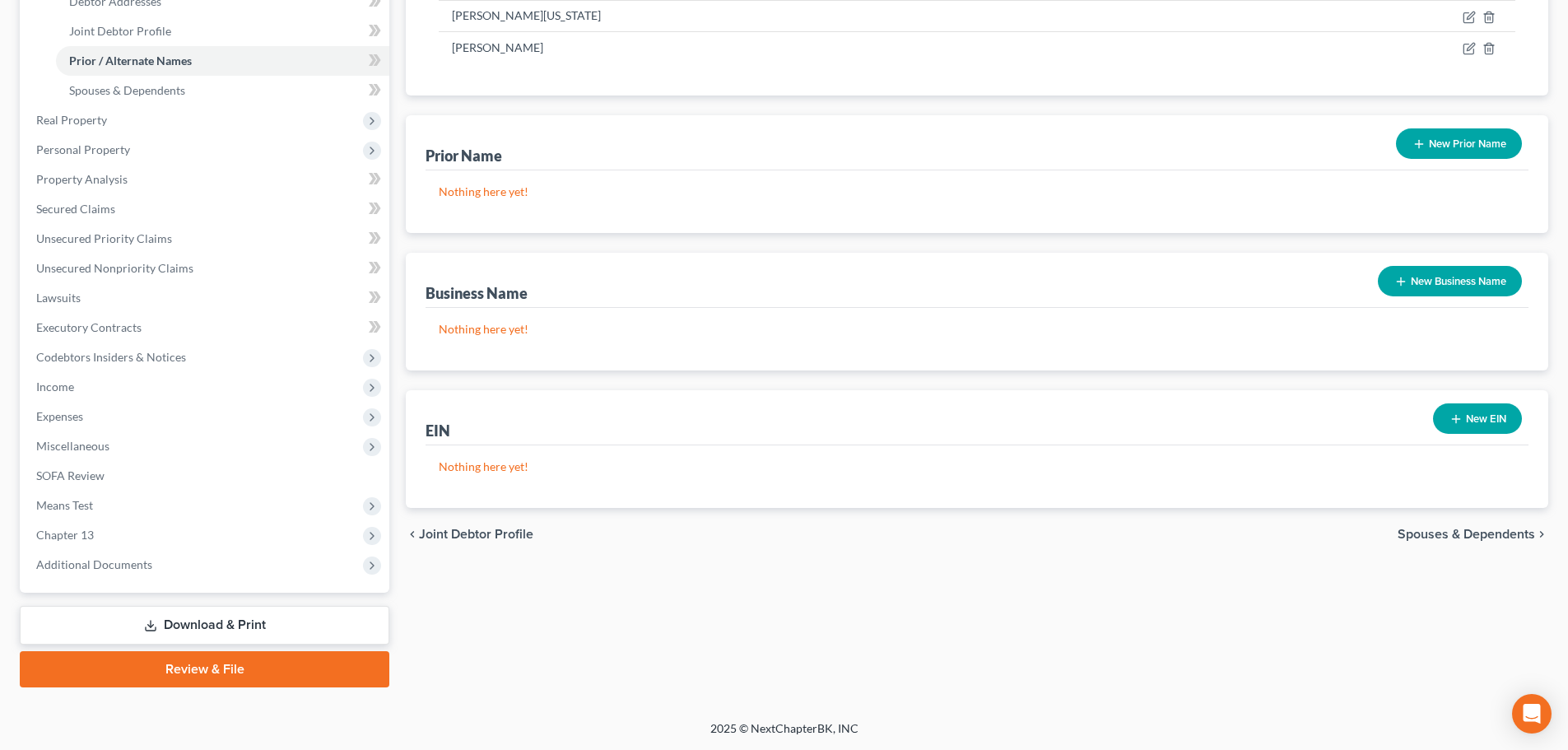
click at [217, 623] on link "Download & Print" at bounding box center [205, 625] width 370 height 38
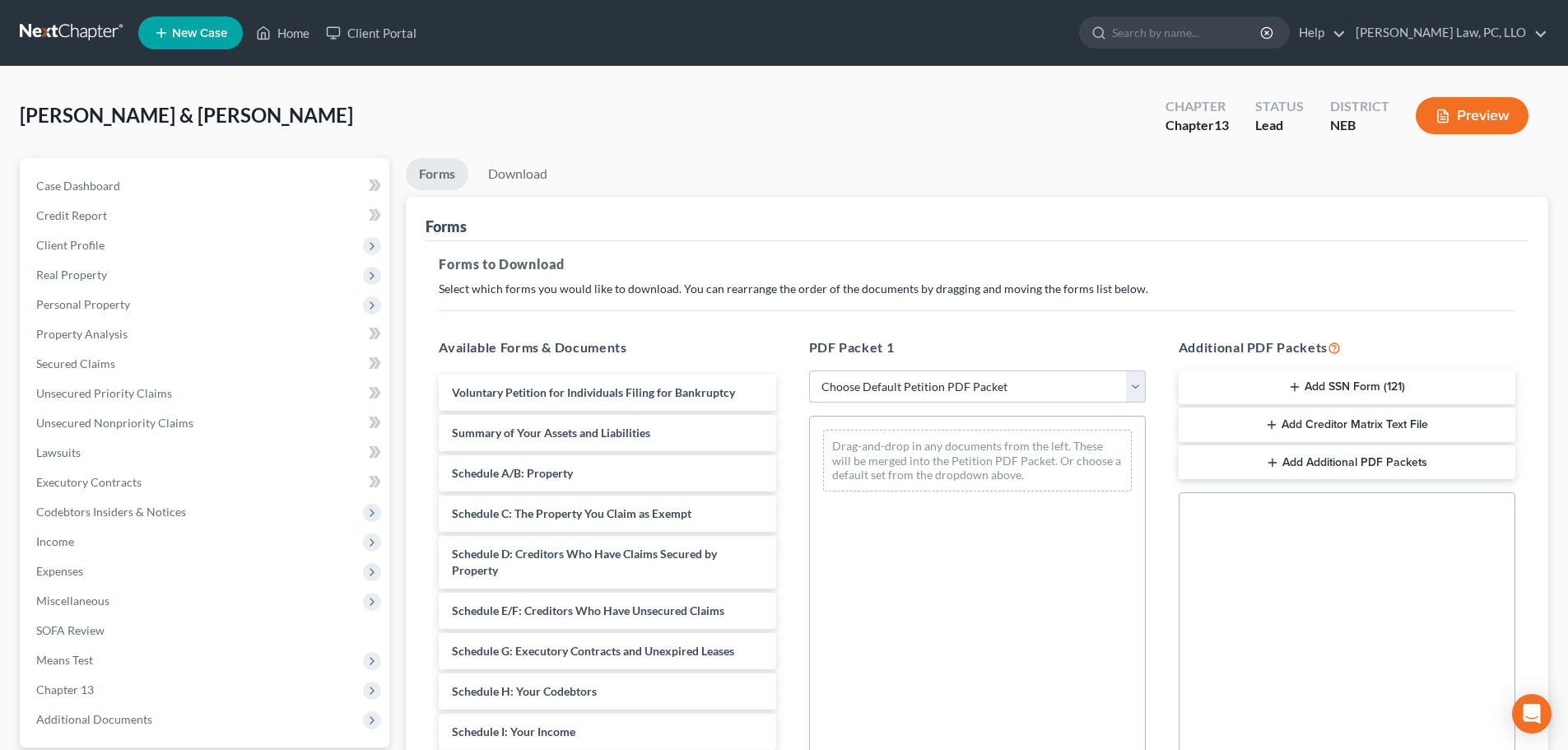
click at [905, 381] on select "Choose Default Petition PDF Packet Complete Bankruptcy Petition (all forms and …" at bounding box center [978, 387] width 336 height 33
select select "1"
click at [815, 370] on select "Choose Default Petition PDF Packet Complete Bankruptcy Petition (all forms and …" at bounding box center [978, 387] width 336 height 33
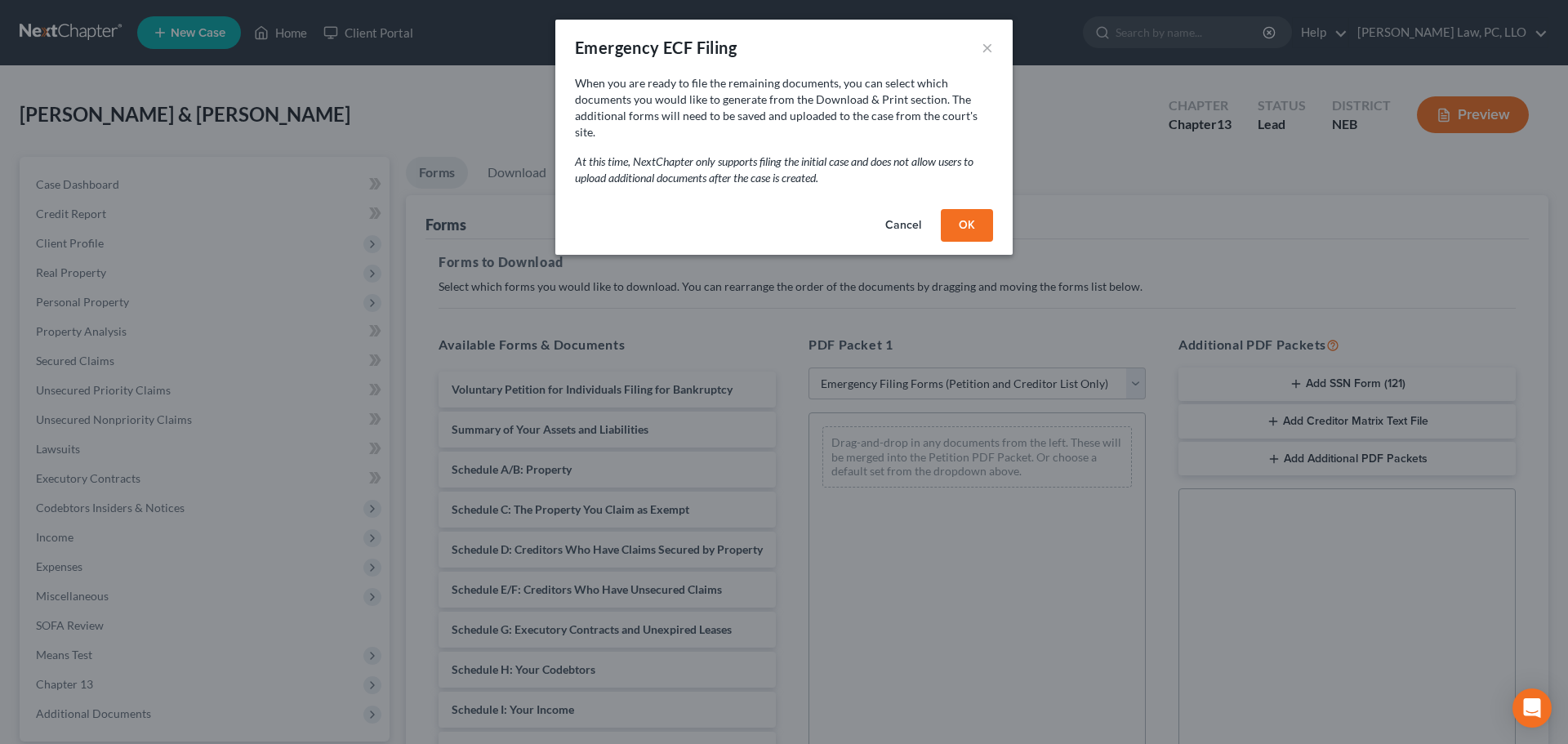
click at [956, 210] on button "OK" at bounding box center [967, 225] width 52 height 33
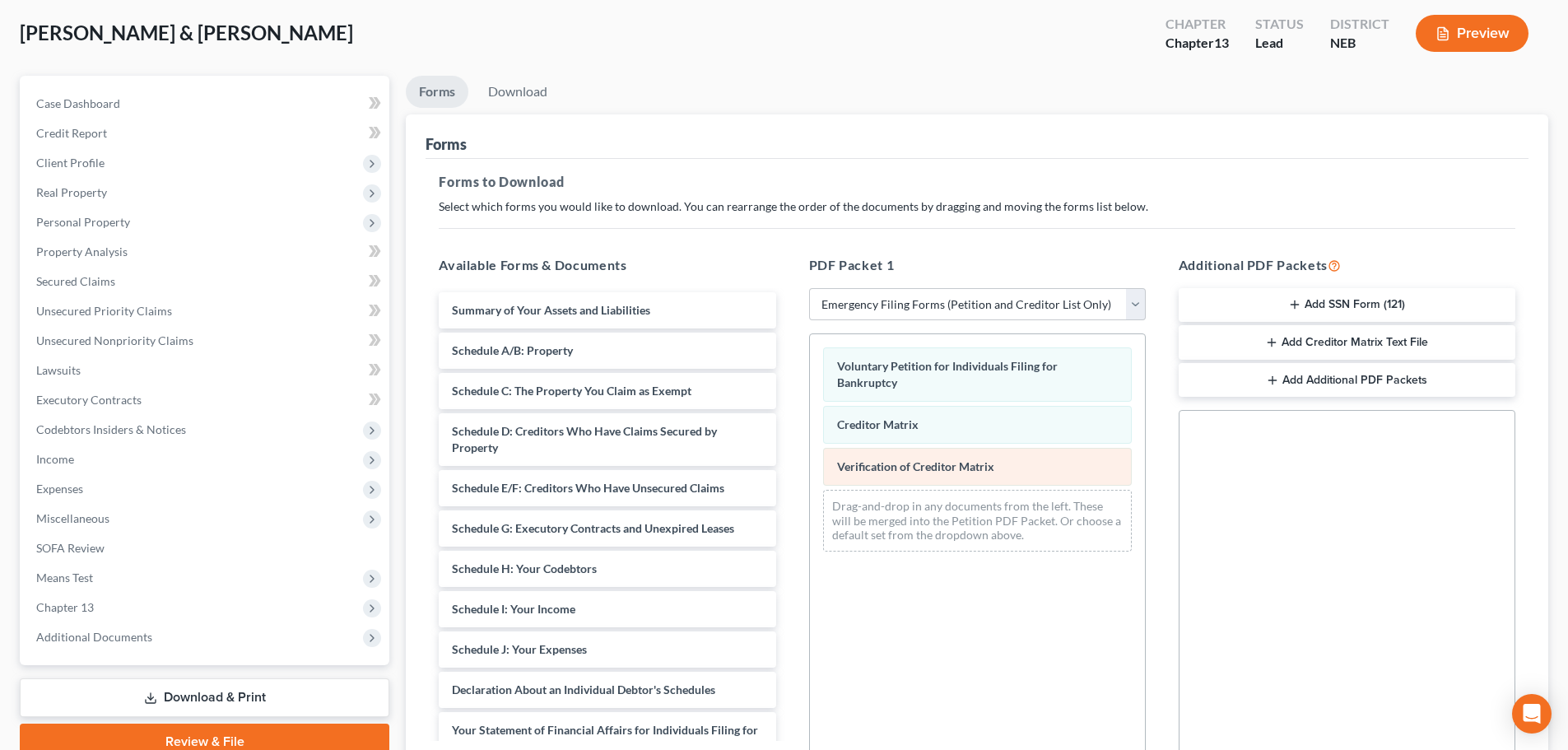
scroll to position [165, 0]
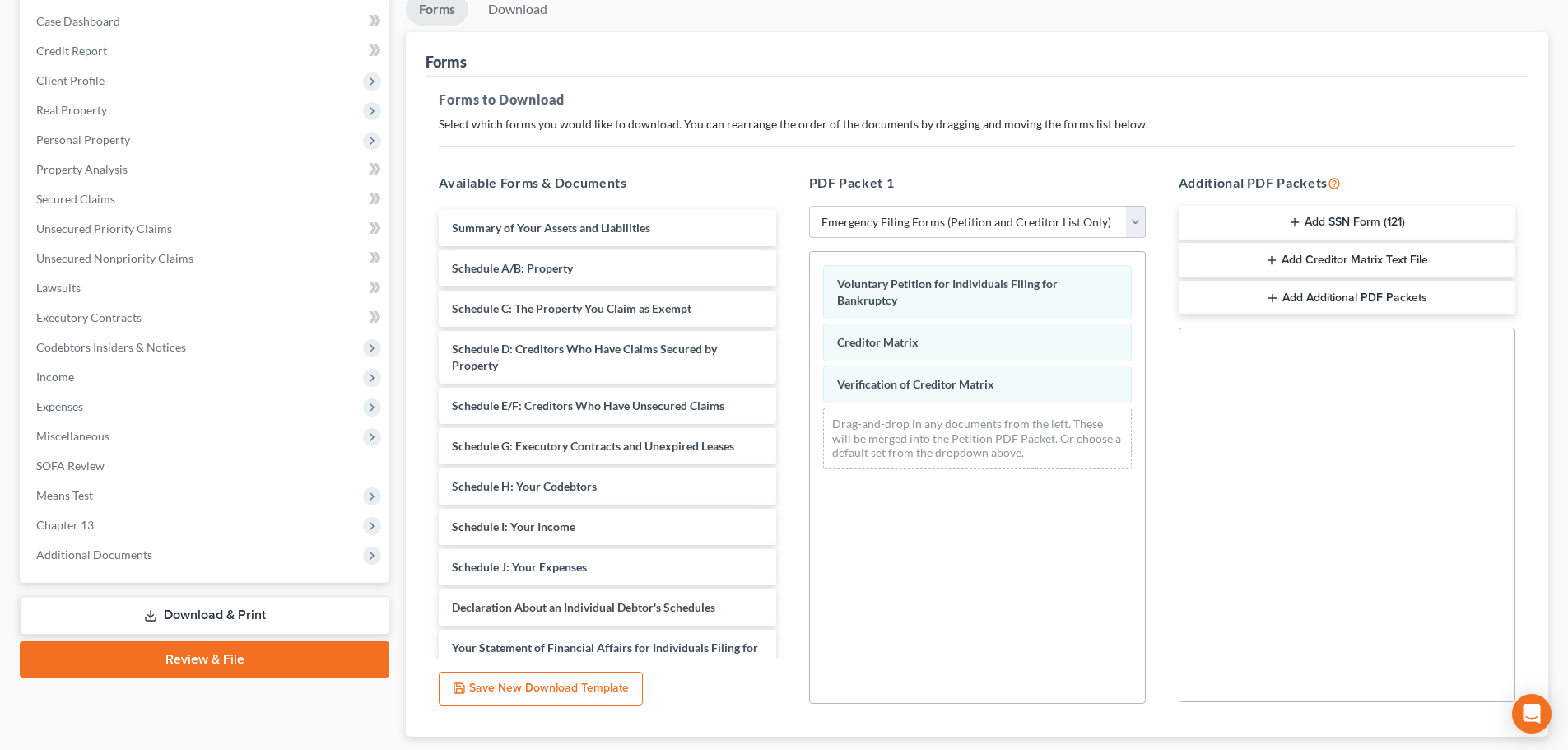
click at [1297, 218] on icon "button" at bounding box center [1295, 222] width 13 height 13
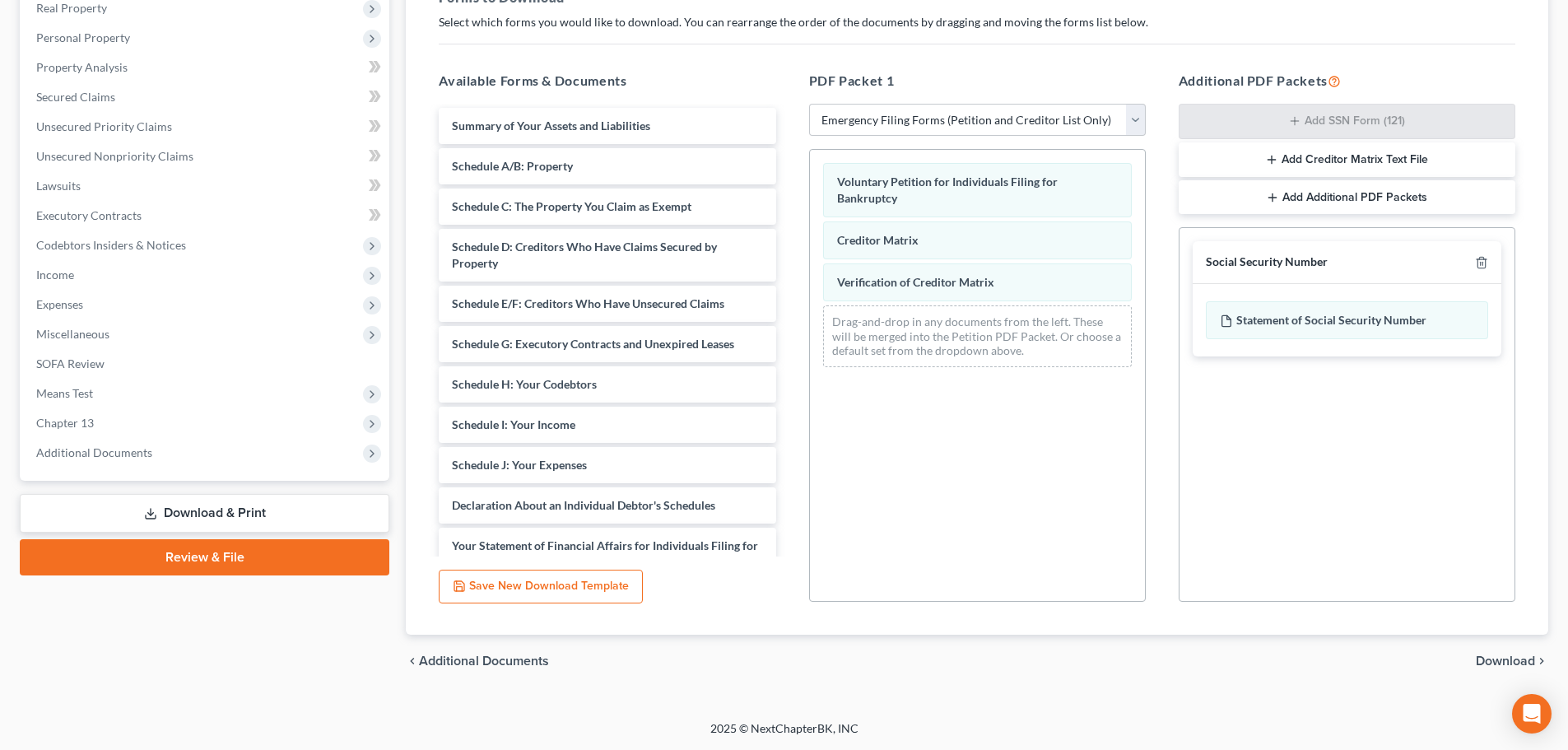
click at [1497, 661] on span "Download" at bounding box center [1505, 661] width 59 height 13
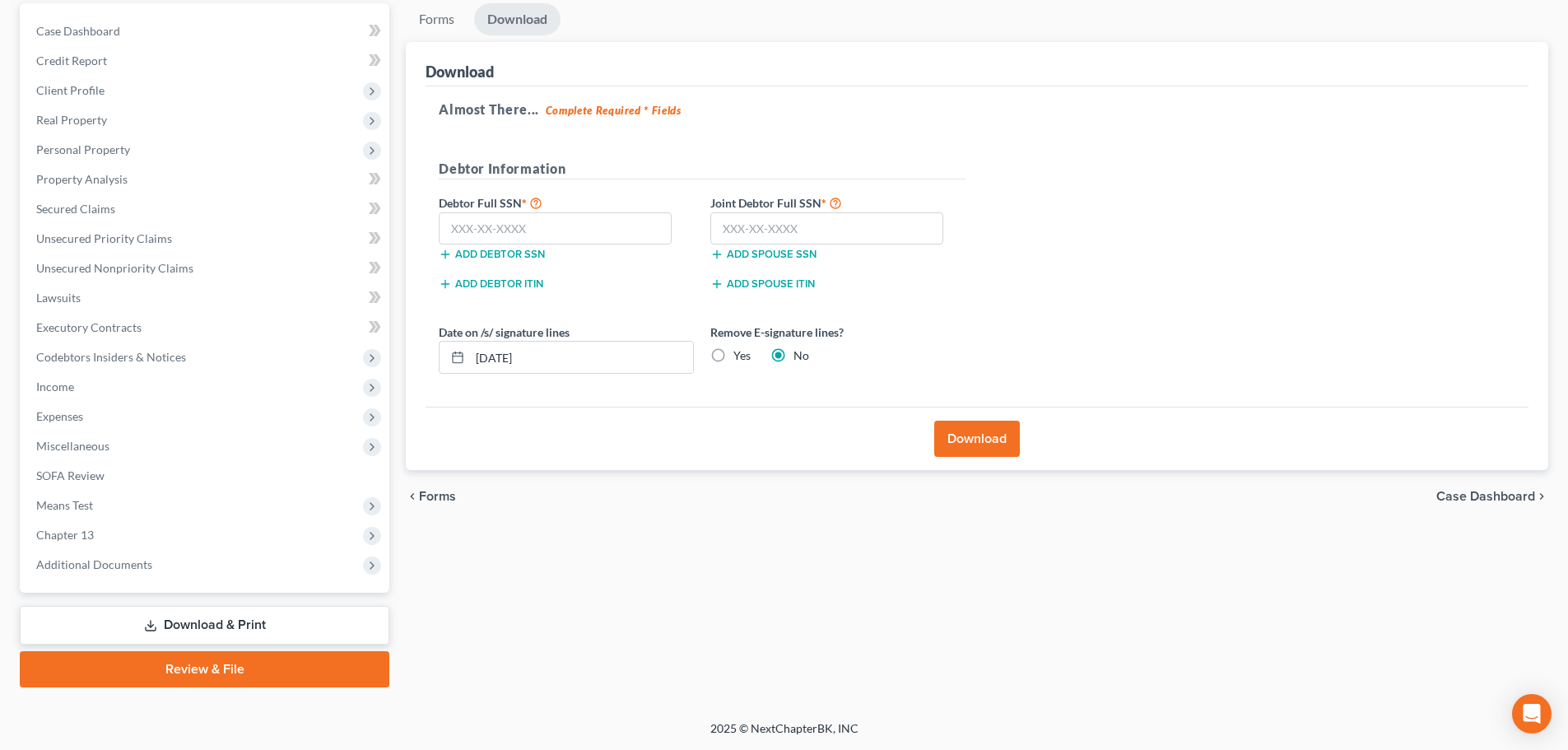
scroll to position [155, 0]
click at [734, 356] on label "Yes" at bounding box center [742, 355] width 17 height 17
click at [740, 356] on input "Yes" at bounding box center [745, 352] width 11 height 11
radio input "true"
radio input "false"
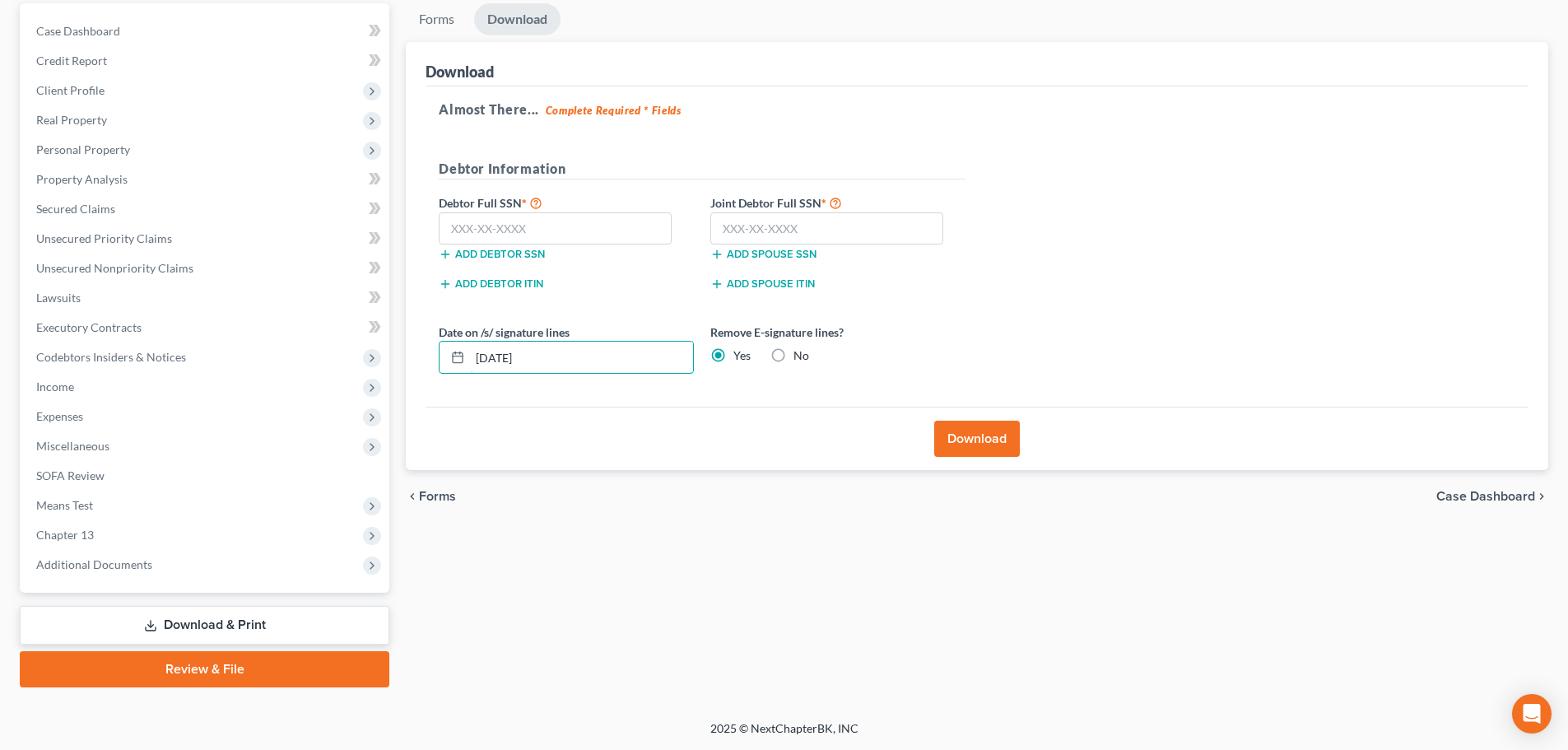
drag, startPoint x: 552, startPoint y: 365, endPoint x: 445, endPoint y: 392, distance: 110.4
click at [446, 386] on div "Date on /s/ signature lines [DATE] Remove E-signature lines? Yes No" at bounding box center [702, 355] width 543 height 63
click at [510, 236] on input "text" at bounding box center [555, 229] width 233 height 33
type input "530-43-8157"
click at [746, 216] on input "text" at bounding box center [827, 229] width 233 height 33
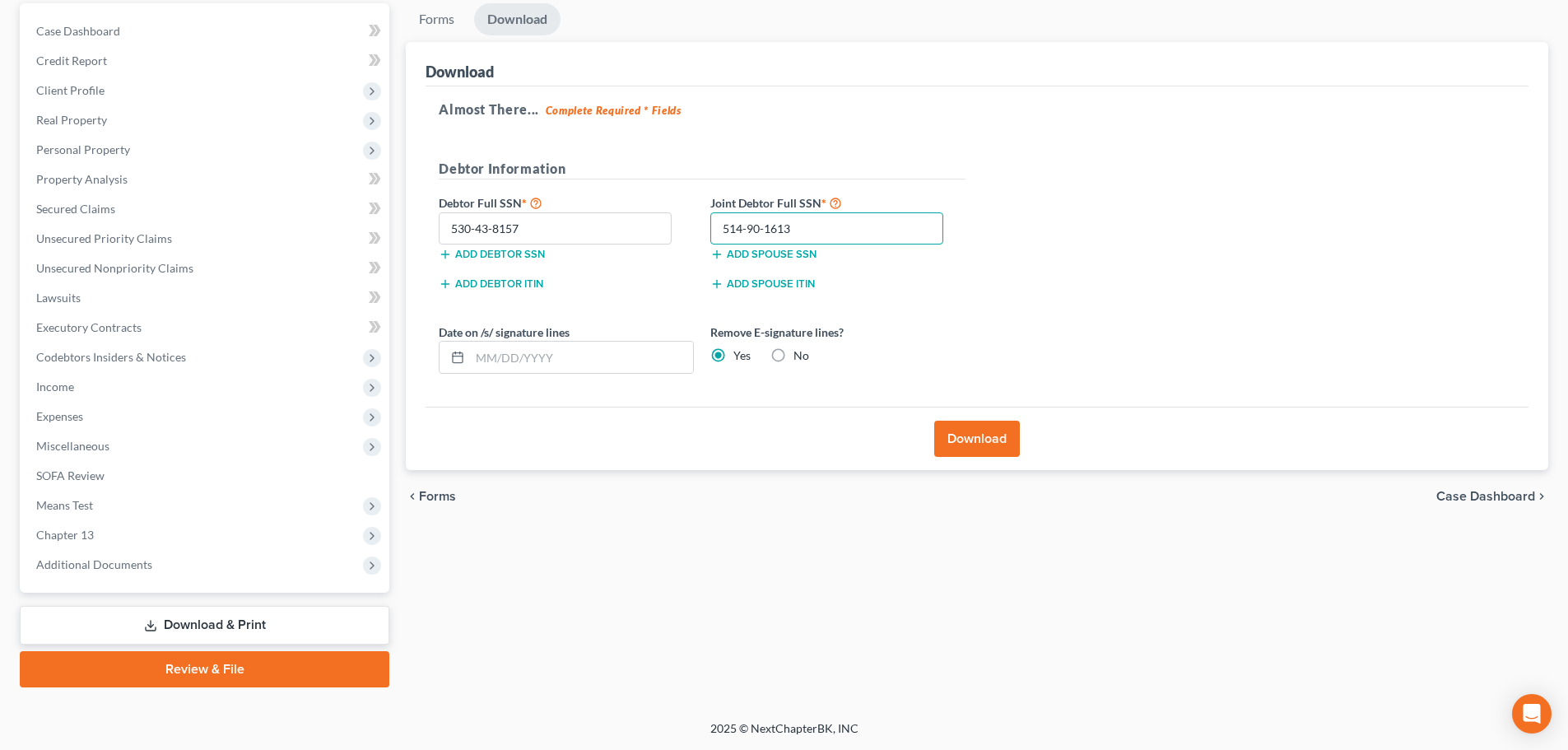
type input "514-90-1613"
click at [968, 440] on button "Download" at bounding box center [977, 438] width 86 height 36
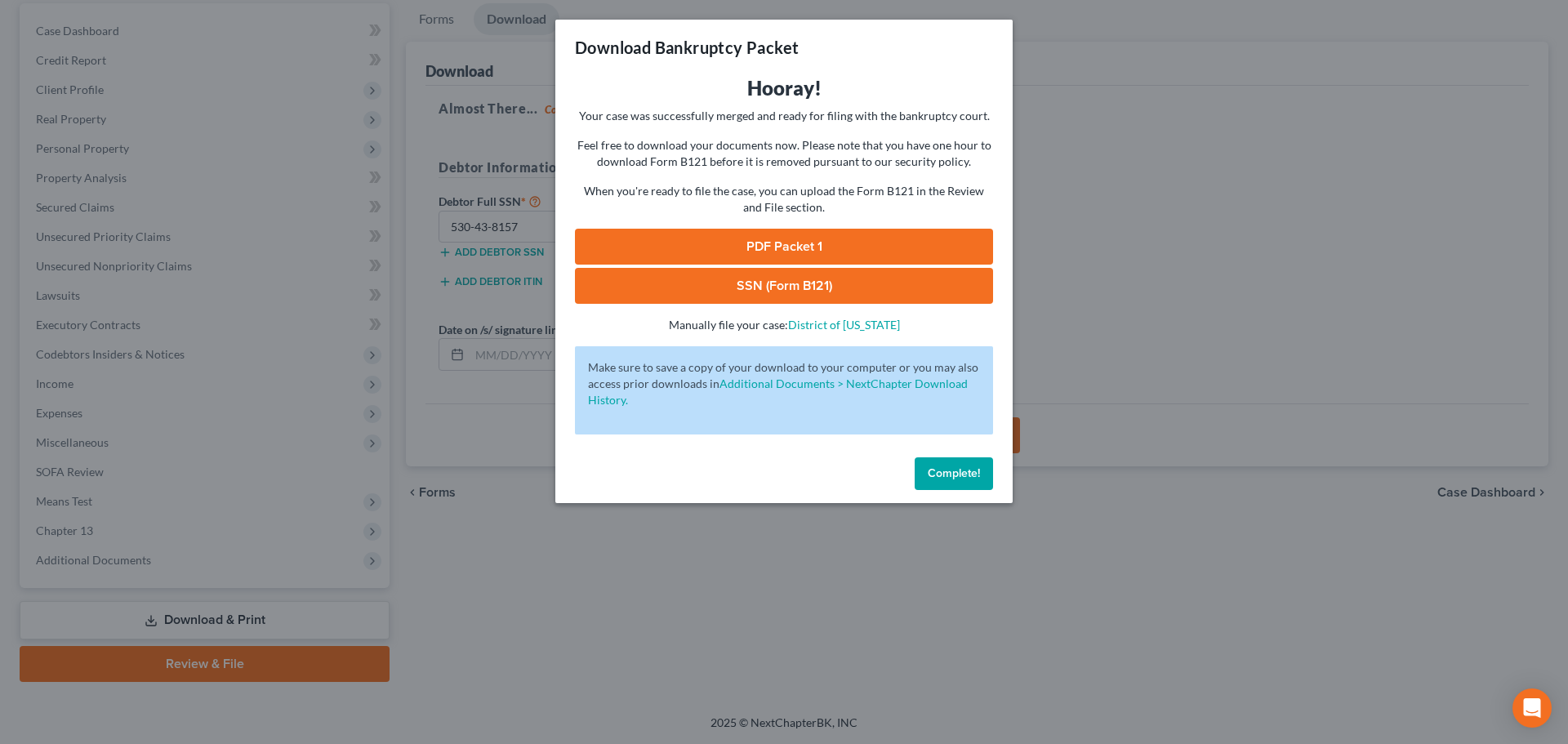
click at [796, 249] on link "PDF Packet 1" at bounding box center [784, 246] width 418 height 36
click at [764, 287] on link "SSN (Form B121)" at bounding box center [784, 285] width 418 height 36
drag, startPoint x: 950, startPoint y: 469, endPoint x: 908, endPoint y: 470, distance: 42.0
click at [949, 470] on span "Complete!" at bounding box center [953, 472] width 52 height 14
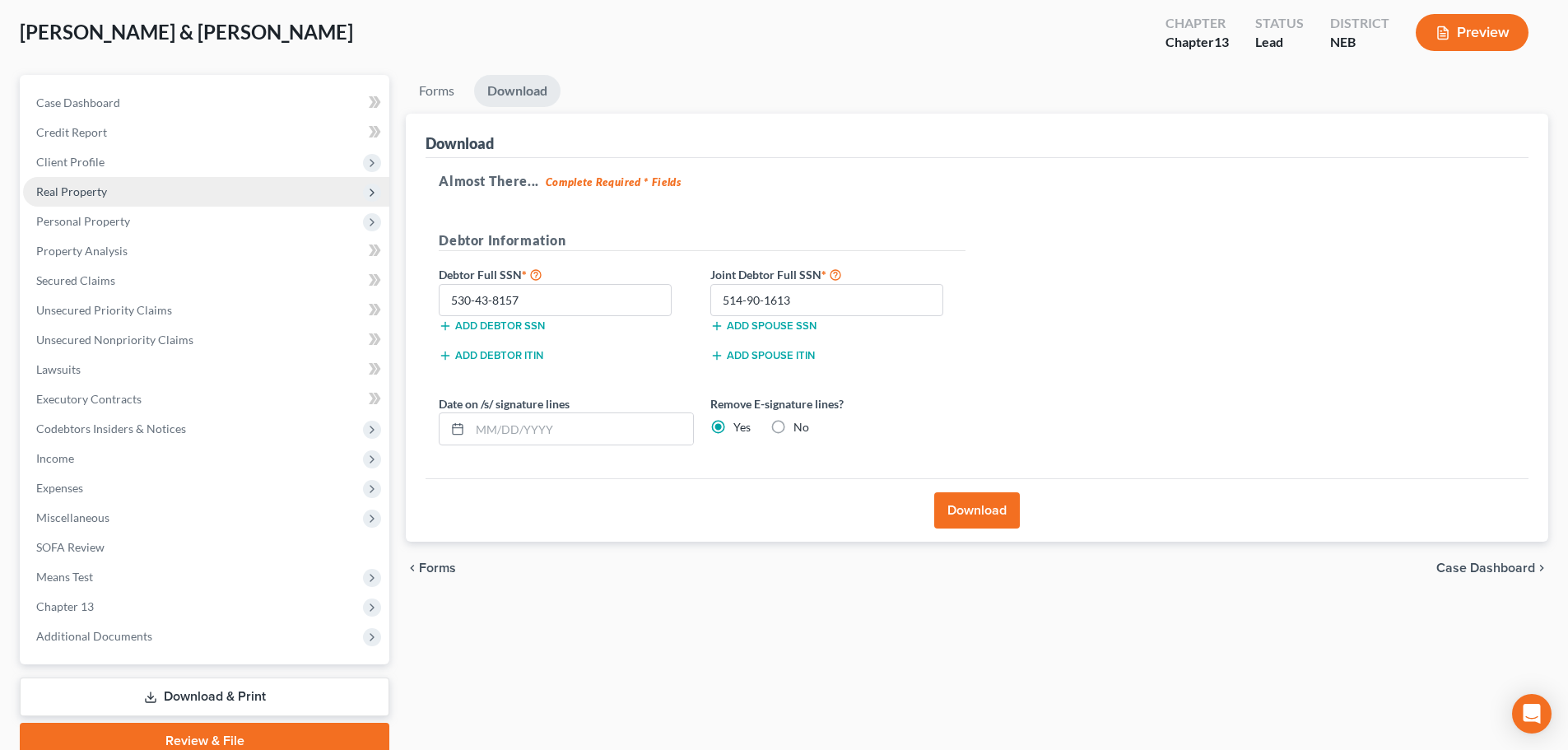
scroll to position [0, 0]
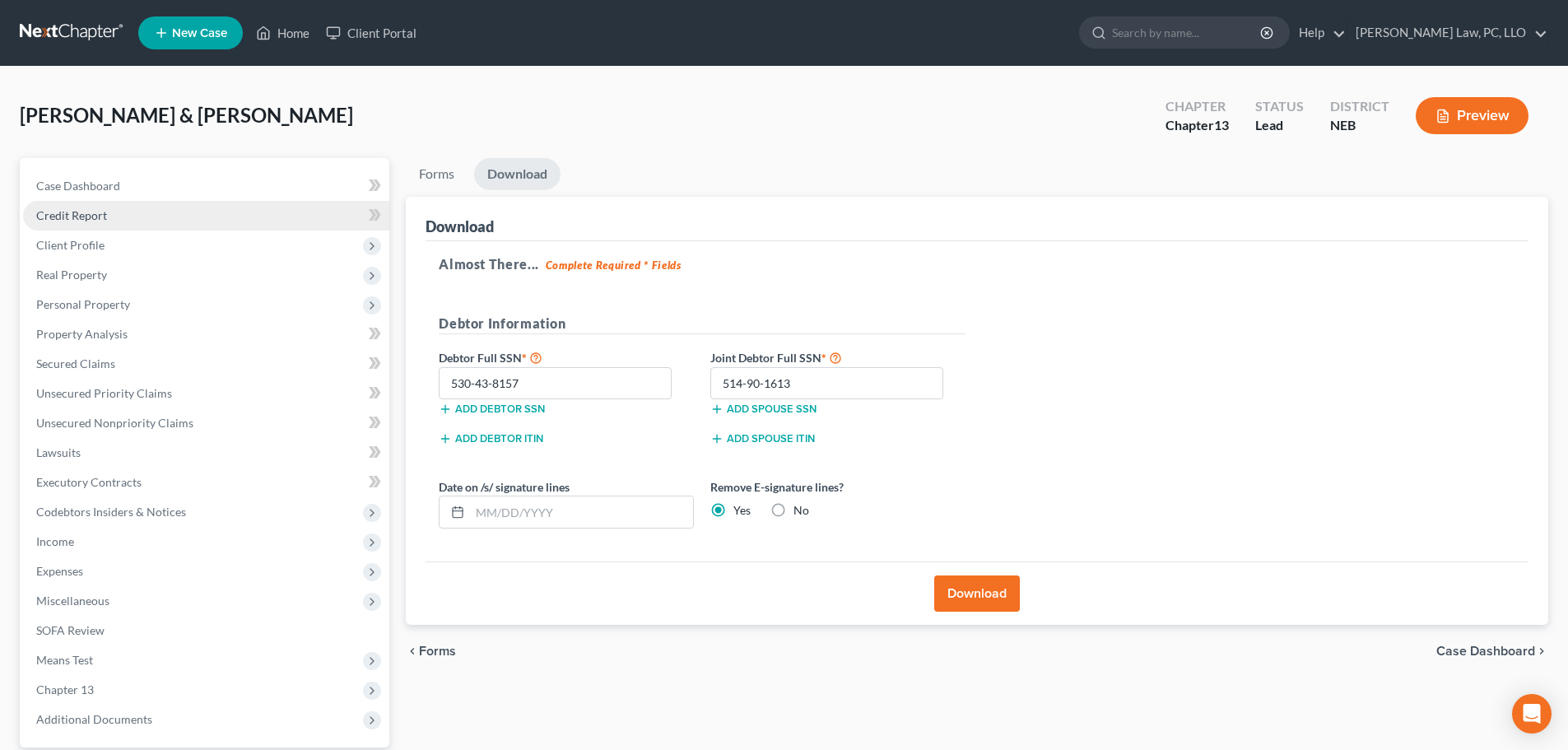
click at [119, 218] on link "Credit Report" at bounding box center [207, 216] width 366 height 30
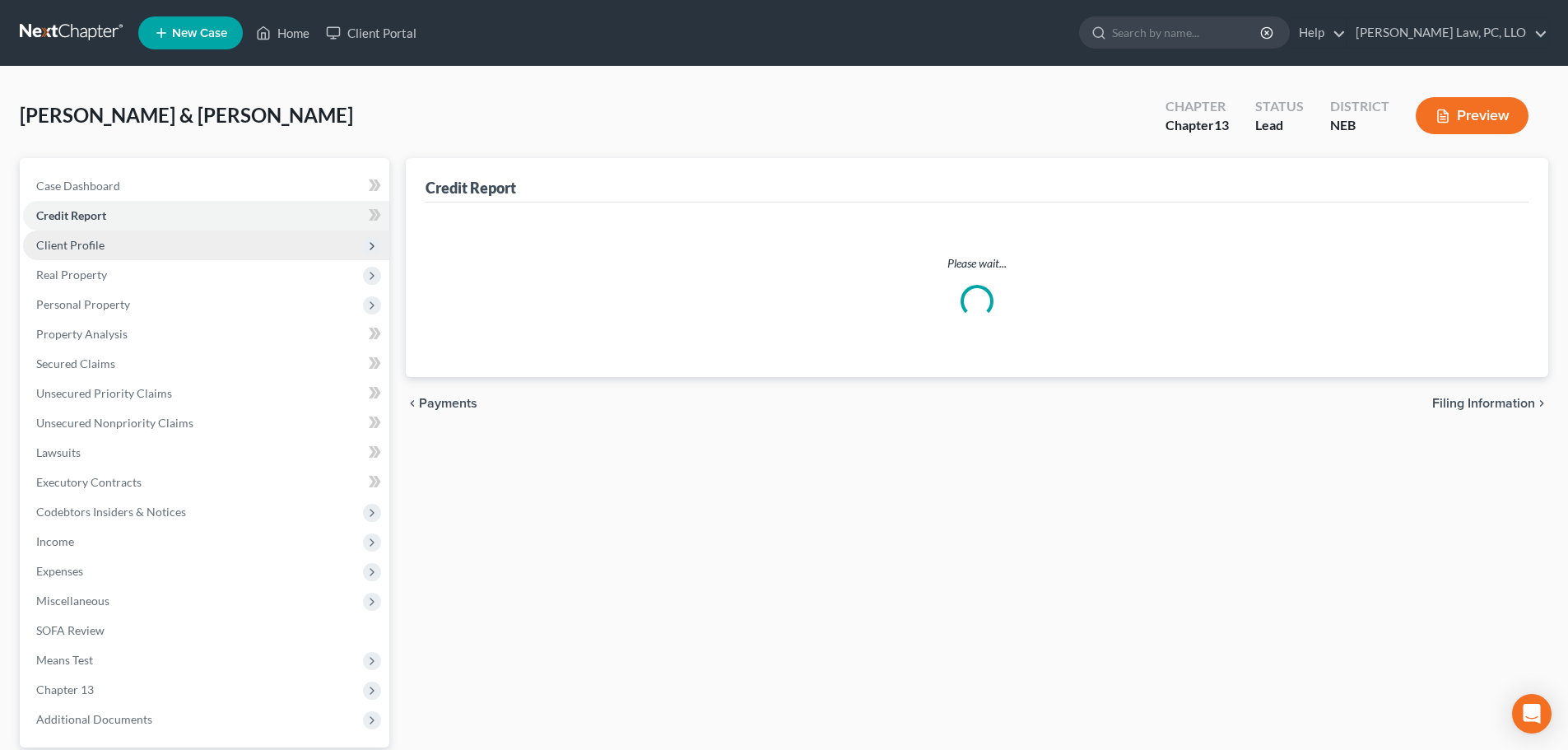
click at [119, 246] on span "Client Profile" at bounding box center [207, 246] width 366 height 30
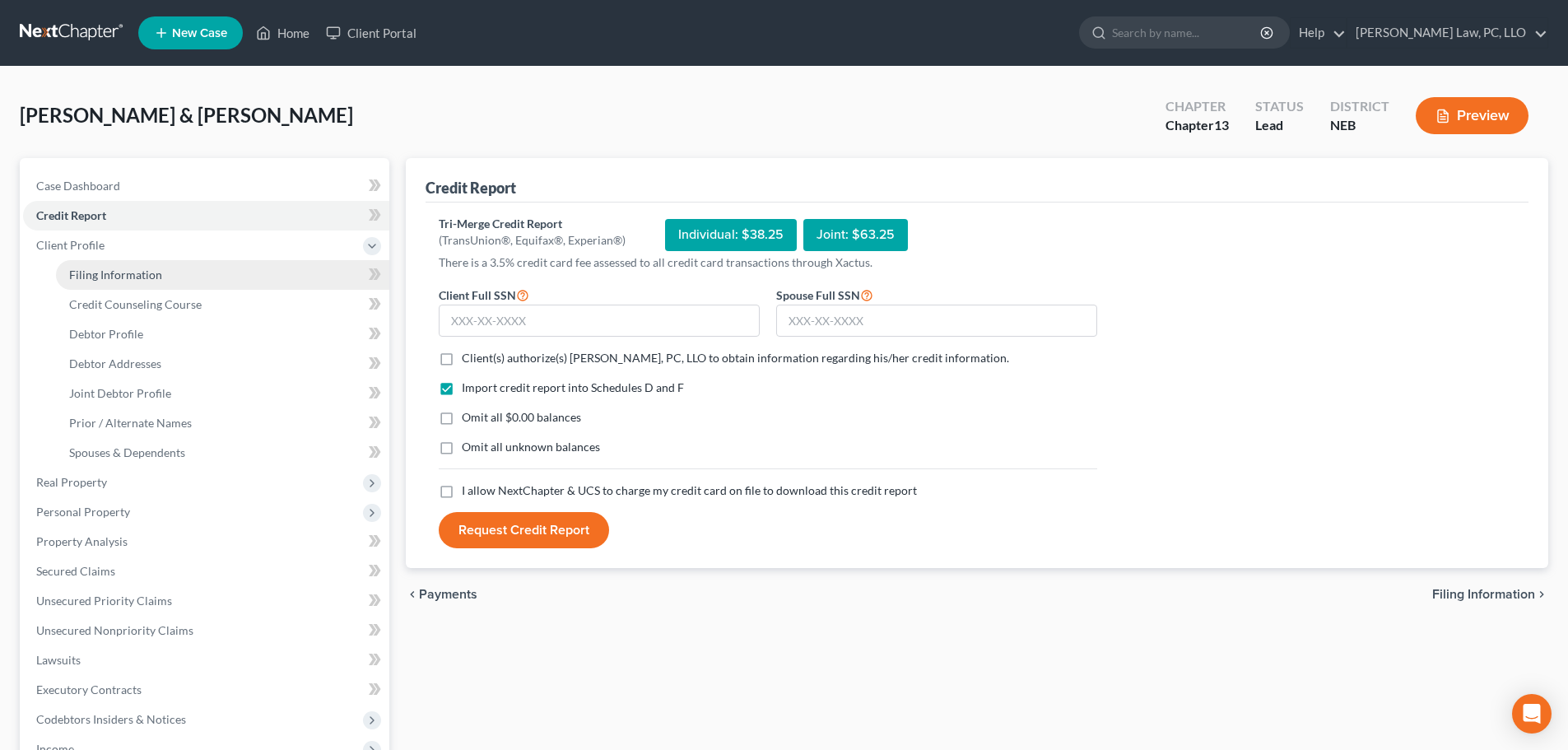
click at [141, 278] on span "Filing Information" at bounding box center [116, 274] width 93 height 14
select select "1"
select select "3"
select select "48"
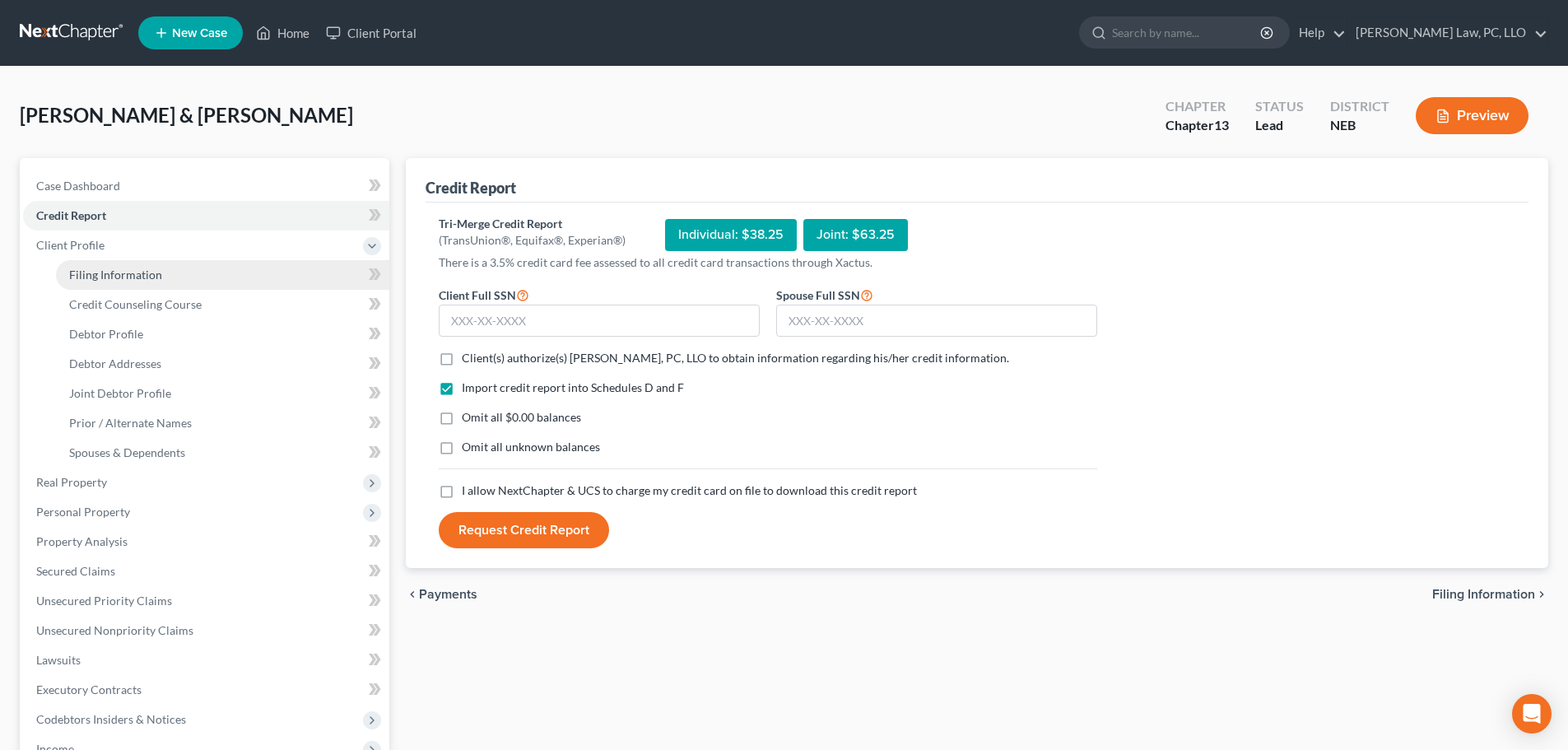
select select "0"
select select "30"
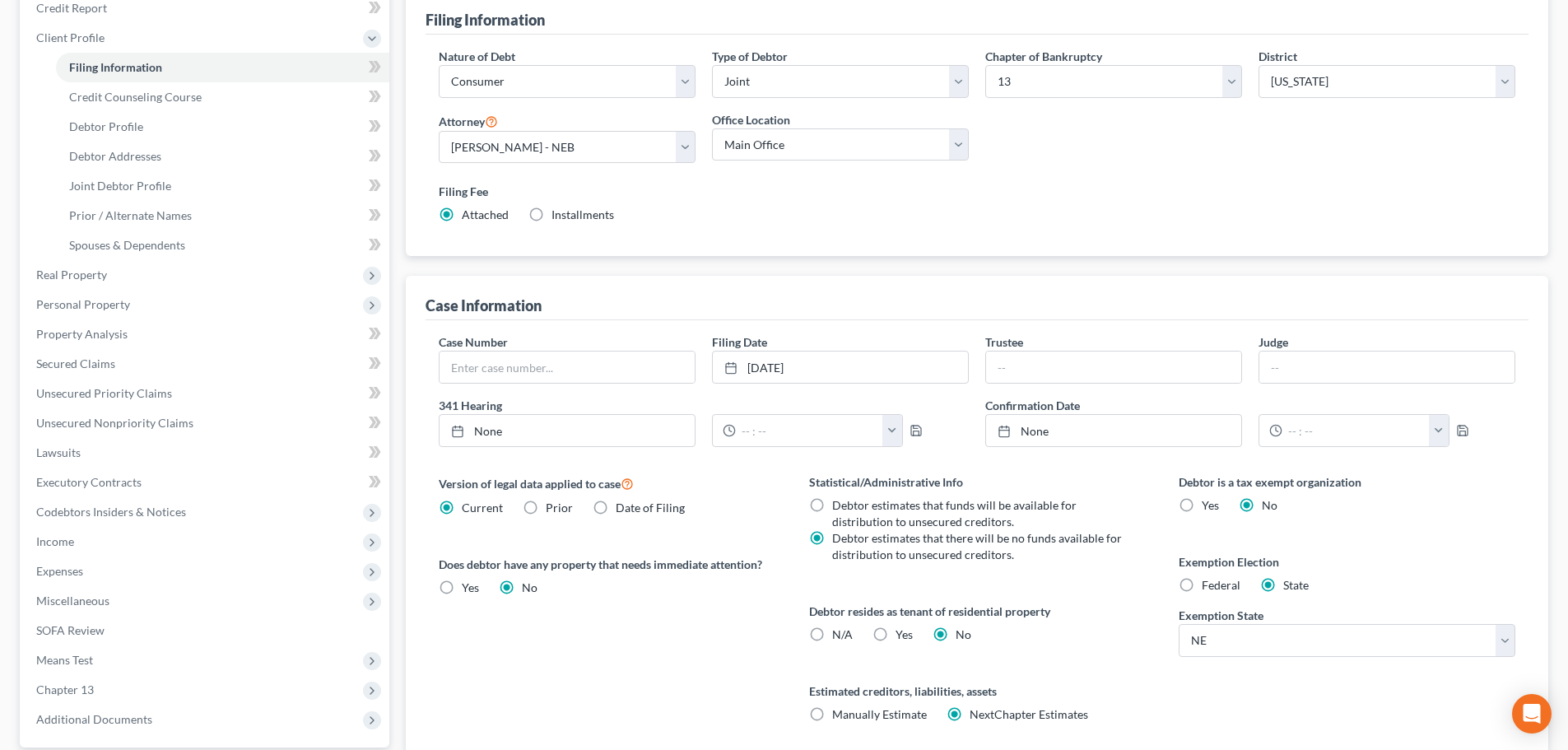
scroll to position [115, 0]
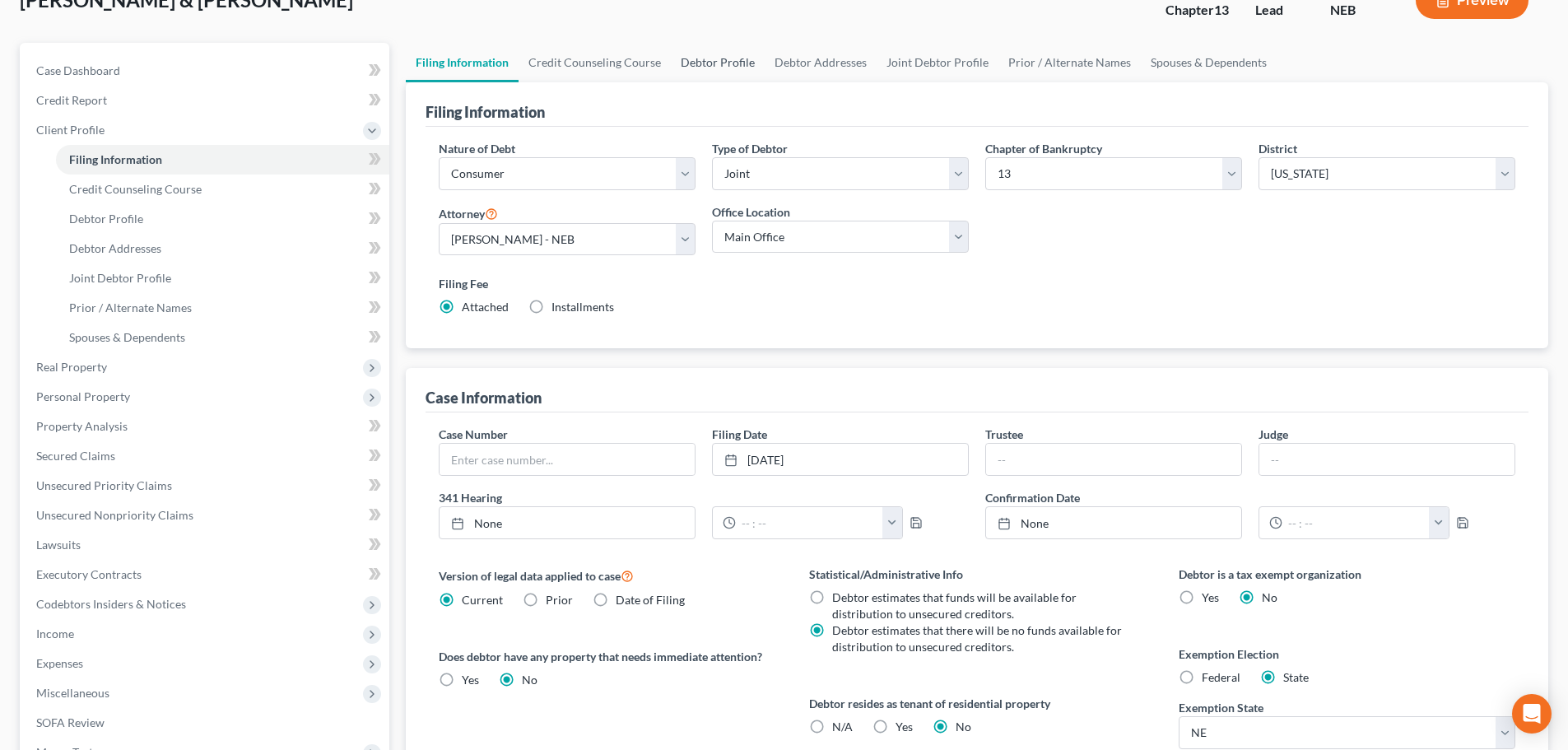
click at [721, 66] on link "Debtor Profile" at bounding box center [718, 62] width 94 height 39
select select "1"
select select "5"
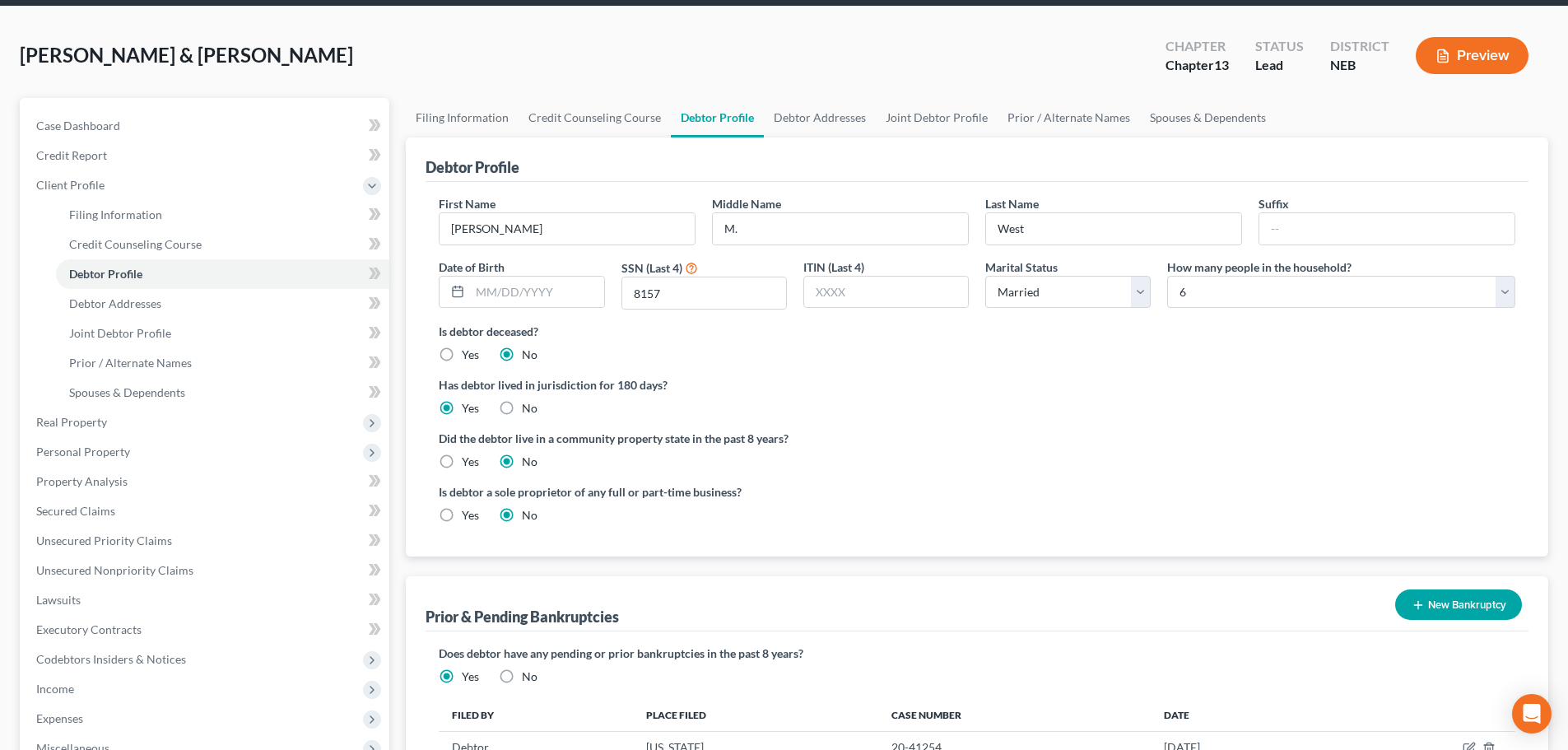
scroll to position [247, 0]
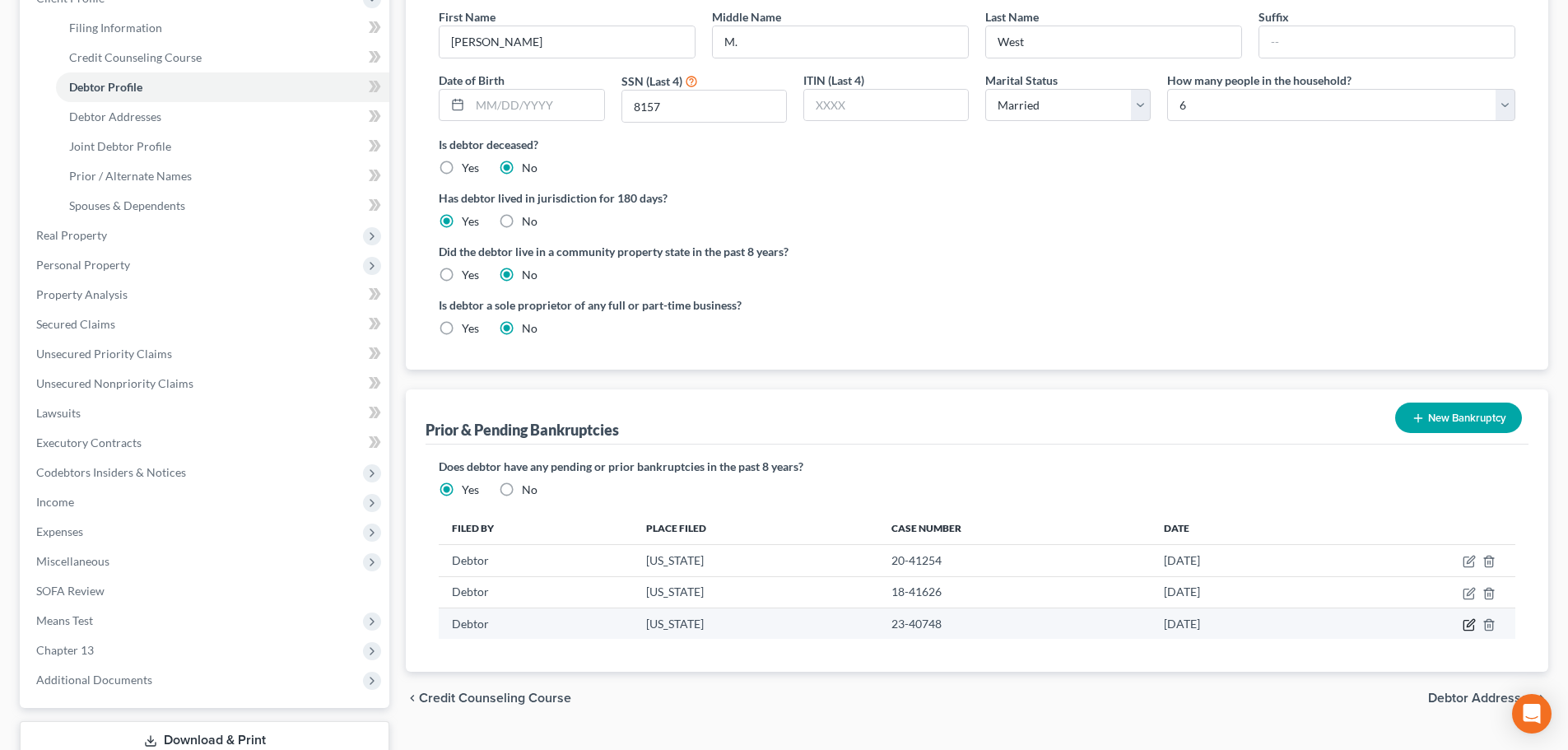
click at [1466, 624] on icon "button" at bounding box center [1470, 624] width 13 height 13
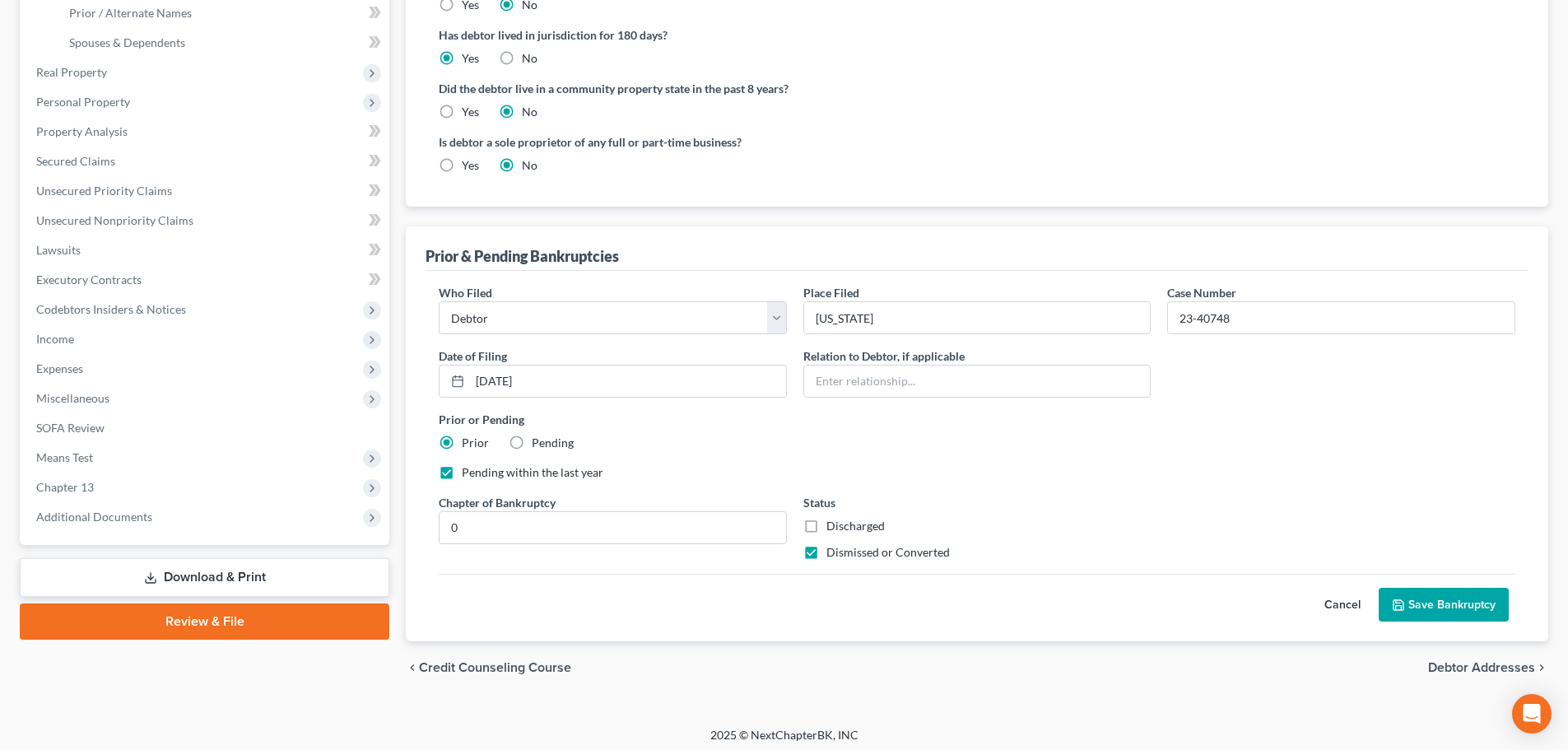
scroll to position [416, 0]
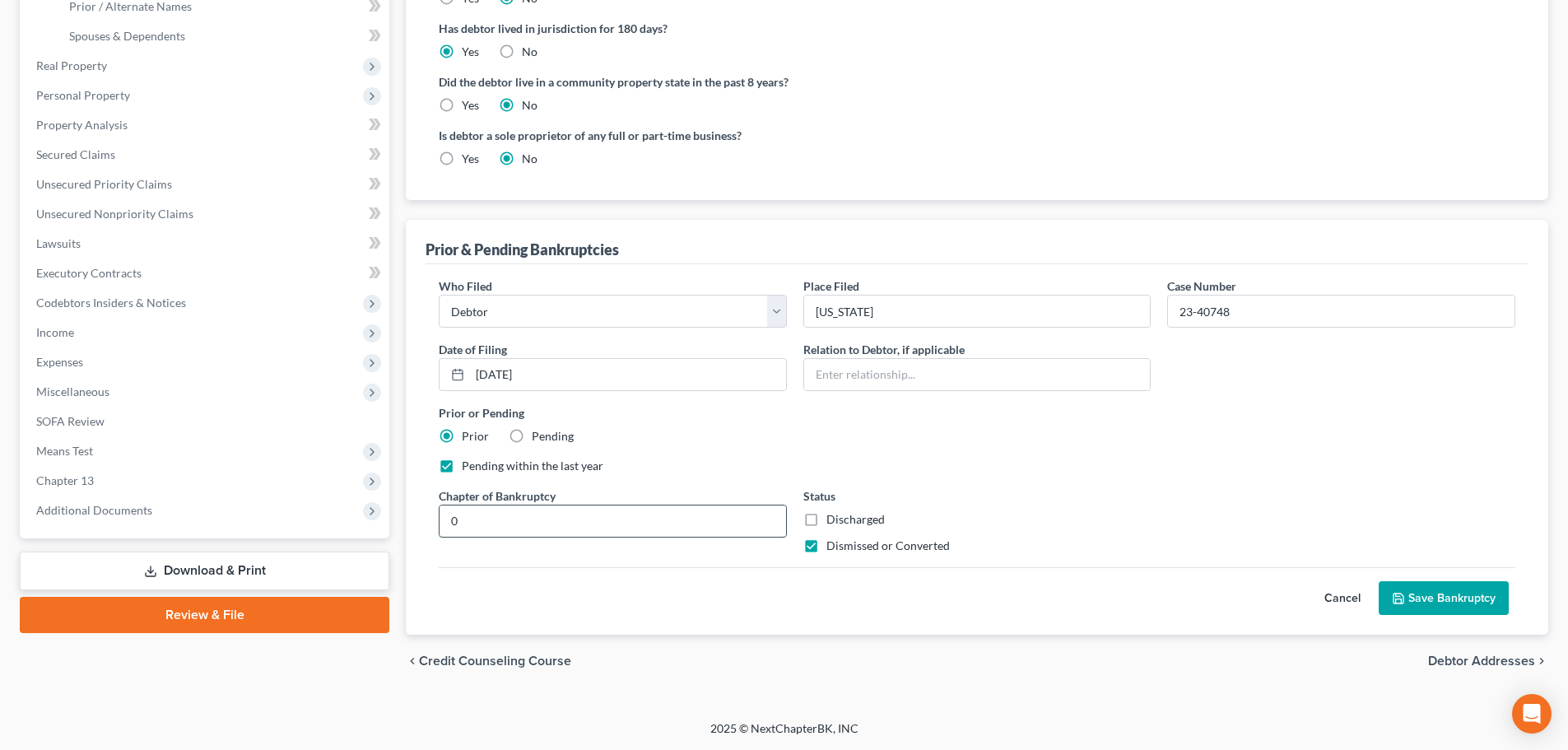
click at [579, 521] on input "0" at bounding box center [613, 521] width 346 height 32
type input "13"
click at [747, 315] on select "Debtor Other" at bounding box center [613, 311] width 348 height 33
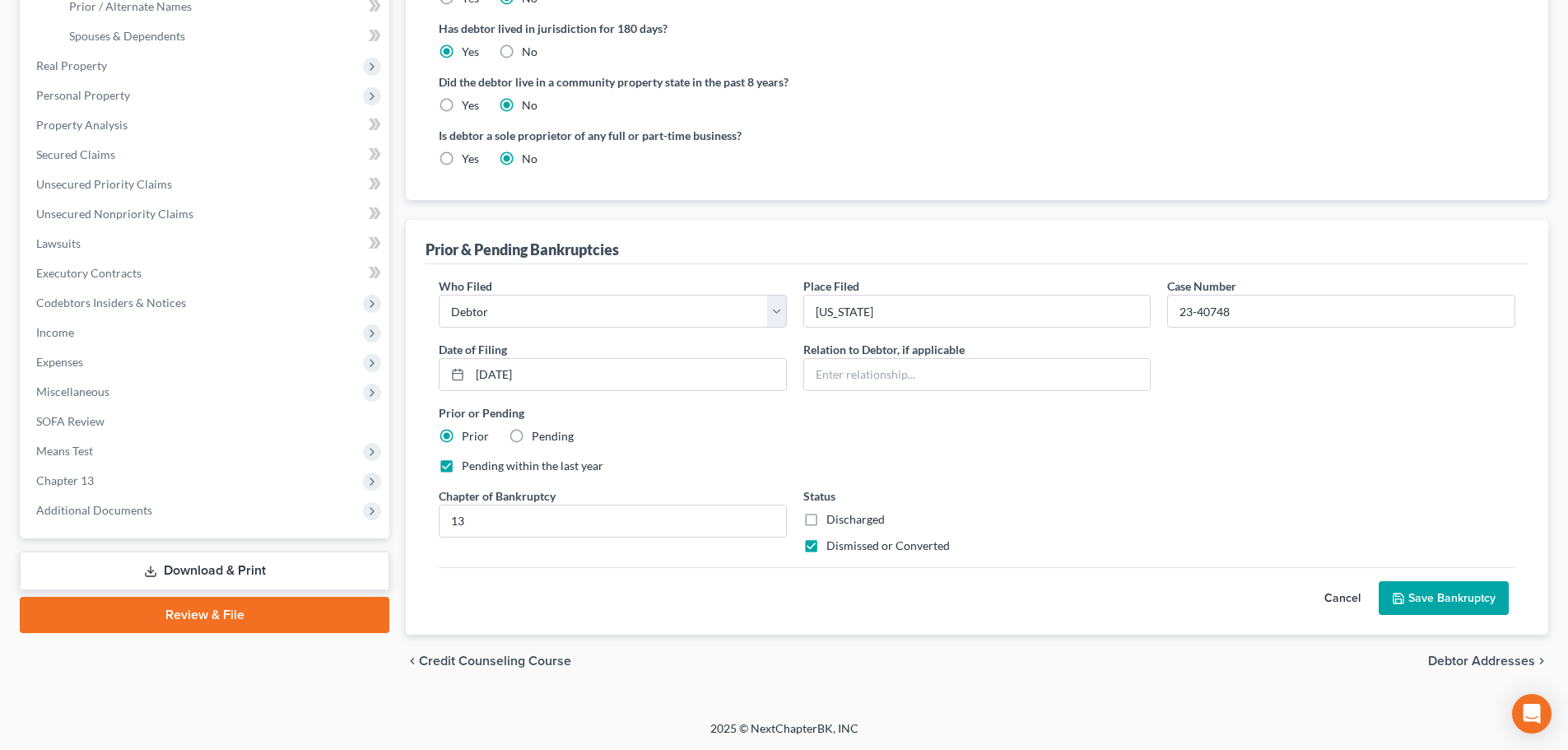
click at [1416, 596] on button "Save Bankruptcy" at bounding box center [1444, 599] width 130 height 35
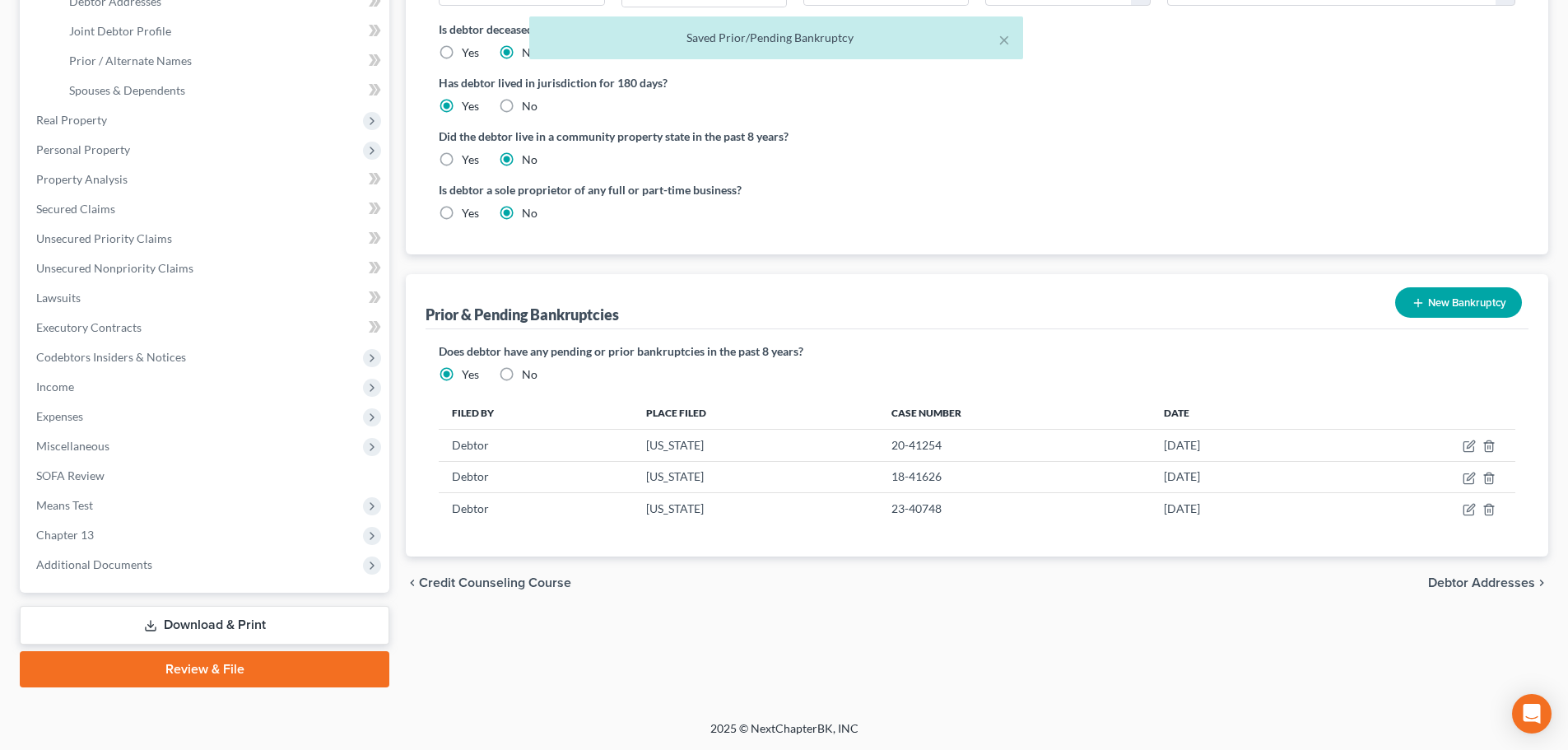
scroll to position [362, 0]
click at [1468, 474] on icon "button" at bounding box center [1470, 478] width 13 height 13
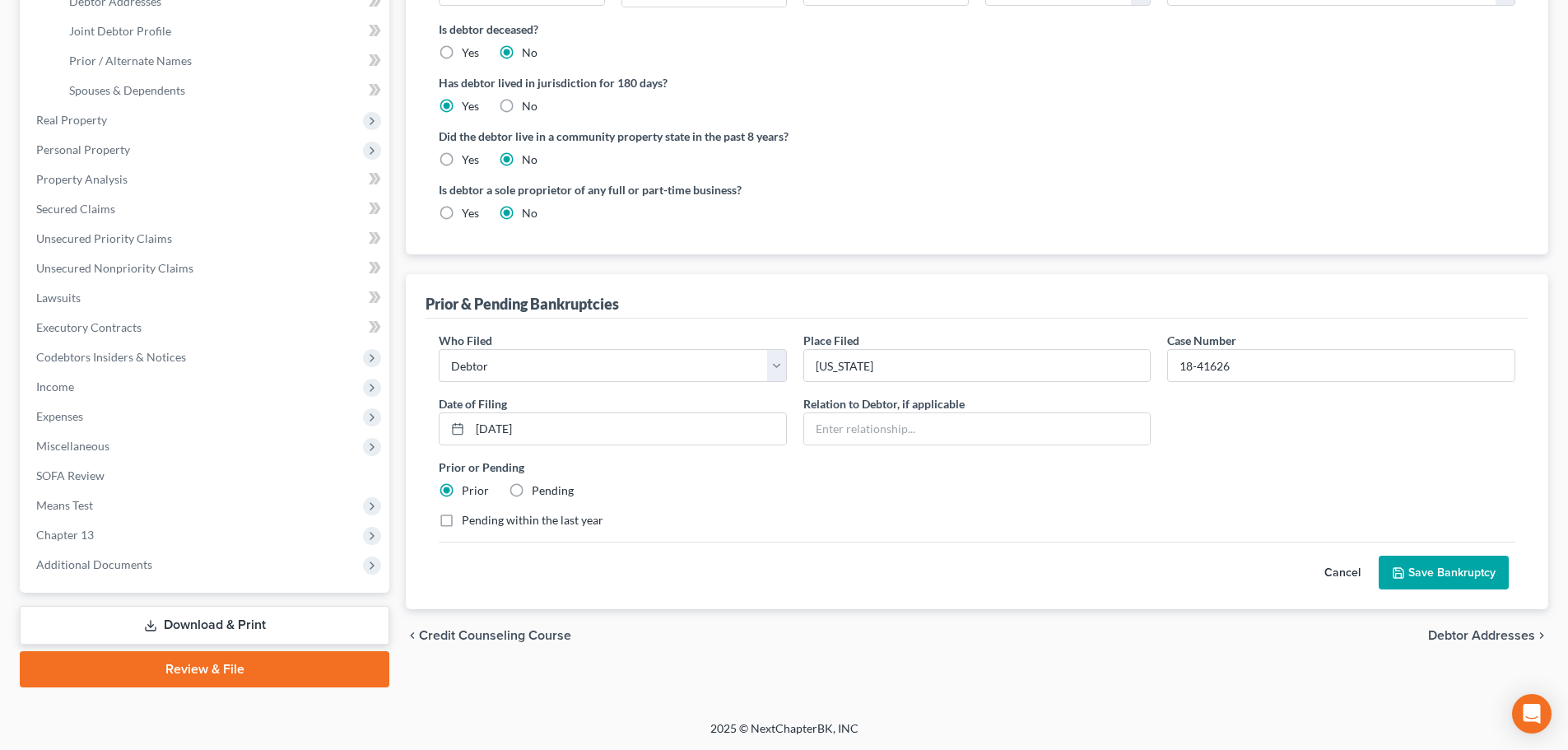
click at [1445, 570] on button "Save Bankruptcy" at bounding box center [1444, 573] width 130 height 35
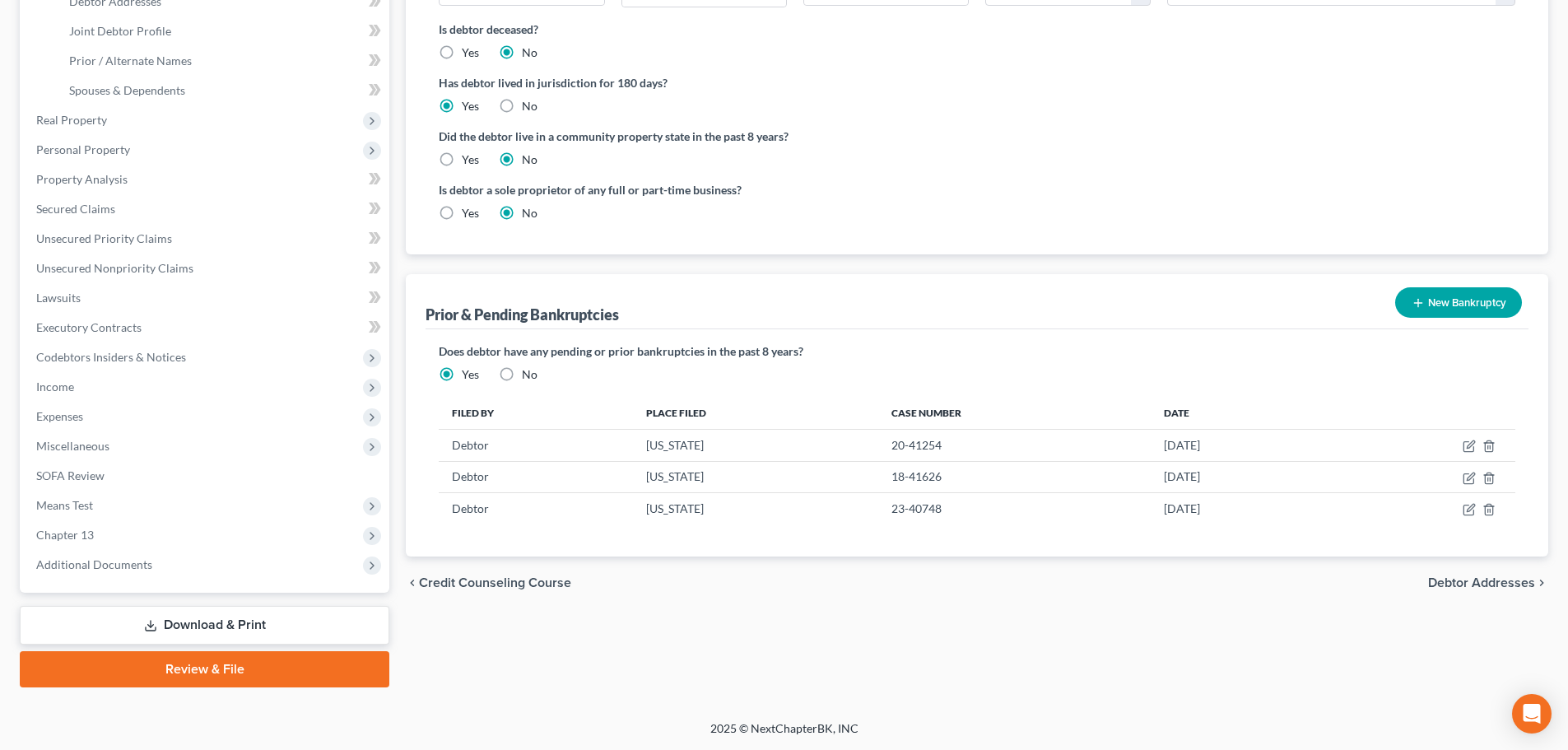
click at [246, 630] on link "Download & Print" at bounding box center [205, 625] width 370 height 38
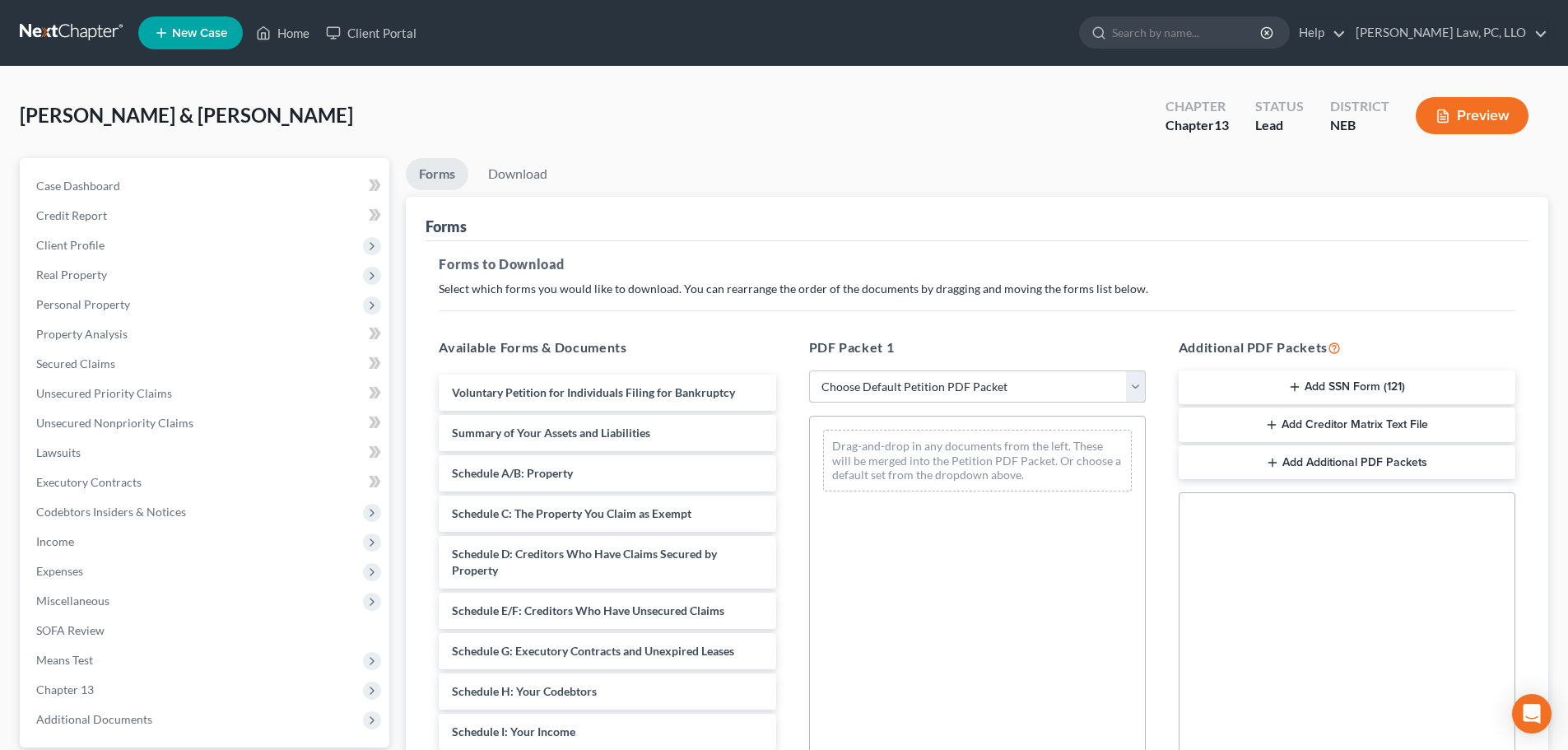
click at [948, 378] on select "Choose Default Petition PDF Packet Complete Bankruptcy Petition (all forms and …" at bounding box center [978, 387] width 336 height 33
select select "1"
click at [815, 370] on select "Choose Default Petition PDF Packet Complete Bankruptcy Petition (all forms and …" at bounding box center [978, 387] width 336 height 33
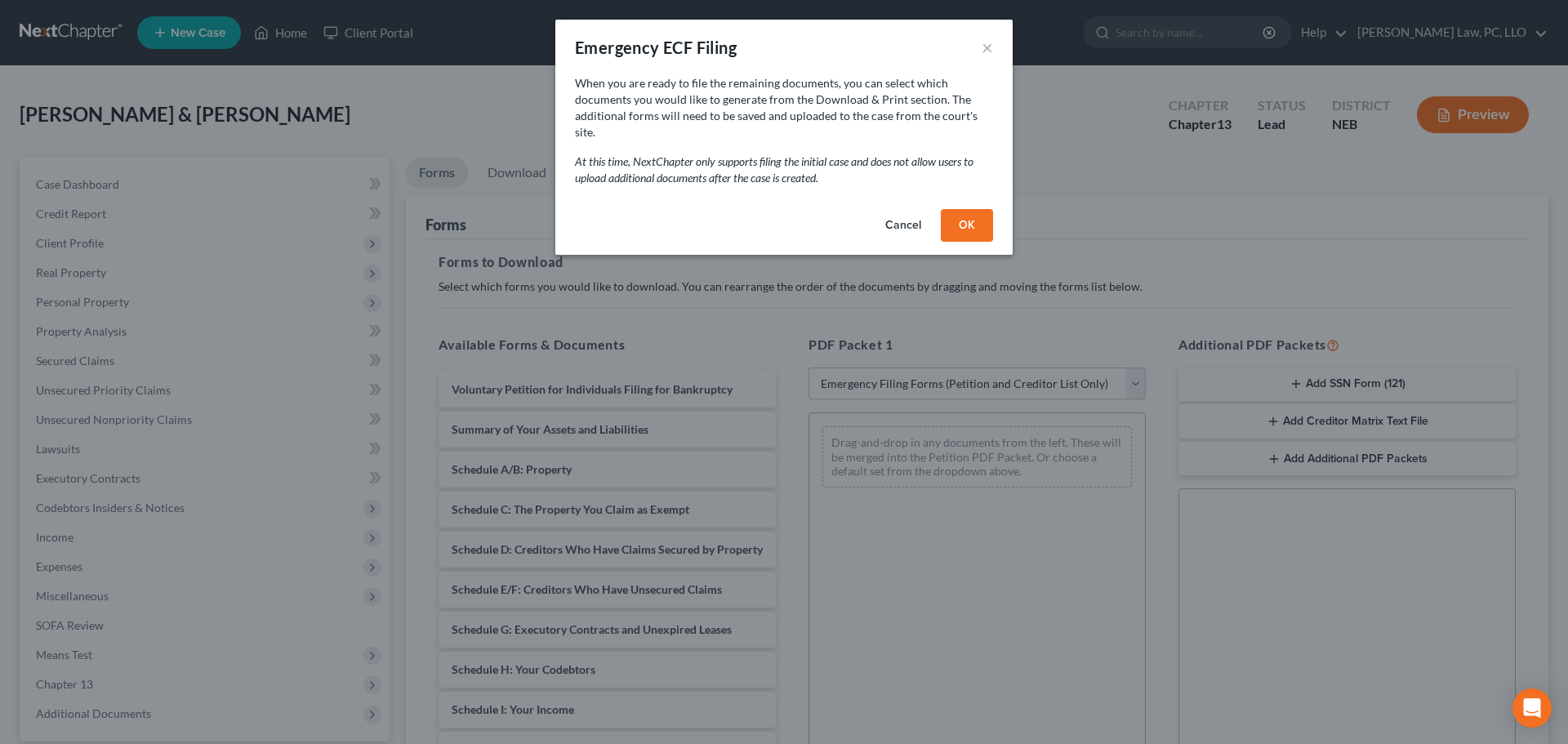
click at [954, 219] on button "OK" at bounding box center [967, 225] width 52 height 33
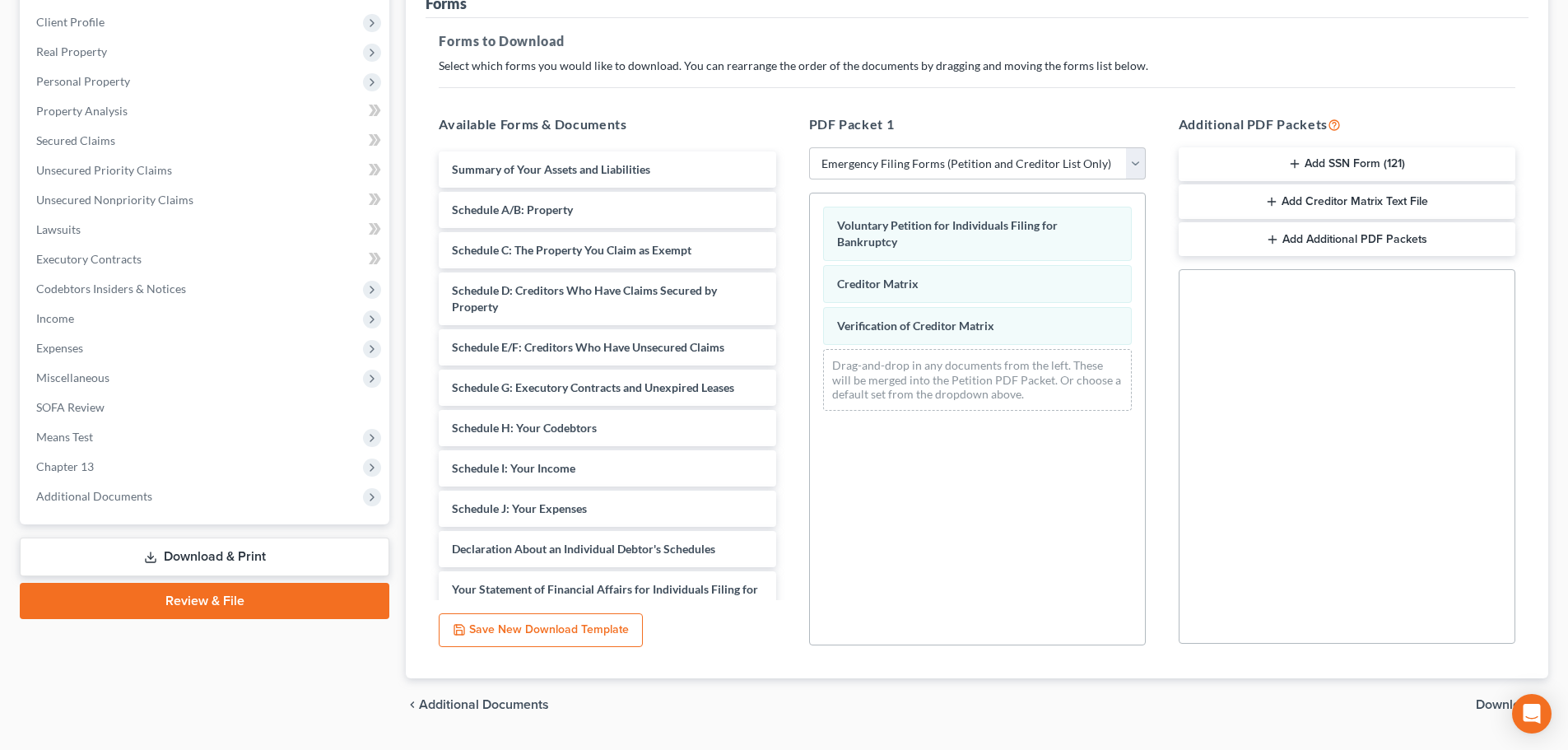
scroll to position [247, 0]
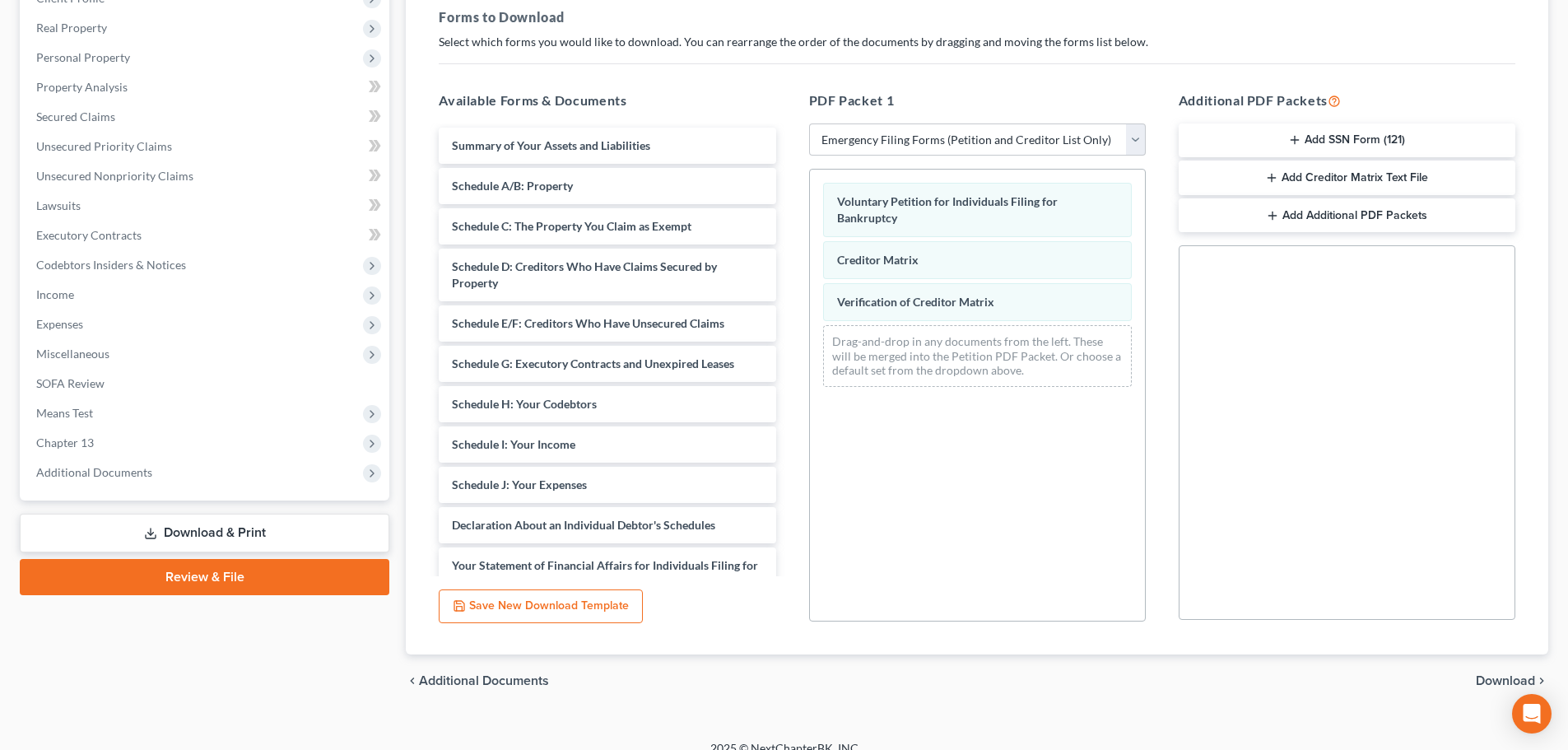
click at [1366, 178] on button "Add Creditor Matrix Text File" at bounding box center [1347, 178] width 336 height 35
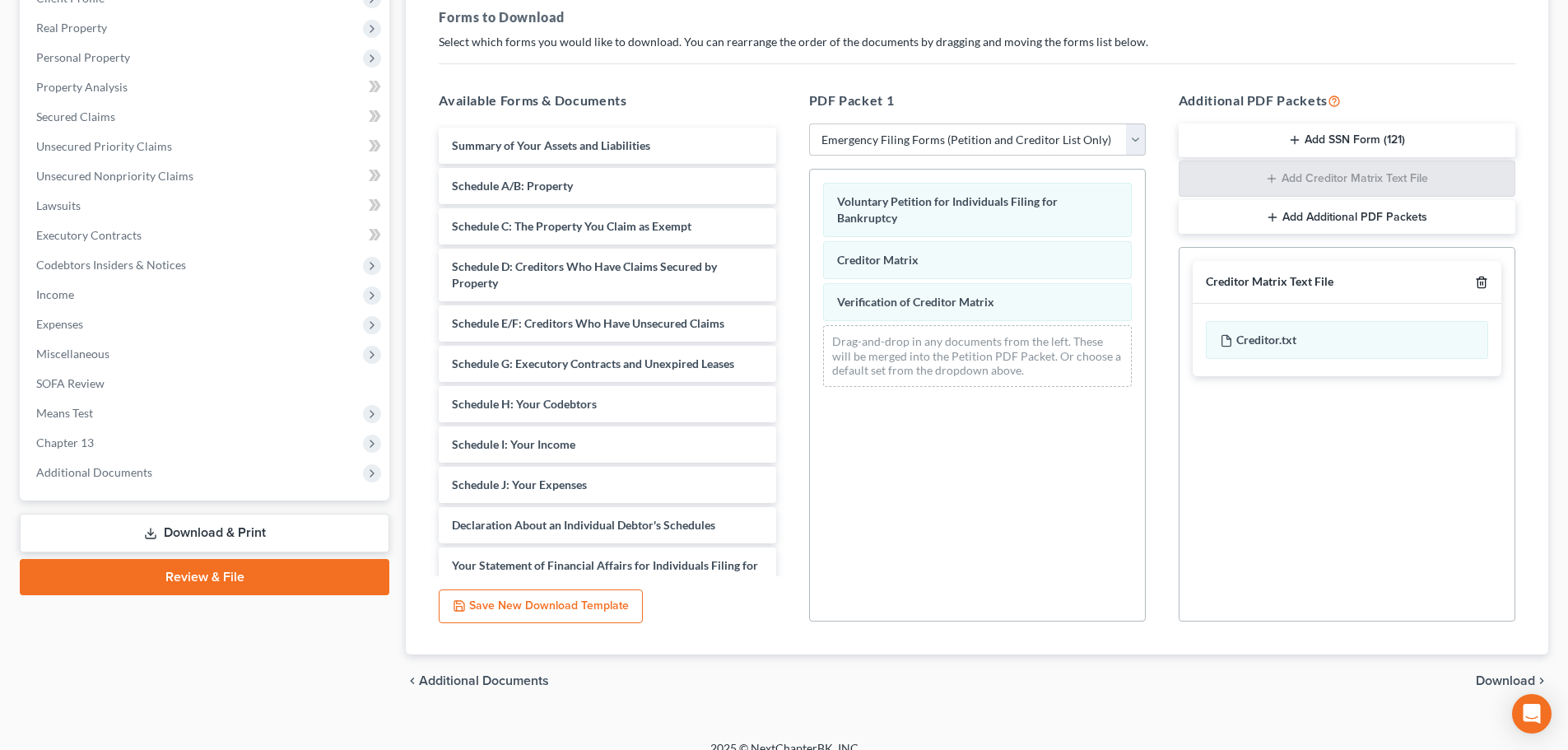
click at [1483, 286] on icon "button" at bounding box center [1481, 282] width 13 height 13
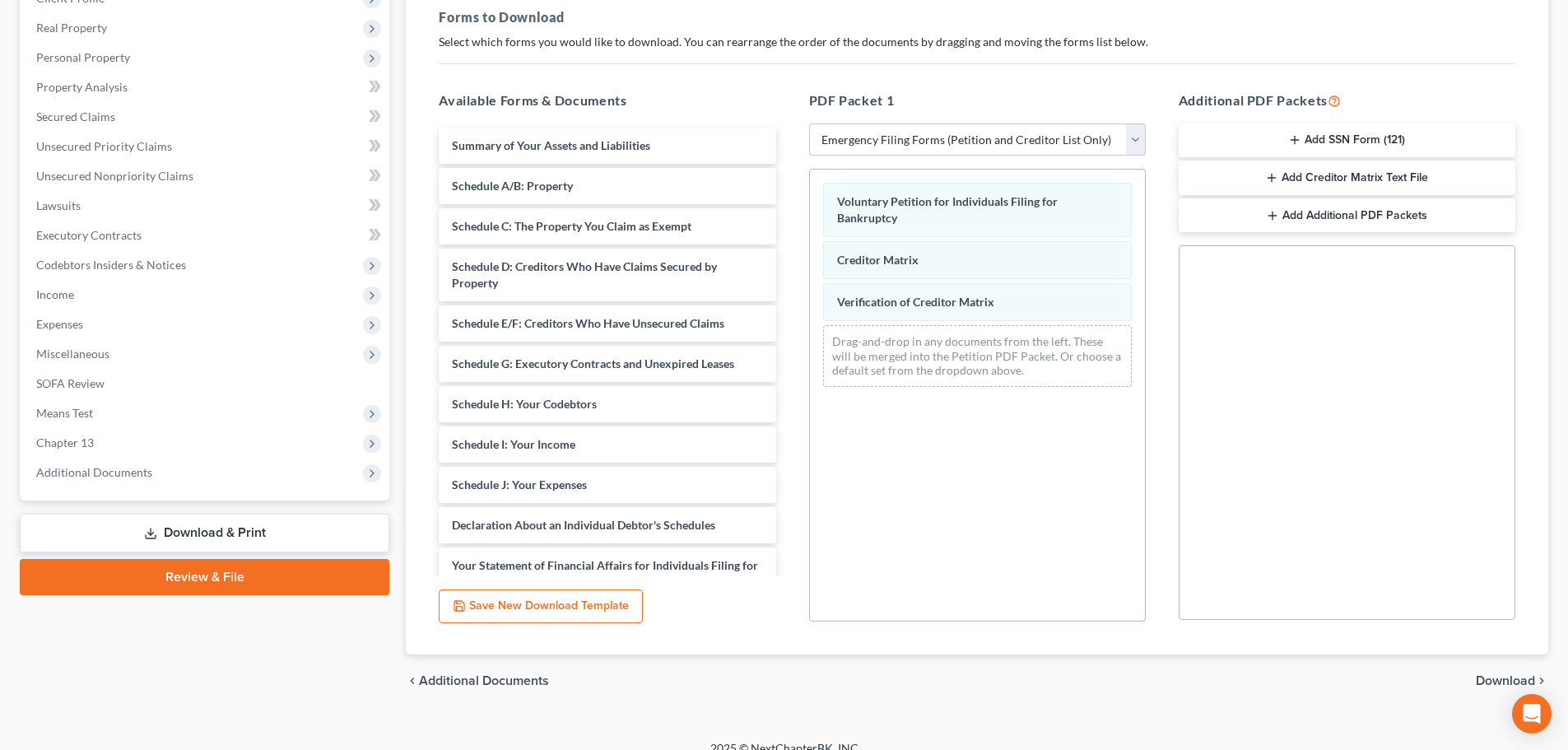
click at [1347, 135] on button "Add SSN Form (121)" at bounding box center [1347, 141] width 336 height 35
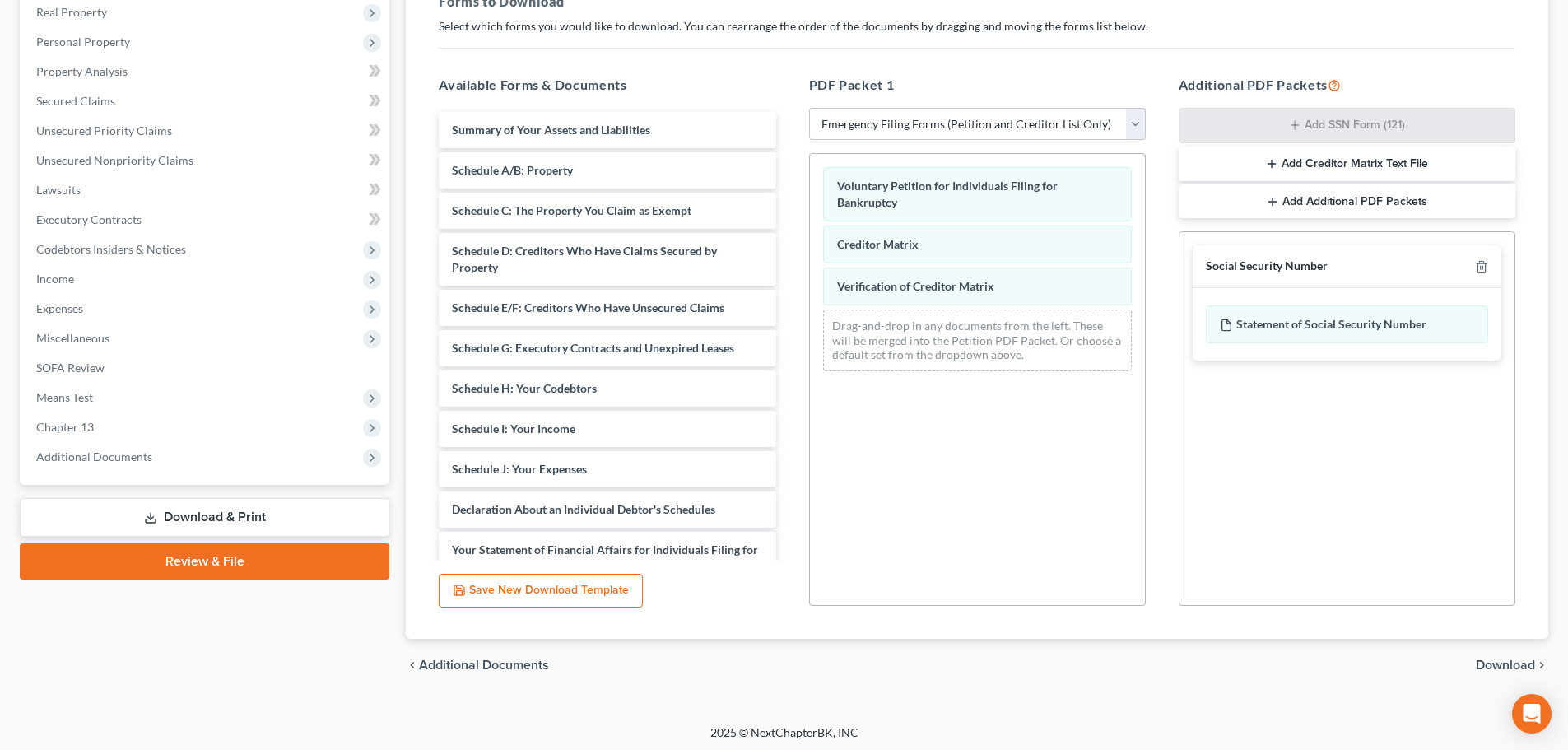
scroll to position [266, 0]
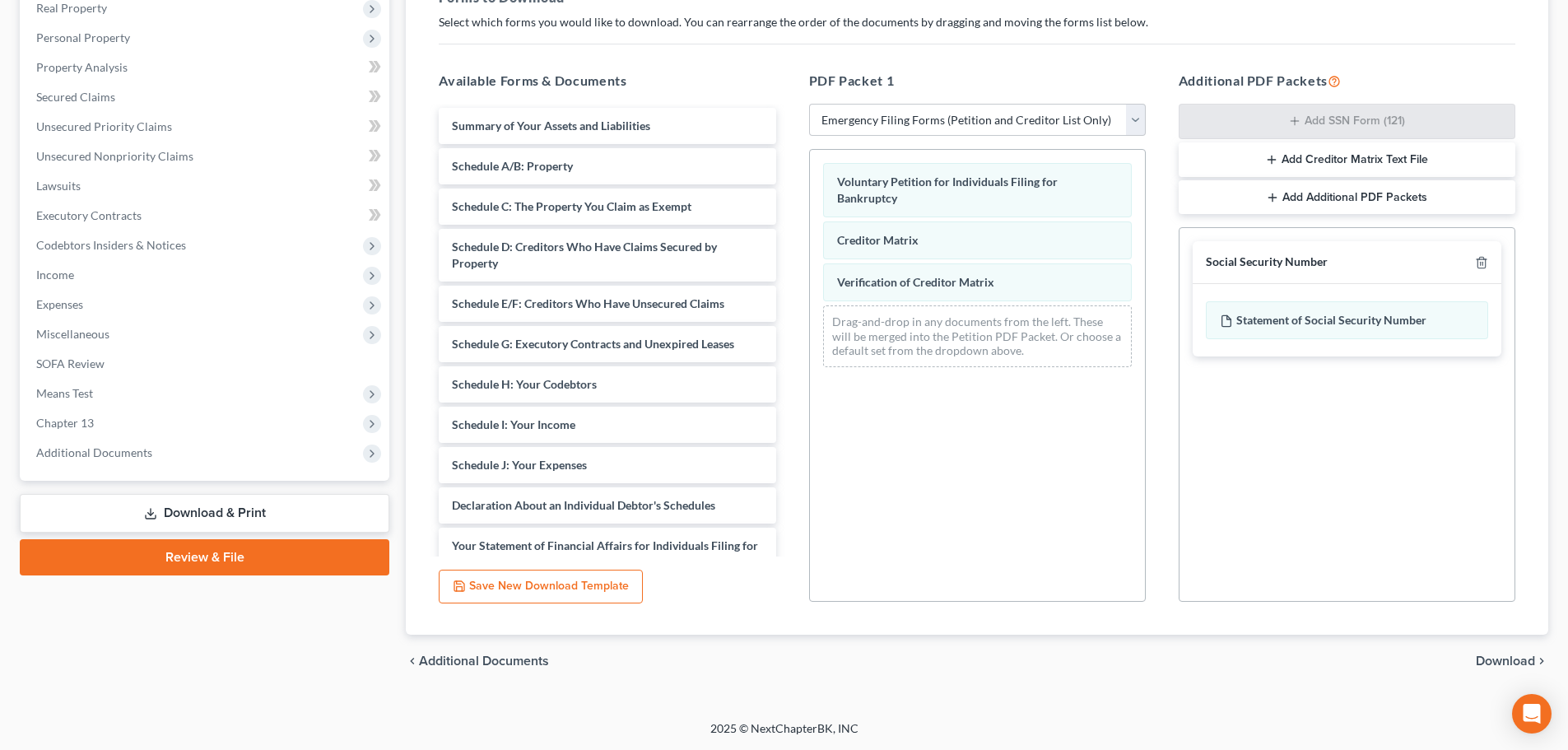
click at [1502, 663] on span "Download" at bounding box center [1505, 661] width 59 height 13
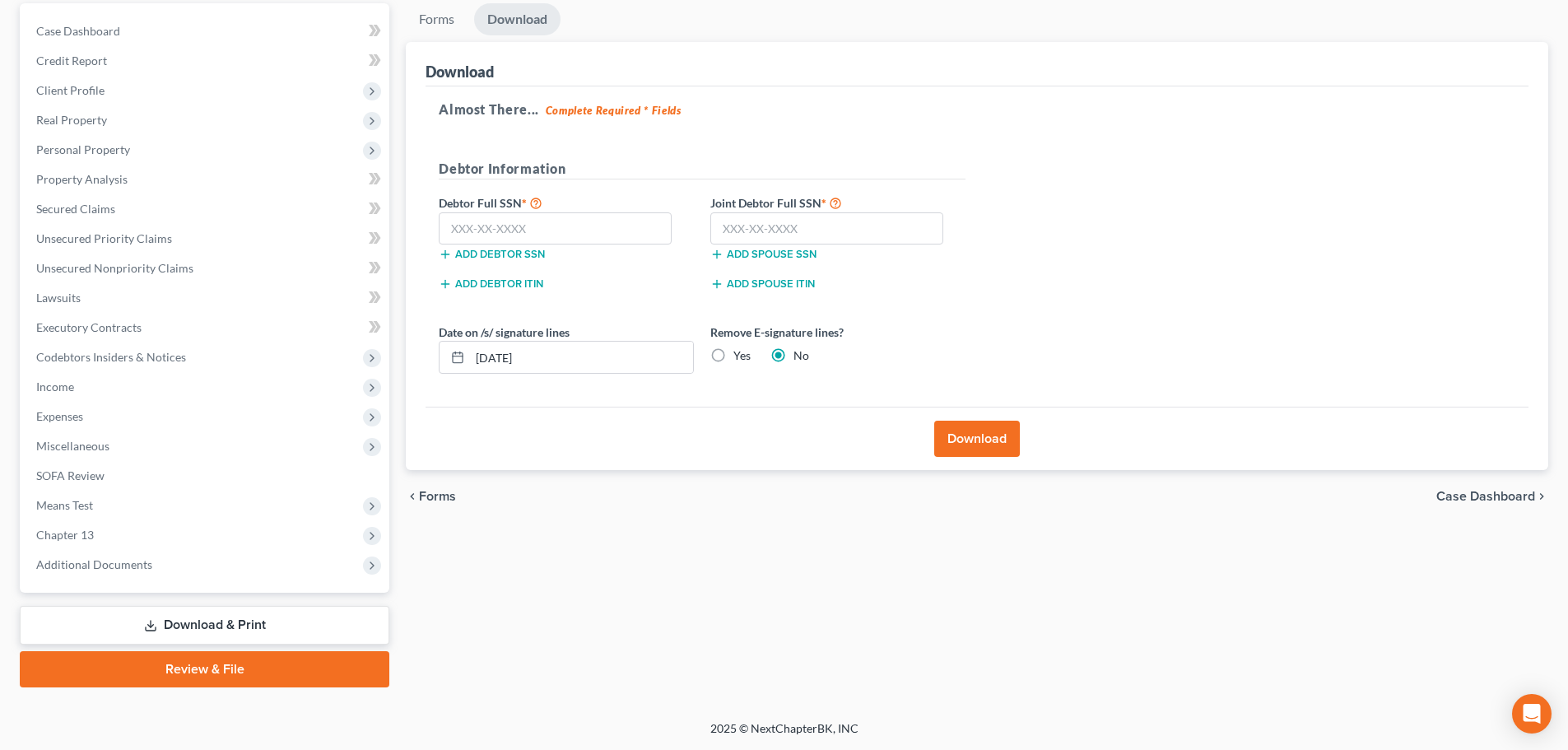
scroll to position [155, 0]
click at [595, 237] on input "text" at bounding box center [555, 229] width 233 height 33
click at [514, 238] on input "text" at bounding box center [555, 229] width 233 height 33
click at [513, 234] on input "text" at bounding box center [555, 229] width 233 height 33
type input "530-43-8157"
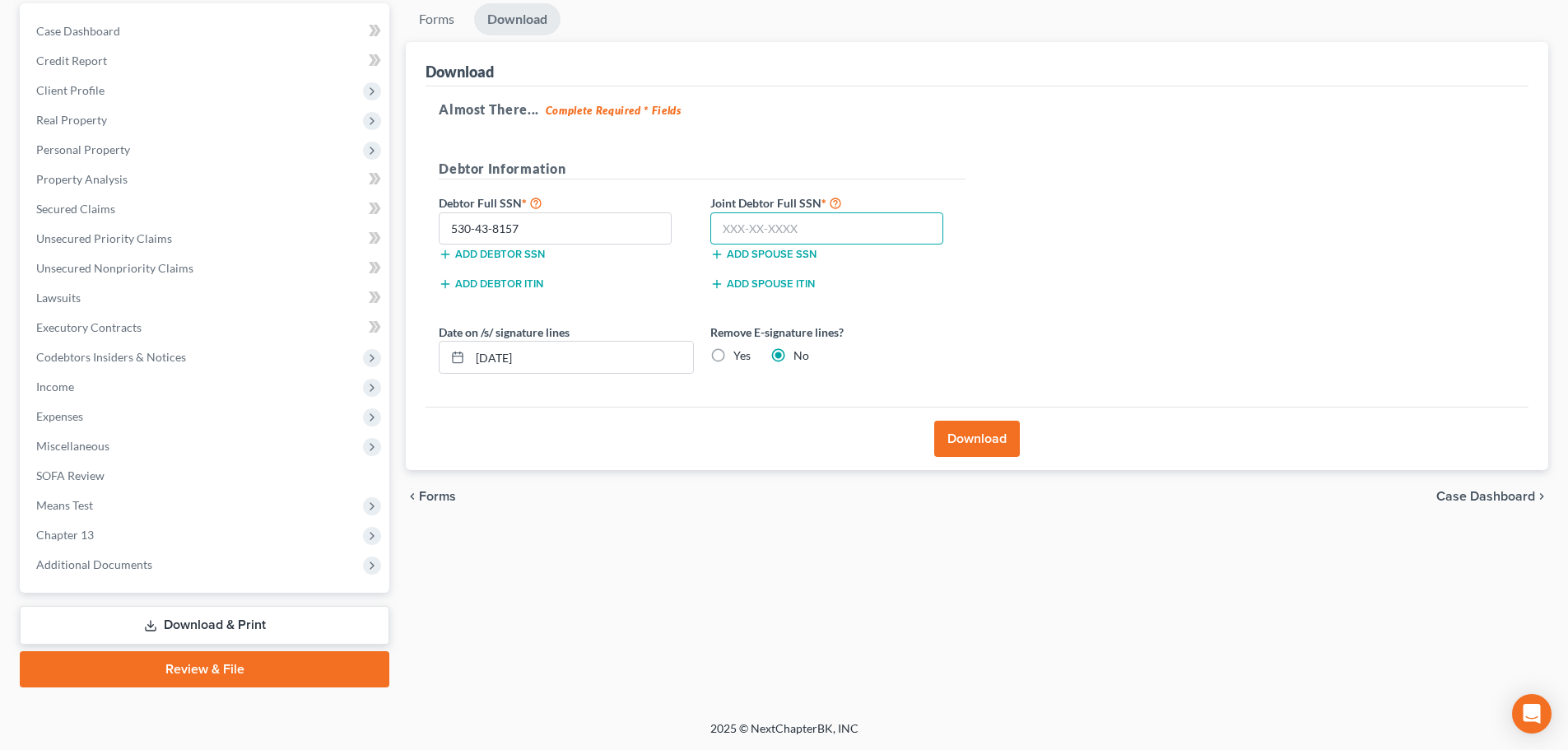
click at [725, 241] on input "text" at bounding box center [827, 229] width 233 height 33
type input "514-90-1613"
drag, startPoint x: 632, startPoint y: 365, endPoint x: 311, endPoint y: 398, distance: 322.7
click at [295, 380] on div "Petition Navigation Case Dashboard Payments Invoices Payments Payments Credit R…" at bounding box center [784, 345] width 1545 height 683
click at [734, 360] on label "Yes" at bounding box center [742, 355] width 17 height 17
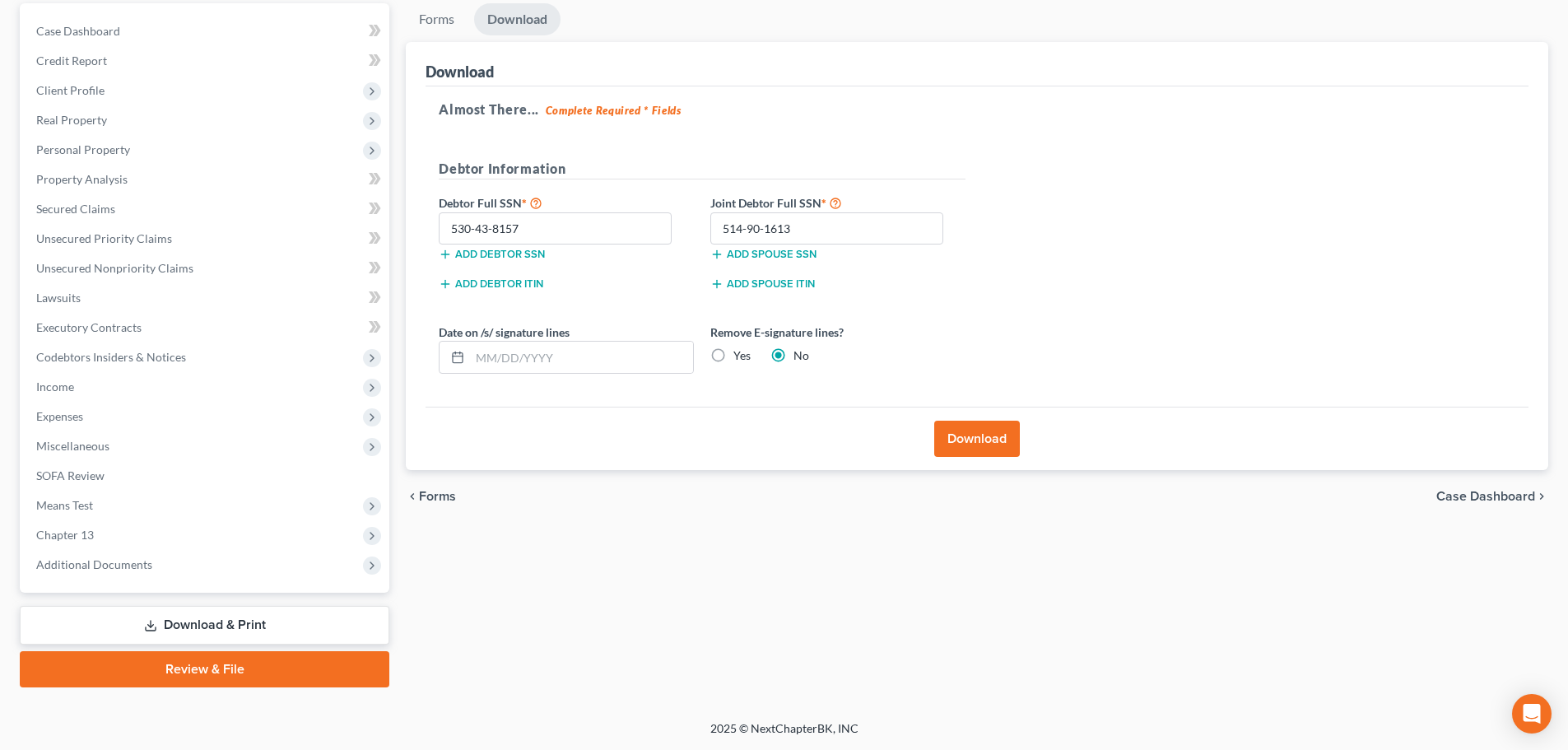
click at [740, 358] on input "Yes" at bounding box center [745, 352] width 11 height 11
radio input "true"
radio input "false"
click at [973, 444] on button "Download" at bounding box center [977, 438] width 86 height 36
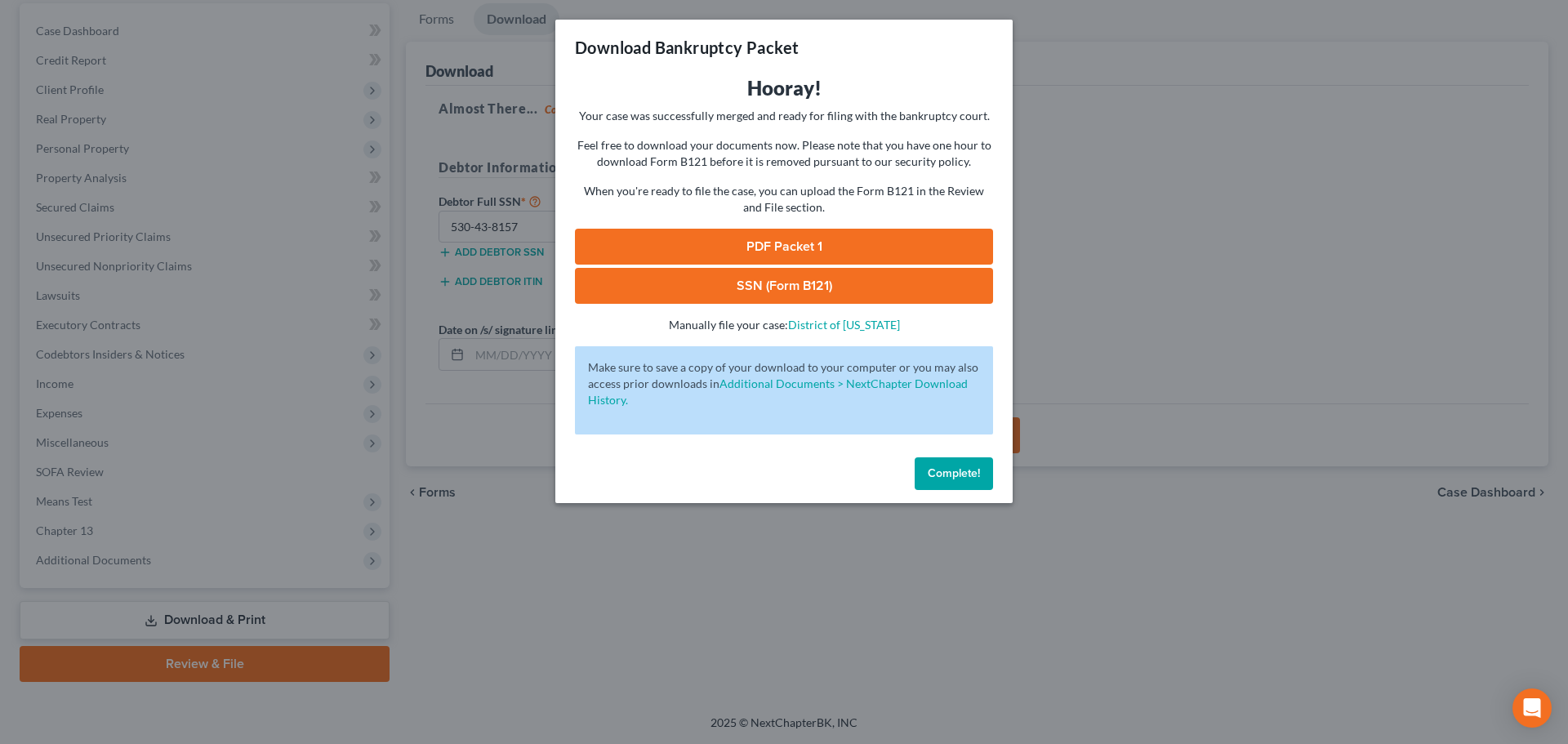
click at [789, 251] on link "PDF Packet 1" at bounding box center [784, 246] width 418 height 36
click at [935, 473] on span "Complete!" at bounding box center [953, 472] width 52 height 14
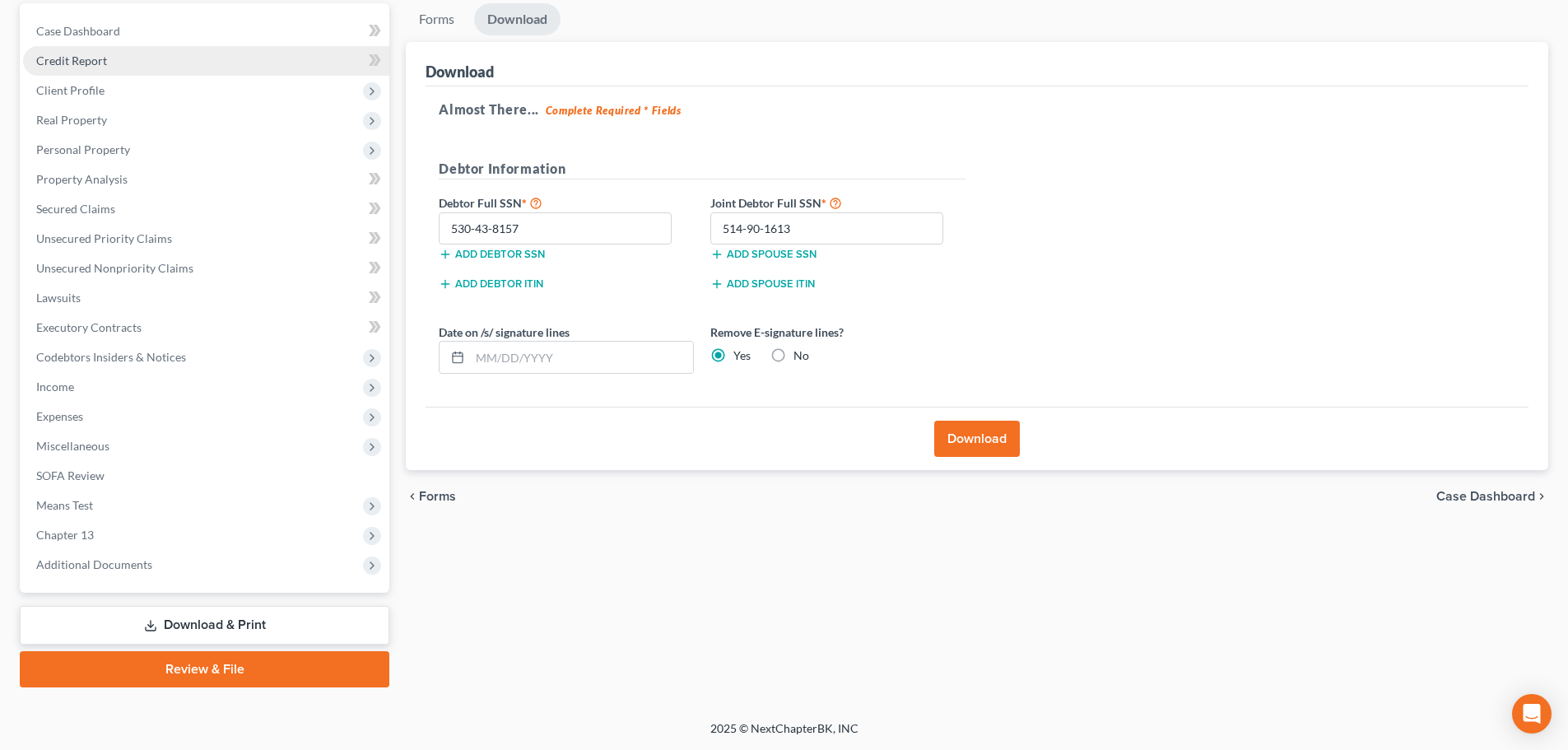
click at [117, 55] on link "Credit Report" at bounding box center [207, 61] width 366 height 30
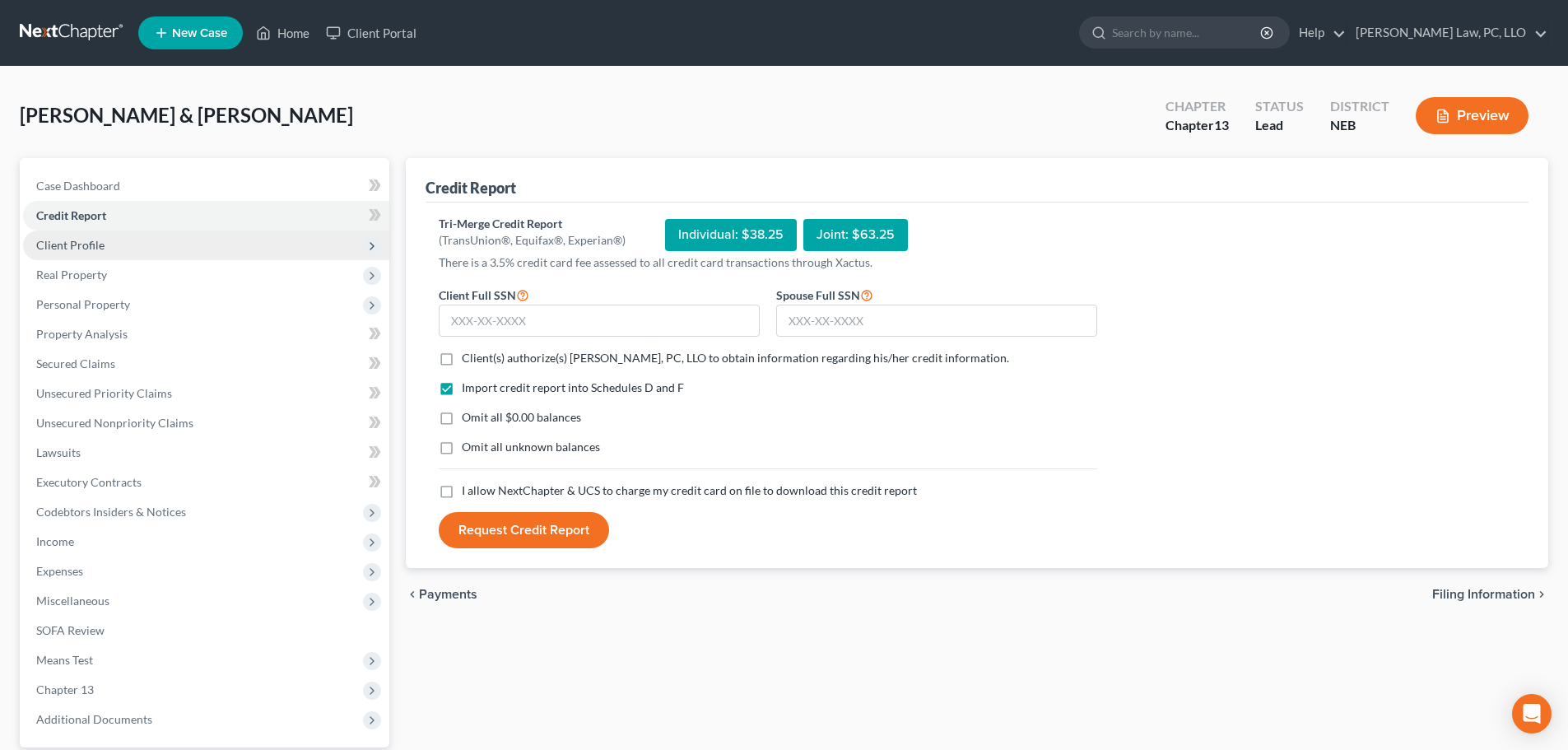
click at [119, 255] on span "Client Profile" at bounding box center [207, 246] width 366 height 30
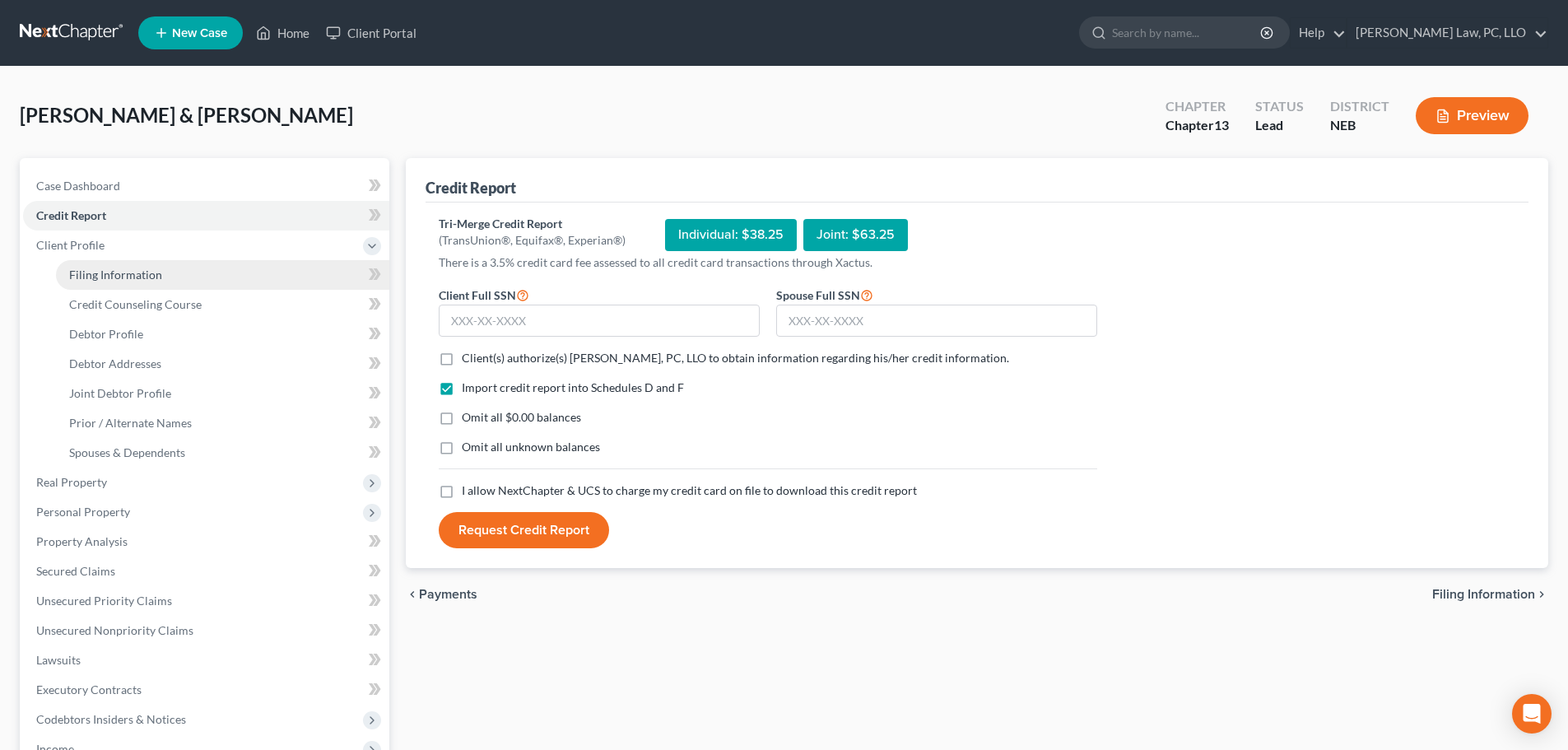
click at [124, 271] on span "Filing Information" at bounding box center [116, 274] width 93 height 14
select select "1"
select select "3"
select select "48"
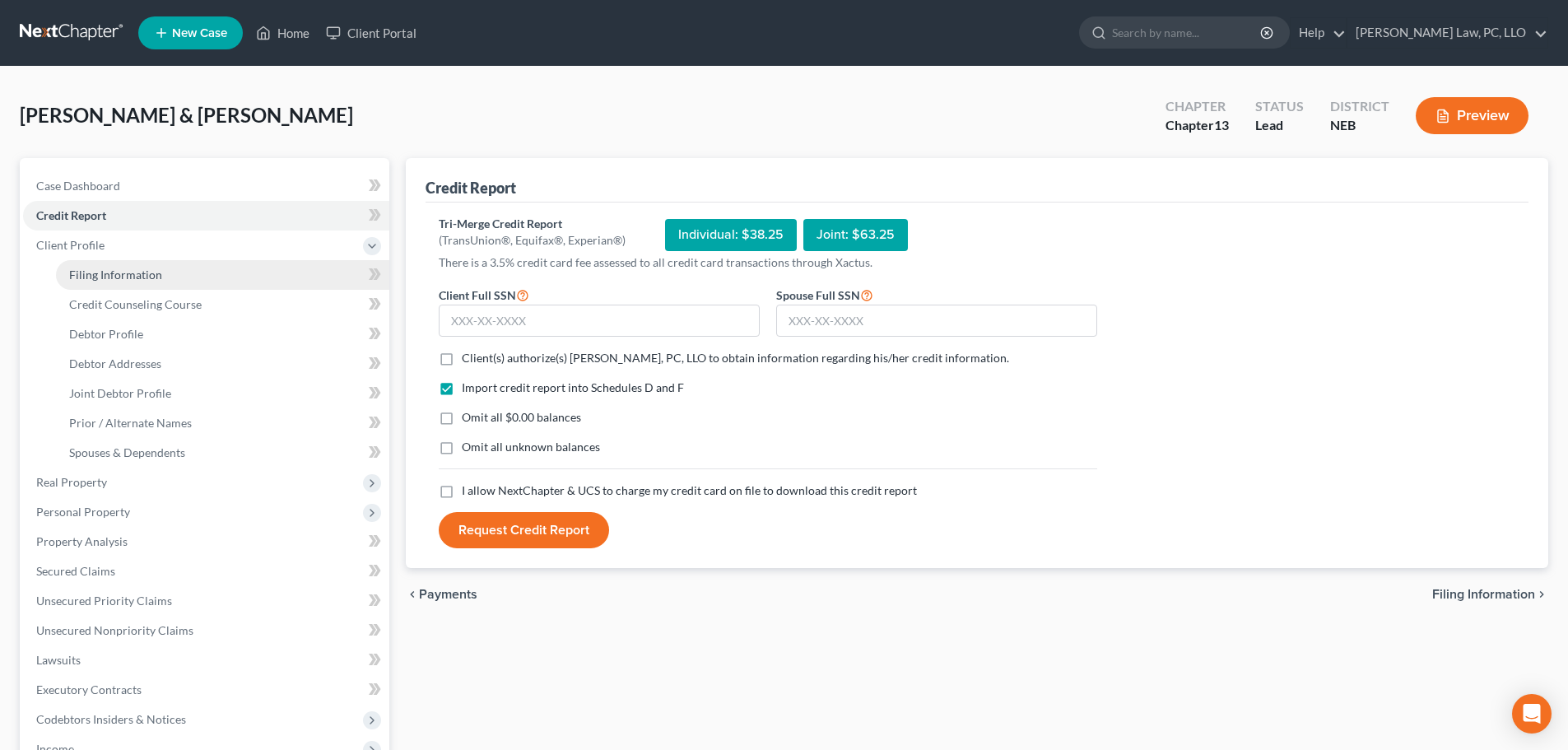
select select "0"
select select "30"
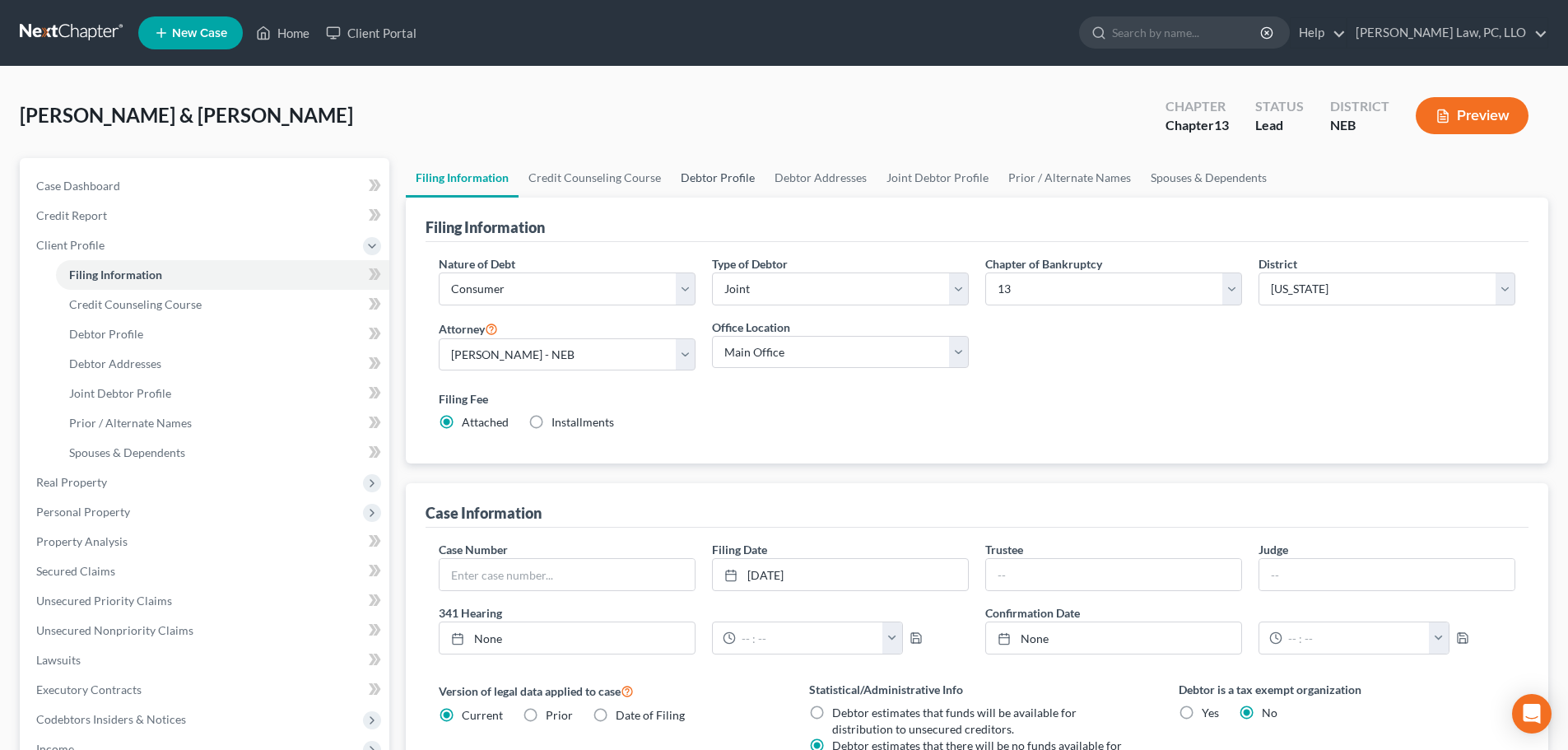
click at [729, 182] on link "Debtor Profile" at bounding box center [718, 177] width 94 height 39
select select "1"
select select "5"
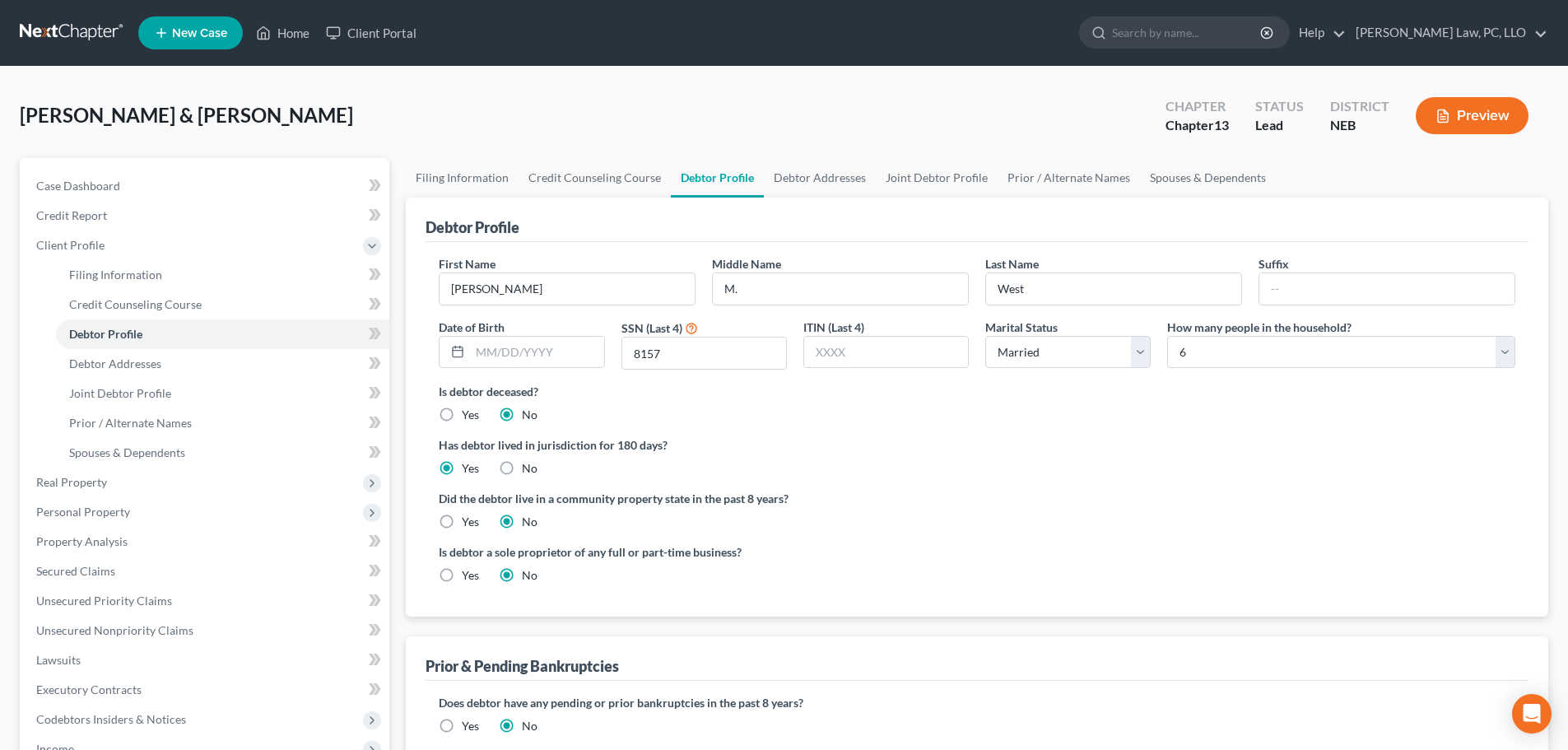
radio input "true"
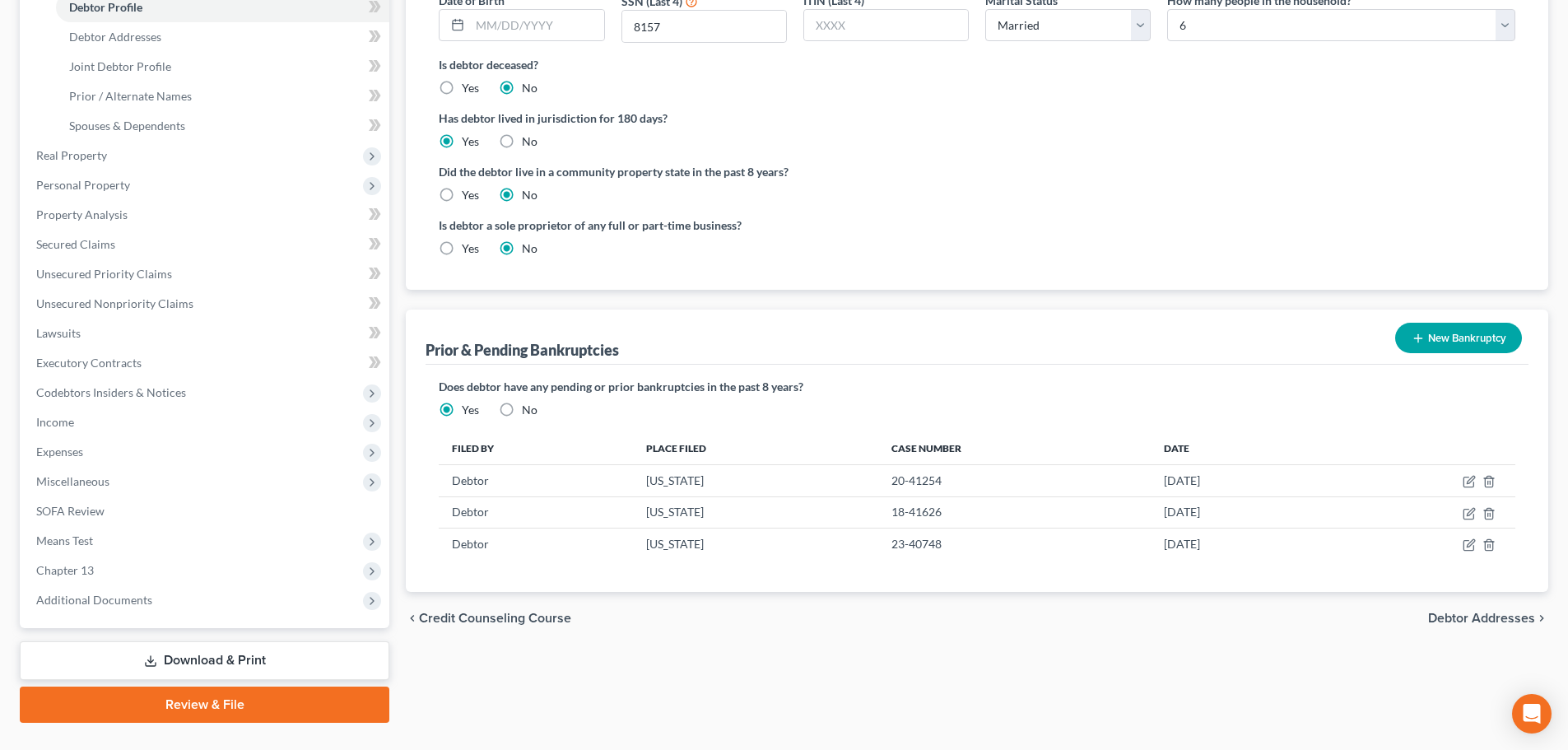
scroll to position [329, 0]
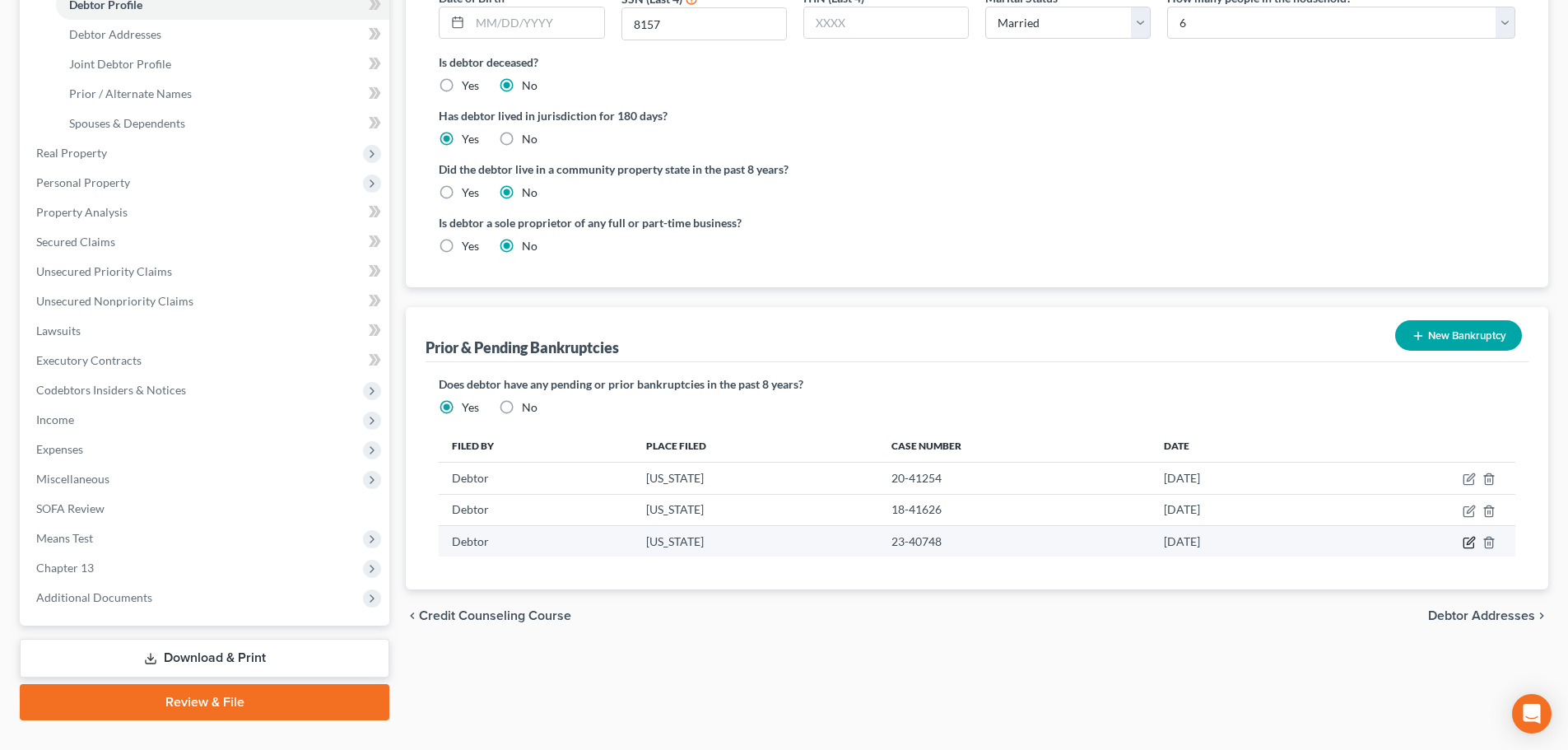
click at [1468, 541] on icon "button" at bounding box center [1470, 543] width 13 height 13
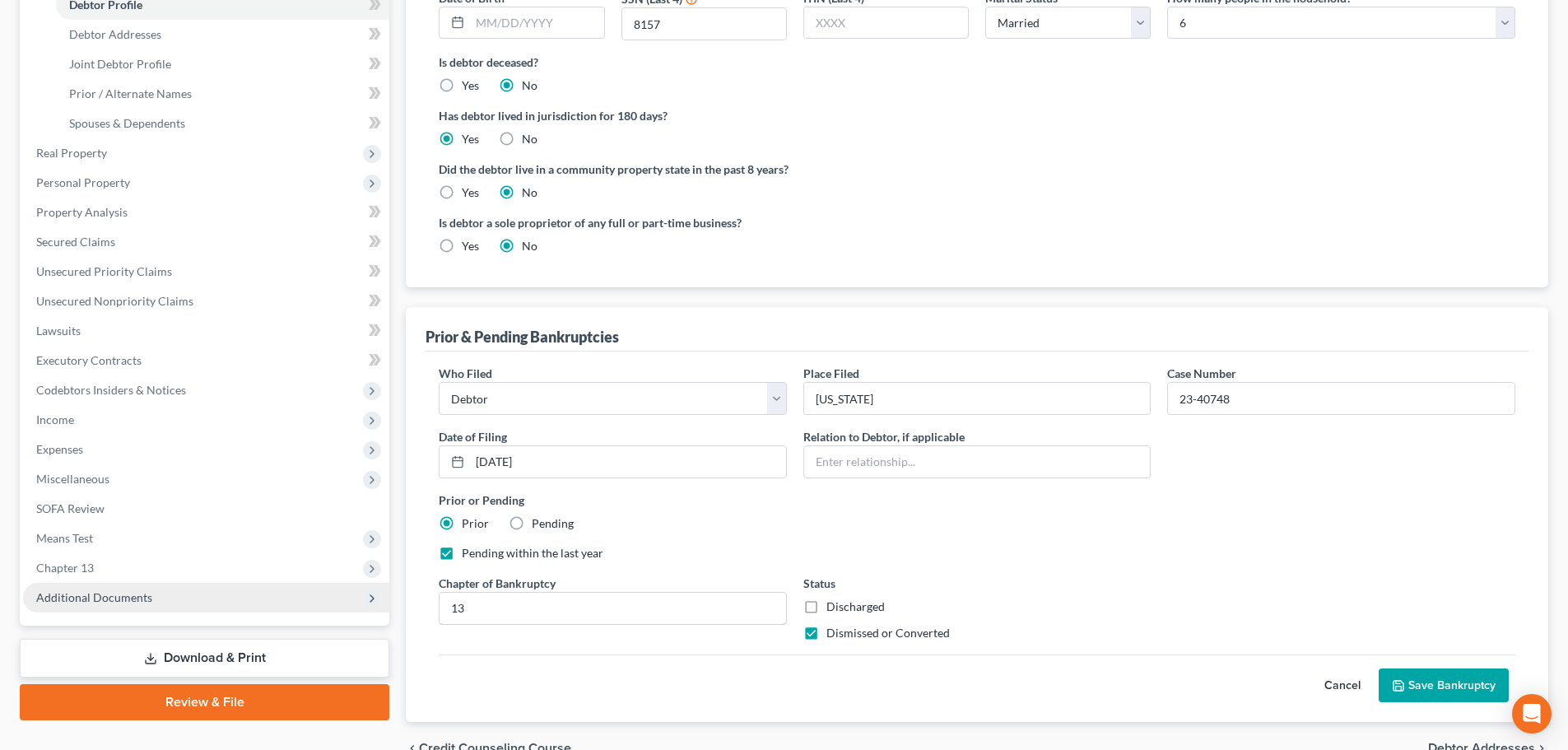
drag, startPoint x: 483, startPoint y: 608, endPoint x: 376, endPoint y: 593, distance: 108.0
click at [376, 620] on div "Petition Navigation Case Dashboard Payments Invoices Payments Payments Credit R…" at bounding box center [784, 301] width 1545 height 946
type input "7"
click at [1409, 682] on button "Save Bankruptcy" at bounding box center [1444, 686] width 130 height 35
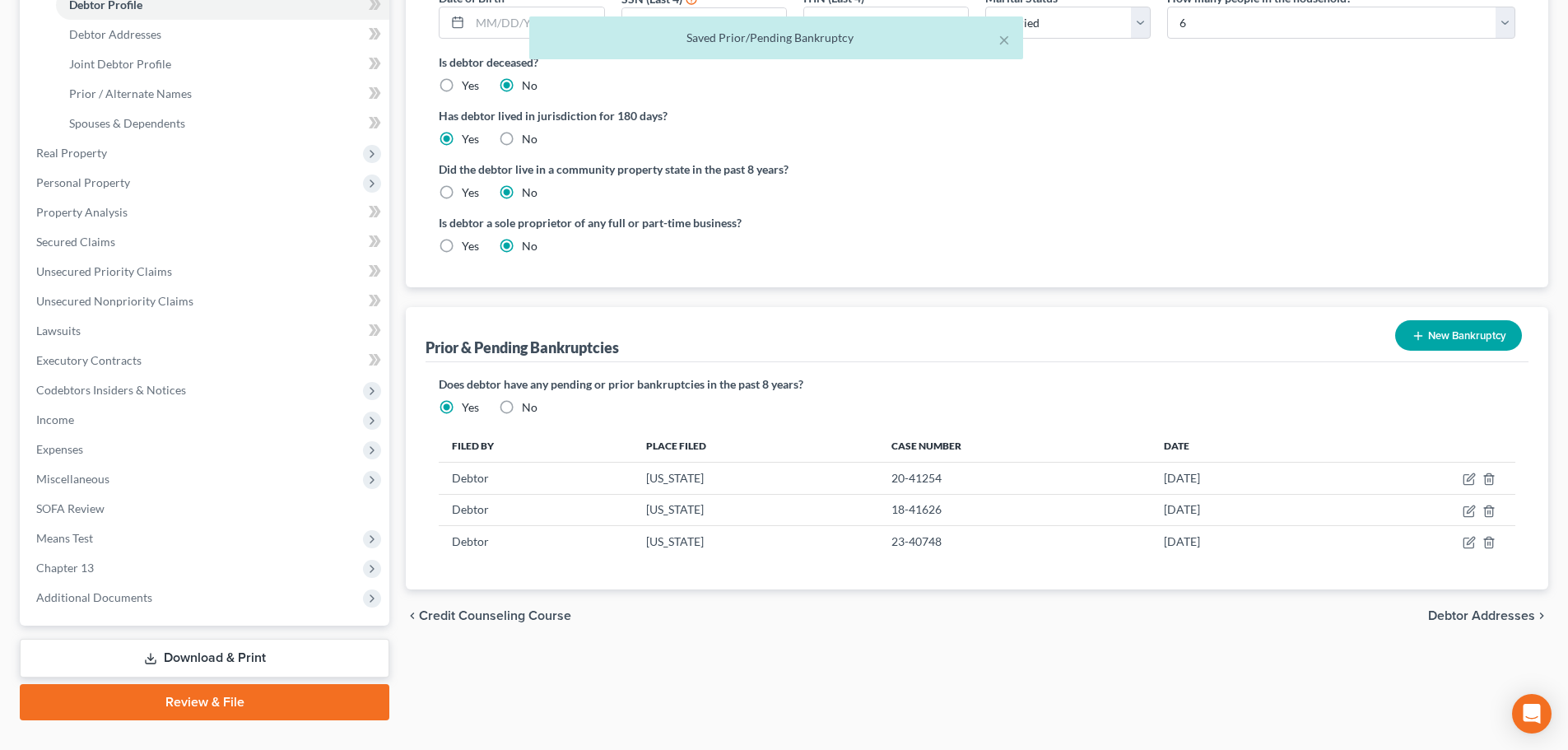
click at [122, 664] on link "Download & Print" at bounding box center [205, 658] width 370 height 38
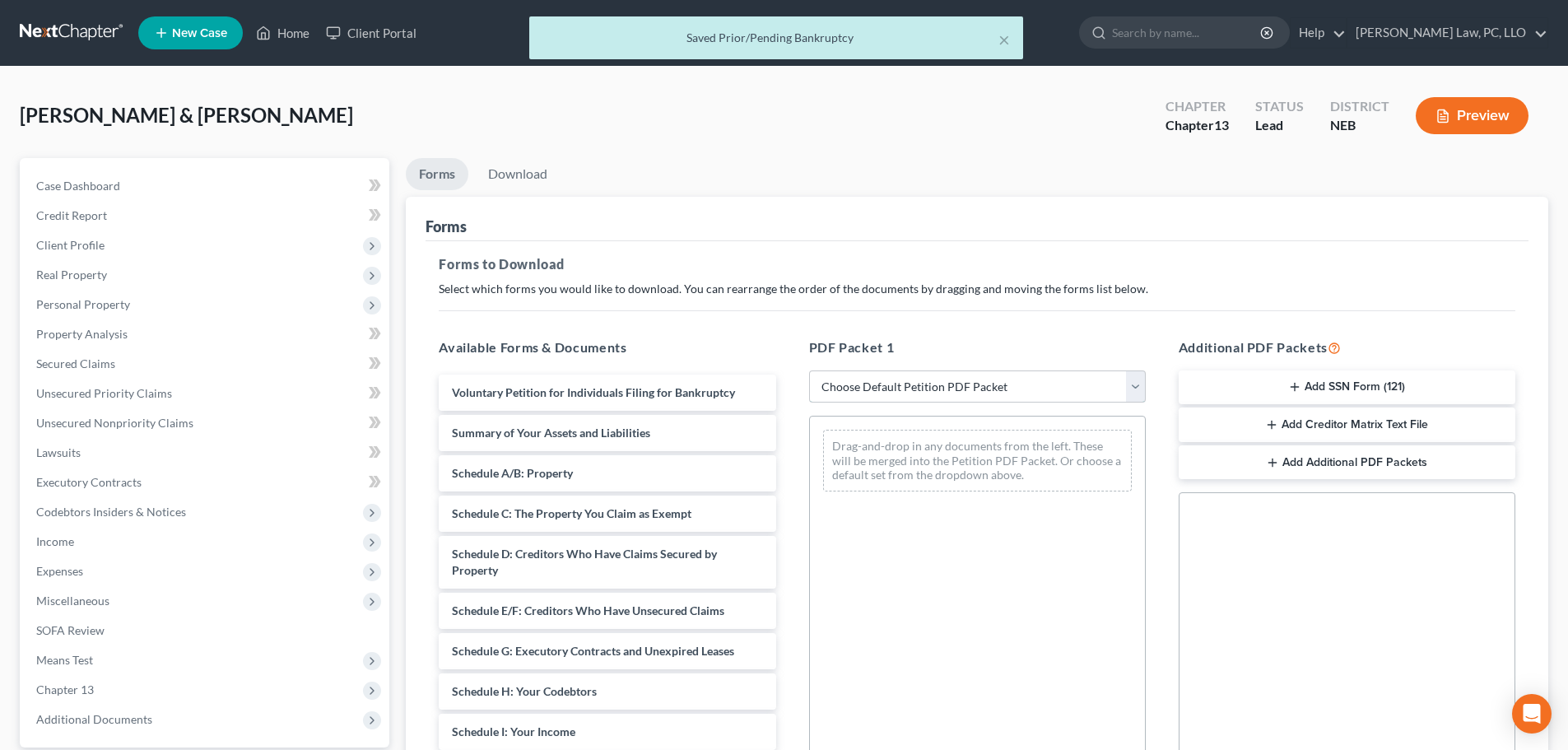
click at [913, 390] on select "Choose Default Petition PDF Packet Complete Bankruptcy Petition (all forms and …" at bounding box center [978, 387] width 336 height 33
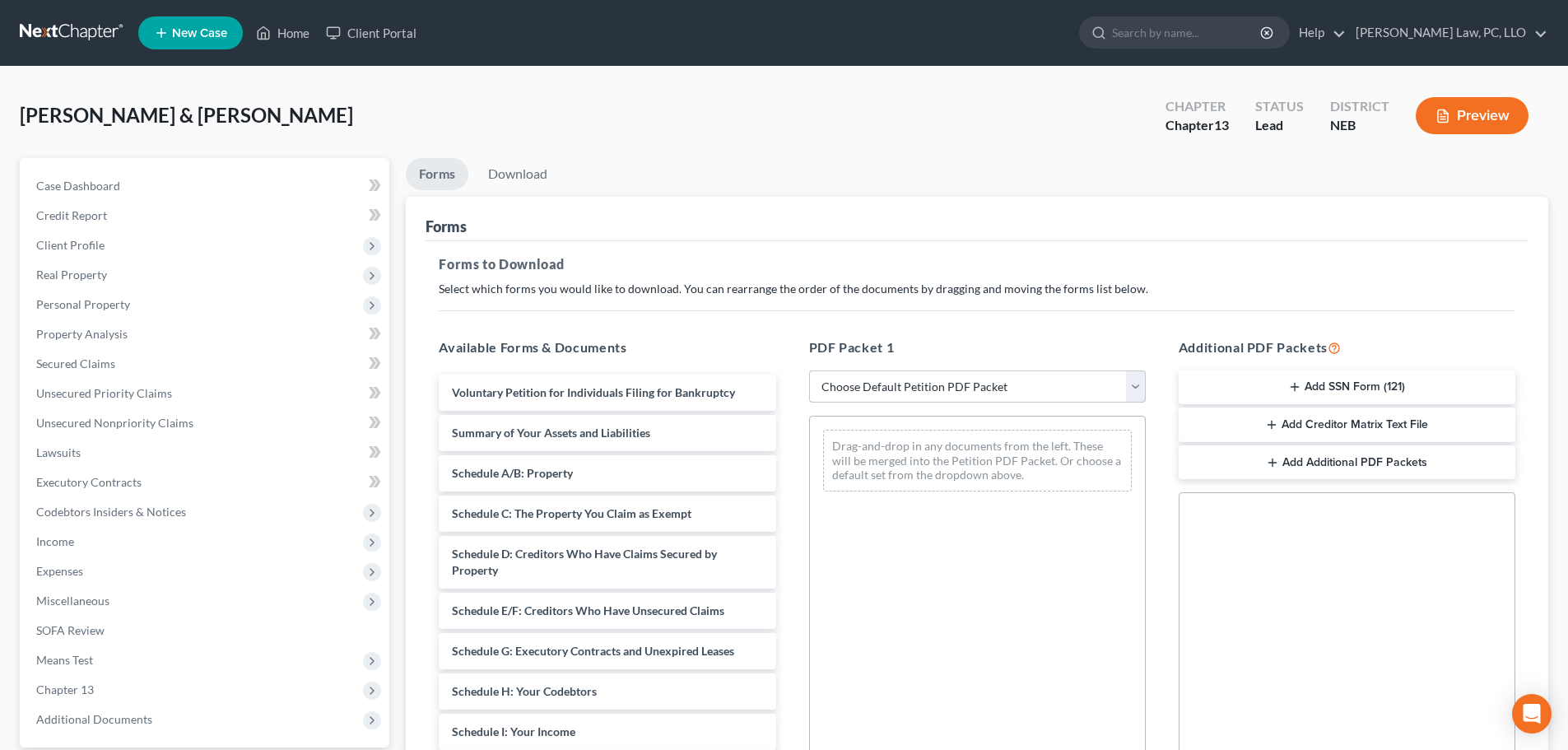
select select "1"
click at [815, 370] on select "Choose Default Petition PDF Packet Complete Bankruptcy Petition (all forms and …" at bounding box center [978, 387] width 336 height 33
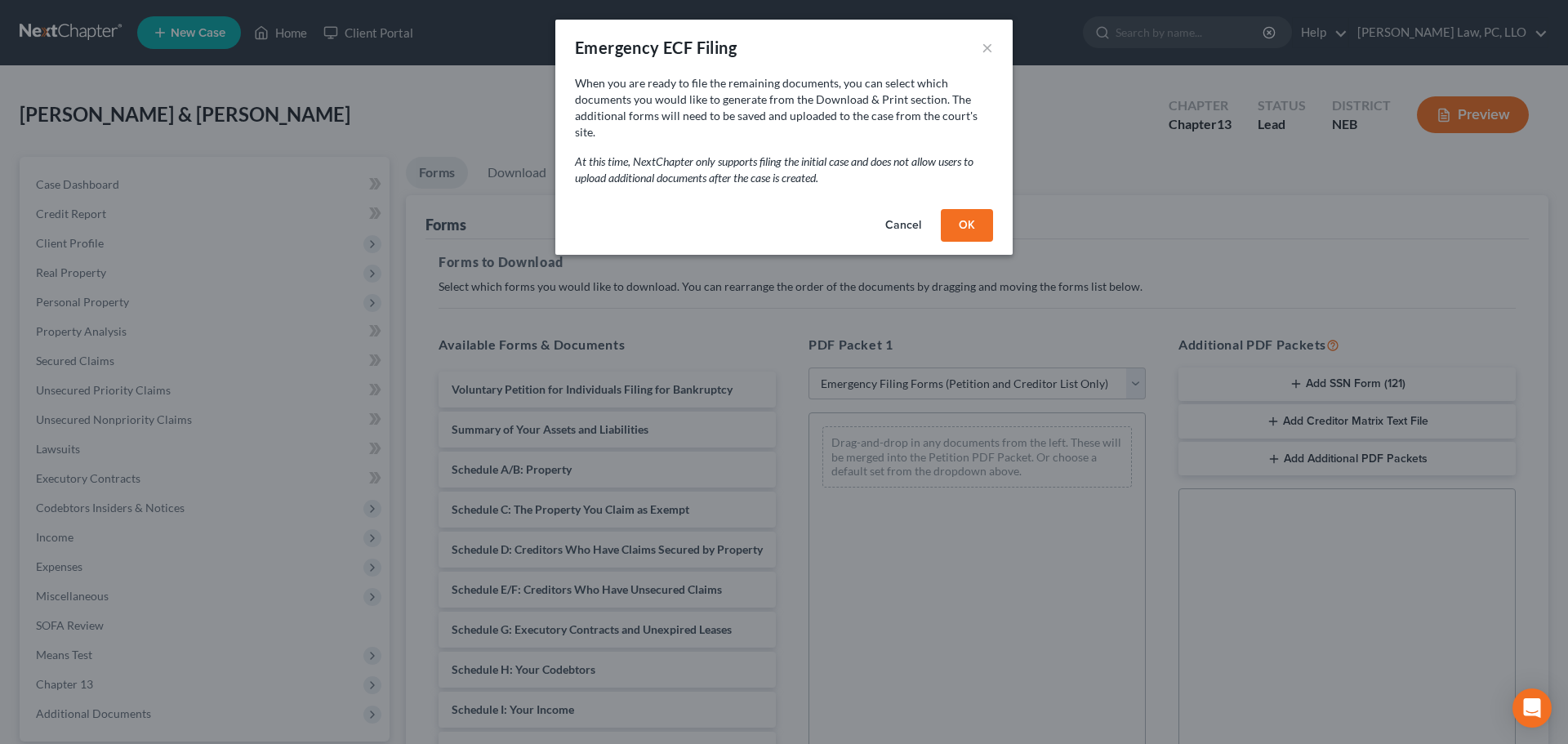
click at [972, 209] on button "OK" at bounding box center [967, 225] width 52 height 33
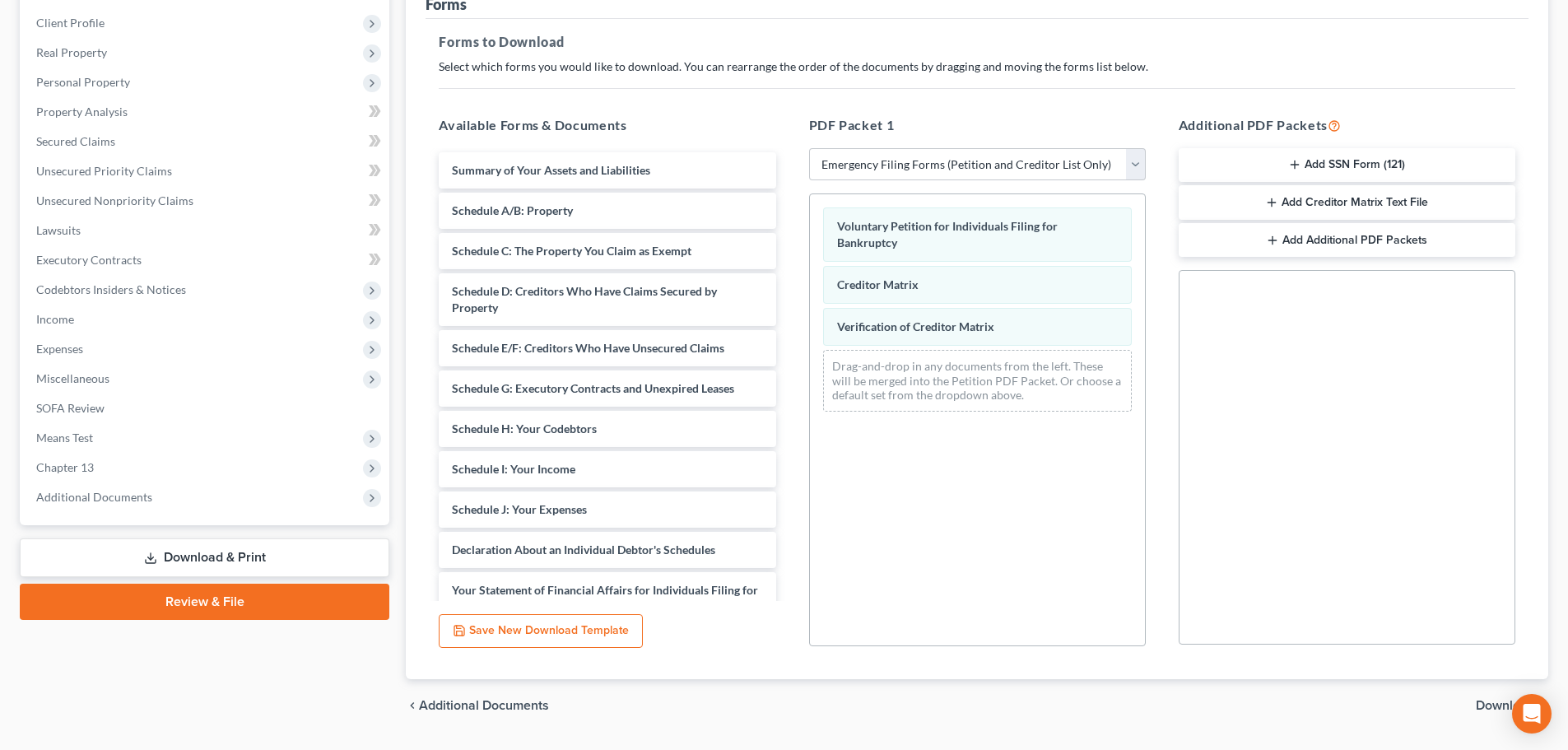
scroll to position [247, 0]
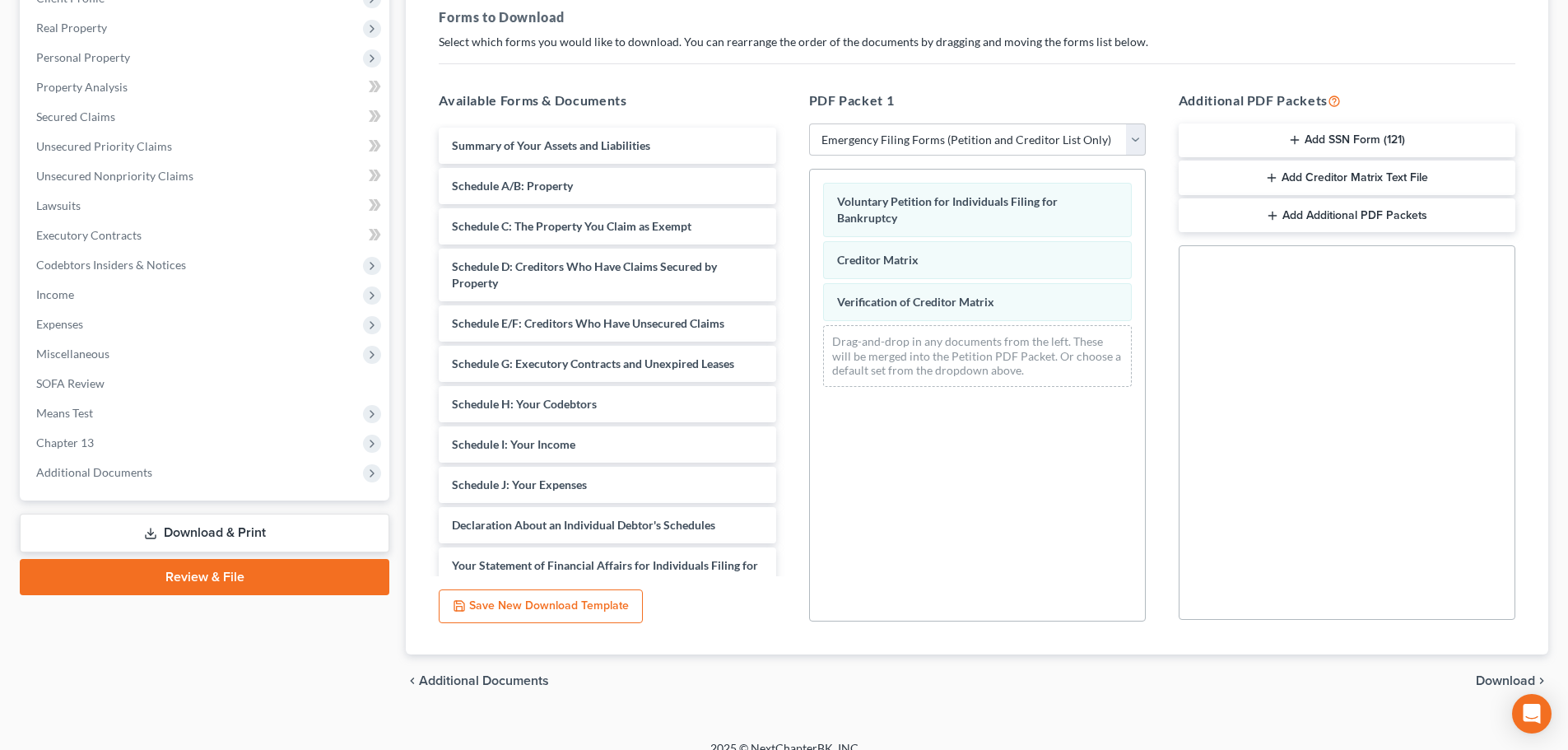
click at [1346, 142] on button "Add SSN Form (121)" at bounding box center [1347, 141] width 336 height 35
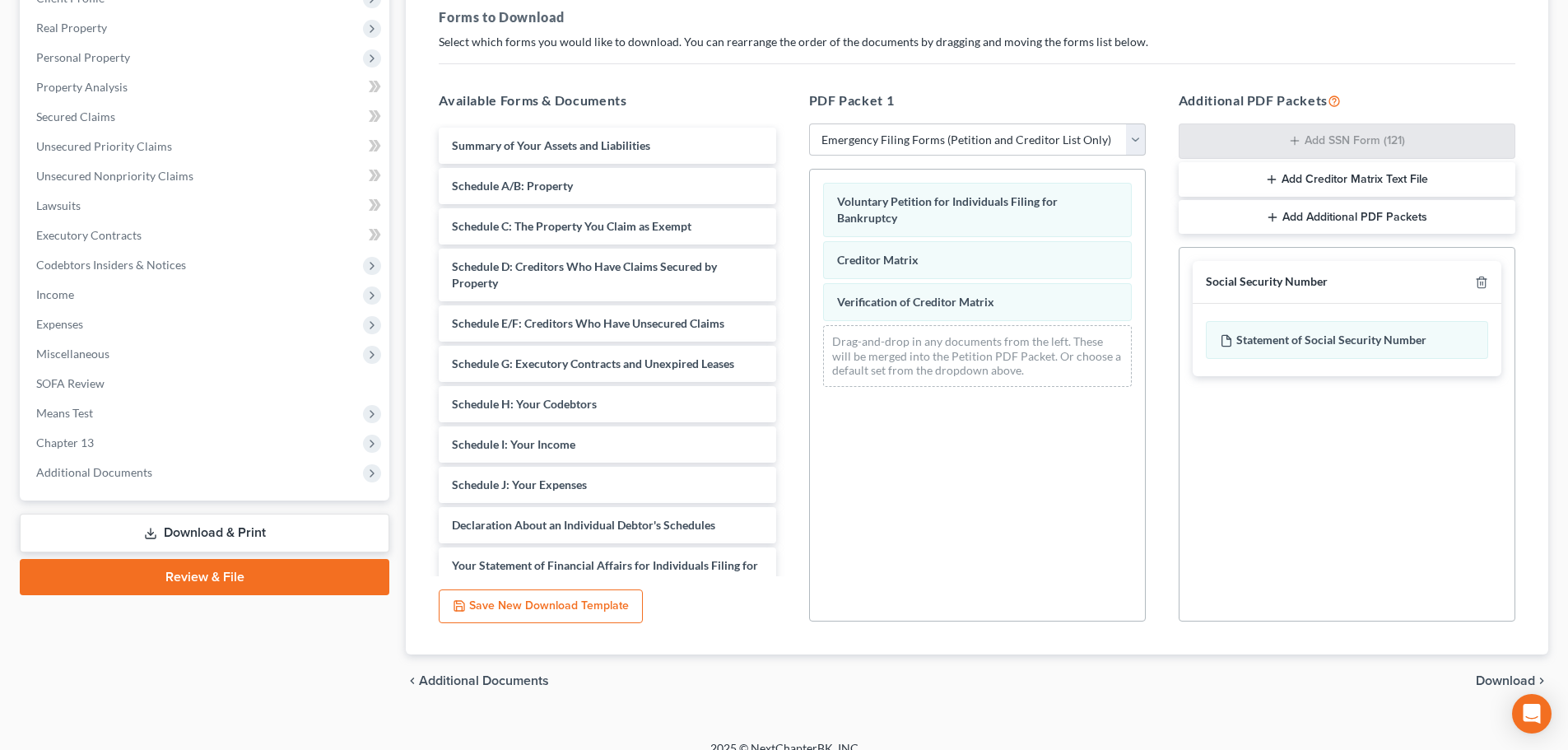
click at [1477, 679] on span "Download" at bounding box center [1505, 681] width 59 height 13
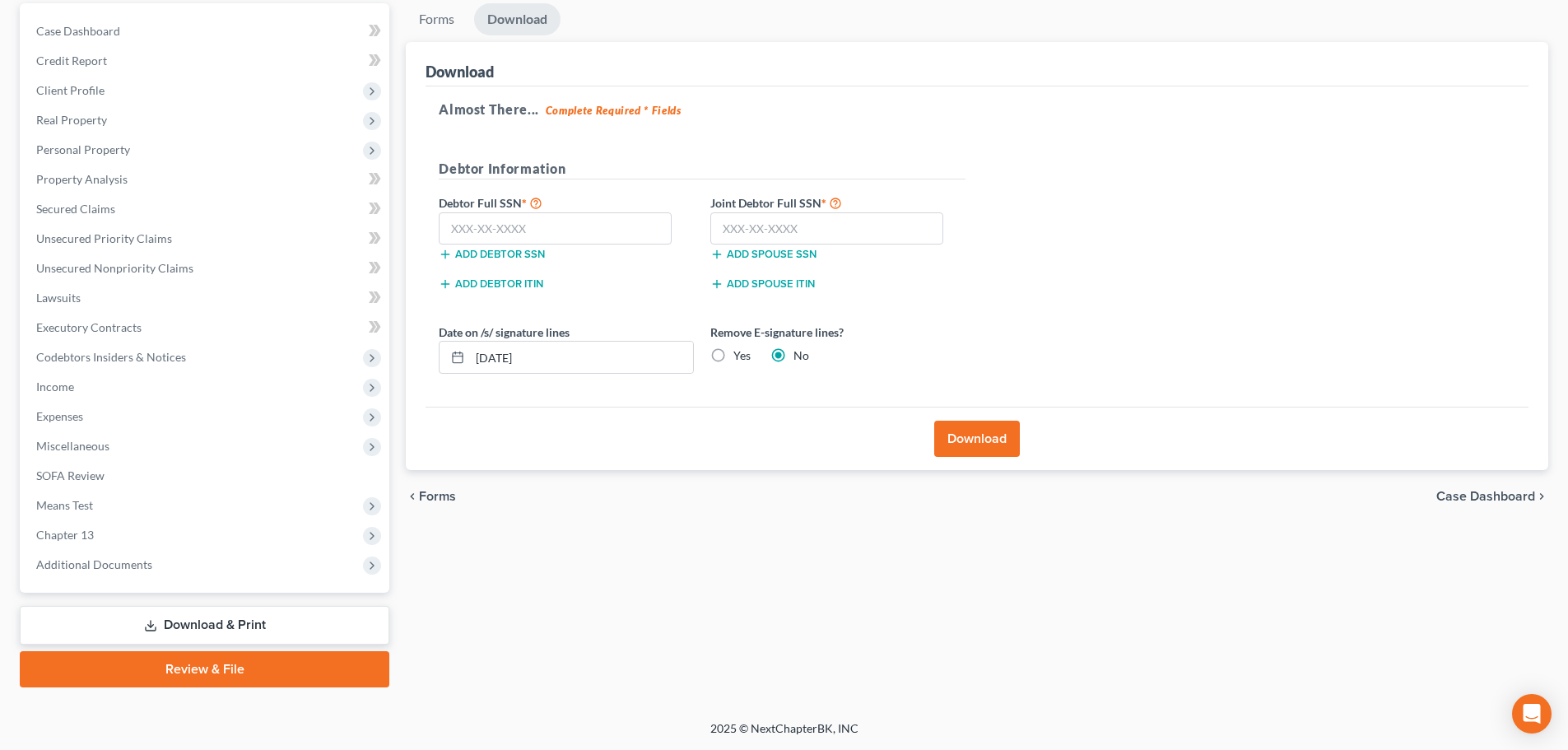
scroll to position [155, 0]
click at [486, 230] on input "text" at bounding box center [555, 229] width 233 height 33
type input "530-43-8157"
click at [804, 221] on input "text" at bounding box center [827, 229] width 233 height 33
type input "514-90-1613"
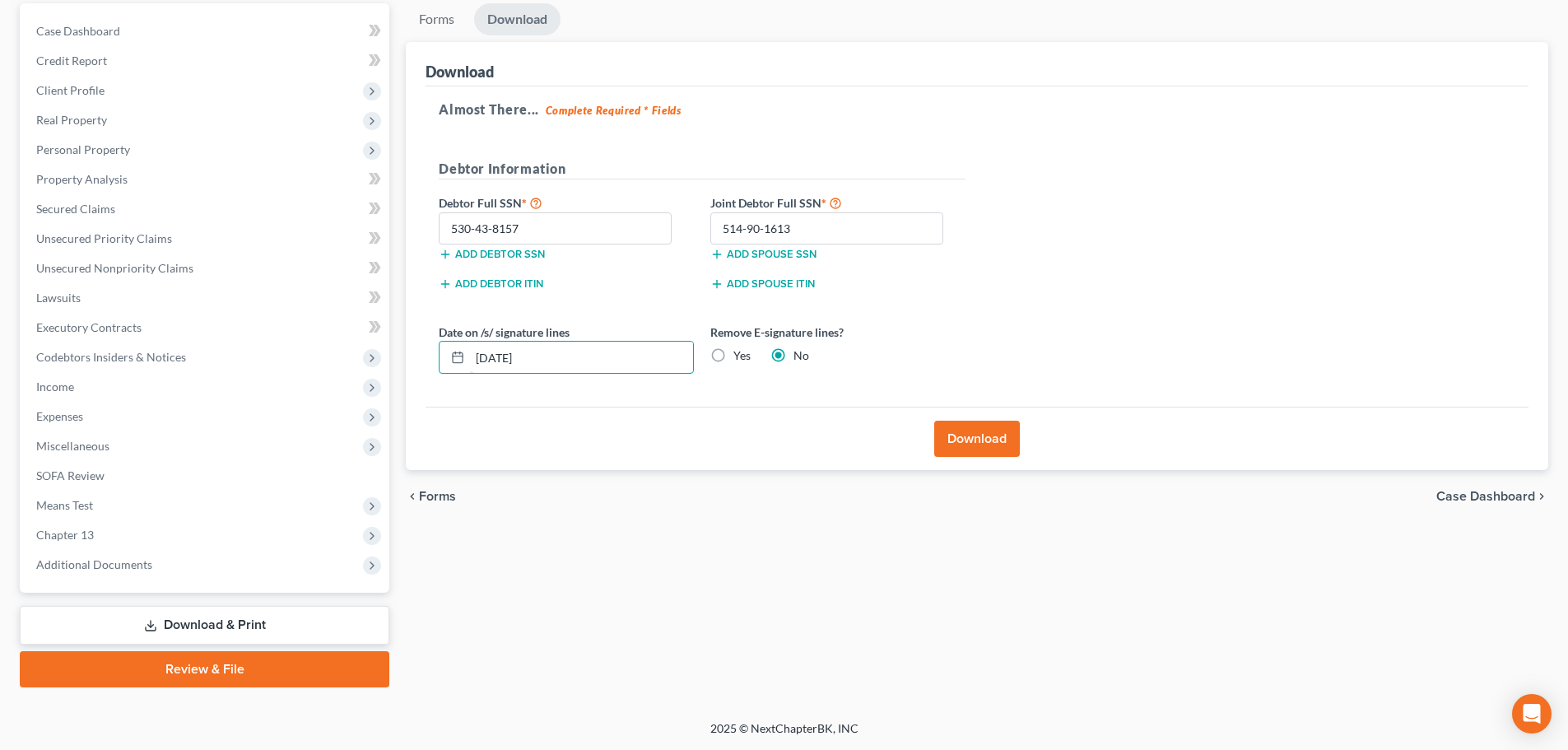
drag, startPoint x: 512, startPoint y: 373, endPoint x: 479, endPoint y: 377, distance: 33.2
click at [479, 377] on div "Date on /s/ signature lines [DATE] Remove E-signature lines? Yes No" at bounding box center [702, 355] width 543 height 63
drag, startPoint x: 719, startPoint y: 360, endPoint x: 714, endPoint y: 350, distance: 11.2
click at [734, 360] on label "Yes" at bounding box center [742, 355] width 17 height 17
click at [740, 358] on input "Yes" at bounding box center [745, 352] width 11 height 11
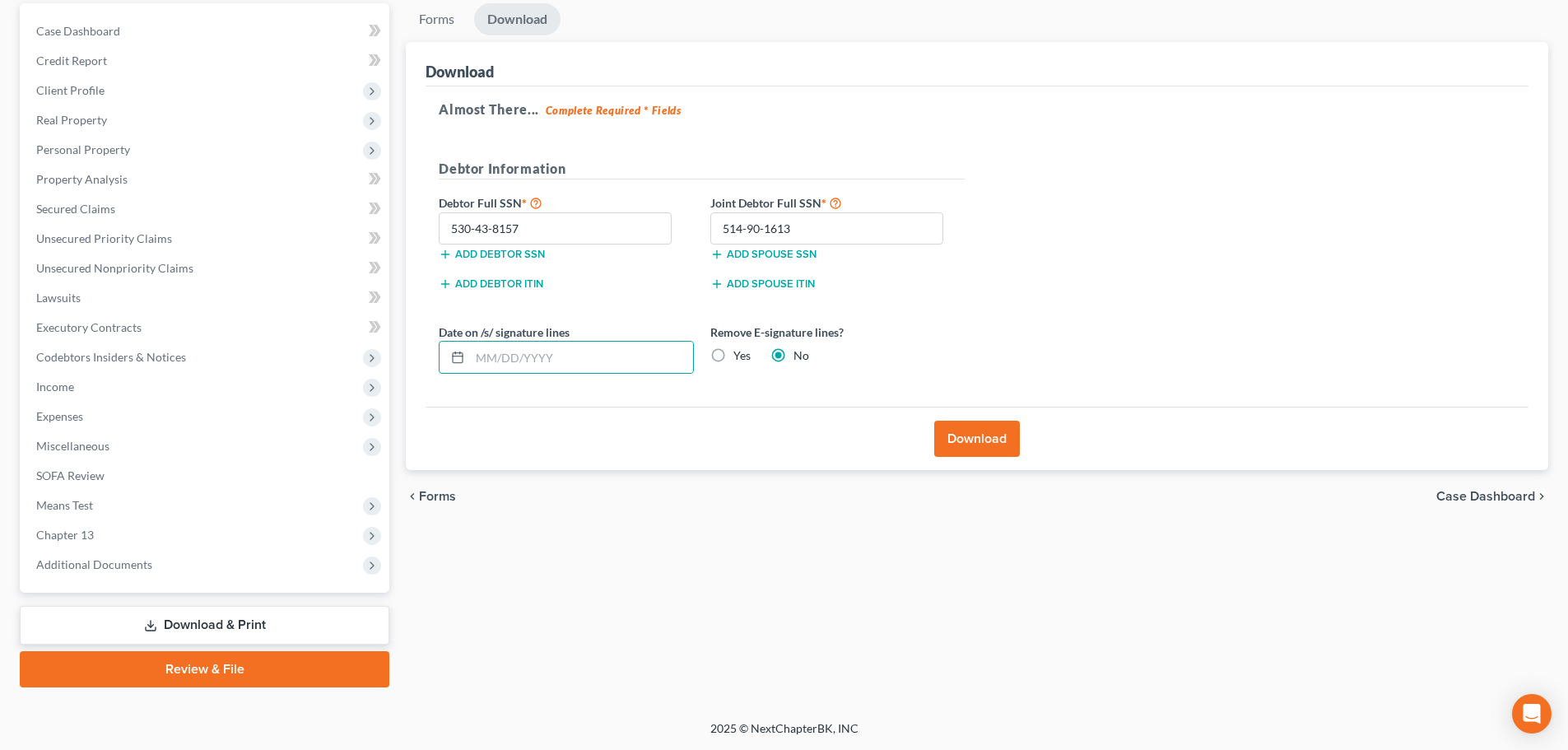
radio input "true"
radio input "false"
click at [735, 460] on div "Download" at bounding box center [977, 438] width 1103 height 63
click at [993, 441] on button "Download" at bounding box center [977, 438] width 86 height 36
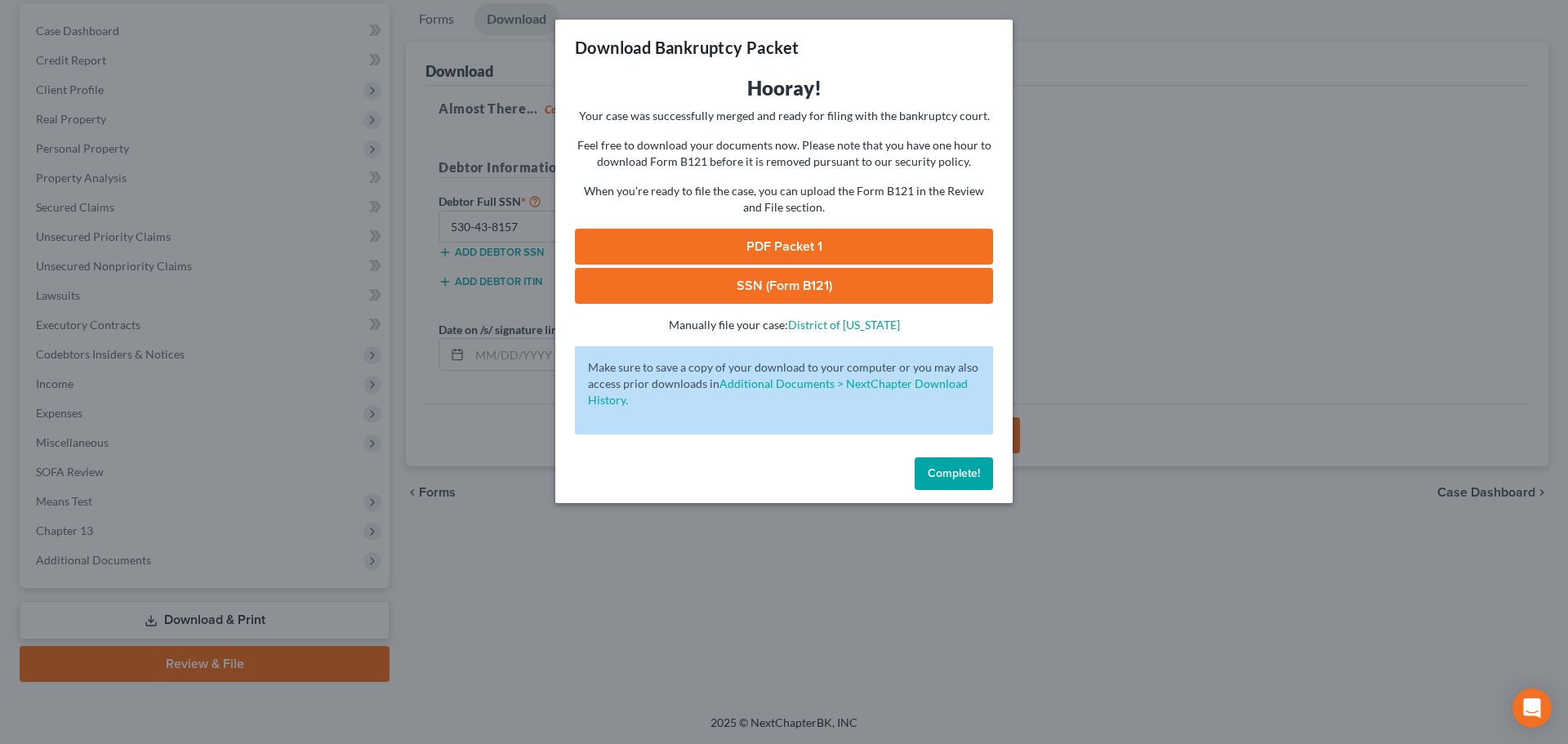
click at [767, 250] on link "PDF Packet 1" at bounding box center [784, 246] width 418 height 36
click at [735, 281] on link "SSN (Form B121)" at bounding box center [784, 285] width 418 height 36
click at [953, 478] on span "Complete!" at bounding box center [953, 472] width 52 height 14
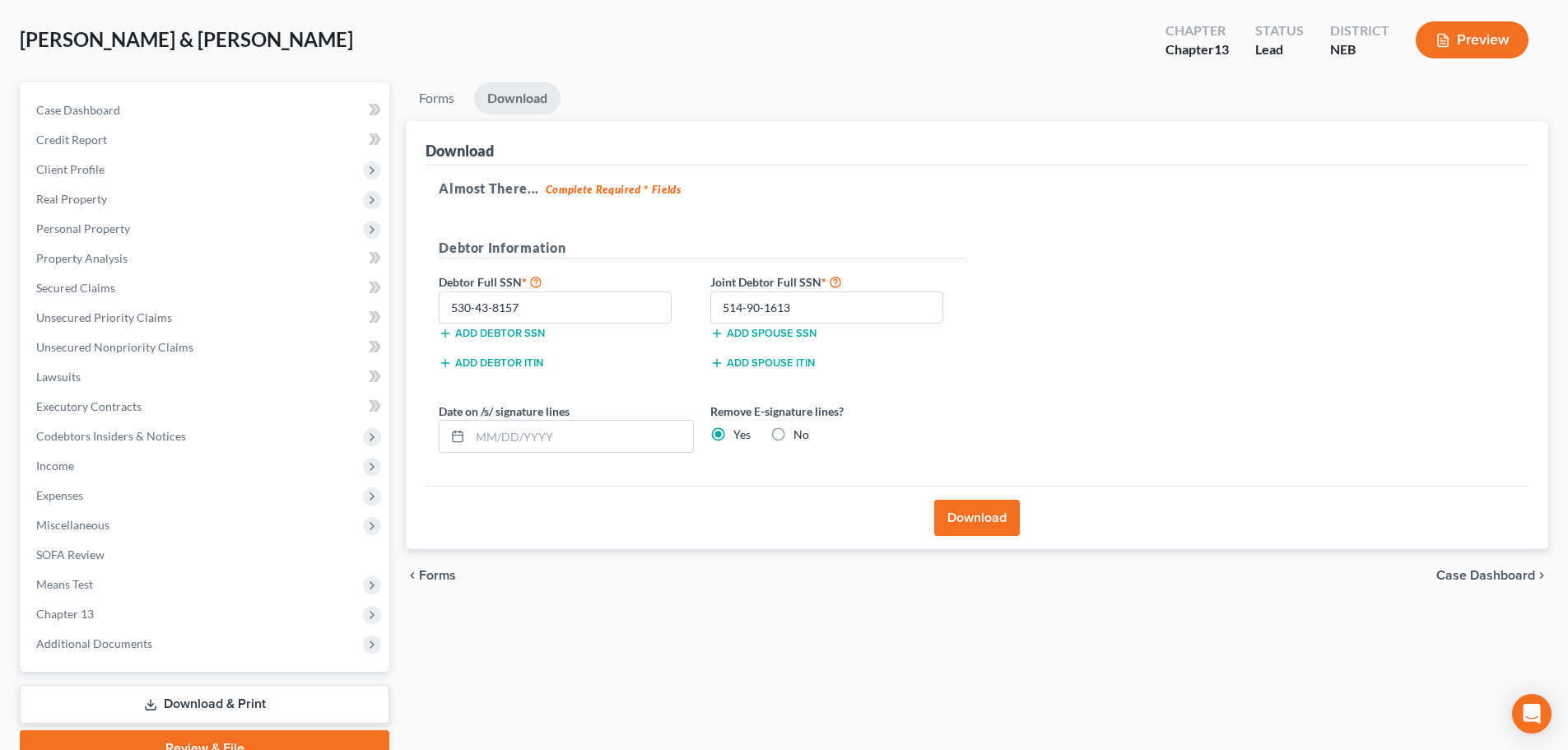
scroll to position [0, 0]
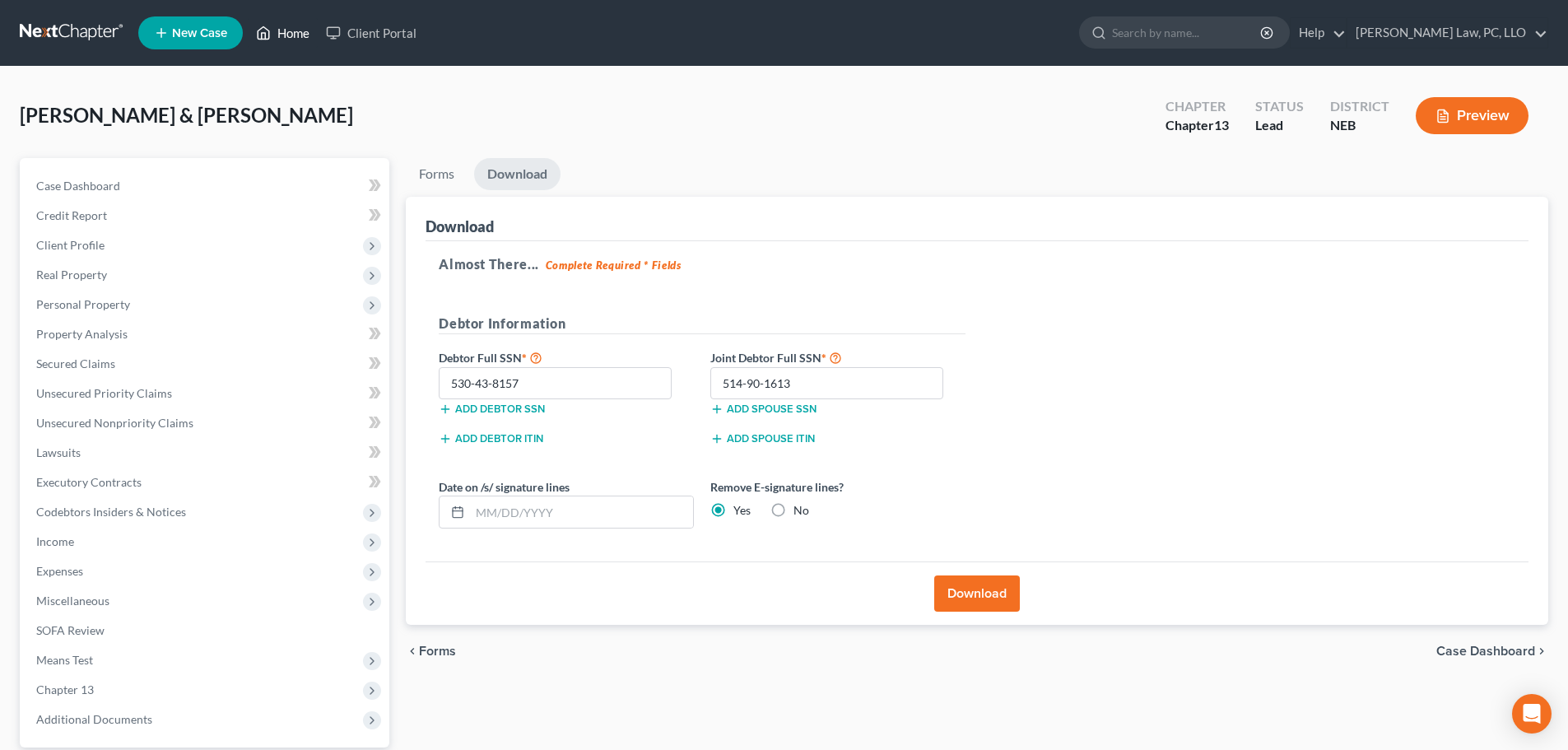
click at [298, 33] on link "Home" at bounding box center [283, 33] width 70 height 30
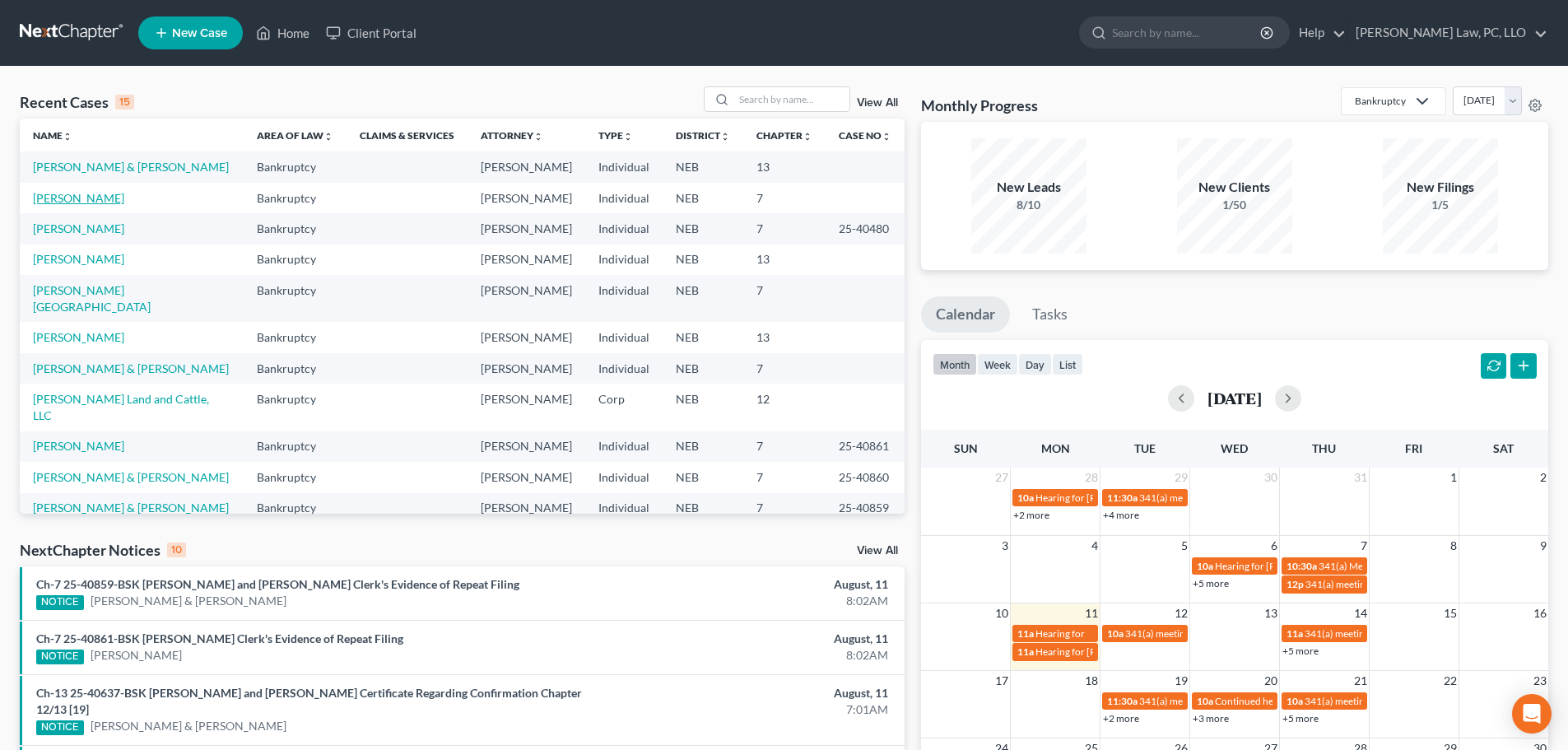
click at [99, 203] on link "[PERSON_NAME]" at bounding box center [79, 197] width 92 height 14
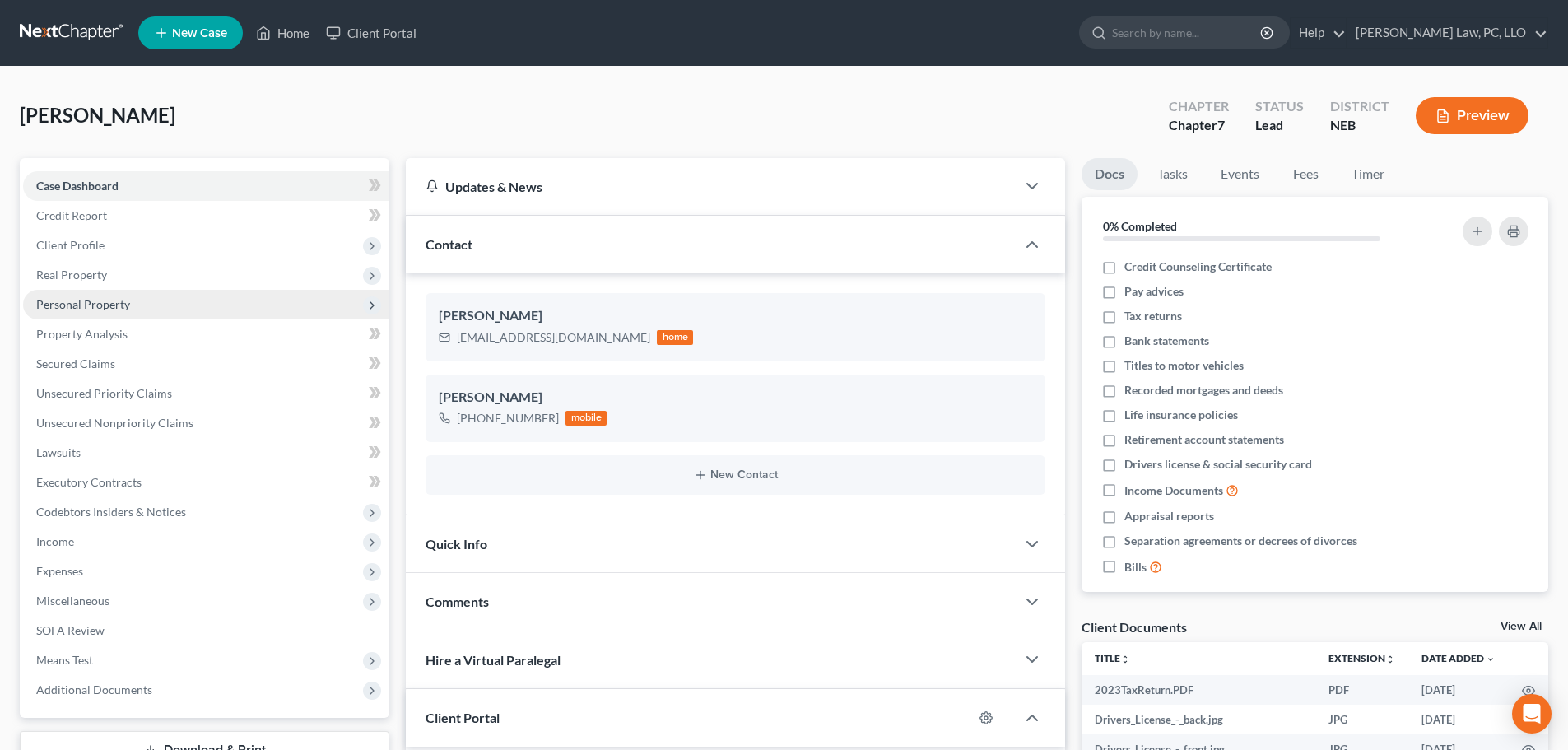
click at [158, 305] on span "Personal Property" at bounding box center [207, 305] width 366 height 30
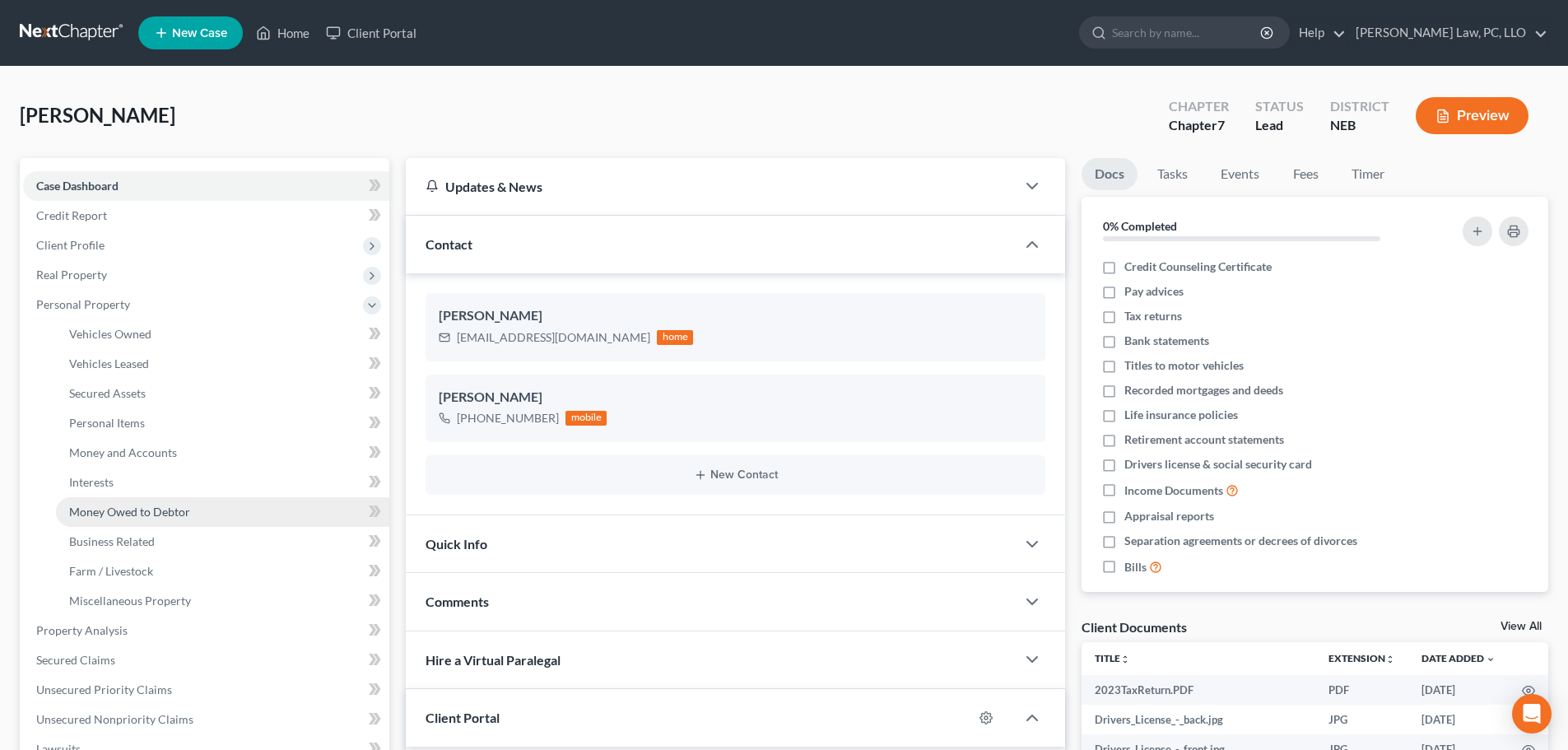
click at [122, 507] on span "Money Owed to Debtor" at bounding box center [129, 511] width 121 height 14
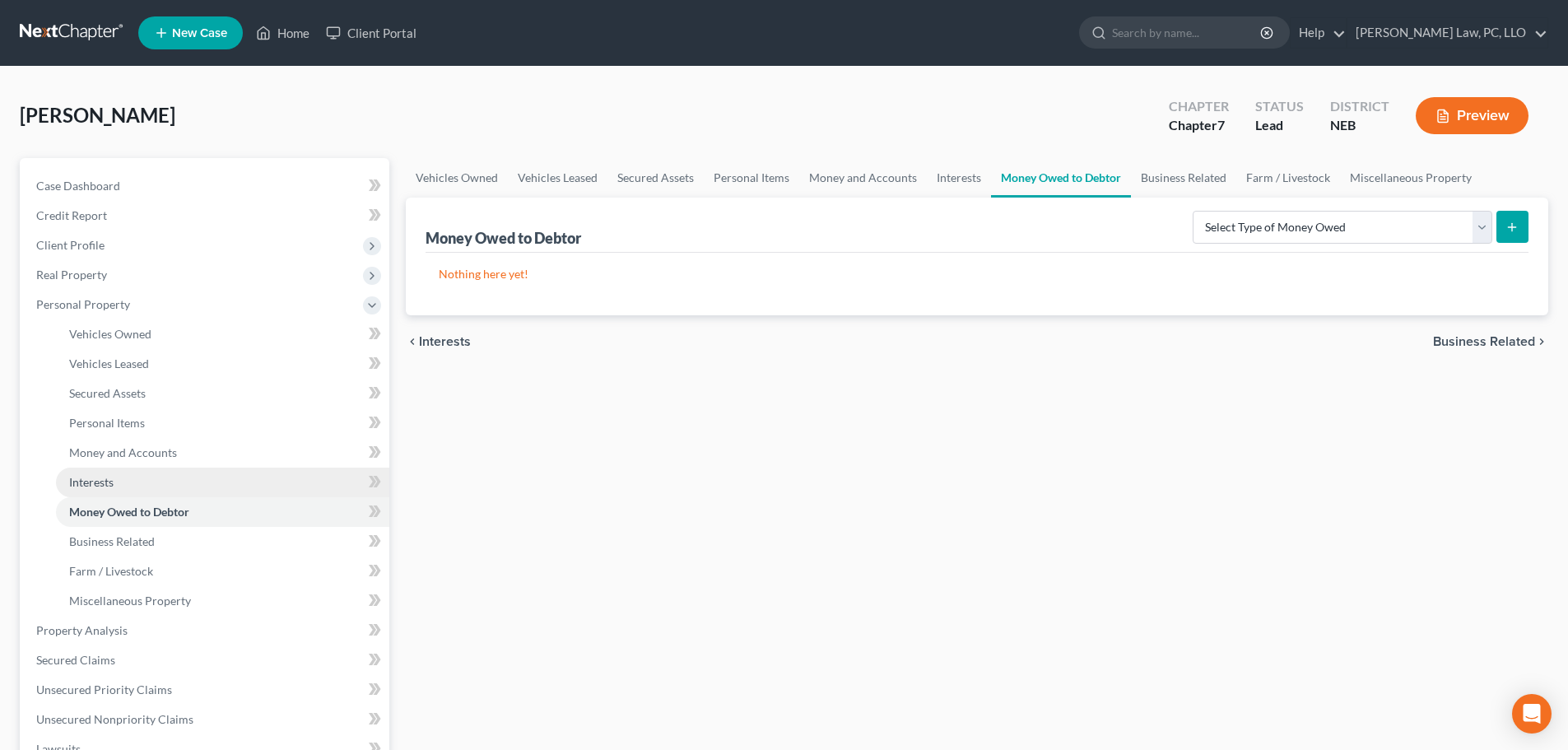
click at [120, 488] on link "Interests" at bounding box center [222, 482] width 333 height 30
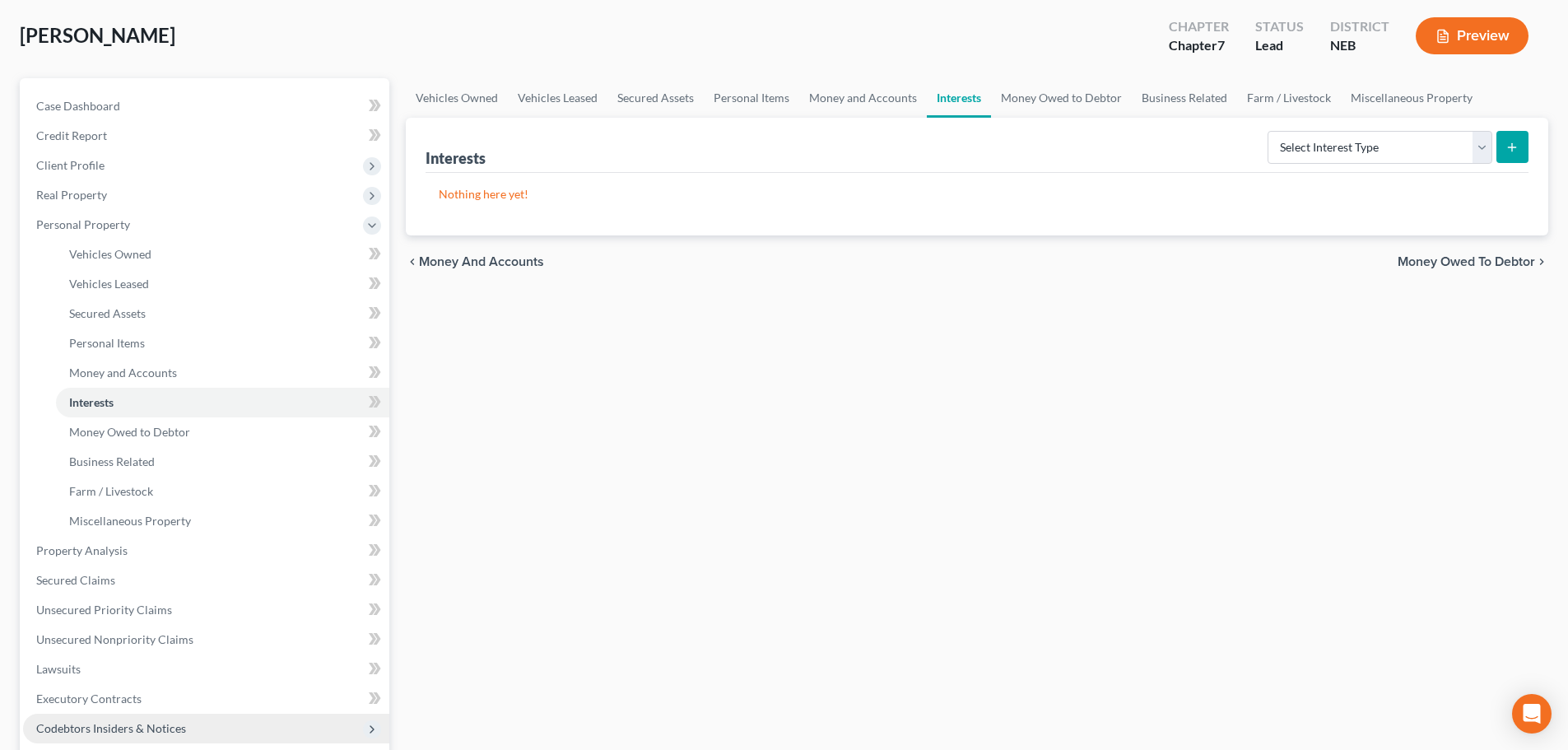
scroll to position [247, 0]
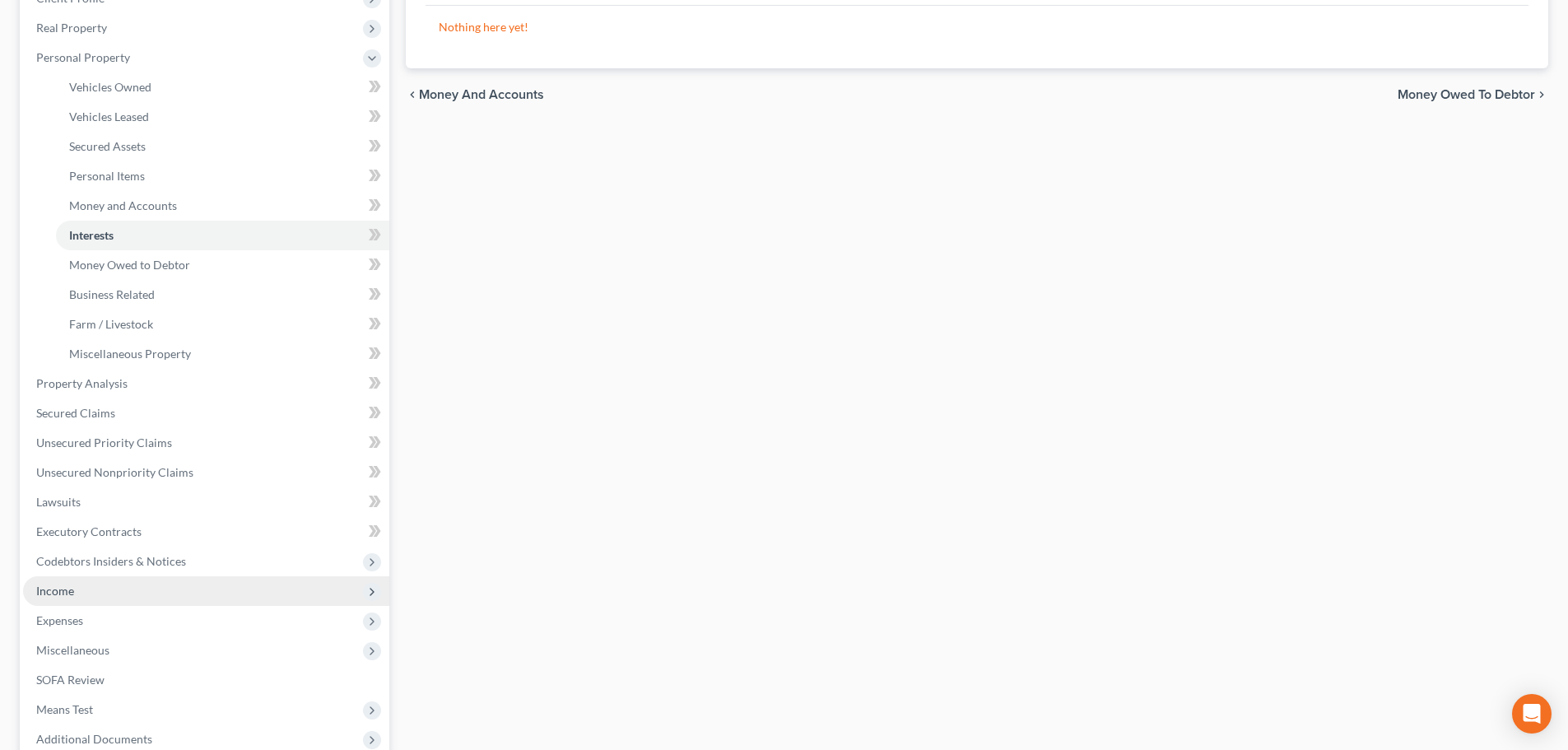
click at [106, 590] on span "Income" at bounding box center [207, 591] width 366 height 30
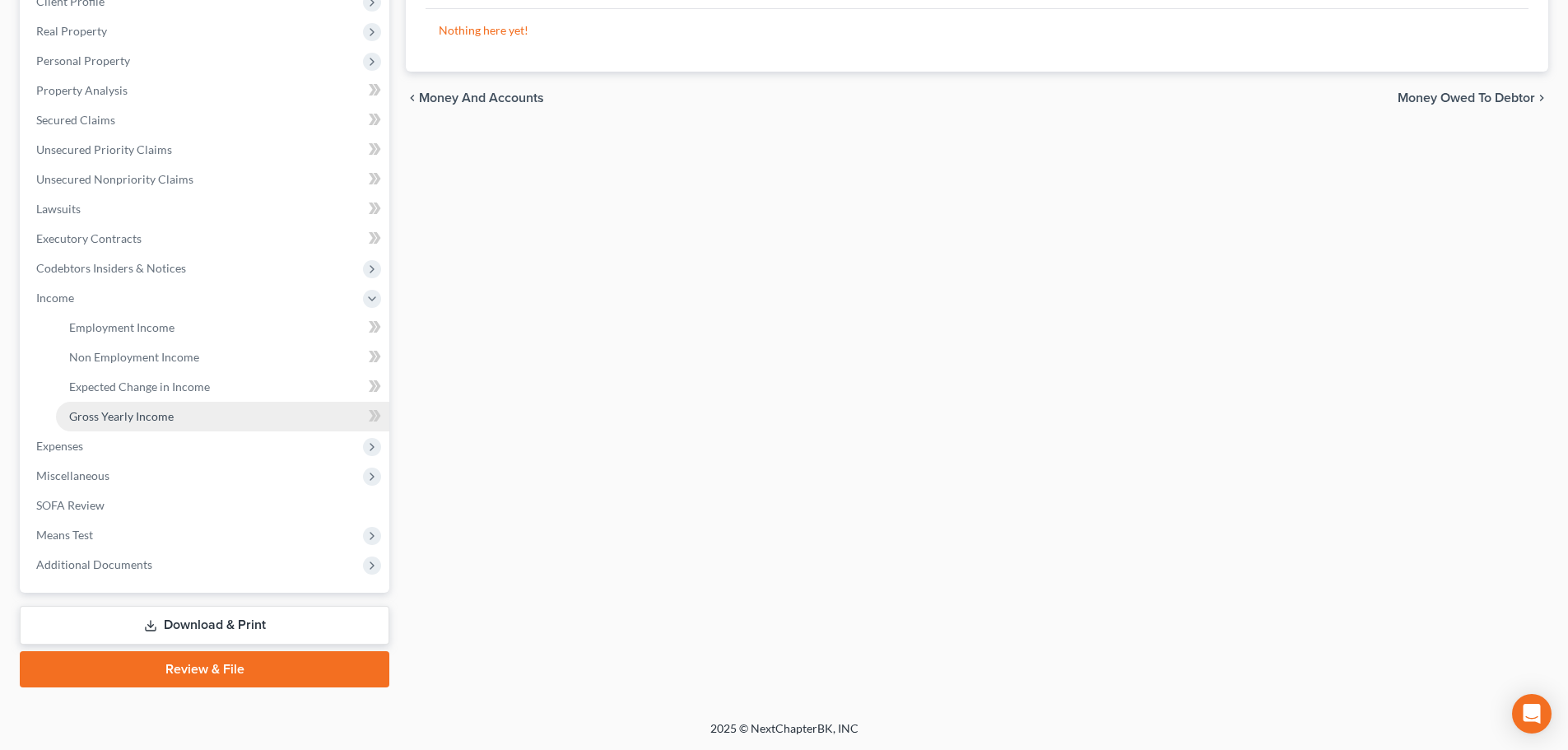
click at [131, 415] on span "Gross Yearly Income" at bounding box center [122, 415] width 105 height 14
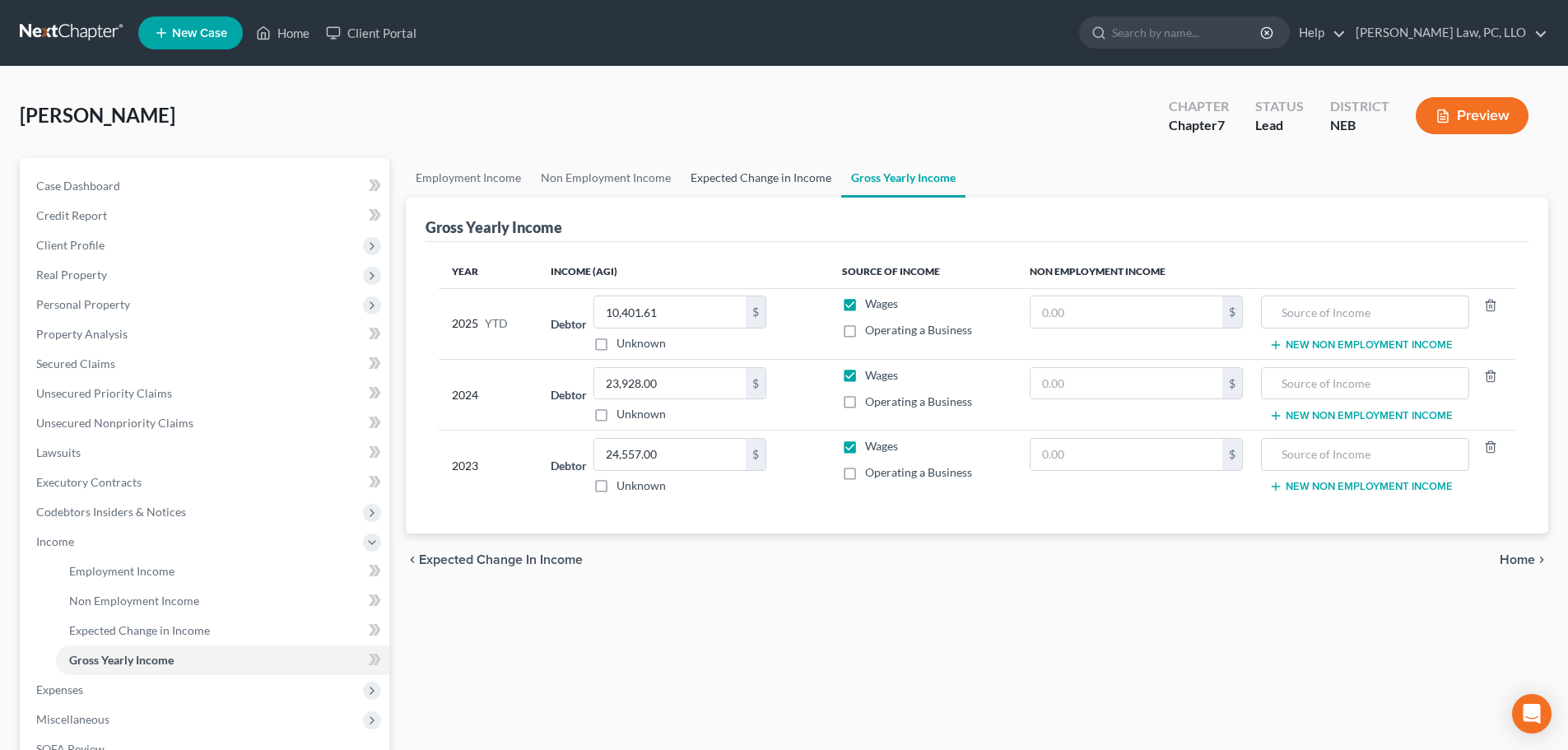
click at [793, 177] on link "Expected Change in Income" at bounding box center [761, 177] width 161 height 39
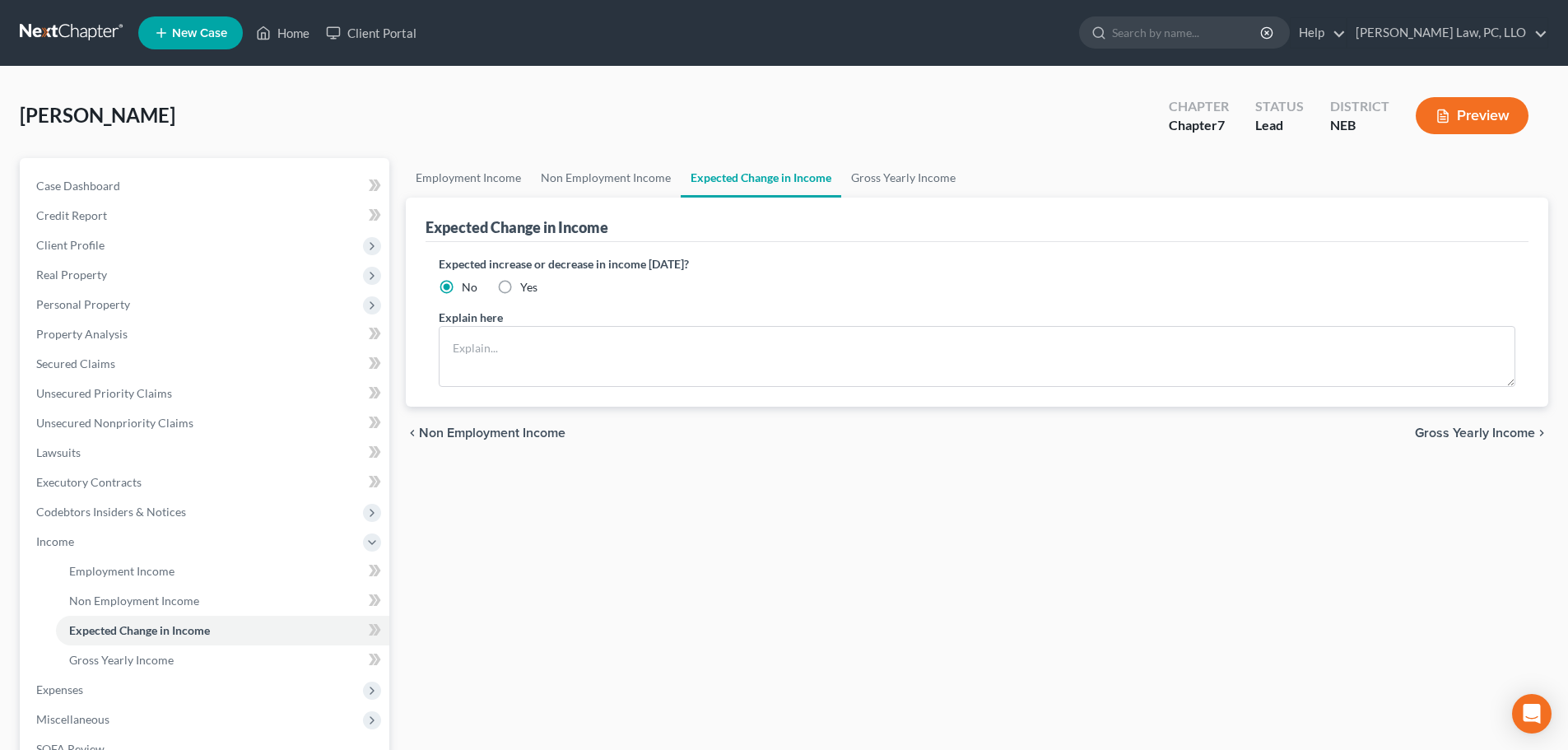
click at [527, 285] on span "Yes" at bounding box center [529, 286] width 17 height 14
click at [527, 285] on input "Yes" at bounding box center [532, 284] width 11 height 11
radio input "true"
click at [505, 345] on textarea at bounding box center [977, 355] width 1077 height 61
type textarea "Debtor has been unemployed since [DATE]."
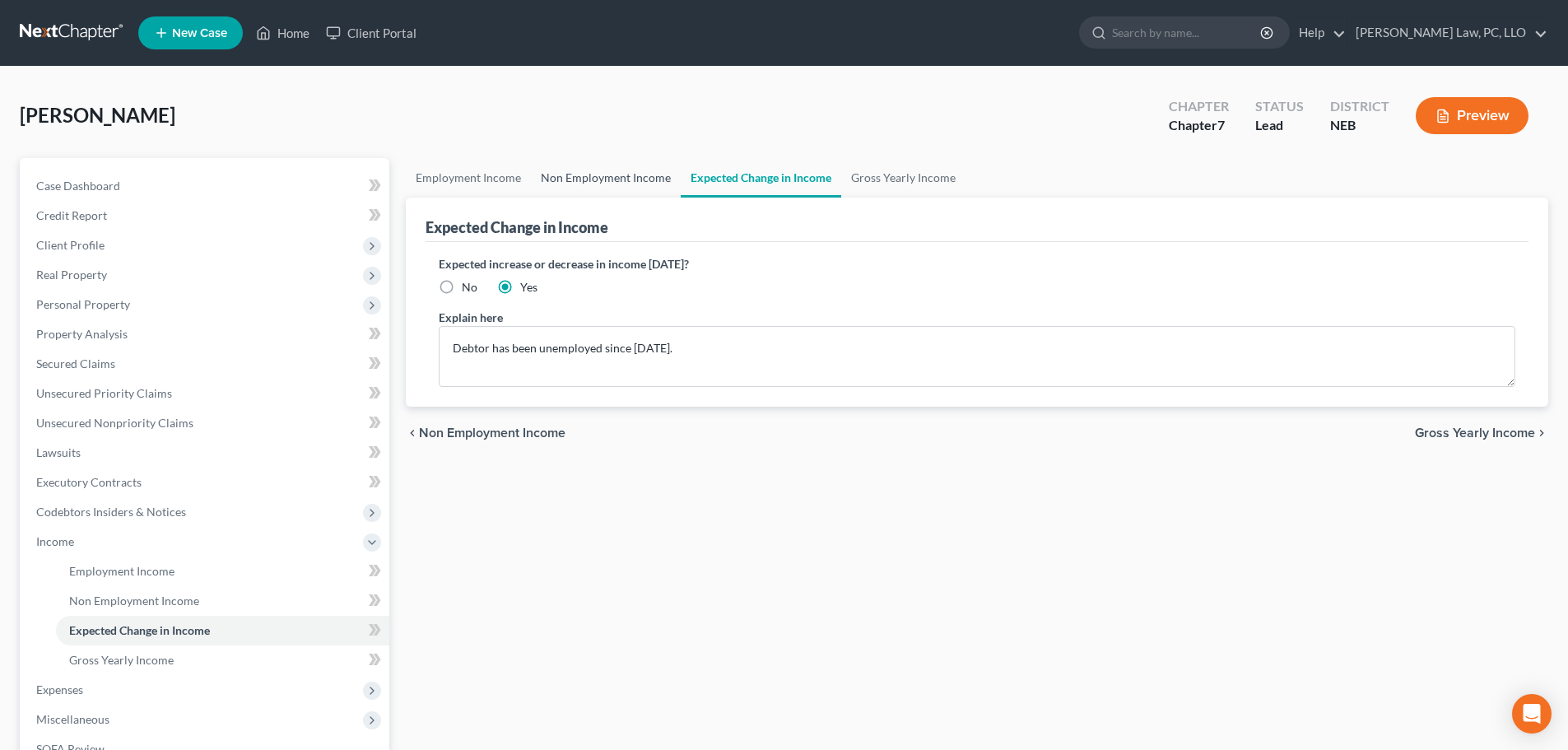
click at [630, 170] on link "Non Employment Income" at bounding box center [606, 177] width 150 height 39
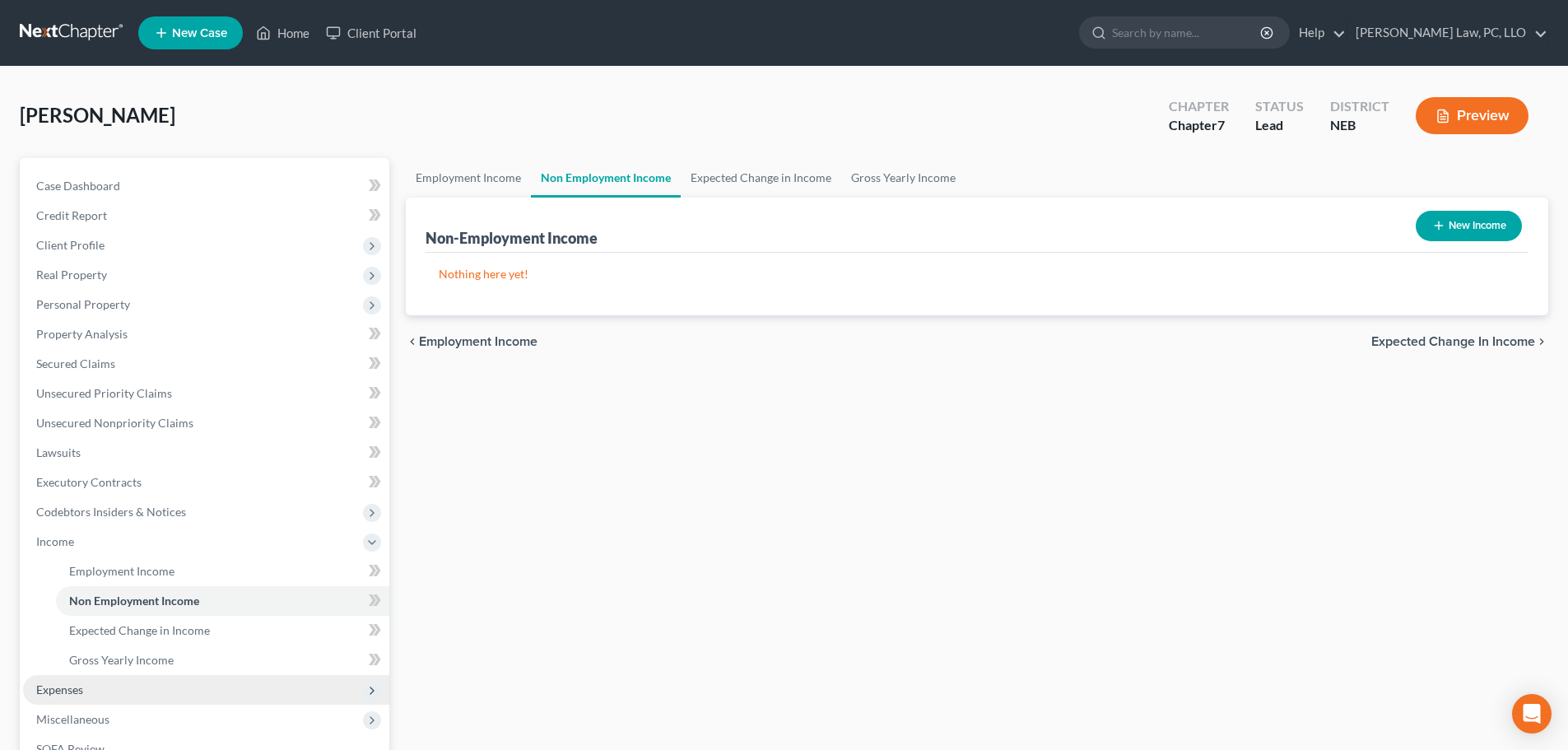
click at [73, 687] on span "Expenses" at bounding box center [59, 688] width 47 height 14
